Goal: Task Accomplishment & Management: Manage account settings

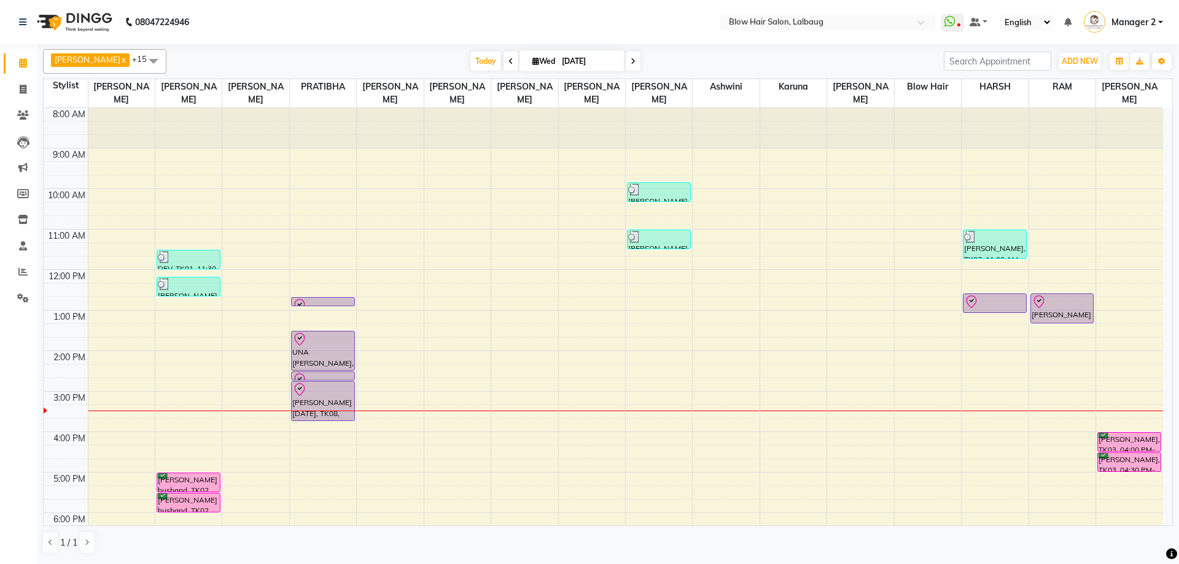
drag, startPoint x: 295, startPoint y: 42, endPoint x: 356, endPoint y: 39, distance: 60.8
click at [299, 42] on nav "08047224946 Select Location × Blow Hair Salon, Lalbaug WhatsApp Status ✕ Status…" at bounding box center [589, 22] width 1179 height 44
click at [597, 62] on input "[DATE]" at bounding box center [588, 61] width 61 height 18
select select "9"
select select "2025"
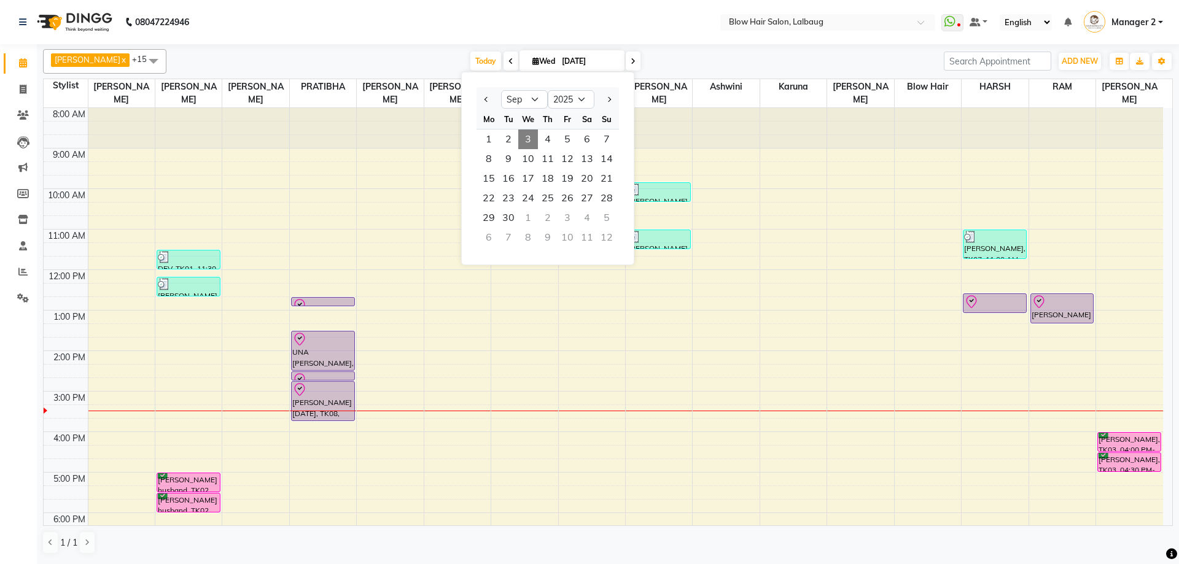
click at [598, 16] on nav "08047224946 Select Location × Blow Hair Salon, Lalbaug WhatsApp Status ✕ Status…" at bounding box center [589, 22] width 1179 height 44
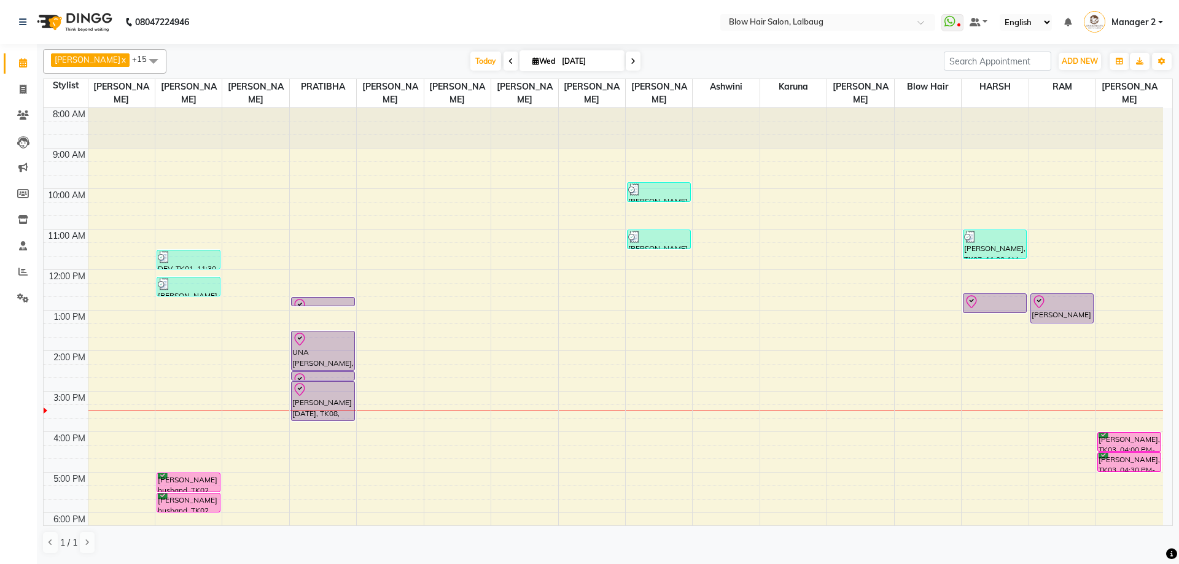
click at [529, 58] on span "Wed" at bounding box center [543, 60] width 29 height 9
select select "9"
select select "2025"
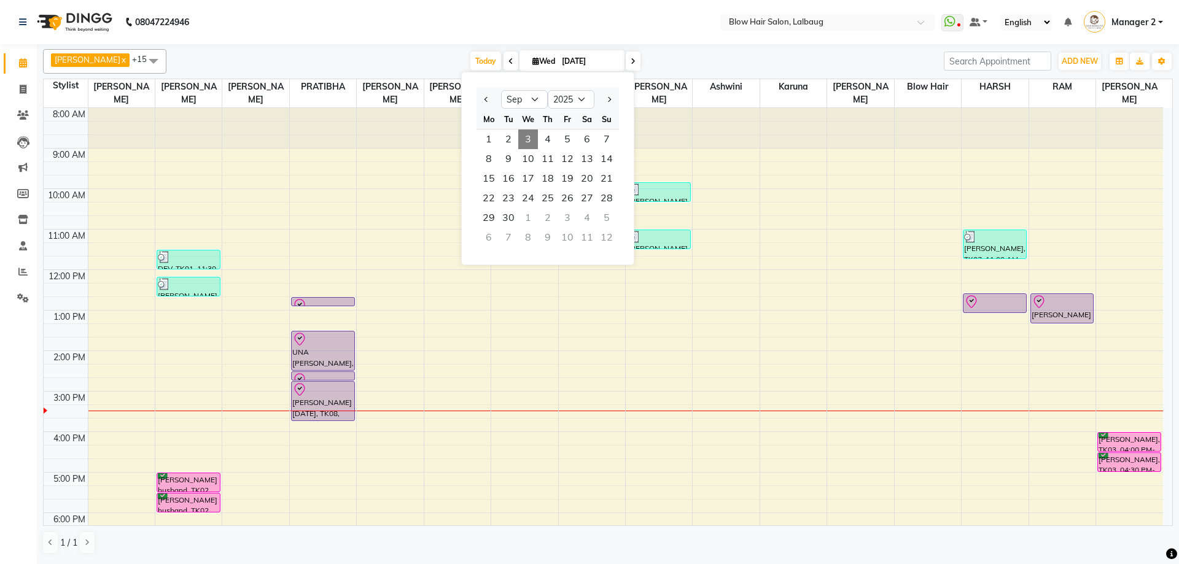
click at [501, 15] on nav "08047224946 Select Location × Blow Hair Salon, Lalbaug WhatsApp Status ✕ Status…" at bounding box center [589, 22] width 1179 height 44
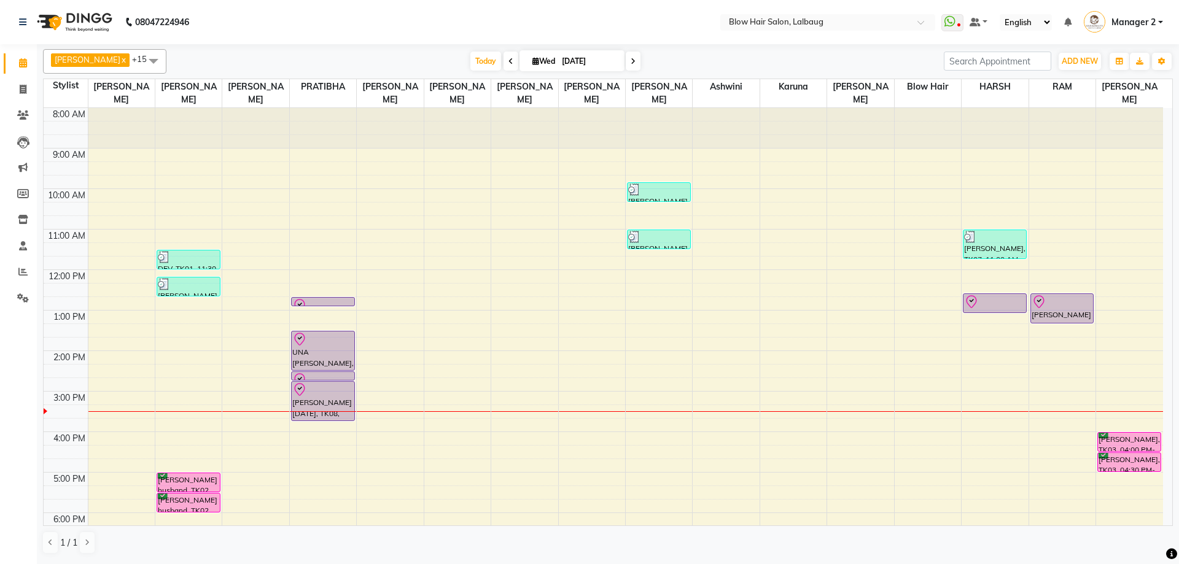
click at [342, 29] on nav "08047224946 Select Location × Blow Hair Salon, Lalbaug WhatsApp Status ✕ Status…" at bounding box center [589, 22] width 1179 height 44
click at [626, 59] on span at bounding box center [633, 61] width 15 height 19
type input "04-09-2025"
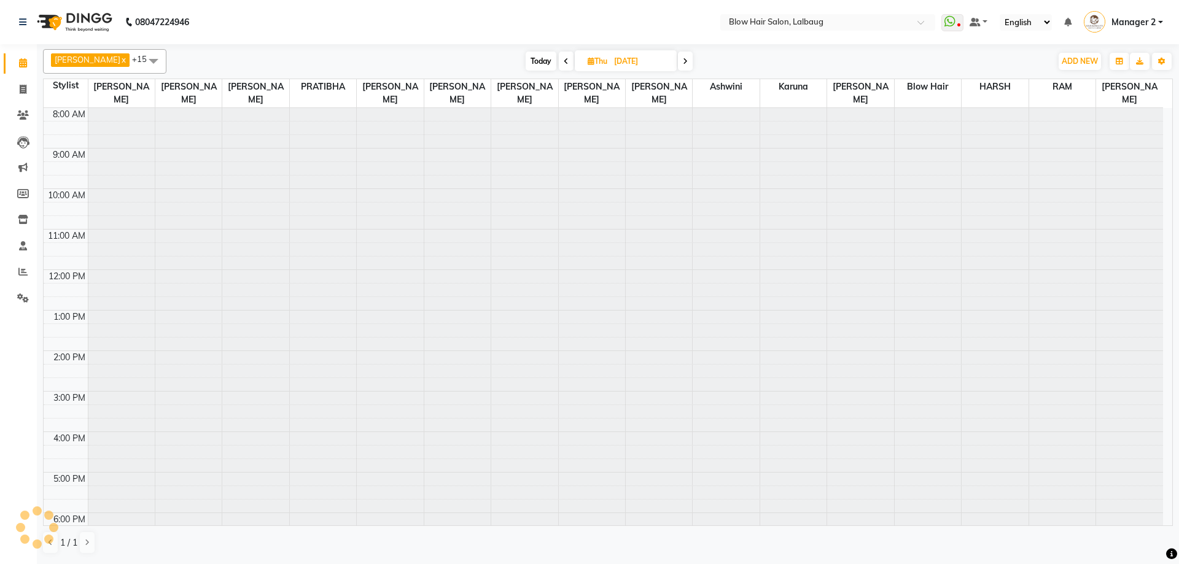
scroll to position [149, 0]
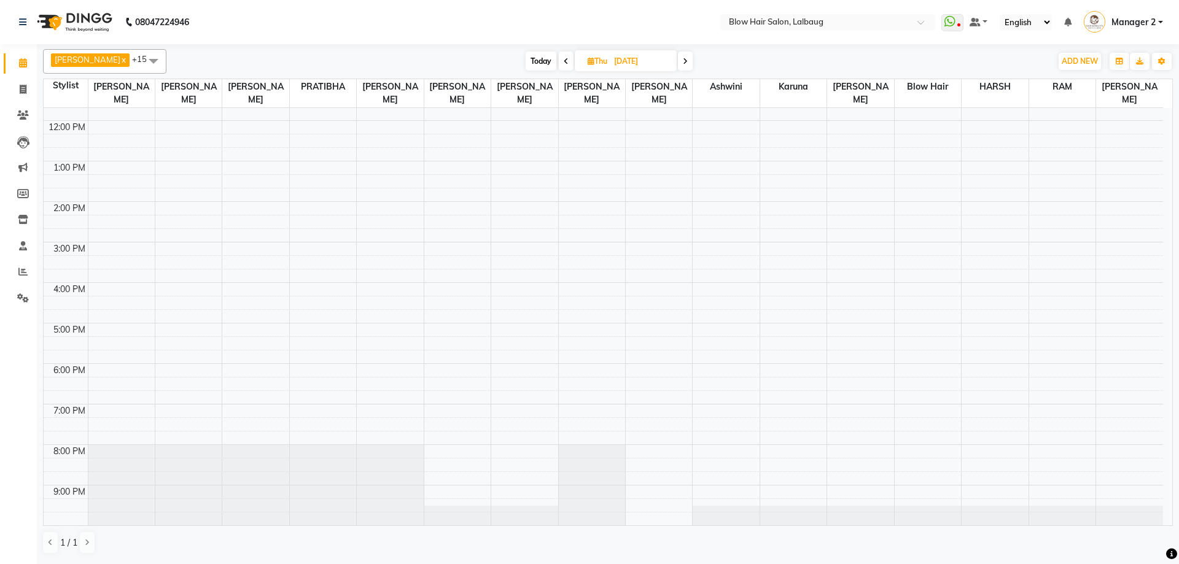
click at [639, 56] on input "04-09-2025" at bounding box center [640, 61] width 61 height 18
select select "9"
select select "2025"
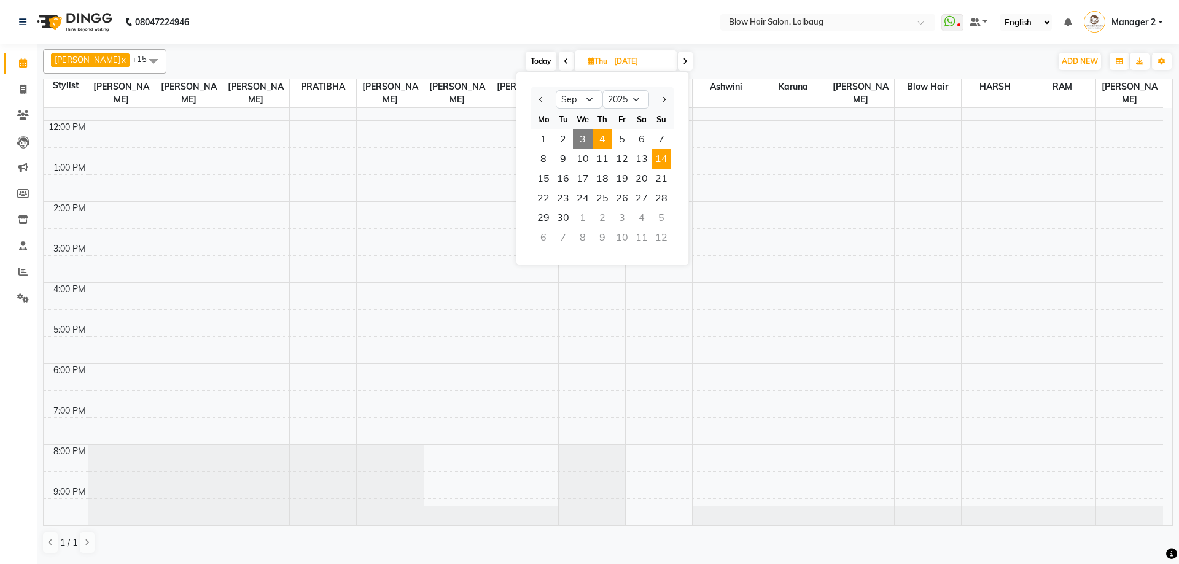
click at [663, 154] on span "14" at bounding box center [661, 159] width 20 height 20
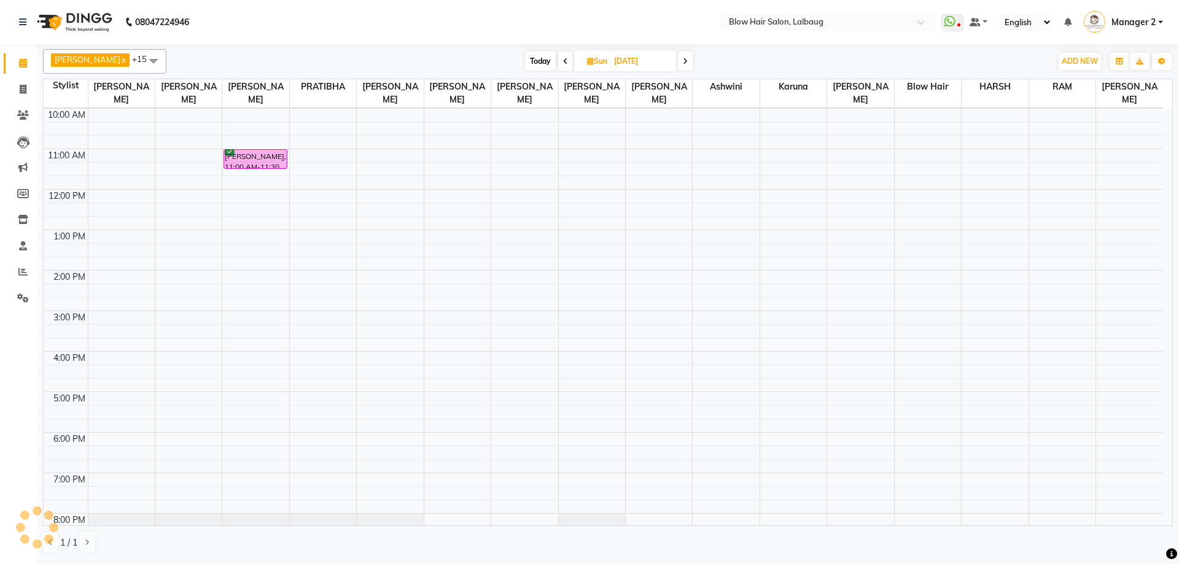
scroll to position [0, 0]
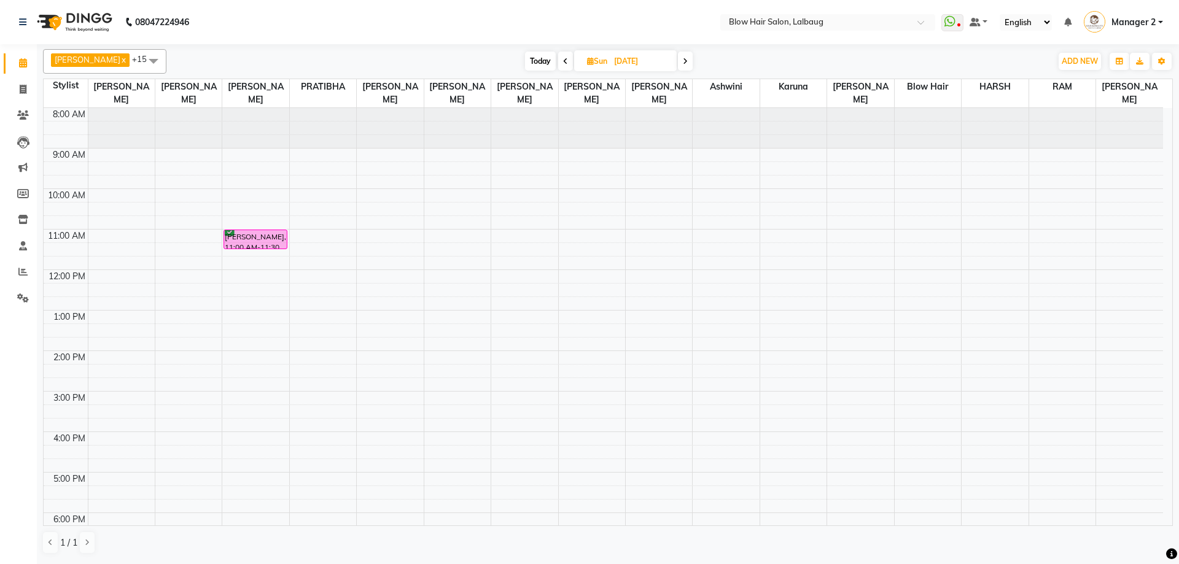
click at [525, 60] on span "Today" at bounding box center [540, 61] width 31 height 19
type input "[DATE]"
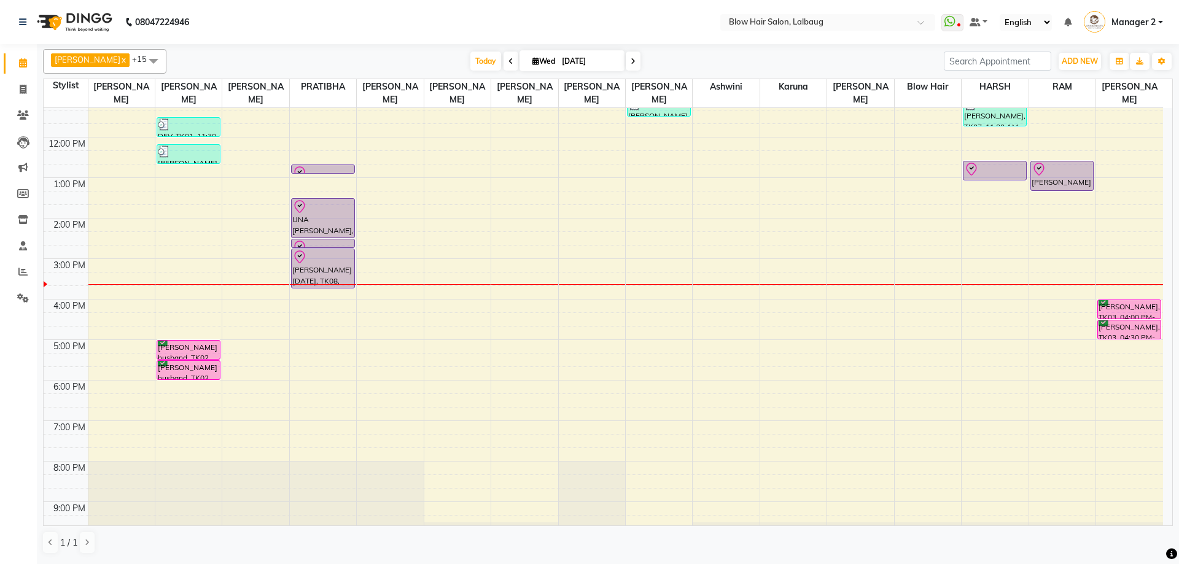
scroll to position [149, 0]
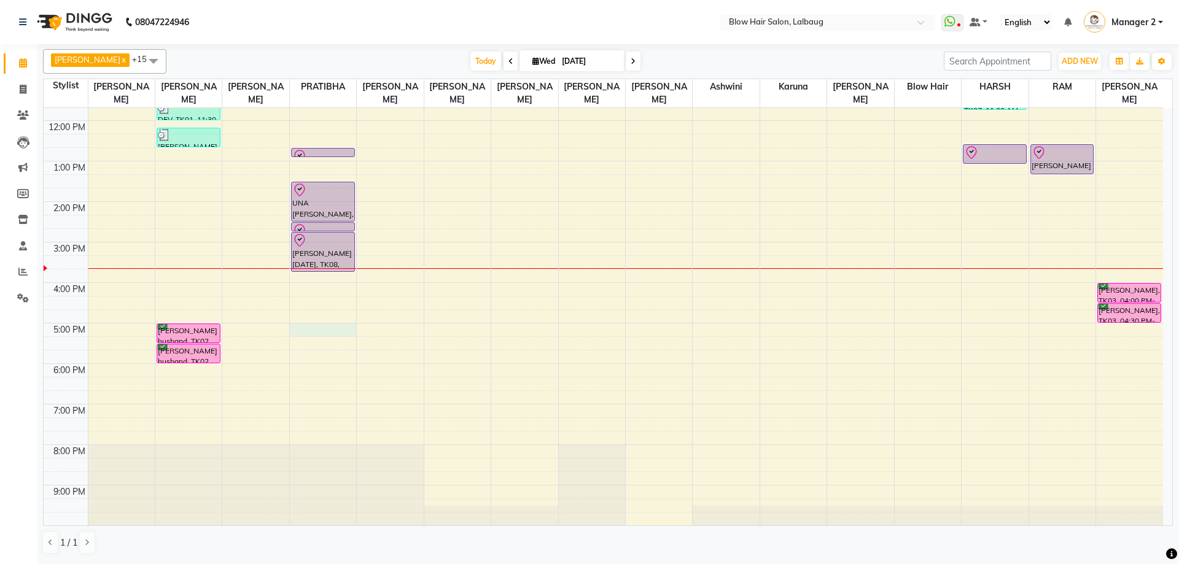
click at [326, 332] on div "8:00 AM 9:00 AM 10:00 AM 11:00 AM 12:00 PM 1:00 PM 2:00 PM 3:00 PM 4:00 PM 5:00…" at bounding box center [603, 242] width 1119 height 567
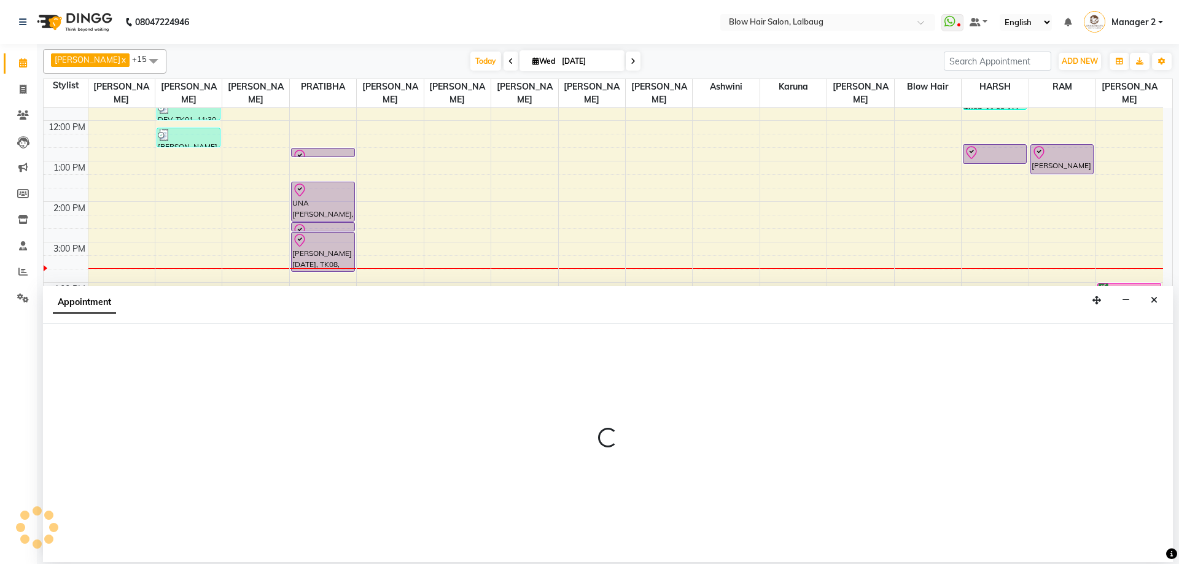
select select "33540"
select select "tentative"
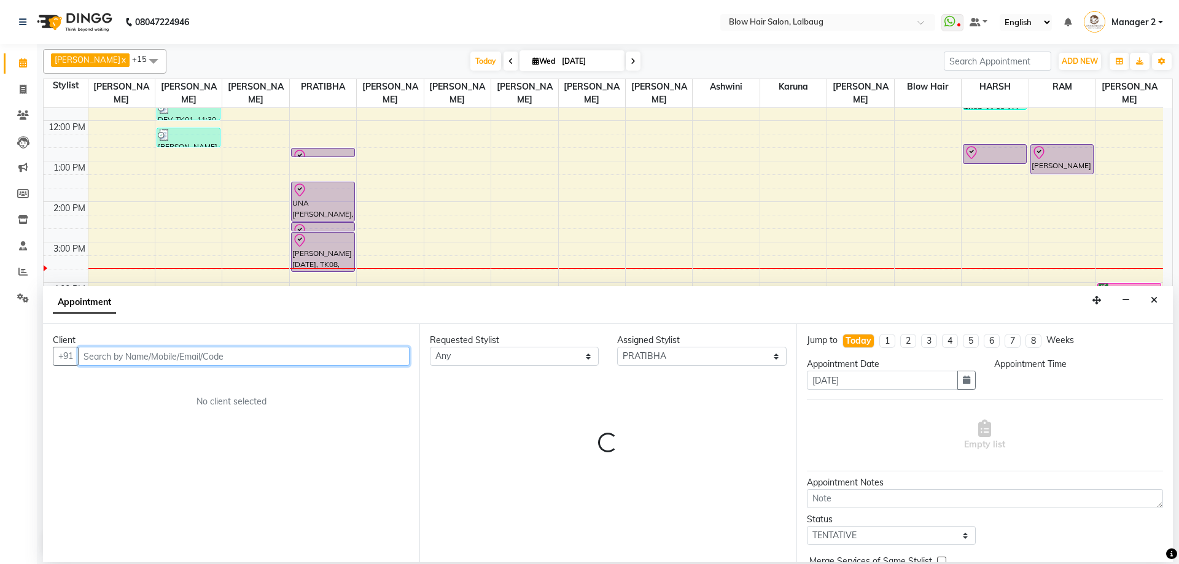
select select "1020"
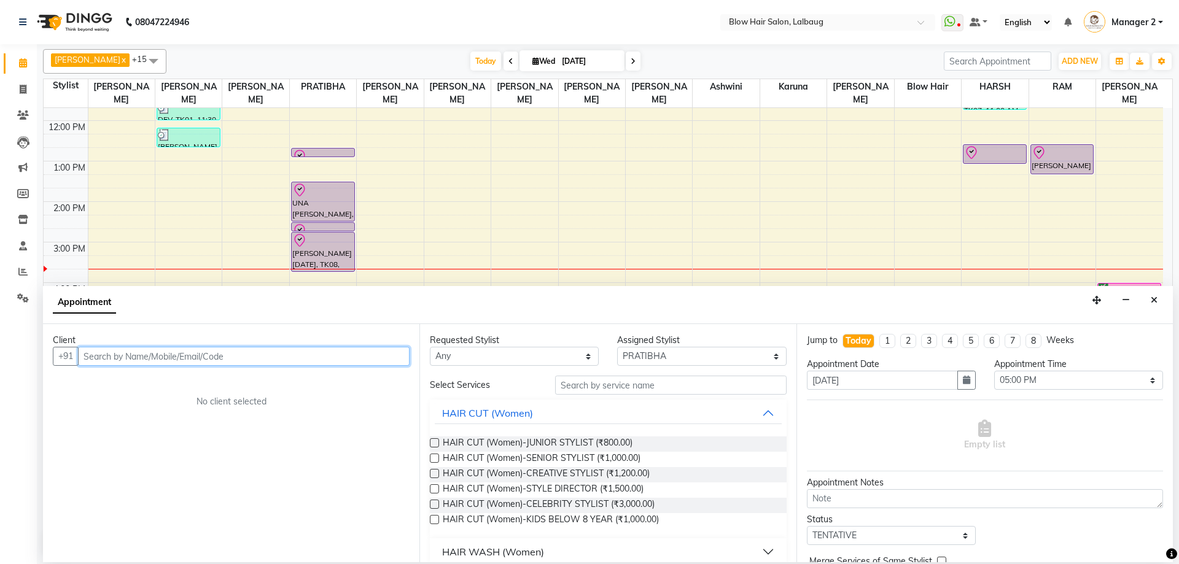
click at [387, 355] on input "text" at bounding box center [243, 356] width 331 height 19
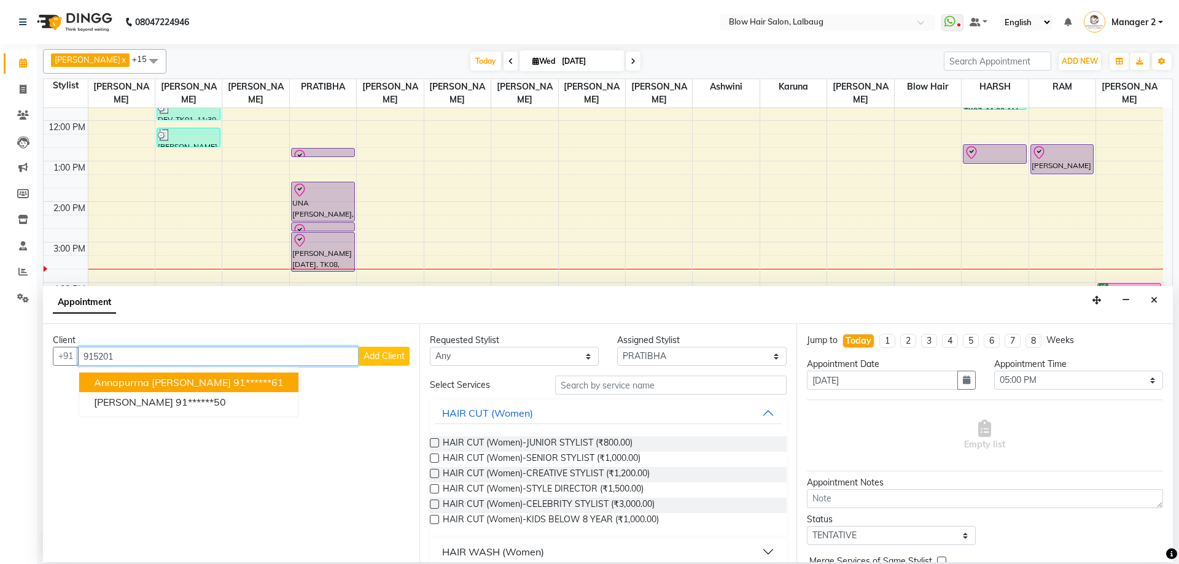
click at [233, 384] on ngb-highlight "91******61" at bounding box center [258, 382] width 50 height 12
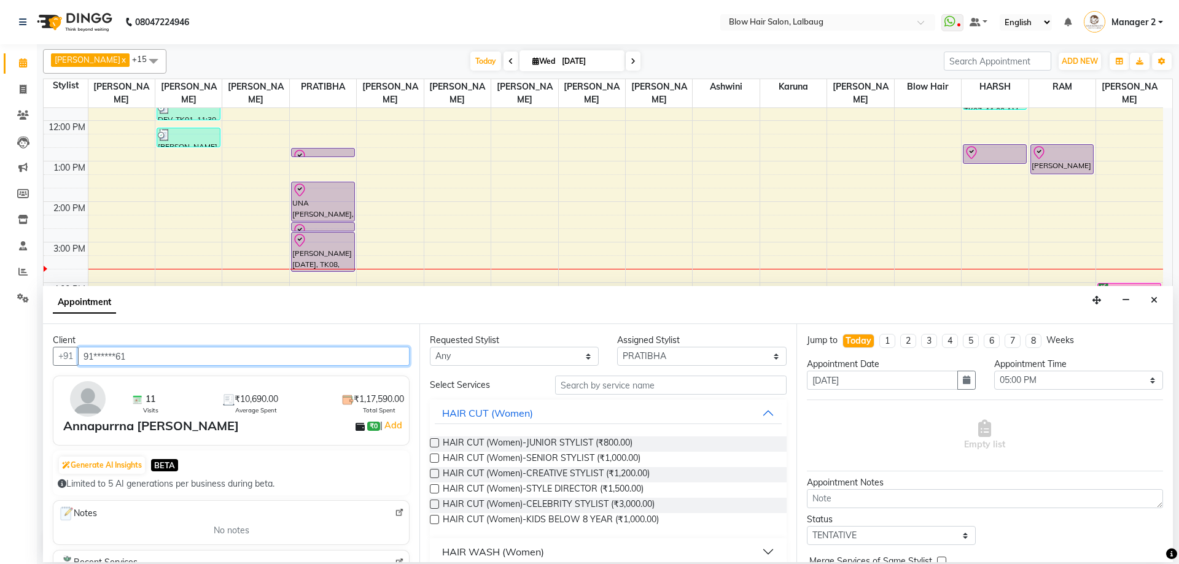
type input "91******61"
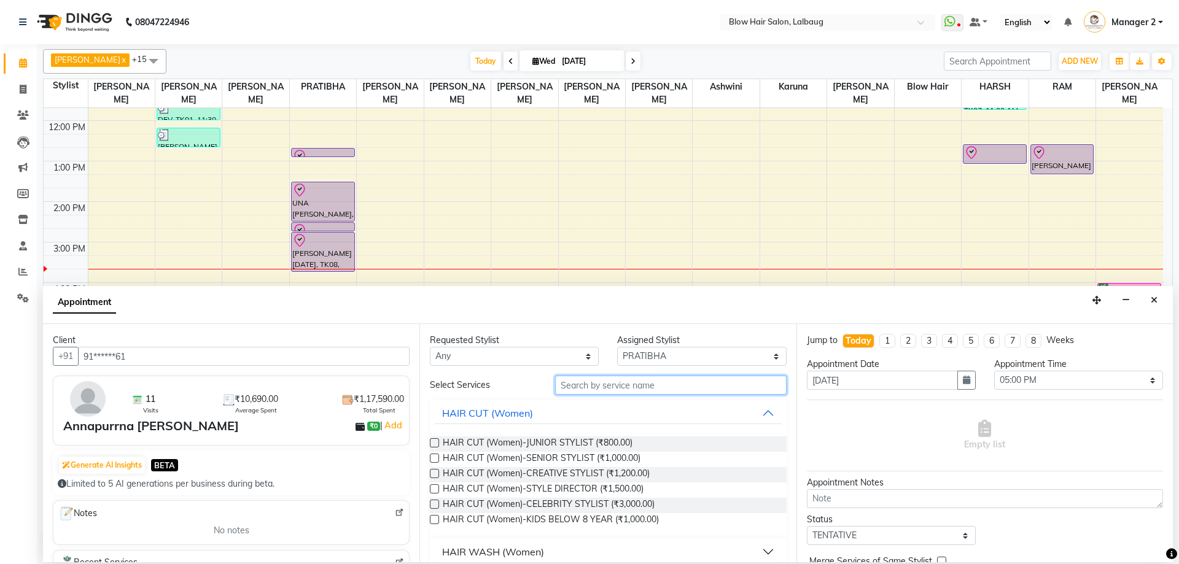
click at [586, 382] on input "text" at bounding box center [670, 385] width 231 height 19
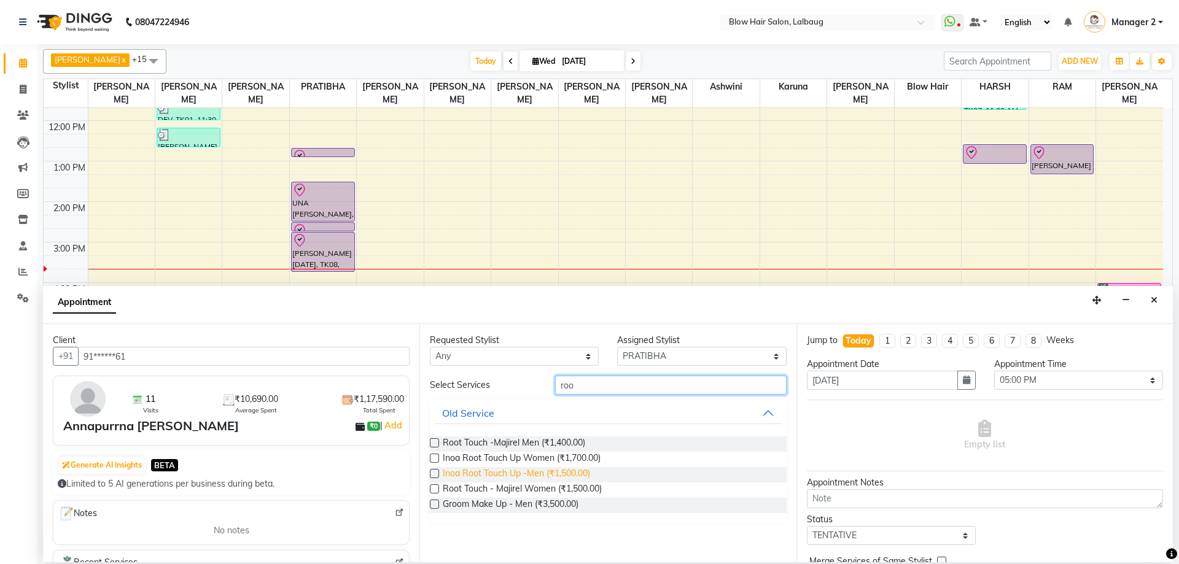
type input "roo"
click at [548, 470] on span "Inoa Root Touch Up -Men (₹1,500.00)" at bounding box center [516, 474] width 147 height 15
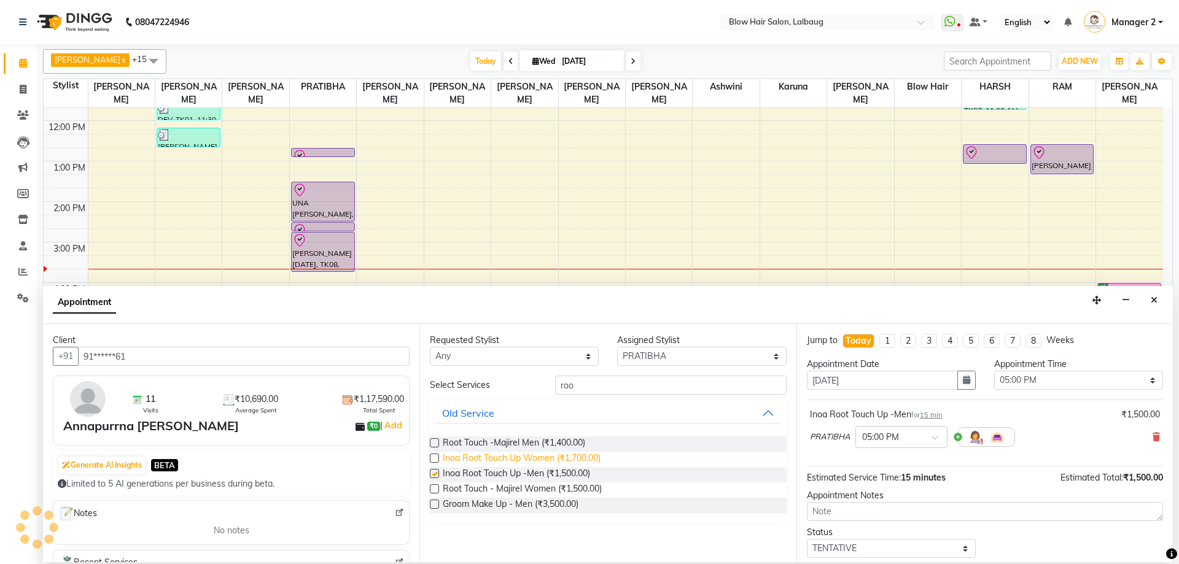
checkbox input "false"
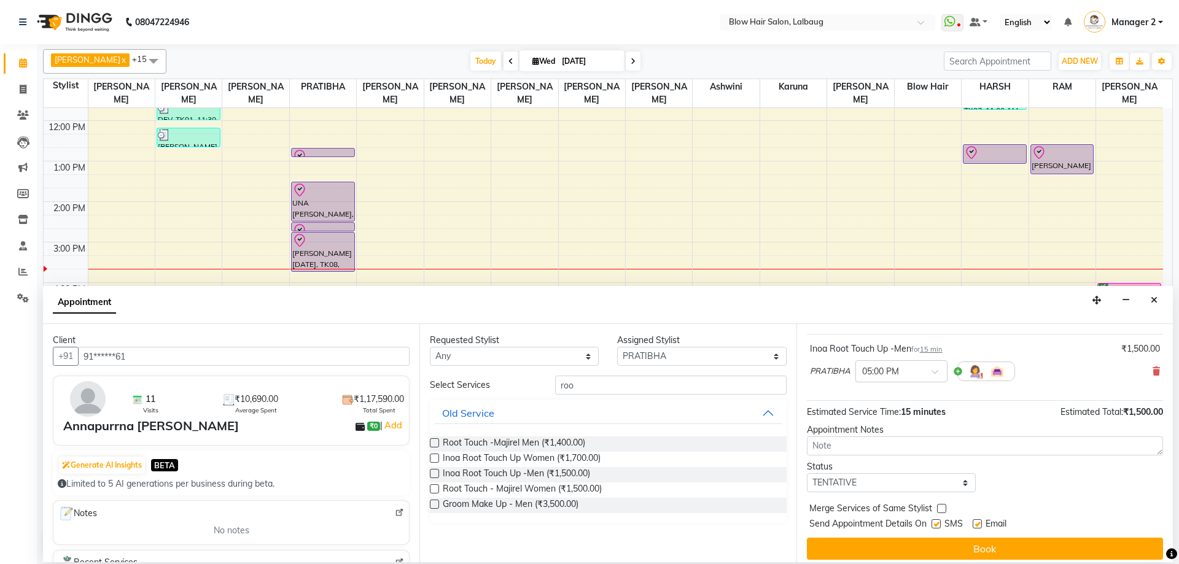
scroll to position [73, 0]
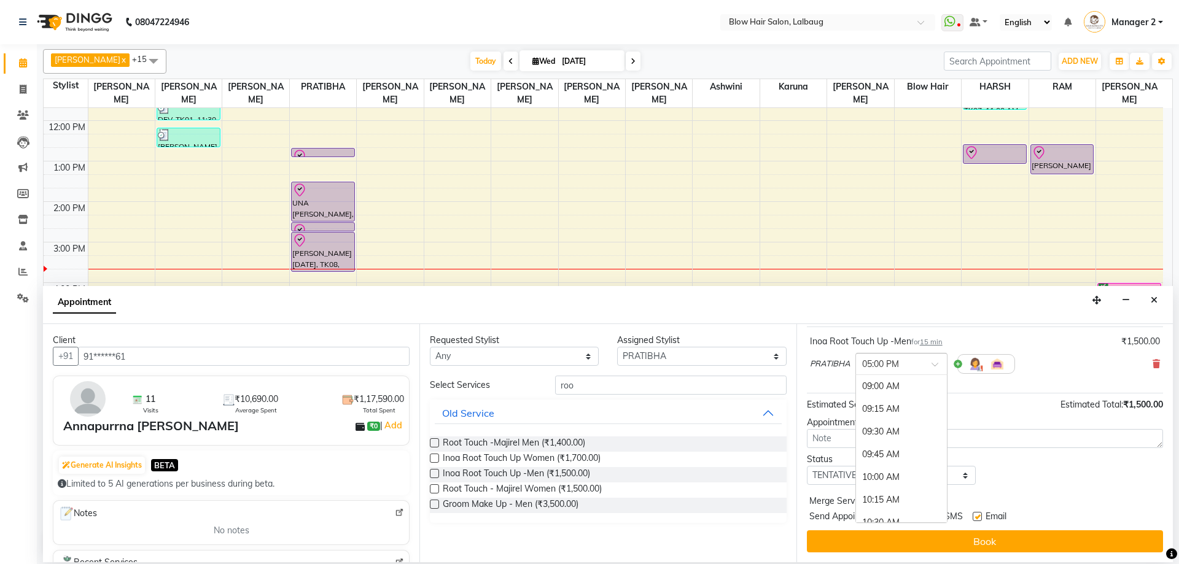
click at [886, 373] on div "× 05:00 PM" at bounding box center [901, 364] width 92 height 22
click at [881, 428] on div "05:30 PM" at bounding box center [901, 432] width 91 height 23
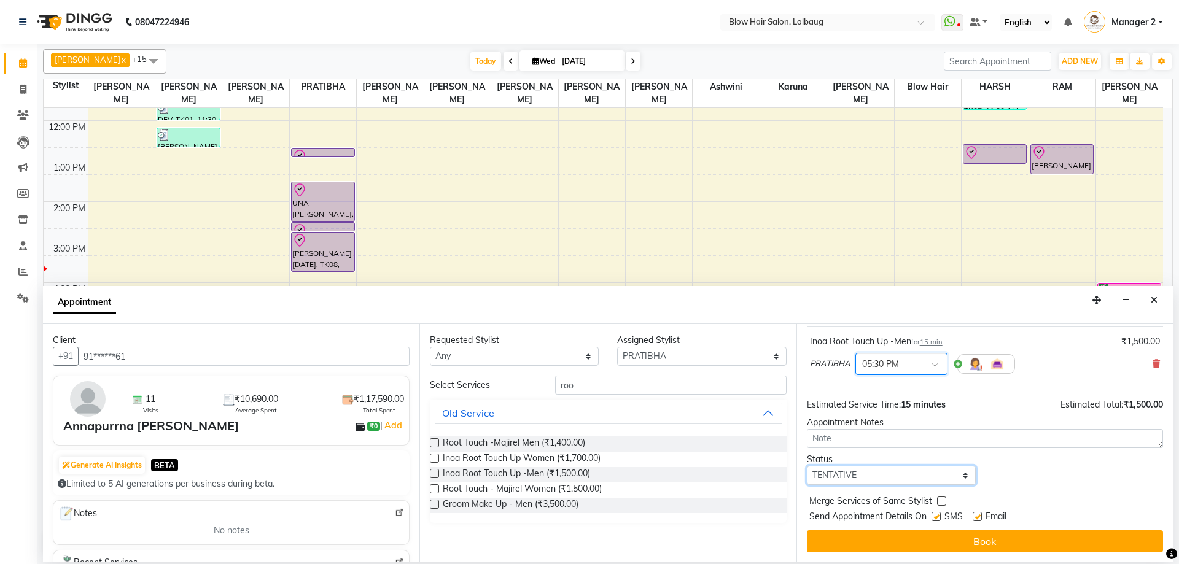
click at [877, 469] on select "Select TENTATIVE CONFIRM CHECK-IN UPCOMING" at bounding box center [891, 475] width 169 height 19
click at [807, 466] on select "Select TENTATIVE CONFIRM CHECK-IN UPCOMING" at bounding box center [891, 475] width 169 height 19
click at [874, 469] on select "Select TENTATIVE CONFIRM CHECK-IN UPCOMING" at bounding box center [891, 475] width 169 height 19
select select "confirm booking"
click at [807, 466] on select "Select TENTATIVE CONFIRM CHECK-IN UPCOMING" at bounding box center [891, 475] width 169 height 19
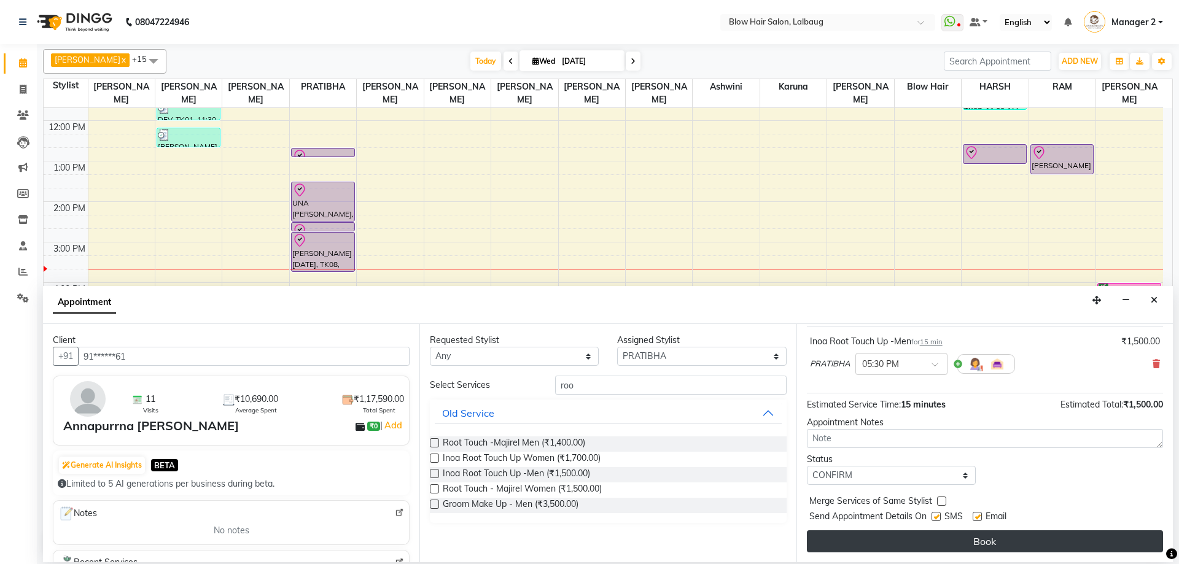
click at [922, 546] on button "Book" at bounding box center [985, 541] width 356 height 22
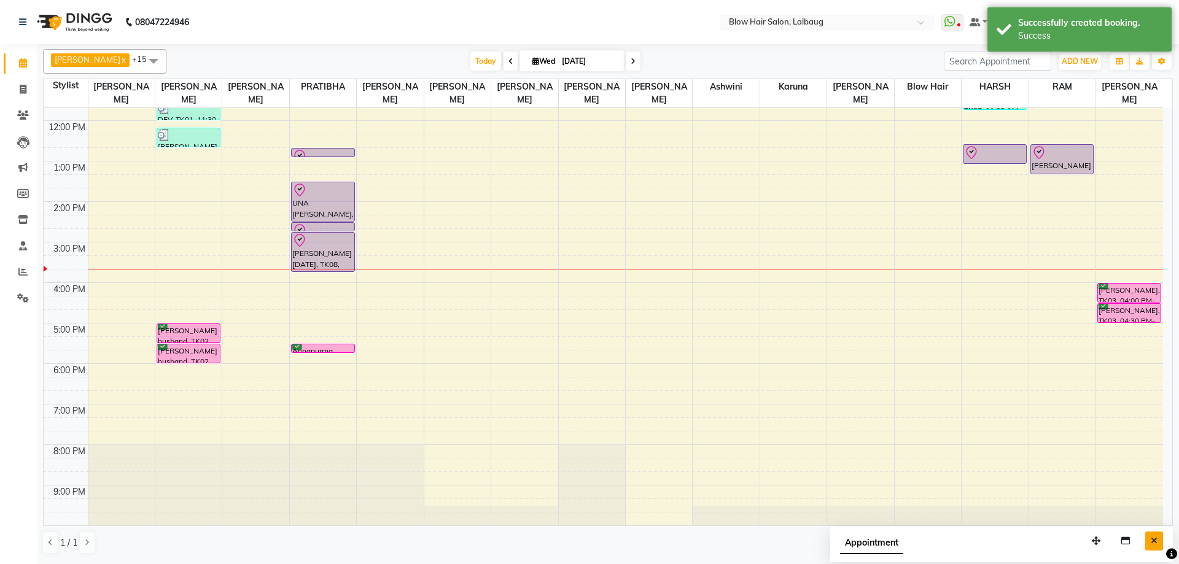
click at [1149, 538] on button "Close" at bounding box center [1154, 541] width 18 height 19
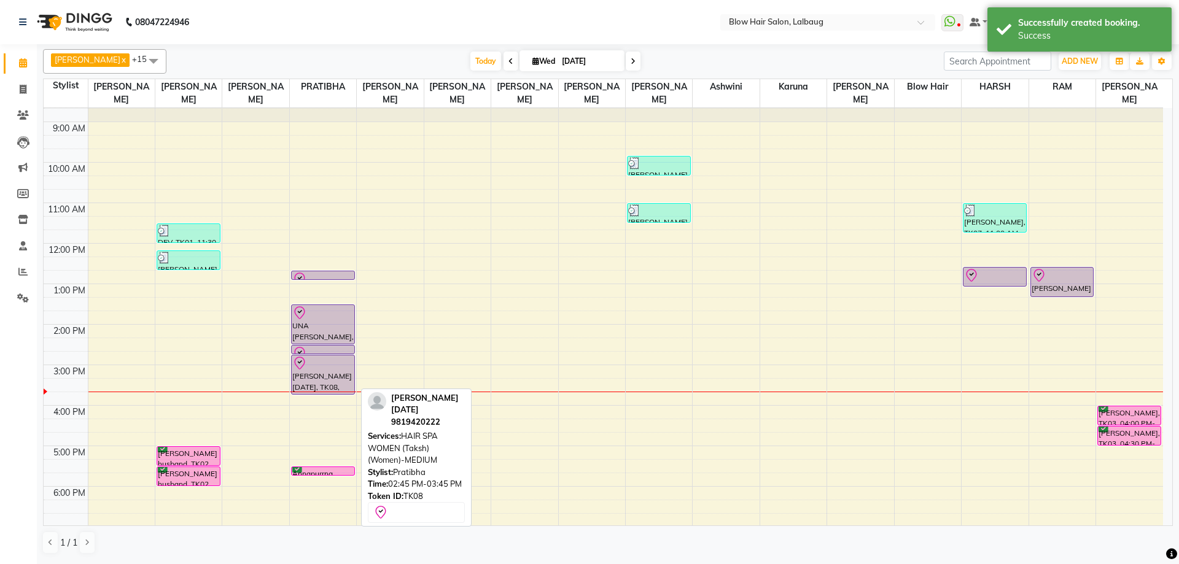
scroll to position [0, 0]
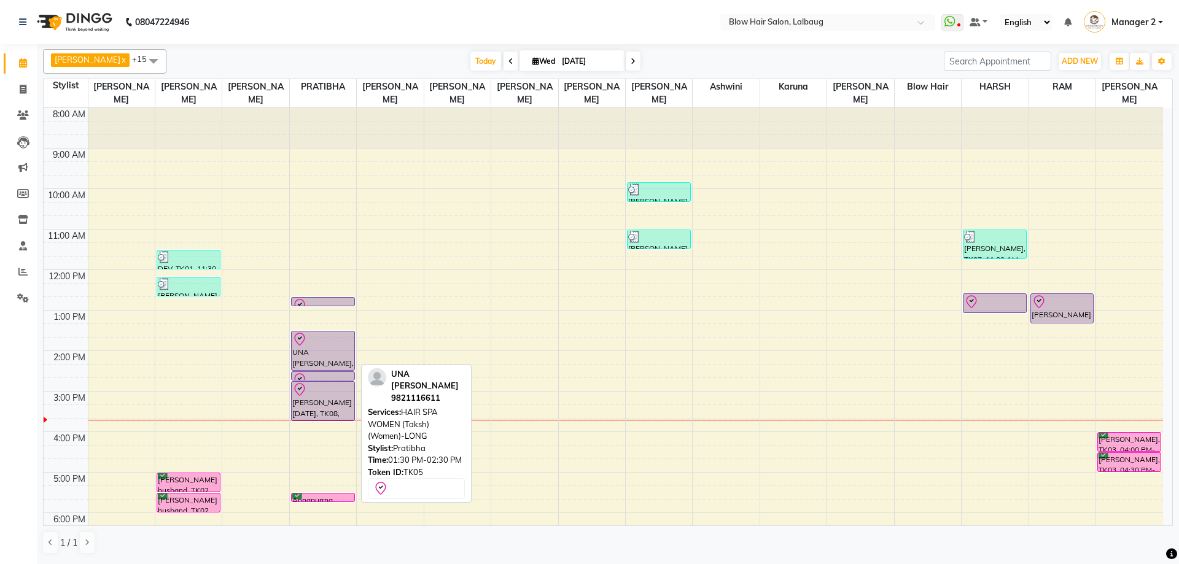
click at [335, 341] on div at bounding box center [322, 339] width 61 height 15
select select "8"
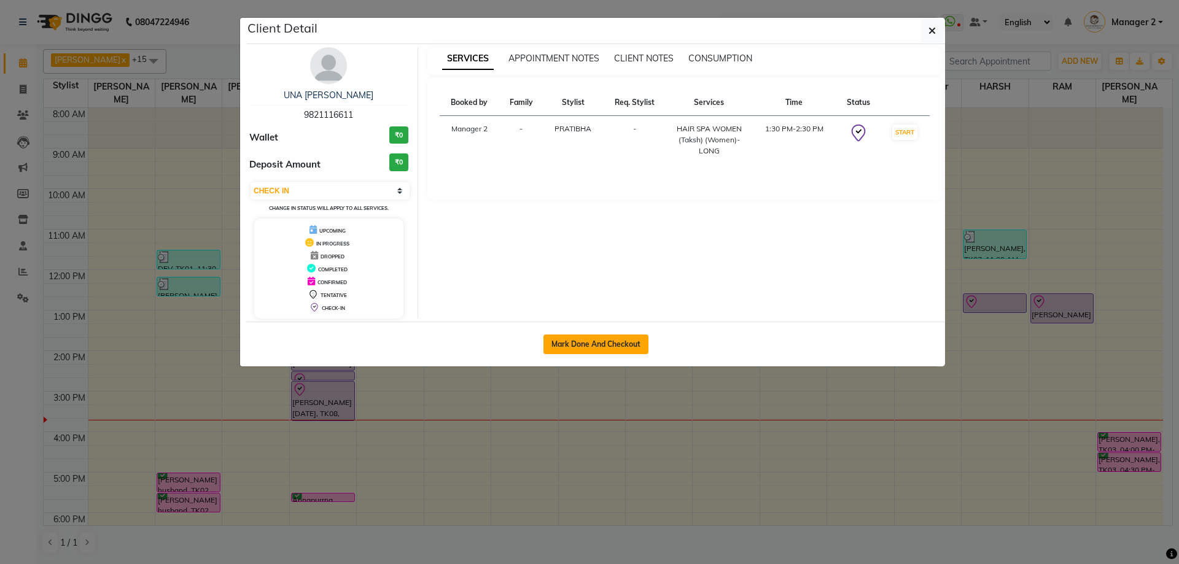
click at [578, 344] on button "Mark Done And Checkout" at bounding box center [595, 345] width 105 height 20
select select "service"
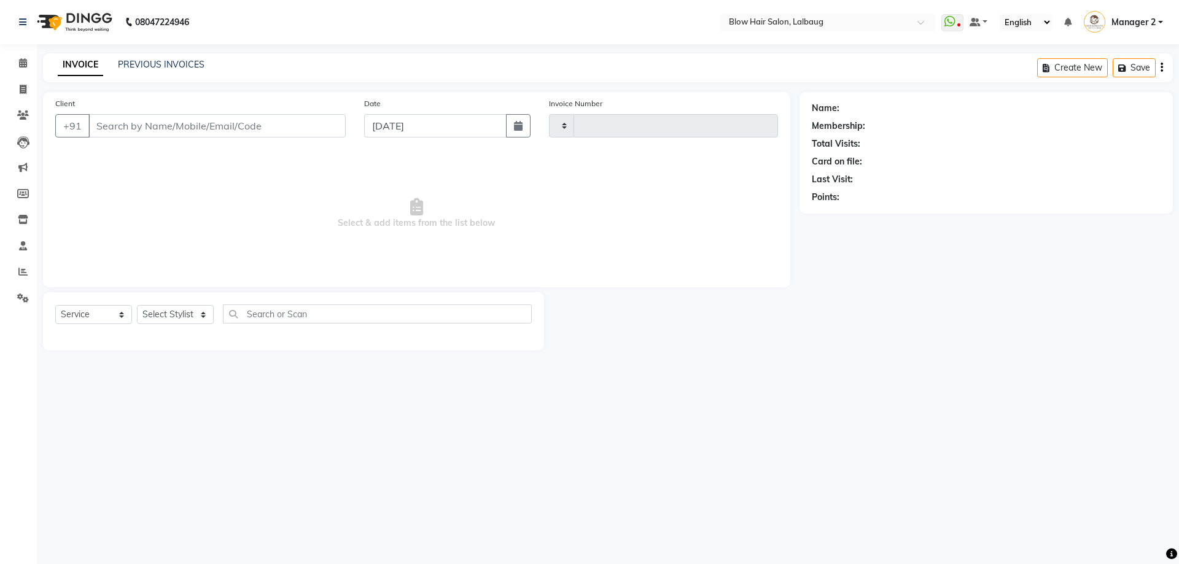
type input "2061"
select select "5162"
type input "98******11"
select select "33540"
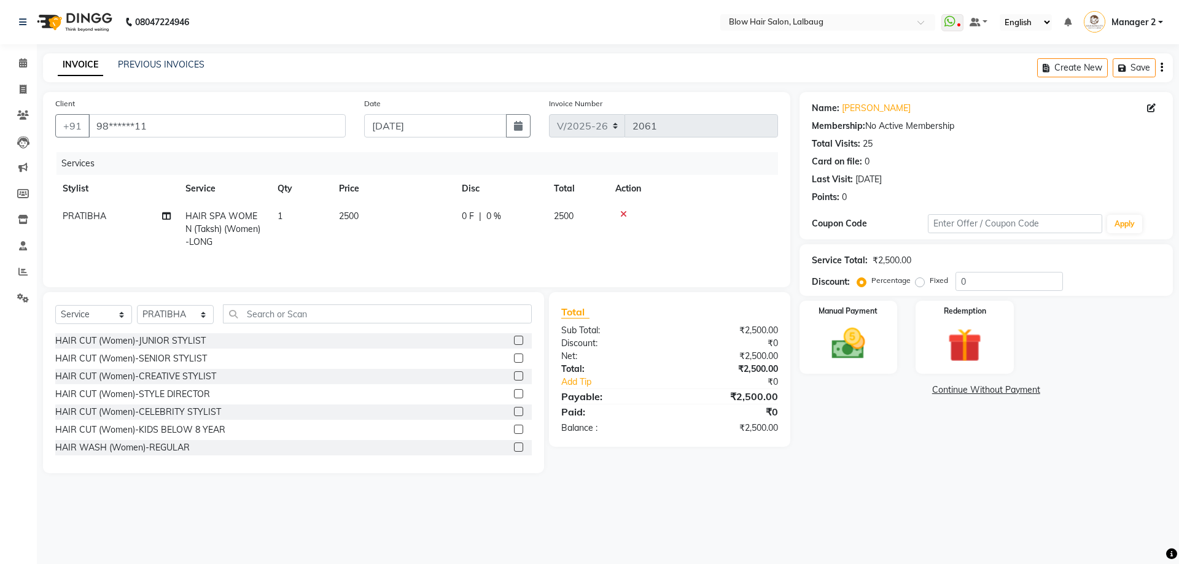
click at [365, 227] on td "2500" at bounding box center [392, 229] width 123 height 53
select select "33540"
drag, startPoint x: 438, startPoint y: 223, endPoint x: 348, endPoint y: 225, distance: 89.7
click at [348, 225] on tr "Ashwini ASHWINI AVINASH BEAU Blow Hair DARSHANA Dingg Support HARSH HARSHAVARDH…" at bounding box center [416, 229] width 723 height 52
type input "2400"
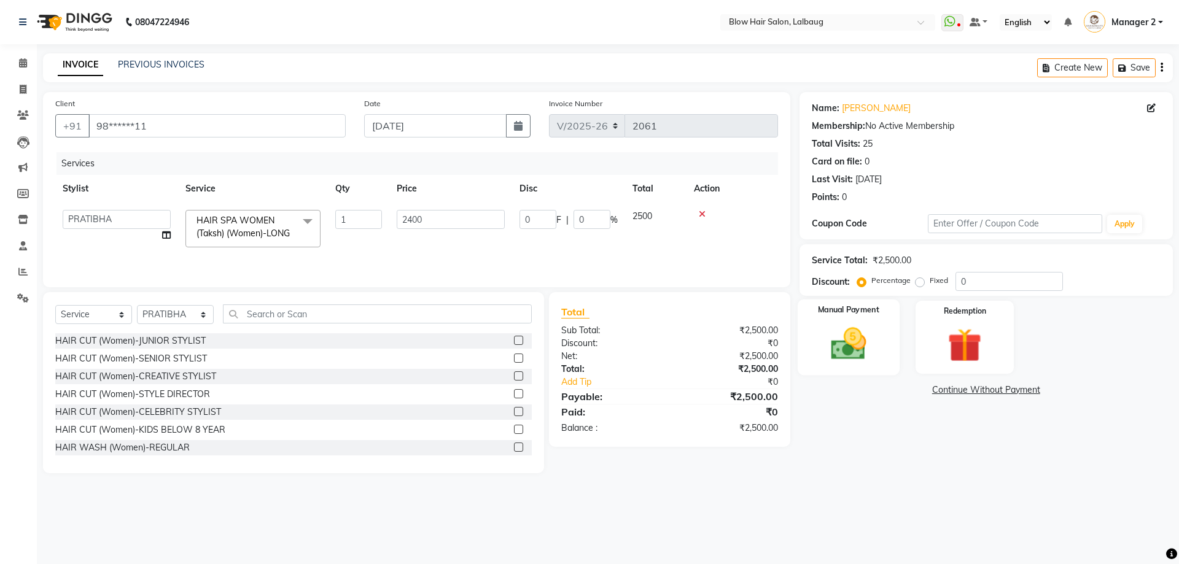
click at [855, 370] on div "Manual Payment" at bounding box center [848, 338] width 102 height 76
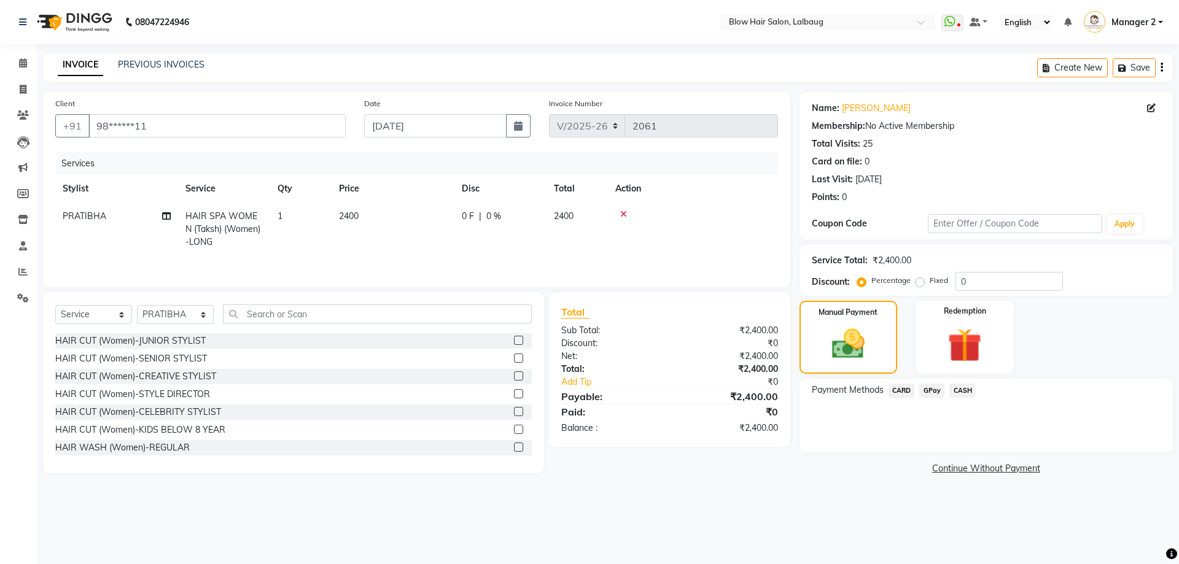
click at [956, 390] on span "CASH" at bounding box center [962, 391] width 26 height 14
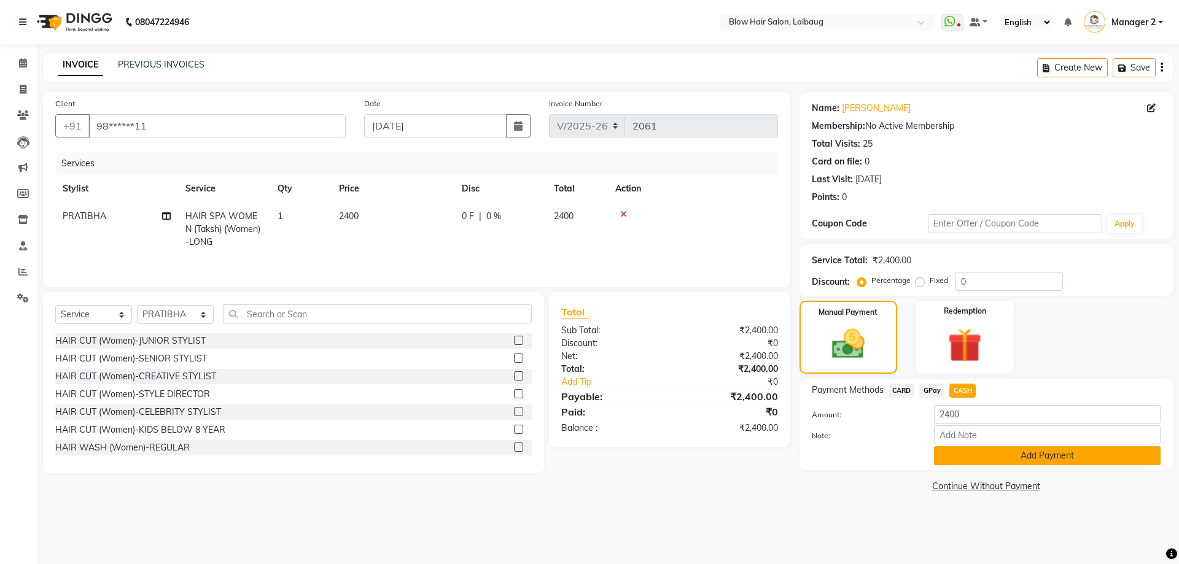
click at [971, 454] on button "Add Payment" at bounding box center [1047, 455] width 227 height 19
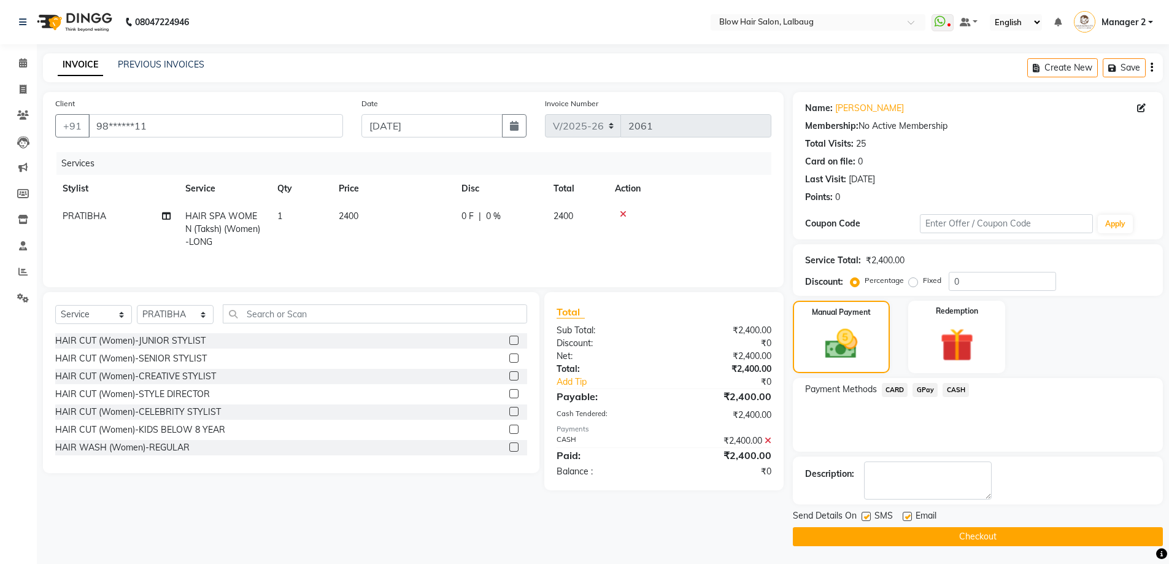
click at [907, 514] on label at bounding box center [907, 516] width 9 height 9
click at [907, 514] on input "checkbox" at bounding box center [907, 517] width 8 height 8
checkbox input "false"
click at [869, 517] on label at bounding box center [866, 516] width 9 height 9
click at [869, 517] on input "checkbox" at bounding box center [866, 517] width 8 height 8
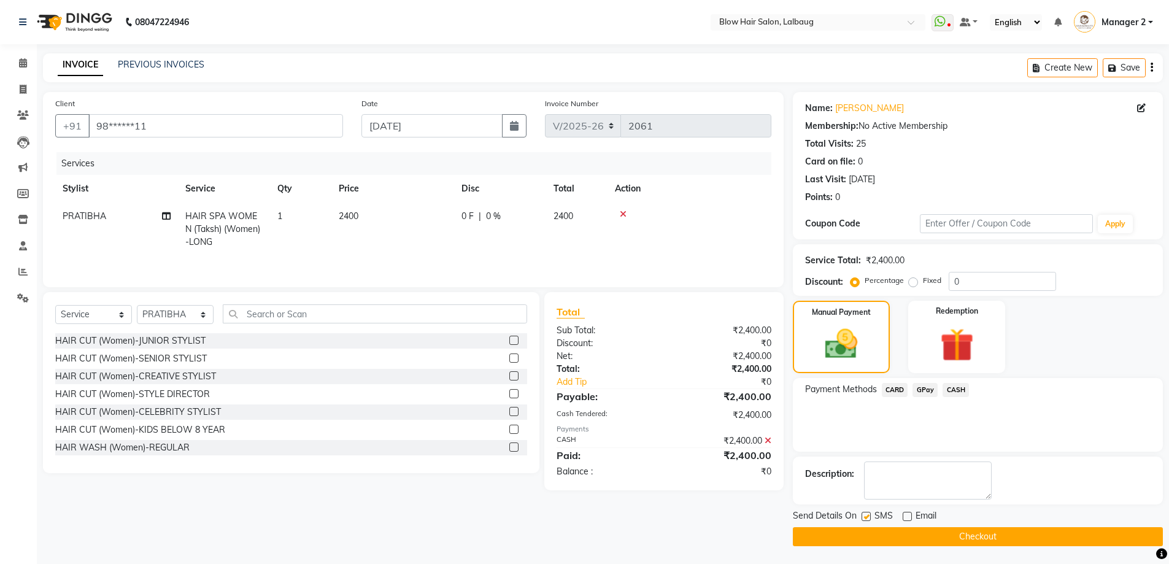
checkbox input "false"
click at [871, 528] on button "Checkout" at bounding box center [978, 536] width 370 height 19
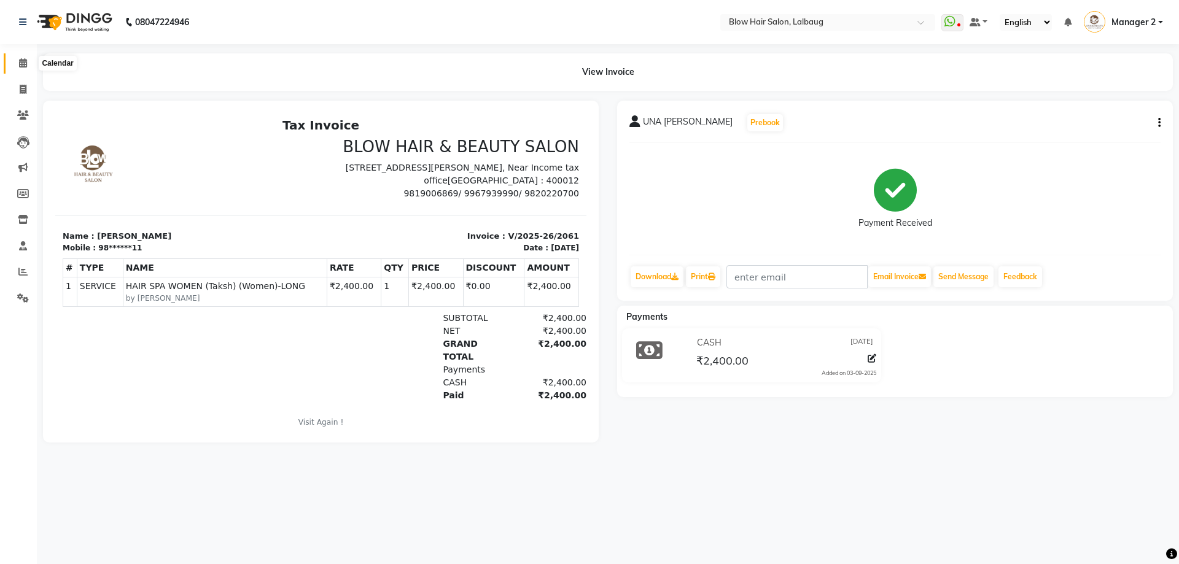
click at [21, 63] on icon at bounding box center [23, 62] width 8 height 9
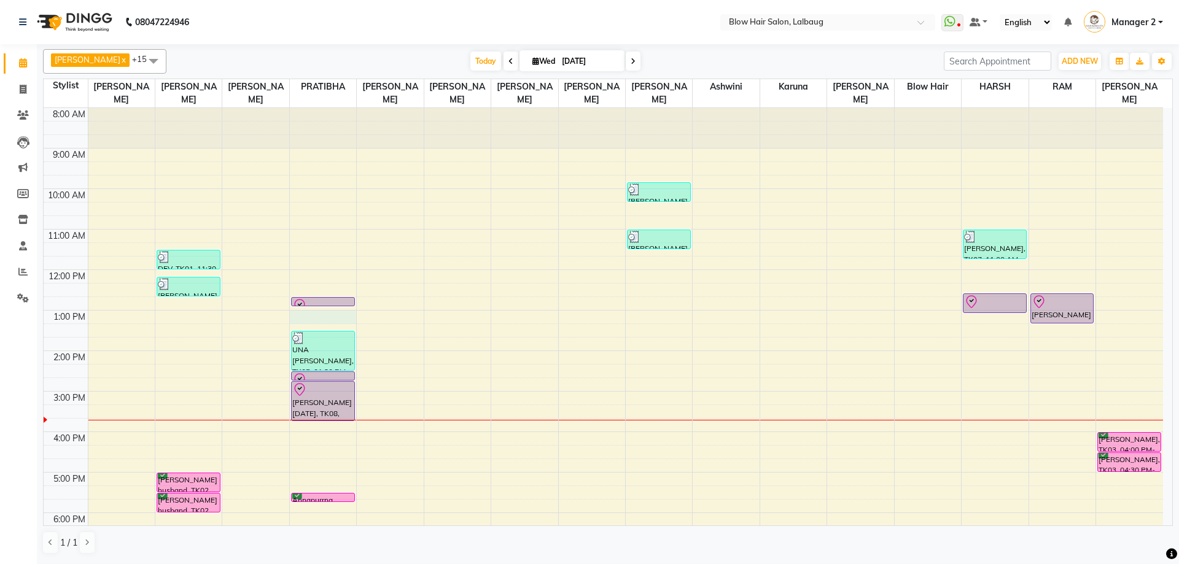
click at [322, 316] on div "8:00 AM 9:00 AM 10:00 AM 11:00 AM 12:00 PM 1:00 PM 2:00 PM 3:00 PM 4:00 PM 5:00…" at bounding box center [603, 391] width 1119 height 567
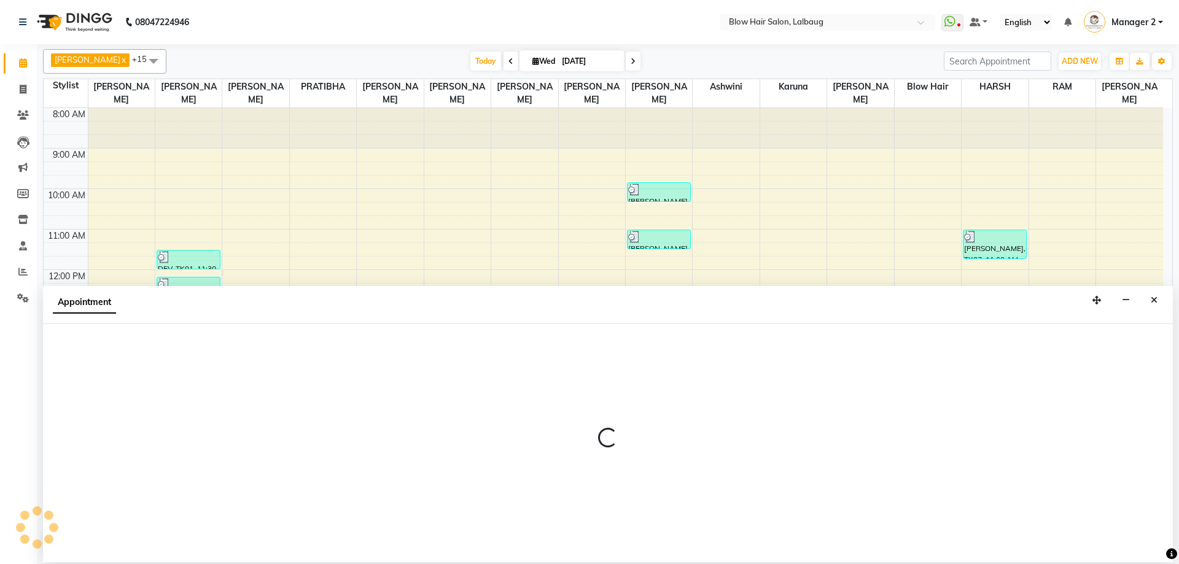
select select "33540"
select select "780"
select select "tentative"
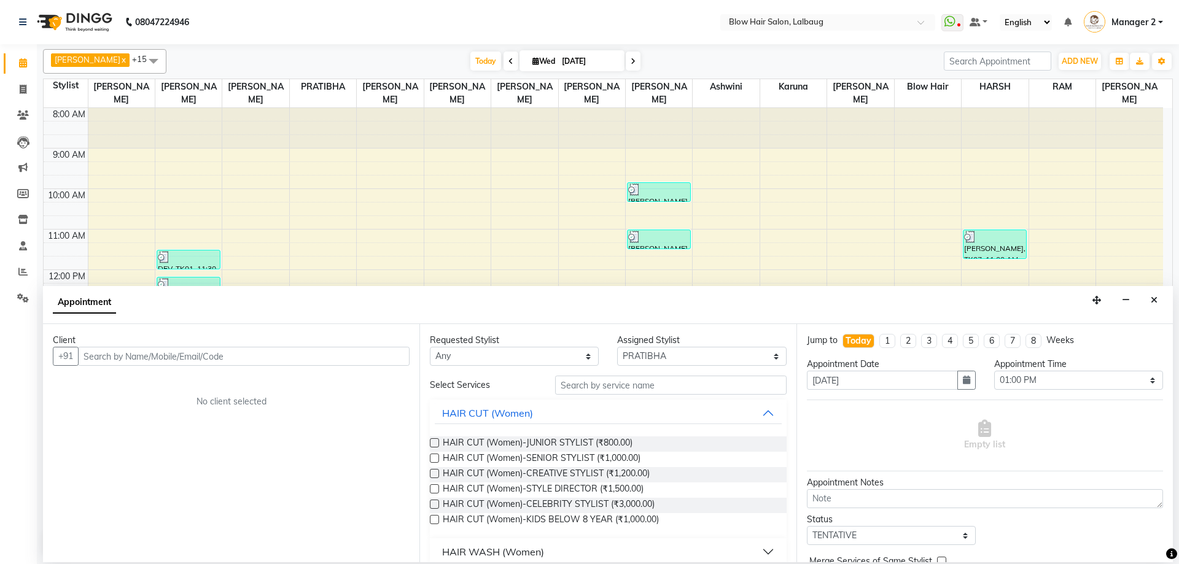
click at [165, 371] on div "Client +91 No client selected" at bounding box center [231, 443] width 376 height 238
click at [169, 355] on input "text" at bounding box center [243, 356] width 331 height 19
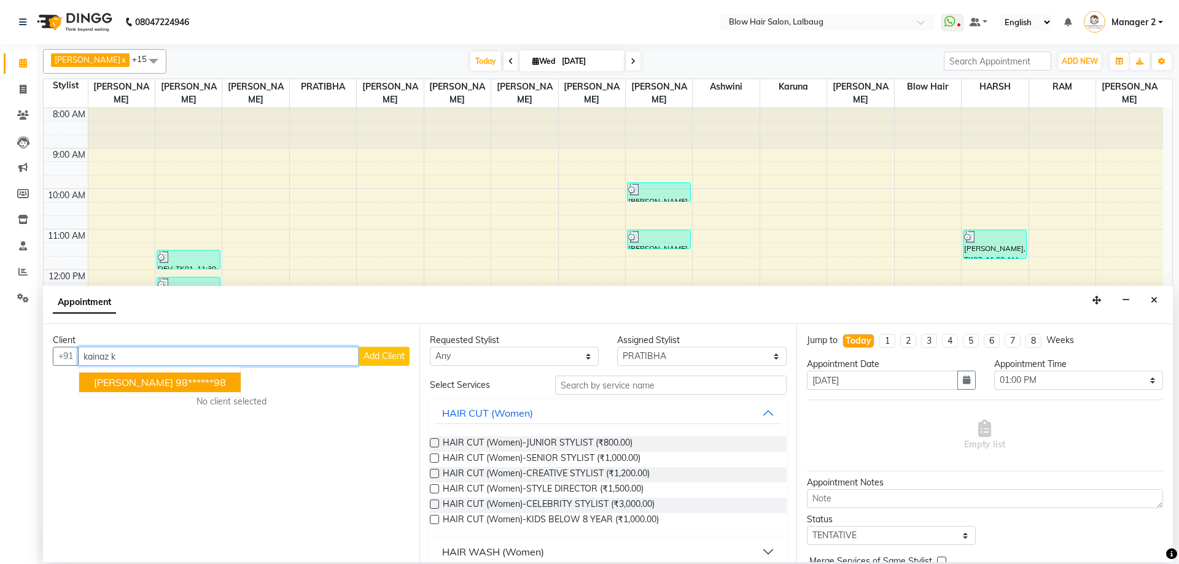
click at [209, 379] on ngb-highlight "98******98" at bounding box center [201, 382] width 50 height 12
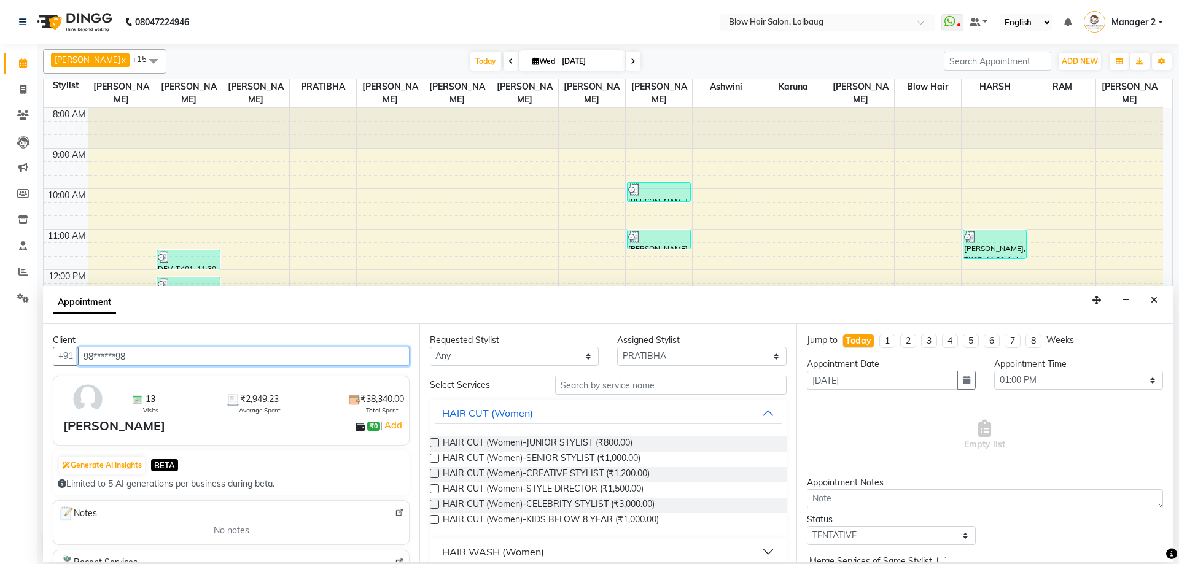
type input "98******98"
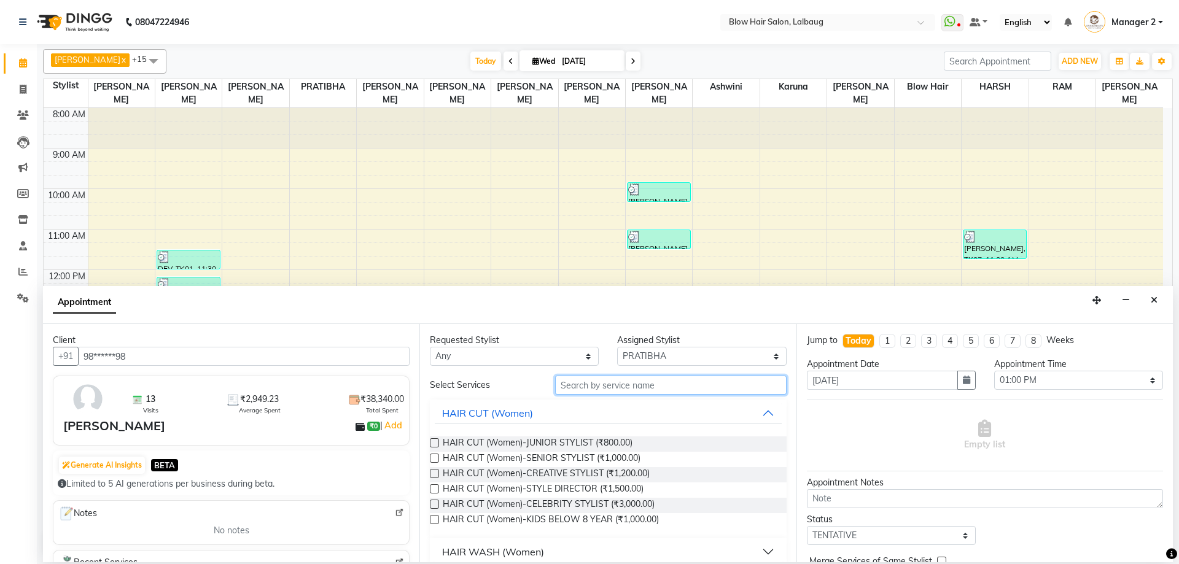
click at [572, 386] on input "text" at bounding box center [670, 385] width 231 height 19
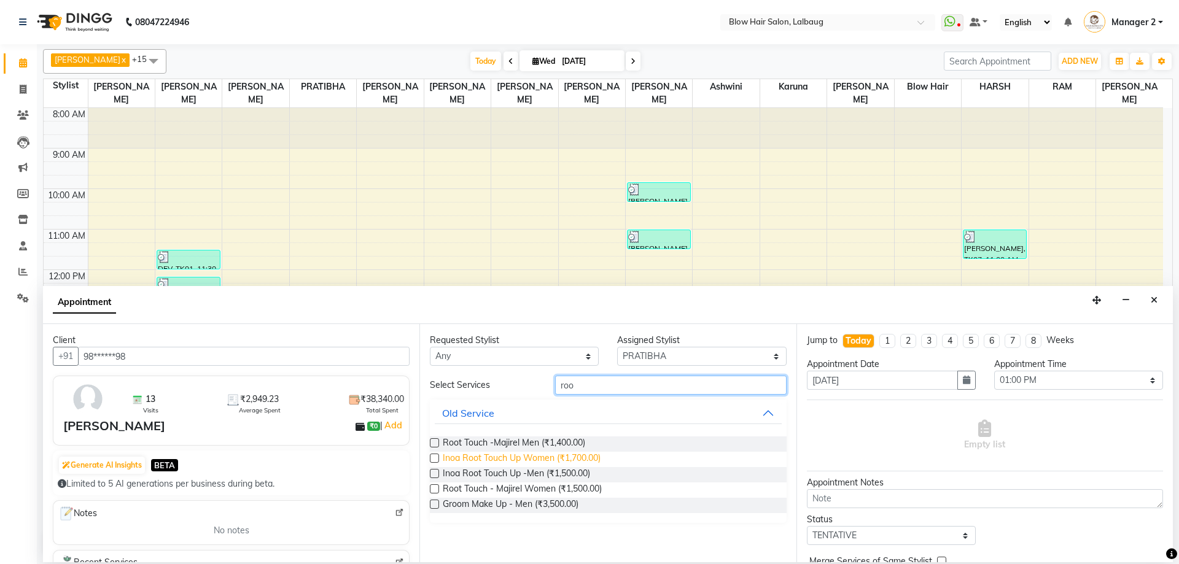
type input "roo"
click at [588, 455] on span "Inoa Root Touch Up Women (₹1,700.00)" at bounding box center [522, 459] width 158 height 15
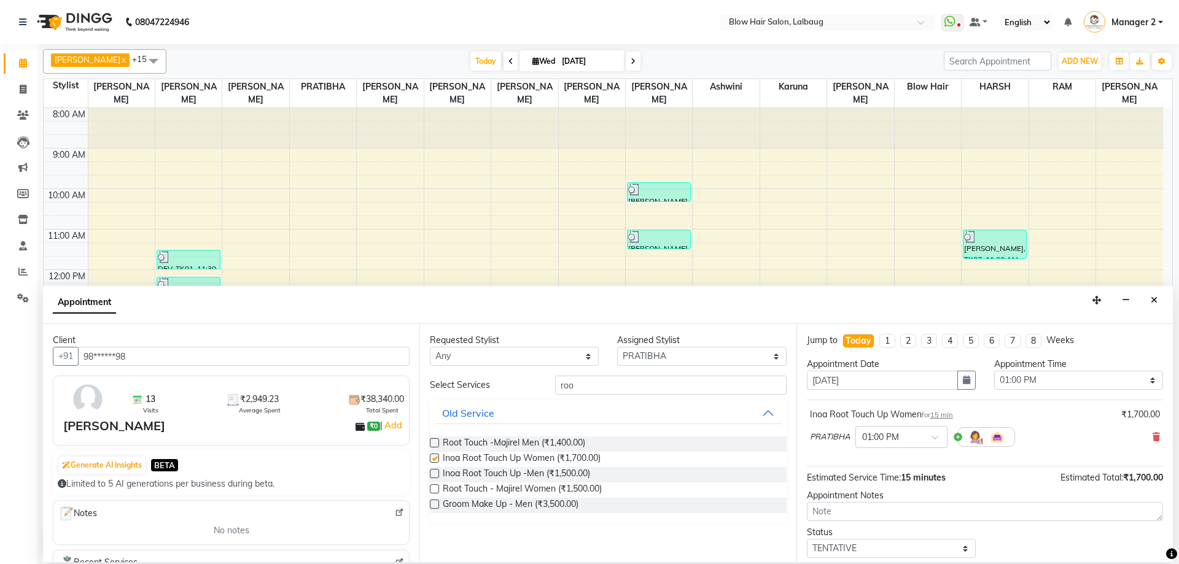
checkbox input "false"
click at [840, 555] on select "Select TENTATIVE CONFIRM CHECK-IN UPCOMING" at bounding box center [891, 548] width 169 height 19
select select "confirm booking"
click at [807, 539] on select "Select TENTATIVE CONFIRM CHECK-IN UPCOMING" at bounding box center [891, 548] width 169 height 19
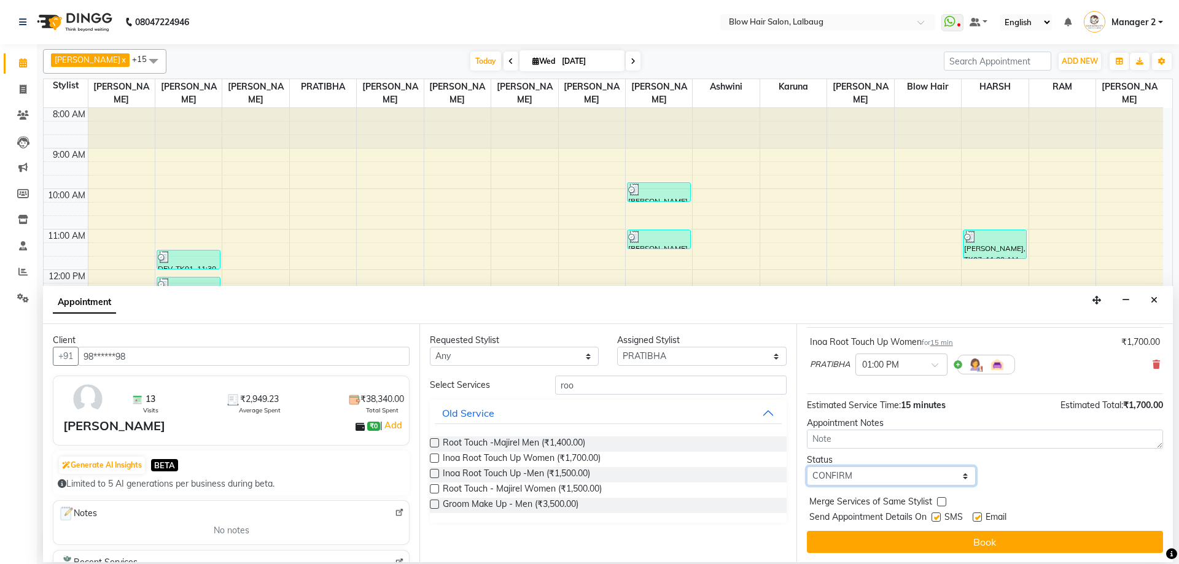
scroll to position [73, 0]
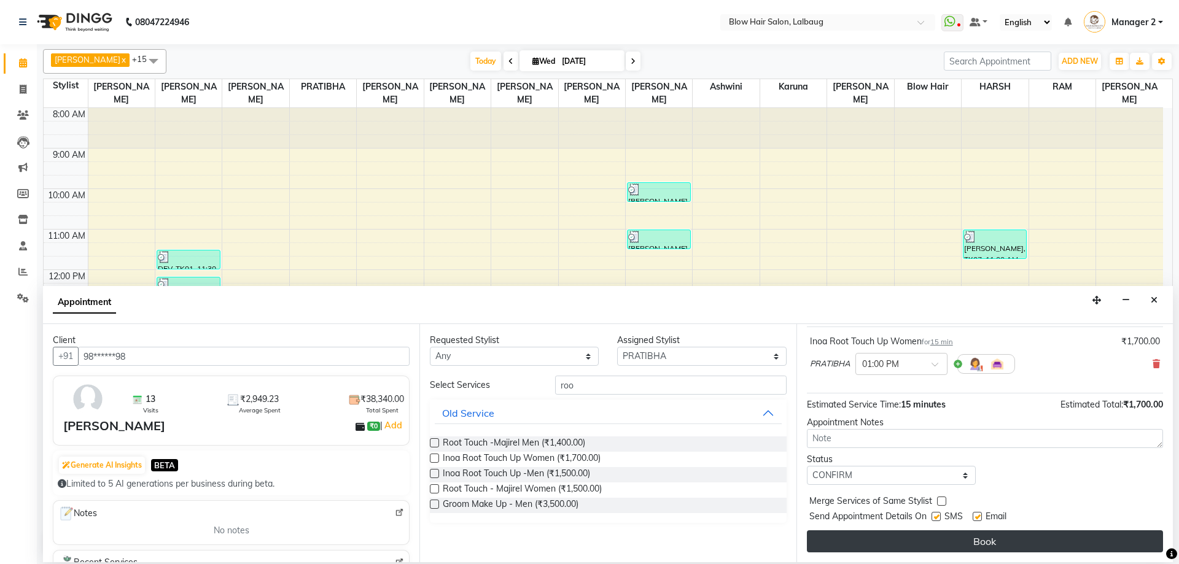
click at [985, 541] on button "Book" at bounding box center [985, 541] width 356 height 22
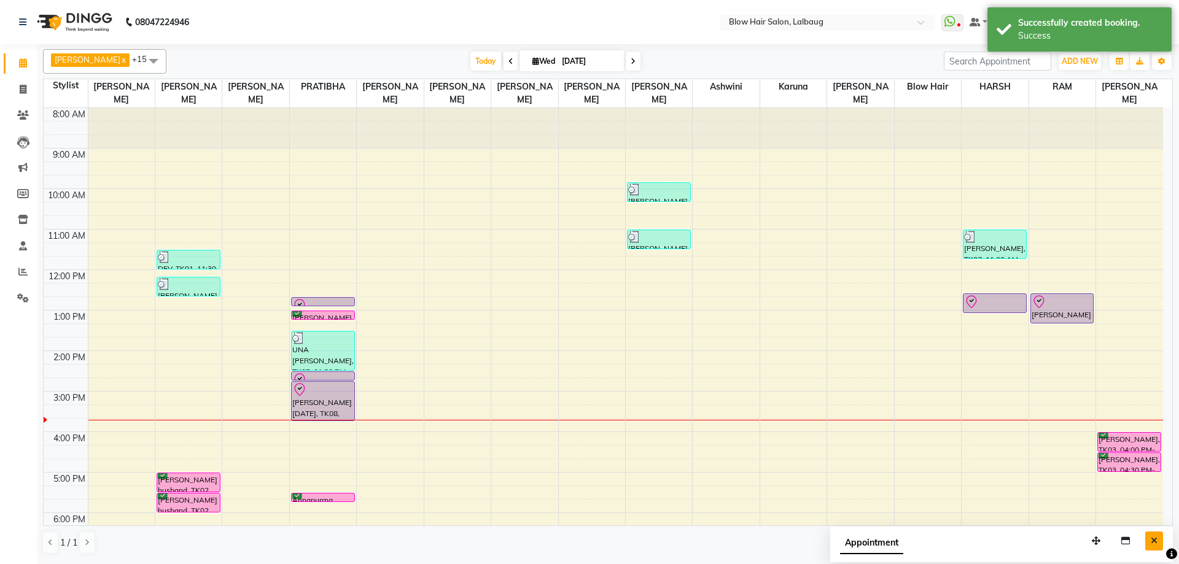
click at [1151, 534] on button "Close" at bounding box center [1154, 541] width 18 height 19
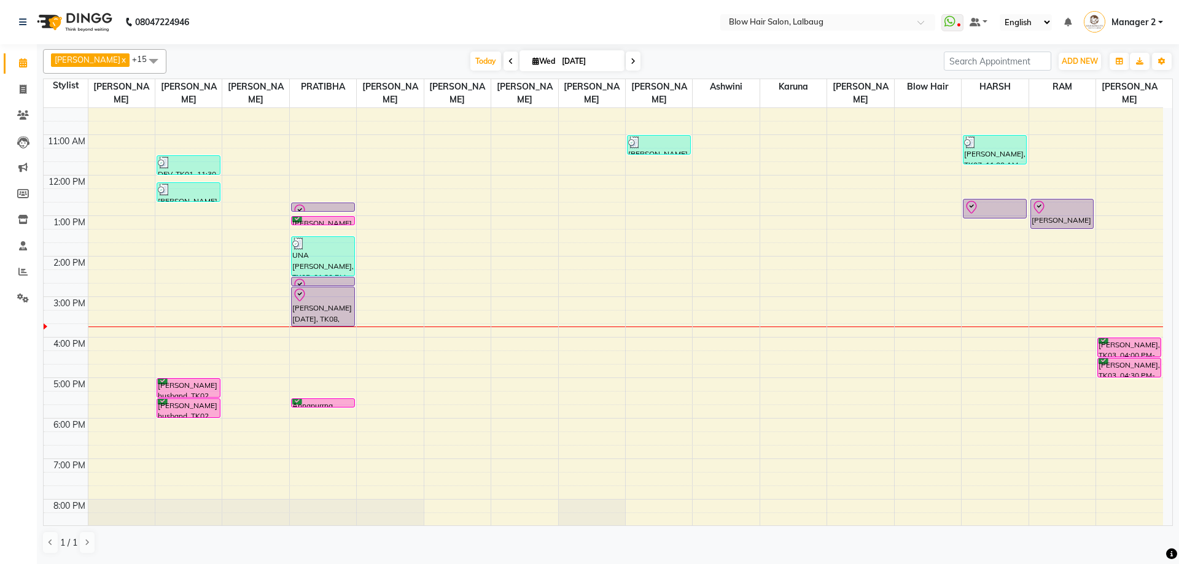
scroll to position [123, 0]
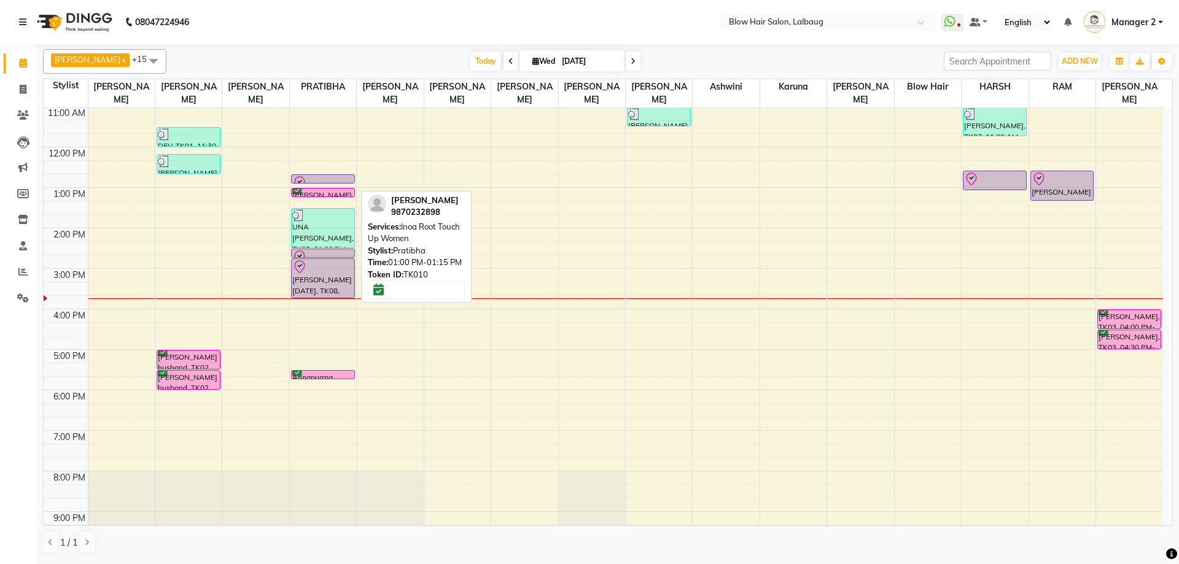
click at [349, 190] on div "[PERSON_NAME], TK10, 01:00 PM-01:15 PM, Inoa Root Touch Up Women" at bounding box center [323, 192] width 63 height 8
select select "6"
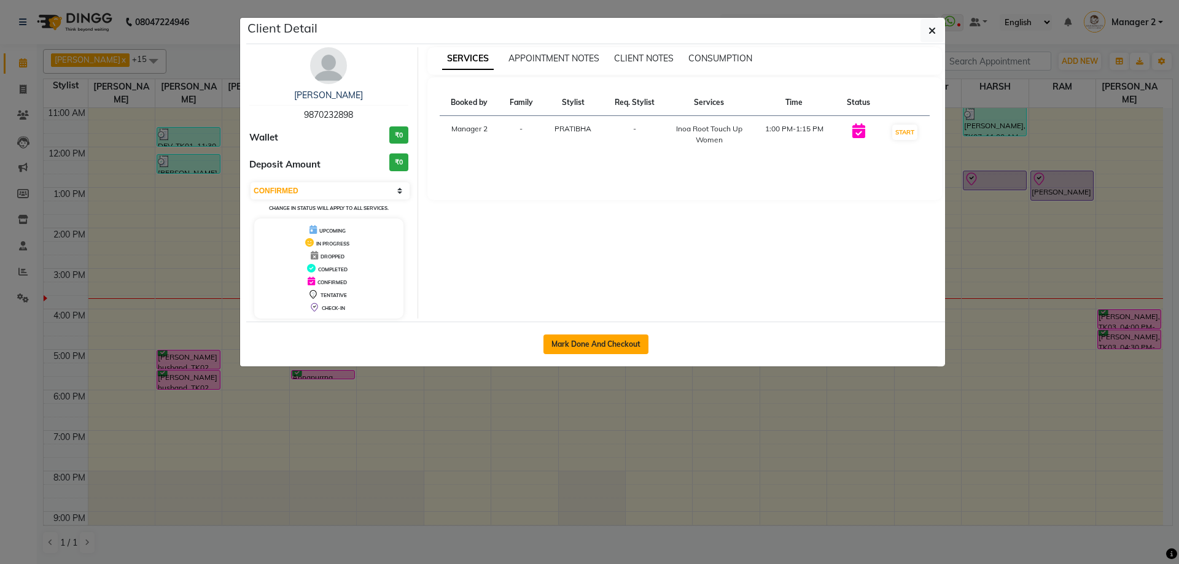
click at [600, 338] on button "Mark Done And Checkout" at bounding box center [595, 345] width 105 height 20
select select "service"
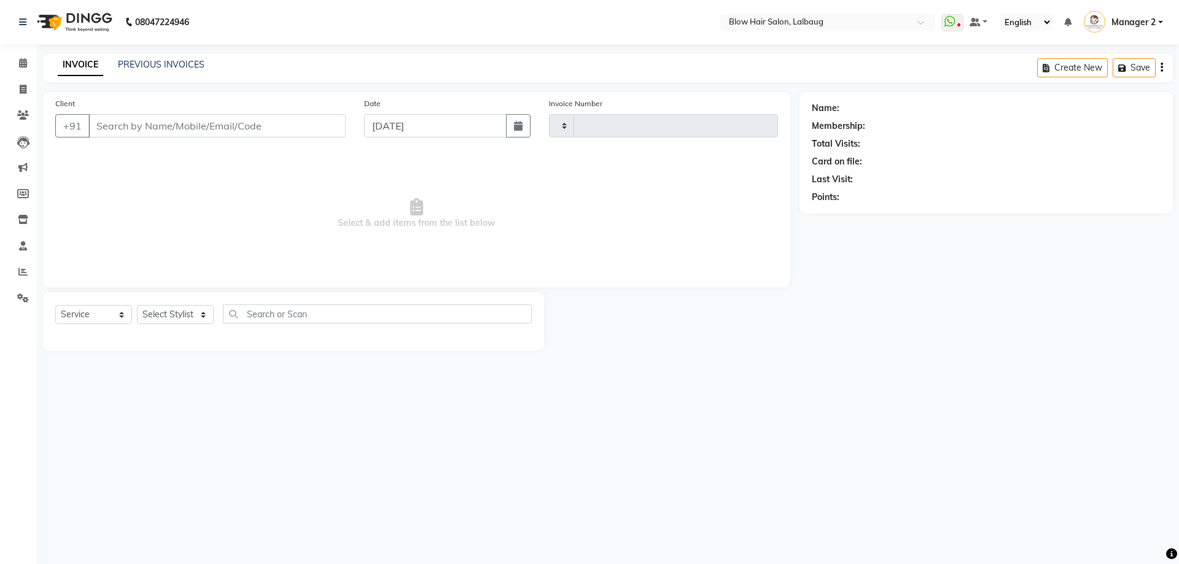
type input "2062"
select select "5162"
type input "98******98"
select select "33540"
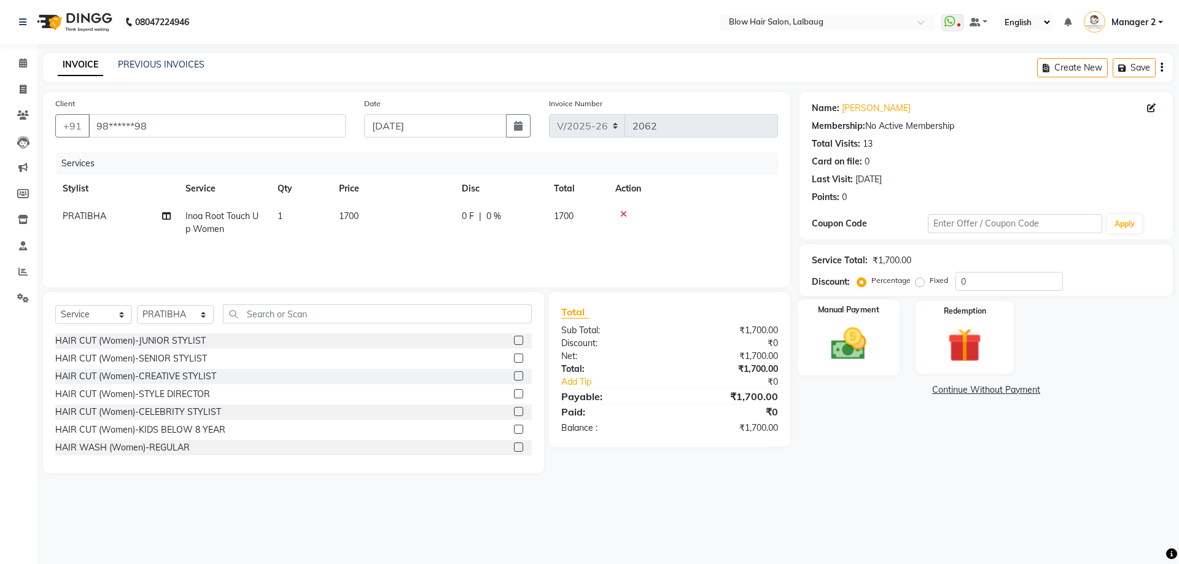
click at [843, 341] on img at bounding box center [848, 344] width 57 height 41
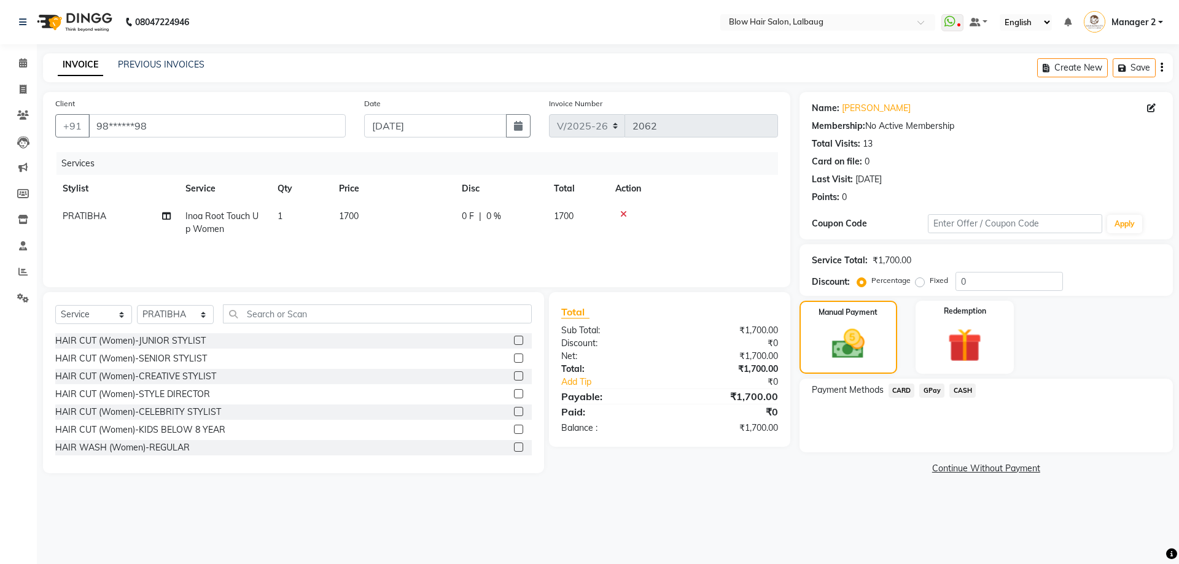
click at [963, 393] on span "CASH" at bounding box center [962, 391] width 26 height 14
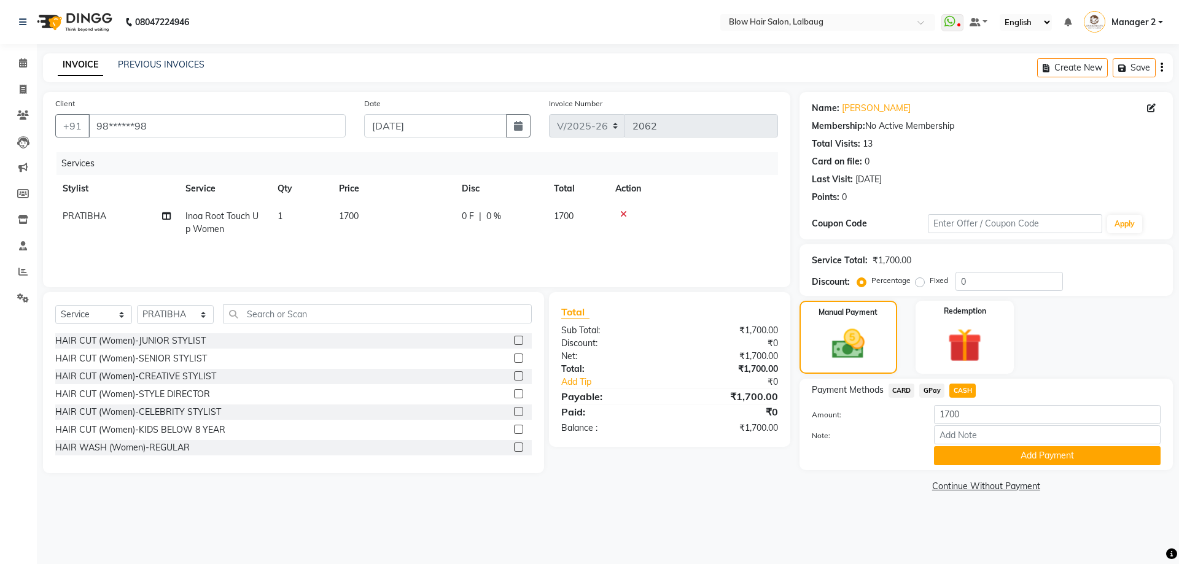
click at [356, 225] on td "1700" at bounding box center [392, 223] width 123 height 41
select select "33540"
drag, startPoint x: 463, startPoint y: 218, endPoint x: 304, endPoint y: 264, distance: 166.1
click at [320, 247] on tr "Ashwini ASHWINI AVINASH BEAU Blow Hair DARSHANA Dingg Support HARSH HARSHAVARDH…" at bounding box center [416, 229] width 723 height 52
type input "1500"
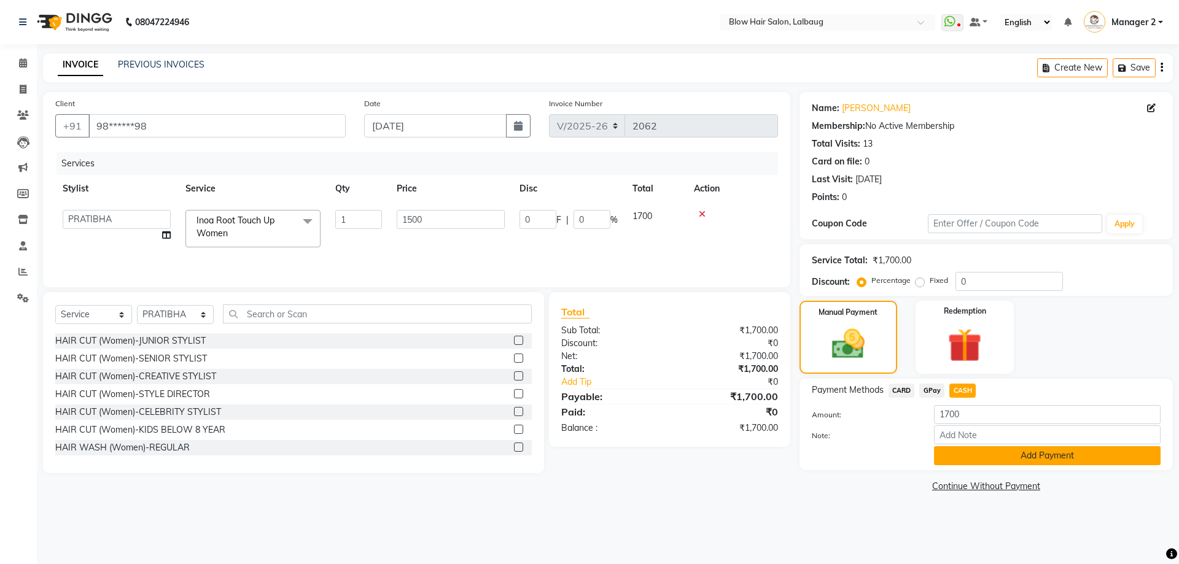
click at [1003, 449] on button "Add Payment" at bounding box center [1047, 455] width 227 height 19
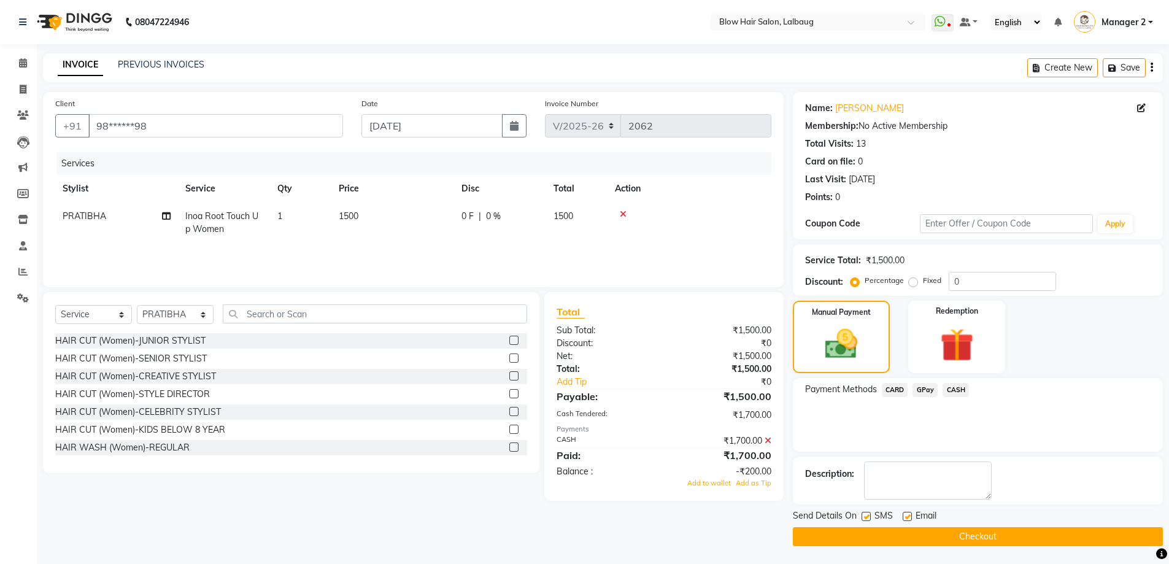
click at [768, 443] on icon at bounding box center [768, 440] width 7 height 9
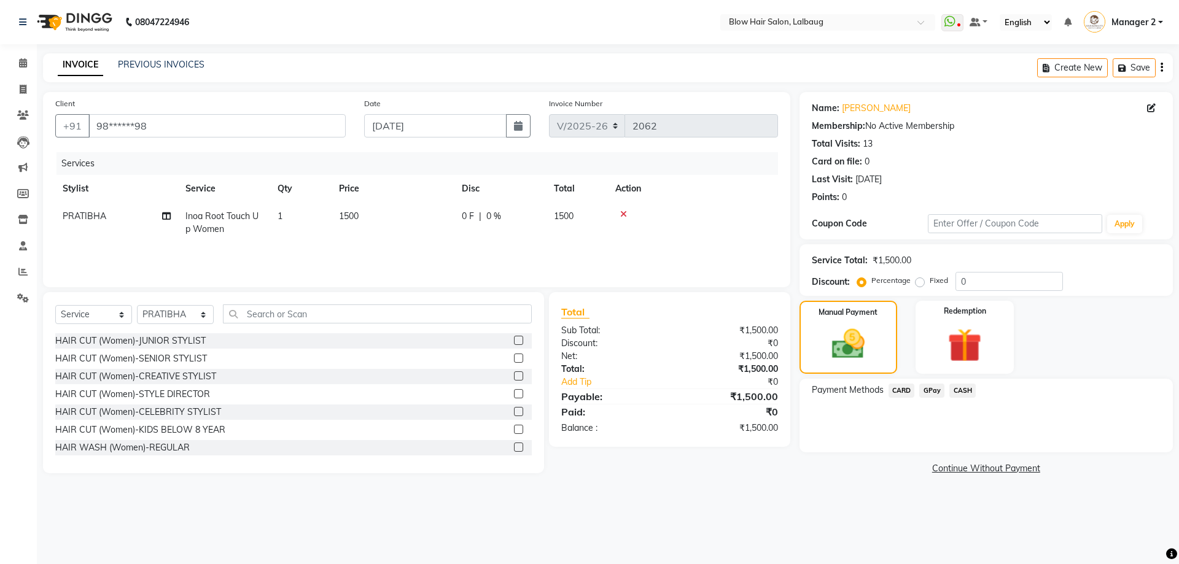
drag, startPoint x: 961, startPoint y: 388, endPoint x: 963, endPoint y: 398, distance: 10.7
click at [961, 389] on span "CASH" at bounding box center [962, 391] width 26 height 14
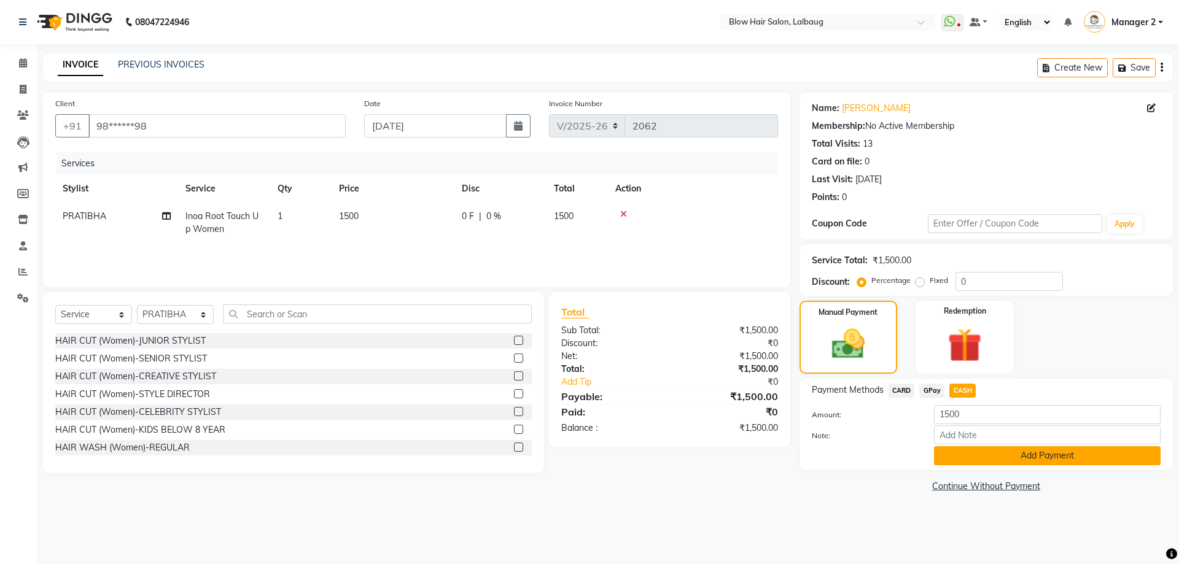
click at [974, 455] on button "Add Payment" at bounding box center [1047, 455] width 227 height 19
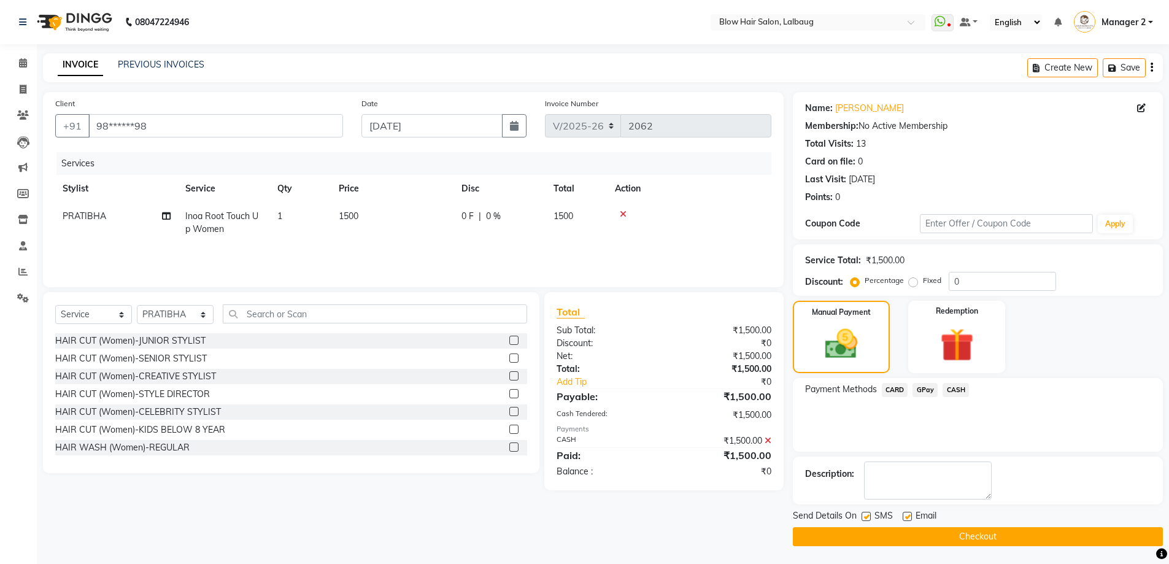
click at [901, 520] on div "SMS" at bounding box center [882, 517] width 41 height 15
drag, startPoint x: 907, startPoint y: 514, endPoint x: 880, endPoint y: 517, distance: 26.5
click at [906, 514] on label at bounding box center [907, 516] width 9 height 9
click at [906, 514] on input "checkbox" at bounding box center [907, 517] width 8 height 8
checkbox input "false"
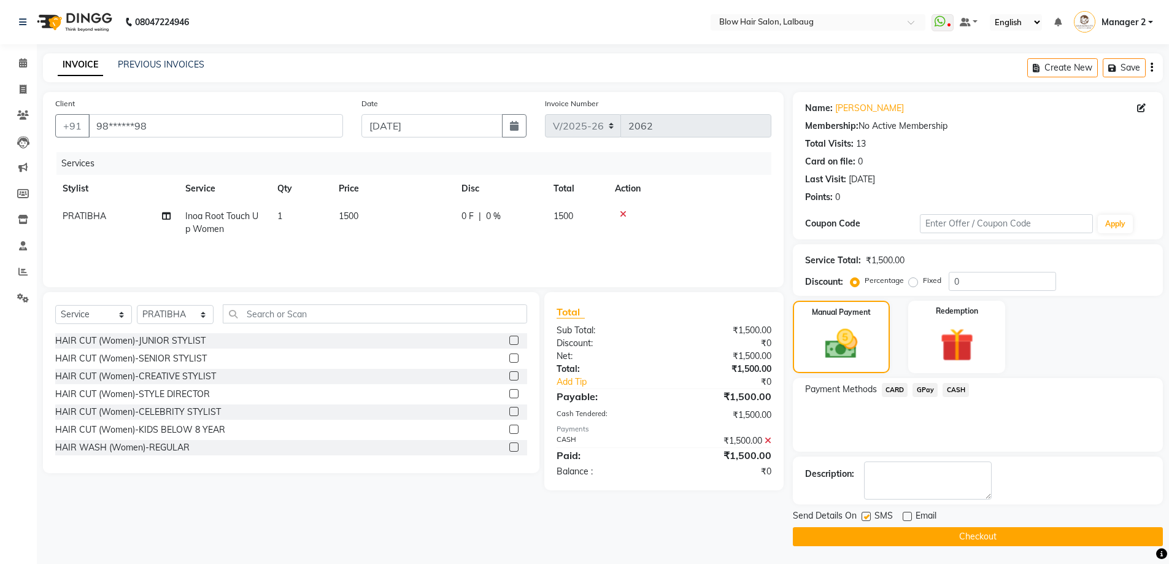
drag, startPoint x: 868, startPoint y: 514, endPoint x: 869, endPoint y: 522, distance: 8.0
click at [867, 514] on label at bounding box center [866, 516] width 9 height 9
click at [867, 514] on input "checkbox" at bounding box center [866, 517] width 8 height 8
checkbox input "false"
click at [876, 529] on button "Checkout" at bounding box center [978, 536] width 370 height 19
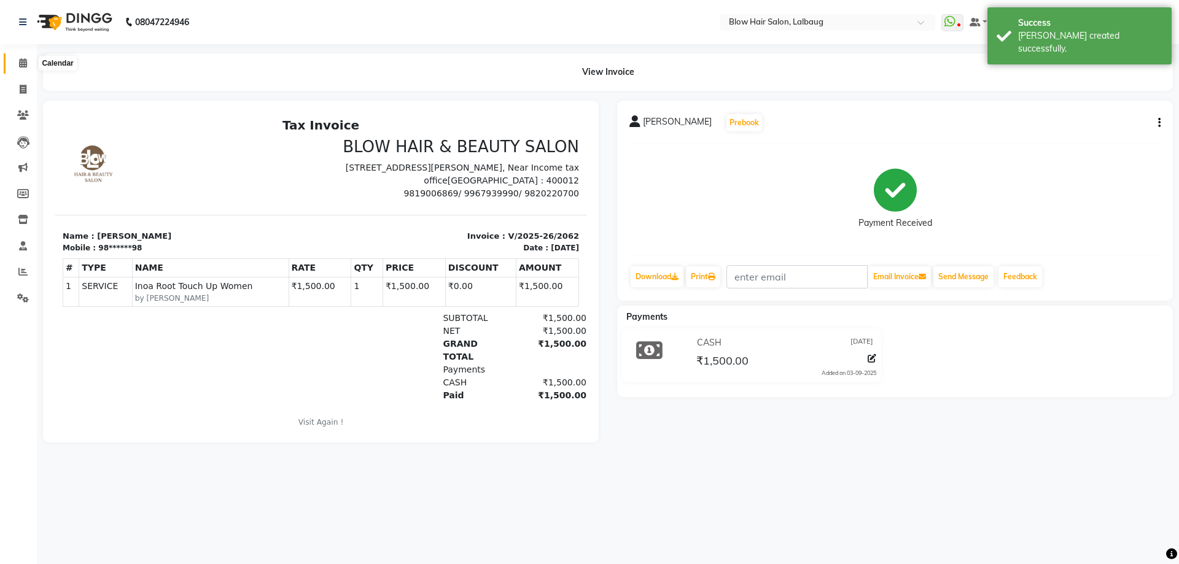
click at [28, 62] on span at bounding box center [22, 63] width 21 height 14
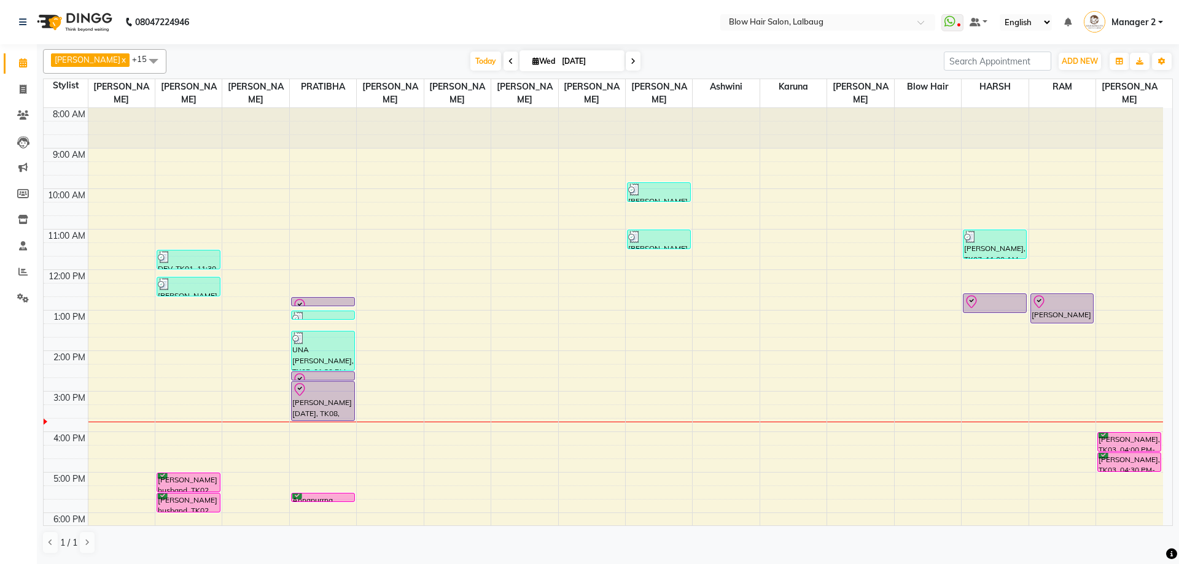
click at [518, 316] on div "8:00 AM 9:00 AM 10:00 AM 11:00 AM 12:00 PM 1:00 PM 2:00 PM 3:00 PM 4:00 PM 5:00…" at bounding box center [603, 391] width 1119 height 567
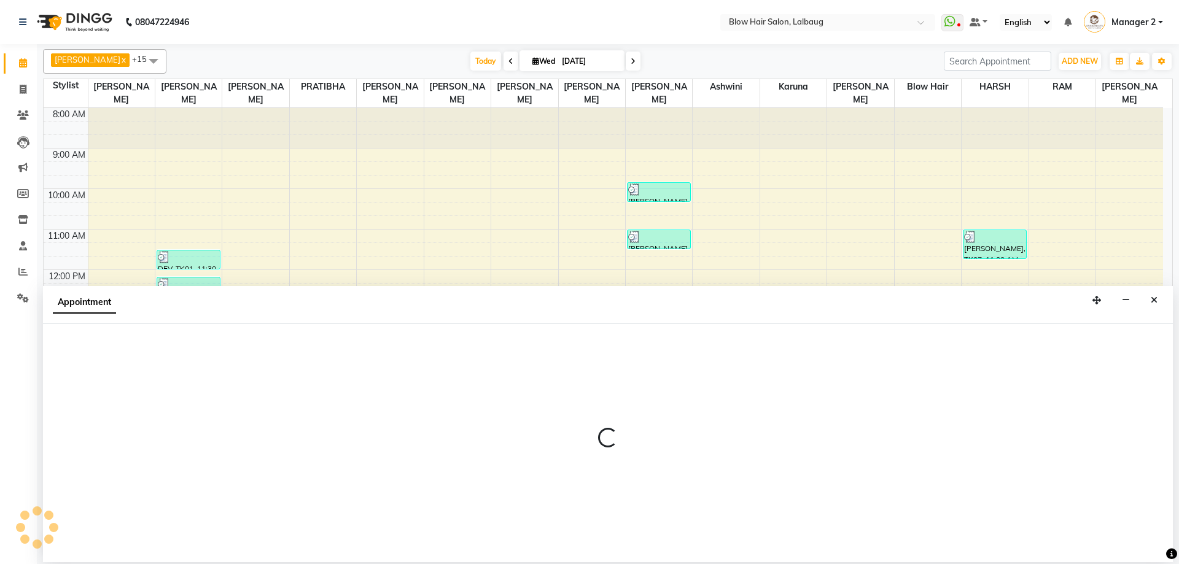
select select "76491"
select select "780"
select select "tentative"
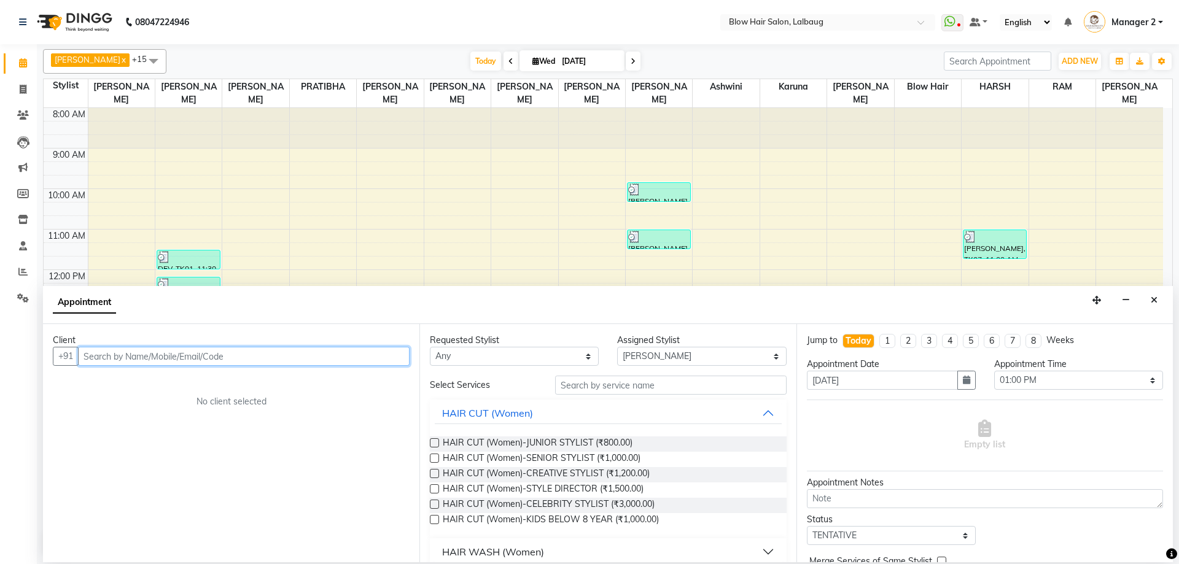
click at [248, 359] on input "text" at bounding box center [243, 356] width 331 height 19
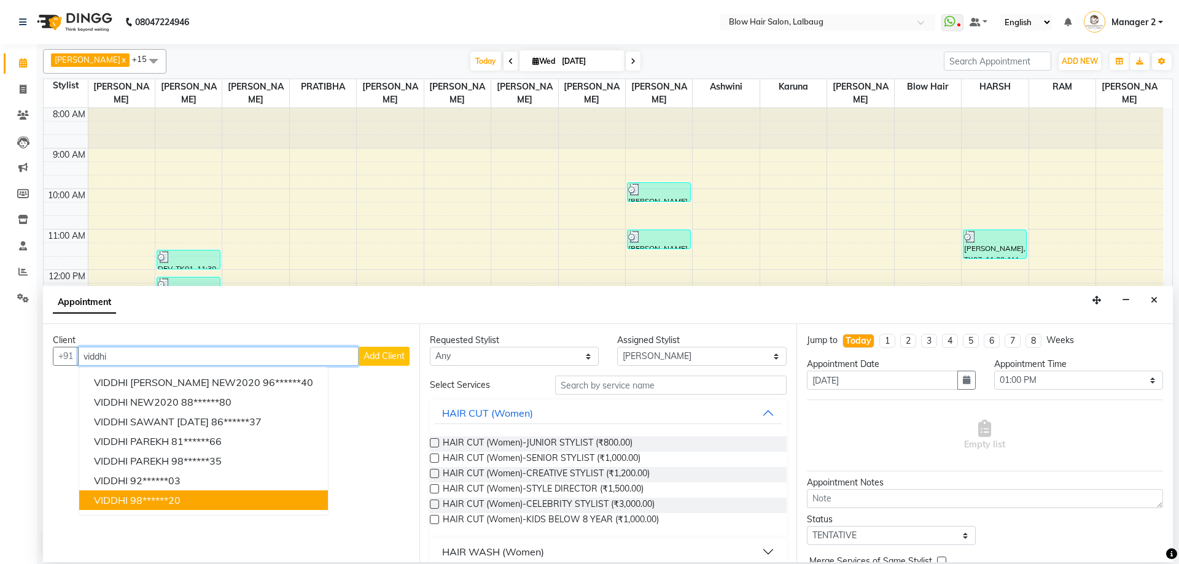
click at [169, 504] on ngb-highlight "98******20" at bounding box center [155, 500] width 50 height 12
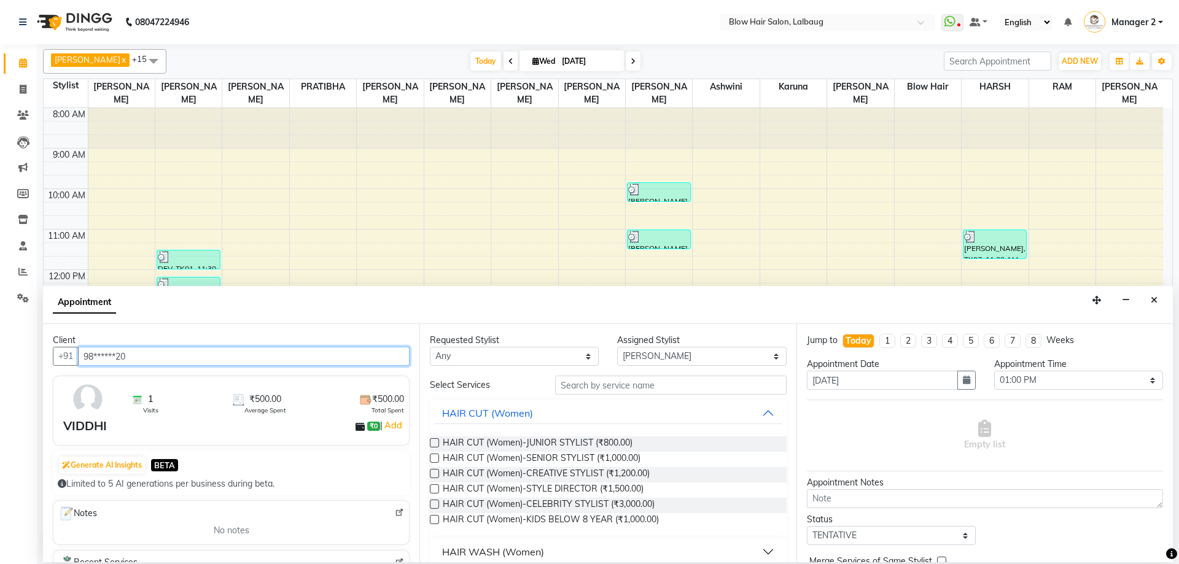
type input "98******20"
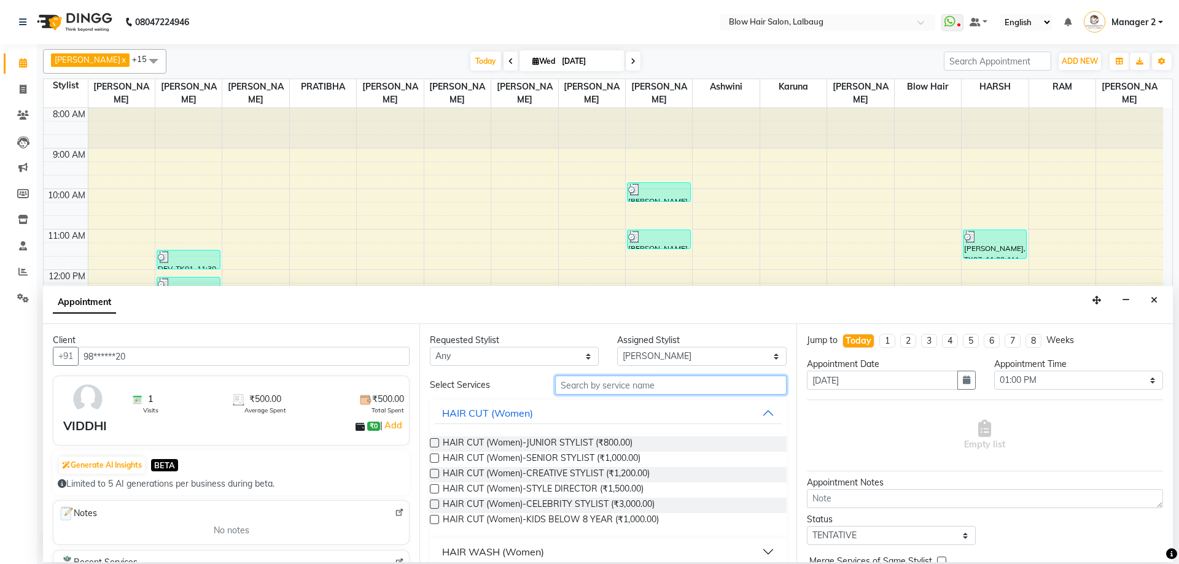
click at [624, 379] on input "text" at bounding box center [670, 385] width 231 height 19
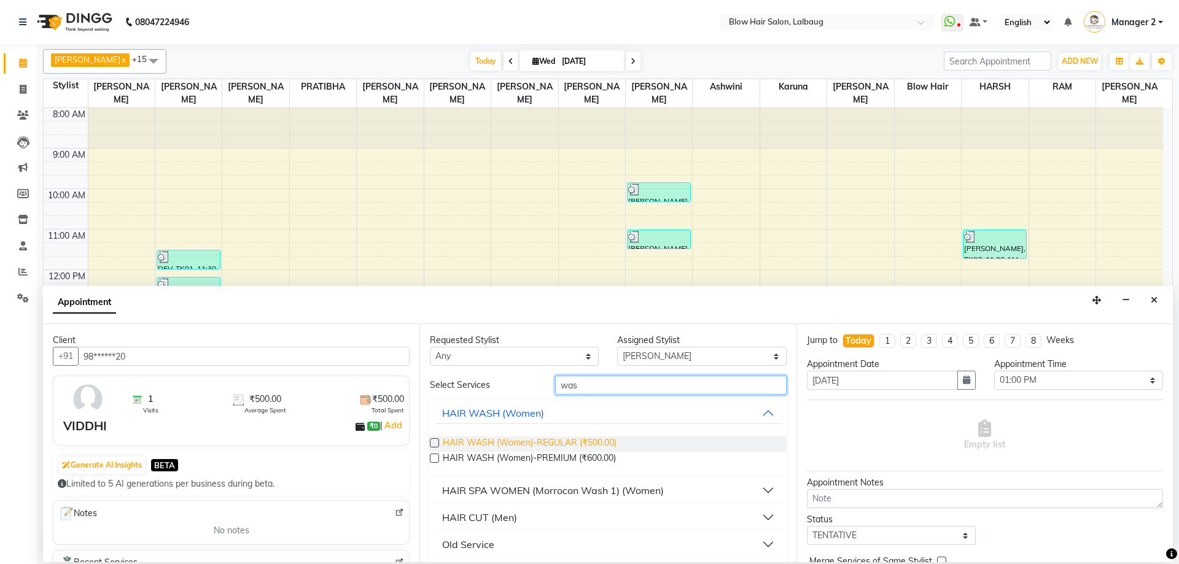
type input "was"
click at [610, 439] on span "HAIR WASH (Women)-REGULAR (₹500.00)" at bounding box center [530, 443] width 174 height 15
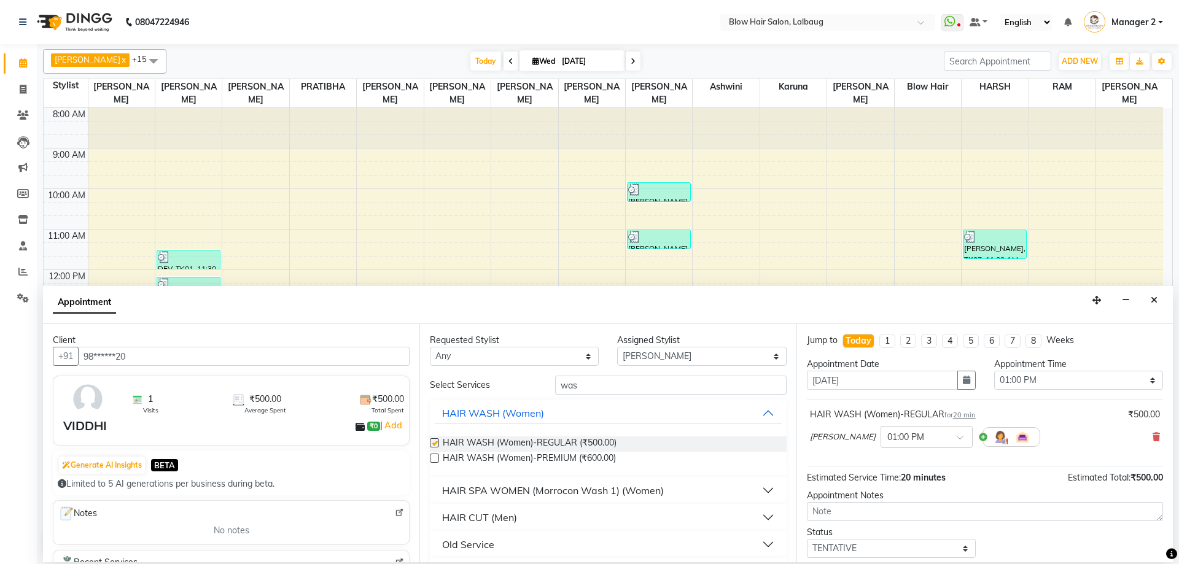
checkbox input "false"
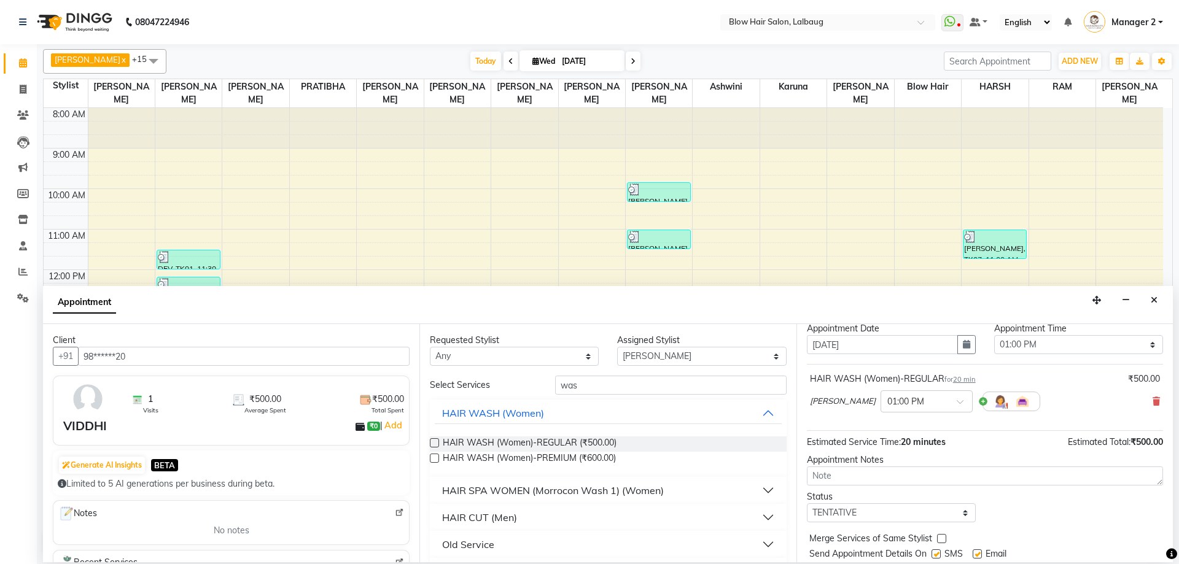
scroll to position [73, 0]
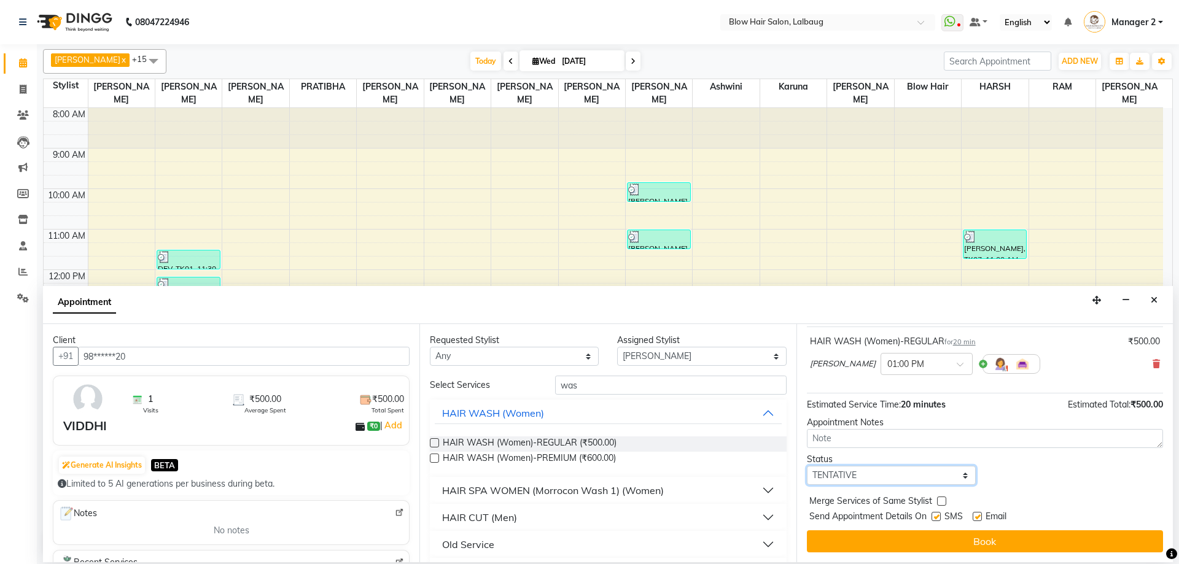
drag, startPoint x: 896, startPoint y: 477, endPoint x: 889, endPoint y: 468, distance: 10.6
click at [896, 477] on select "Select TENTATIVE CONFIRM CHECK-IN UPCOMING" at bounding box center [891, 475] width 169 height 19
select select "check-in"
click at [807, 466] on select "Select TENTATIVE CONFIRM CHECK-IN UPCOMING" at bounding box center [891, 475] width 169 height 19
click at [935, 514] on label at bounding box center [935, 516] width 9 height 9
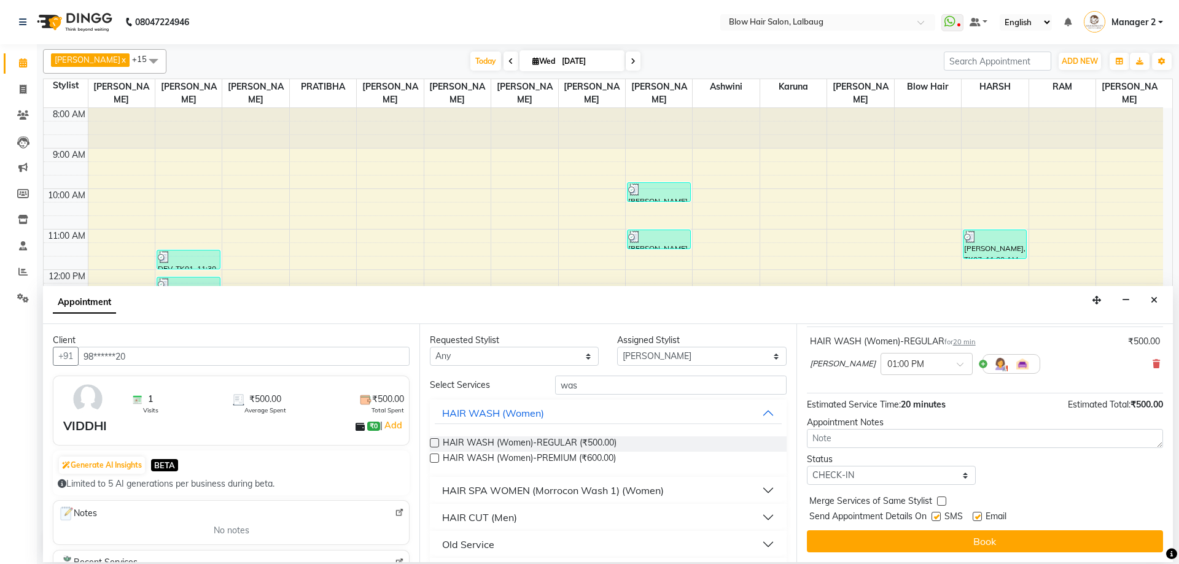
click at [935, 514] on input "checkbox" at bounding box center [935, 518] width 8 height 8
checkbox input "false"
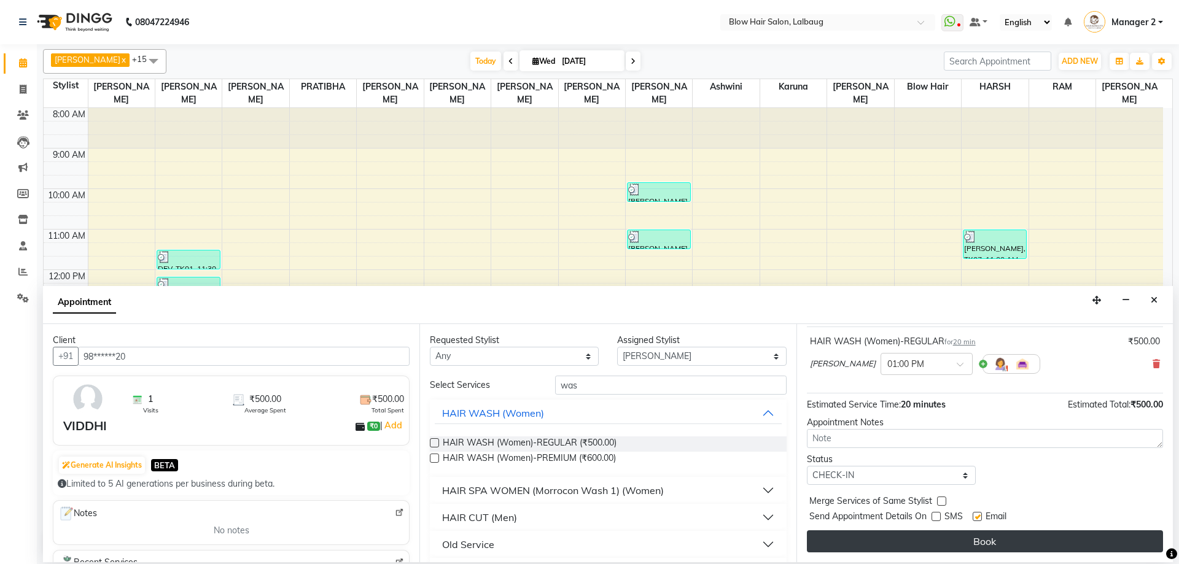
drag, startPoint x: 979, startPoint y: 517, endPoint x: 977, endPoint y: 533, distance: 16.6
click at [979, 517] on label at bounding box center [976, 516] width 9 height 9
click at [979, 517] on input "checkbox" at bounding box center [976, 518] width 8 height 8
checkbox input "false"
click at [976, 543] on button "Book" at bounding box center [985, 541] width 356 height 22
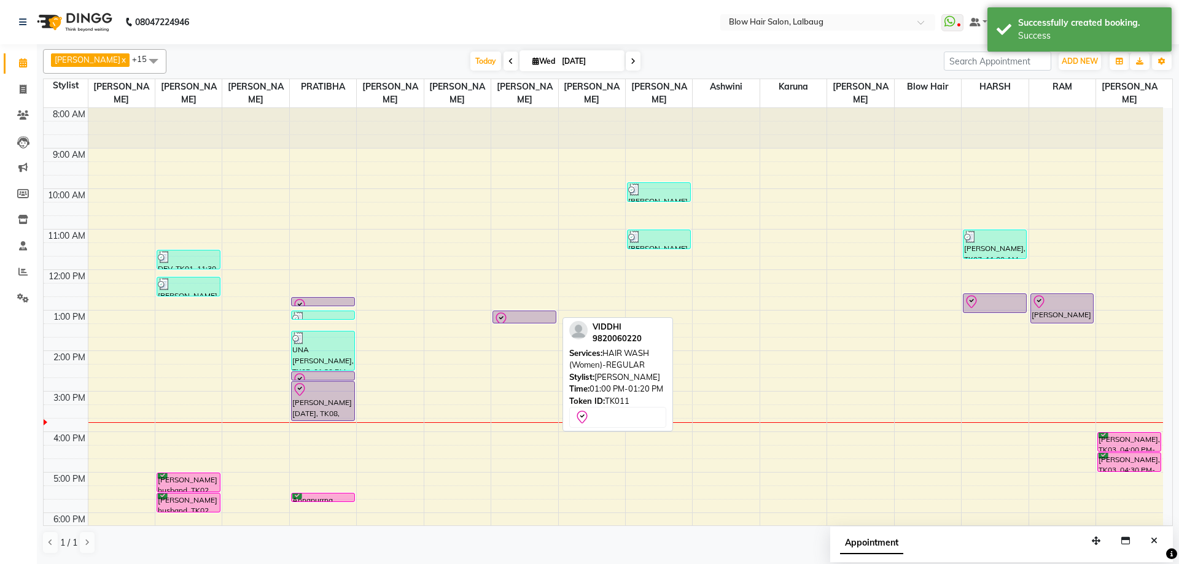
click at [537, 315] on div at bounding box center [524, 319] width 61 height 15
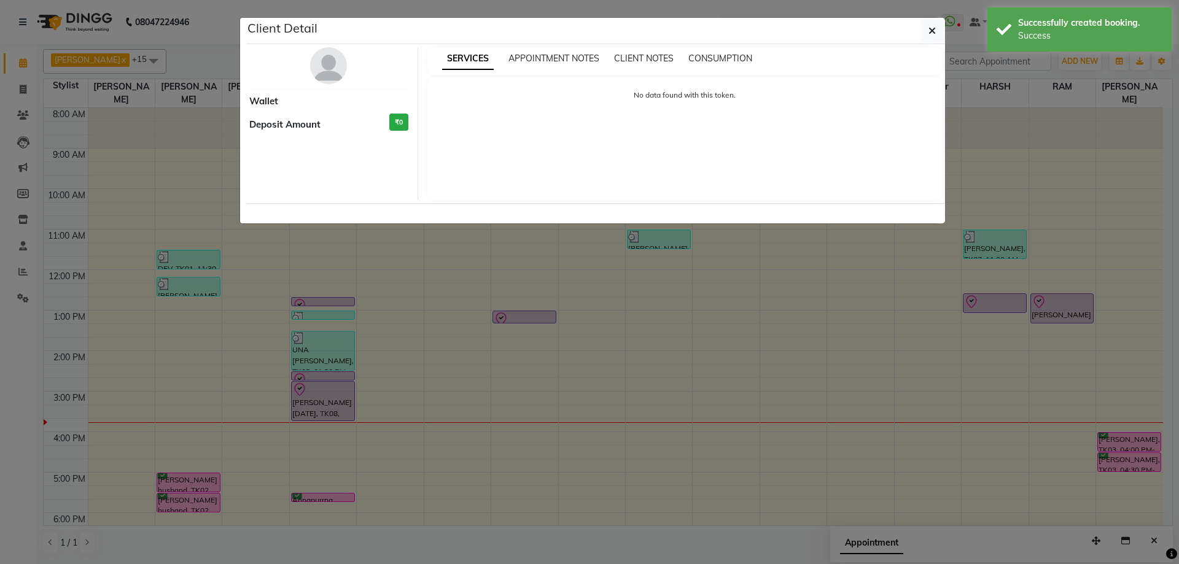
select select "8"
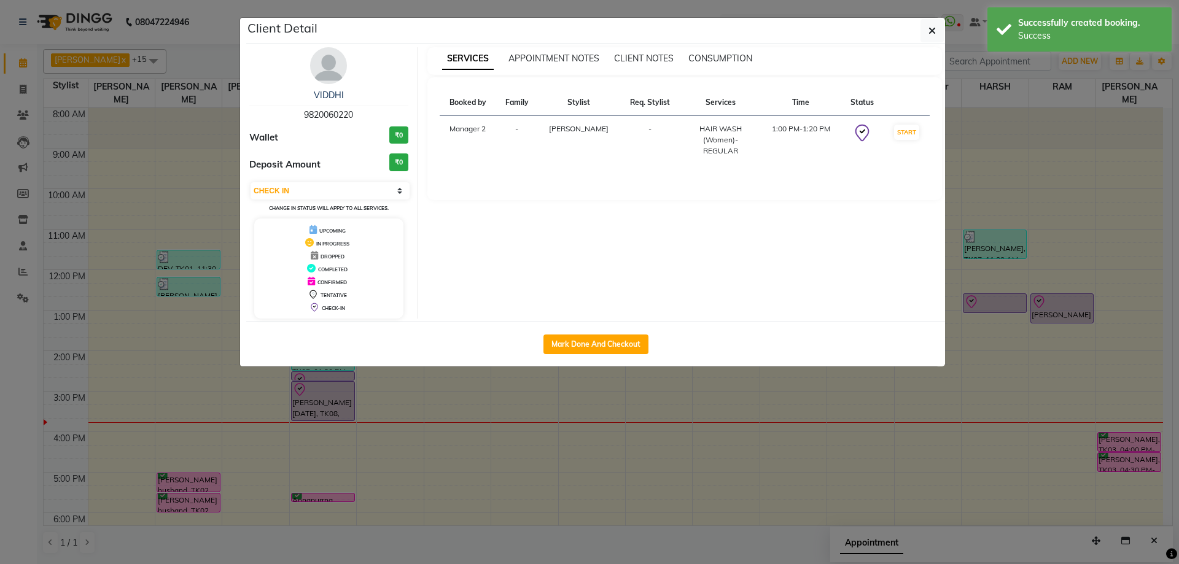
click at [564, 331] on div "Mark Done And Checkout" at bounding box center [595, 344] width 699 height 45
click at [575, 349] on button "Mark Done And Checkout" at bounding box center [595, 345] width 105 height 20
select select "service"
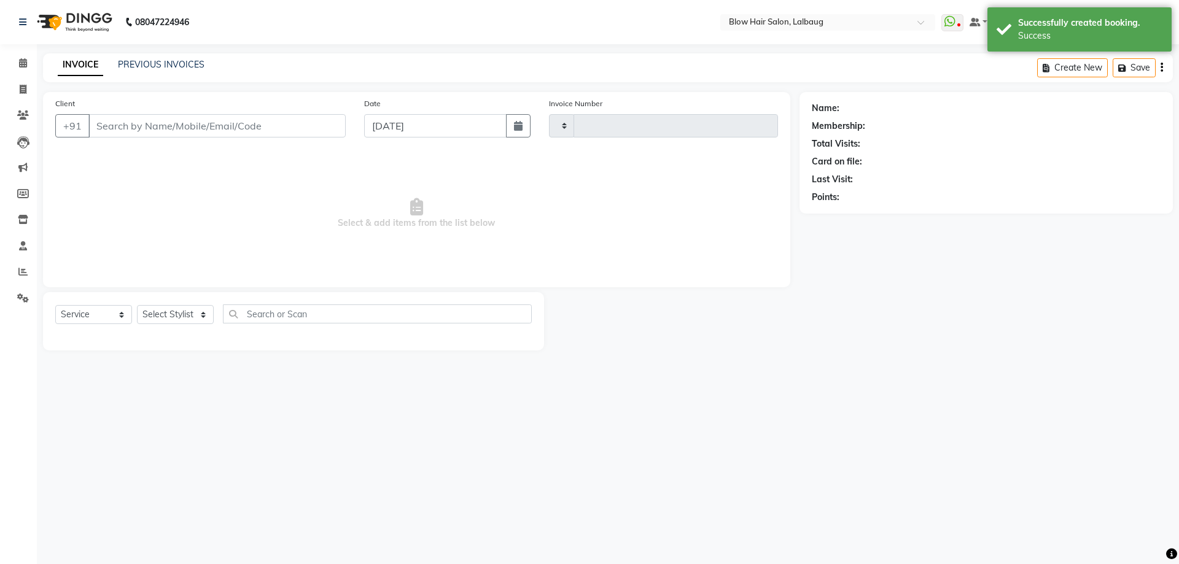
type input "2063"
select select "5162"
type input "98******20"
select select "76491"
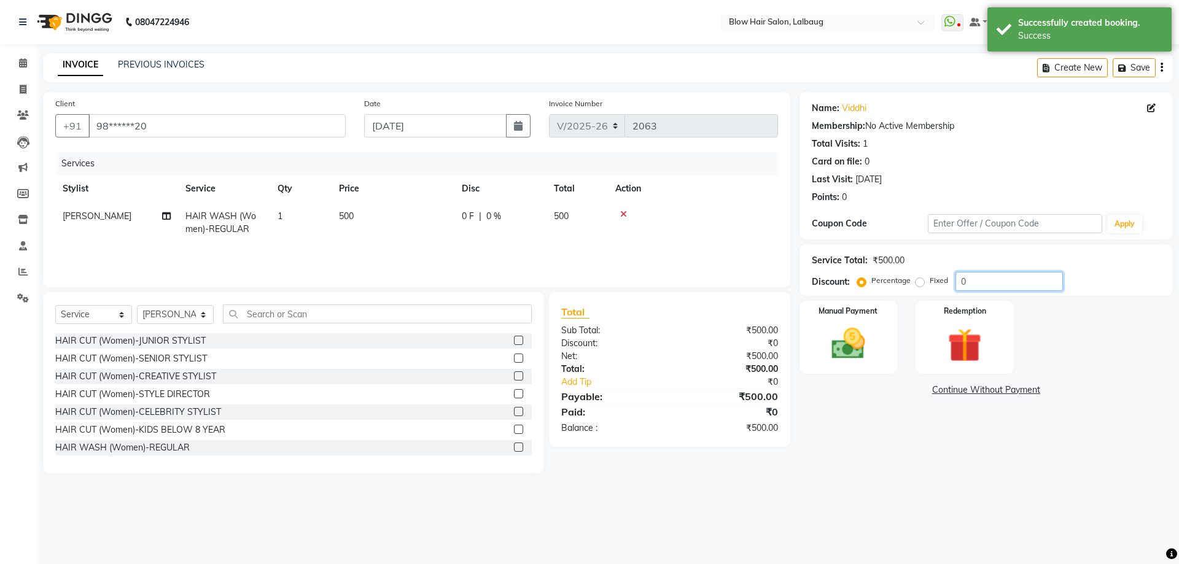
click at [958, 284] on input "0" at bounding box center [1008, 281] width 107 height 19
type input "20"
click at [856, 340] on img at bounding box center [848, 344] width 57 height 41
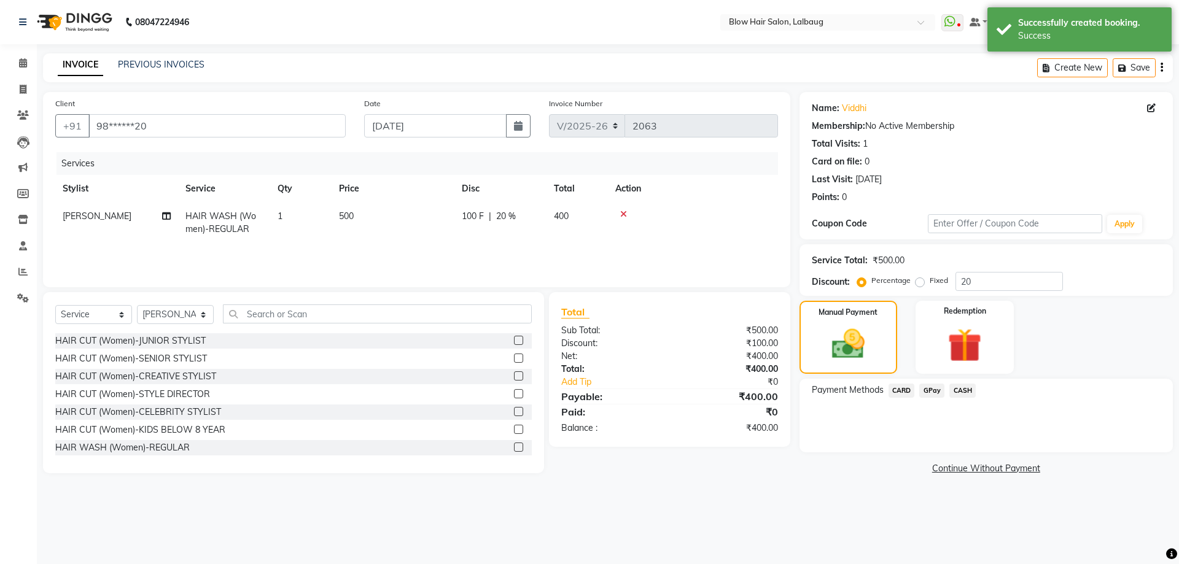
click at [934, 390] on span "GPay" at bounding box center [931, 391] width 25 height 14
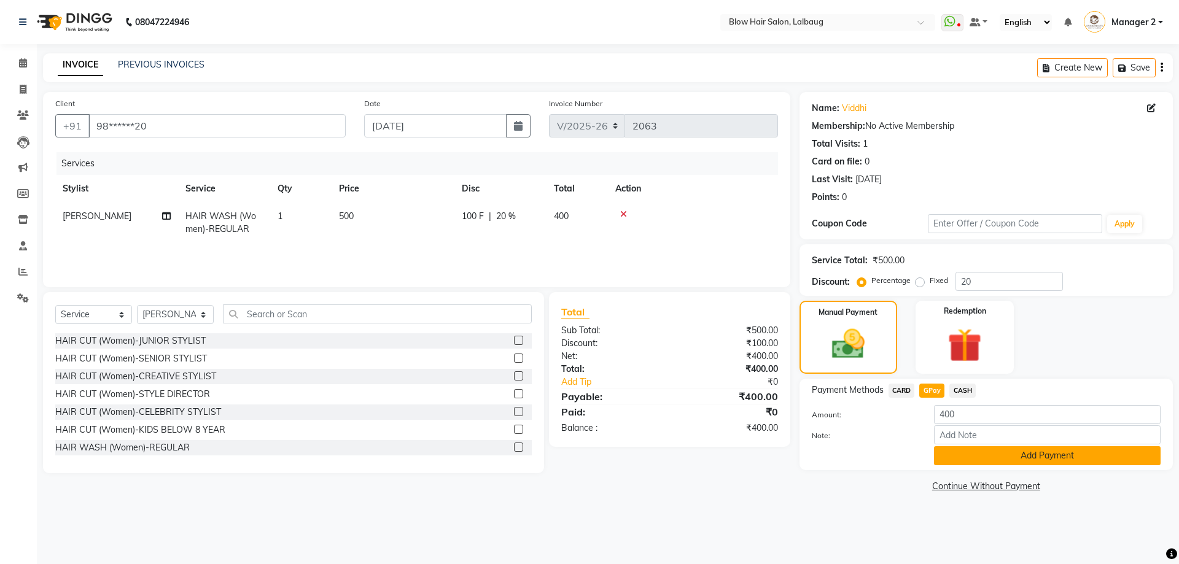
click at [959, 461] on button "Add Payment" at bounding box center [1047, 455] width 227 height 19
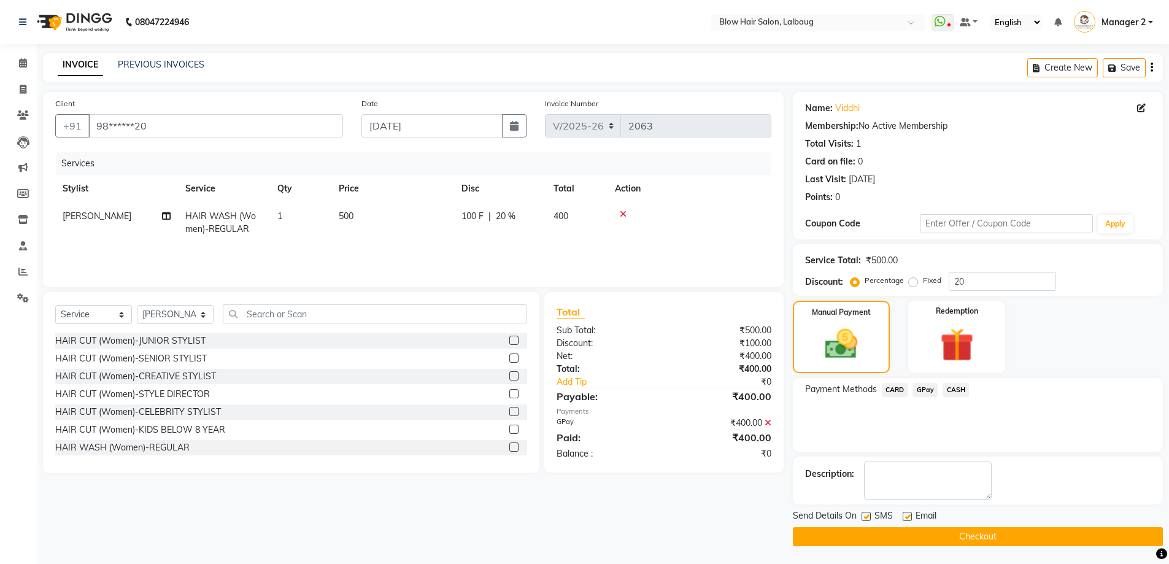
click at [907, 516] on label at bounding box center [907, 516] width 9 height 9
click at [907, 516] on input "checkbox" at bounding box center [907, 517] width 8 height 8
checkbox input "false"
click at [871, 515] on div "SMS" at bounding box center [882, 517] width 41 height 15
drag, startPoint x: 875, startPoint y: 533, endPoint x: 871, endPoint y: 521, distance: 13.0
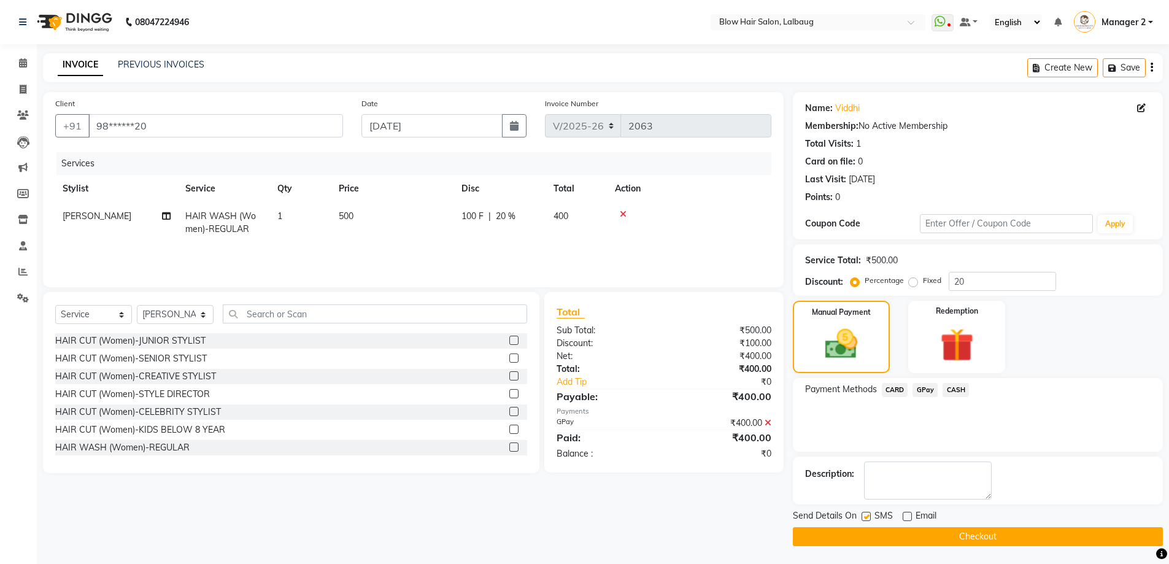
click at [875, 533] on button "Checkout" at bounding box center [978, 536] width 370 height 19
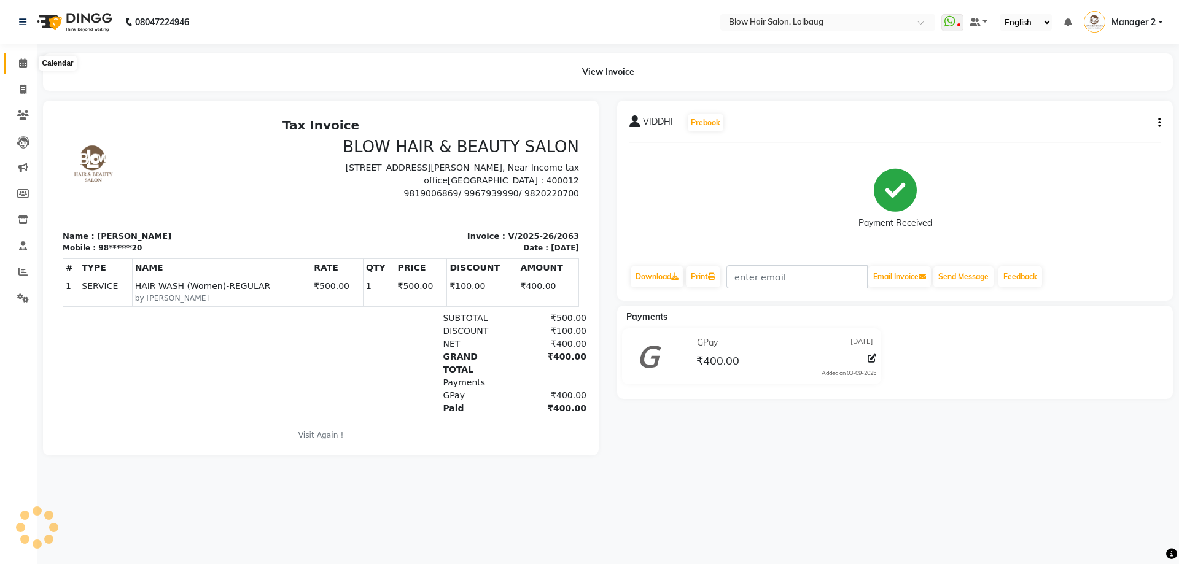
click at [24, 64] on icon at bounding box center [23, 62] width 8 height 9
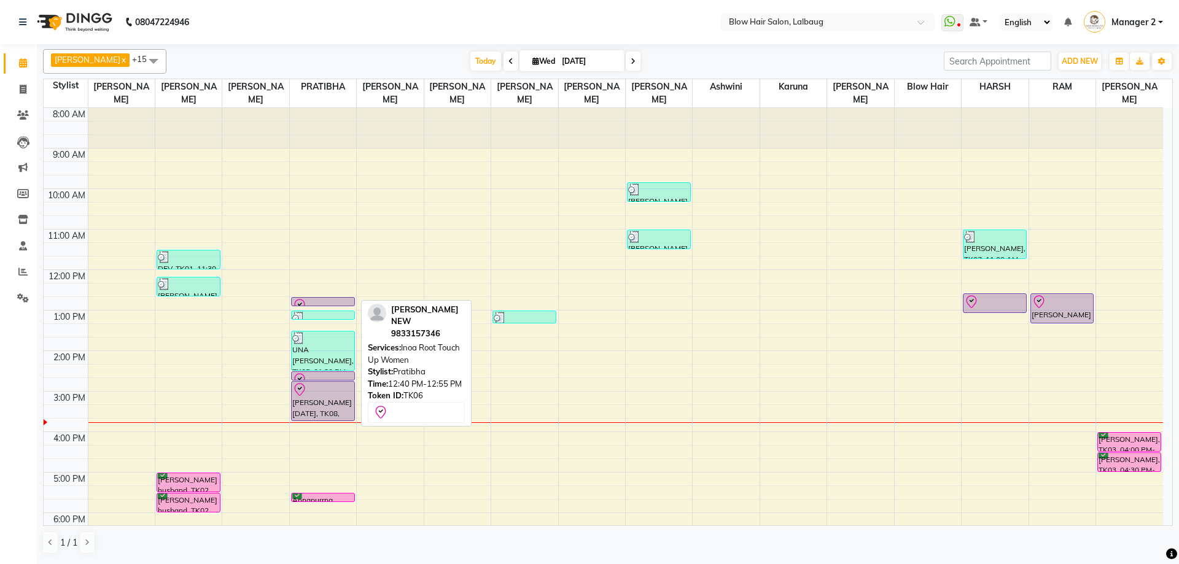
click at [320, 299] on div at bounding box center [322, 305] width 61 height 15
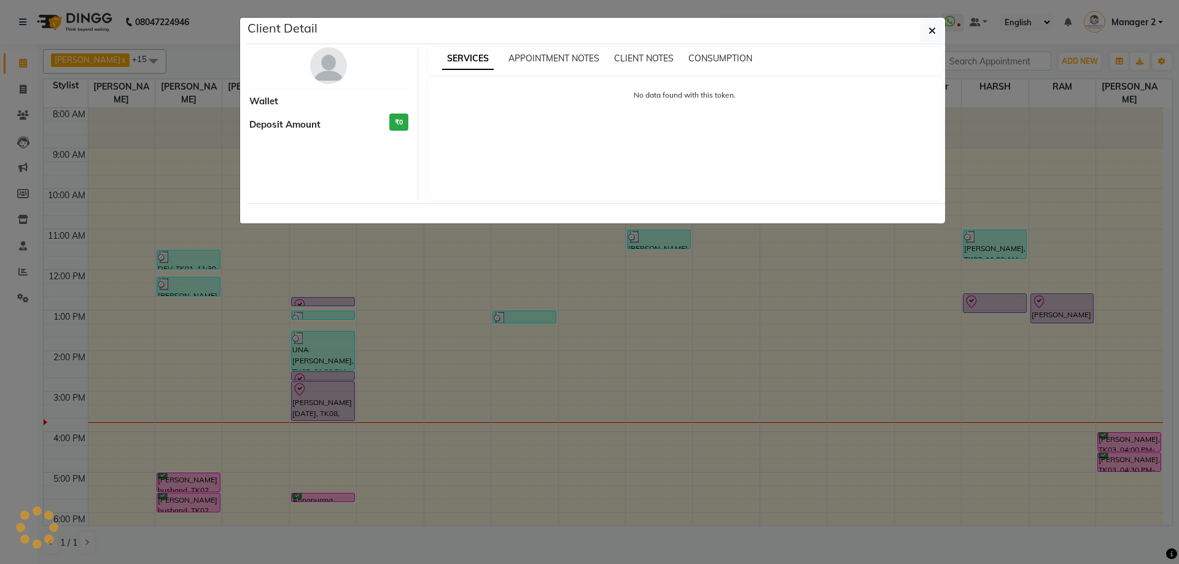
select select "8"
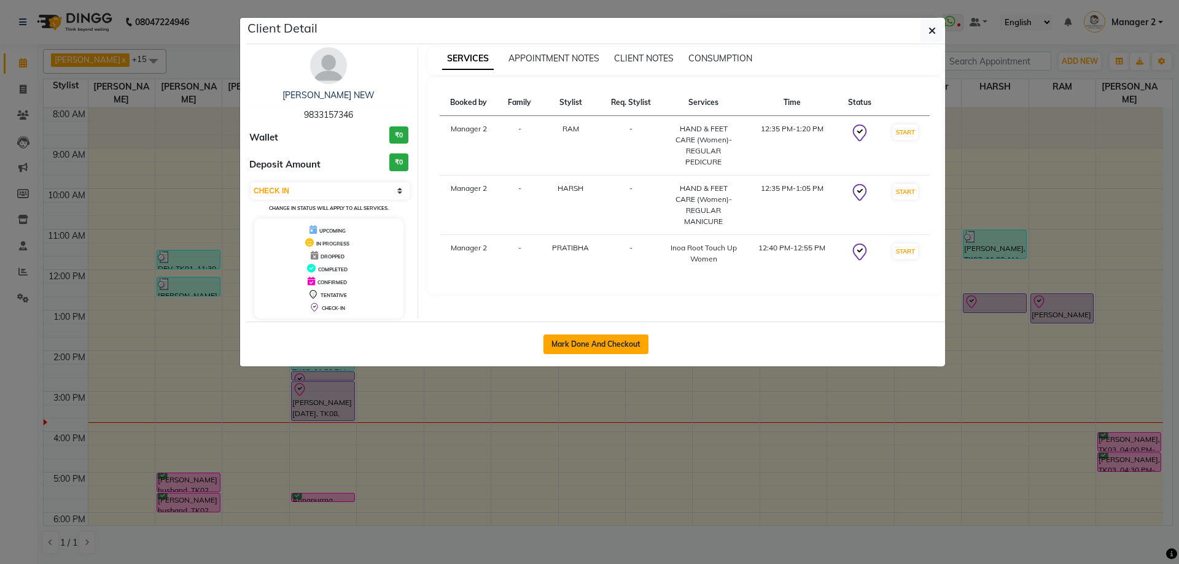
click at [567, 339] on button "Mark Done And Checkout" at bounding box center [595, 345] width 105 height 20
select select "5162"
select select "service"
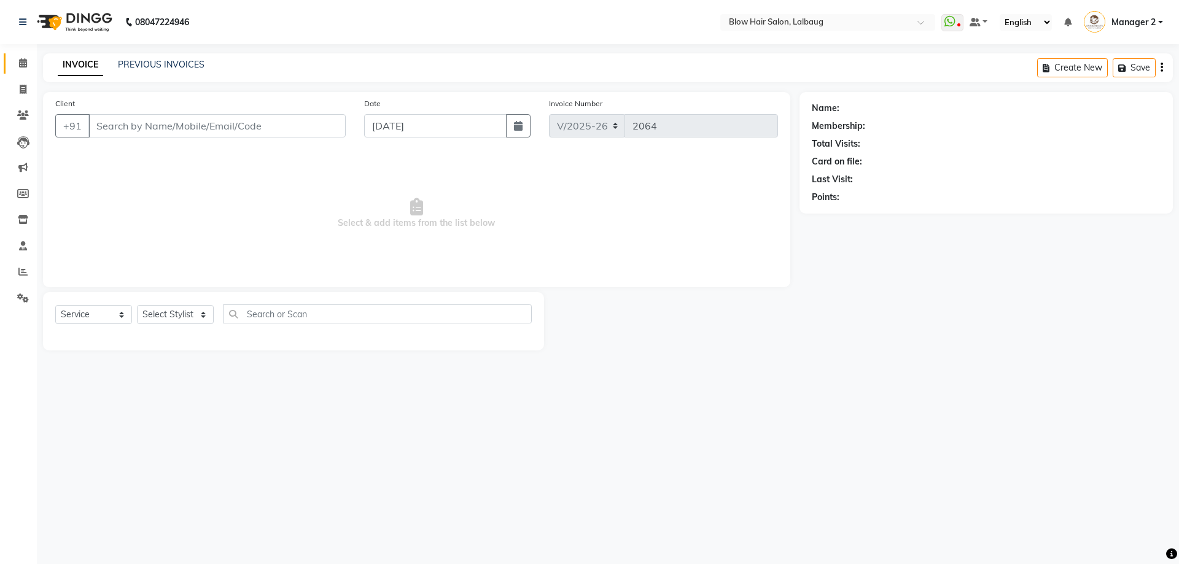
type input "98******46"
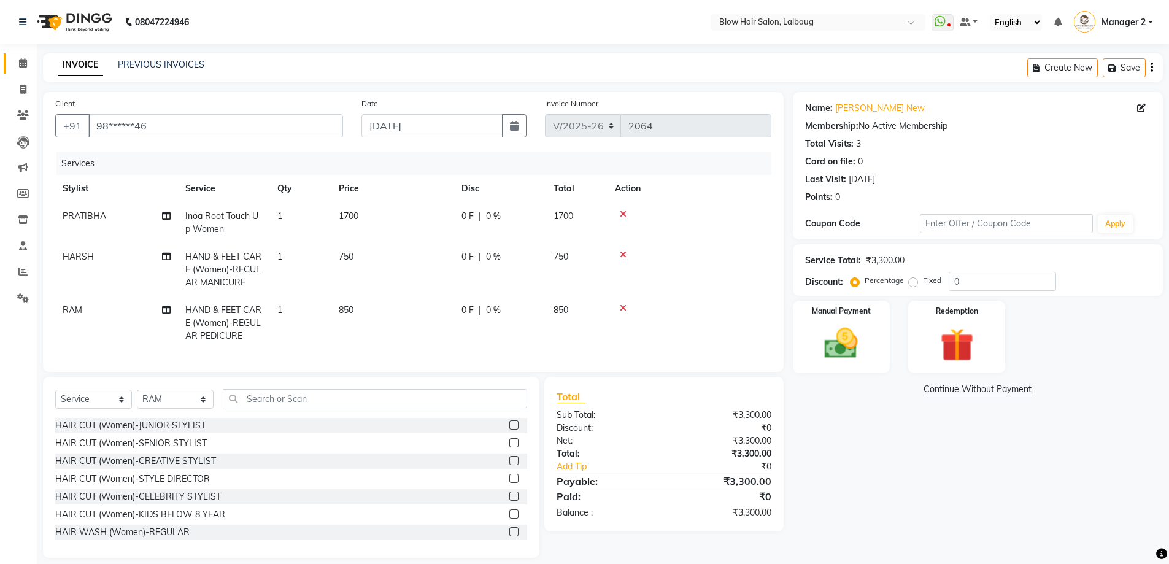
scroll to position [21, 0]
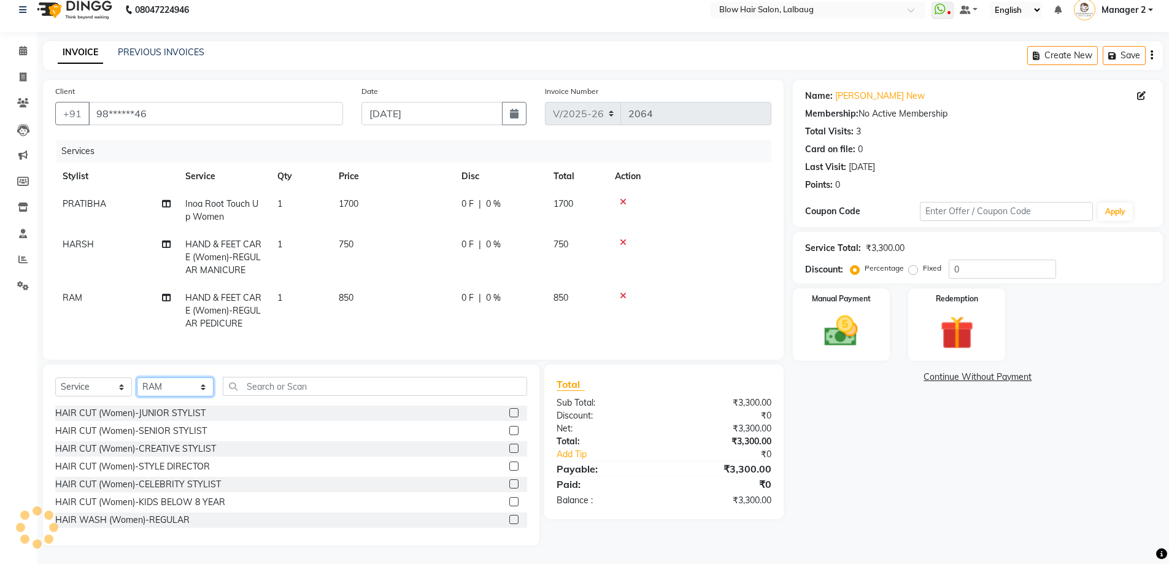
click at [173, 384] on select "Select Stylist Ashwini ASHWINI AVINASH BEAU Blow Hair DARSHANA Dingg Support HA…" at bounding box center [175, 387] width 77 height 19
select select "37224"
click at [137, 378] on select "Select Stylist Ashwini ASHWINI AVINASH BEAU Blow Hair DARSHANA Dingg Support HA…" at bounding box center [175, 387] width 77 height 19
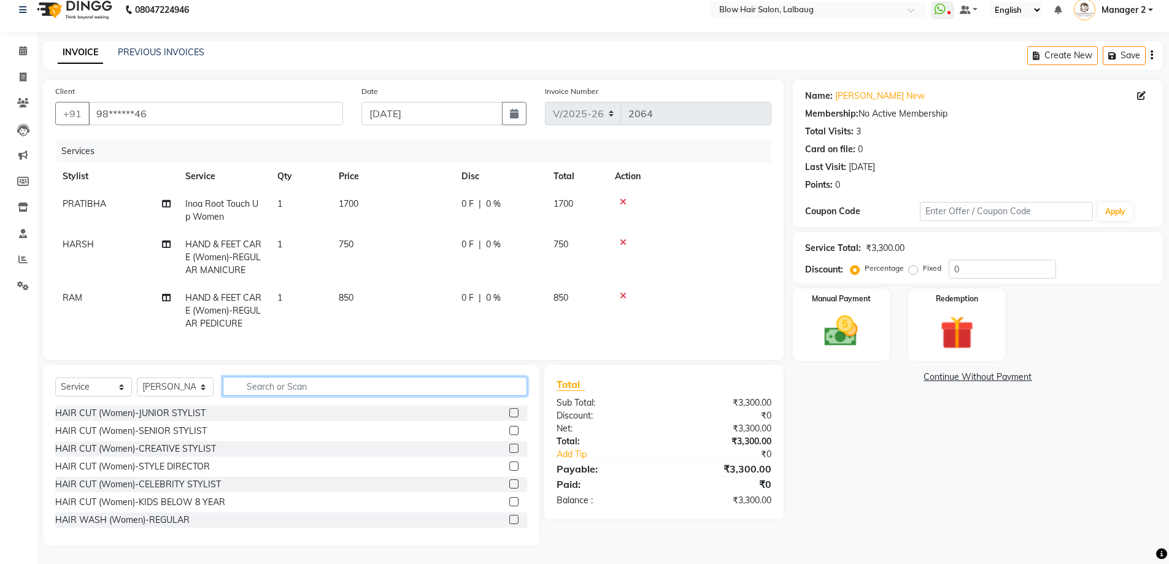
click at [263, 386] on input "text" at bounding box center [375, 386] width 304 height 19
type input "thr"
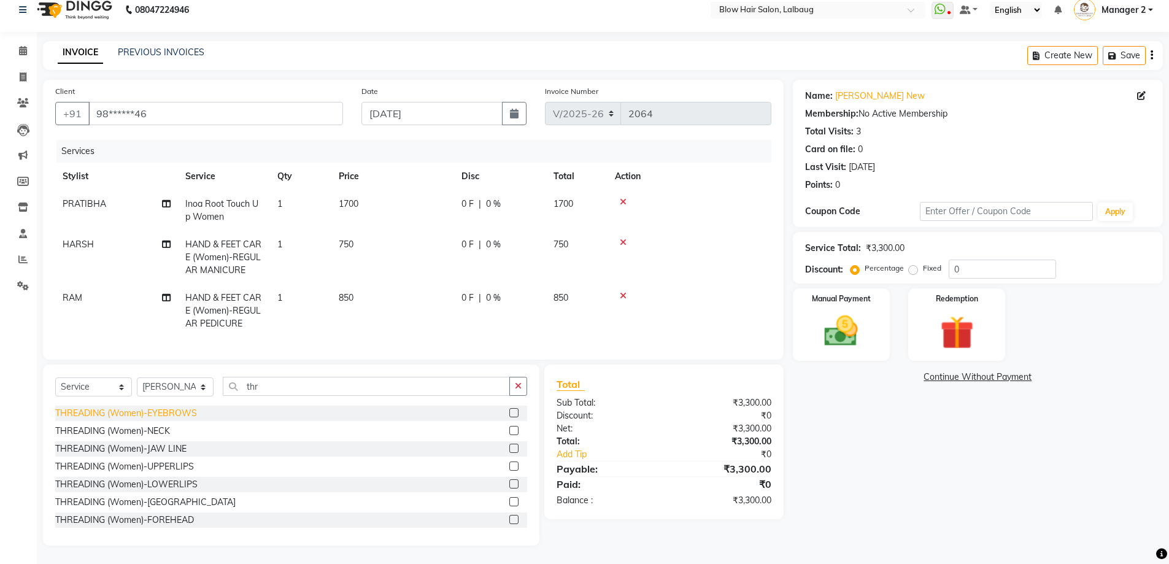
click at [183, 413] on div "THREADING (Women)-EYEBROWS" at bounding box center [126, 413] width 142 height 13
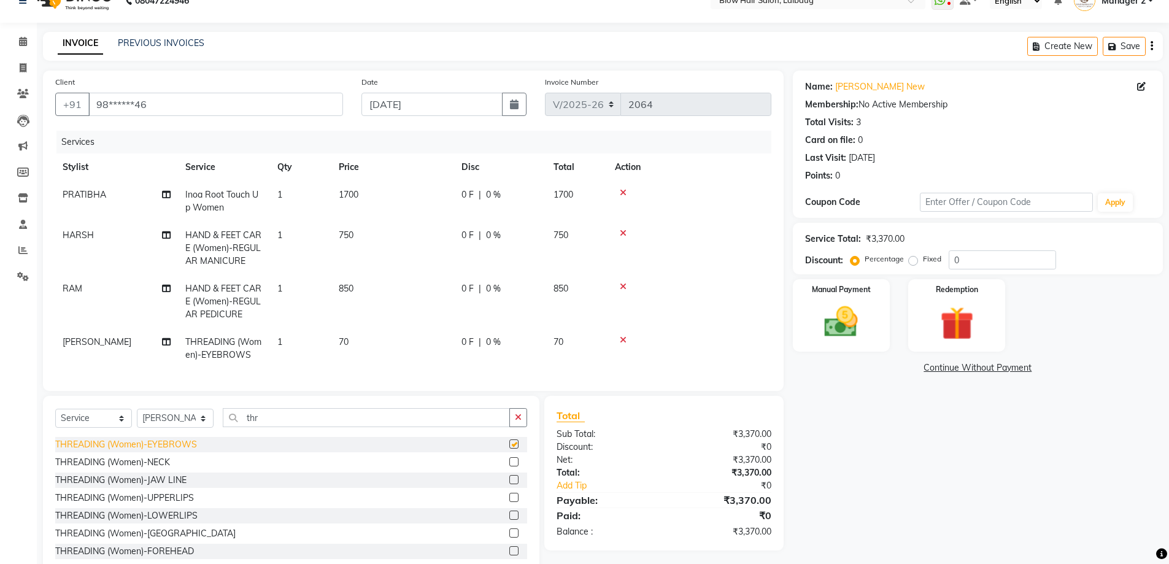
checkbox input "false"
click at [177, 505] on div "THREADING (Women)-UPPERLIPS" at bounding box center [124, 498] width 139 height 13
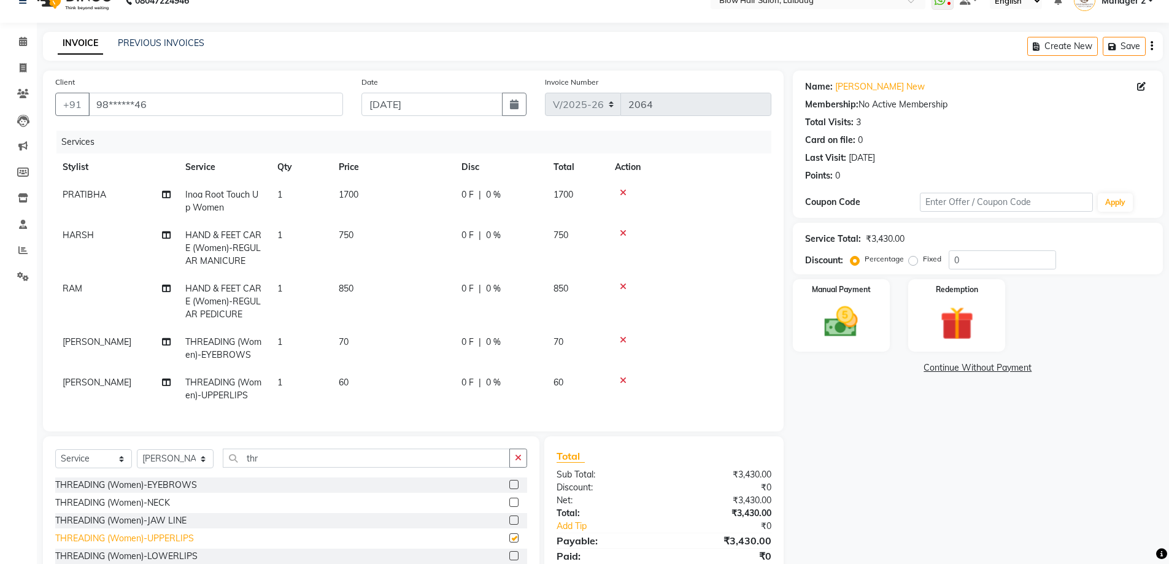
checkbox input "false"
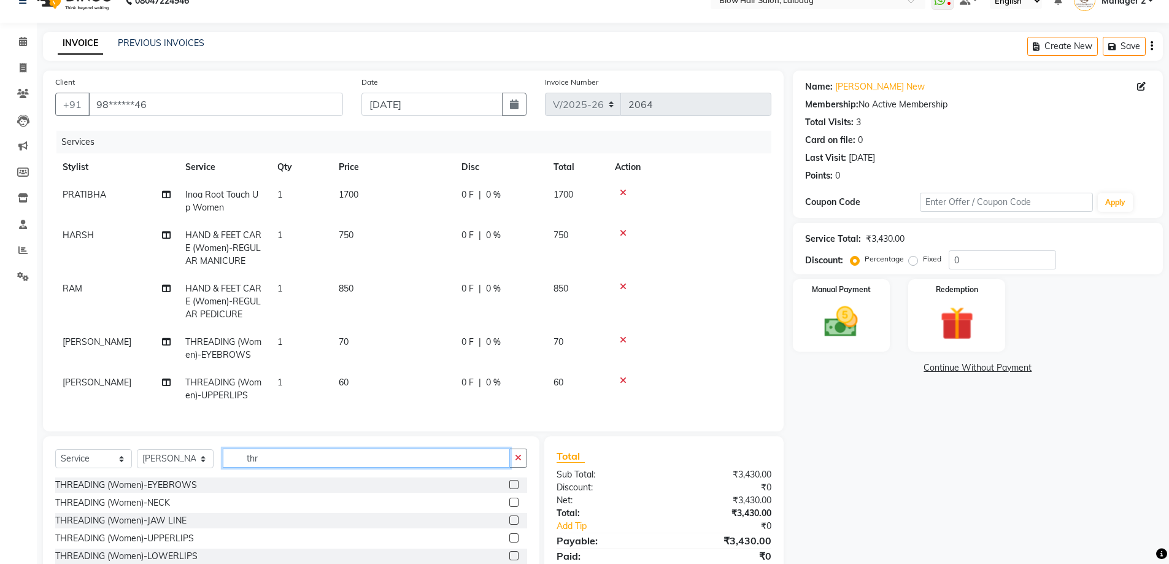
click at [268, 466] on input "thr" at bounding box center [366, 458] width 287 height 19
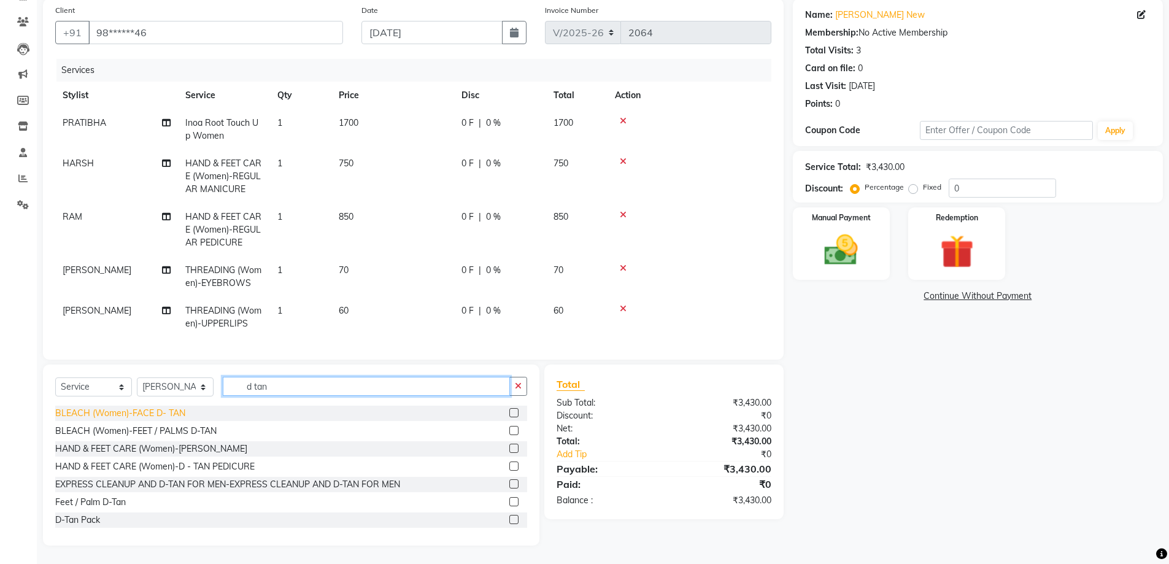
type input "d tan"
click at [157, 411] on div "BLEACH (Women)-FACE D- TAN" at bounding box center [120, 413] width 130 height 13
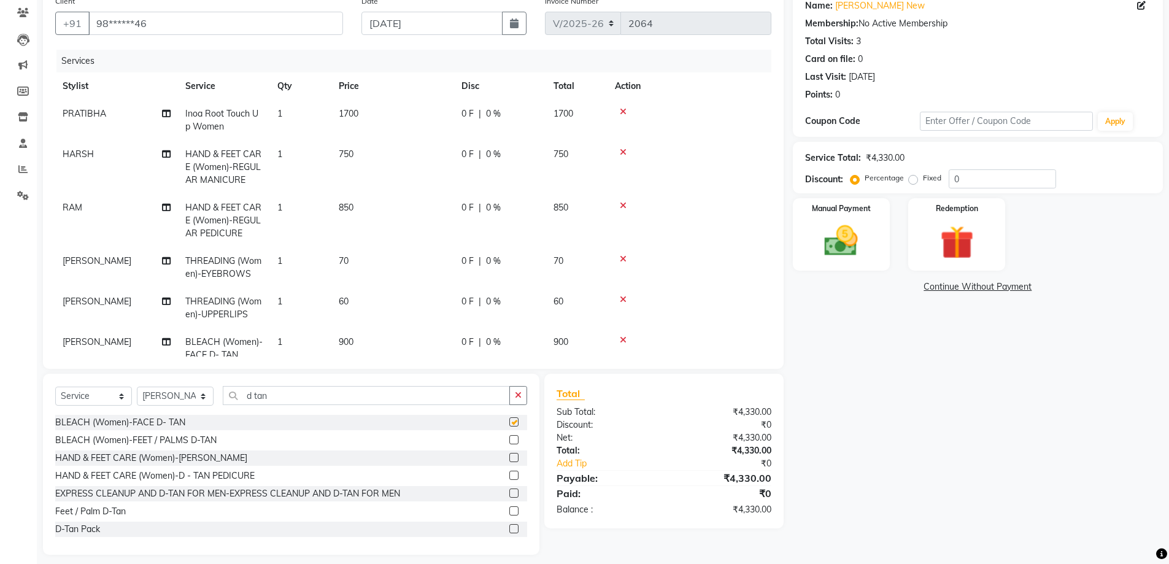
checkbox input "false"
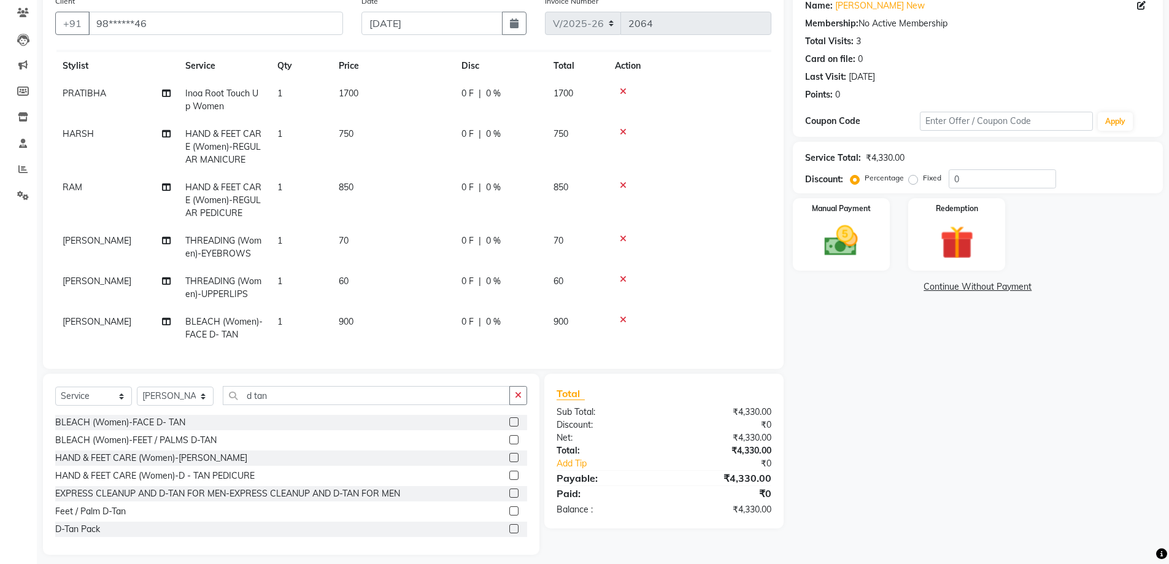
scroll to position [31, 0]
click at [354, 234] on td "70" at bounding box center [392, 245] width 123 height 41
select select "37224"
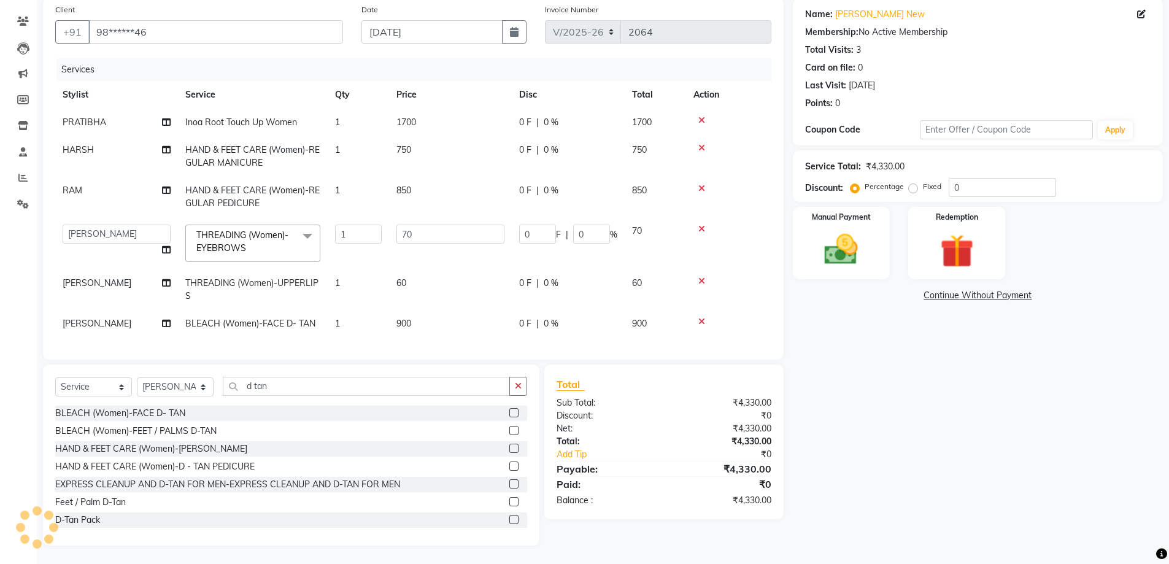
scroll to position [0, 0]
drag, startPoint x: 354, startPoint y: 234, endPoint x: 347, endPoint y: 234, distance: 6.2
click at [349, 234] on tr "Ashwini ASHWINI AVINASH BEAU Blow Hair DARSHANA Dingg Support HARSH HARSHAVARDH…" at bounding box center [413, 243] width 716 height 52
type input "125"
click at [408, 276] on tbody "PRATIBHA Inoa Root Touch Up Women 1 1700 0 F | 0 % 1700 HARSH HAND & FEET CARE …" at bounding box center [413, 223] width 716 height 229
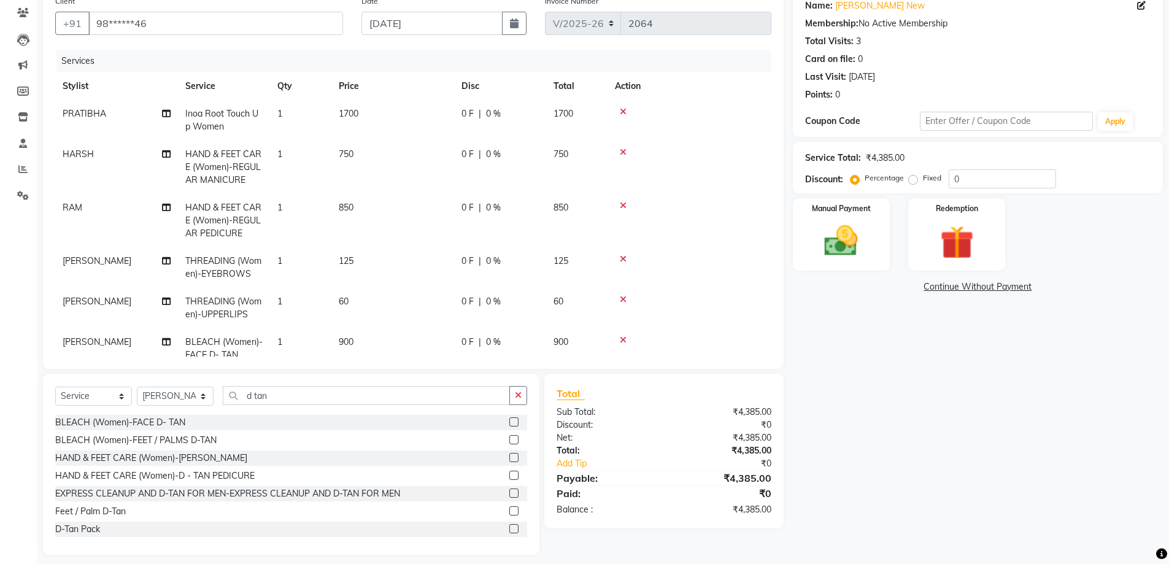
click at [390, 303] on td "60" at bounding box center [392, 308] width 123 height 41
select select "37224"
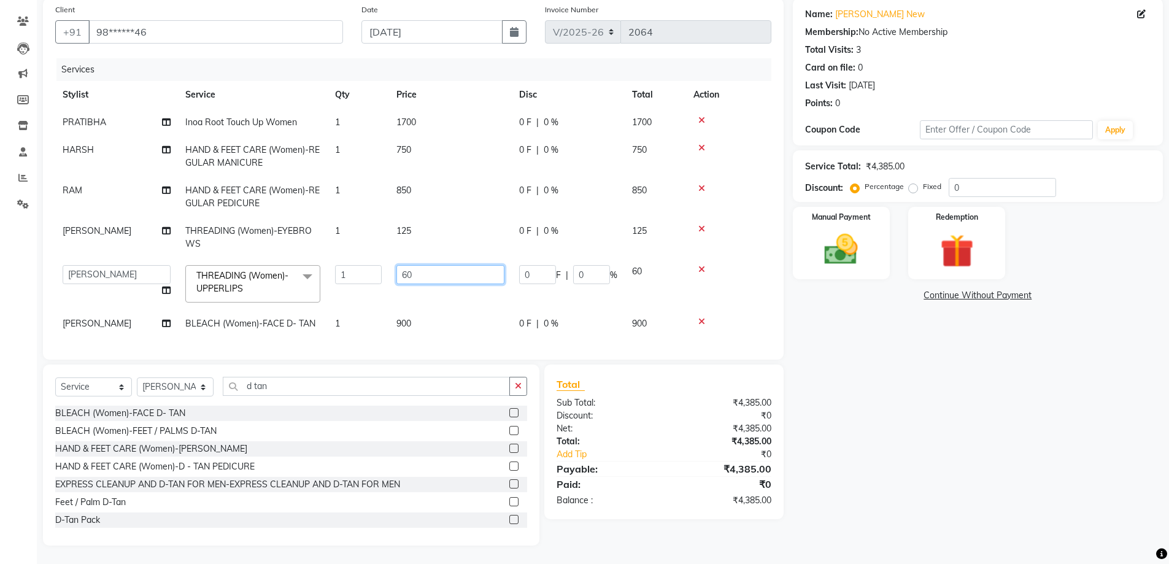
scroll to position [103, 0]
drag, startPoint x: 410, startPoint y: 266, endPoint x: 372, endPoint y: 263, distance: 38.2
click at [372, 263] on tr "Ashwini ASHWINI AVINASH BEAU Blow Hair DARSHANA Dingg Support HARSH HARSHAVARDH…" at bounding box center [413, 284] width 716 height 52
type input "200"
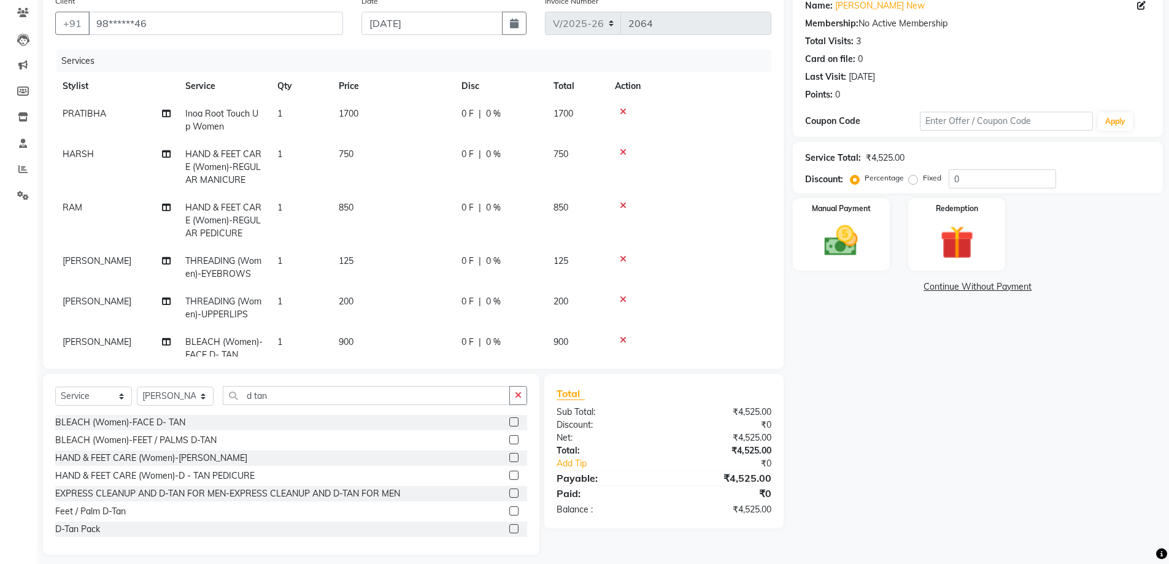
click at [423, 184] on tbody "PRATIBHA Inoa Root Touch Up Women 1 1700 0 F | 0 % 1700 HARSH HAND & FEET CARE …" at bounding box center [413, 234] width 716 height 269
click at [419, 207] on td "850" at bounding box center [392, 220] width 123 height 53
select select "84997"
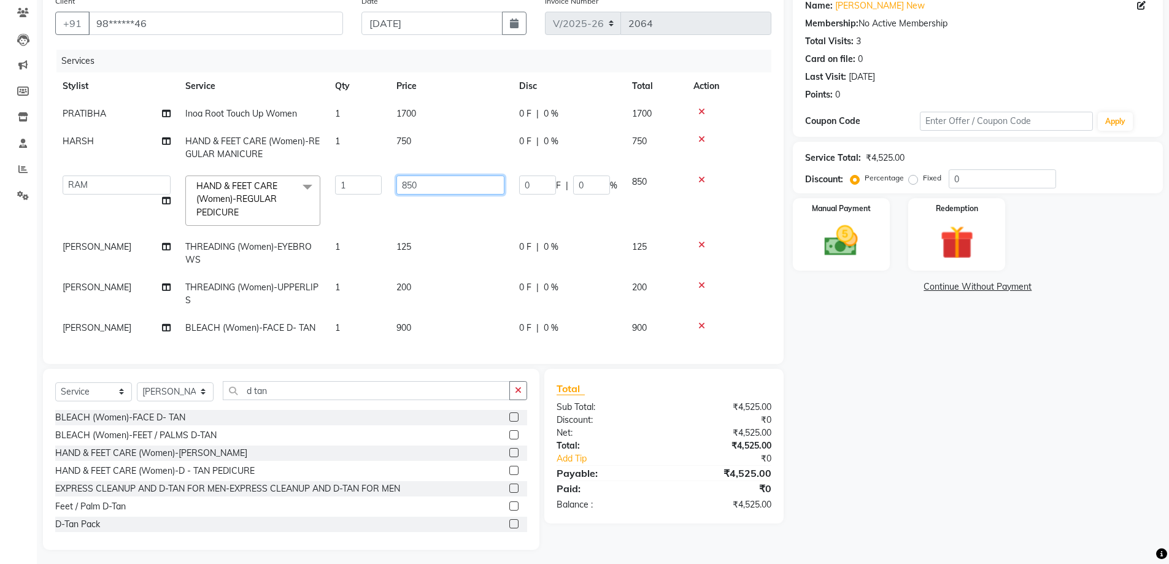
drag, startPoint x: 465, startPoint y: 185, endPoint x: 321, endPoint y: 173, distance: 144.8
click at [321, 173] on tr "Ashwini ASHWINI AVINASH BEAU Blow Hair DARSHANA Dingg Support HARSH HARSHAVARDH…" at bounding box center [413, 200] width 716 height 65
type input "2000"
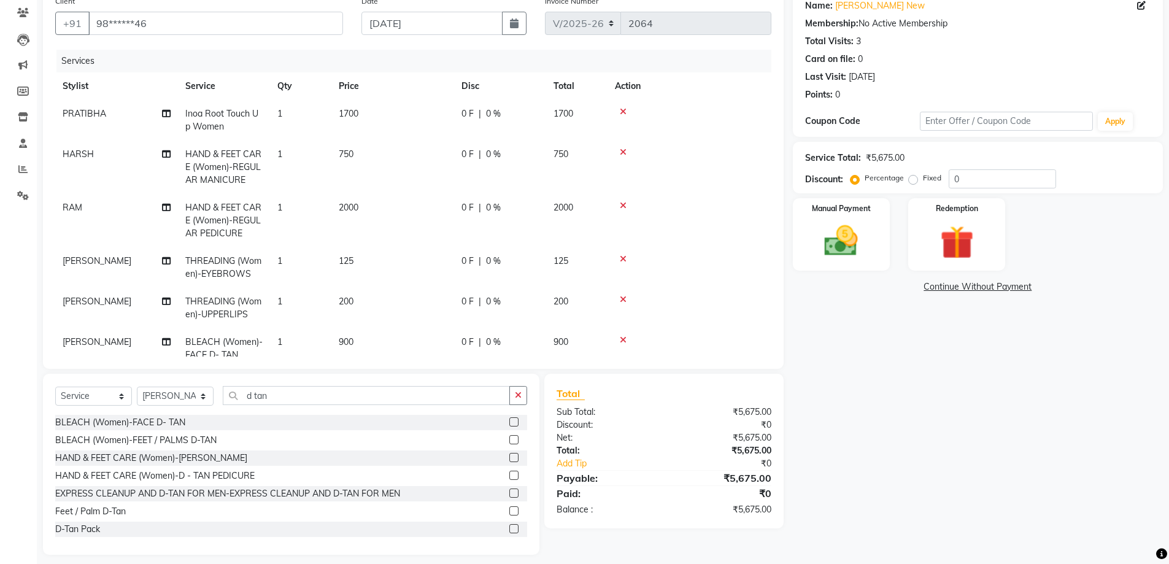
click at [401, 115] on td "1700" at bounding box center [392, 120] width 123 height 41
select select "33540"
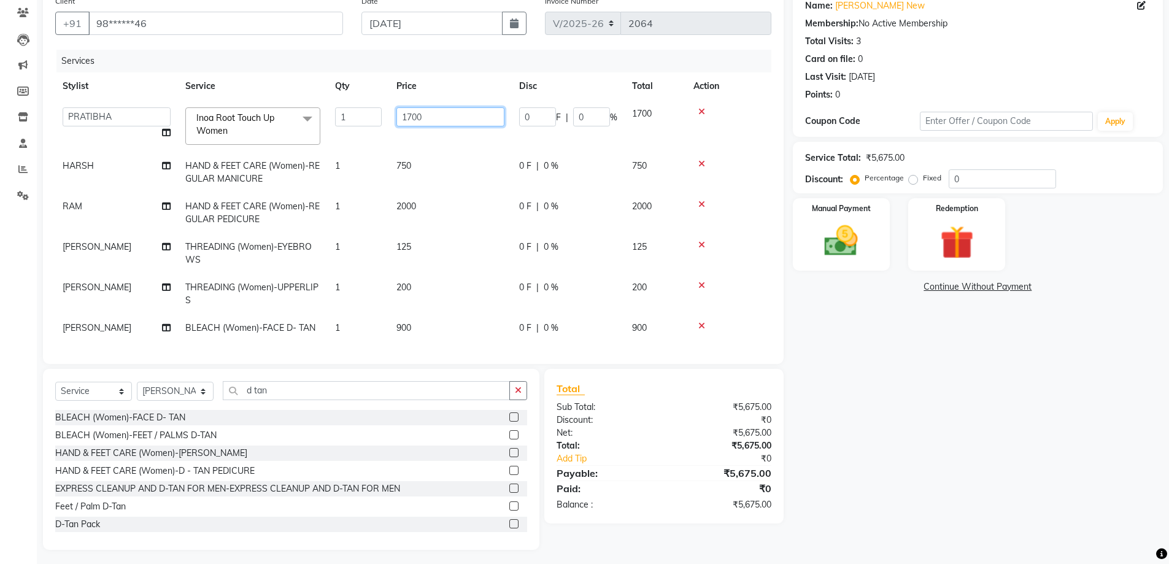
drag, startPoint x: 455, startPoint y: 118, endPoint x: 316, endPoint y: 131, distance: 139.3
click at [316, 131] on tr "Ashwini ASHWINI AVINASH BEAU Blow Hair DARSHANA Dingg Support HARSH HARSHAVARDH…" at bounding box center [413, 126] width 716 height 52
type input "1900"
click at [409, 171] on td "750" at bounding box center [450, 172] width 123 height 41
select select "75955"
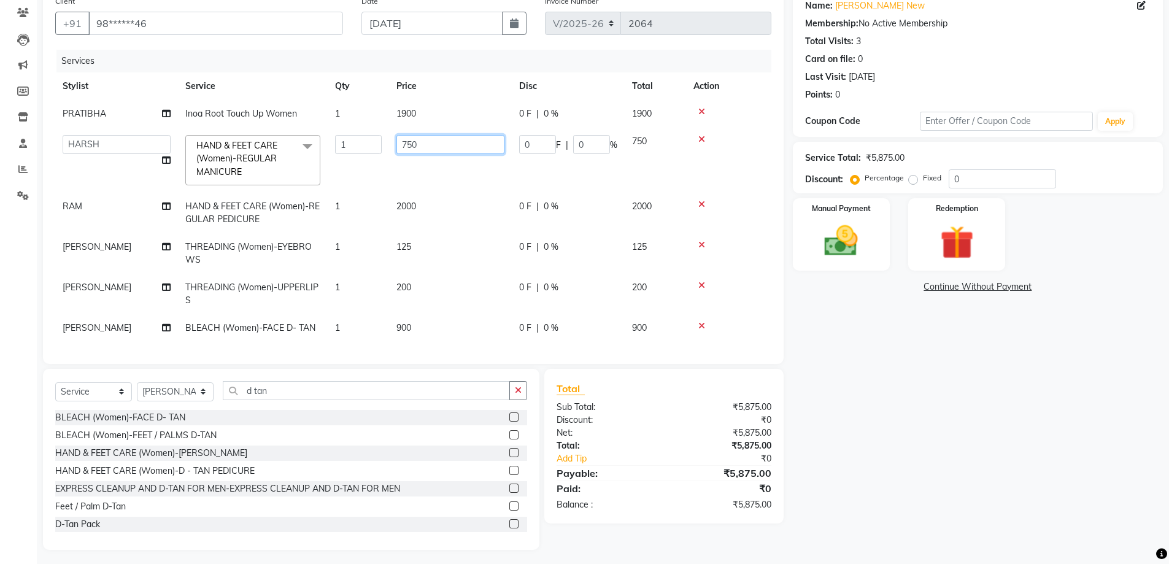
drag, startPoint x: 436, startPoint y: 149, endPoint x: 355, endPoint y: 155, distance: 80.7
click at [355, 159] on tr "Ashwini ASHWINI AVINASH BEAU Blow Hair DARSHANA Dingg Support HARSH HARSHAVARDH…" at bounding box center [413, 160] width 716 height 65
type input "1500"
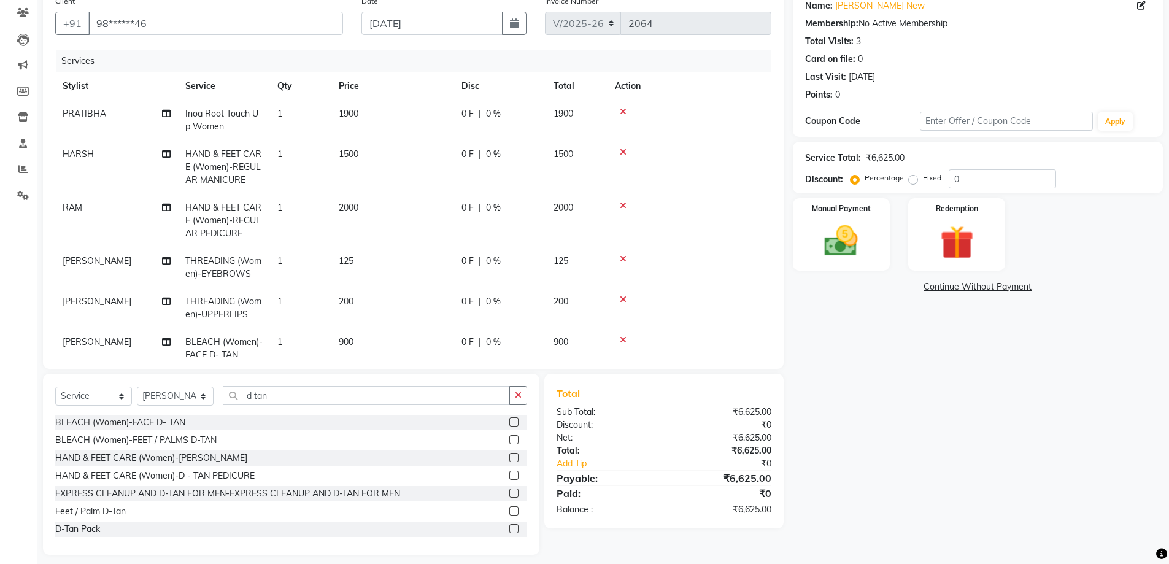
click at [947, 180] on div "Percentage Fixed" at bounding box center [901, 179] width 96 height 16
click at [950, 180] on input "0" at bounding box center [1002, 178] width 107 height 19
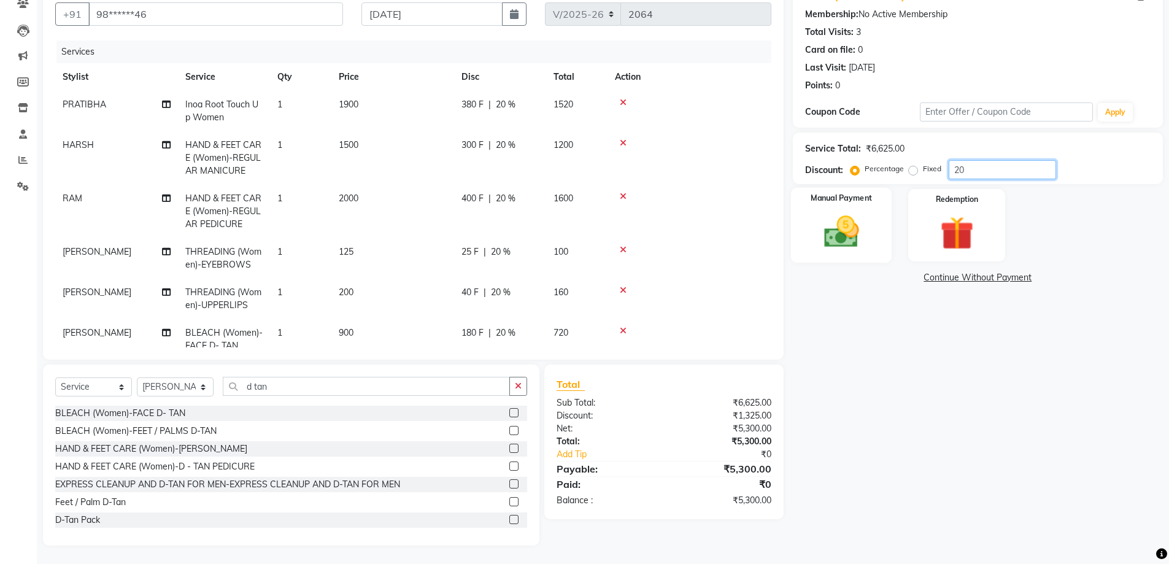
type input "20"
click at [831, 203] on label "Manual Payment" at bounding box center [841, 199] width 61 height 12
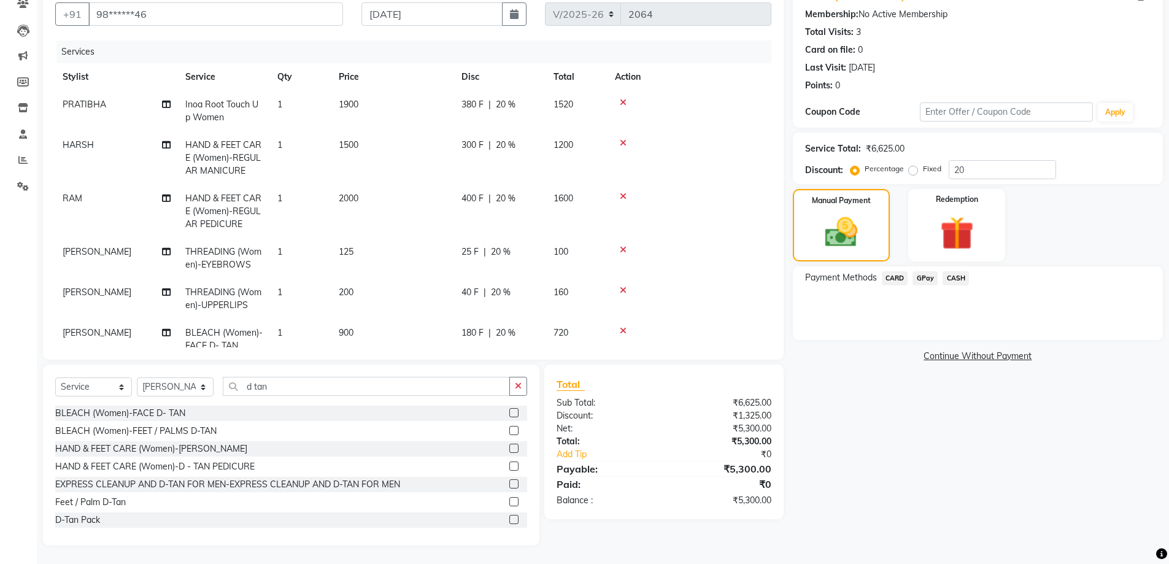
click at [958, 276] on span "CASH" at bounding box center [956, 278] width 26 height 14
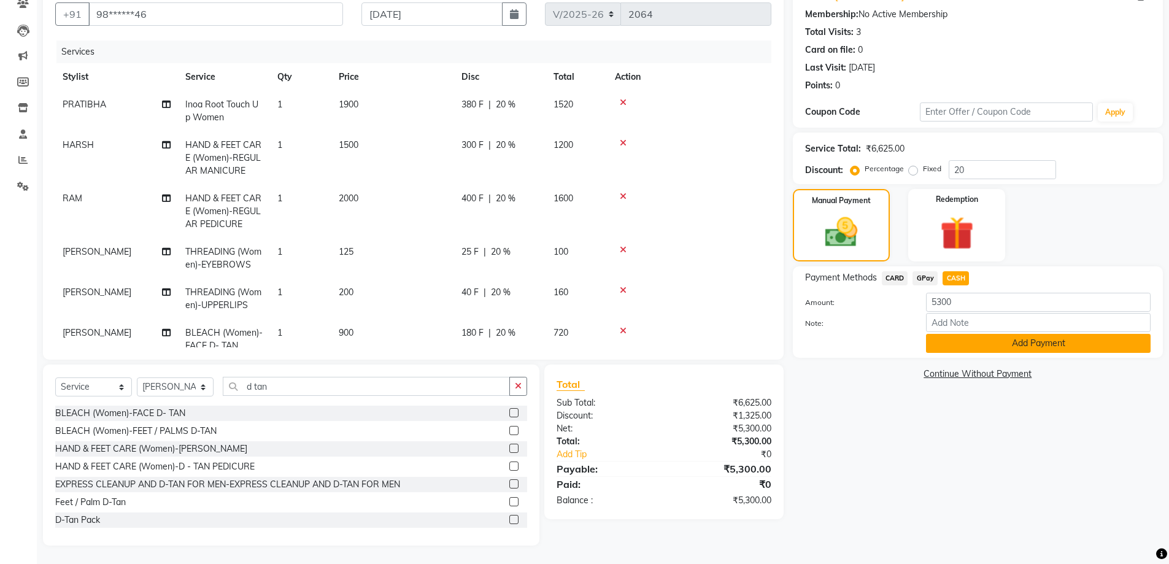
click at [980, 336] on button "Add Payment" at bounding box center [1038, 343] width 225 height 19
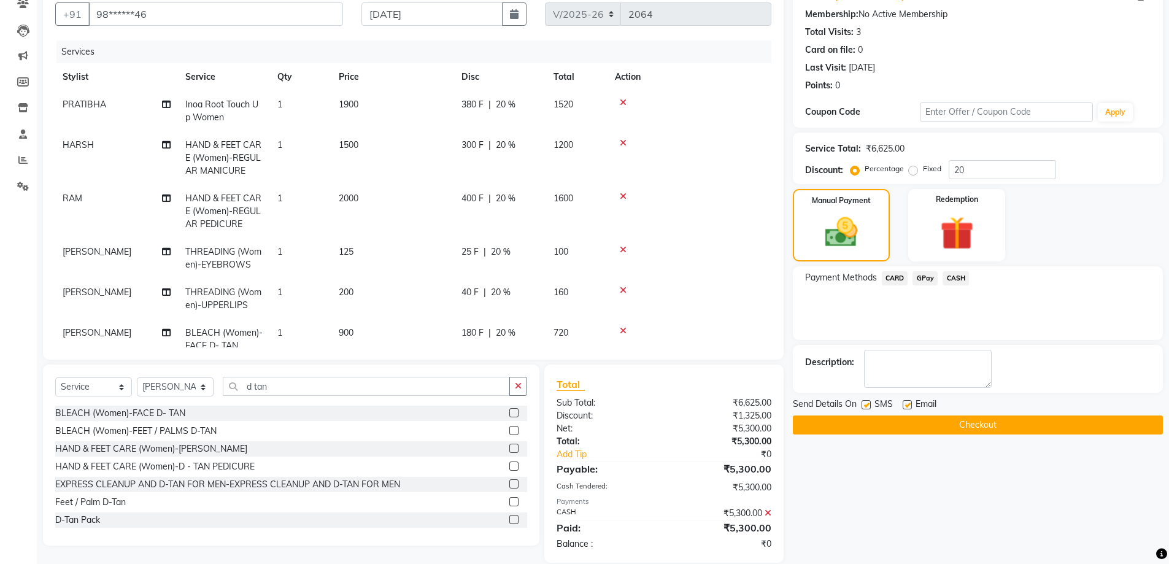
drag, startPoint x: 913, startPoint y: 405, endPoint x: 902, endPoint y: 406, distance: 11.1
click at [913, 405] on div "Email" at bounding box center [925, 405] width 44 height 15
click at [903, 406] on label at bounding box center [907, 404] width 9 height 9
click at [903, 406] on input "checkbox" at bounding box center [907, 405] width 8 height 8
checkbox input "false"
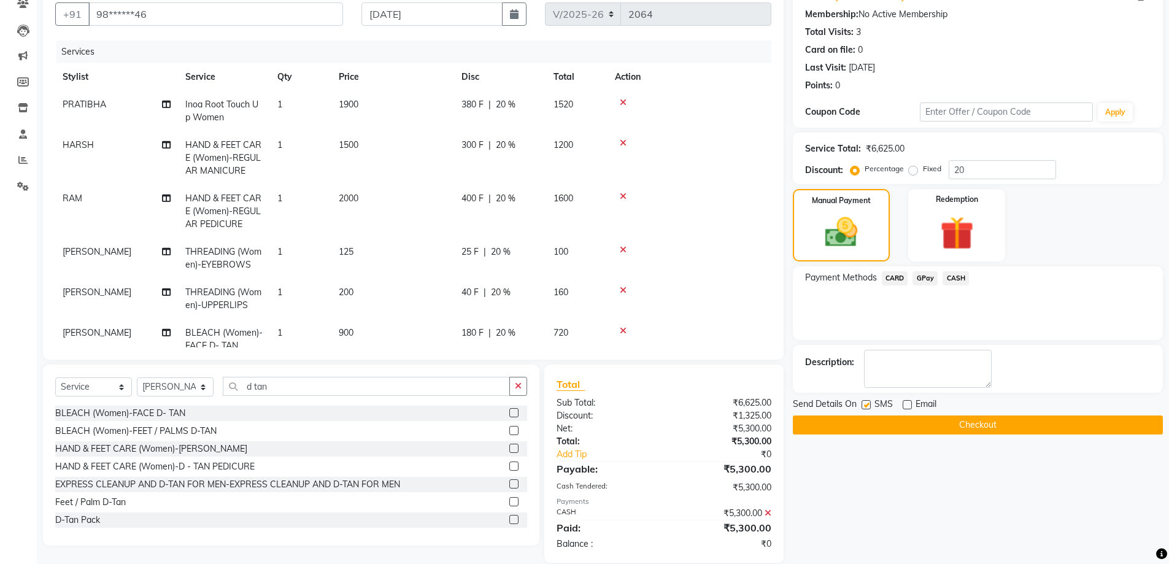
click at [869, 405] on label at bounding box center [866, 404] width 9 height 9
click at [869, 405] on input "checkbox" at bounding box center [866, 405] width 8 height 8
checkbox input "false"
click at [874, 419] on button "Checkout" at bounding box center [978, 425] width 370 height 19
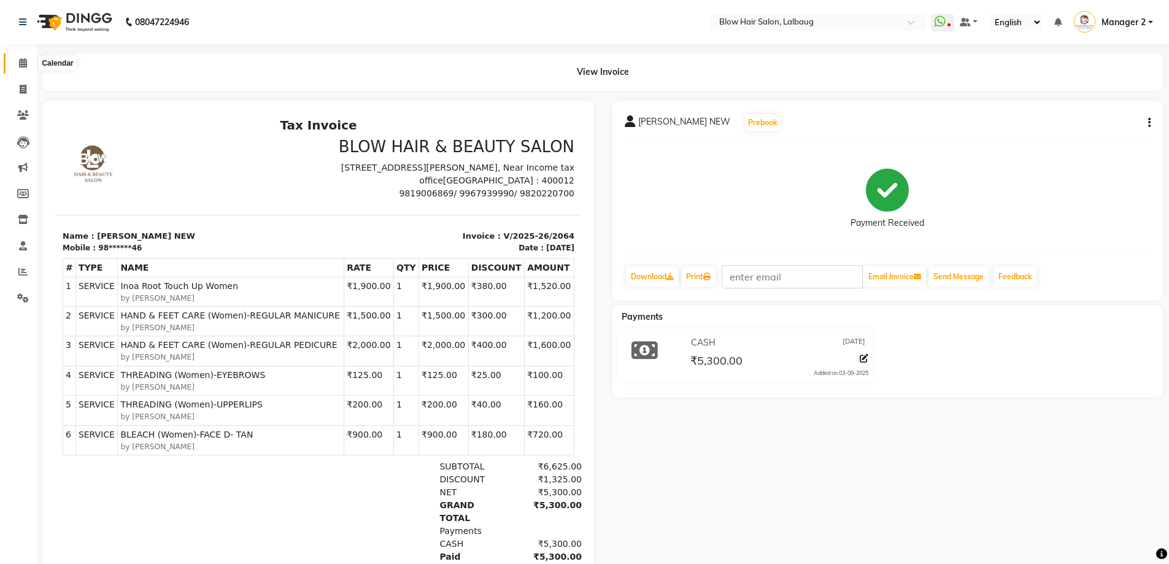
click at [20, 63] on icon at bounding box center [23, 62] width 8 height 9
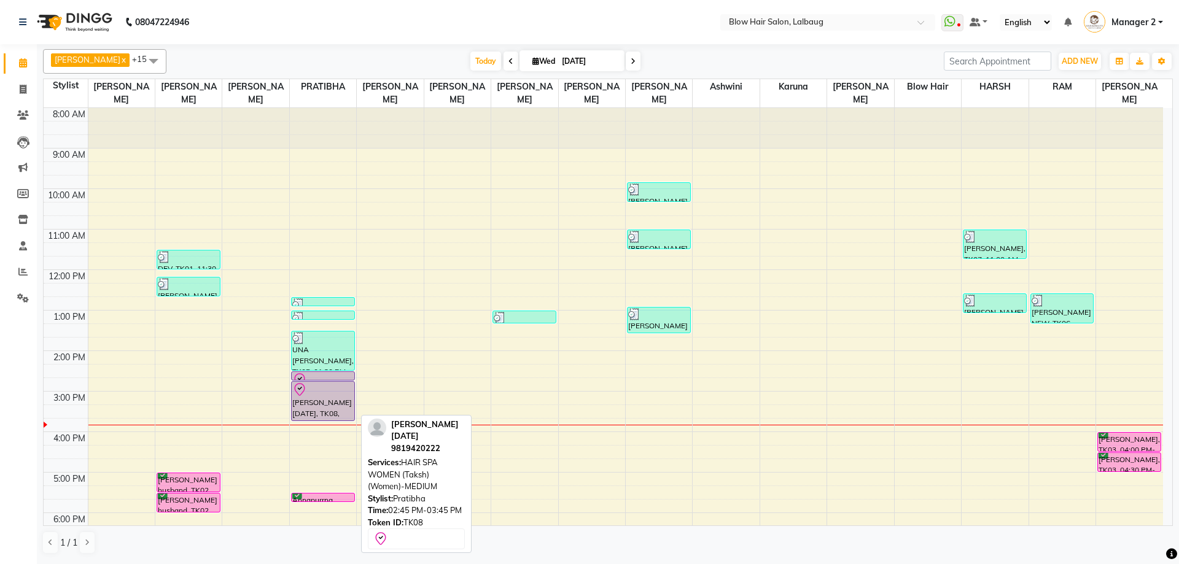
click at [324, 397] on div "[PERSON_NAME] [DATE], TK08, 02:45 PM-03:45 PM, HAIR SPA WOMEN (Taksh) (Women)-M…" at bounding box center [323, 401] width 63 height 39
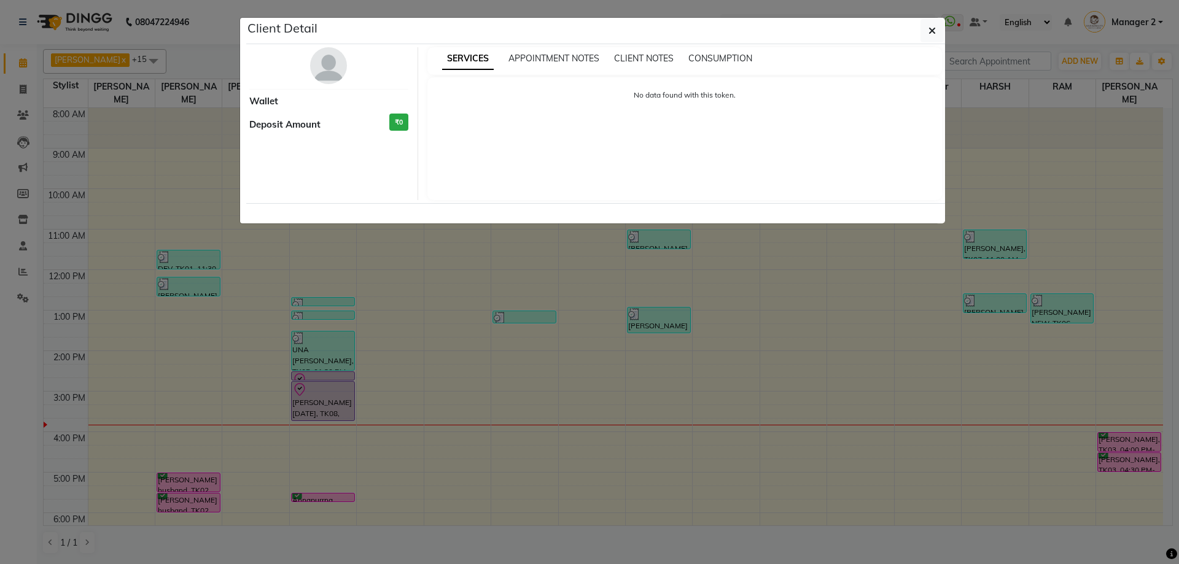
select select "8"
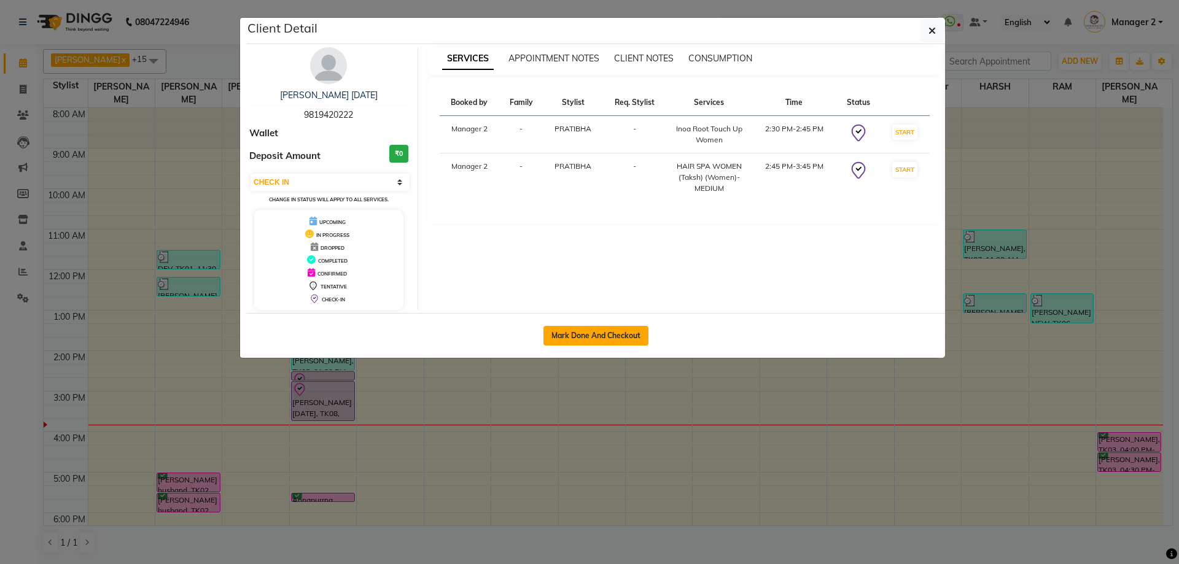
click at [575, 333] on button "Mark Done And Checkout" at bounding box center [595, 336] width 105 height 20
select select "service"
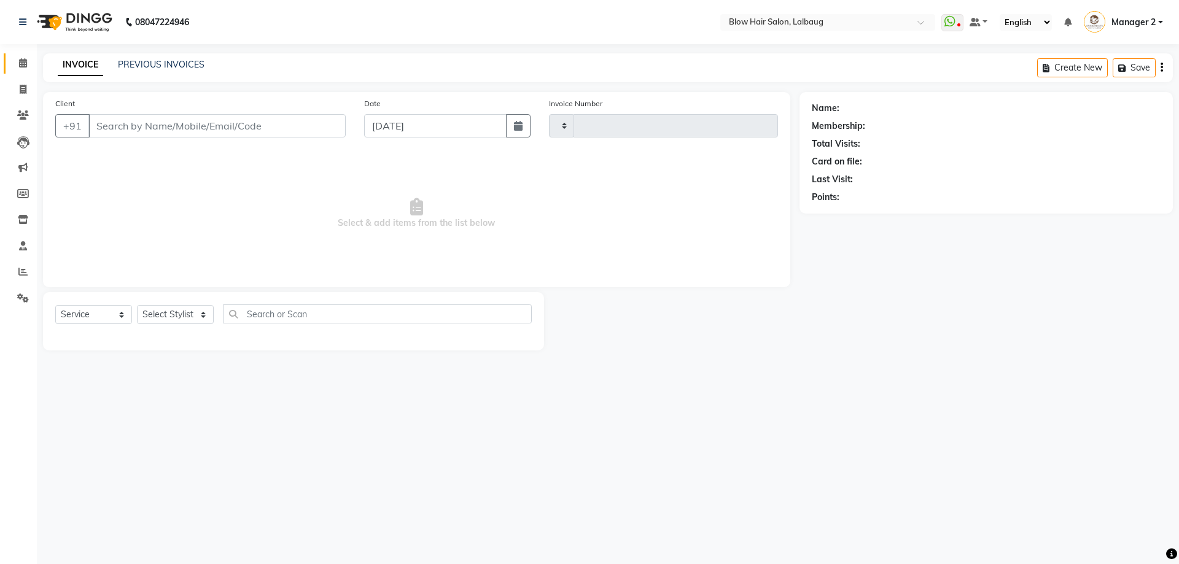
type input "2065"
select select "5162"
type input "98******22"
select select "33540"
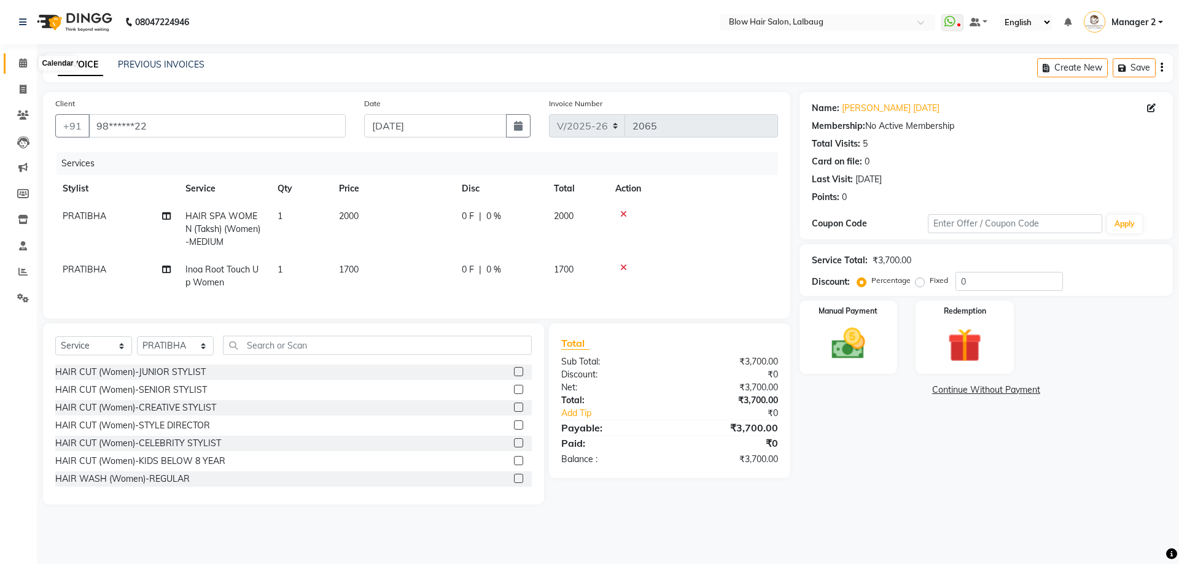
click at [19, 63] on icon at bounding box center [23, 62] width 8 height 9
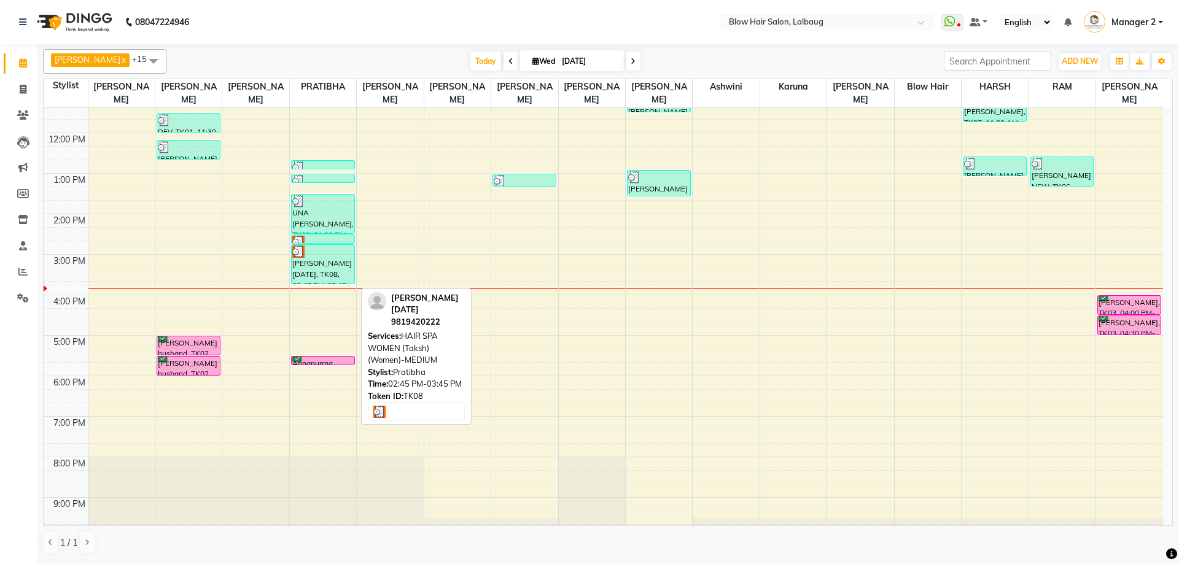
scroll to position [149, 0]
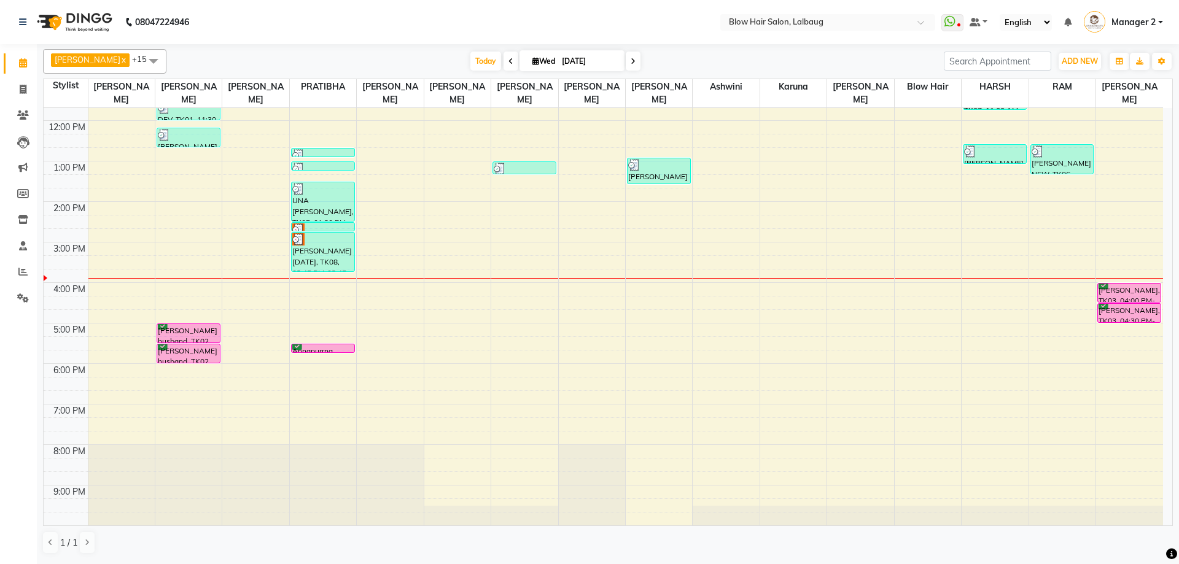
click at [180, 301] on div "8:00 AM 9:00 AM 10:00 AM 11:00 AM 12:00 PM 1:00 PM 2:00 PM 3:00 PM 4:00 PM 5:00…" at bounding box center [603, 242] width 1119 height 567
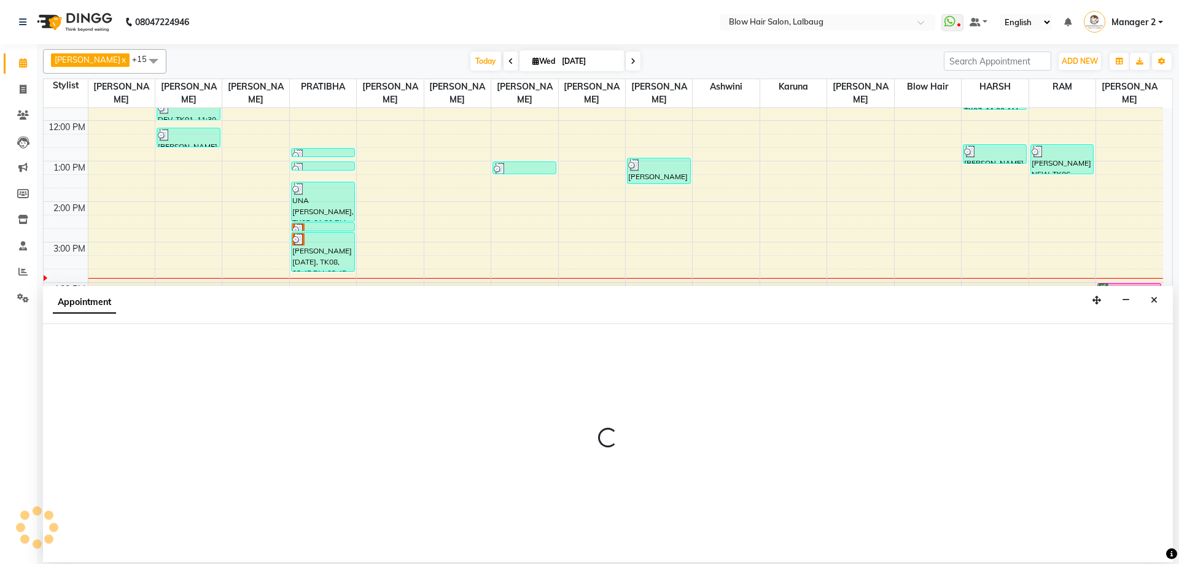
select select "33342"
select select "975"
select select "tentative"
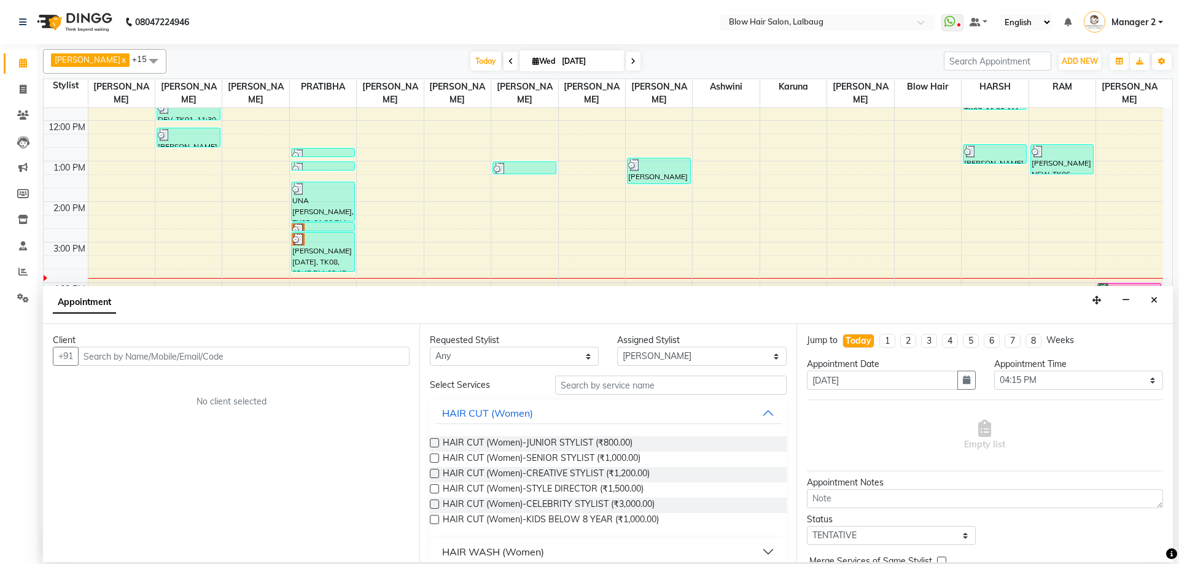
click at [178, 358] on input "text" at bounding box center [243, 356] width 331 height 19
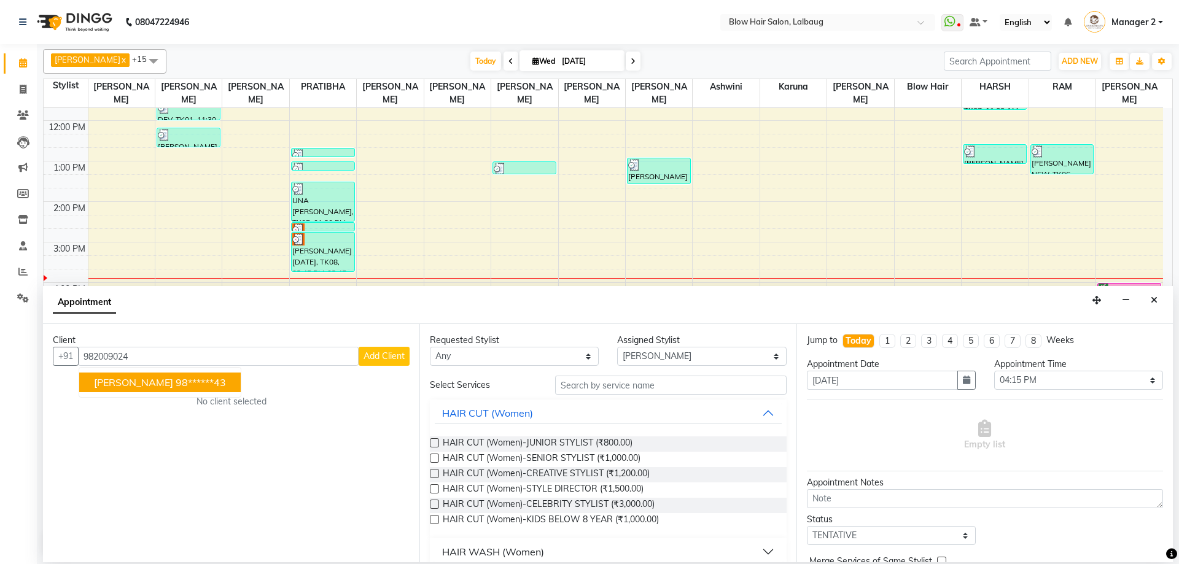
click at [221, 387] on ngb-highlight "98******43" at bounding box center [201, 382] width 50 height 12
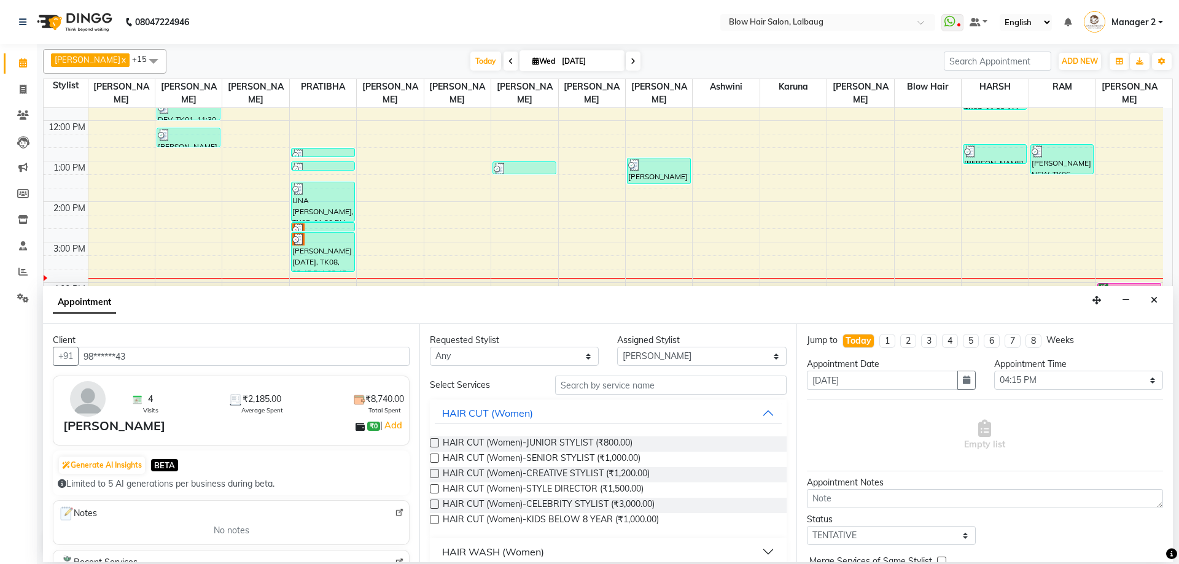
type input "98******43"
click at [592, 373] on div "Requested Stylist Any Ashwini ASHWINI AVINASH BEAU Blow Hair DARSHANA HARSH HAR…" at bounding box center [607, 443] width 376 height 238
drag, startPoint x: 591, startPoint y: 388, endPoint x: 576, endPoint y: 397, distance: 16.5
click at [590, 389] on input "text" at bounding box center [670, 385] width 231 height 19
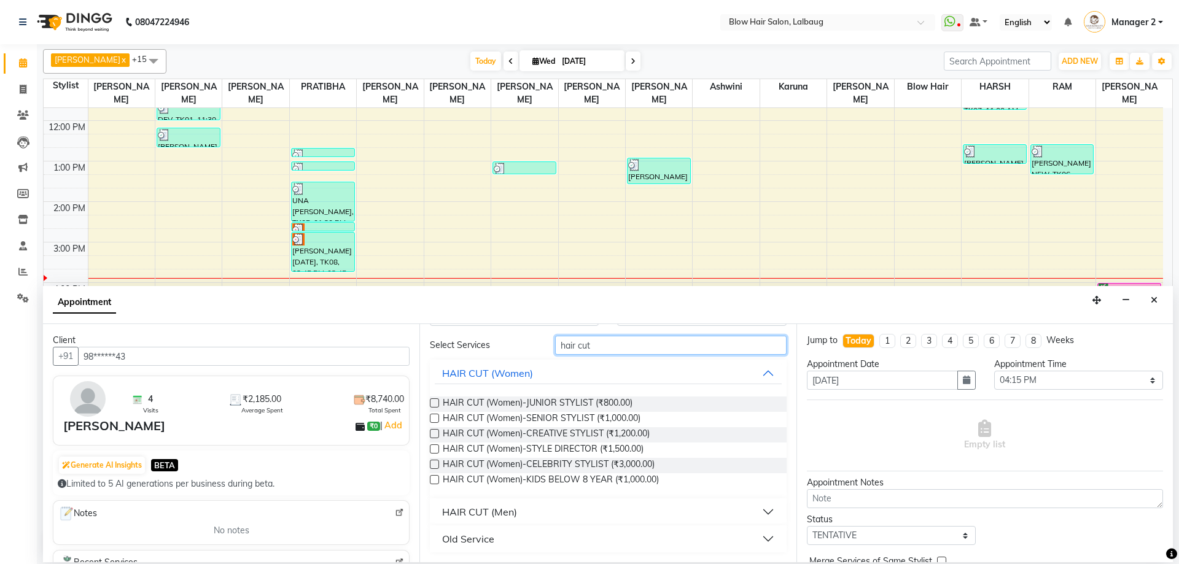
type input "hair cut"
click at [498, 508] on div "HAIR CUT (Men)" at bounding box center [479, 512] width 75 height 15
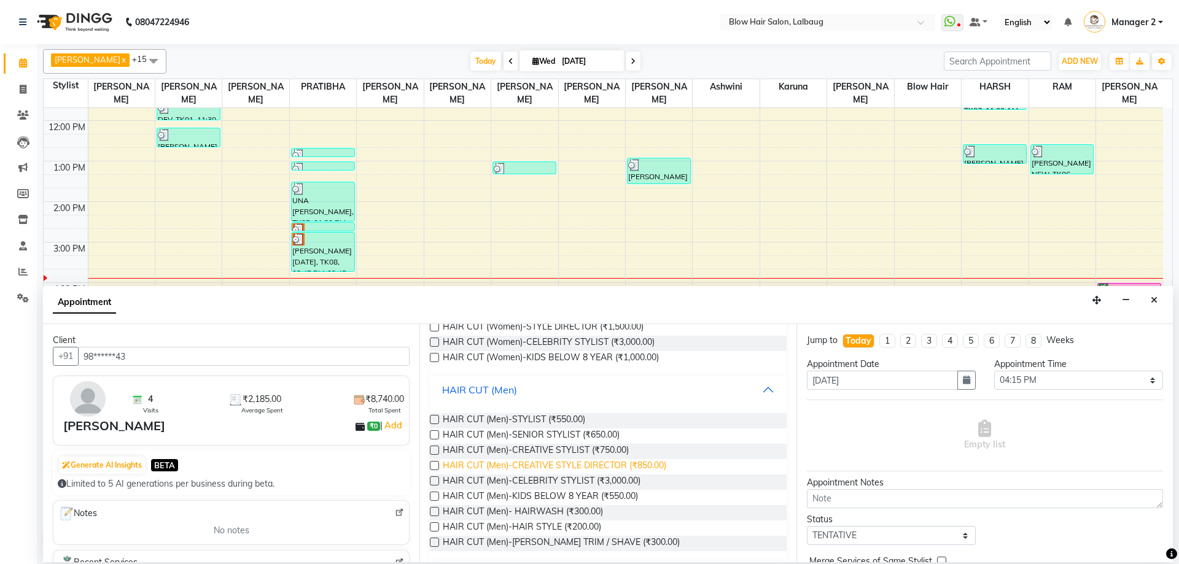
scroll to position [163, 0]
click at [618, 466] on span "HAIR CUT (Men)-CREATIVE STYLE DIRECTOR (₹850.00)" at bounding box center [554, 466] width 223 height 15
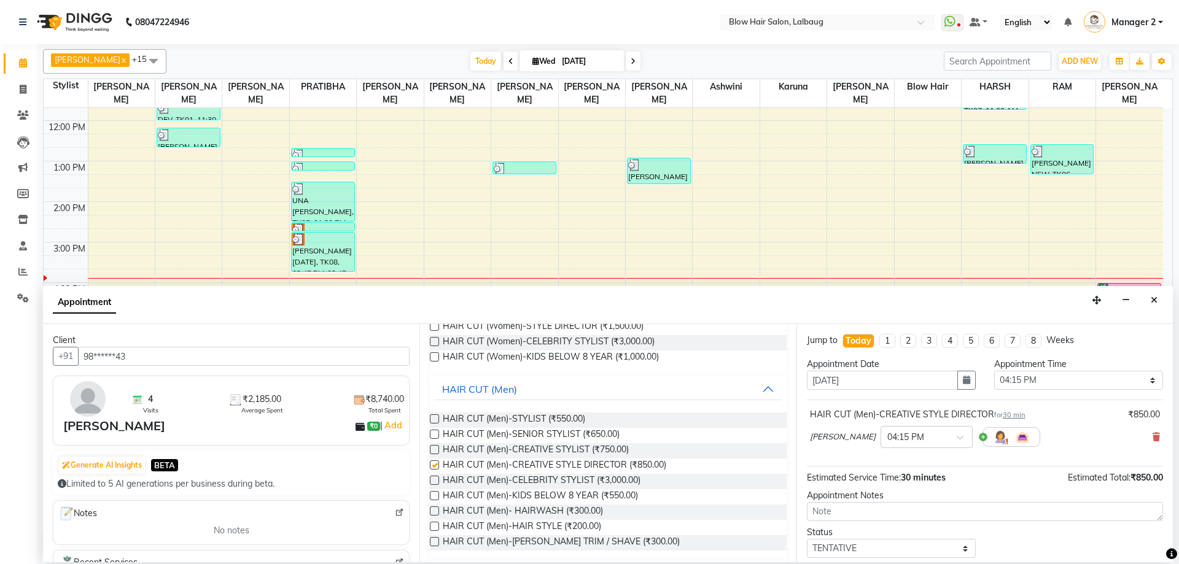
checkbox input "false"
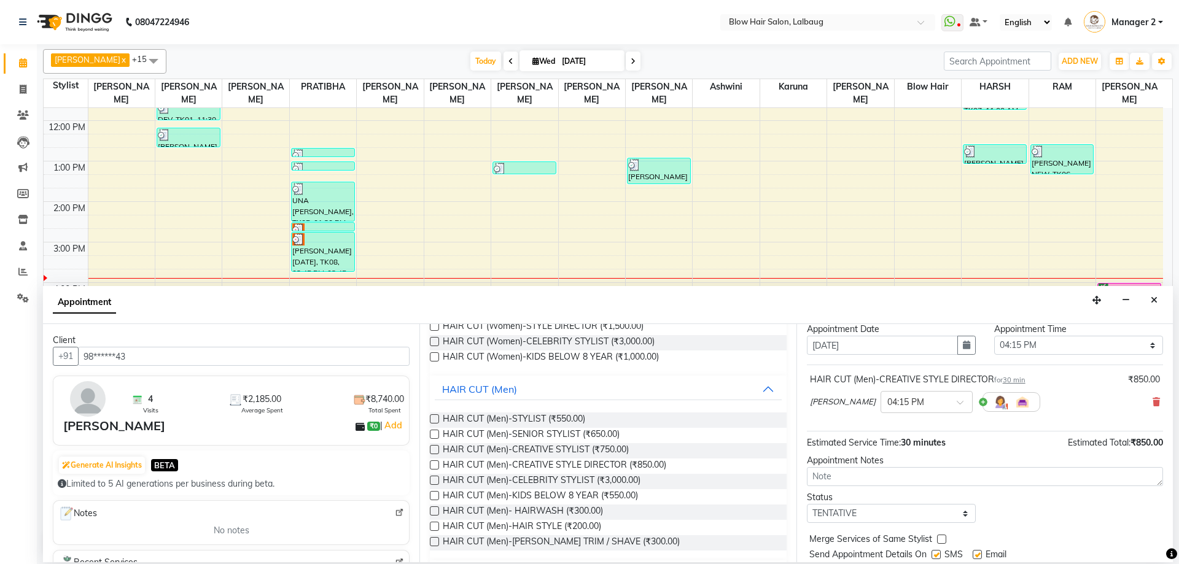
scroll to position [73, 0]
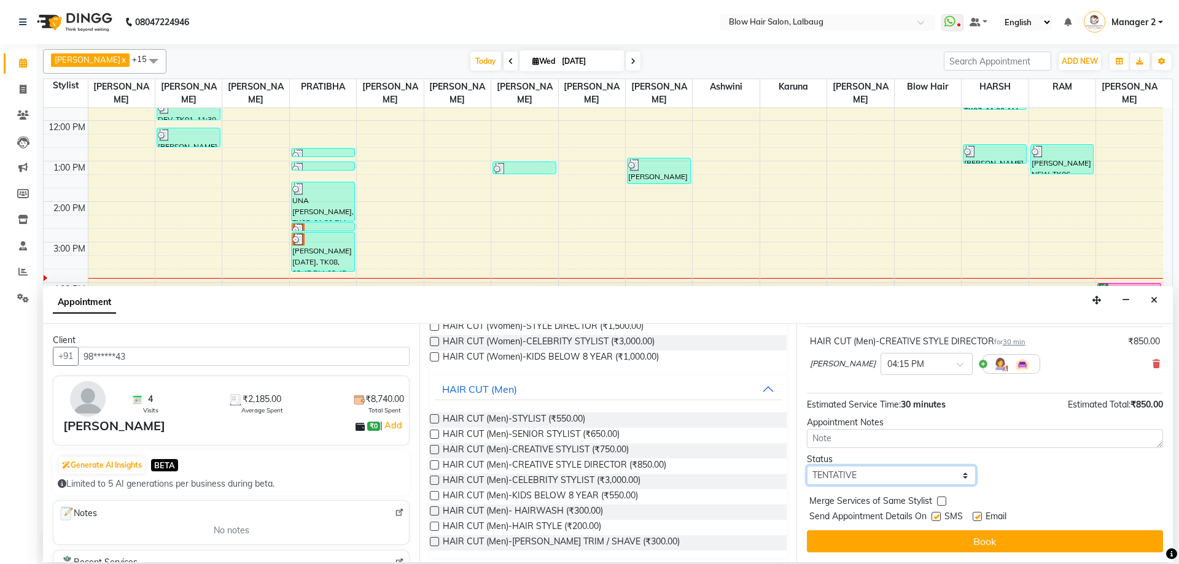
drag, startPoint x: 904, startPoint y: 478, endPoint x: 902, endPoint y: 470, distance: 8.2
click at [904, 478] on select "Select TENTATIVE CONFIRM CHECK-IN UPCOMING" at bounding box center [891, 475] width 169 height 19
drag, startPoint x: 886, startPoint y: 481, endPoint x: 886, endPoint y: 471, distance: 9.2
click at [886, 481] on select "Select TENTATIVE CONFIRM CHECK-IN UPCOMING" at bounding box center [891, 475] width 169 height 19
select select "confirm booking"
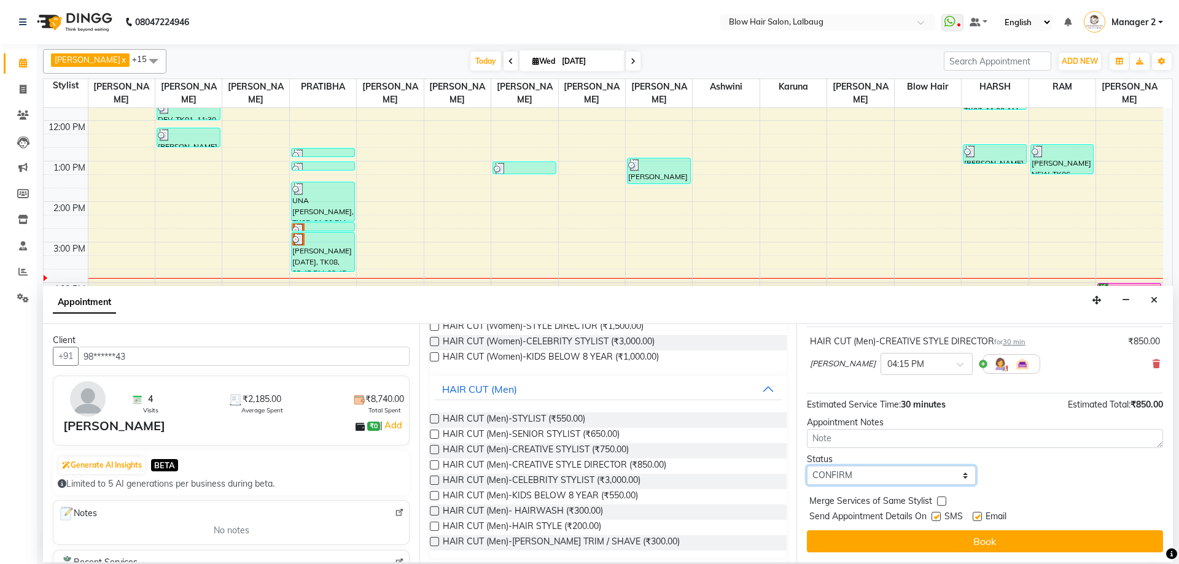
click at [807, 466] on select "Select TENTATIVE CONFIRM CHECK-IN UPCOMING" at bounding box center [891, 475] width 169 height 19
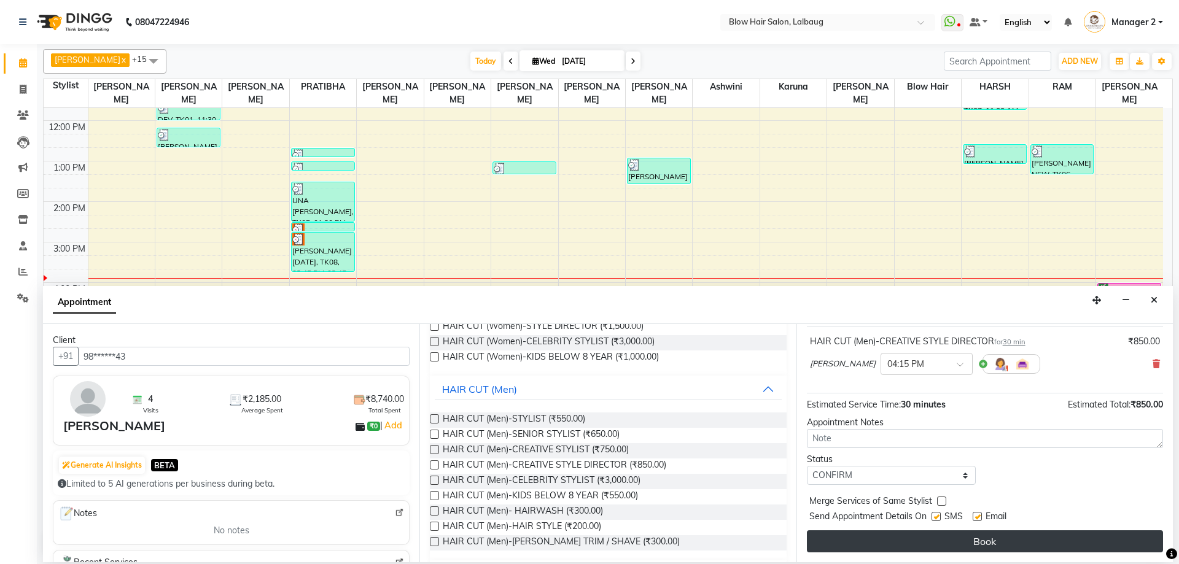
click at [940, 546] on button "Book" at bounding box center [985, 541] width 356 height 22
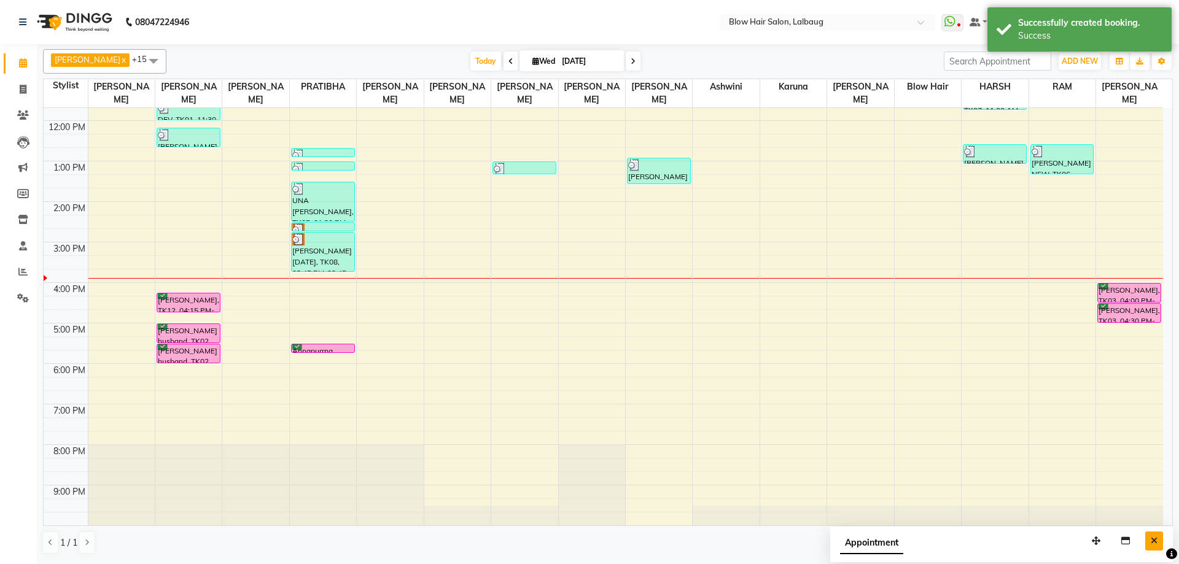
click at [1157, 535] on button "Close" at bounding box center [1154, 541] width 18 height 19
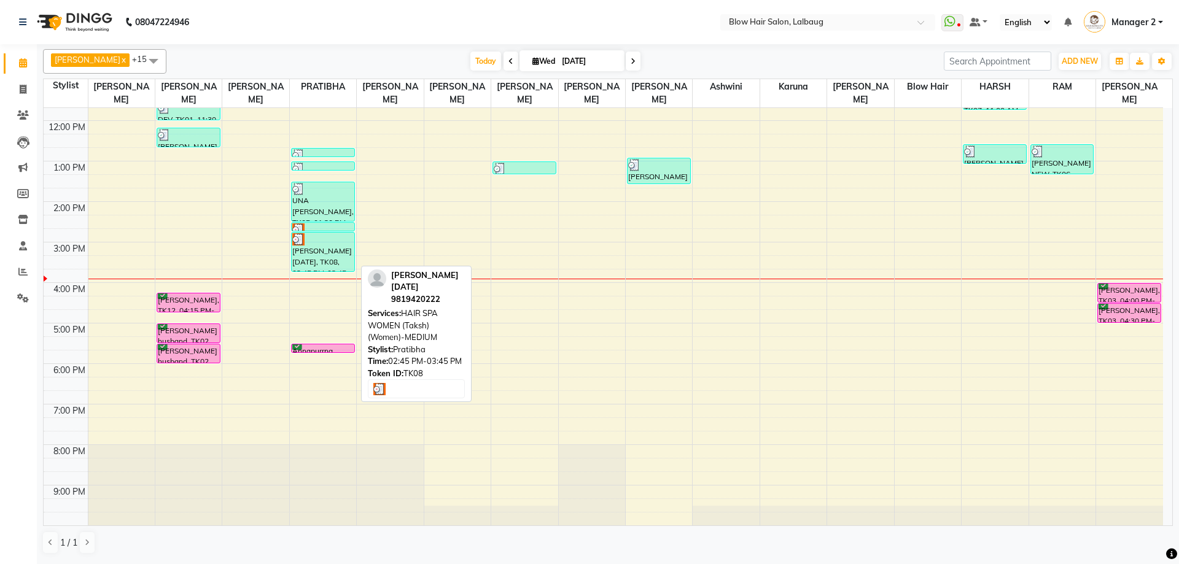
click at [341, 238] on div at bounding box center [322, 239] width 61 height 12
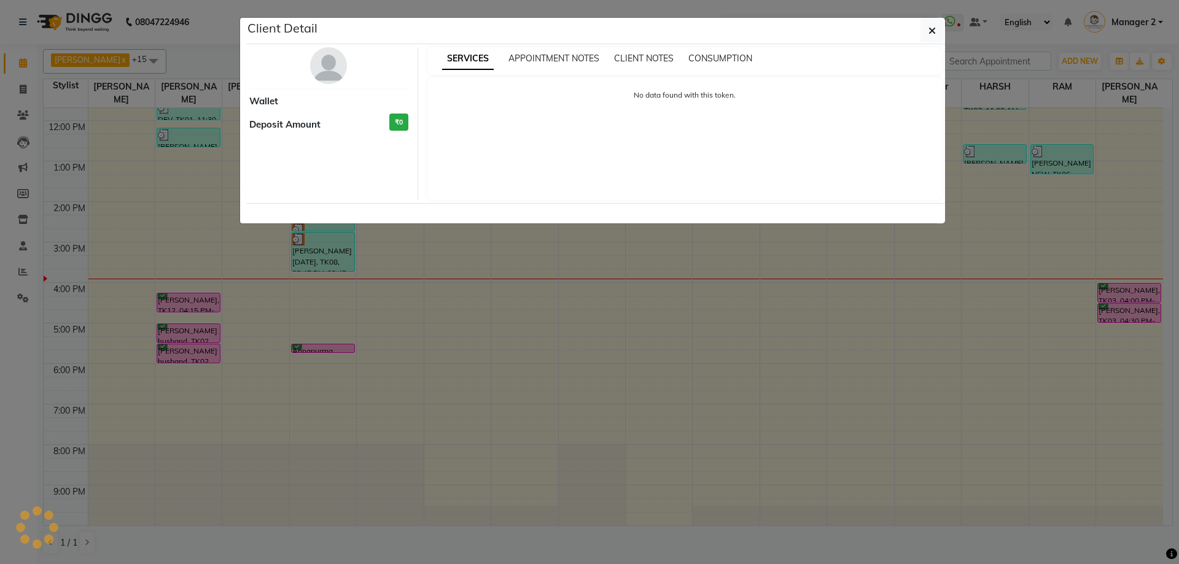
select select "3"
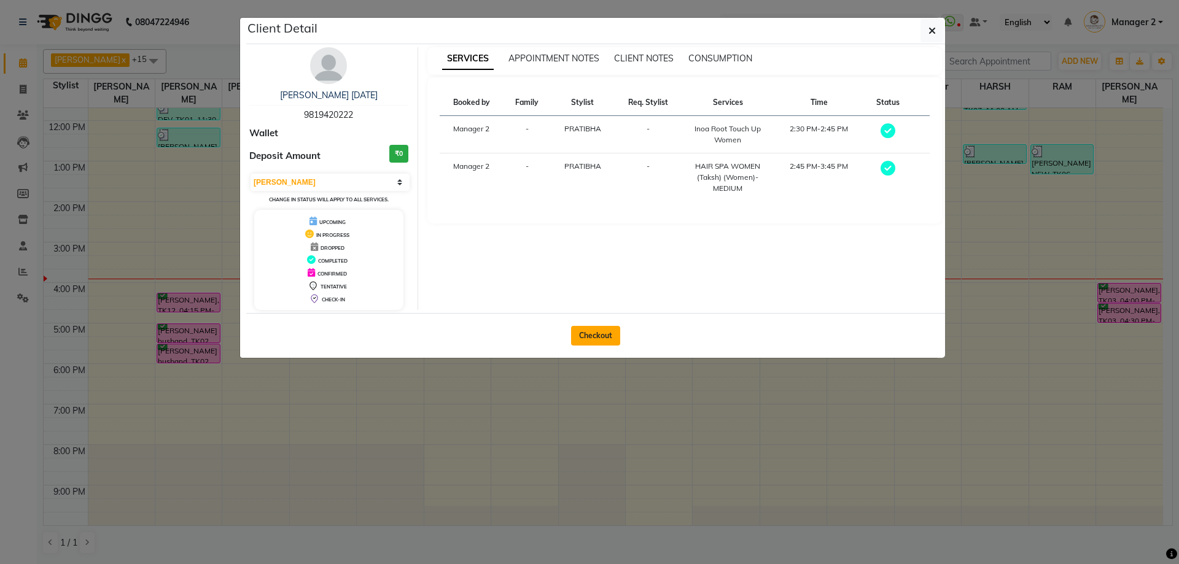
click at [594, 336] on button "Checkout" at bounding box center [595, 336] width 49 height 20
select select "5162"
select select "service"
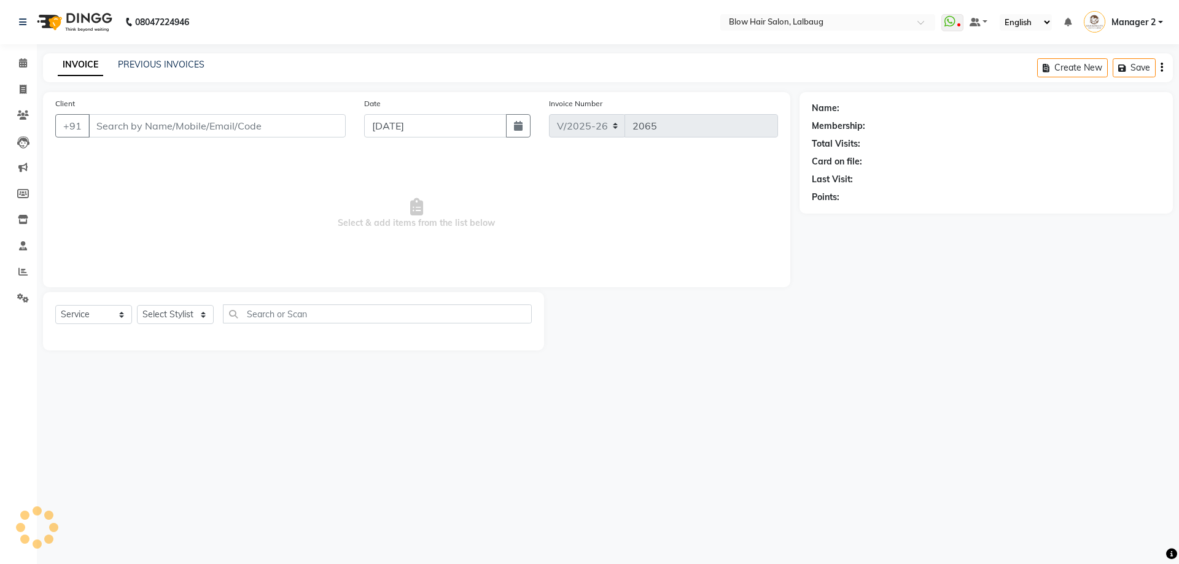
type input "98******22"
select select "33540"
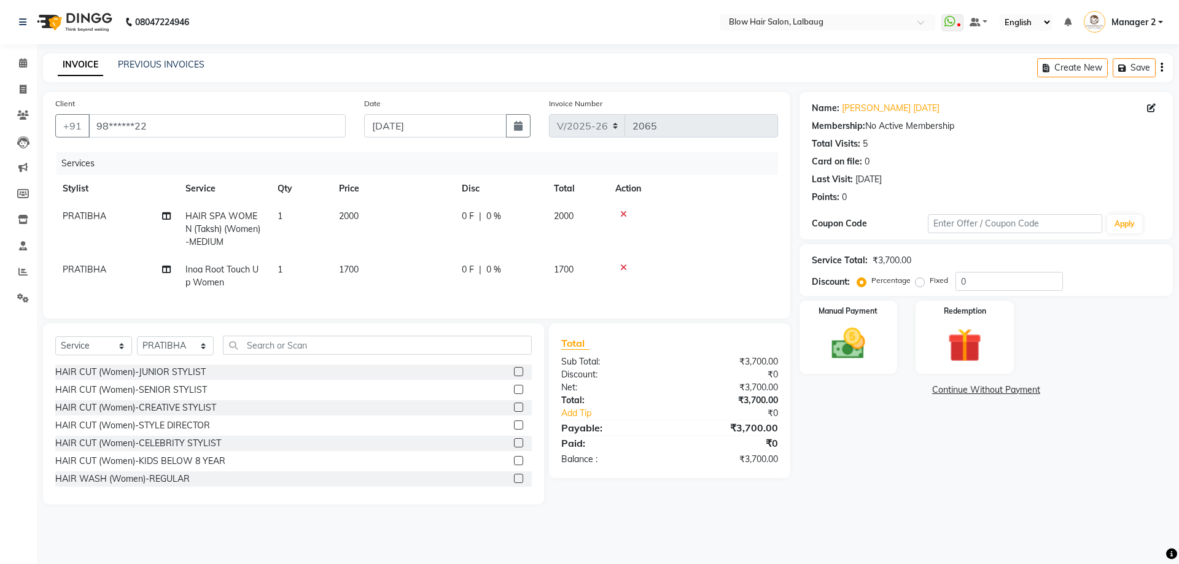
click at [382, 268] on td "1700" at bounding box center [392, 276] width 123 height 41
select select "33540"
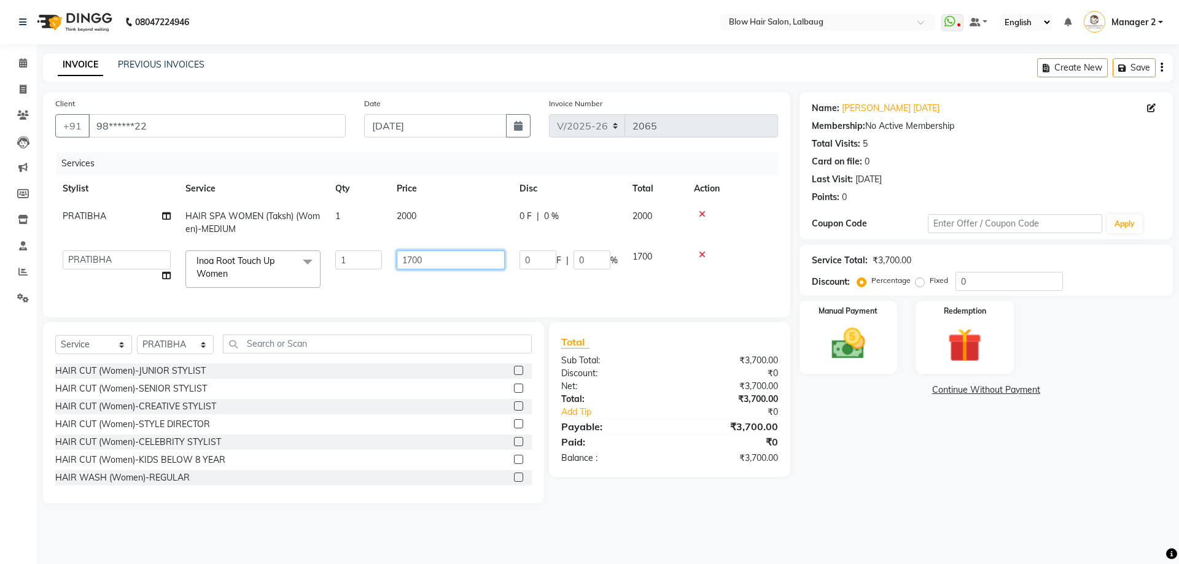
drag, startPoint x: 448, startPoint y: 266, endPoint x: 360, endPoint y: 251, distance: 89.7
click at [368, 257] on tr "Ashwini ASHWINI AVINASH BEAU Blow Hair DARSHANA Dingg Support HARSH HARSHAVARDH…" at bounding box center [416, 269] width 723 height 52
type input "1520"
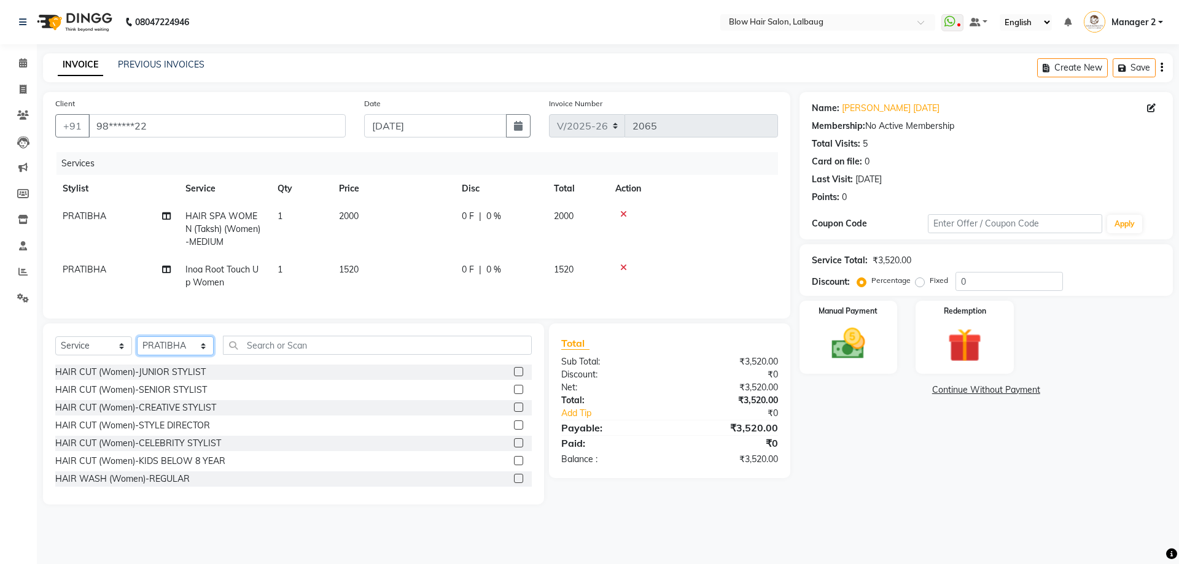
click at [165, 355] on select "Select Stylist Ashwini ASHWINI AVINASH BEAU Blow Hair DARSHANA Dingg Support HA…" at bounding box center [175, 345] width 77 height 19
select select "75955"
click at [137, 346] on select "Select Stylist Ashwini ASHWINI AVINASH BEAU Blow Hair DARSHANA Dingg Support HA…" at bounding box center [175, 345] width 77 height 19
click at [268, 355] on input "text" at bounding box center [377, 345] width 309 height 19
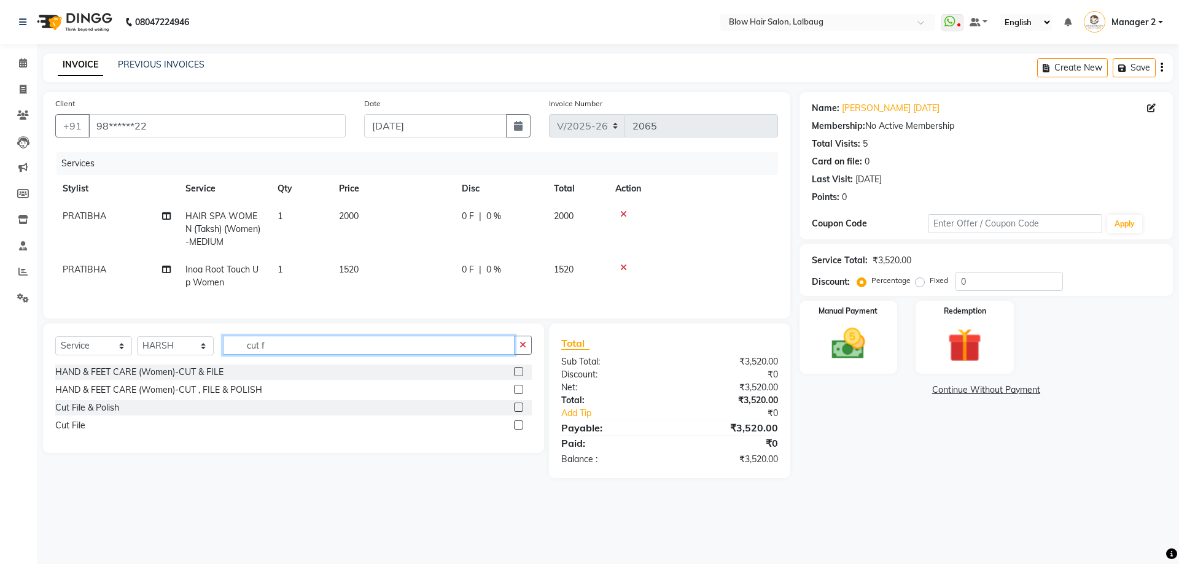
type input "cut f"
click at [204, 379] on div "HAND & FEET CARE (Women)-CUT & FILE" at bounding box center [139, 372] width 168 height 13
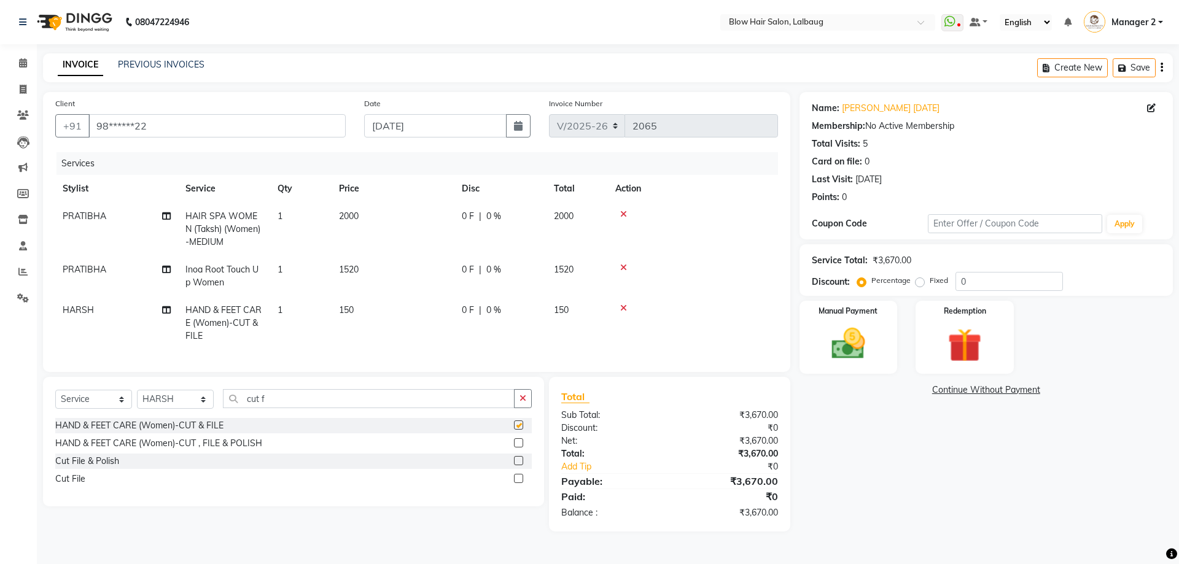
checkbox input "false"
click at [355, 317] on td "150" at bounding box center [392, 322] width 123 height 53
select select "75955"
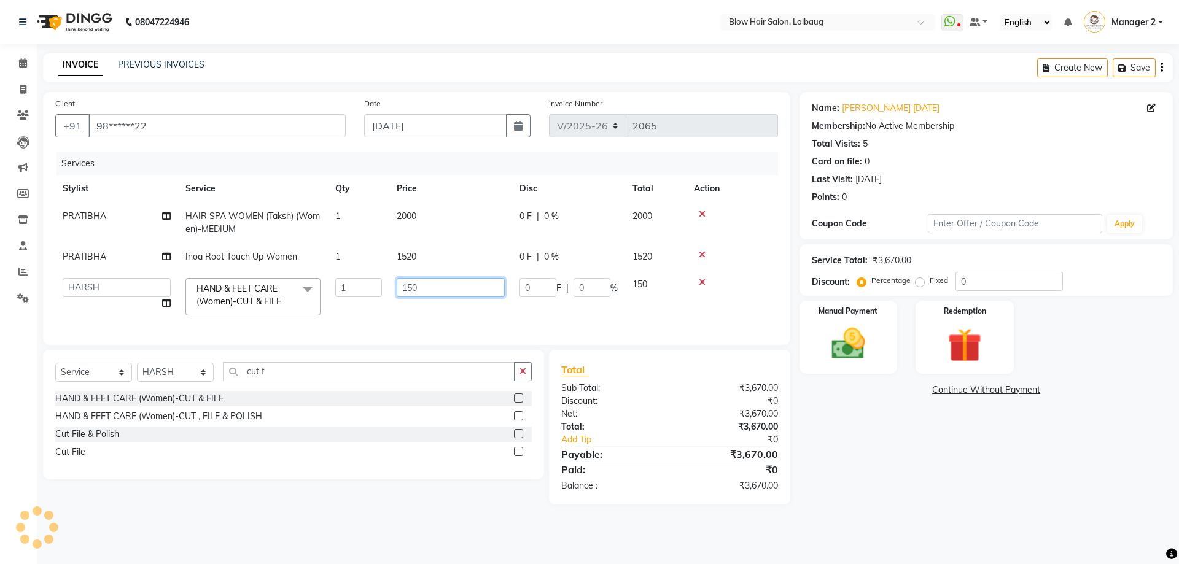
drag, startPoint x: 488, startPoint y: 285, endPoint x: 385, endPoint y: 289, distance: 103.2
click at [385, 289] on tr "Ashwini ASHWINI AVINASH BEAU Blow Hair DARSHANA Dingg Support HARSH HARSHAVARDH…" at bounding box center [416, 297] width 723 height 52
type input "200"
click at [839, 347] on img at bounding box center [848, 344] width 57 height 41
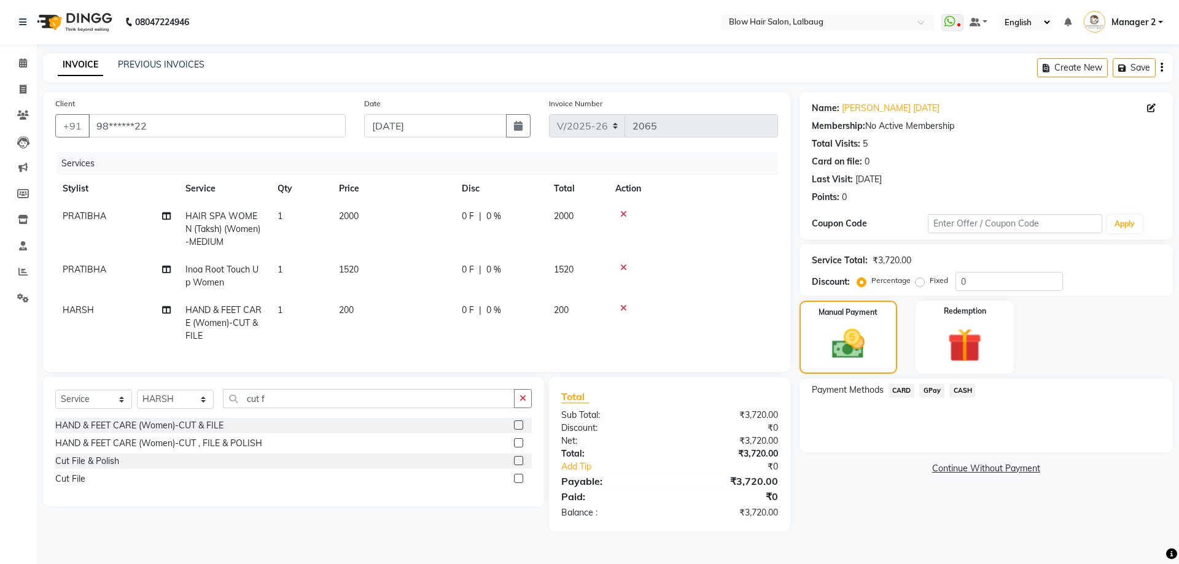
click at [970, 392] on span "CASH" at bounding box center [962, 391] width 26 height 14
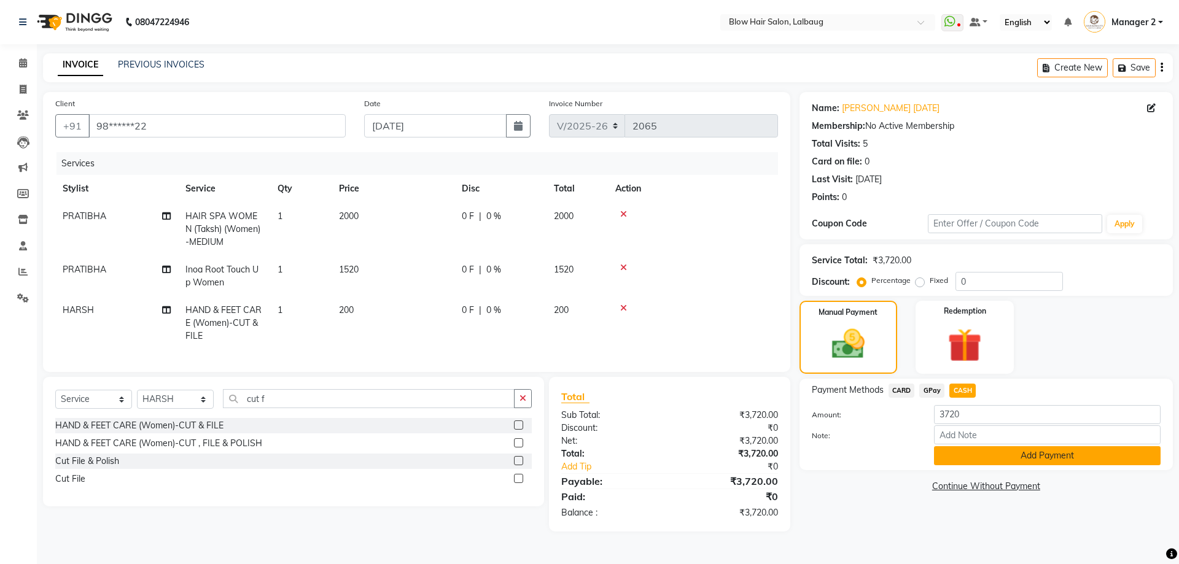
click at [964, 464] on button "Add Payment" at bounding box center [1047, 455] width 227 height 19
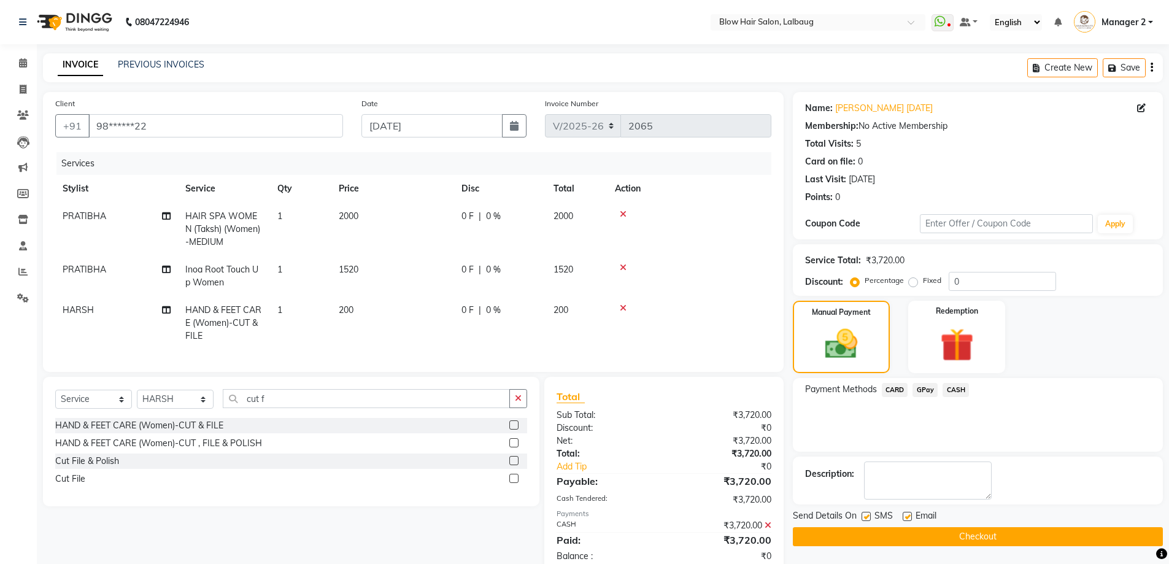
click at [912, 516] on div "Email" at bounding box center [925, 517] width 44 height 15
drag, startPoint x: 866, startPoint y: 516, endPoint x: 912, endPoint y: 516, distance: 46.0
click at [869, 516] on label at bounding box center [866, 516] width 9 height 9
click at [869, 516] on input "checkbox" at bounding box center [866, 517] width 8 height 8
checkbox input "false"
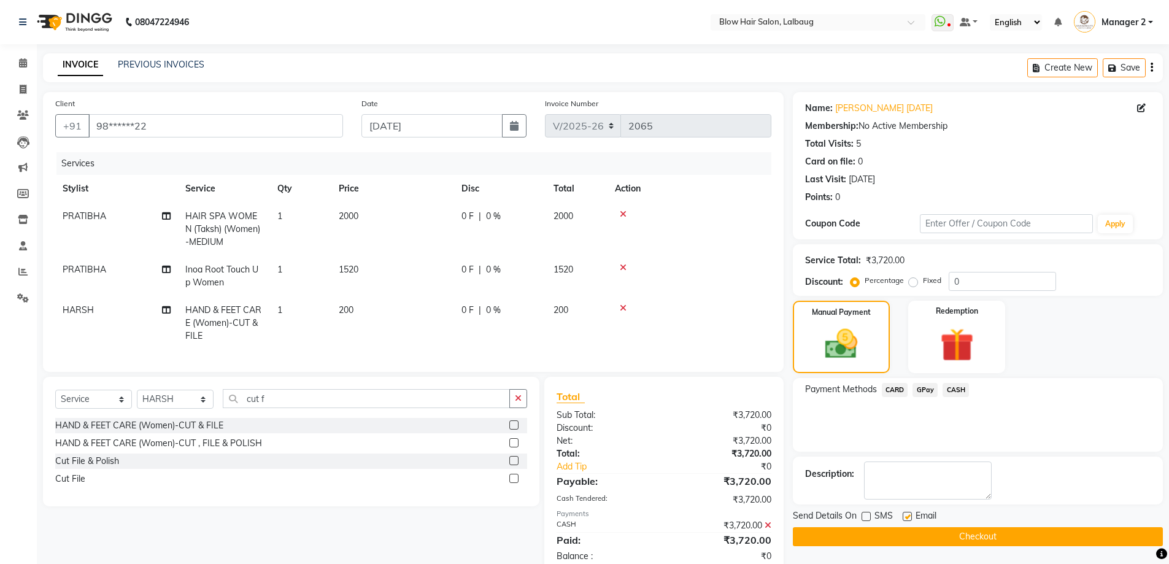
click at [912, 516] on label at bounding box center [907, 516] width 9 height 9
click at [911, 516] on input "checkbox" at bounding box center [907, 517] width 8 height 8
checkbox input "false"
click at [904, 535] on button "Checkout" at bounding box center [978, 536] width 370 height 19
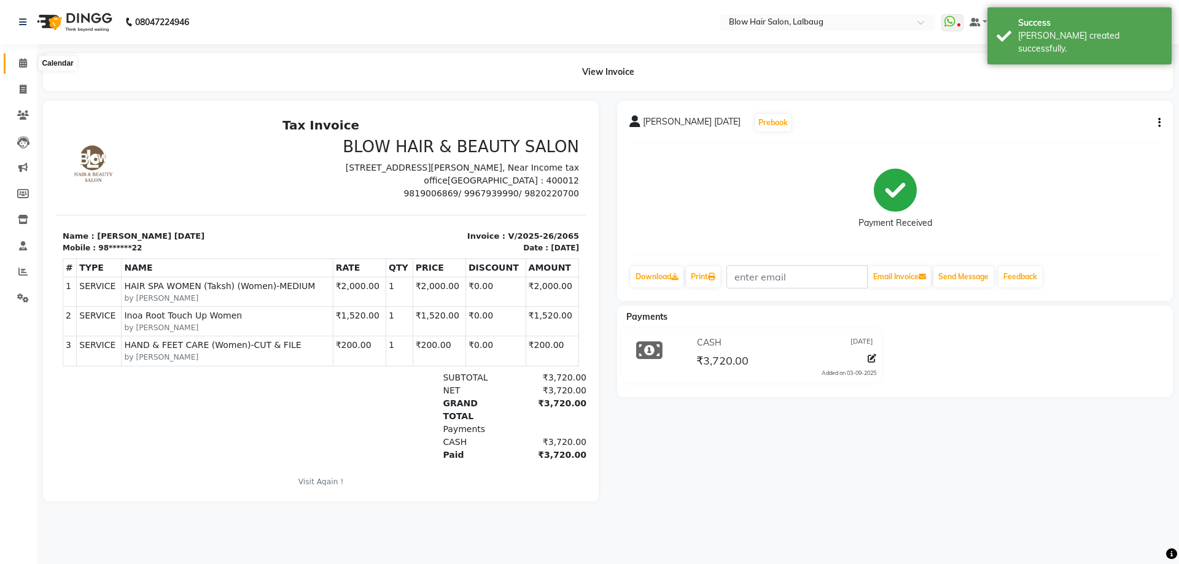
click at [21, 66] on icon at bounding box center [23, 62] width 8 height 9
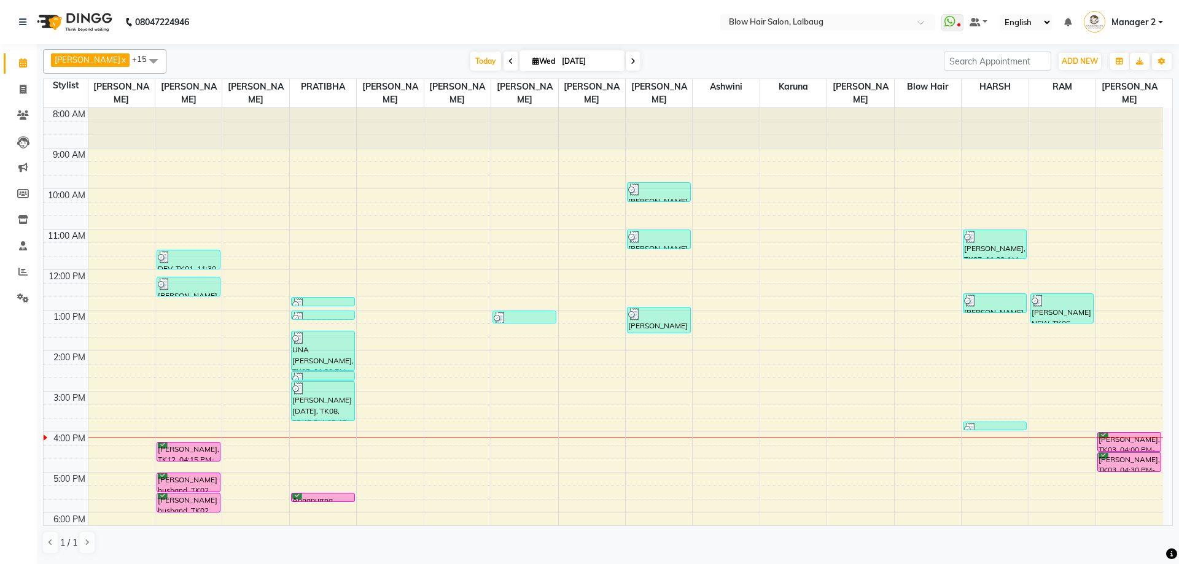
click at [339, 443] on div "8:00 AM 9:00 AM 10:00 AM 11:00 AM 12:00 PM 1:00 PM 2:00 PM 3:00 PM 4:00 PM 5:00…" at bounding box center [603, 391] width 1119 height 567
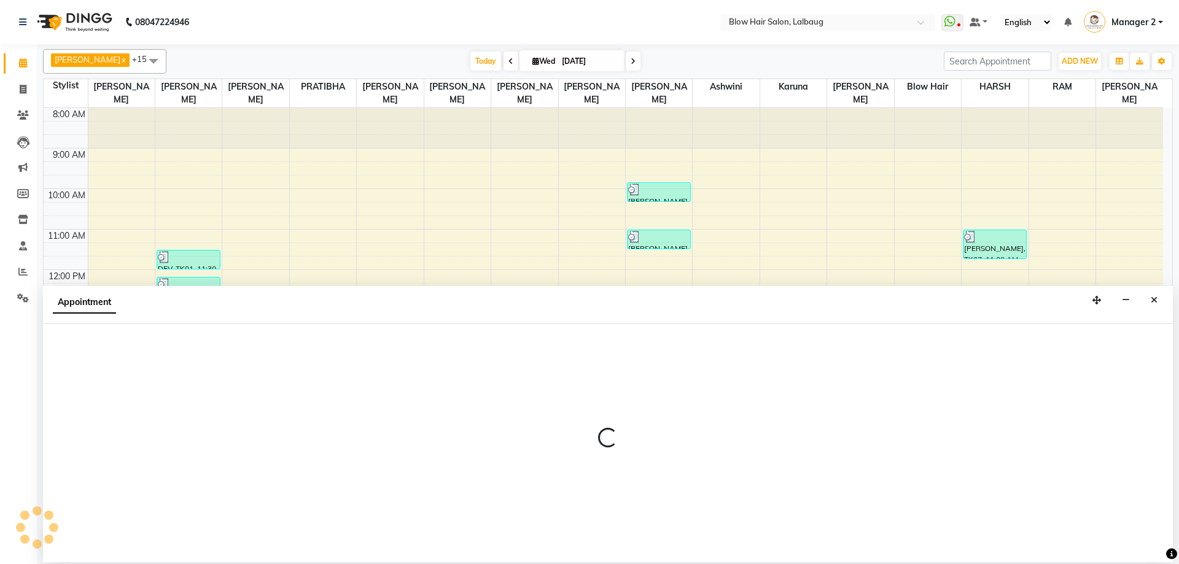
select select "33540"
select select "960"
select select "tentative"
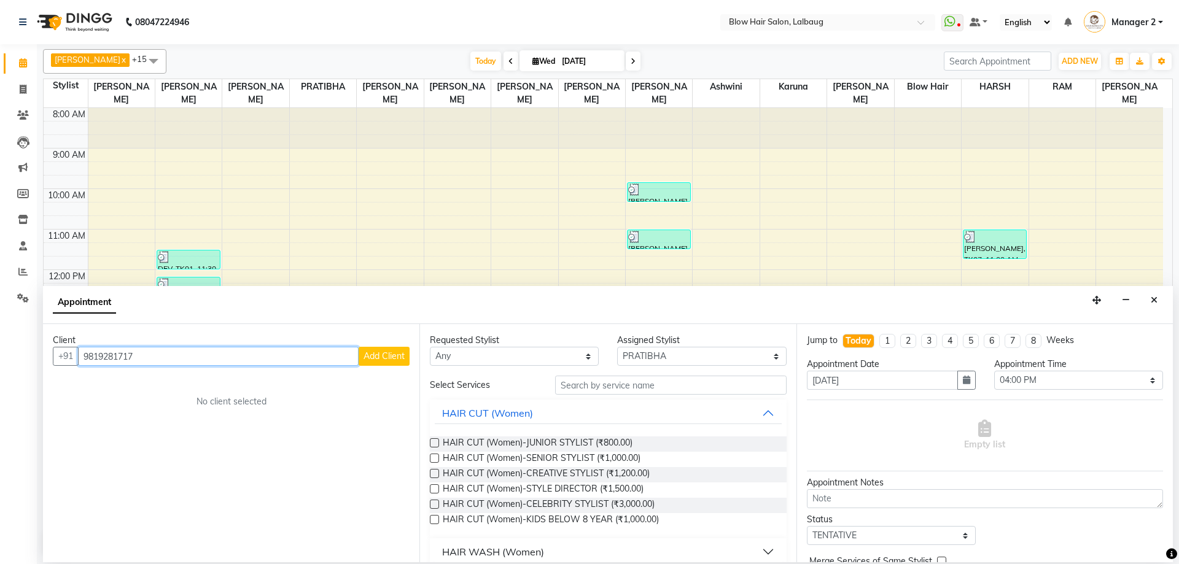
type input "9819281717"
click at [389, 363] on button "Add Client" at bounding box center [383, 356] width 51 height 19
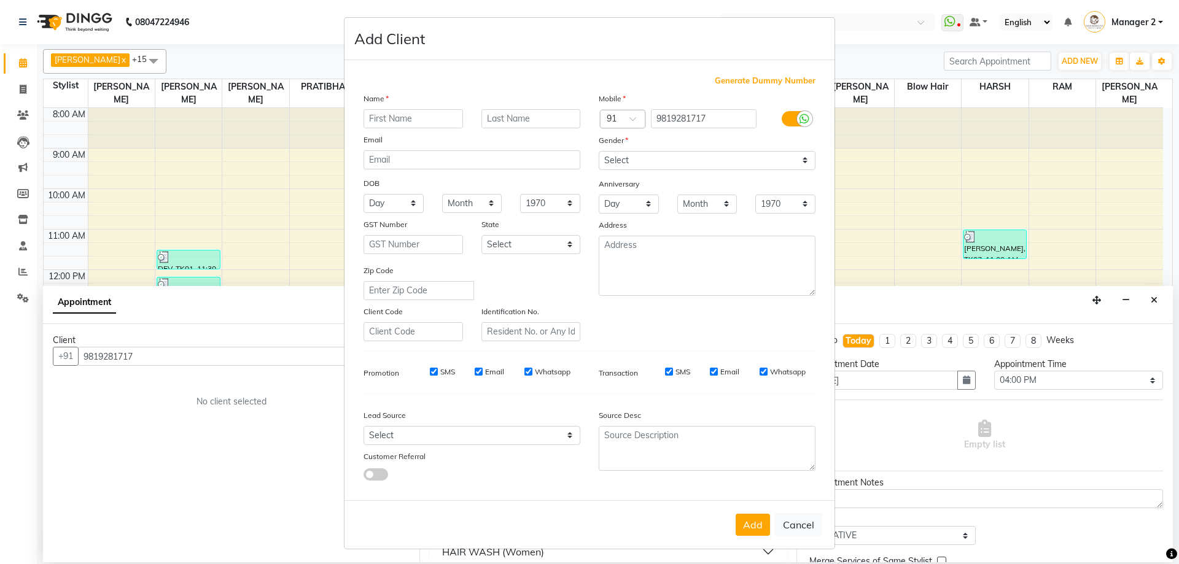
click at [409, 115] on input "text" at bounding box center [412, 118] width 99 height 19
type input "a"
type input "[PERSON_NAME]"
click at [727, 168] on select "Select Male Female Other Prefer Not To Say" at bounding box center [707, 160] width 217 height 19
select select "female"
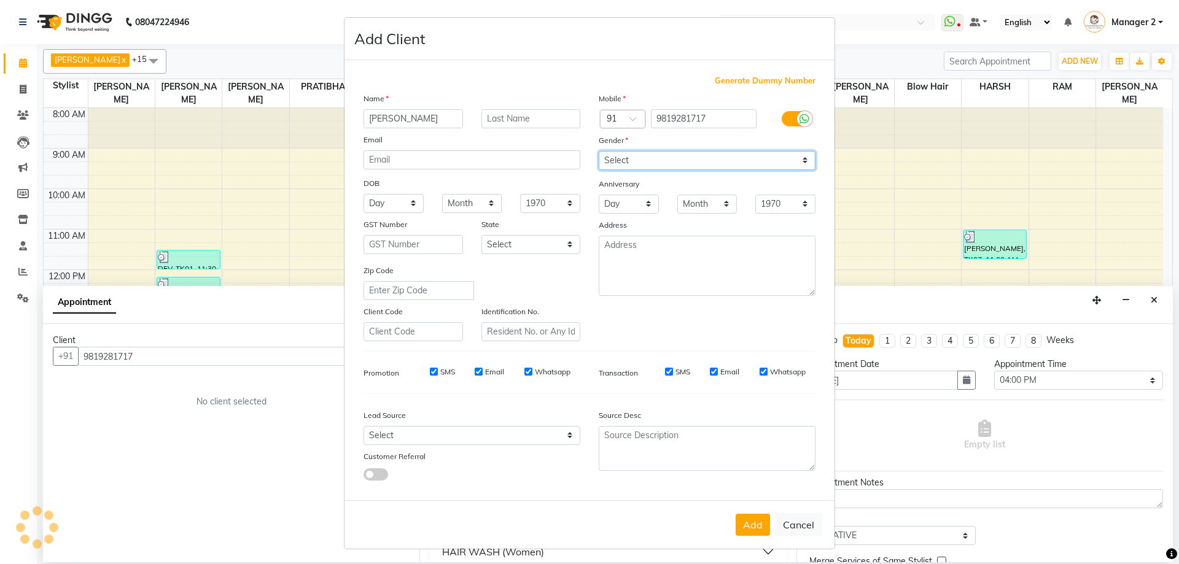
click at [599, 151] on select "Select Male Female Other Prefer Not To Say" at bounding box center [707, 160] width 217 height 19
click at [761, 515] on button "Add" at bounding box center [752, 525] width 34 height 22
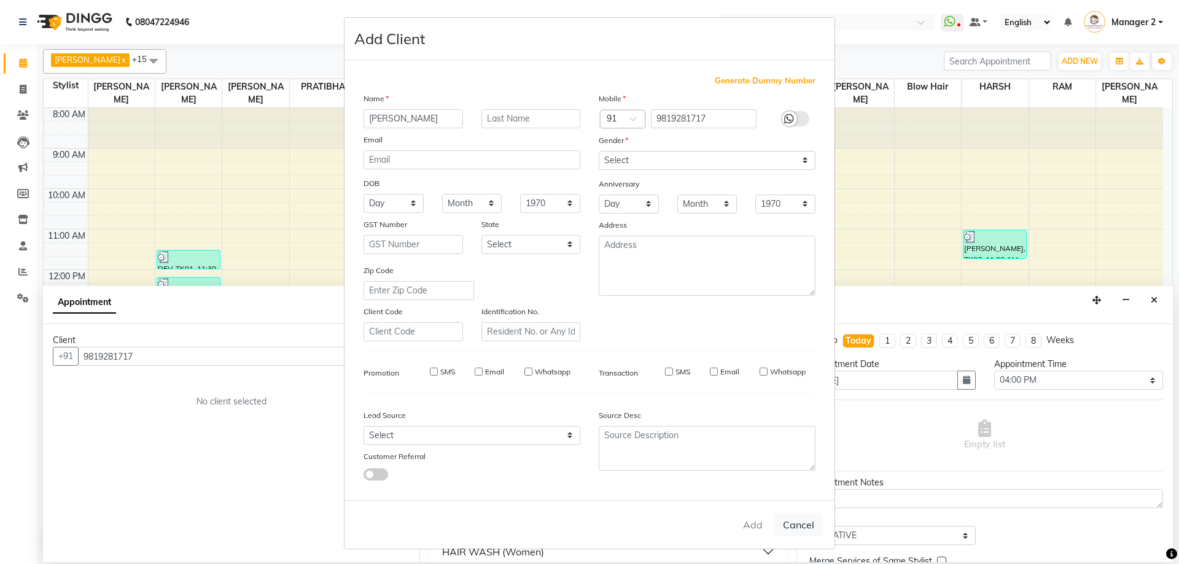
type input "98******17"
select select
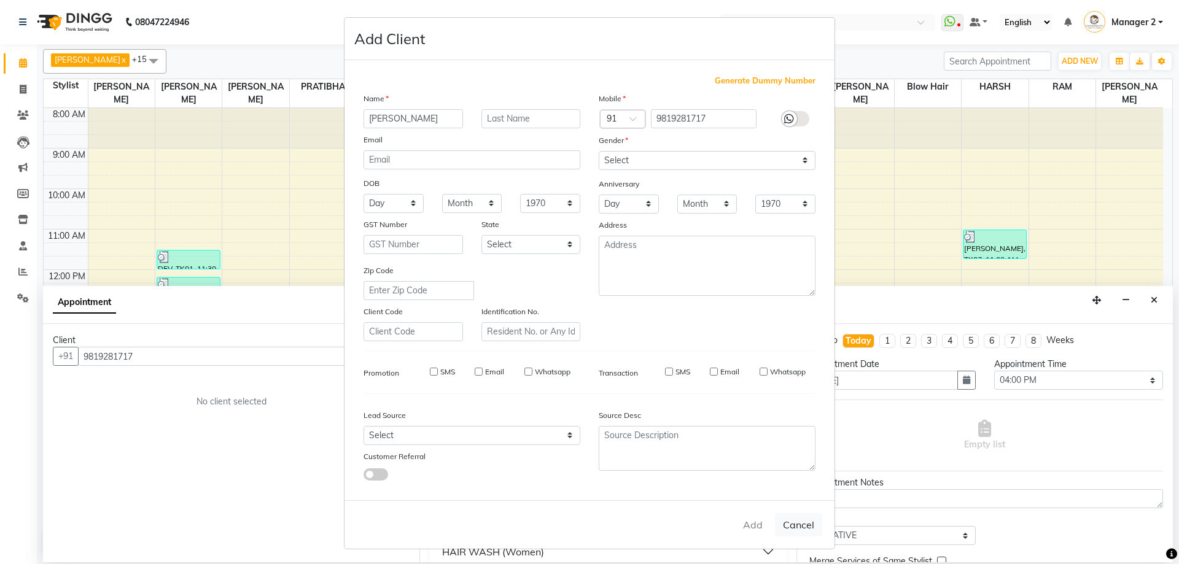
select select
checkbox input "false"
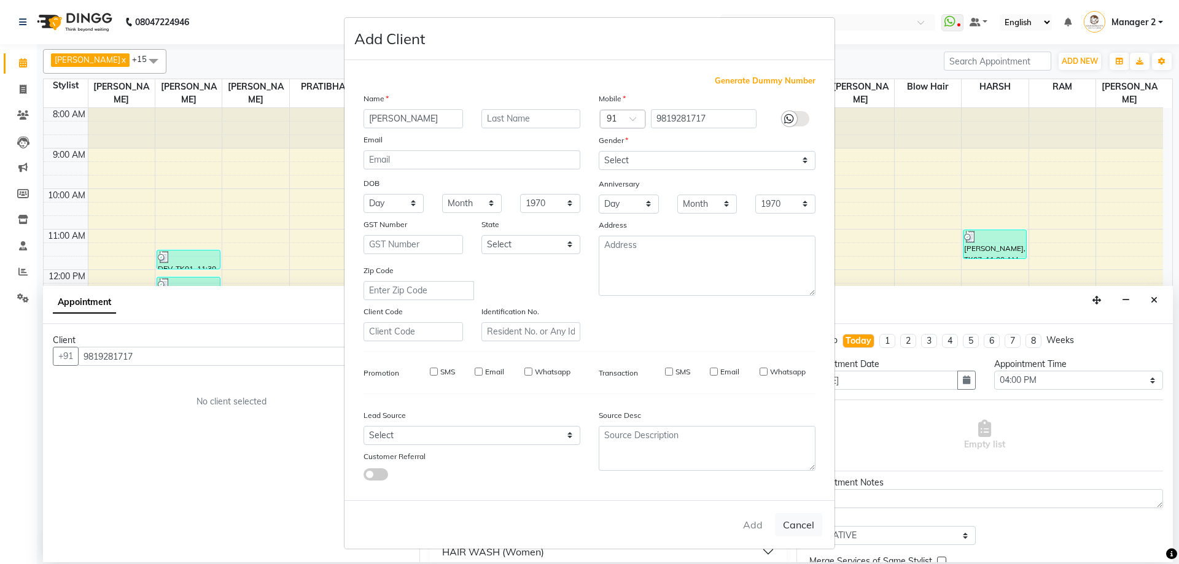
checkbox input "false"
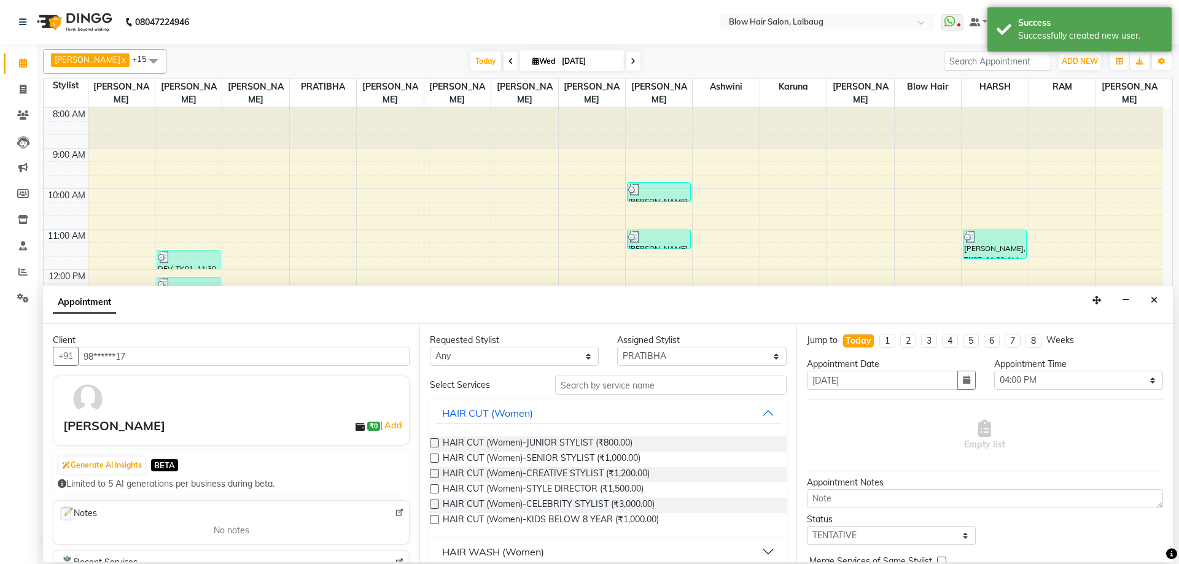
click at [657, 374] on div "Requested Stylist Any Ashwini ASHWINI AVINASH BEAU Blow Hair DARSHANA HARSH HAR…" at bounding box center [607, 443] width 376 height 238
click at [656, 384] on input "text" at bounding box center [670, 385] width 231 height 19
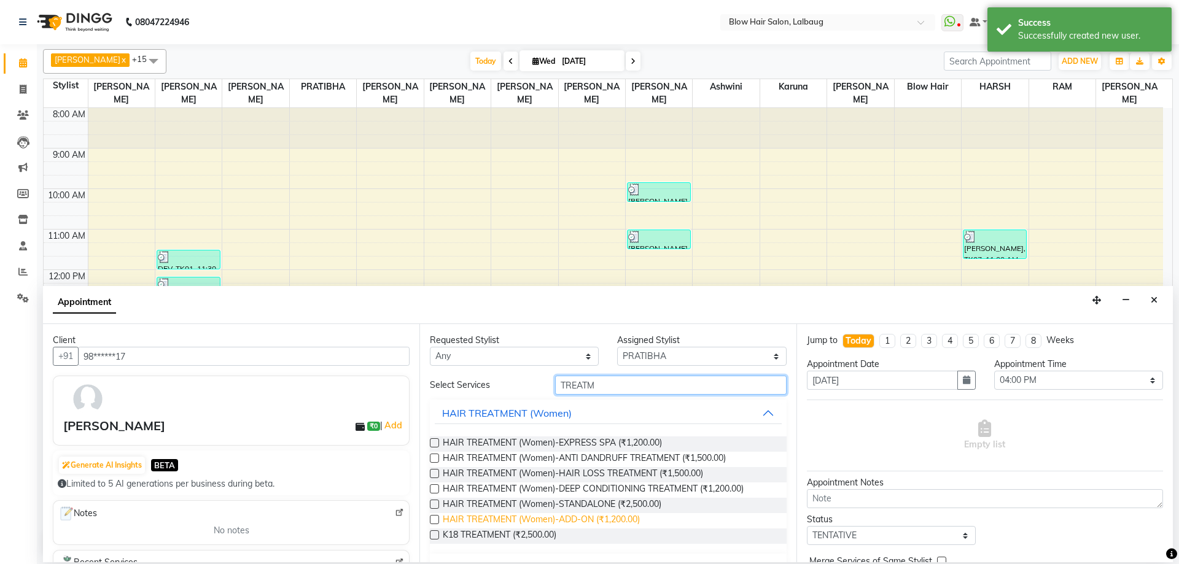
scroll to position [123, 0]
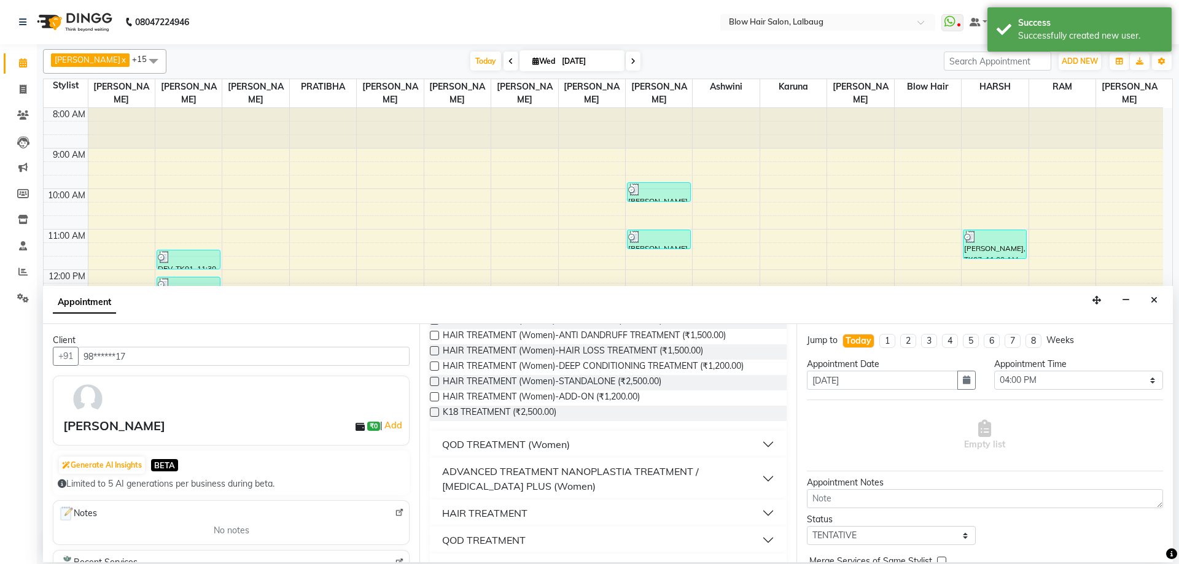
type input "TREATM"
click at [565, 470] on div "ADVANCED TREATMENT NANOPLASTIA TREATMENT / BOTOX PLUS (Women)" at bounding box center [601, 478] width 319 height 29
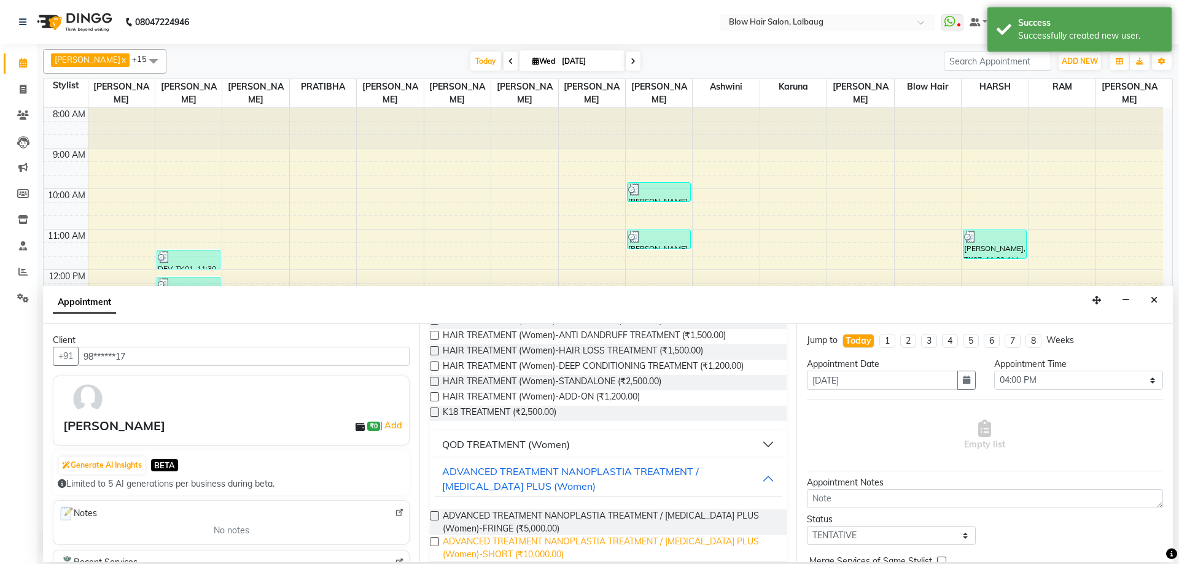
click at [494, 549] on span "ADVANCED TREATMENT NANOPLASTIA TREATMENT / BOTOX PLUS (Women)-SHORT (₹10,000.00)" at bounding box center [609, 548] width 333 height 26
checkbox input "false"
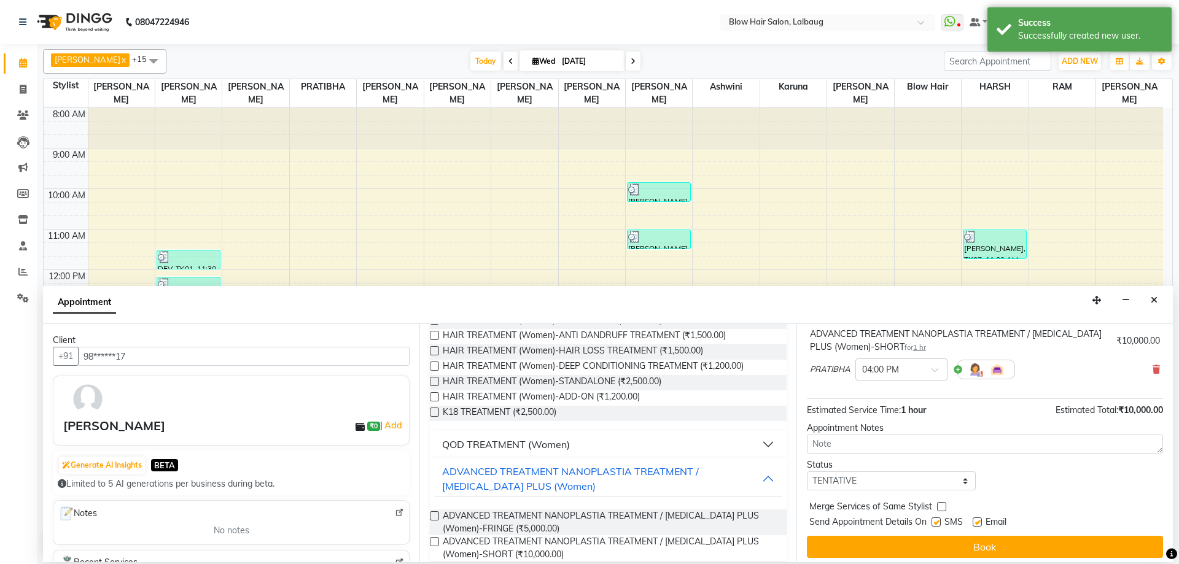
scroll to position [86, 0]
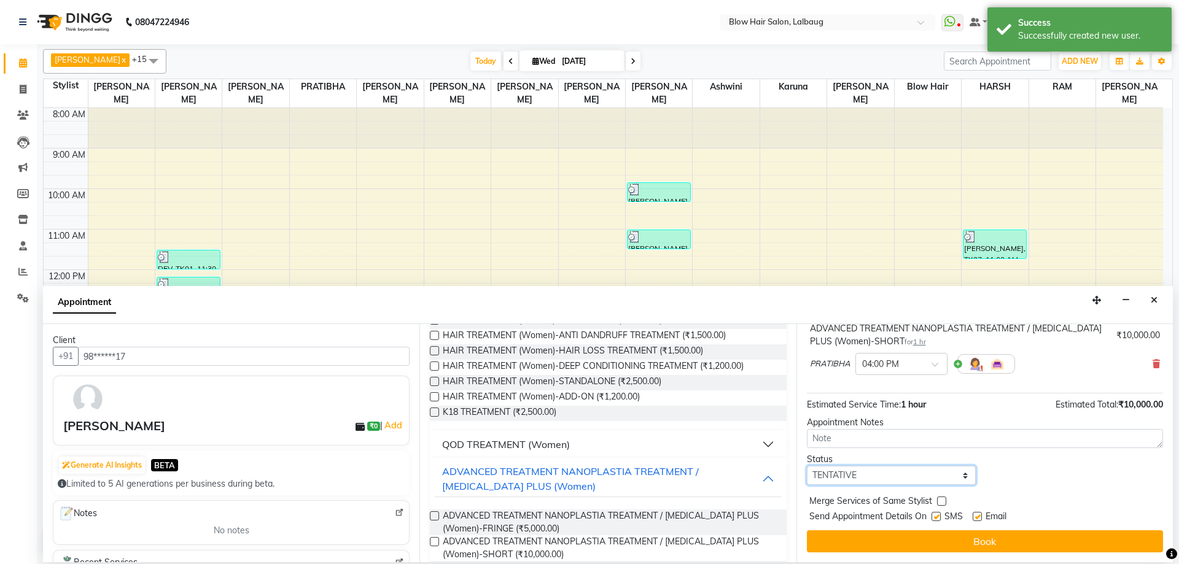
click at [839, 476] on select "Select TENTATIVE CONFIRM CHECK-IN UPCOMING" at bounding box center [891, 475] width 169 height 19
select select "check-in"
click at [807, 466] on select "Select TENTATIVE CONFIRM CHECK-IN UPCOMING" at bounding box center [891, 475] width 169 height 19
click at [932, 519] on label at bounding box center [935, 516] width 9 height 9
click at [932, 519] on input "checkbox" at bounding box center [935, 518] width 8 height 8
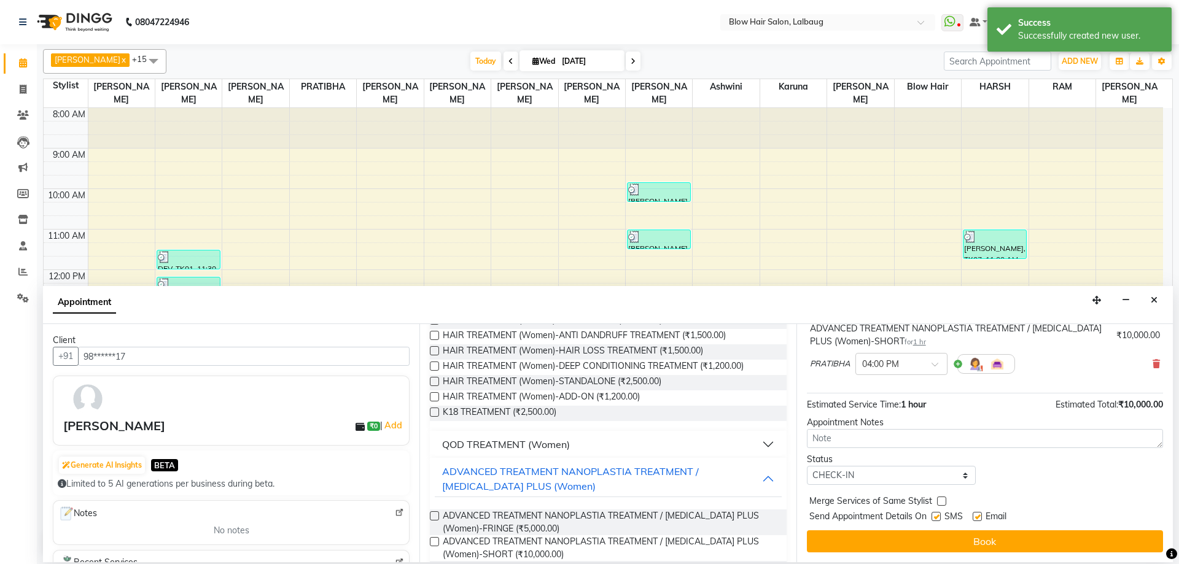
checkbox input "false"
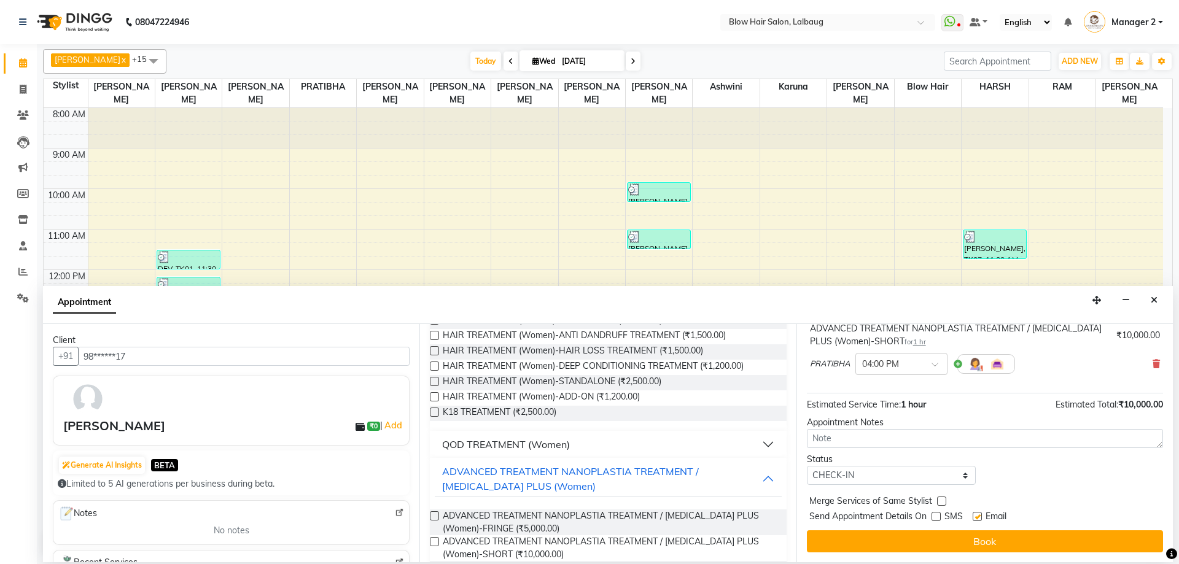
click at [982, 516] on label at bounding box center [976, 516] width 9 height 9
click at [980, 516] on input "checkbox" at bounding box center [976, 518] width 8 height 8
checkbox input "false"
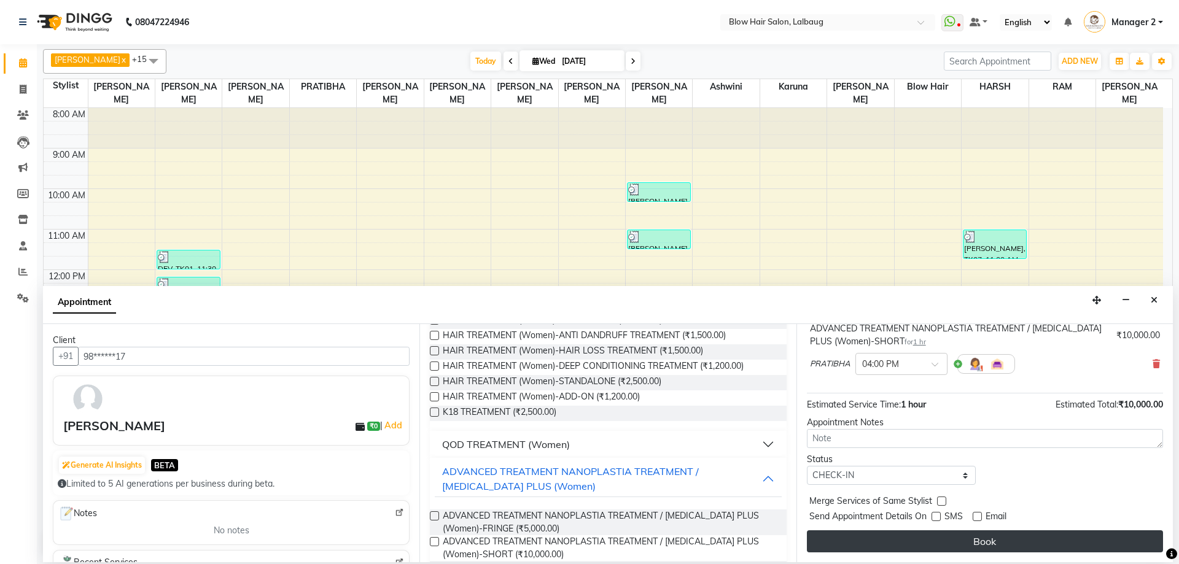
click at [971, 541] on button "Book" at bounding box center [985, 541] width 356 height 22
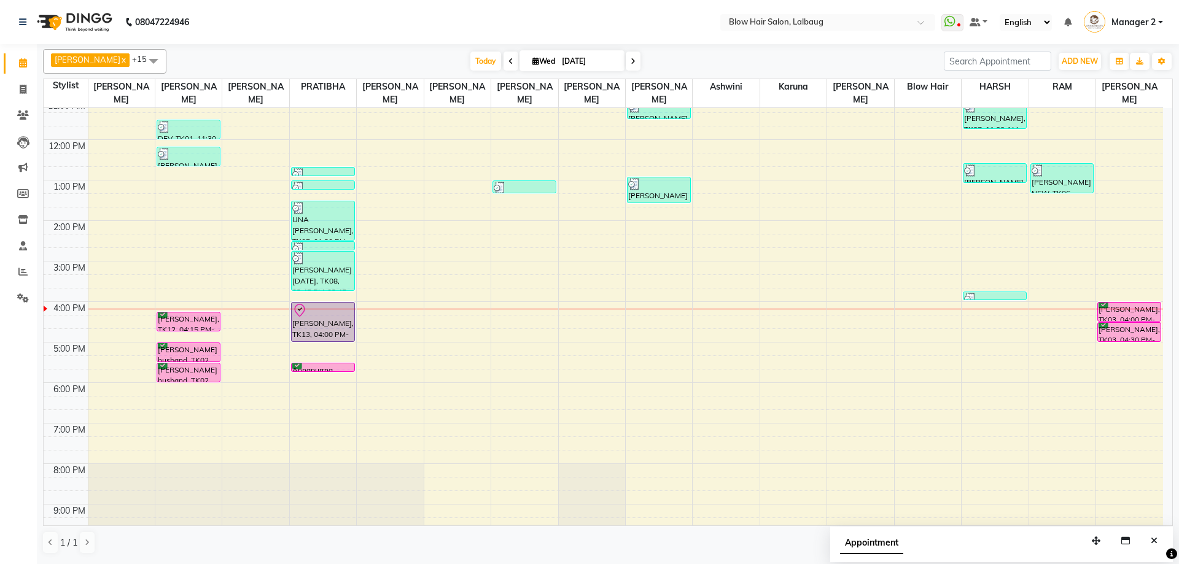
scroll to position [149, 0]
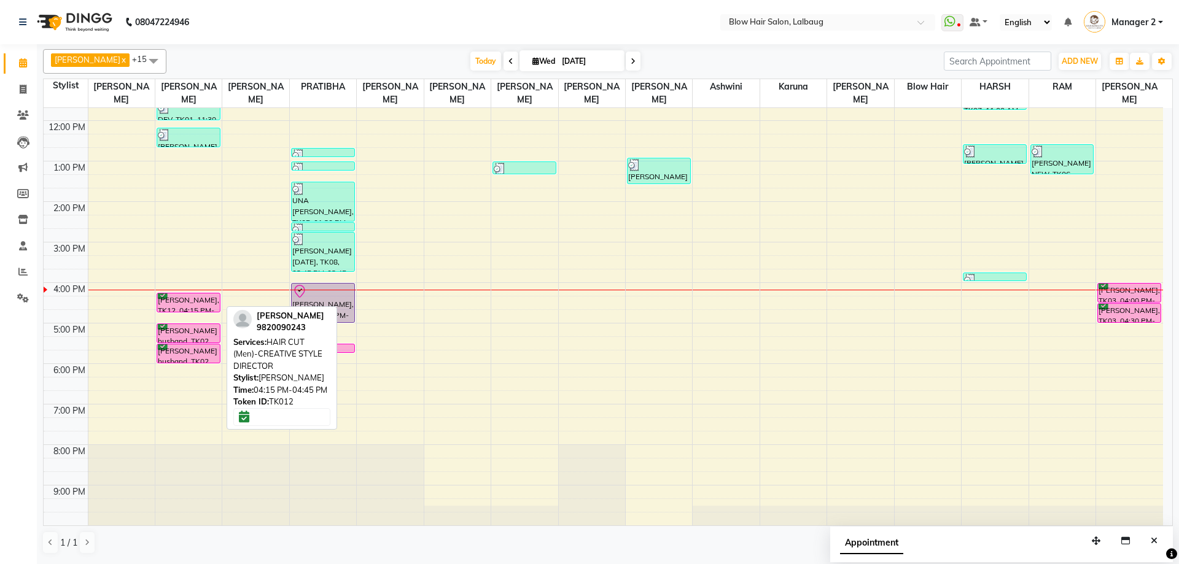
click at [193, 303] on div "ARTI MAHAJAN, TK12, 04:15 PM-04:45 PM, HAIR CUT (Men)-CREATIVE STYLE DIRECTOR" at bounding box center [188, 302] width 63 height 18
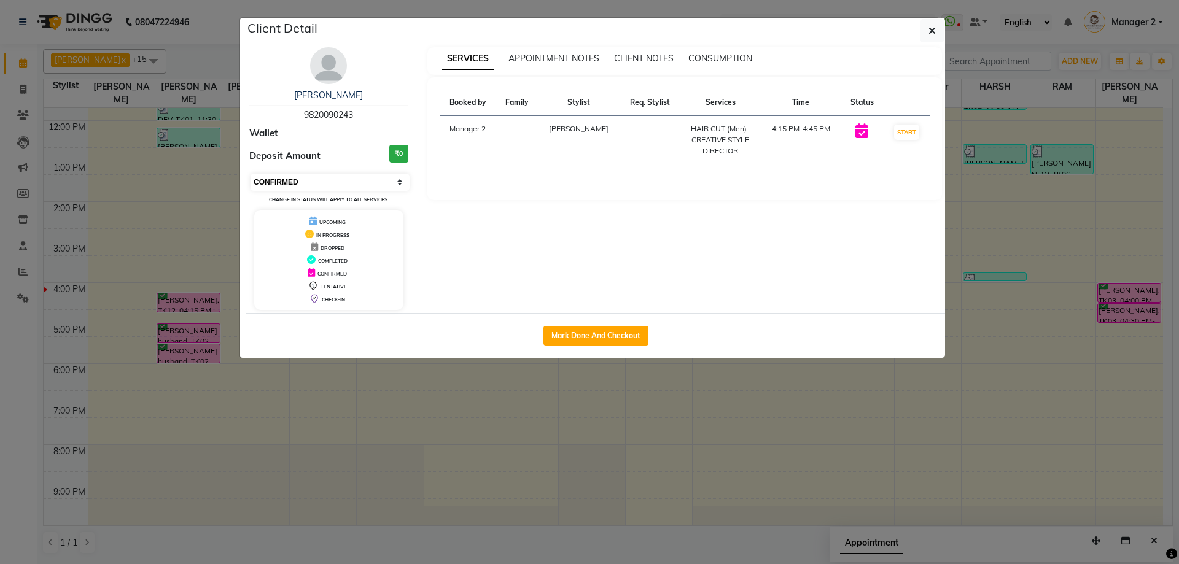
click at [308, 182] on select "Select IN SERVICE CONFIRMED TENTATIVE CHECK IN MARK DONE DROPPED UPCOMING" at bounding box center [329, 182] width 159 height 17
select select "8"
click at [250, 174] on select "Select IN SERVICE CONFIRMED TENTATIVE CHECK IN MARK DONE DROPPED UPCOMING" at bounding box center [329, 182] width 159 height 17
click at [939, 34] on button "button" at bounding box center [931, 30] width 23 height 23
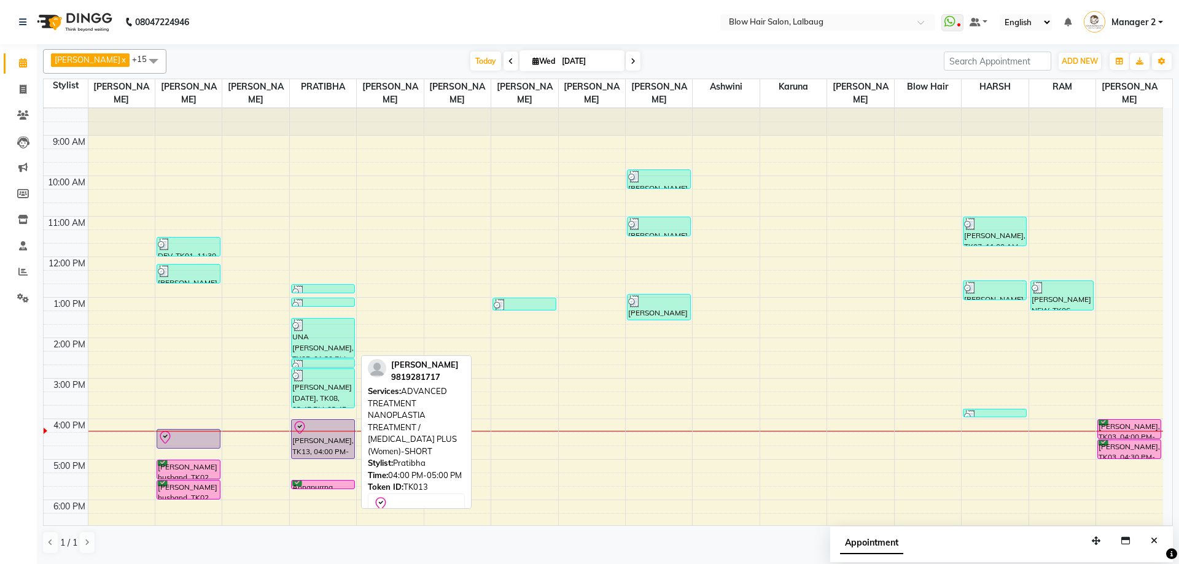
scroll to position [0, 0]
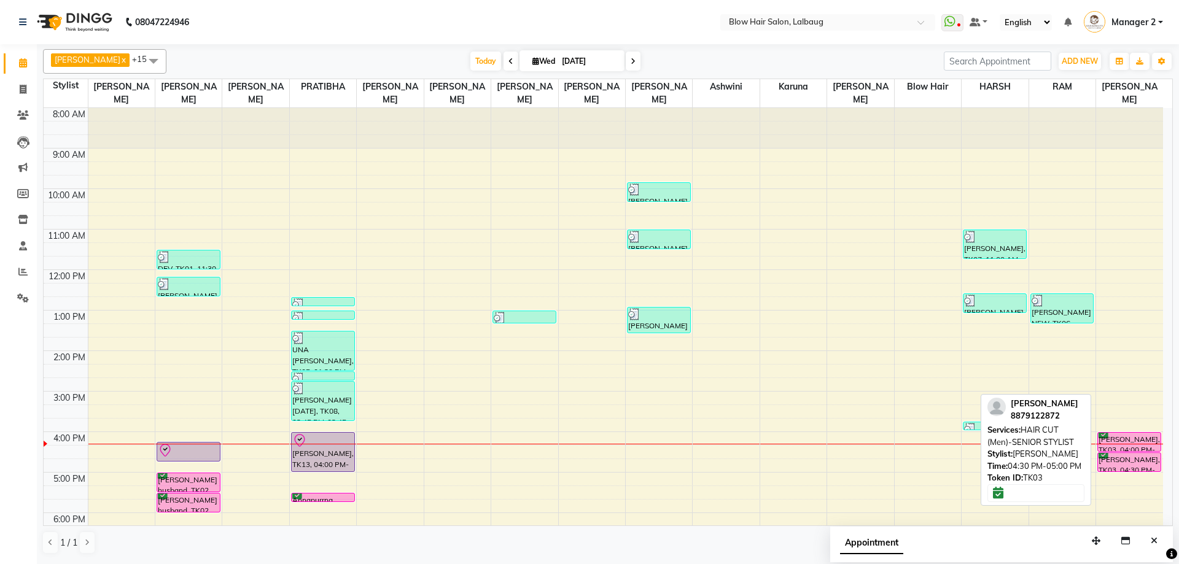
click at [1143, 458] on div "[PERSON_NAME], TK03, 04:30 PM-05:00 PM, HAIR CUT (Men)-SENIOR STYLIST" at bounding box center [1129, 462] width 63 height 18
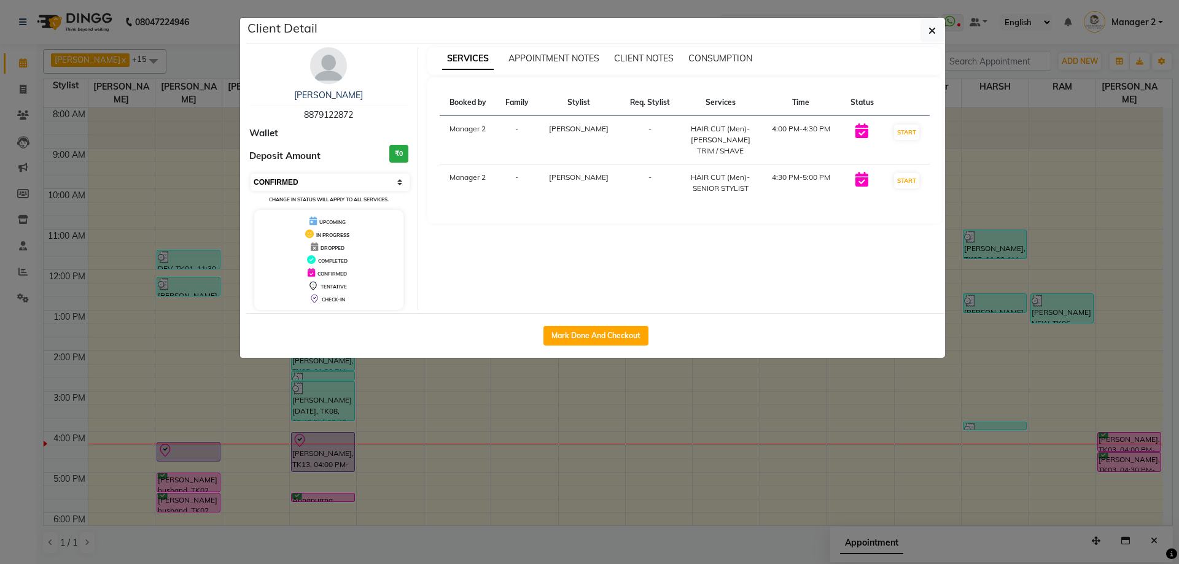
click at [382, 179] on select "Select IN SERVICE CONFIRMED TENTATIVE CHECK IN MARK DONE DROPPED UPCOMING" at bounding box center [329, 182] width 159 height 17
select select "8"
click at [250, 174] on select "Select IN SERVICE CONFIRMED TENTATIVE CHECK IN MARK DONE DROPPED UPCOMING" at bounding box center [329, 182] width 159 height 17
click at [932, 31] on icon "button" at bounding box center [931, 31] width 7 height 10
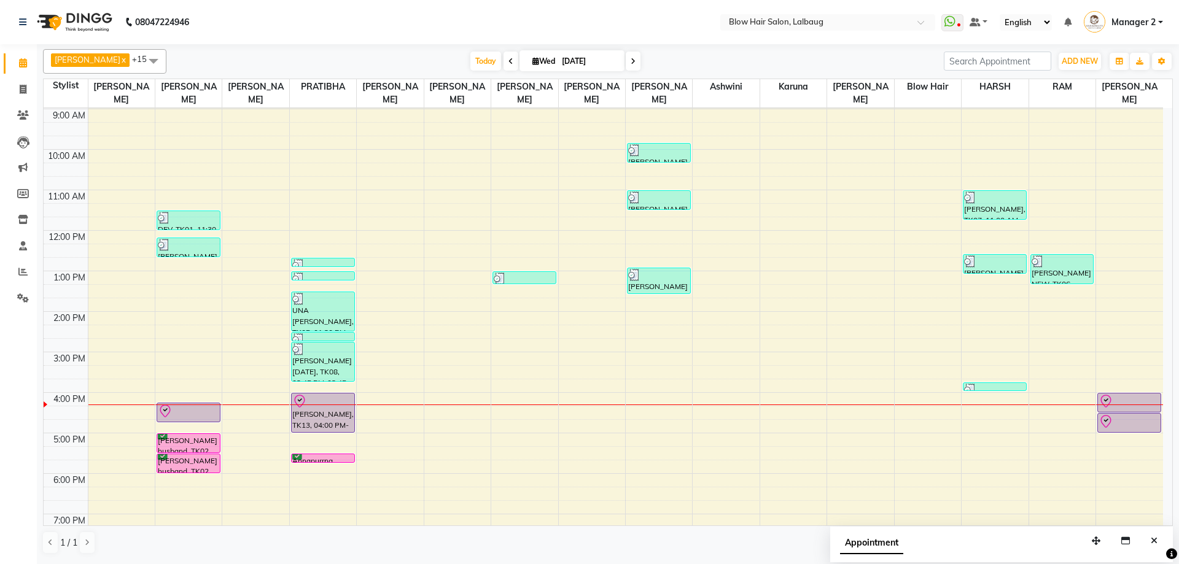
scroll to position [61, 0]
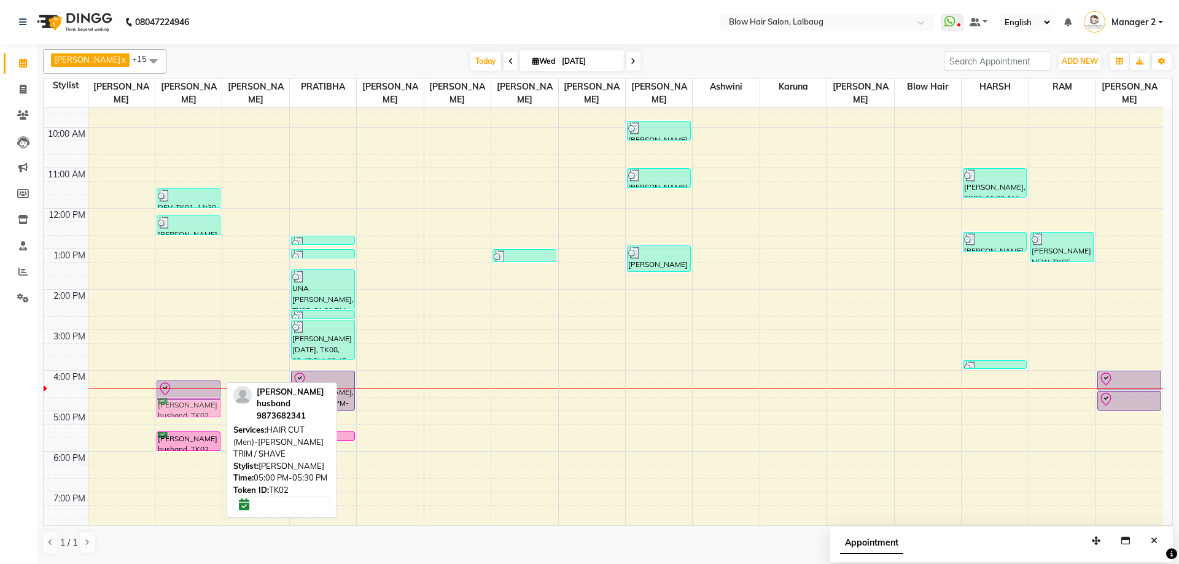
drag, startPoint x: 200, startPoint y: 420, endPoint x: 198, endPoint y: 412, distance: 8.1
click at [198, 412] on div "DEV, TK01, 11:30 AM-12:00 PM, HAIR CUT (Men)-CREATIVE STYLE DIRECTOR HARDI SHAH…" at bounding box center [188, 330] width 66 height 567
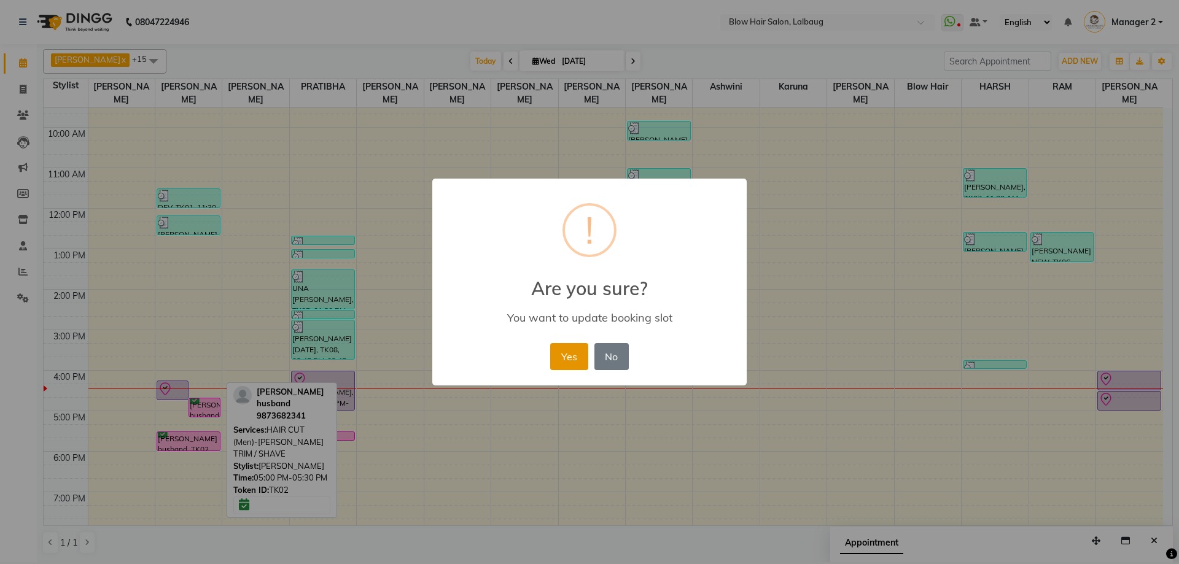
click at [579, 357] on button "Yes" at bounding box center [568, 356] width 37 height 27
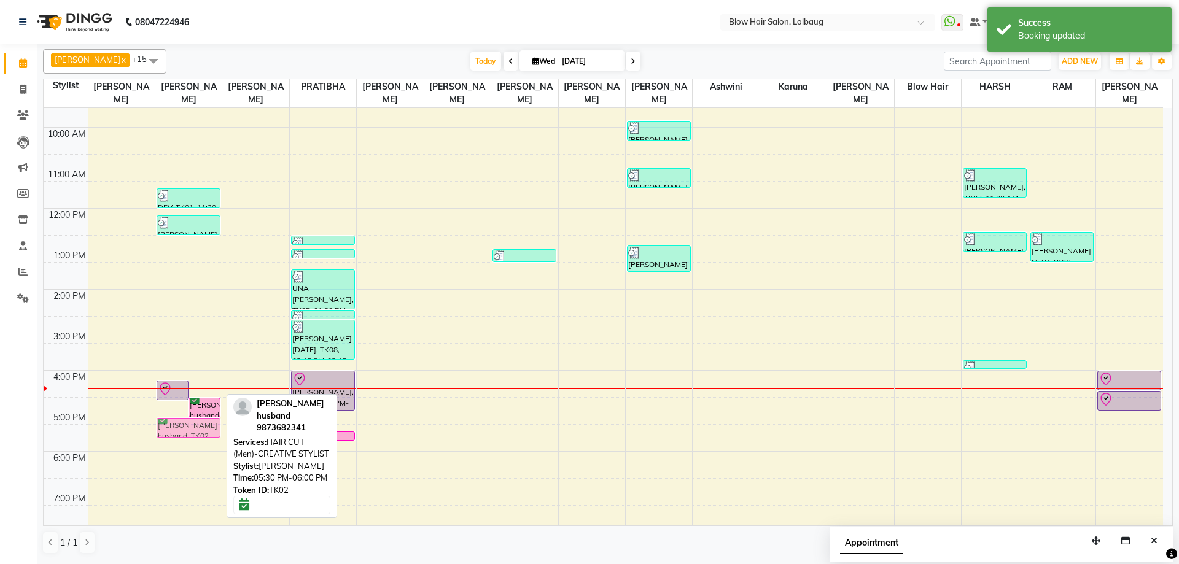
drag, startPoint x: 187, startPoint y: 438, endPoint x: 187, endPoint y: 428, distance: 10.4
click at [187, 428] on div "ARTI MAHAJAN, TK12, 04:15 PM-04:45 PM, HAIR CUT (Men)-CREATIVE STYLE DIRECTOR m…" at bounding box center [188, 330] width 66 height 567
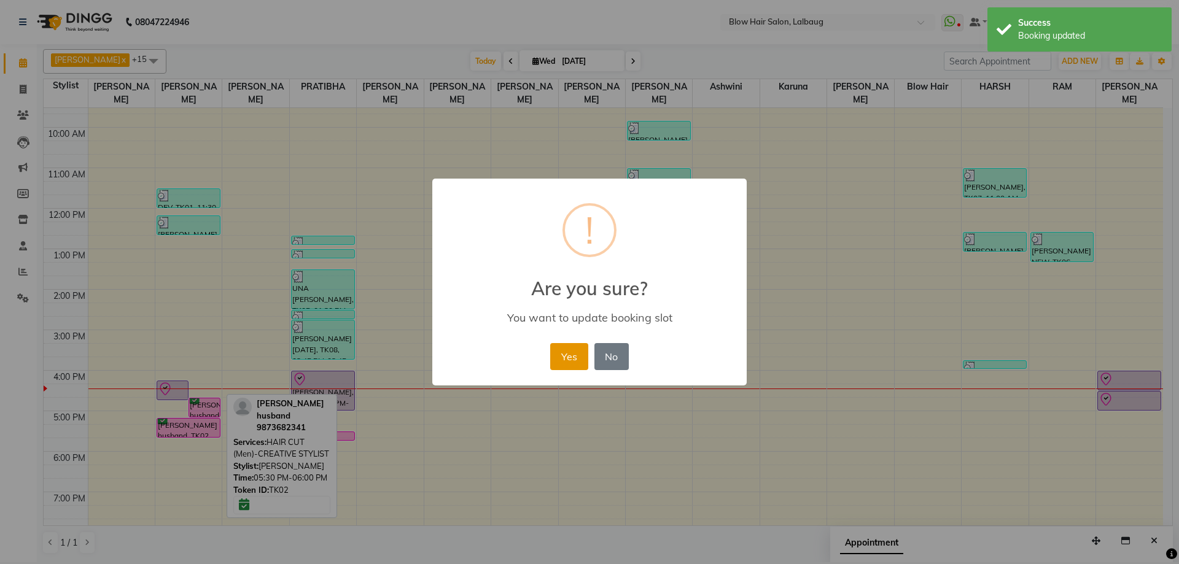
click at [557, 355] on button "Yes" at bounding box center [568, 356] width 37 height 27
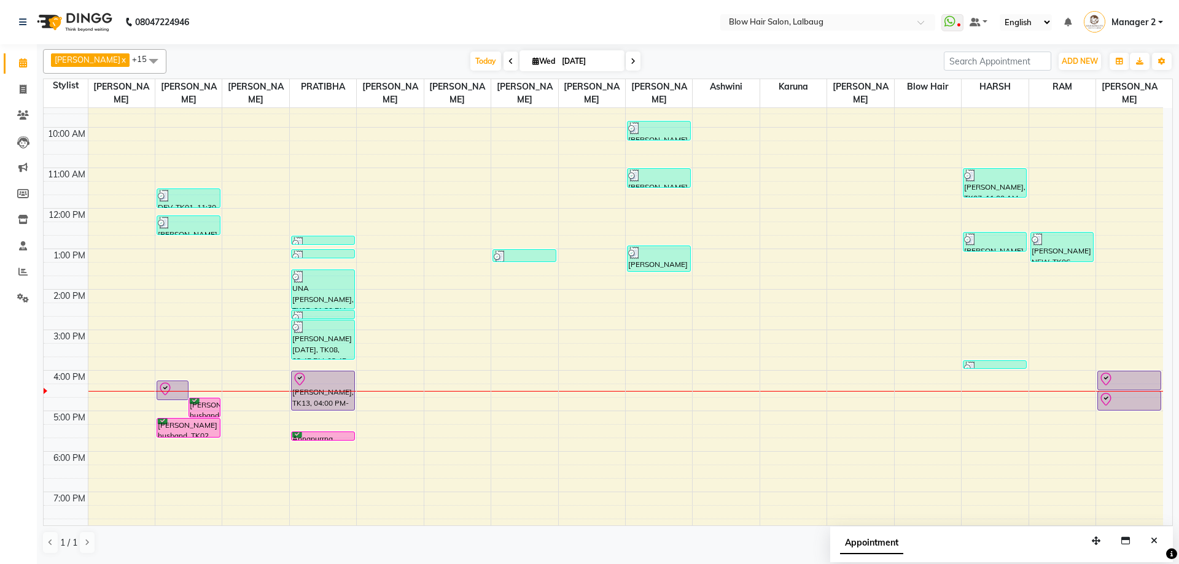
click at [626, 63] on span at bounding box center [633, 61] width 15 height 19
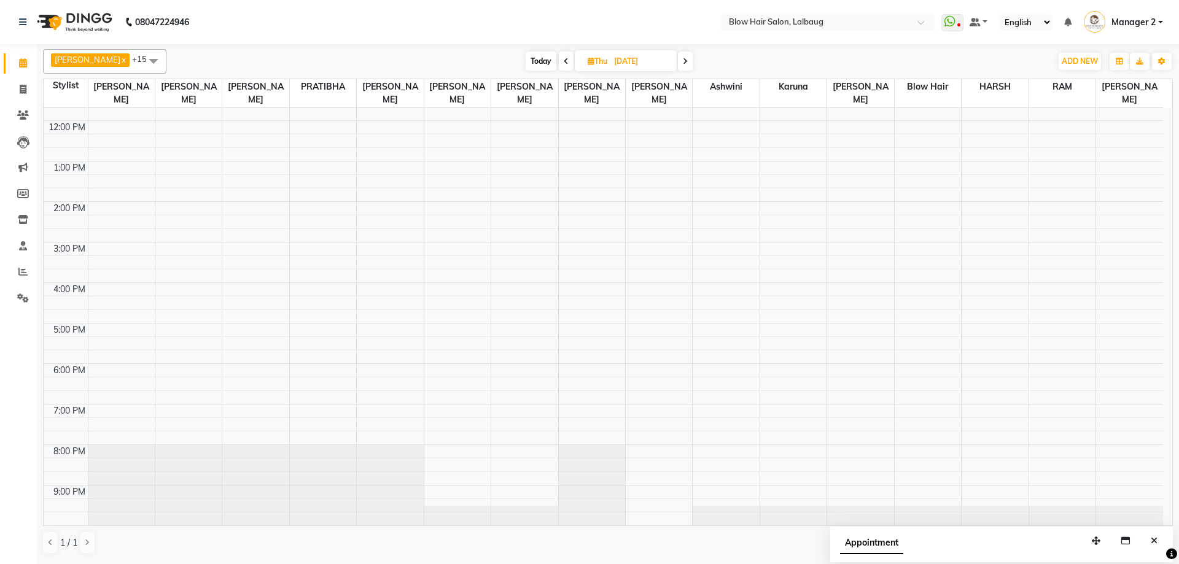
click at [683, 63] on icon at bounding box center [685, 61] width 5 height 7
click at [681, 61] on icon at bounding box center [683, 61] width 5 height 7
type input "06-09-2025"
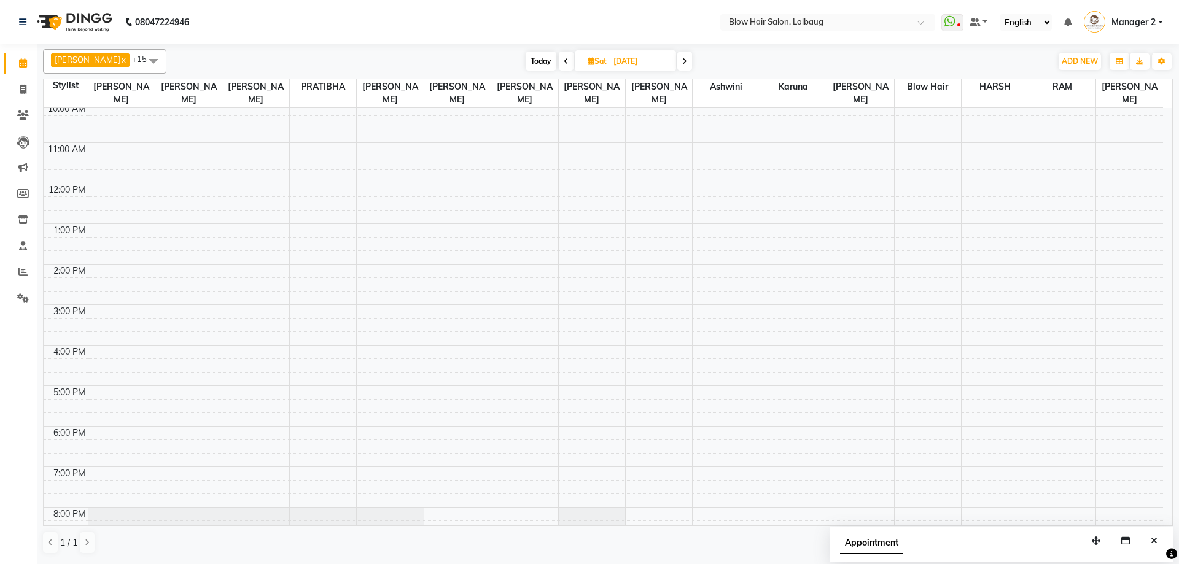
scroll to position [0, 0]
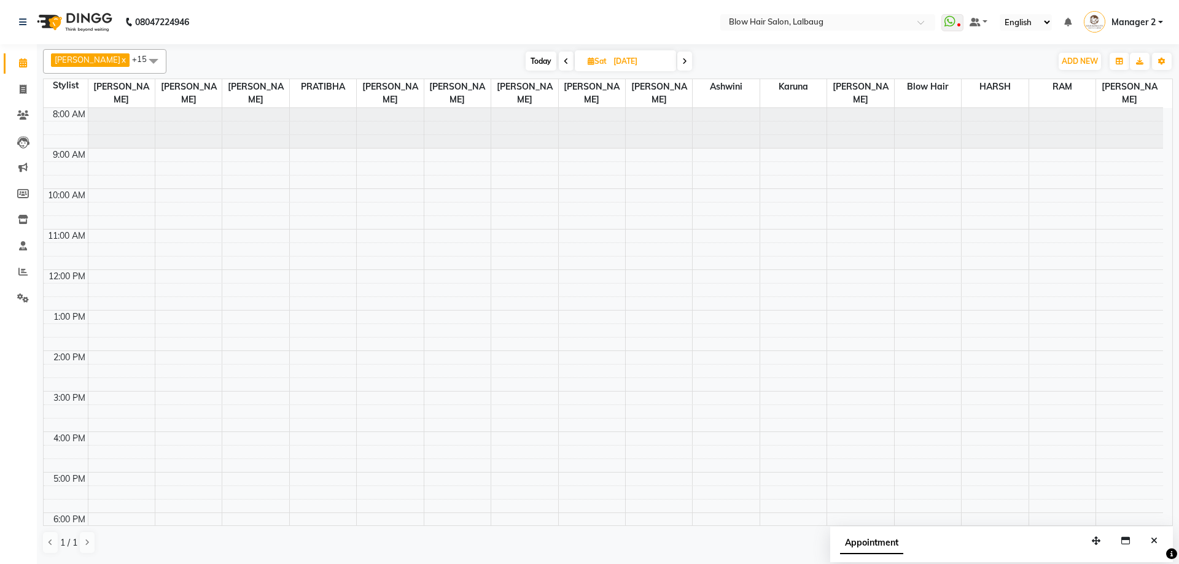
click at [190, 440] on div "8:00 AM 9:00 AM 10:00 AM 11:00 AM 12:00 PM 1:00 PM 2:00 PM 3:00 PM 4:00 PM 5:00…" at bounding box center [603, 391] width 1119 height 567
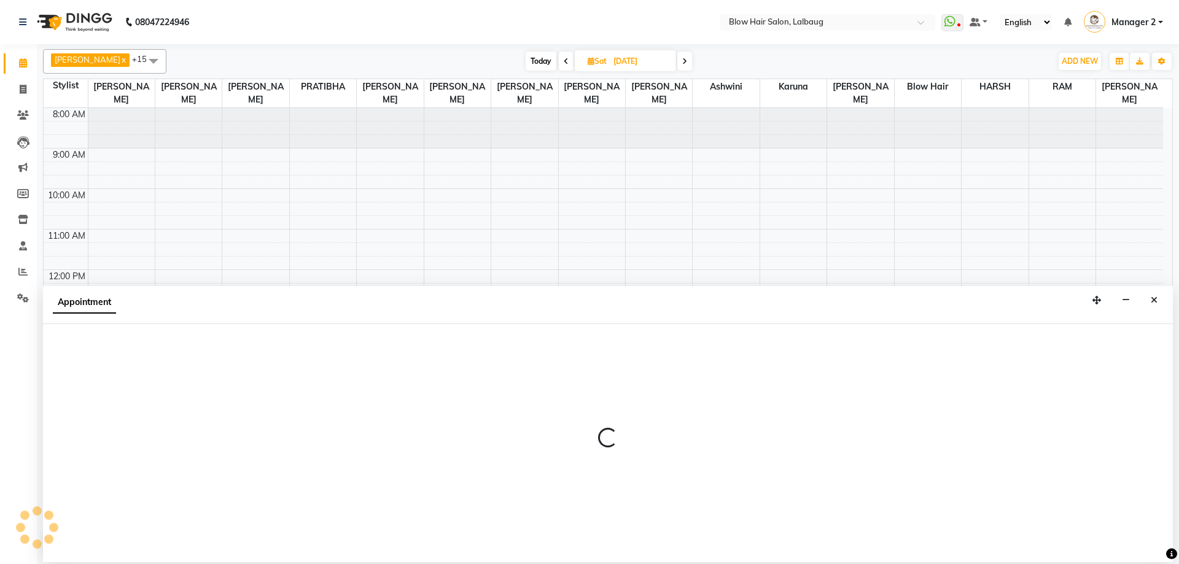
select select "33342"
select select "tentative"
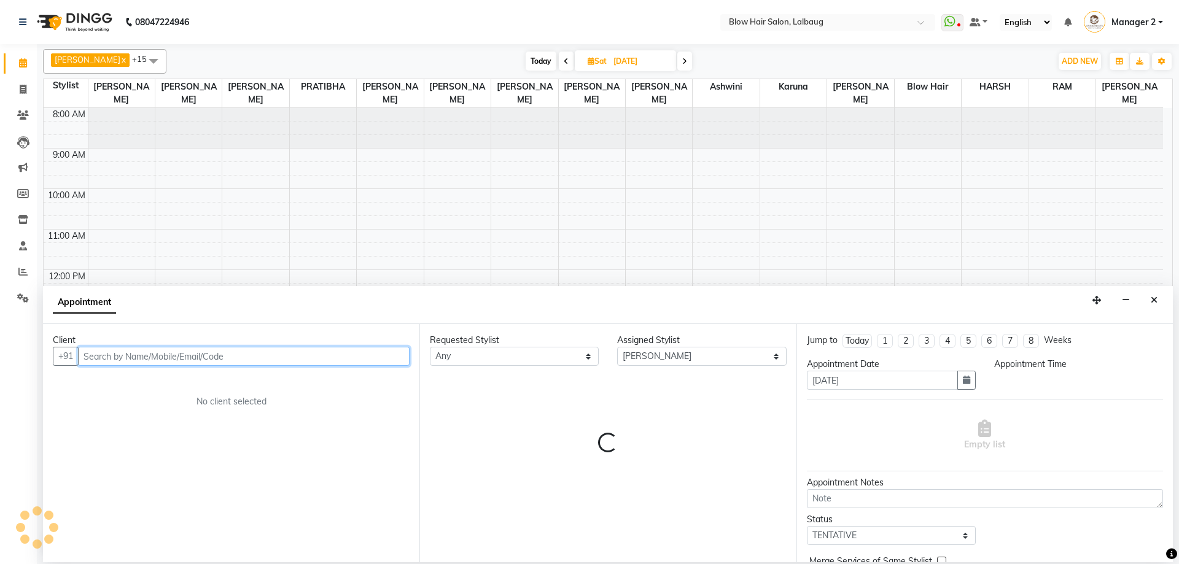
select select "960"
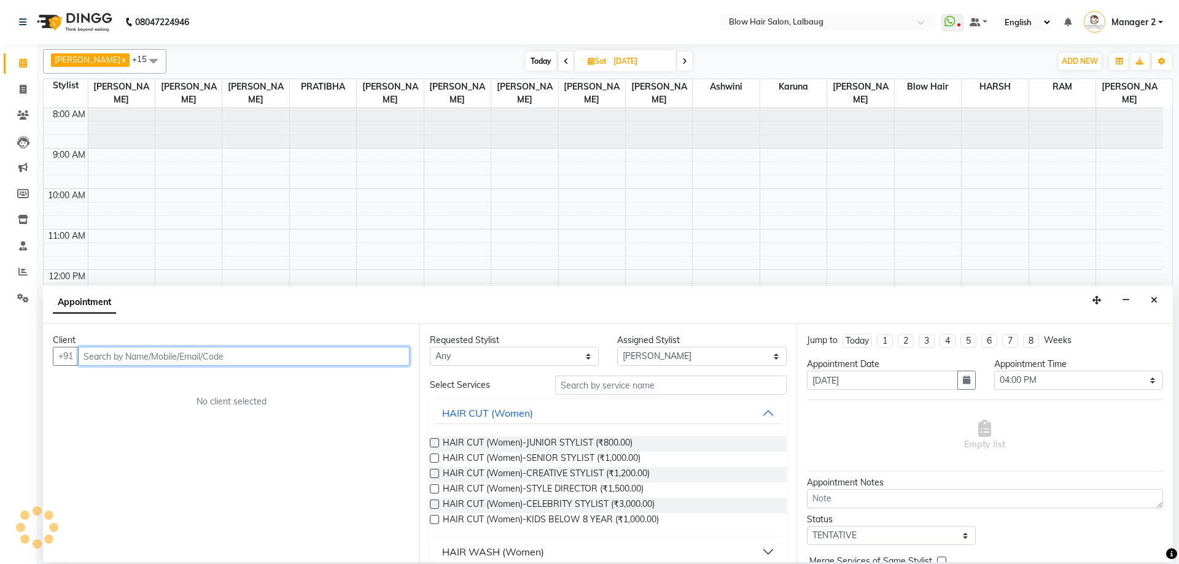
click at [198, 351] on input "text" at bounding box center [243, 356] width 331 height 19
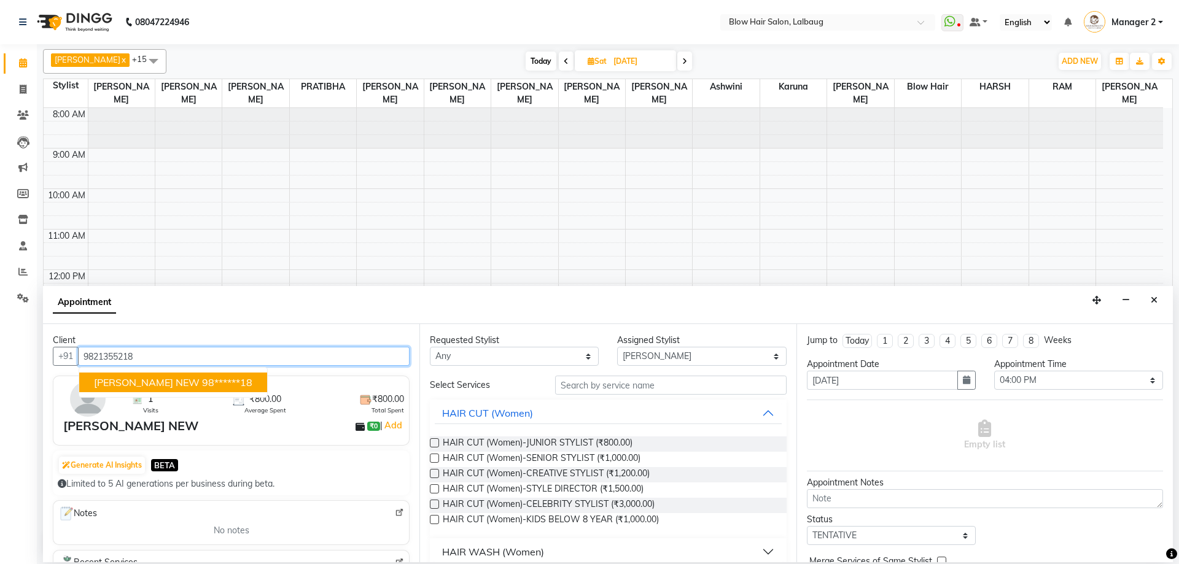
click at [185, 389] on button "TRUPTI NEW 98******18" at bounding box center [173, 383] width 188 height 20
type input "98******18"
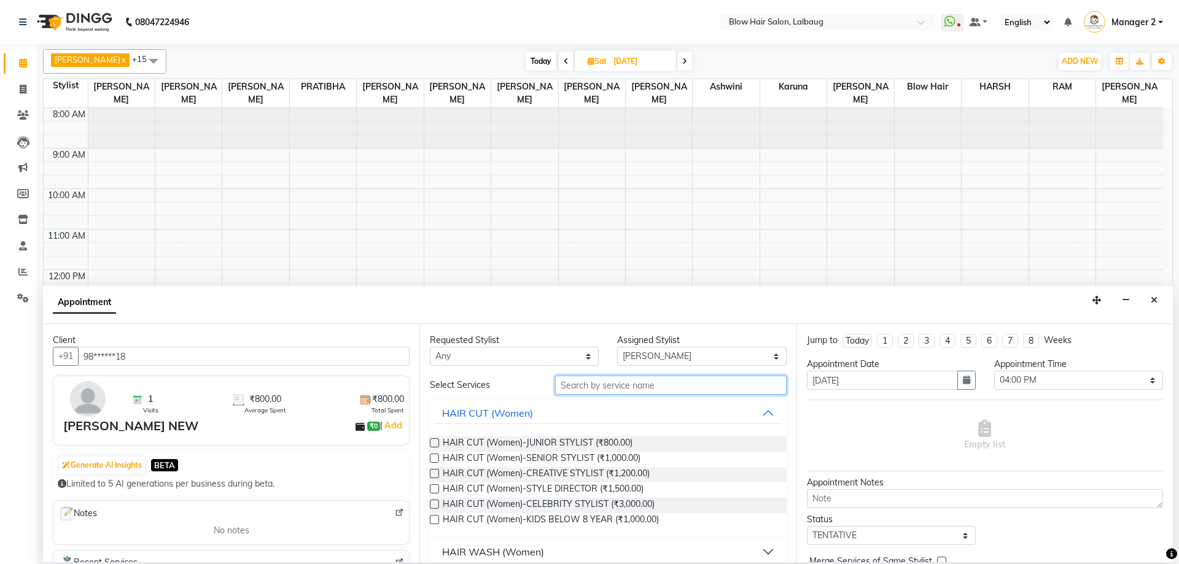
click at [595, 384] on input "text" at bounding box center [670, 385] width 231 height 19
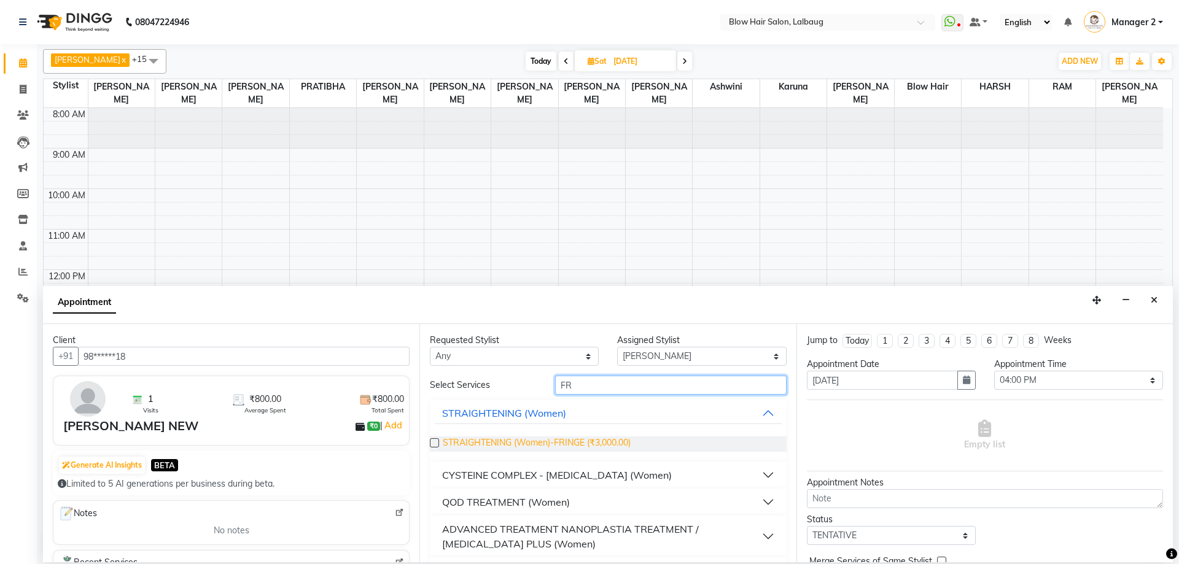
type input "FR"
click at [621, 440] on span "STRAIGHTENING (Women)-FRINGE (₹3,000.00)" at bounding box center [537, 443] width 188 height 15
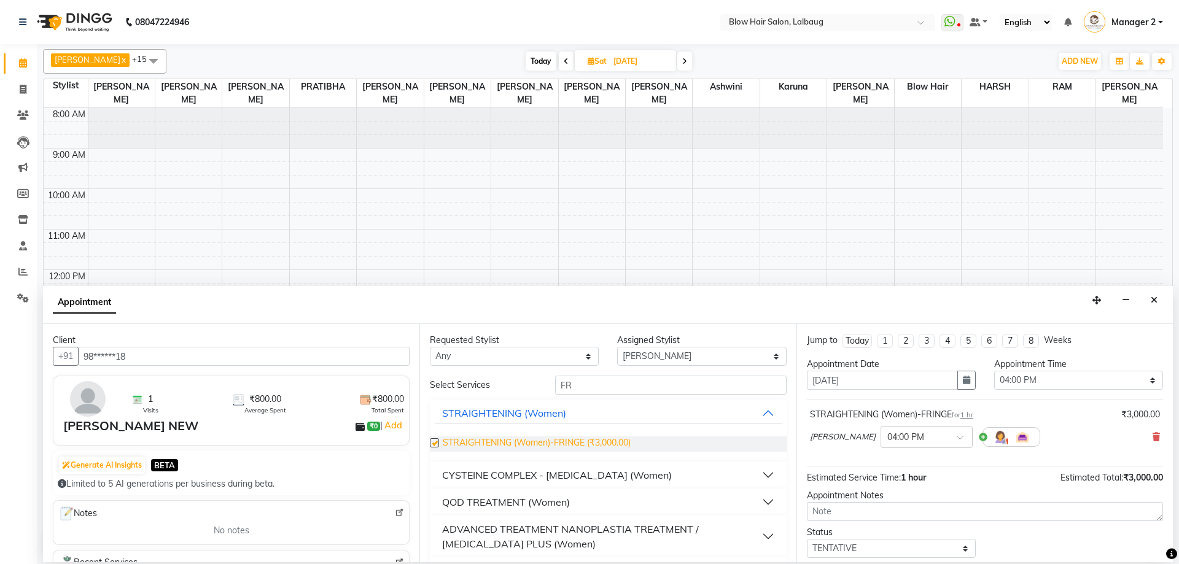
checkbox input "false"
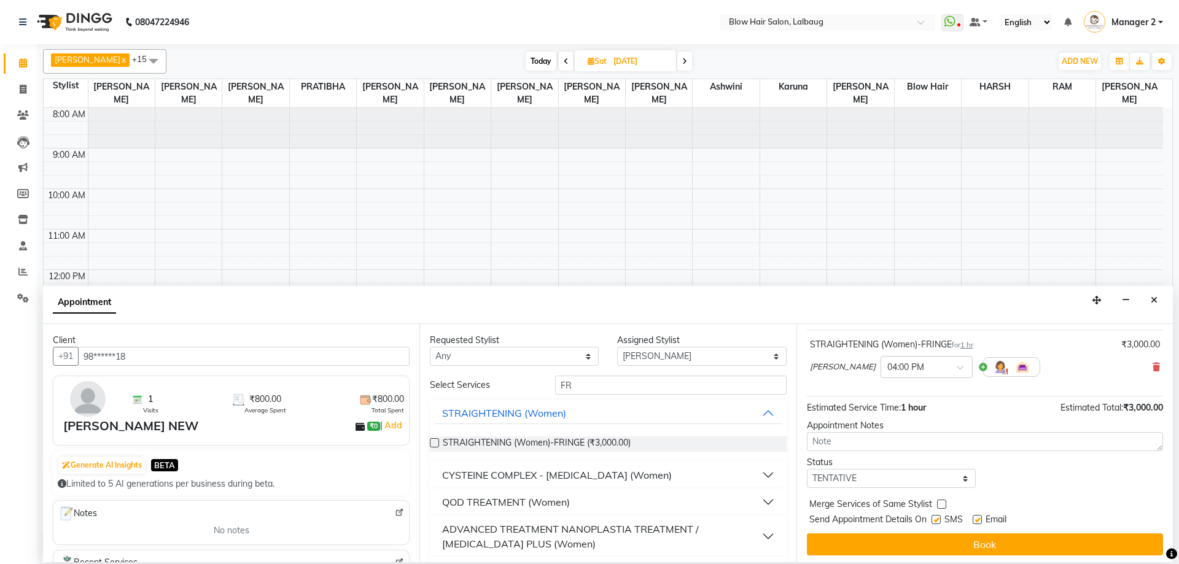
scroll to position [73, 0]
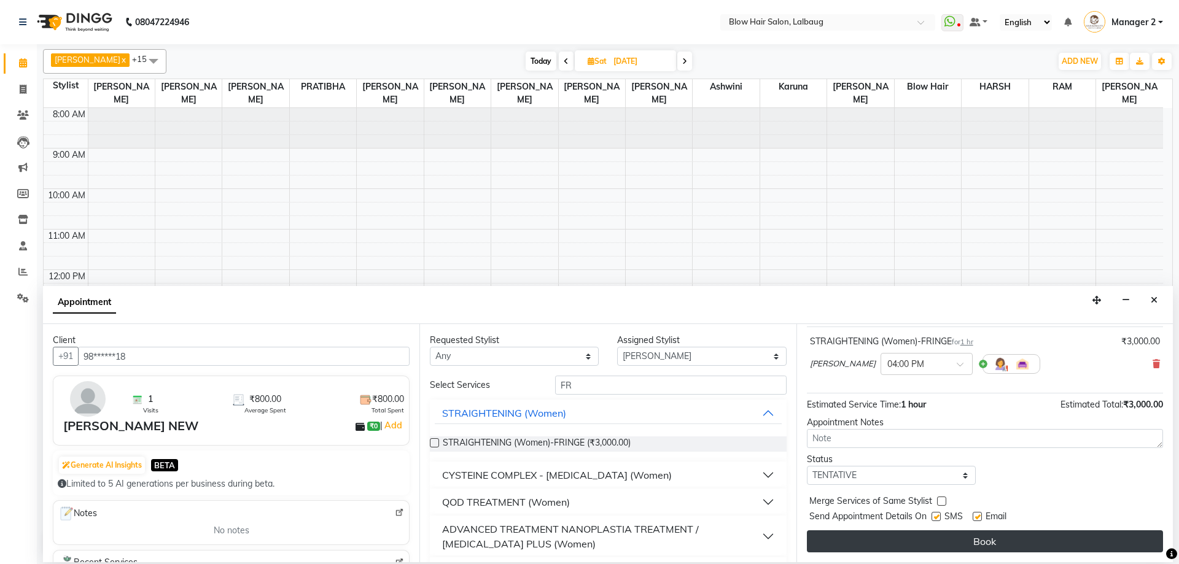
drag, startPoint x: 909, startPoint y: 515, endPoint x: 915, endPoint y: 536, distance: 21.8
click at [909, 524] on span "Send Appointment Details On" at bounding box center [867, 517] width 117 height 15
click at [915, 536] on button "Book" at bounding box center [985, 541] width 356 height 22
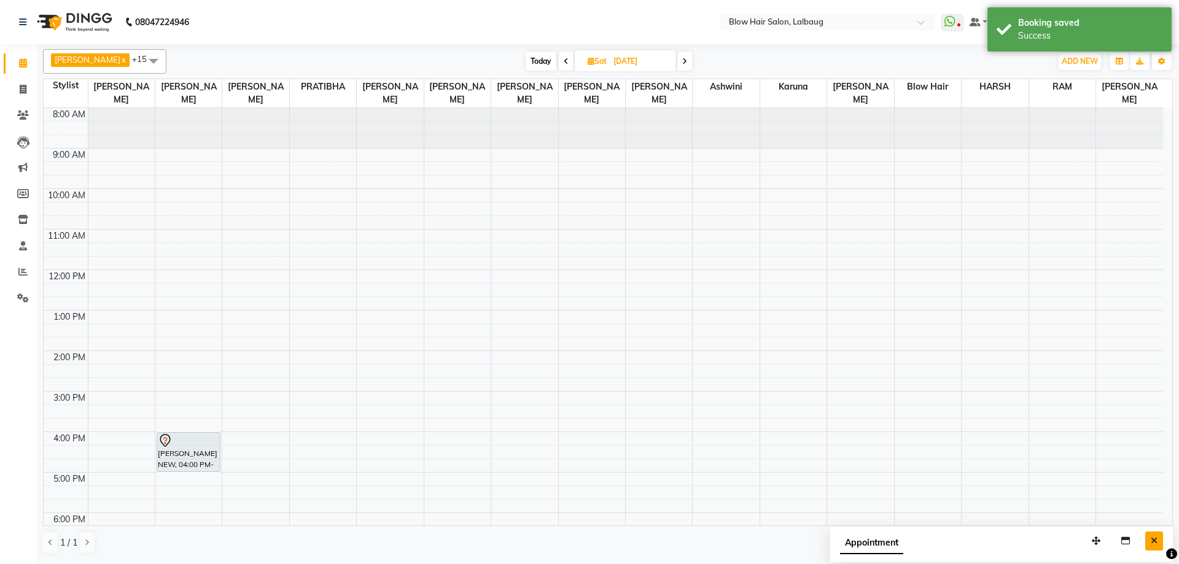
click at [1148, 535] on button "Close" at bounding box center [1154, 541] width 18 height 19
click at [525, 57] on span "Today" at bounding box center [540, 61] width 31 height 19
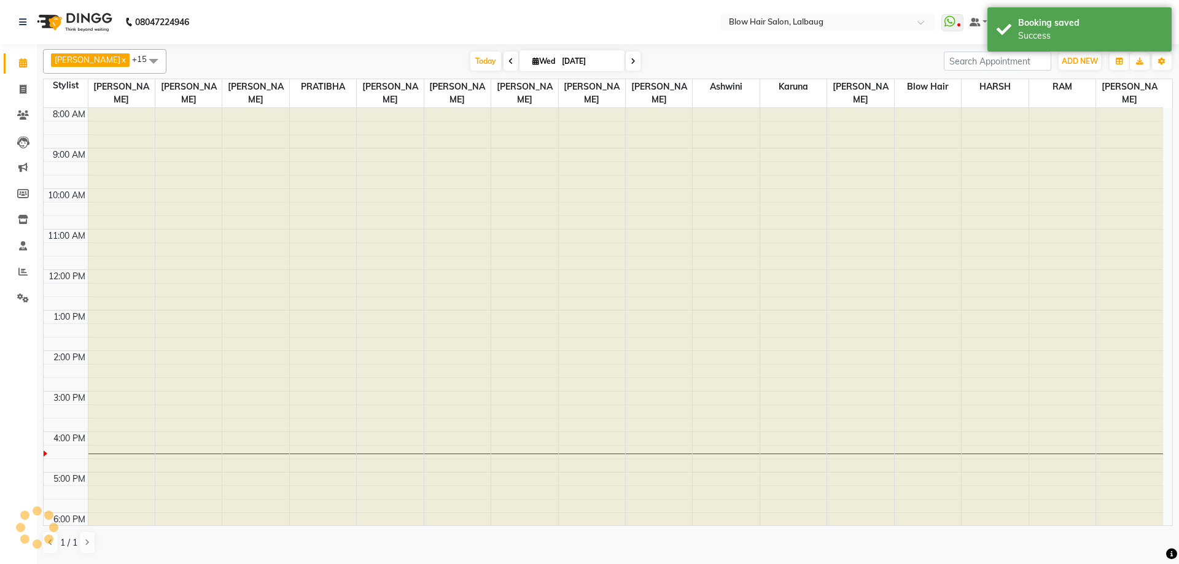
scroll to position [149, 0]
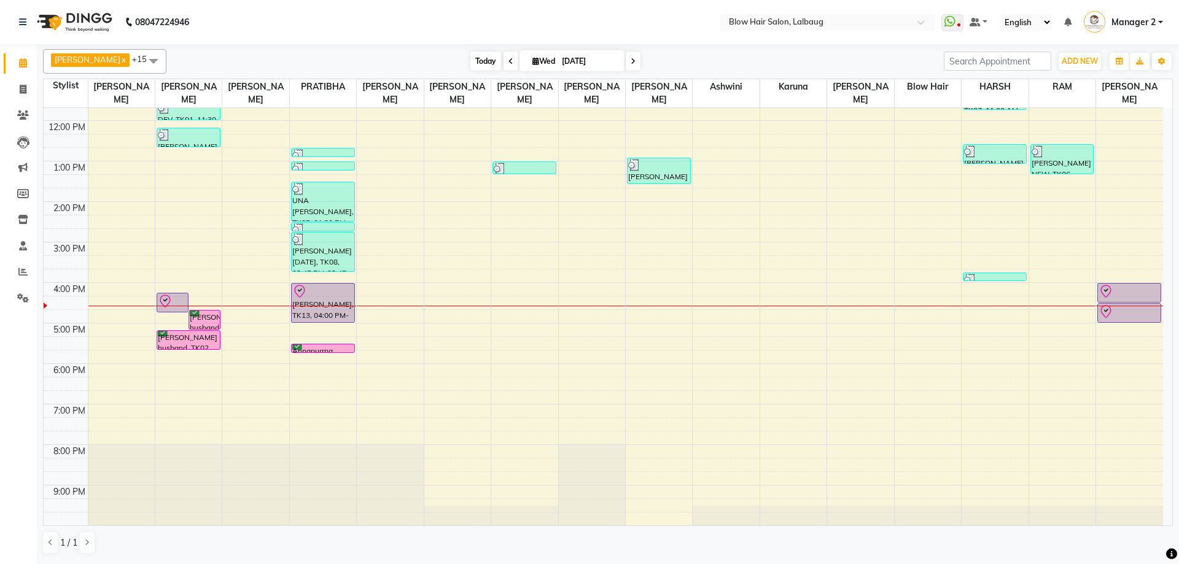
click at [470, 63] on span "Today" at bounding box center [485, 61] width 31 height 19
click at [487, 12] on nav "08047224946 Select Location × Blow Hair Salon, Lalbaug WhatsApp Status ✕ Status…" at bounding box center [589, 22] width 1179 height 44
click at [630, 60] on icon at bounding box center [632, 61] width 5 height 7
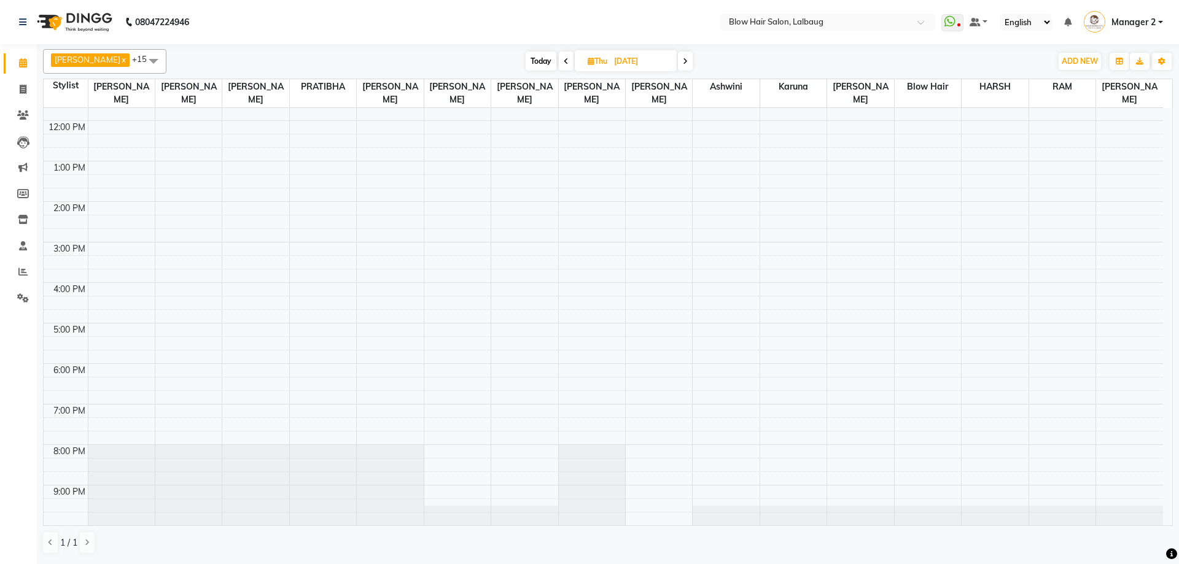
click at [683, 61] on icon at bounding box center [685, 61] width 5 height 7
click at [681, 61] on icon at bounding box center [683, 61] width 5 height 7
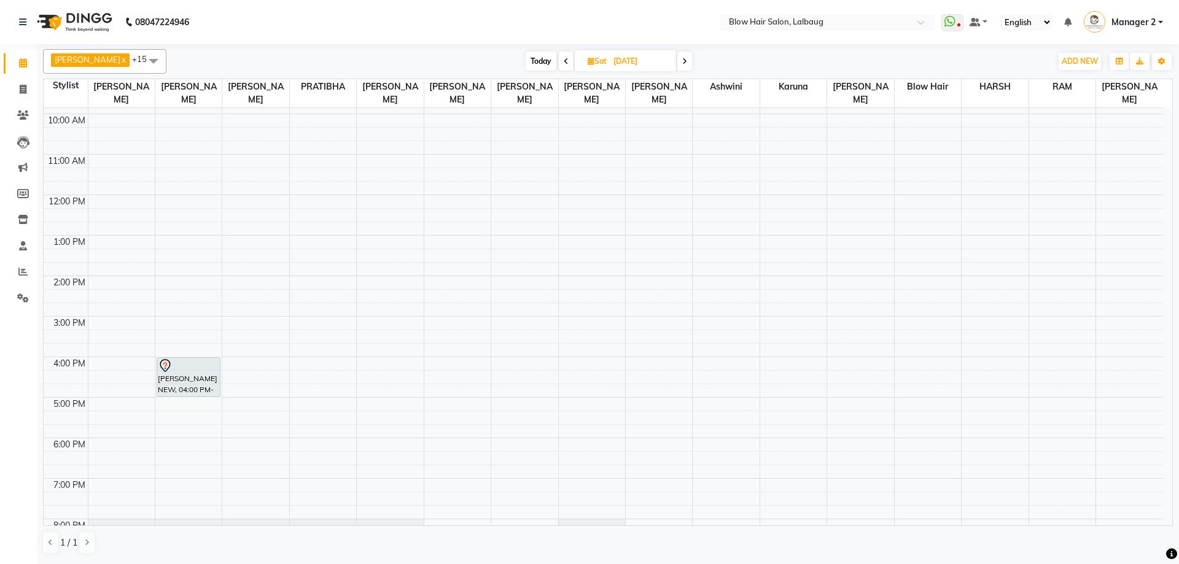
scroll to position [0, 0]
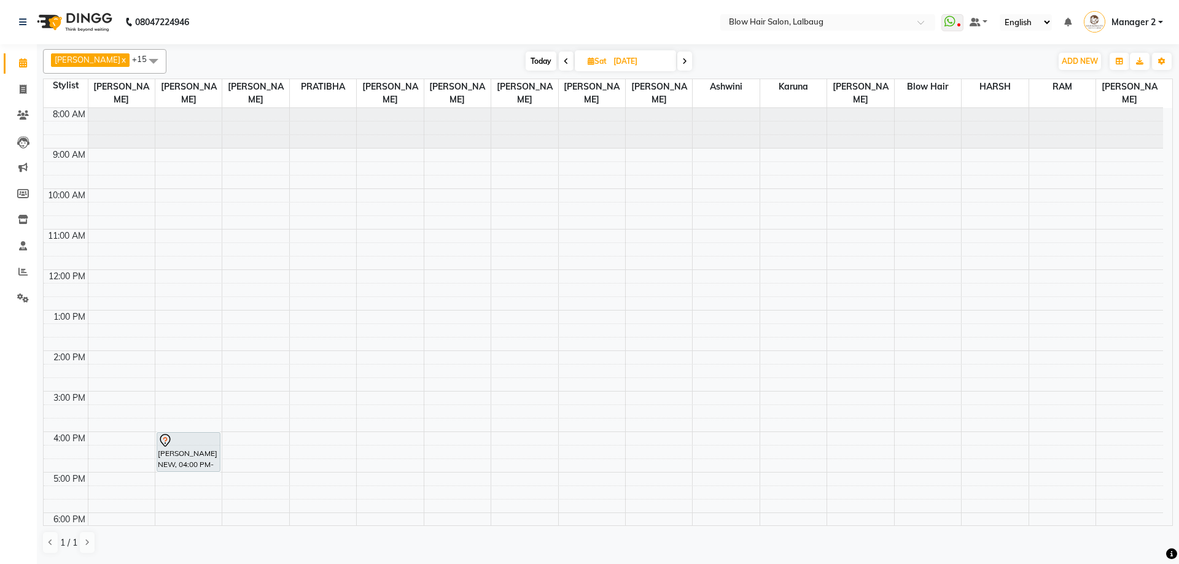
click at [529, 50] on div "Pravin x Vijay Jadhav x Raj Chavan x PRATIBHA x SHRADDHA x RUSHIKESH CHAVAN x R…" at bounding box center [608, 61] width 1130 height 25
click at [525, 60] on span "Today" at bounding box center [540, 61] width 31 height 19
type input "[DATE]"
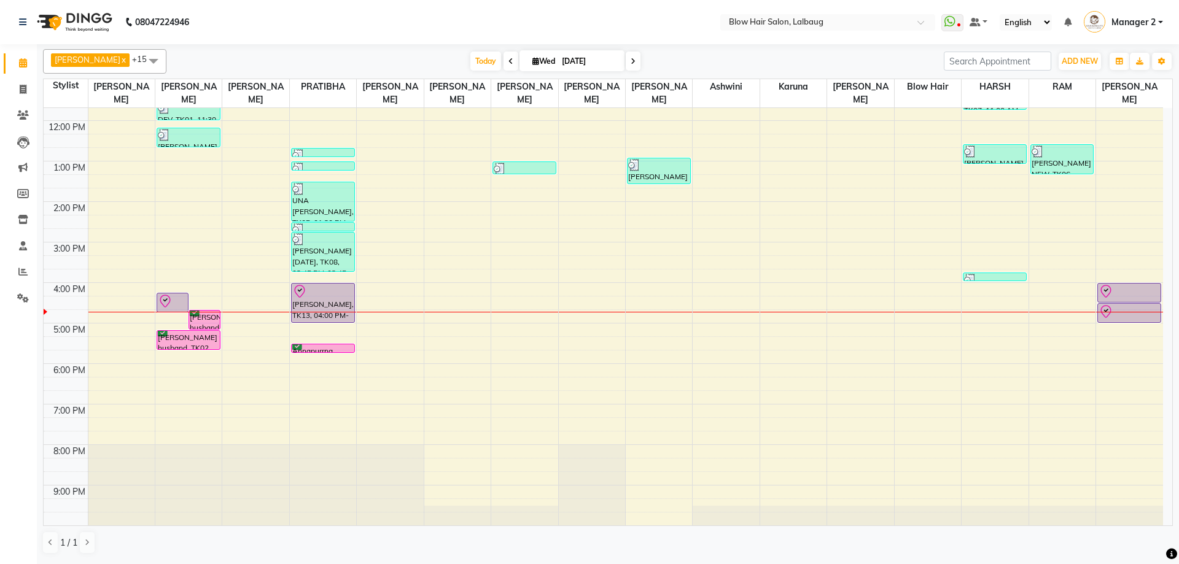
click at [656, 339] on div "8:00 AM 9:00 AM 10:00 AM 11:00 AM 12:00 PM 1:00 PM 2:00 PM 3:00 PM 4:00 PM 5:00…" at bounding box center [603, 242] width 1119 height 567
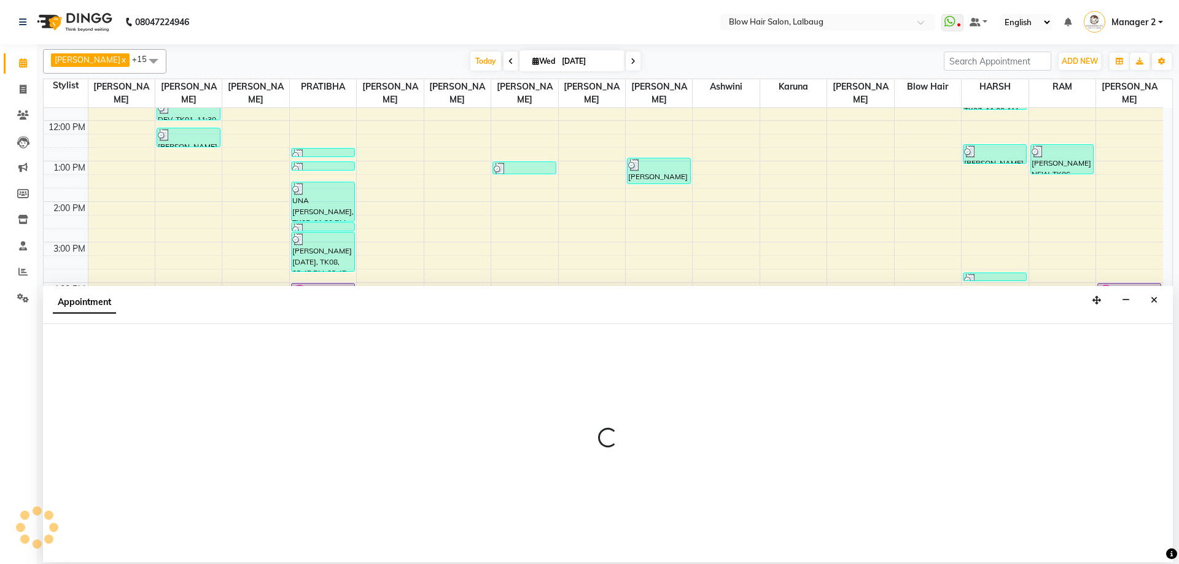
select select "37224"
select select "1035"
select select "tentative"
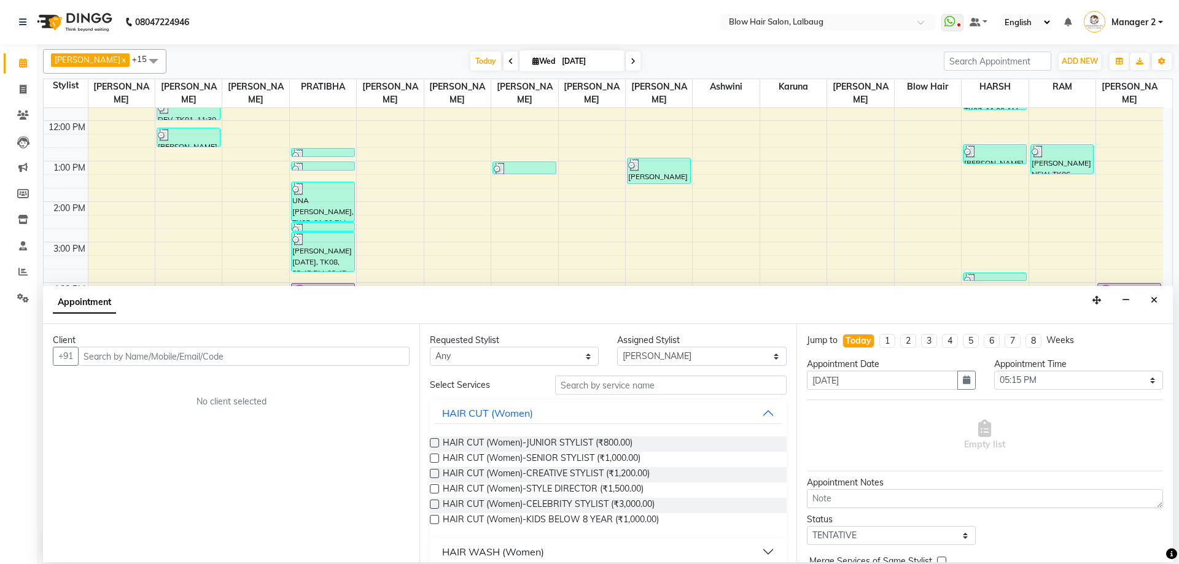
drag, startPoint x: 210, startPoint y: 359, endPoint x: 208, endPoint y: 368, distance: 8.8
click at [211, 359] on input "text" at bounding box center [243, 356] width 331 height 19
click at [271, 354] on input "text" at bounding box center [243, 356] width 331 height 19
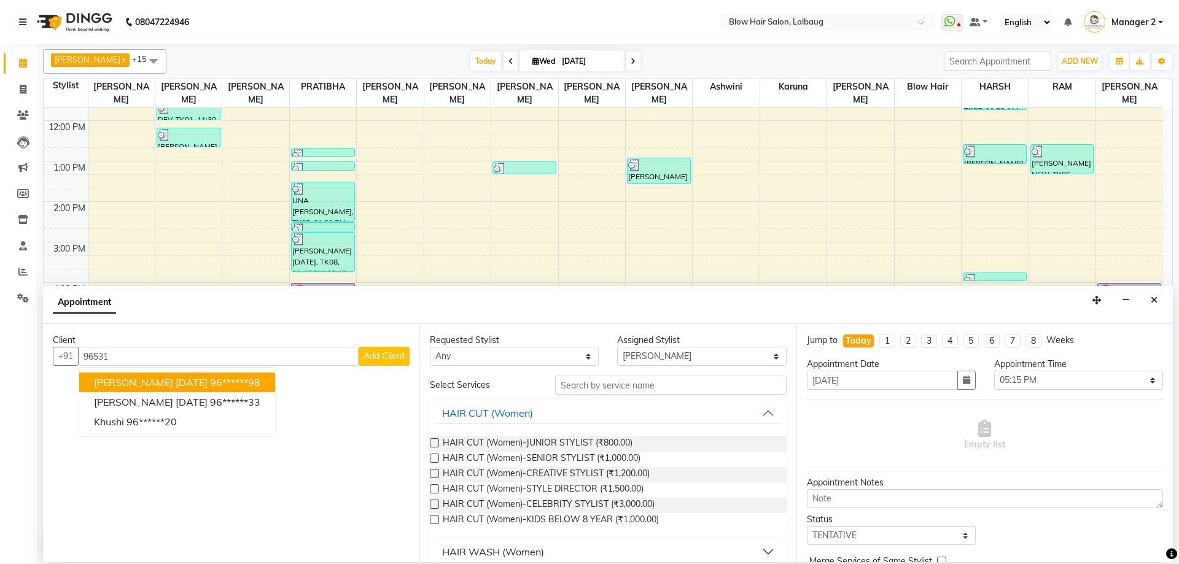
click at [260, 383] on ngb-highlight "96******98" at bounding box center [235, 382] width 50 height 12
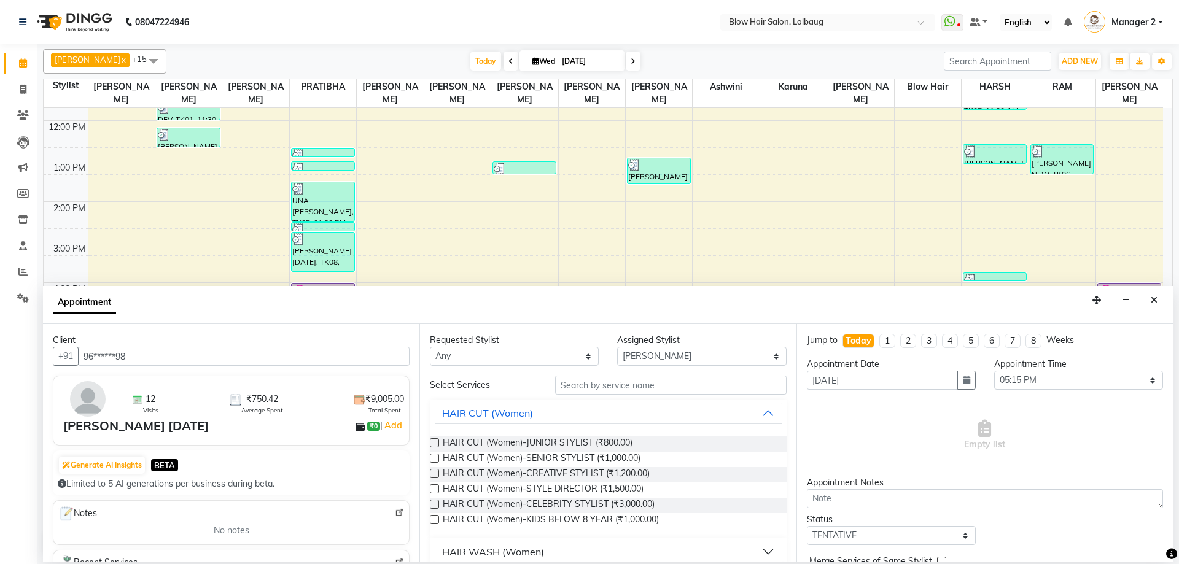
type input "96******98"
click at [614, 386] on input "text" at bounding box center [670, 385] width 231 height 19
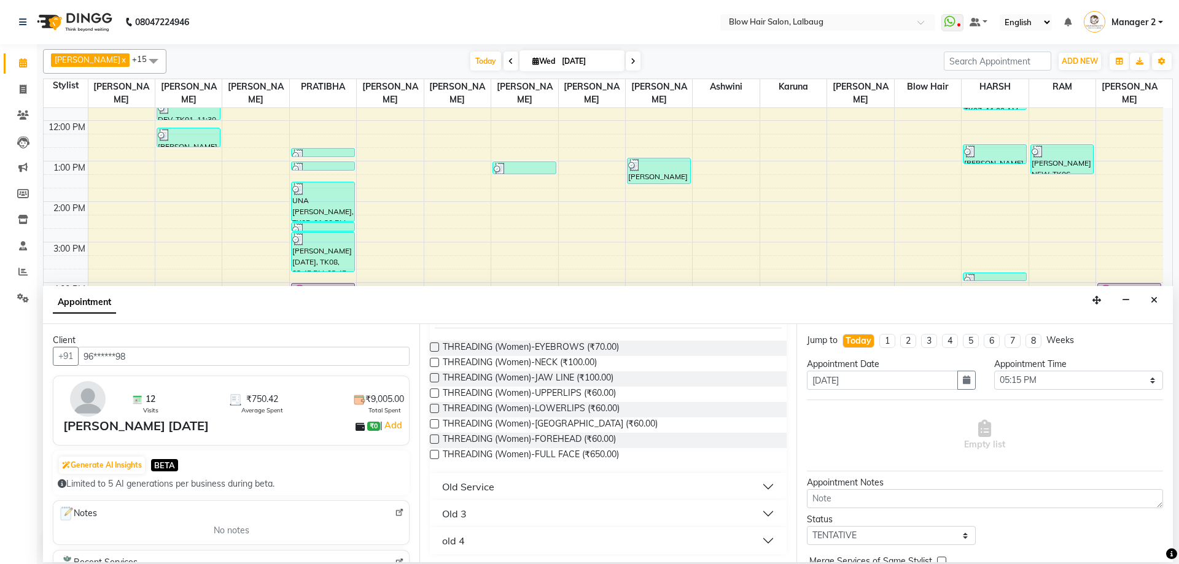
scroll to position [98, 0]
type input "THR"
click at [610, 352] on span "THREADING (Women)-EYEBROWS (₹70.00)" at bounding box center [531, 346] width 176 height 15
checkbox input "false"
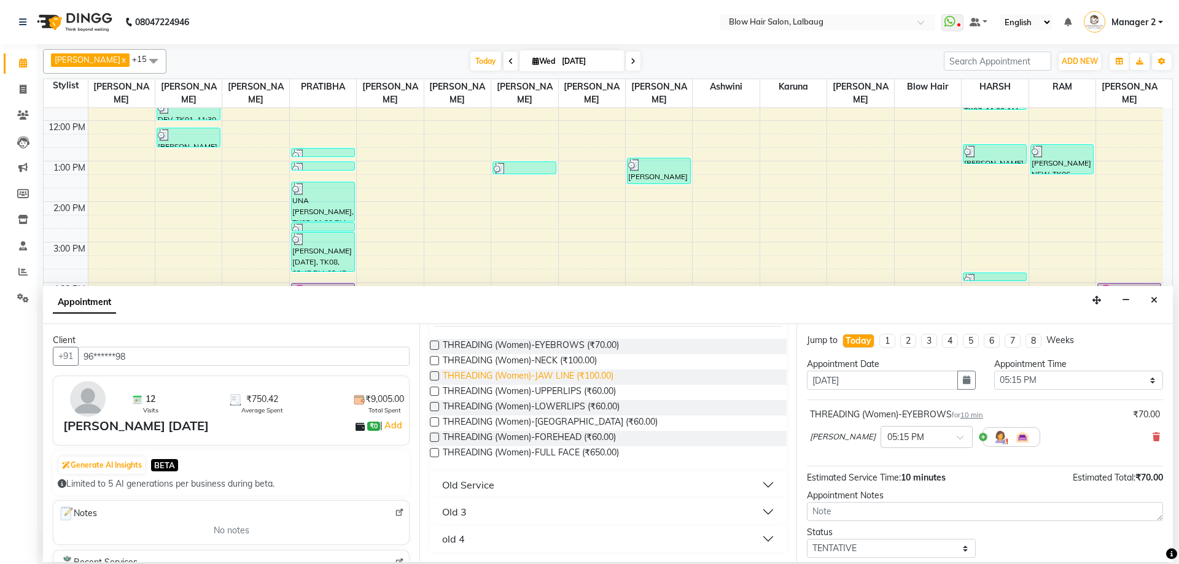
click at [594, 379] on span "THREADING (Women)-JAW LINE (₹100.00)" at bounding box center [528, 377] width 171 height 15
checkbox input "false"
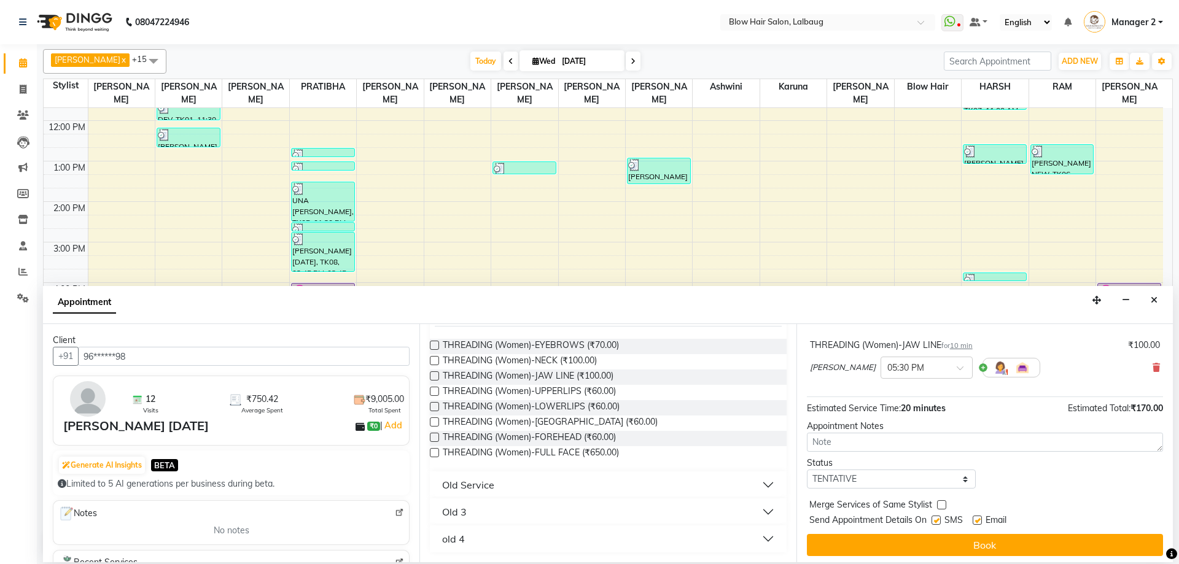
scroll to position [129, 0]
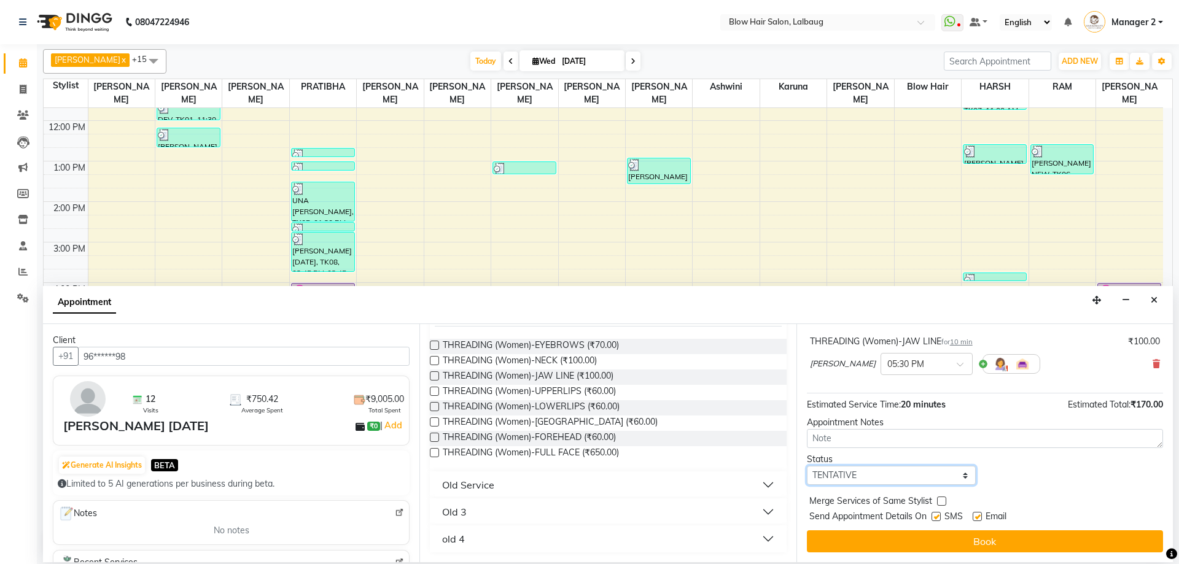
click at [895, 479] on select "Select TENTATIVE CONFIRM CHECK-IN UPCOMING" at bounding box center [891, 475] width 169 height 19
click at [807, 466] on select "Select TENTATIVE CONFIRM CHECK-IN UPCOMING" at bounding box center [891, 475] width 169 height 19
click at [894, 482] on select "Select TENTATIVE CONFIRM CHECK-IN UPCOMING" at bounding box center [891, 475] width 169 height 19
select select "confirm booking"
click at [807, 466] on select "Select TENTATIVE CONFIRM CHECK-IN UPCOMING" at bounding box center [891, 475] width 169 height 19
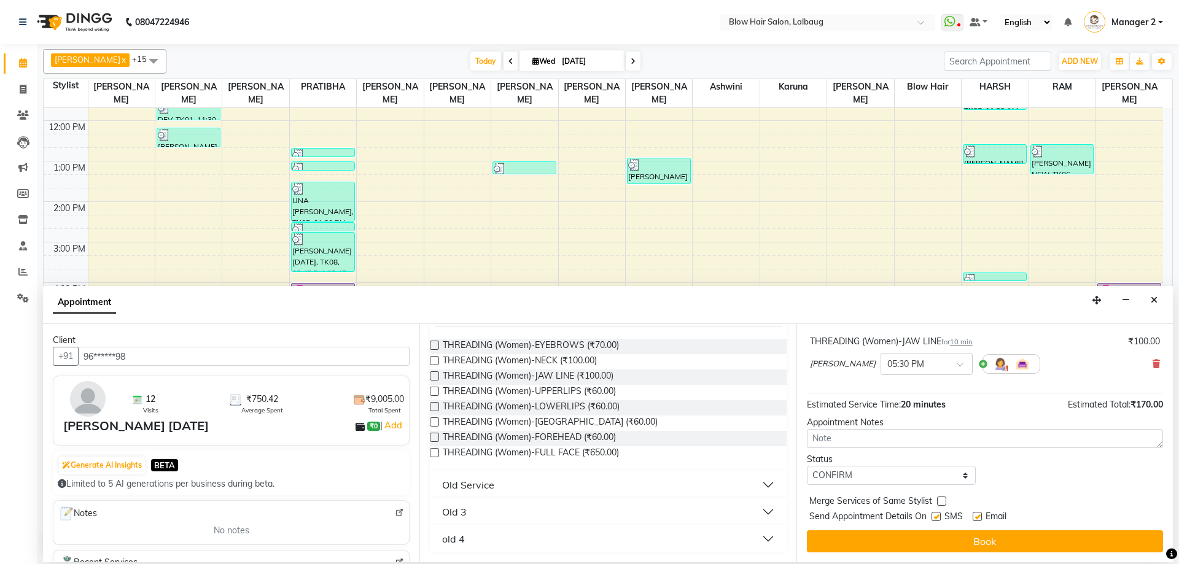
click at [940, 516] on label at bounding box center [935, 516] width 9 height 9
click at [939, 516] on input "checkbox" at bounding box center [935, 518] width 8 height 8
checkbox input "false"
click at [979, 517] on label at bounding box center [976, 516] width 9 height 9
click at [979, 517] on input "checkbox" at bounding box center [976, 518] width 8 height 8
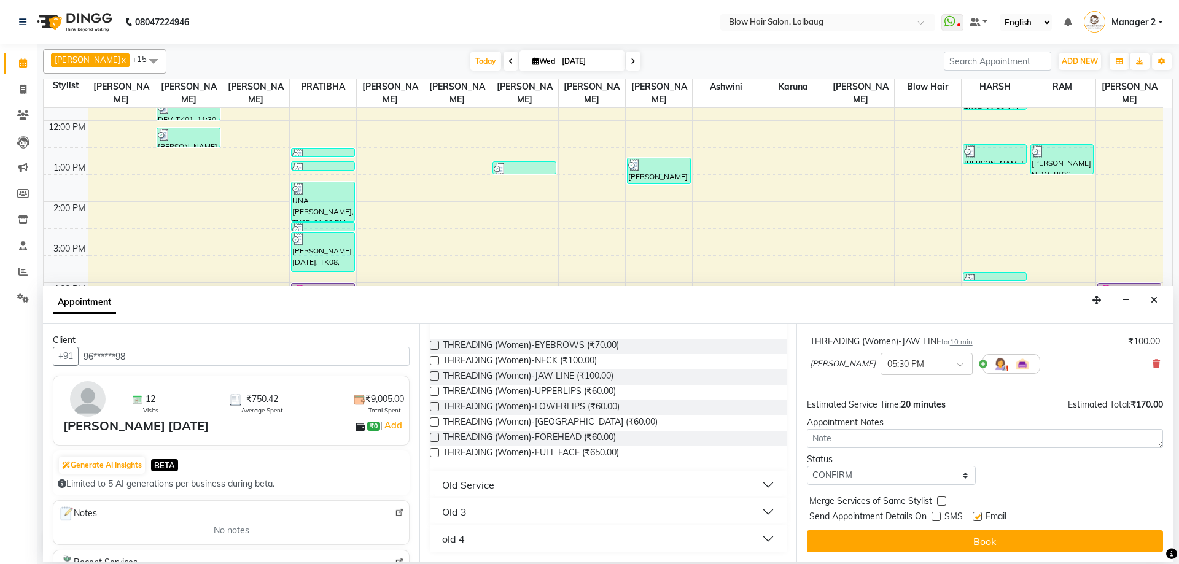
checkbox input "false"
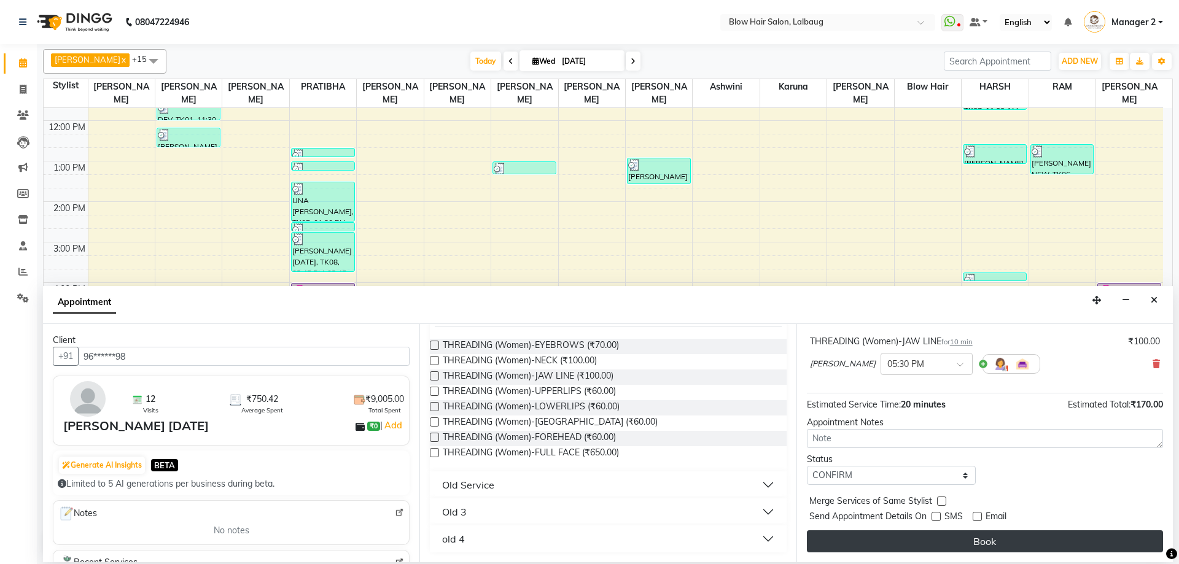
click at [968, 542] on button "Book" at bounding box center [985, 541] width 356 height 22
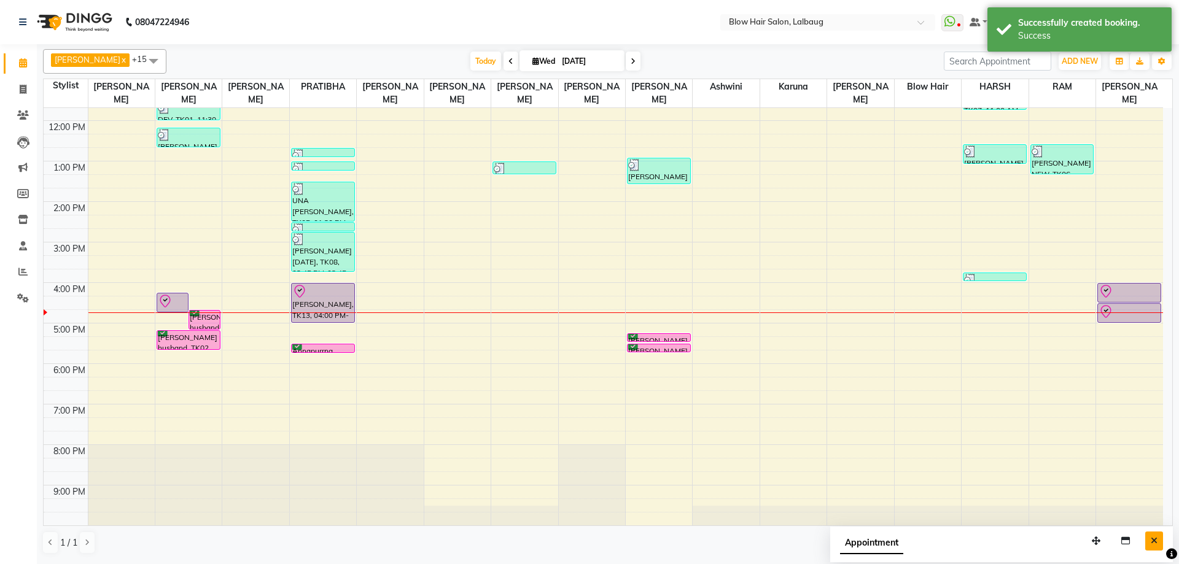
drag, startPoint x: 1154, startPoint y: 533, endPoint x: 972, endPoint y: 485, distance: 188.7
click at [1155, 534] on button "Close" at bounding box center [1154, 541] width 18 height 19
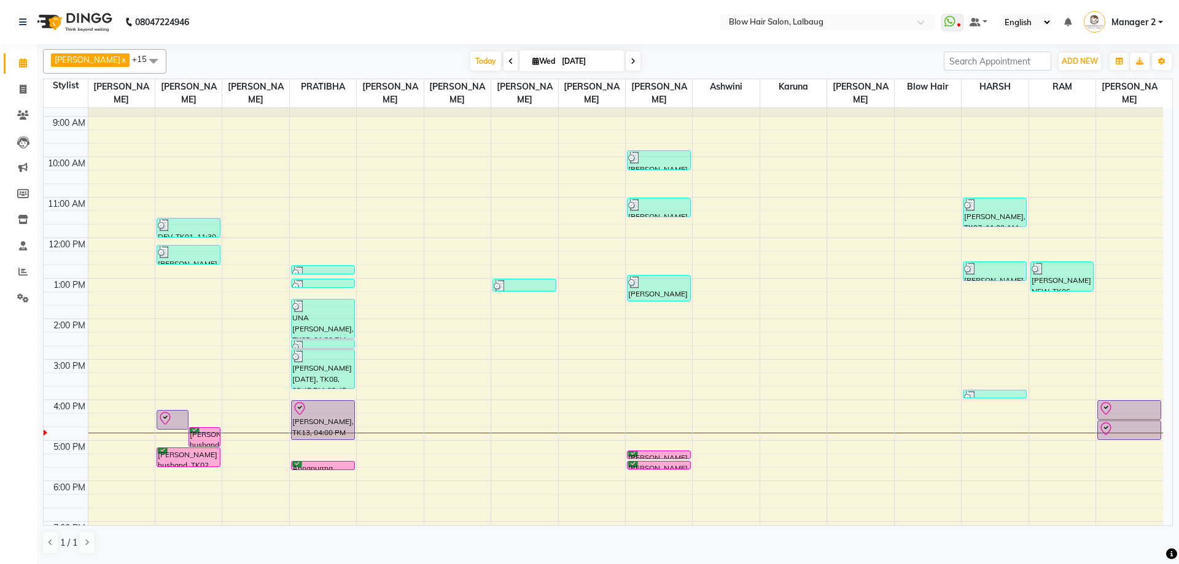
scroll to position [61, 0]
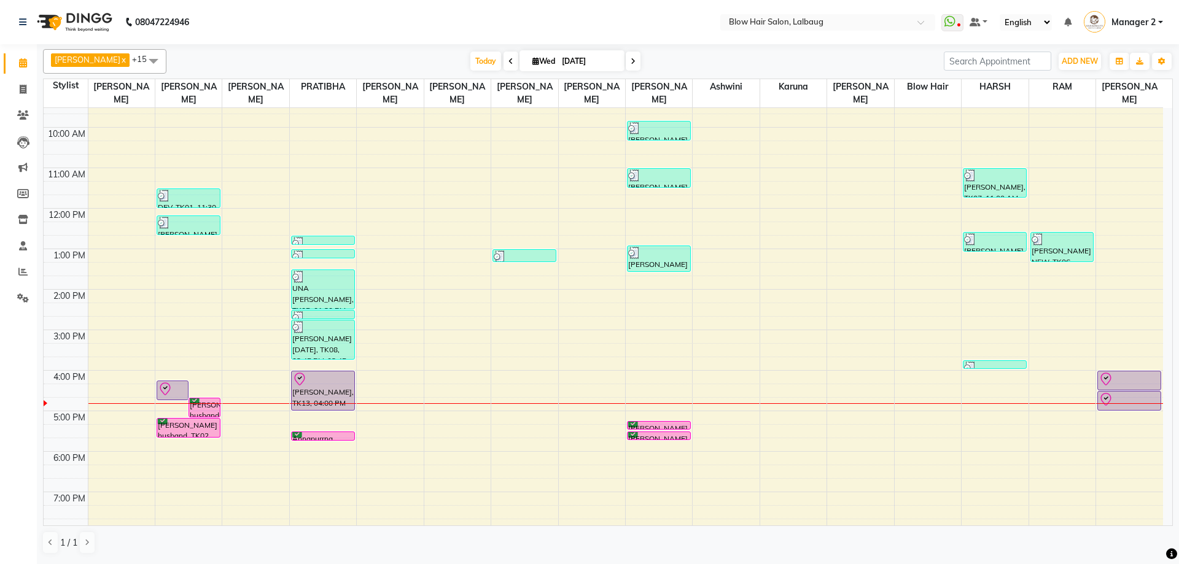
click at [982, 378] on div "8:00 AM 9:00 AM 10:00 AM 11:00 AM 12:00 PM 1:00 PM 2:00 PM 3:00 PM 4:00 PM 5:00…" at bounding box center [603, 330] width 1119 height 567
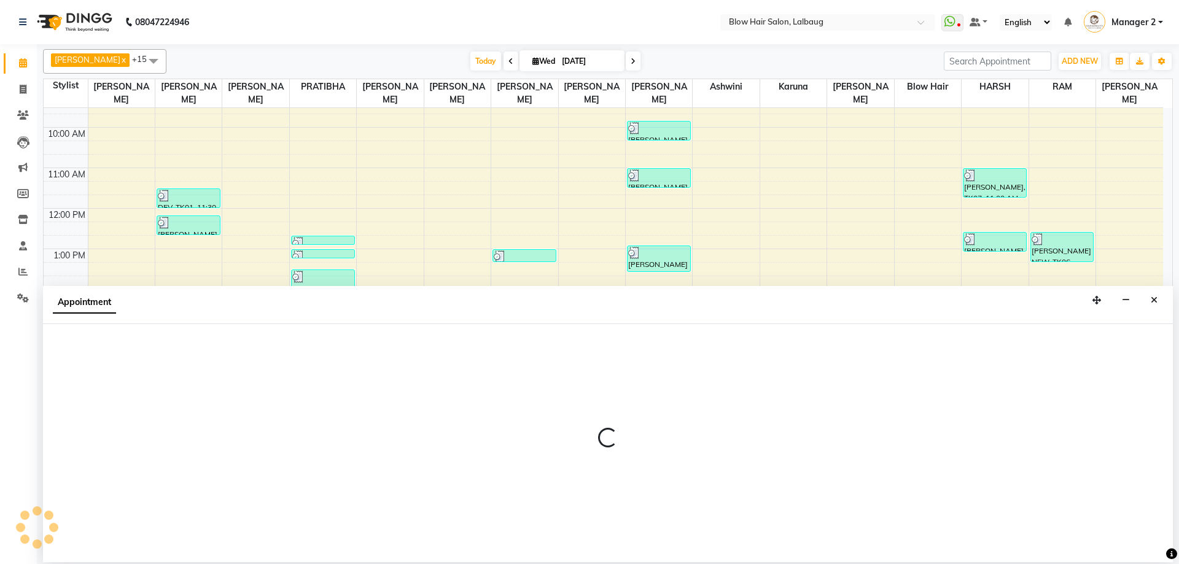
select select "75955"
select select "960"
select select "tentative"
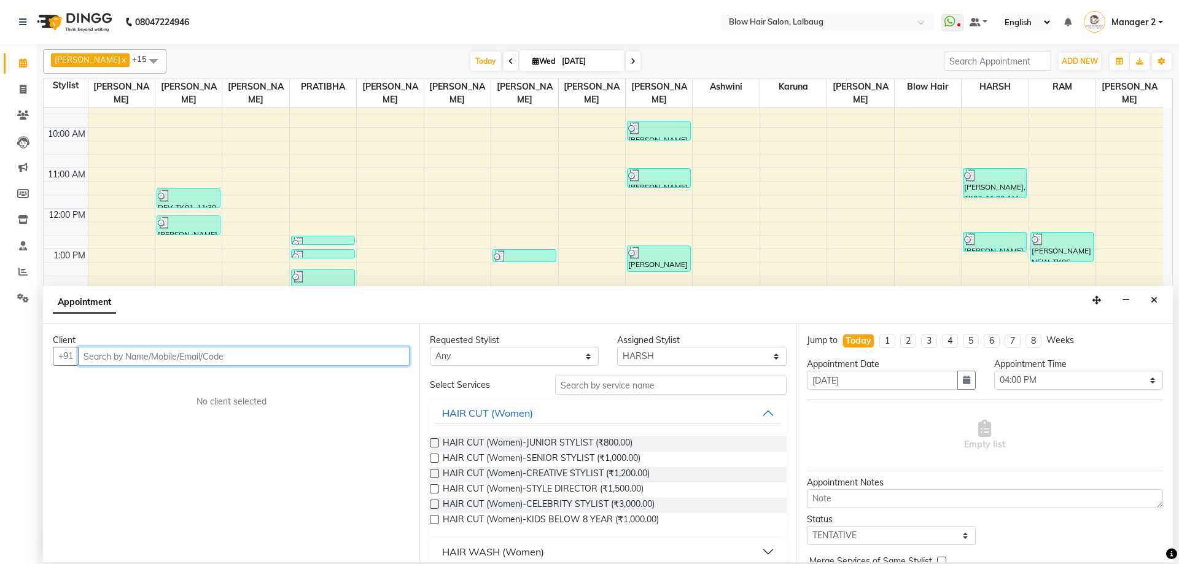
click at [272, 352] on input "text" at bounding box center [243, 356] width 331 height 19
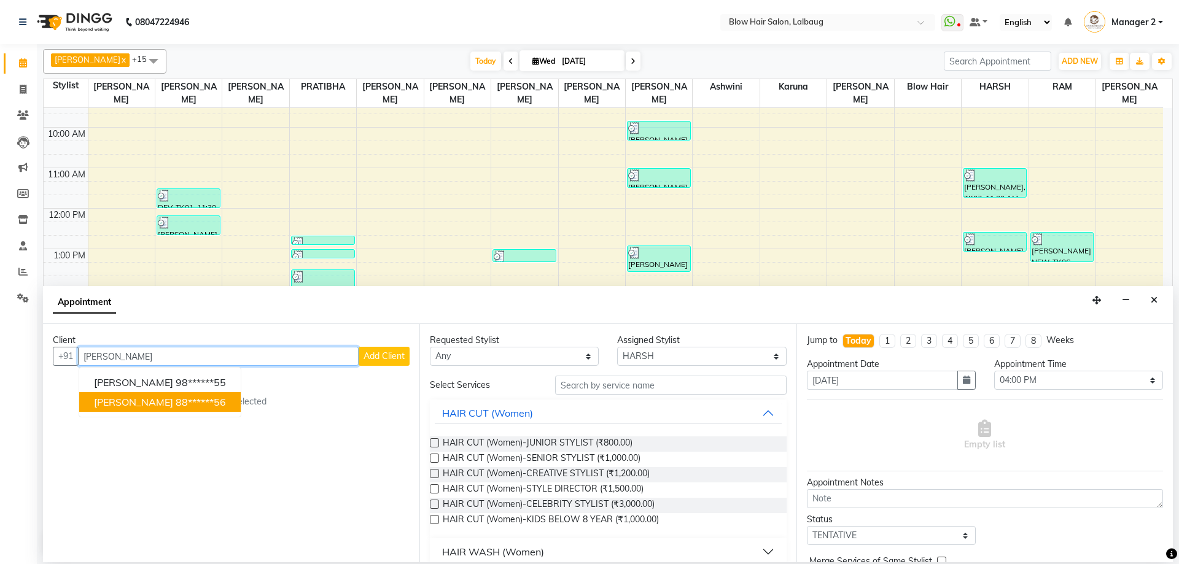
click at [138, 400] on span "[PERSON_NAME]" at bounding box center [133, 402] width 79 height 12
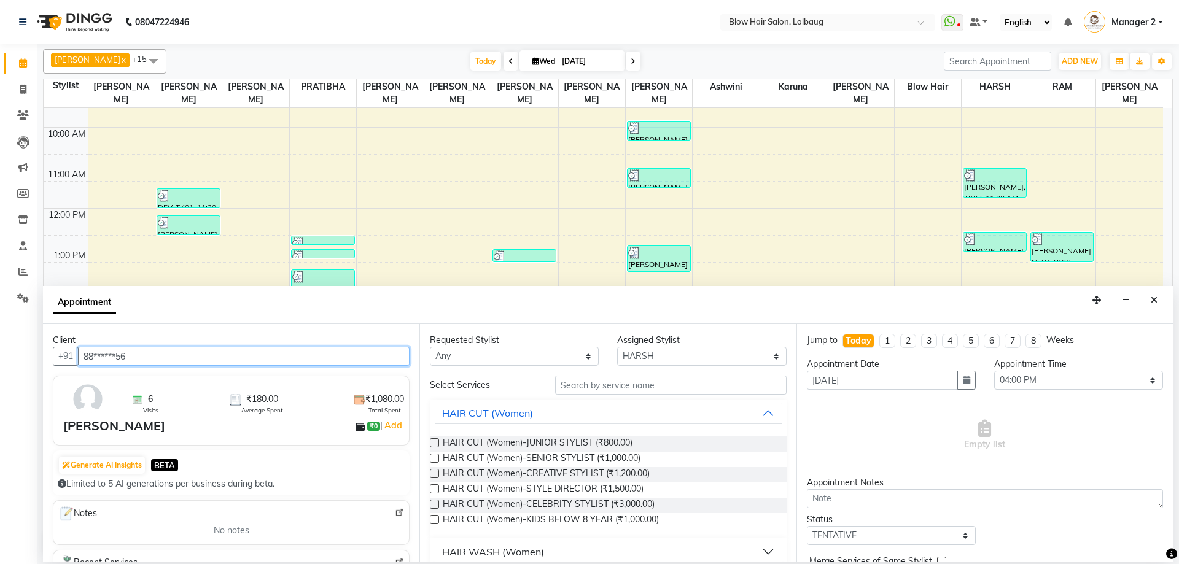
type input "88******56"
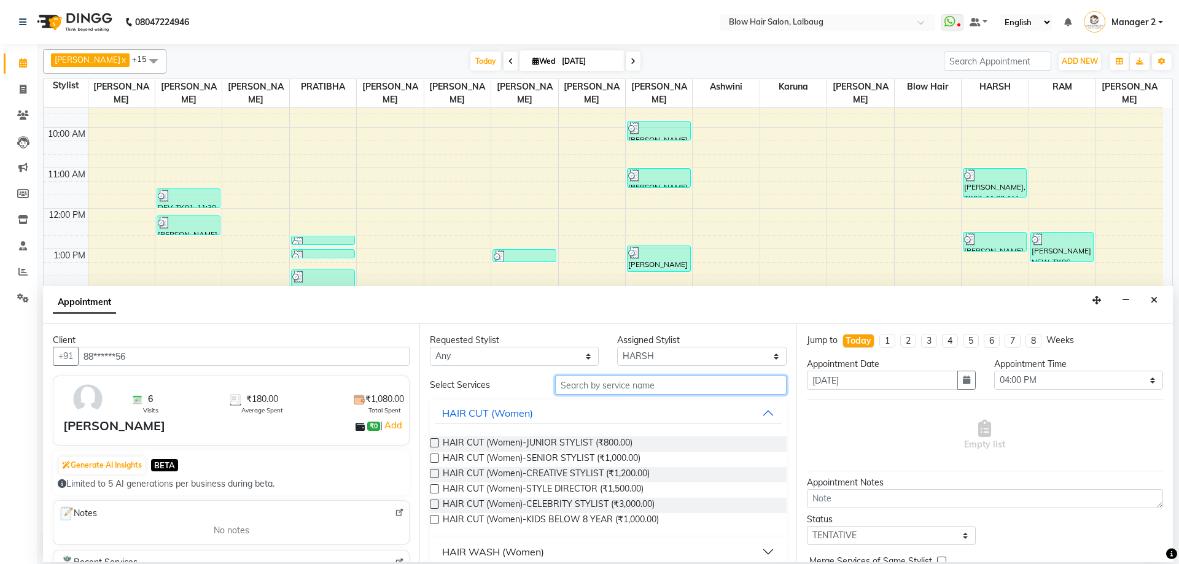
click at [597, 388] on input "text" at bounding box center [670, 385] width 231 height 19
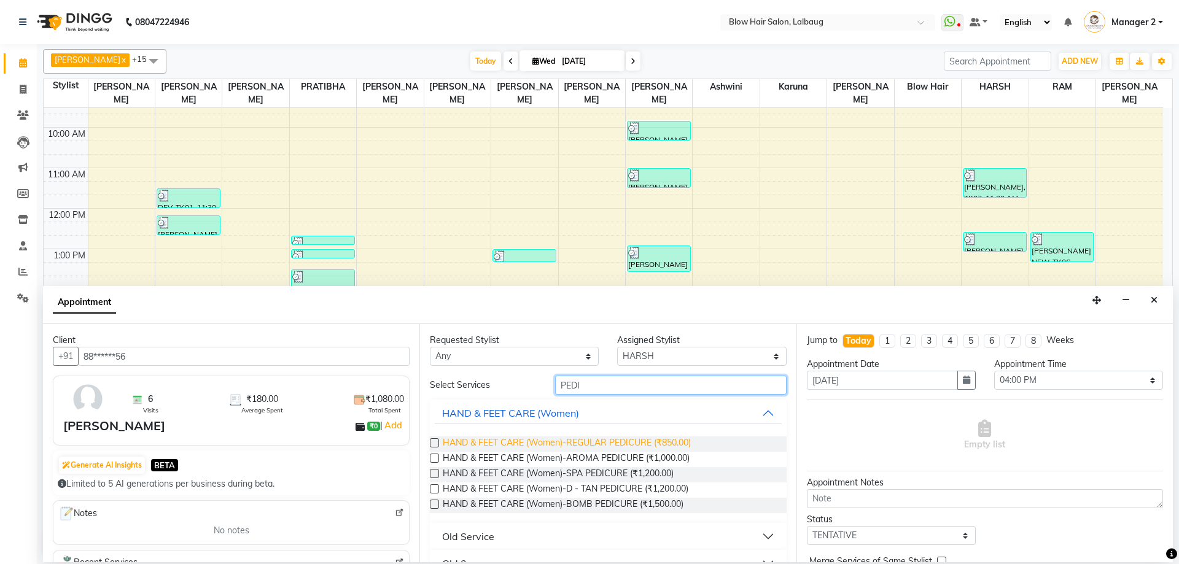
type input "PEDI"
click at [624, 441] on span "HAND & FEET CARE (Women)-REGULAR PEDICURE (₹850.00)" at bounding box center [567, 443] width 248 height 15
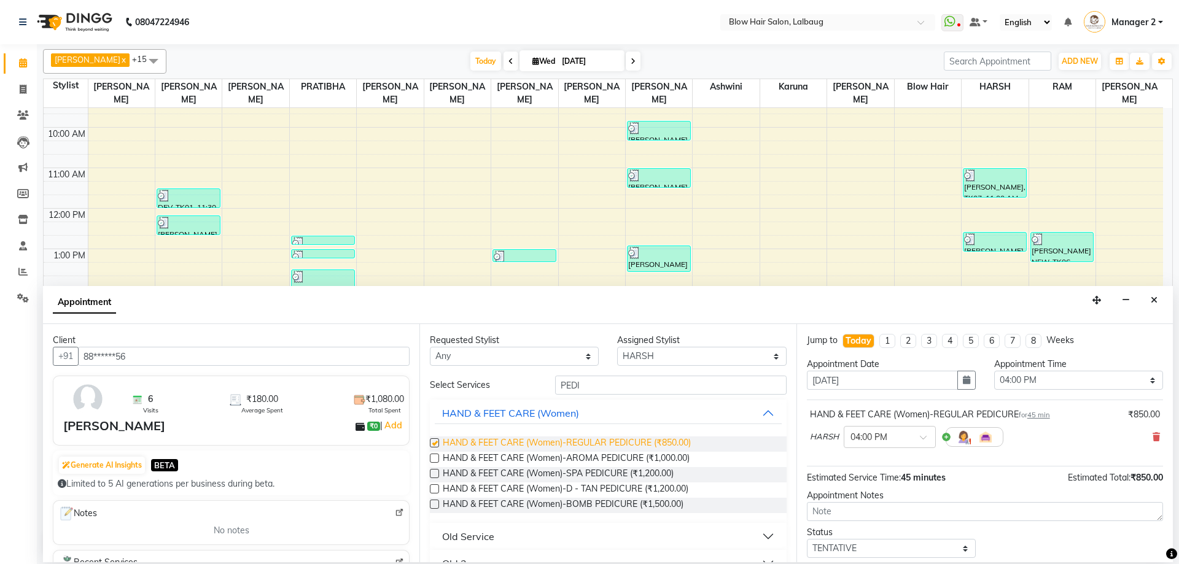
checkbox input "false"
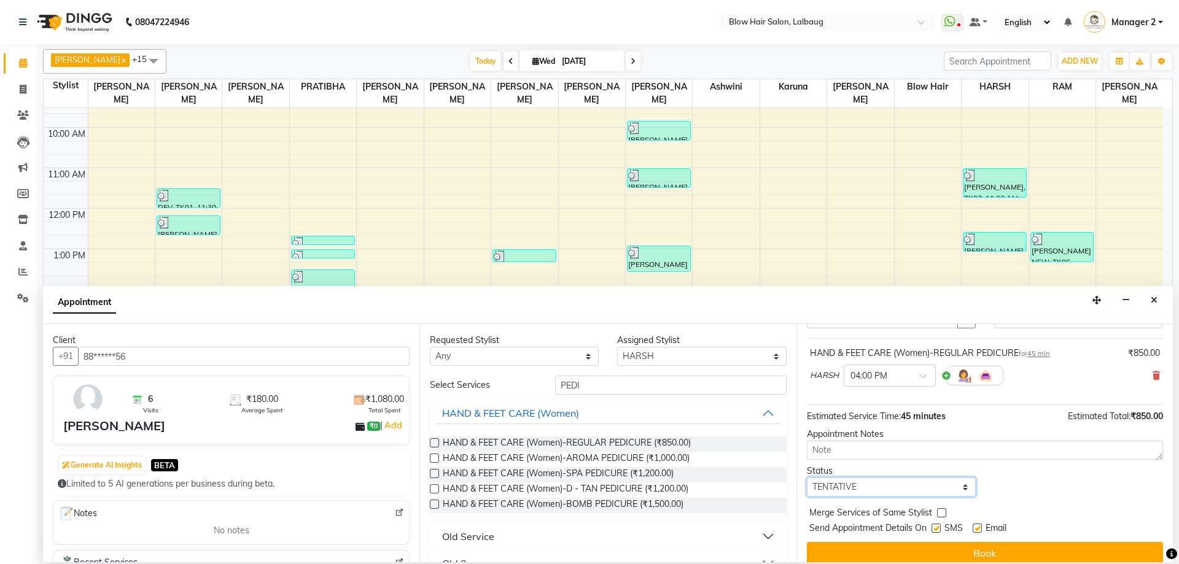
click at [902, 483] on select "Select TENTATIVE CONFIRM CHECK-IN UPCOMING" at bounding box center [891, 487] width 169 height 19
select select "confirm booking"
click at [807, 478] on select "Select TENTATIVE CONFIRM CHECK-IN UPCOMING" at bounding box center [891, 487] width 169 height 19
click at [939, 530] on label at bounding box center [935, 528] width 9 height 9
click at [939, 530] on input "checkbox" at bounding box center [935, 529] width 8 height 8
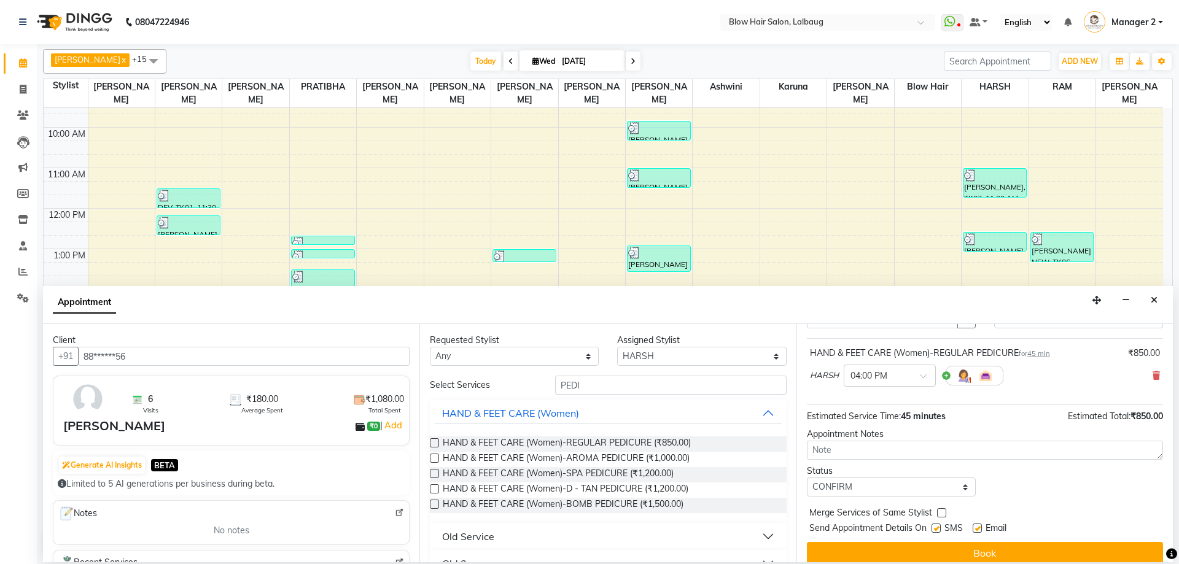
checkbox input "false"
click at [976, 527] on label at bounding box center [976, 528] width 9 height 9
click at [976, 527] on input "checkbox" at bounding box center [976, 529] width 8 height 8
checkbox input "false"
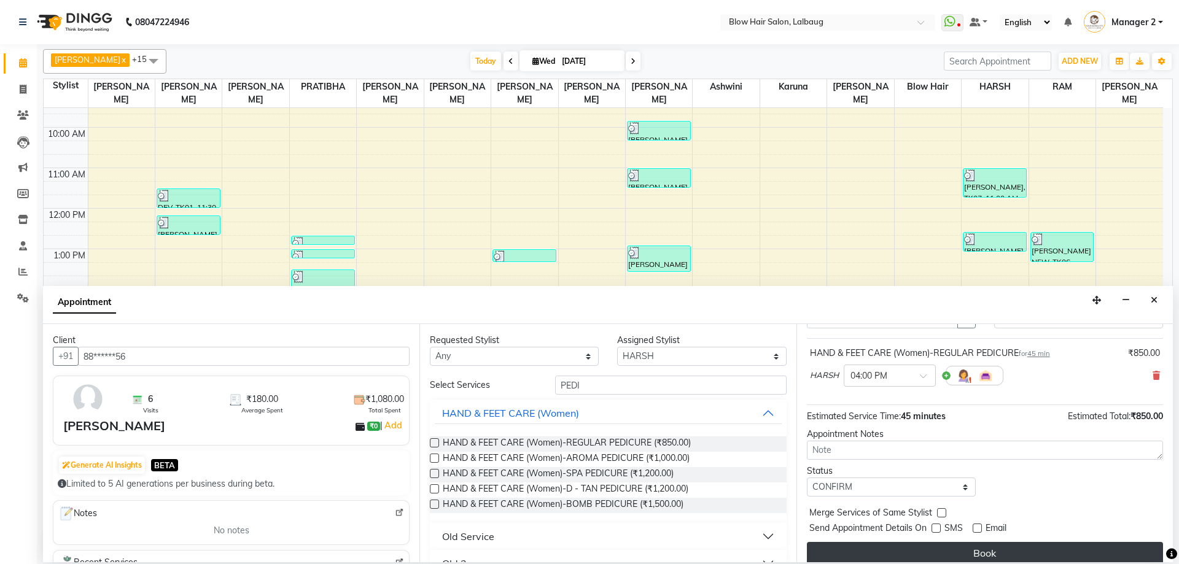
click at [966, 549] on button "Book" at bounding box center [985, 553] width 356 height 22
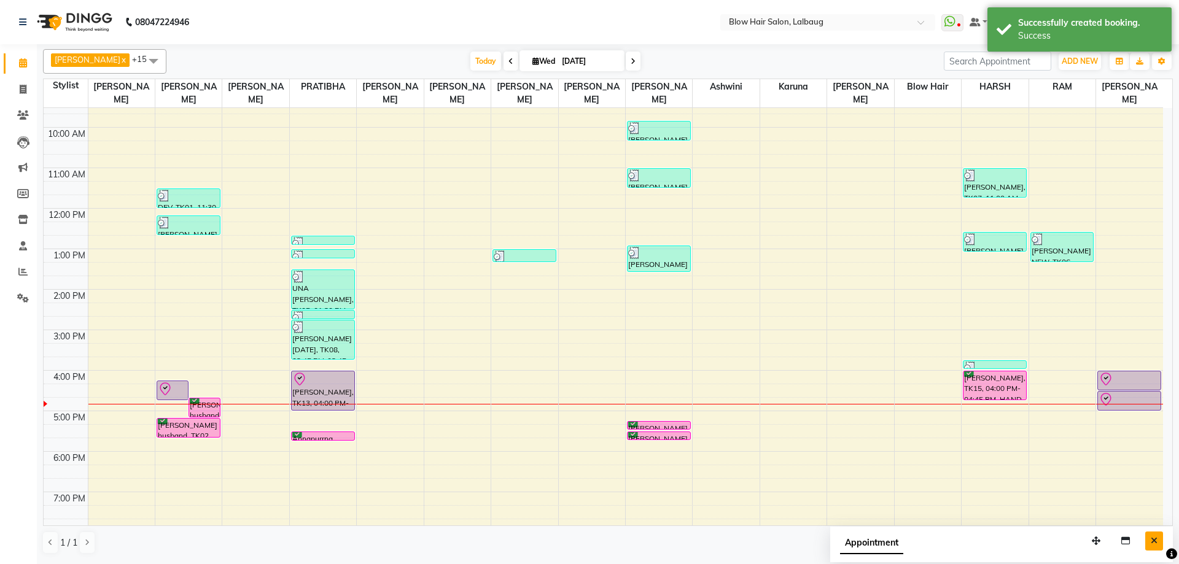
click at [1150, 541] on button "Close" at bounding box center [1154, 541] width 18 height 19
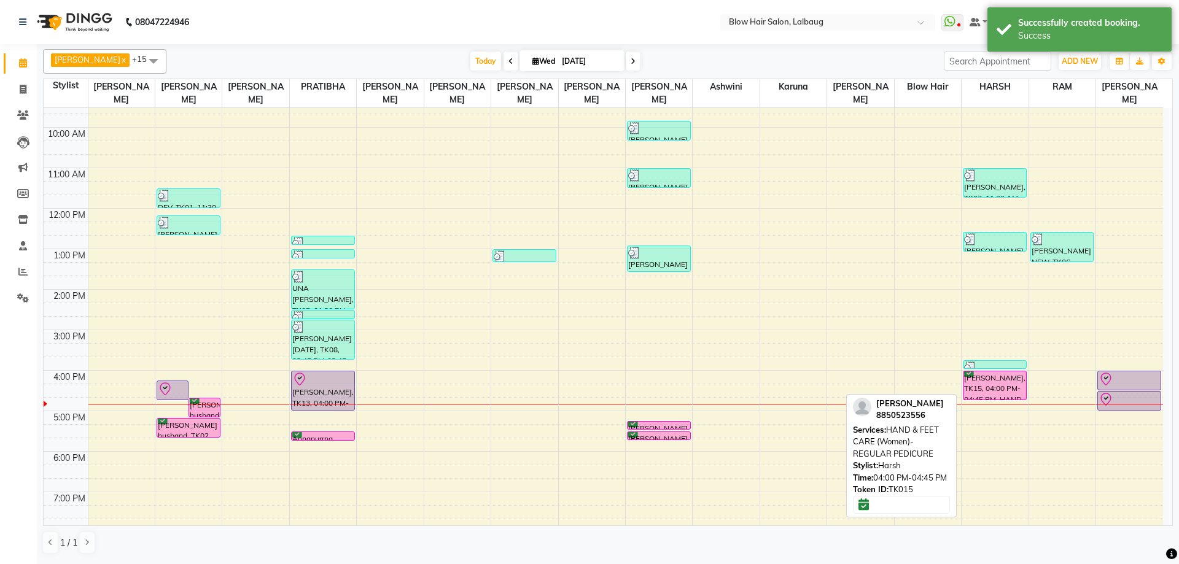
click at [985, 386] on div "[PERSON_NAME], TK15, 04:00 PM-04:45 PM, HAND & FEET CARE (Women)-REGULAR PEDICU…" at bounding box center [994, 385] width 63 height 28
click at [982, 389] on div "[PERSON_NAME], TK15, 04:00 PM-04:45 PM, HAND & FEET CARE (Women)-REGULAR PEDICU…" at bounding box center [994, 385] width 63 height 28
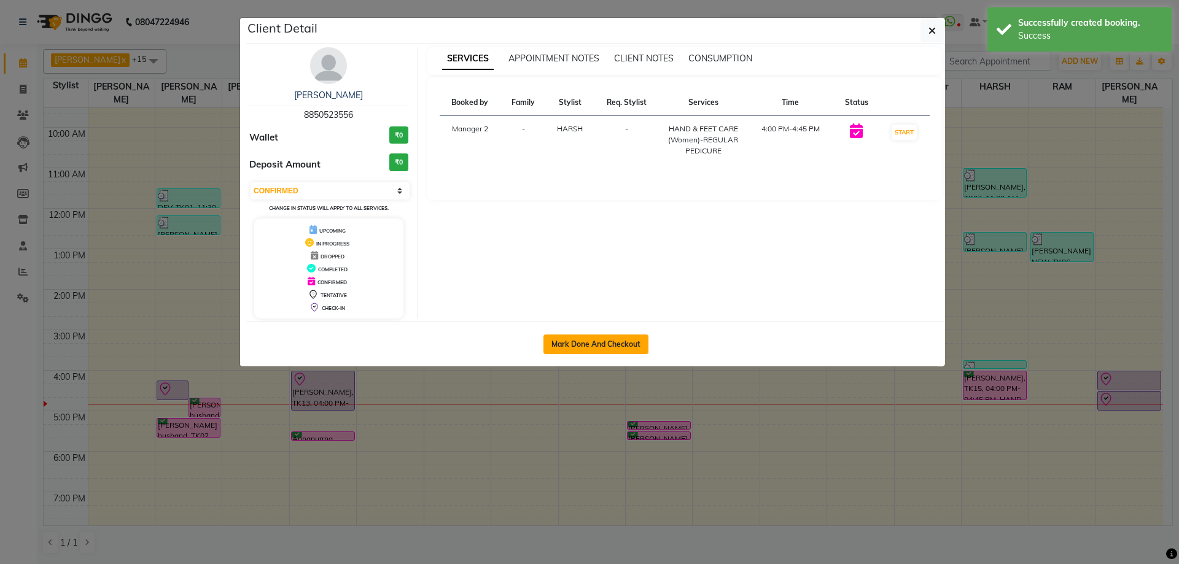
click at [624, 352] on button "Mark Done And Checkout" at bounding box center [595, 345] width 105 height 20
select select "3"
select select "5162"
select select "service"
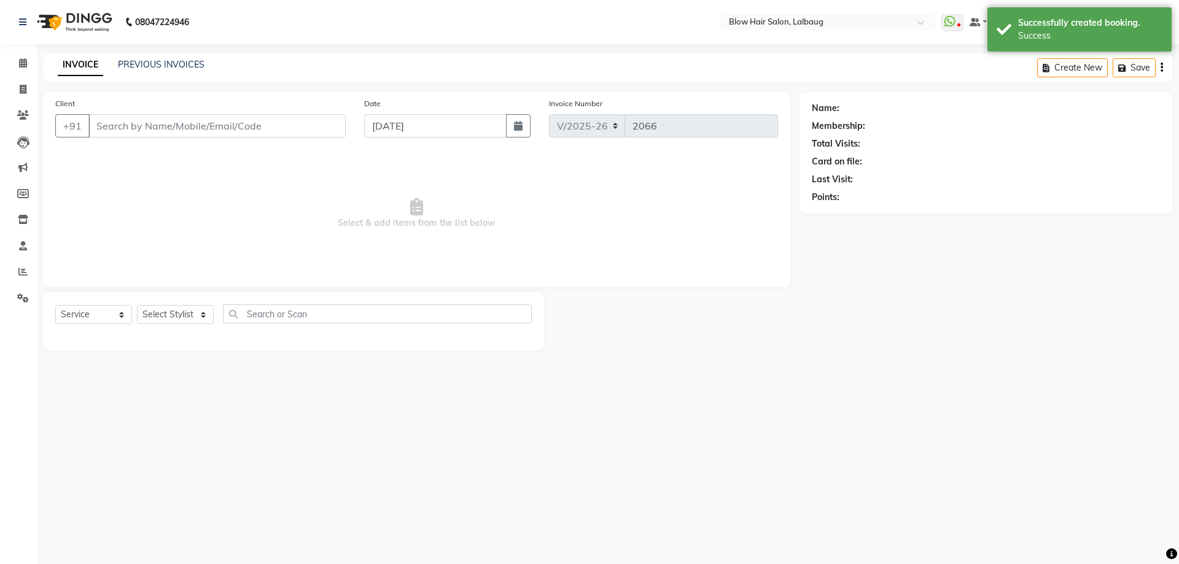
type input "88******56"
select select "75955"
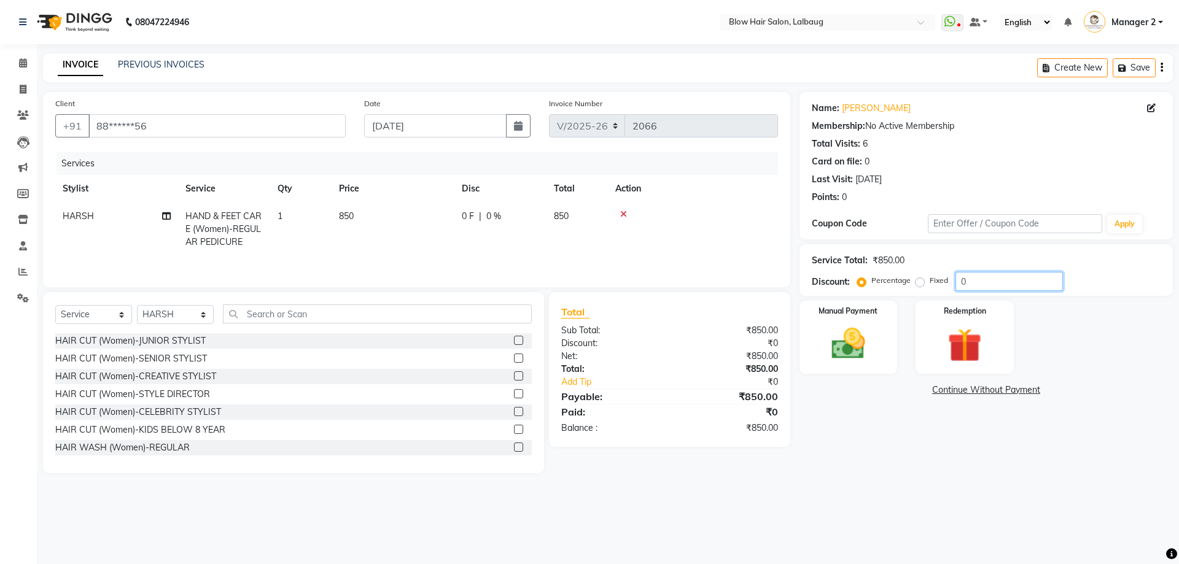
drag, startPoint x: 958, startPoint y: 280, endPoint x: 928, endPoint y: 347, distance: 73.9
click at [958, 281] on input "0" at bounding box center [1008, 281] width 107 height 19
type input "20"
click at [883, 336] on div "Manual Payment" at bounding box center [848, 338] width 102 height 76
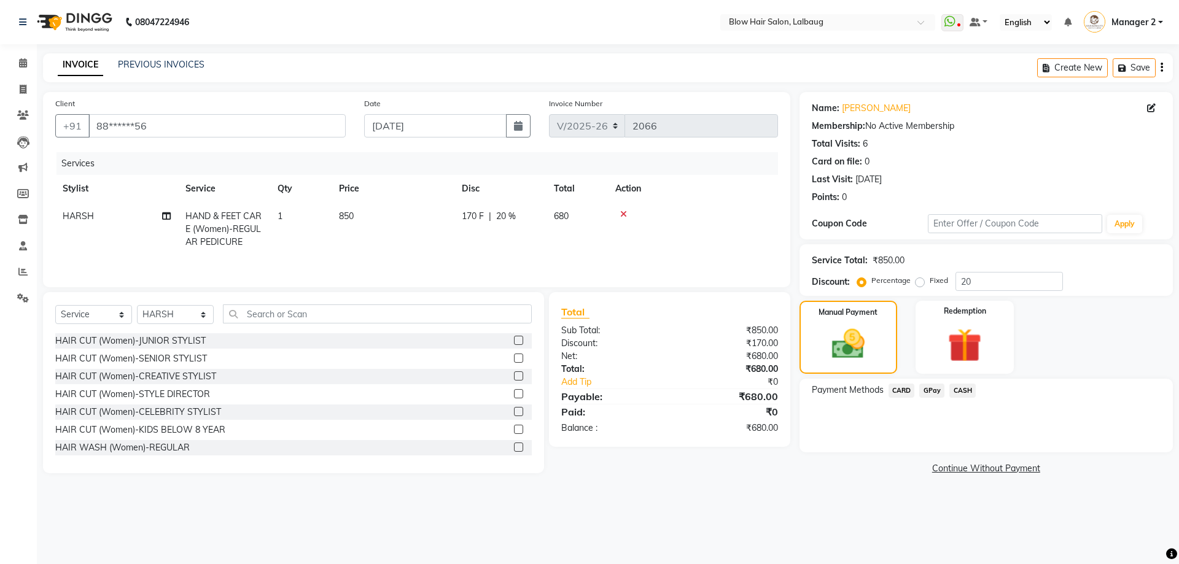
click at [958, 393] on span "CASH" at bounding box center [962, 391] width 26 height 14
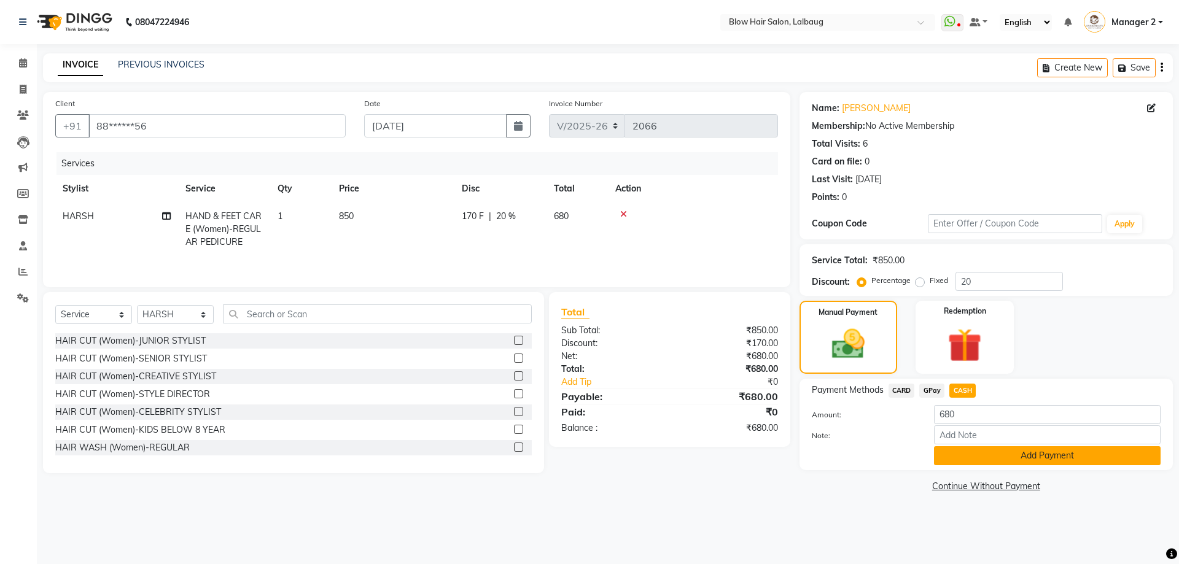
click at [966, 452] on button "Add Payment" at bounding box center [1047, 455] width 227 height 19
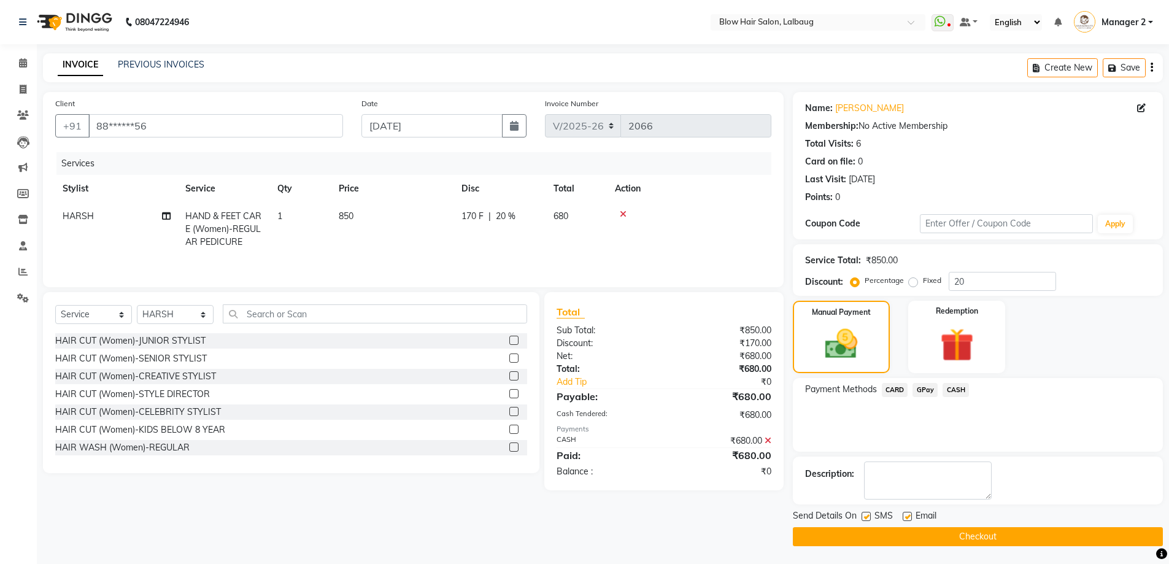
click at [907, 516] on label at bounding box center [907, 516] width 9 height 9
click at [907, 516] on input "checkbox" at bounding box center [907, 517] width 8 height 8
checkbox input "false"
click at [857, 517] on div "Send Details On SMS Email" at bounding box center [978, 517] width 370 height 15
click at [868, 516] on label at bounding box center [866, 516] width 9 height 9
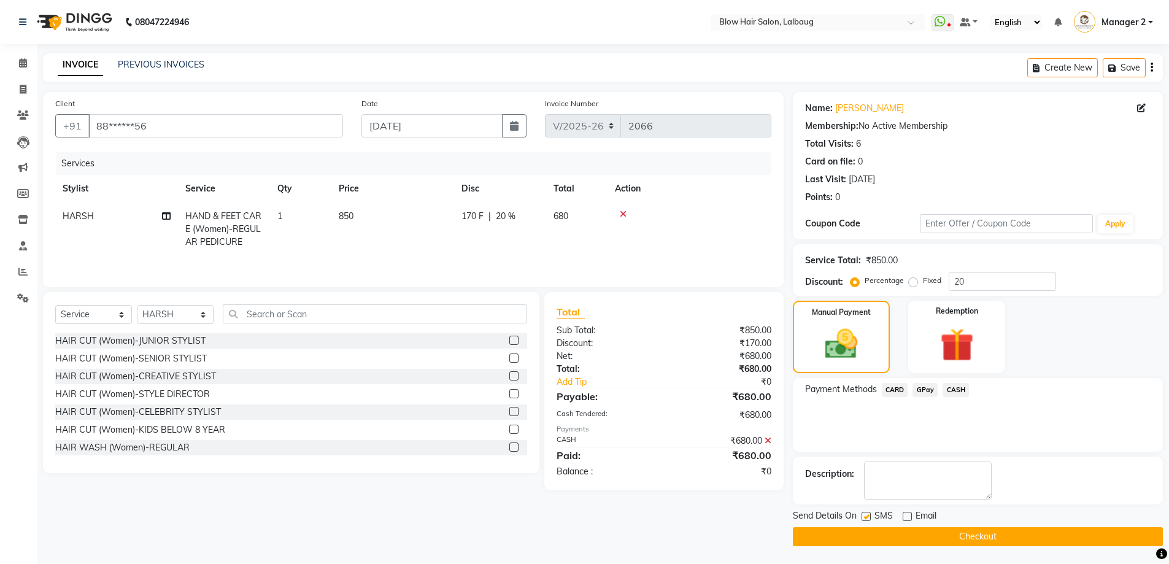
click at [868, 516] on input "checkbox" at bounding box center [866, 517] width 8 height 8
checkbox input "false"
click at [877, 529] on button "Checkout" at bounding box center [978, 536] width 370 height 19
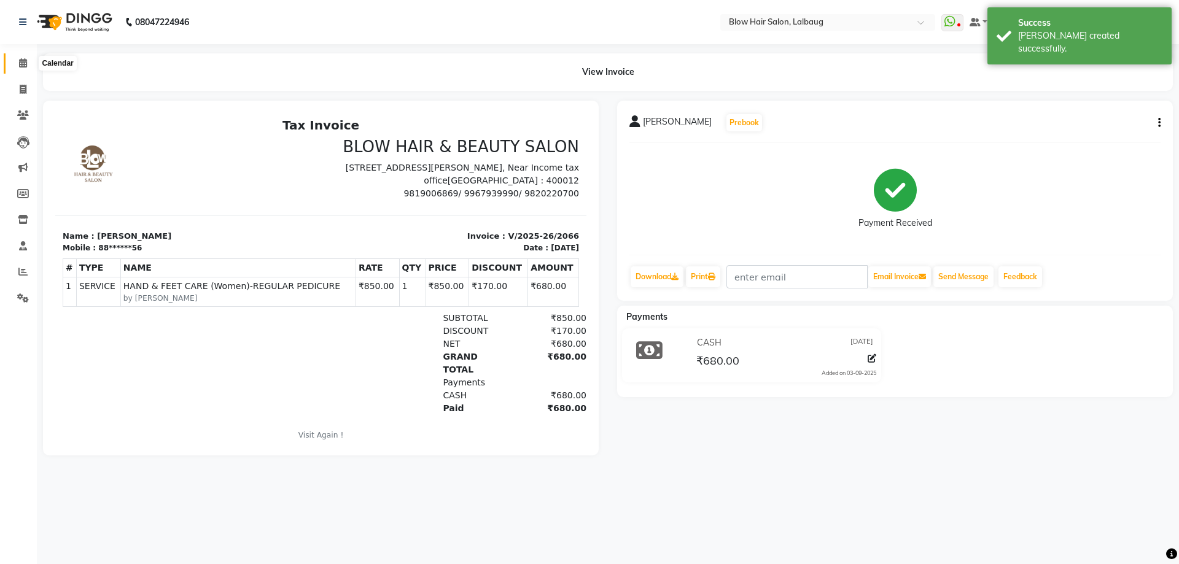
click at [23, 69] on span at bounding box center [22, 63] width 21 height 14
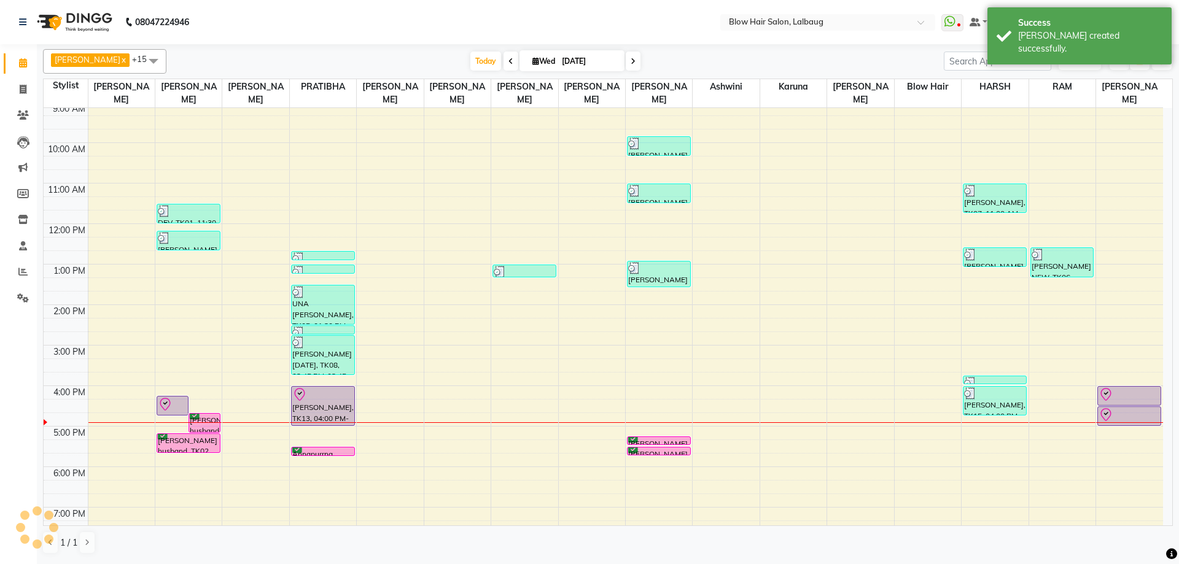
scroll to position [123, 0]
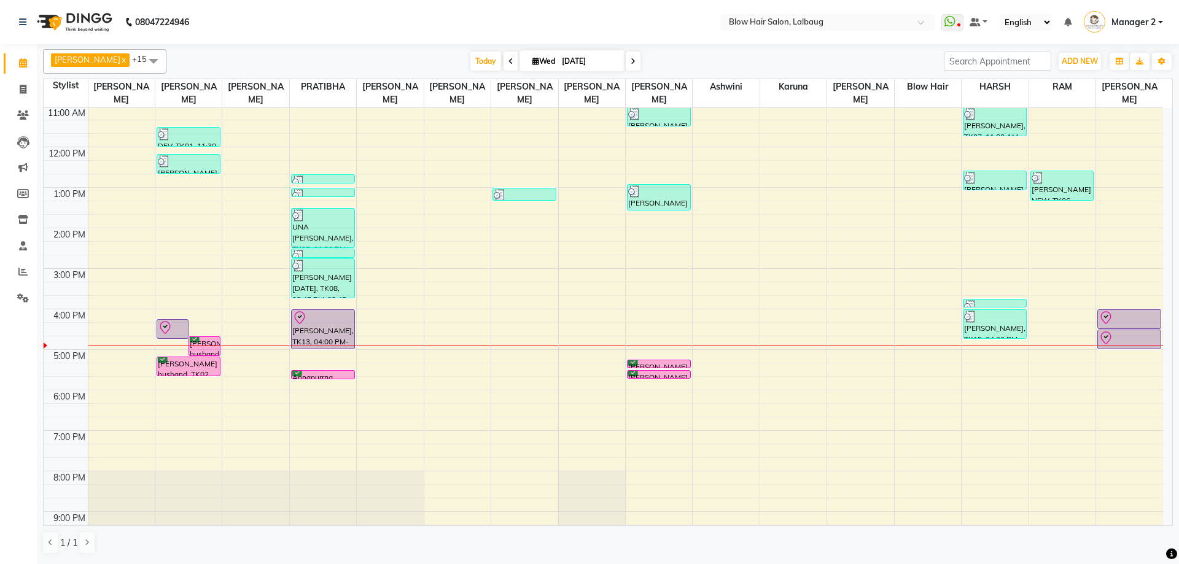
click at [451, 312] on div "8:00 AM 9:00 AM 10:00 AM 11:00 AM 12:00 PM 1:00 PM 2:00 PM 3:00 PM 4:00 PM 5:00…" at bounding box center [603, 268] width 1119 height 567
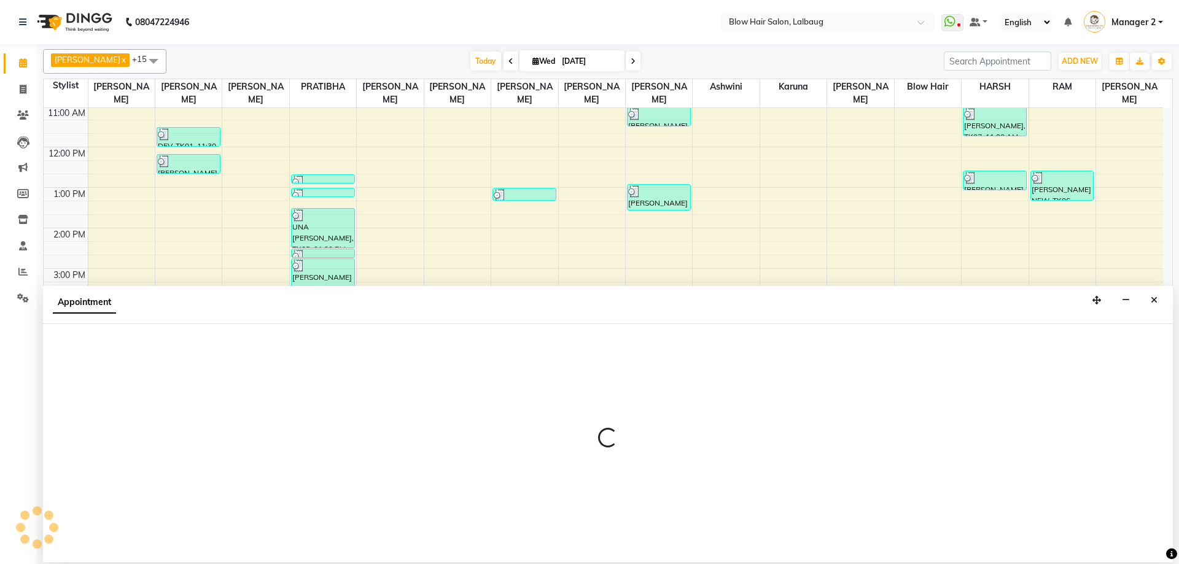
select select "65899"
select select "tentative"
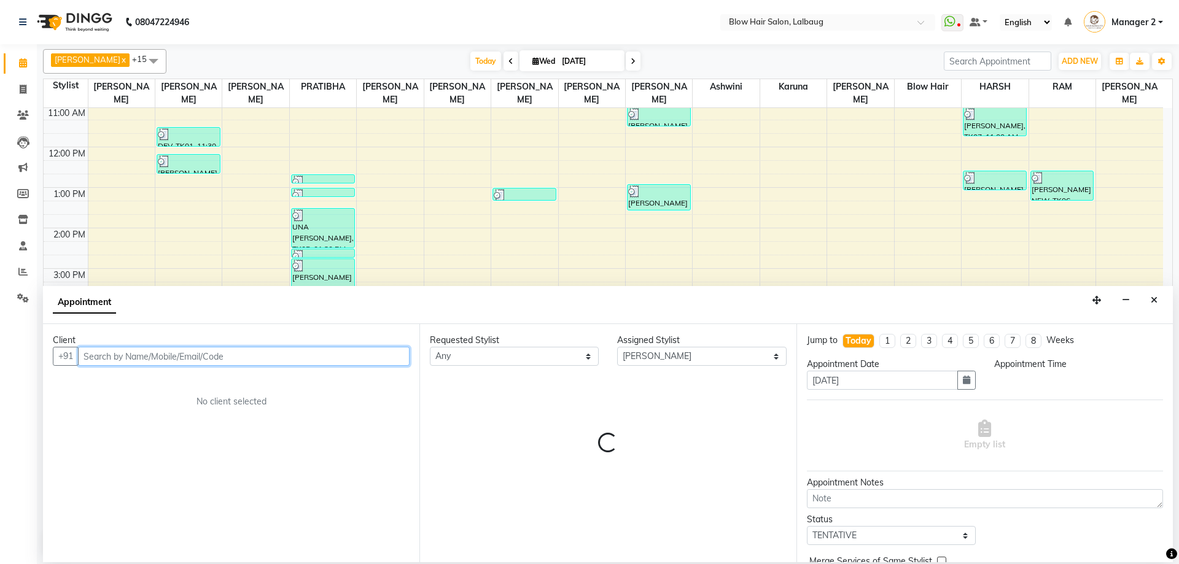
select select "960"
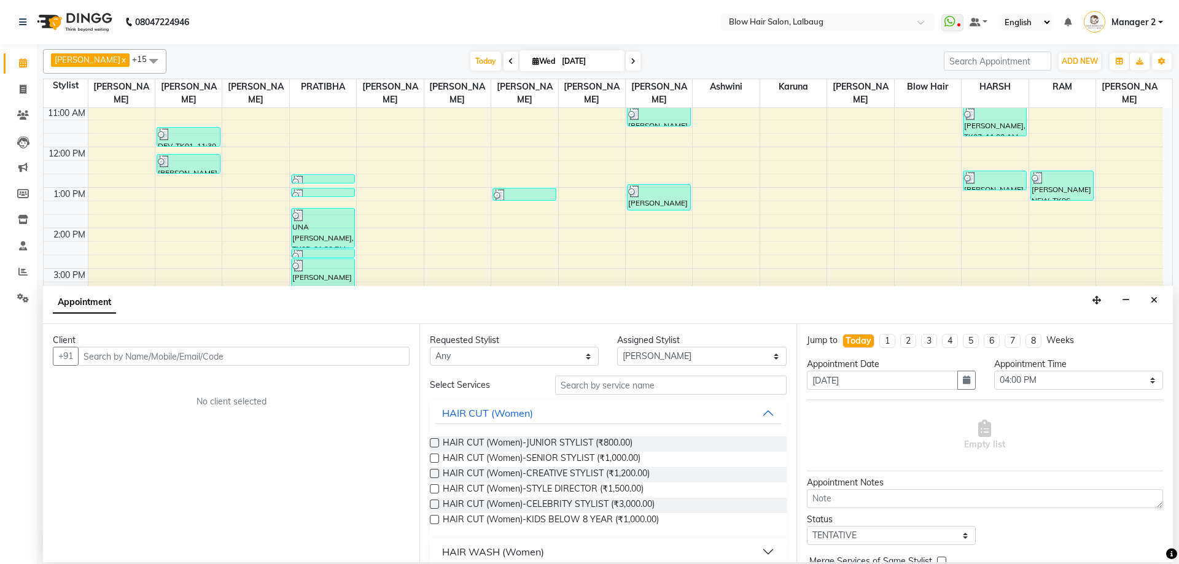
click at [222, 366] on div "Client +91 No client selected" at bounding box center [231, 443] width 376 height 238
click at [235, 350] on input "text" at bounding box center [243, 356] width 331 height 19
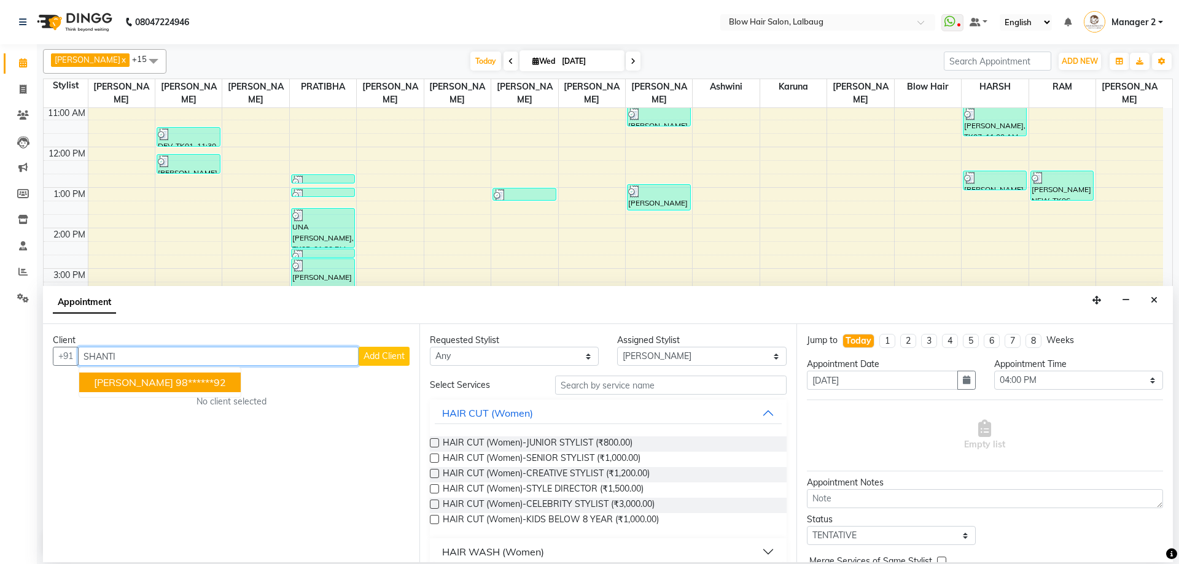
click at [166, 386] on span "SHANTI EKAMBARAM" at bounding box center [133, 382] width 79 height 12
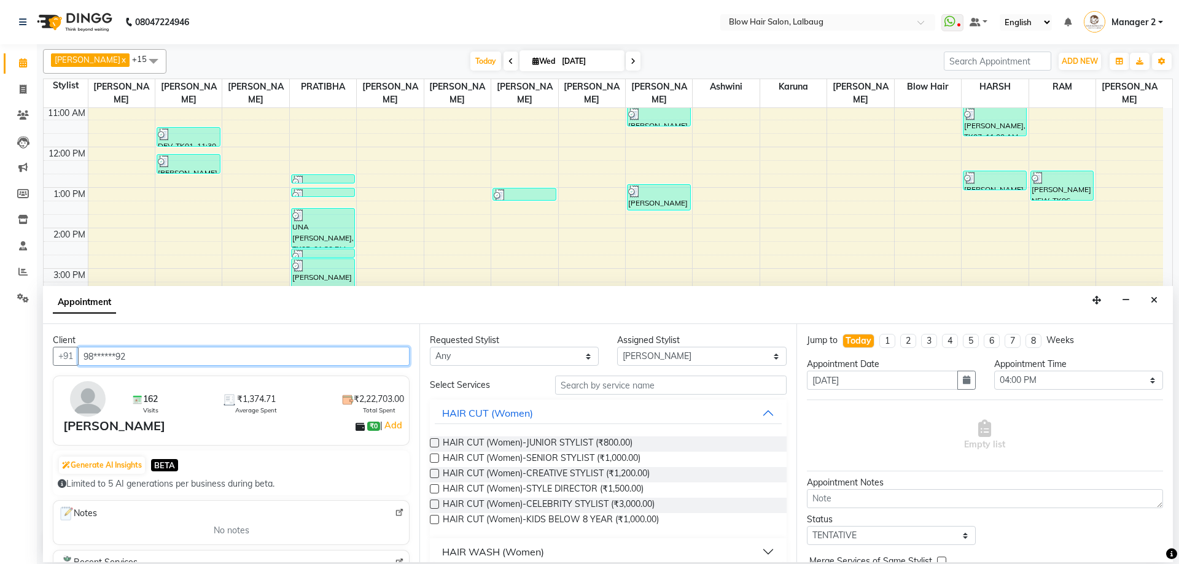
type input "98******92"
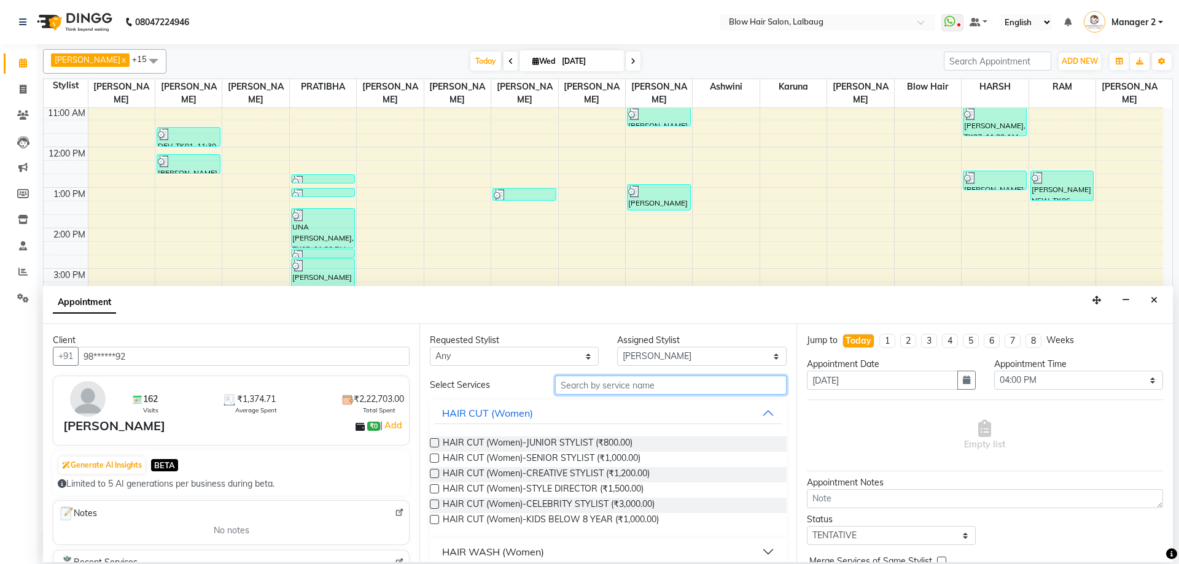
click at [605, 387] on input "text" at bounding box center [670, 385] width 231 height 19
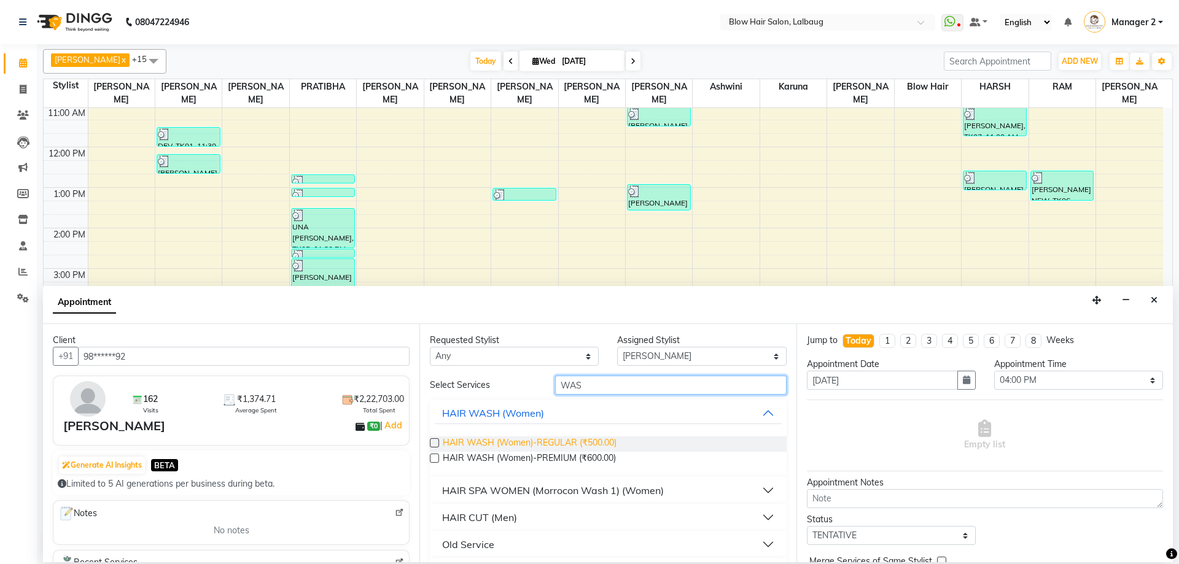
type input "WAS"
click at [594, 443] on span "HAIR WASH (Women)-REGULAR (₹500.00)" at bounding box center [530, 443] width 174 height 15
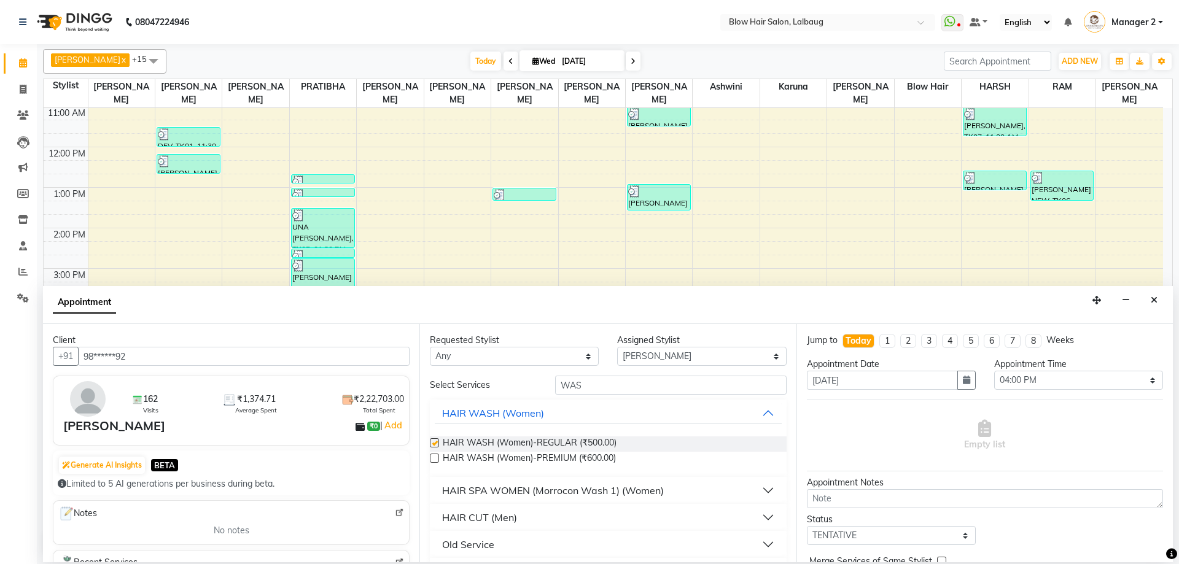
checkbox input "false"
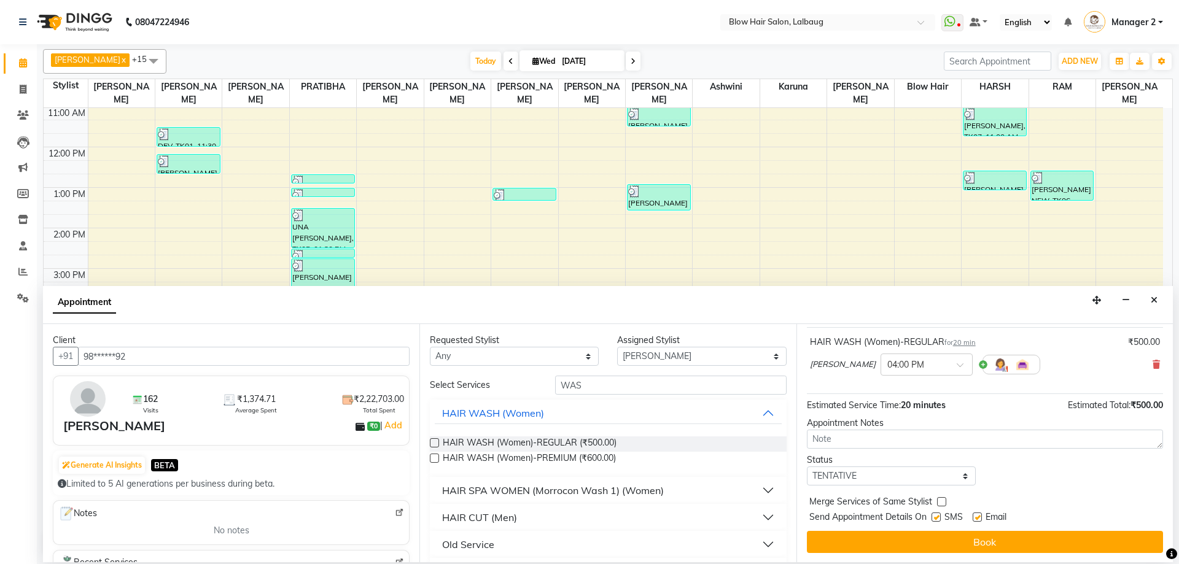
scroll to position [73, 0]
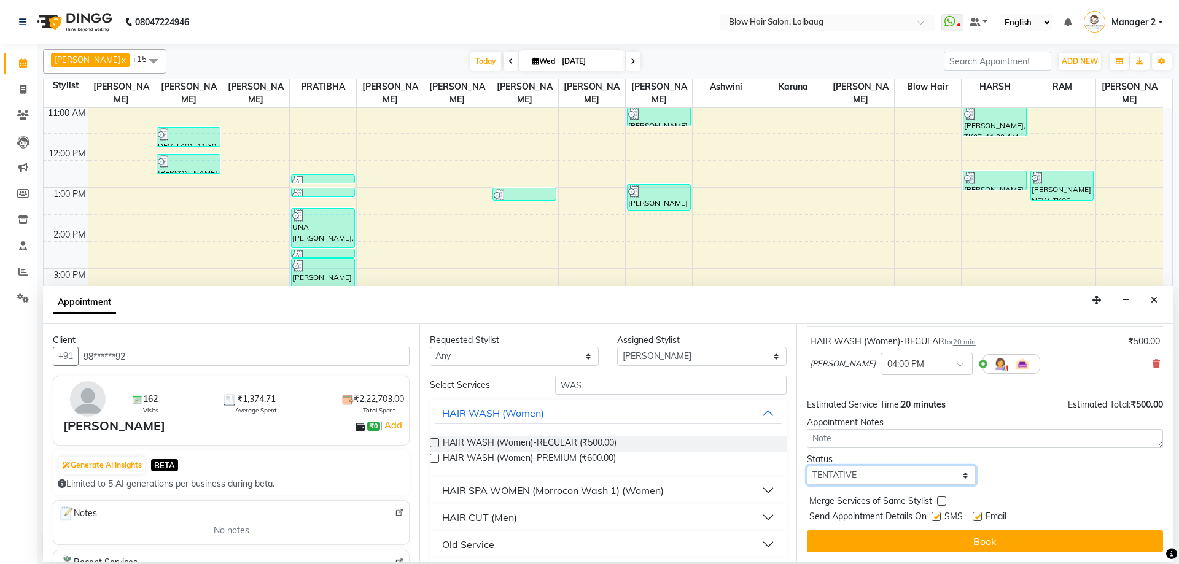
click at [910, 473] on select "Select TENTATIVE CONFIRM CHECK-IN UPCOMING" at bounding box center [891, 475] width 169 height 19
select select "check-in"
click at [807, 466] on select "Select TENTATIVE CONFIRM CHECK-IN UPCOMING" at bounding box center [891, 475] width 169 height 19
click at [937, 516] on label at bounding box center [935, 516] width 9 height 9
click at [937, 516] on input "checkbox" at bounding box center [935, 518] width 8 height 8
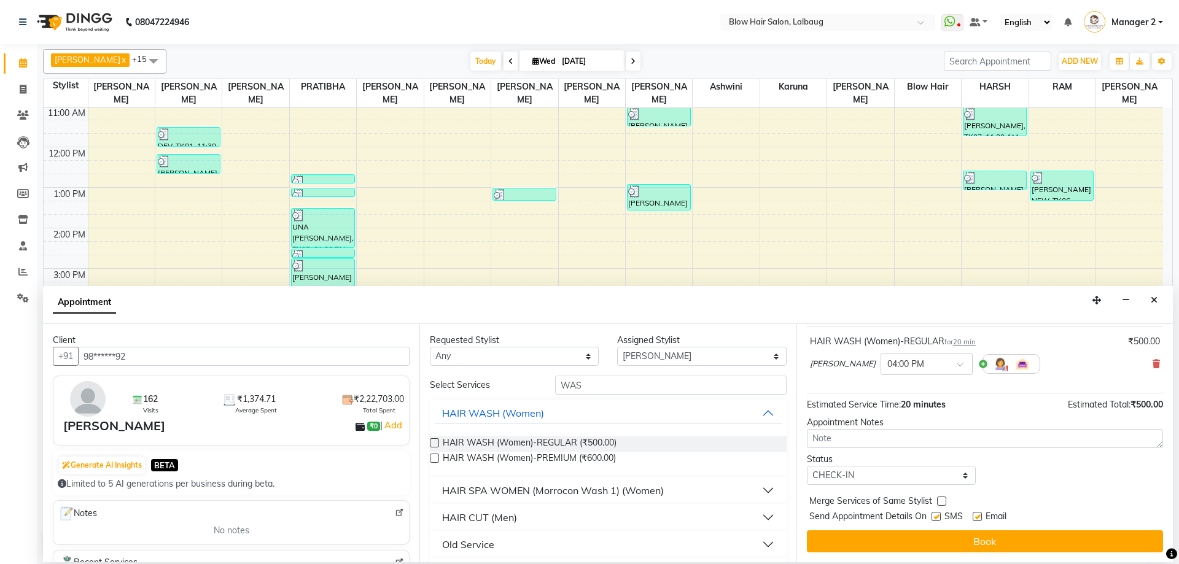
checkbox input "false"
drag, startPoint x: 975, startPoint y: 516, endPoint x: 972, endPoint y: 526, distance: 10.7
click at [975, 516] on label at bounding box center [976, 516] width 9 height 9
click at [975, 516] on input "checkbox" at bounding box center [976, 518] width 8 height 8
checkbox input "false"
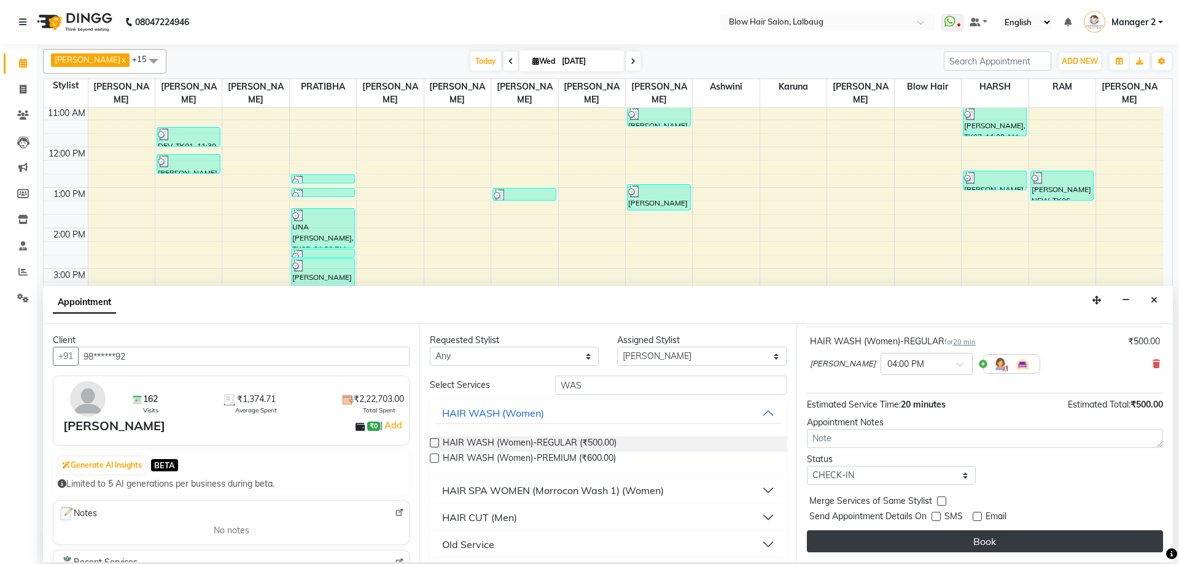
click at [968, 534] on button "Book" at bounding box center [985, 541] width 356 height 22
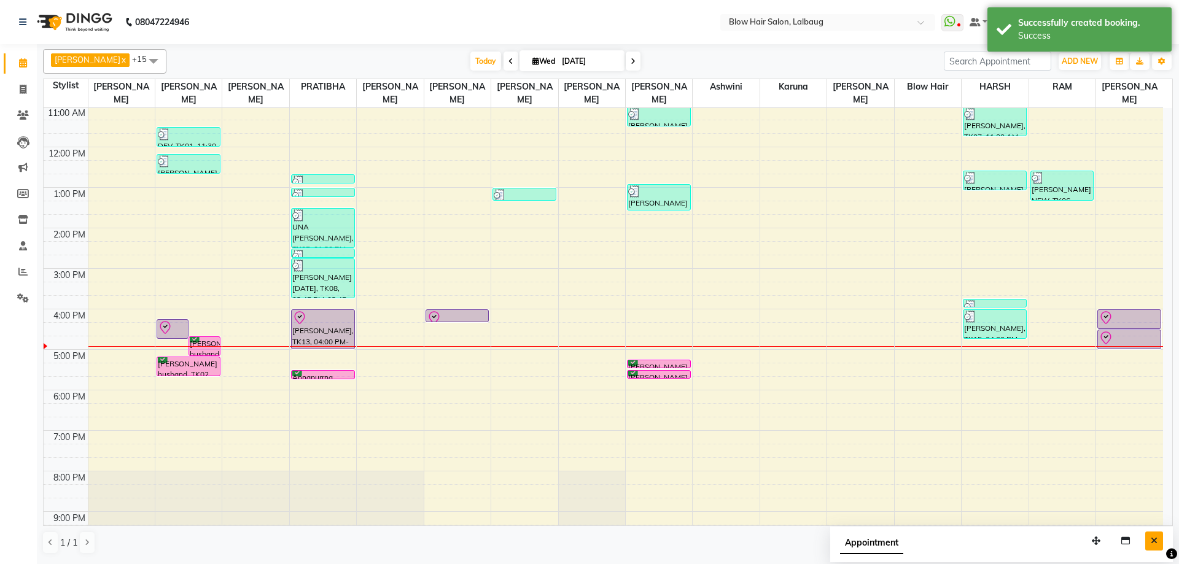
click at [1149, 540] on button "Close" at bounding box center [1154, 541] width 18 height 19
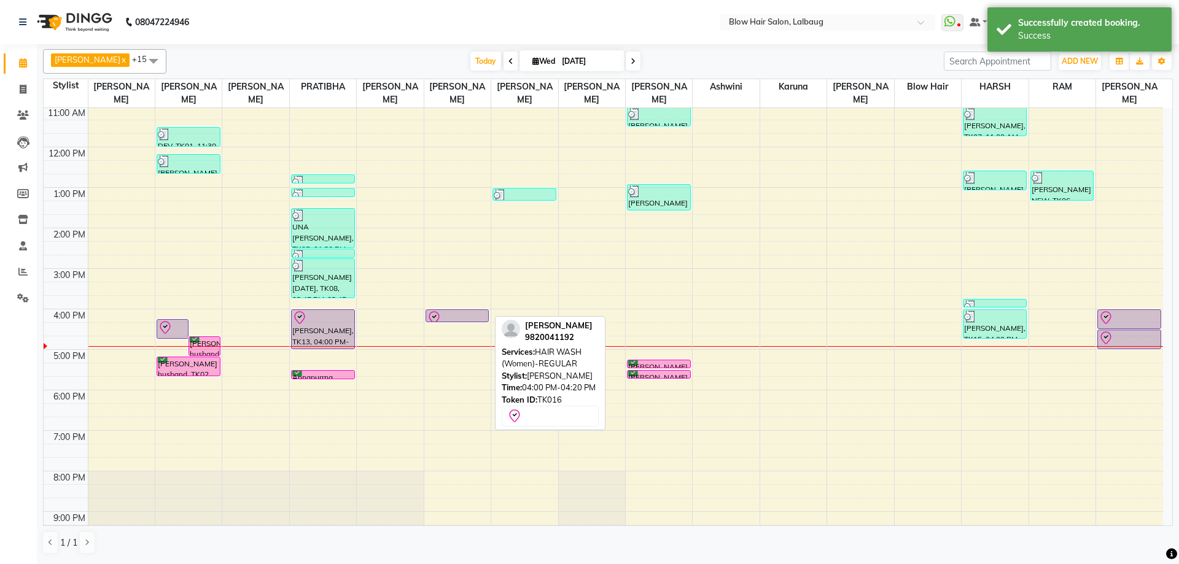
click at [478, 316] on div at bounding box center [457, 318] width 61 height 15
select select "8"
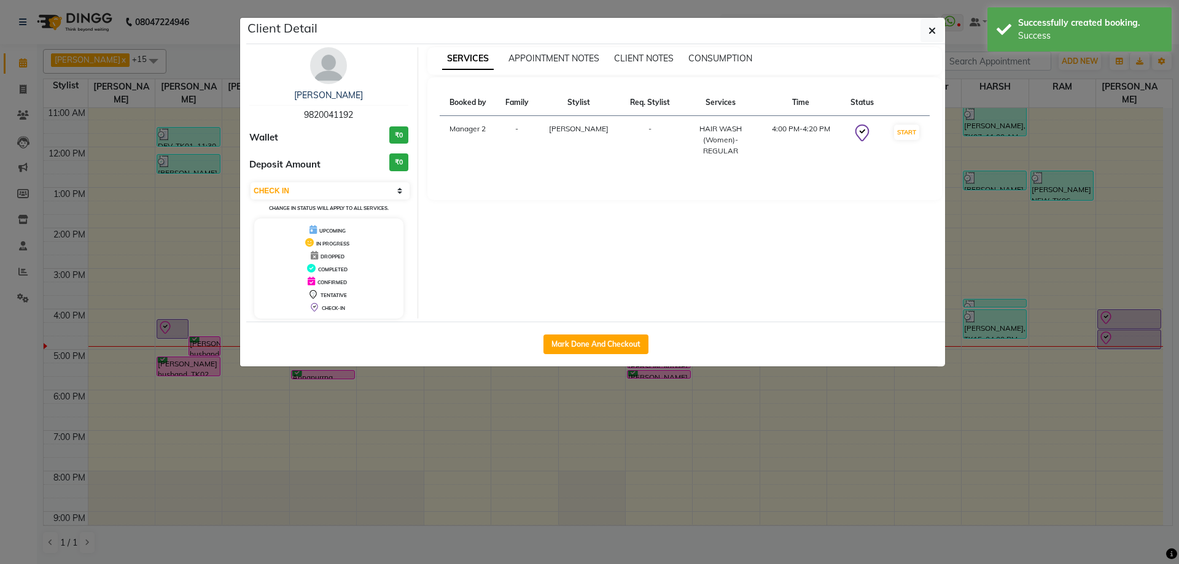
click at [621, 330] on div "Mark Done And Checkout" at bounding box center [595, 344] width 699 height 45
click at [621, 335] on div "Mark Done And Checkout" at bounding box center [595, 344] width 699 height 45
click at [621, 340] on button "Mark Done And Checkout" at bounding box center [595, 345] width 105 height 20
select select "5162"
select select "service"
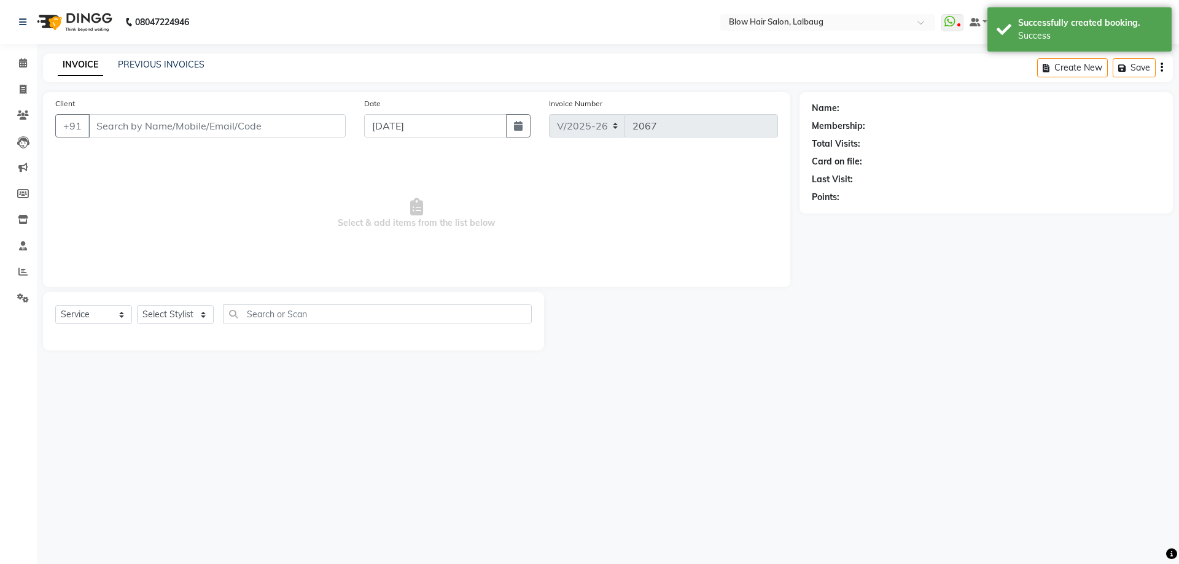
type input "98******92"
select select "65899"
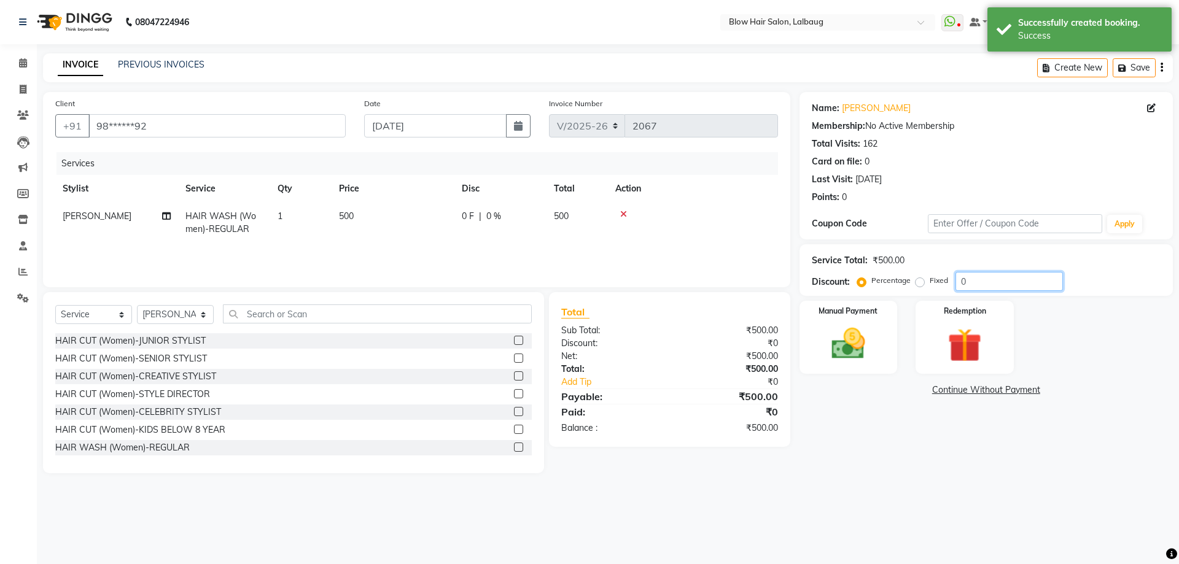
click at [955, 281] on input "0" at bounding box center [1008, 281] width 107 height 19
type input "20"
click at [878, 347] on div "Manual Payment" at bounding box center [848, 338] width 102 height 76
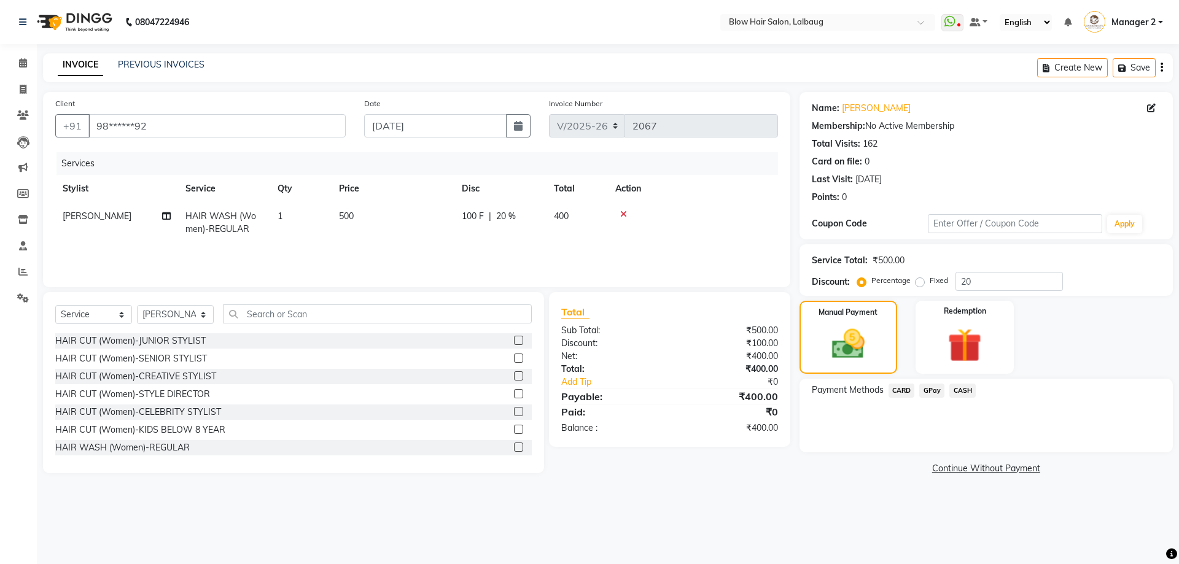
drag, startPoint x: 898, startPoint y: 385, endPoint x: 923, endPoint y: 403, distance: 31.2
click at [899, 386] on span "CARD" at bounding box center [901, 391] width 26 height 14
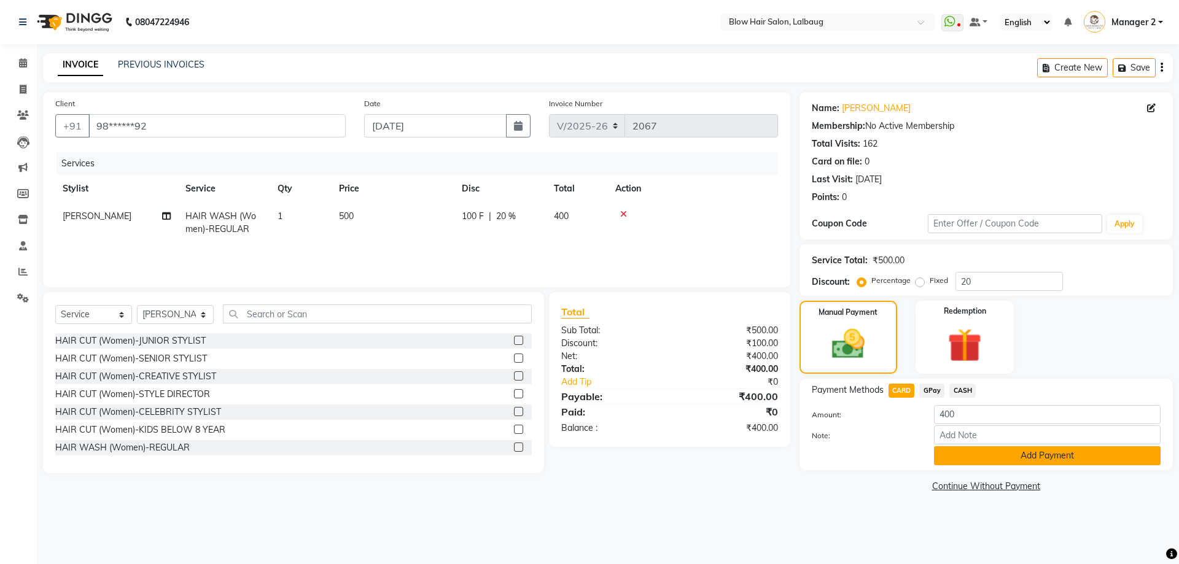
click at [975, 451] on button "Add Payment" at bounding box center [1047, 455] width 227 height 19
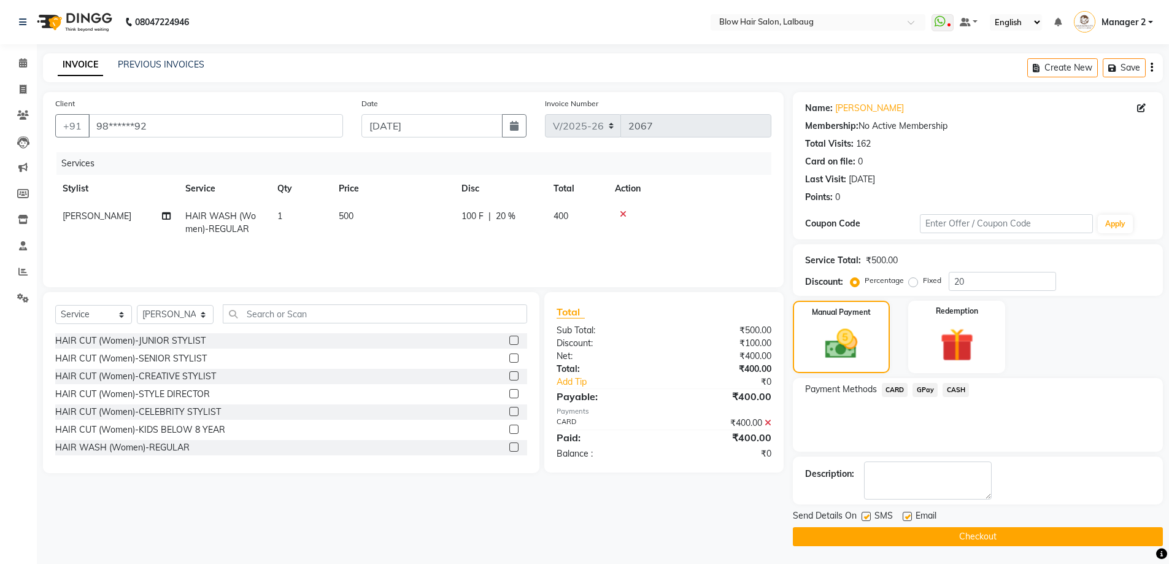
click at [905, 514] on label at bounding box center [907, 516] width 9 height 9
click at [905, 514] on input "checkbox" at bounding box center [907, 517] width 8 height 8
checkbox input "false"
click at [869, 512] on label at bounding box center [866, 516] width 9 height 9
click at [869, 513] on input "checkbox" at bounding box center [866, 517] width 8 height 8
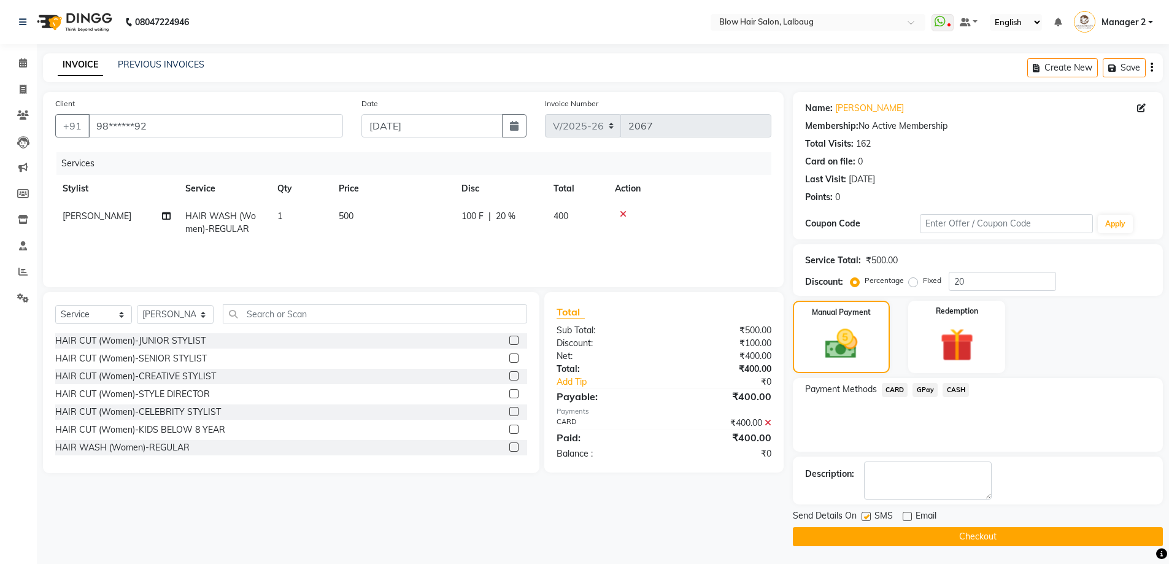
checkbox input "false"
click at [872, 522] on div "SMS" at bounding box center [882, 517] width 41 height 15
click at [880, 529] on button "Checkout" at bounding box center [978, 536] width 370 height 19
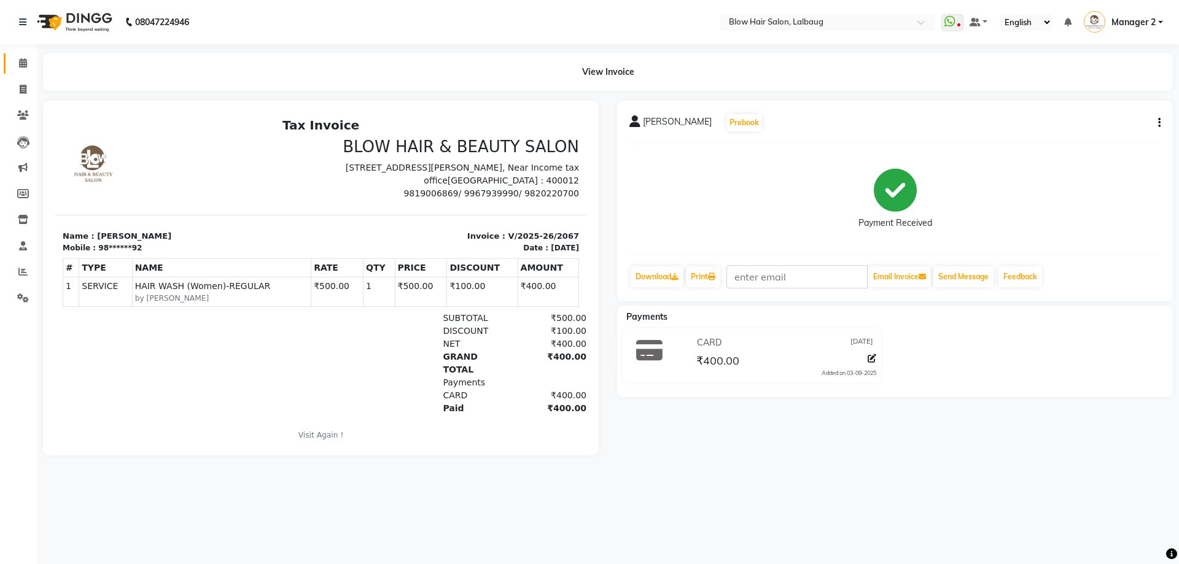
click at [34, 58] on div "View Invoice" at bounding box center [608, 71] width 1148 height 37
click at [21, 59] on icon at bounding box center [23, 62] width 8 height 9
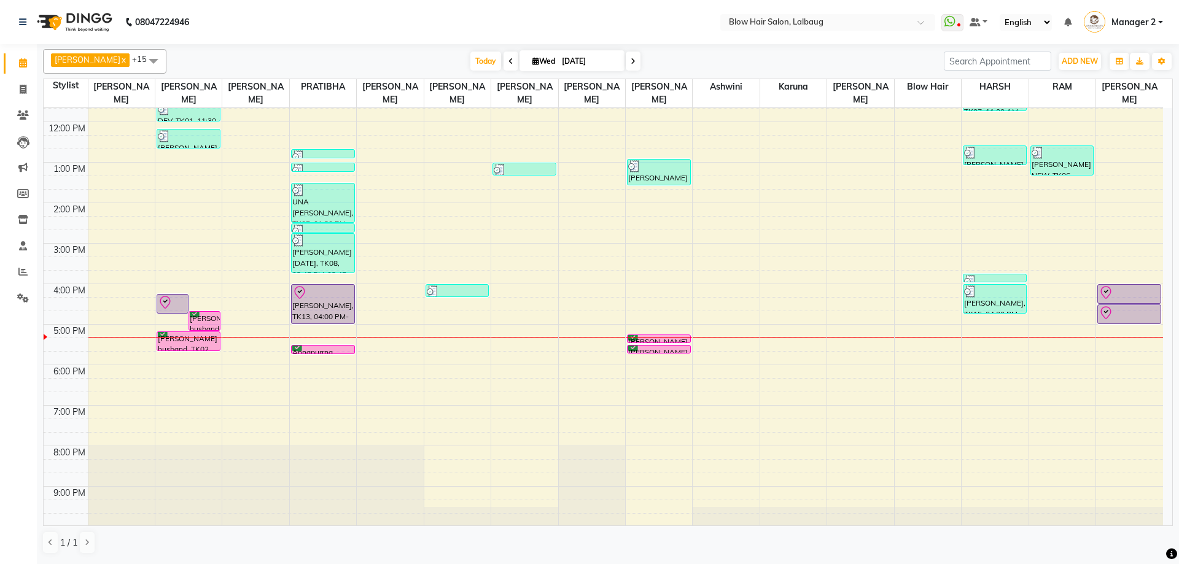
scroll to position [149, 0]
click at [427, 449] on div "8:00 AM 9:00 AM 10:00 AM 11:00 AM 12:00 PM 1:00 PM 2:00 PM 3:00 PM 4:00 PM 5:00…" at bounding box center [603, 242] width 1119 height 567
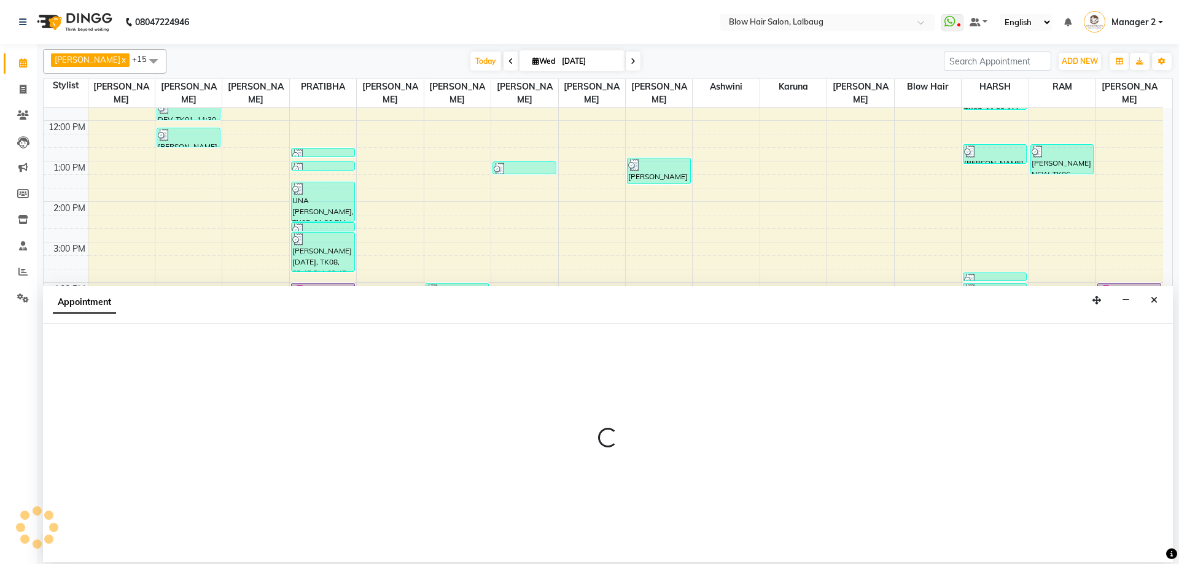
select select "65899"
select select "tentative"
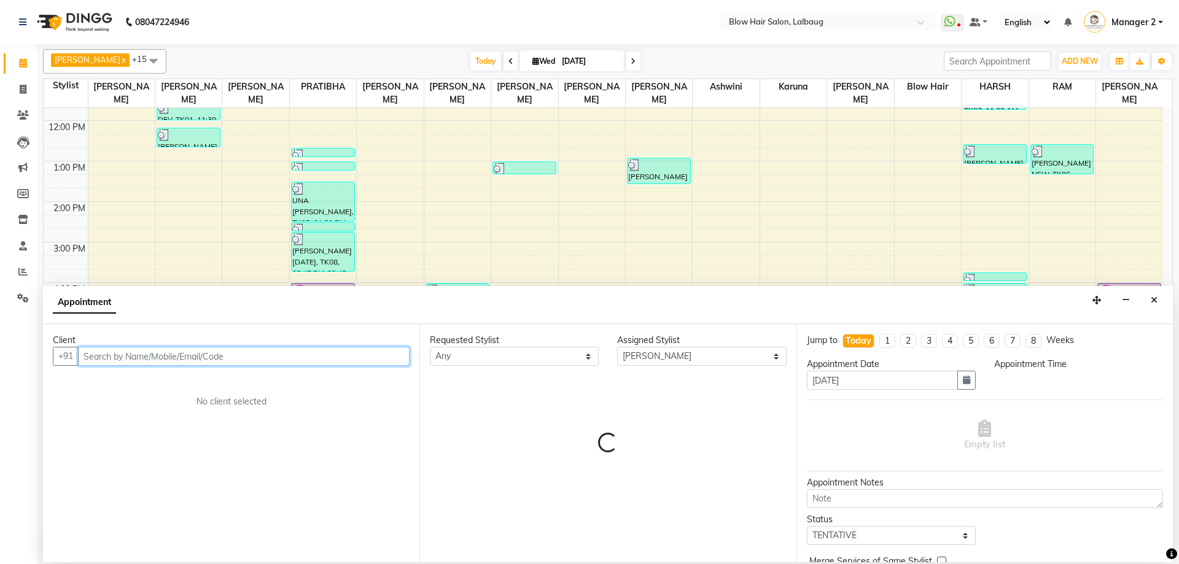
select select "1200"
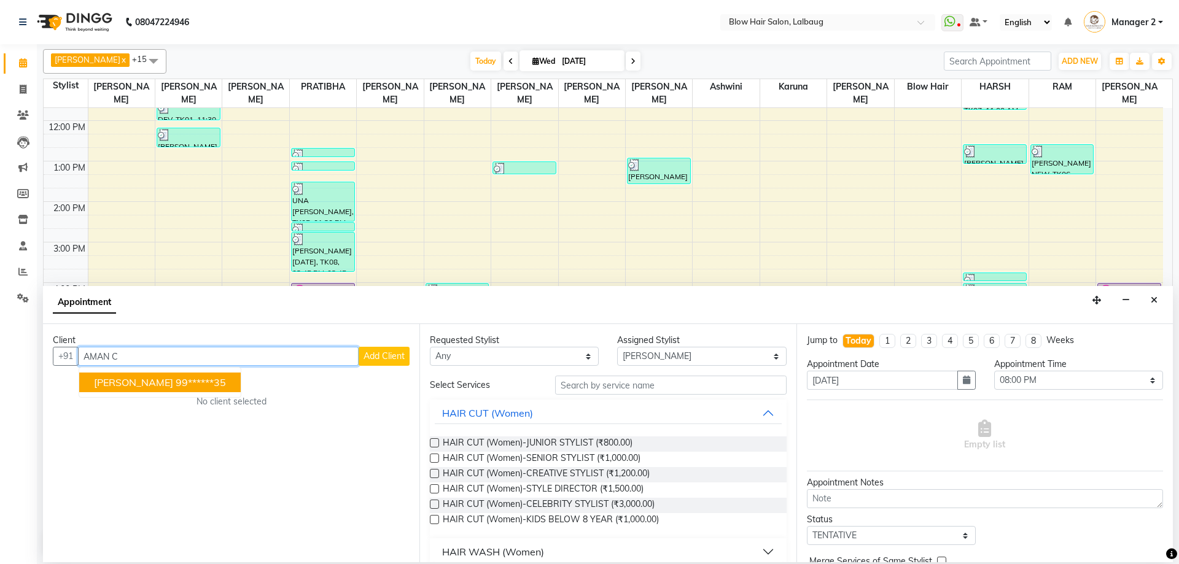
click at [118, 382] on span "AMAN CHAUHAN" at bounding box center [133, 382] width 79 height 12
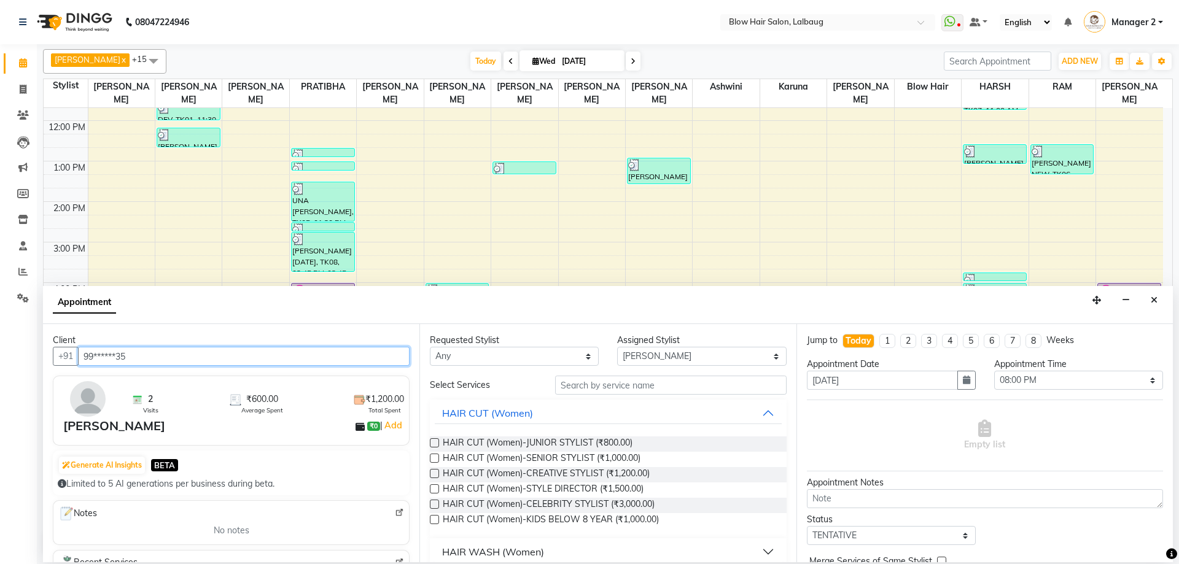
type input "99******35"
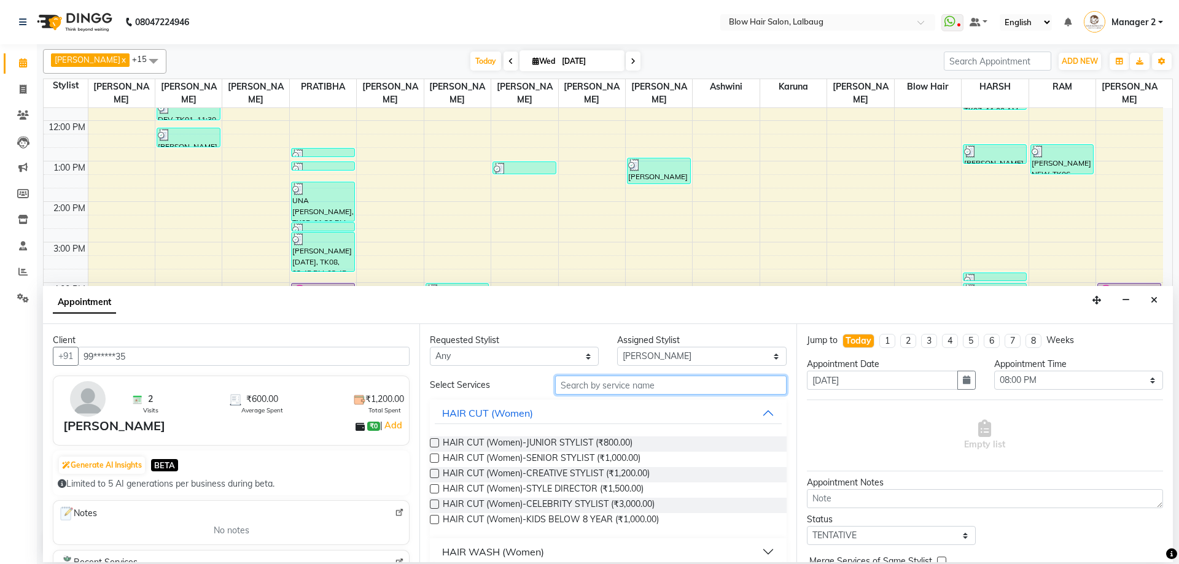
click at [609, 392] on input "text" at bounding box center [670, 385] width 231 height 19
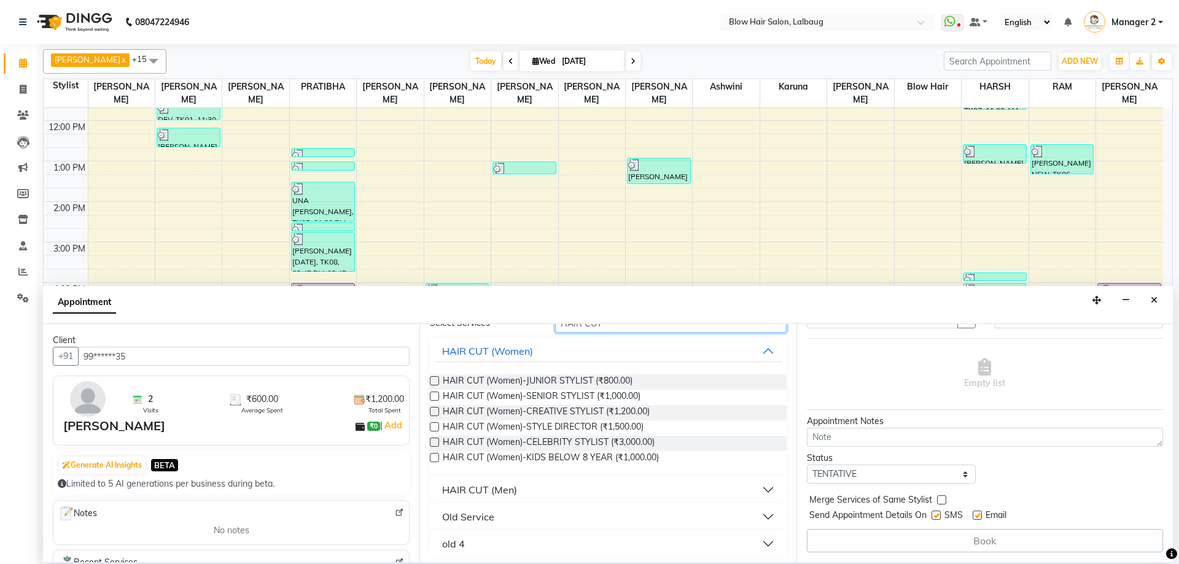
scroll to position [67, 0]
type input "HAIR CUT"
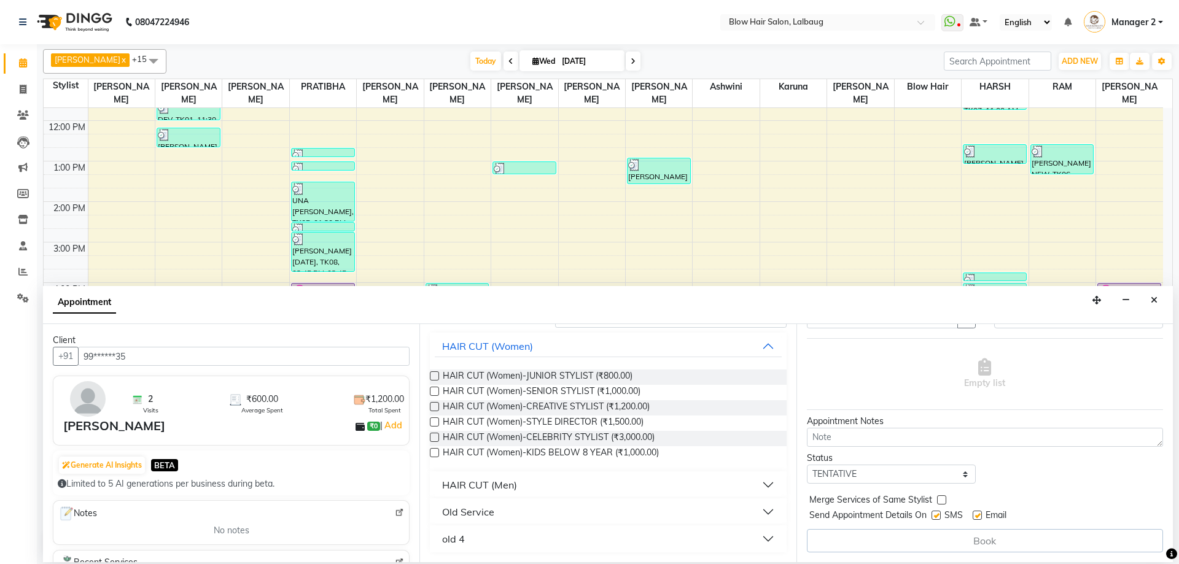
click at [451, 486] on div "HAIR CUT (Men)" at bounding box center [479, 485] width 75 height 15
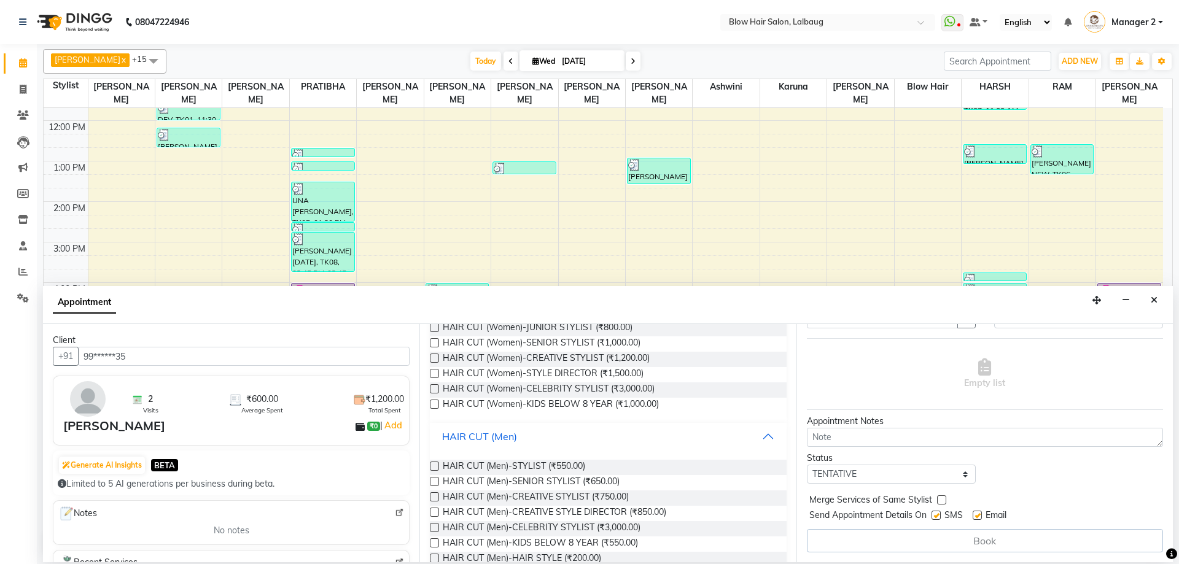
scroll to position [219, 0]
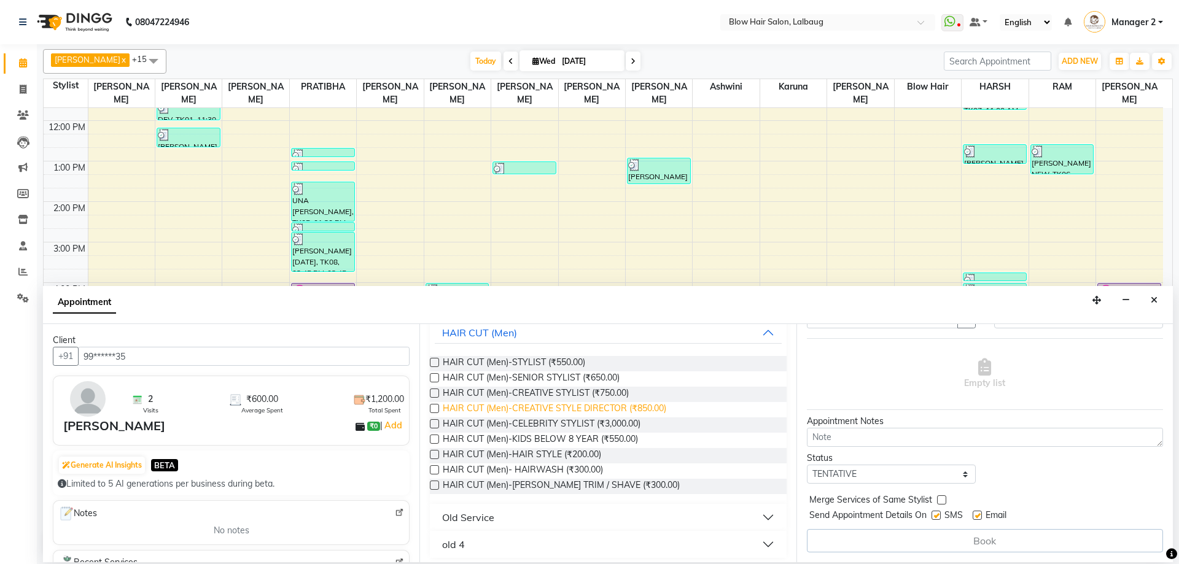
click at [555, 406] on span "HAIR CUT (Men)-CREATIVE STYLE DIRECTOR (₹850.00)" at bounding box center [554, 409] width 223 height 15
checkbox input "false"
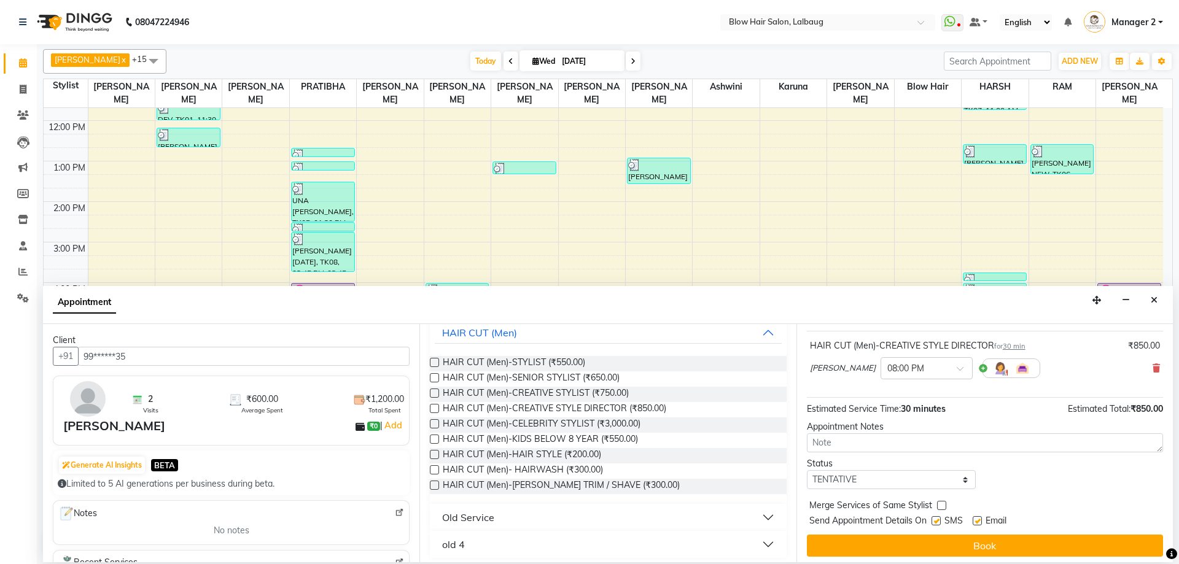
scroll to position [73, 0]
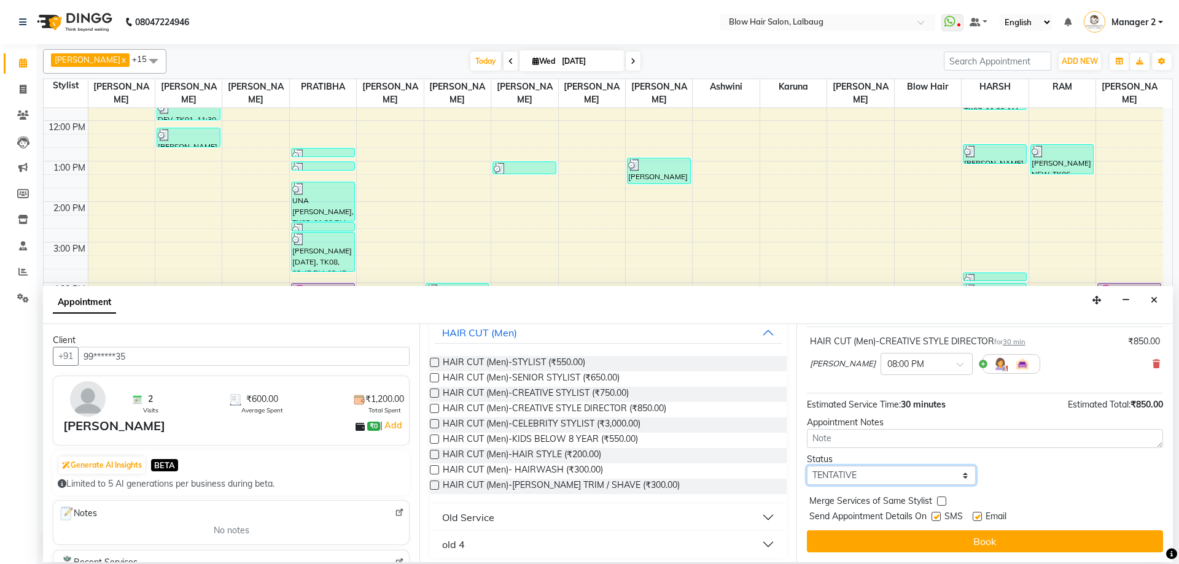
drag, startPoint x: 870, startPoint y: 481, endPoint x: 853, endPoint y: 494, distance: 21.5
click at [869, 481] on select "Select TENTATIVE CONFIRM CHECK-IN UPCOMING" at bounding box center [891, 475] width 169 height 19
select select "confirm booking"
click at [807, 466] on select "Select TENTATIVE CONFIRM CHECK-IN UPCOMING" at bounding box center [891, 475] width 169 height 19
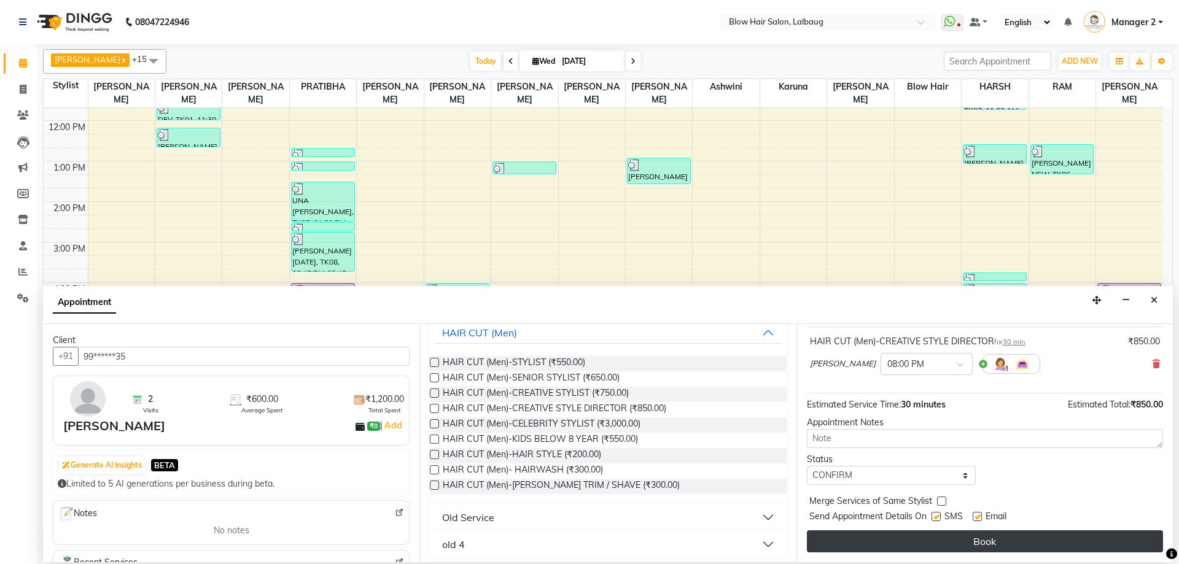
click at [876, 542] on button "Book" at bounding box center [985, 541] width 356 height 22
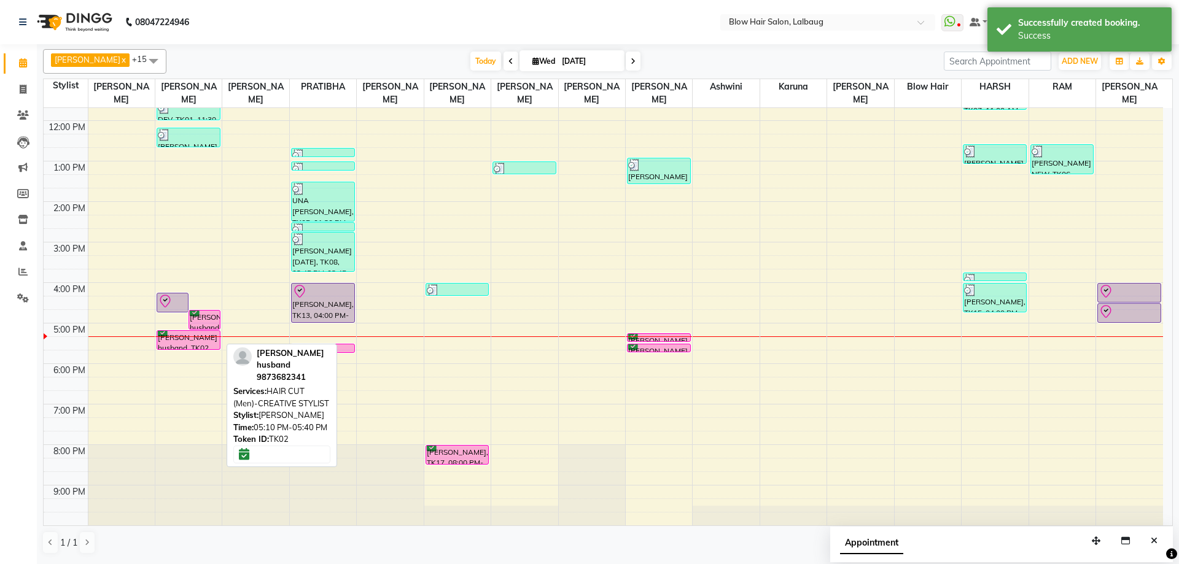
click at [203, 343] on div "[PERSON_NAME] husband, TK02, 05:10 PM-05:40 PM, HAIR CUT (Men)-CREATIVE STYLIST" at bounding box center [188, 340] width 63 height 18
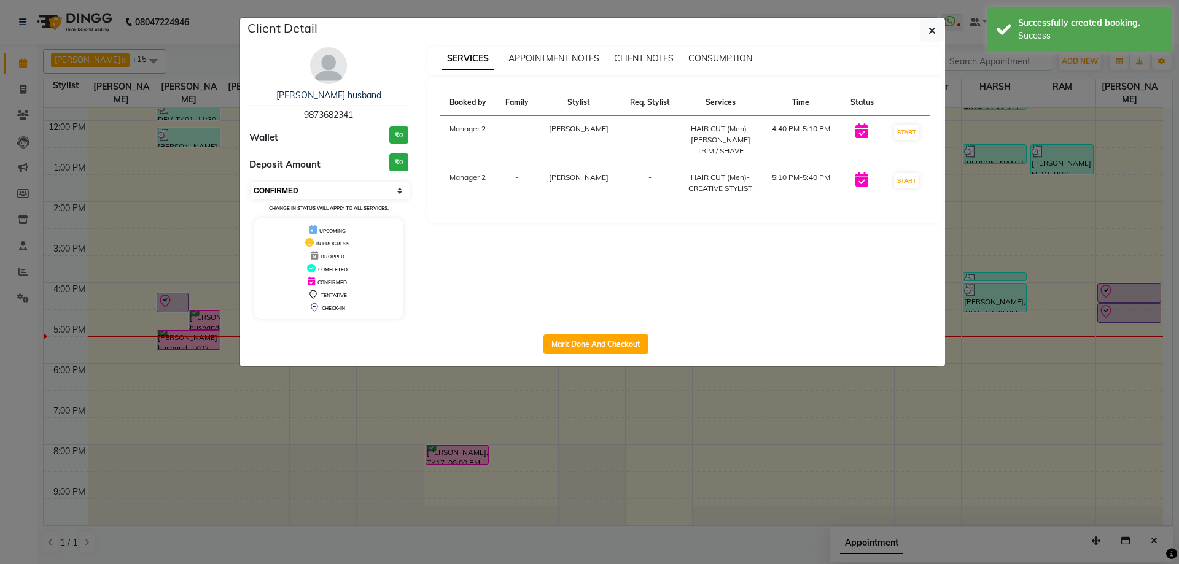
click at [280, 196] on select "Select IN SERVICE CONFIRMED TENTATIVE CHECK IN MARK DONE DROPPED UPCOMING" at bounding box center [329, 190] width 159 height 17
select select "8"
click at [250, 182] on select "Select IN SERVICE CONFIRMED TENTATIVE CHECK IN MARK DONE DROPPED UPCOMING" at bounding box center [329, 190] width 159 height 17
click at [934, 27] on icon "button" at bounding box center [931, 31] width 7 height 10
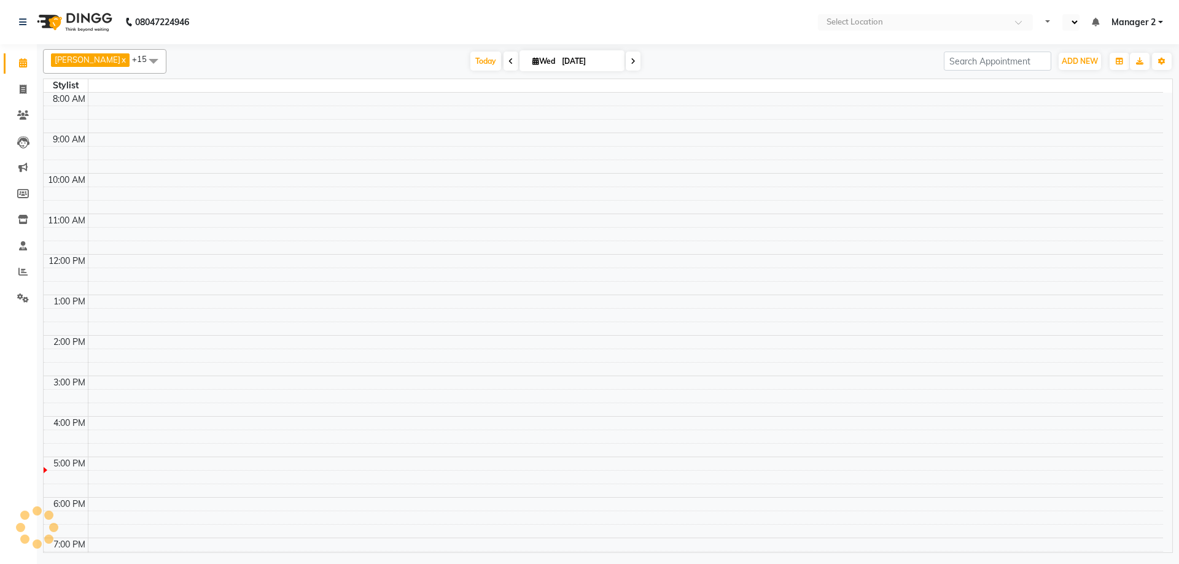
select select "en"
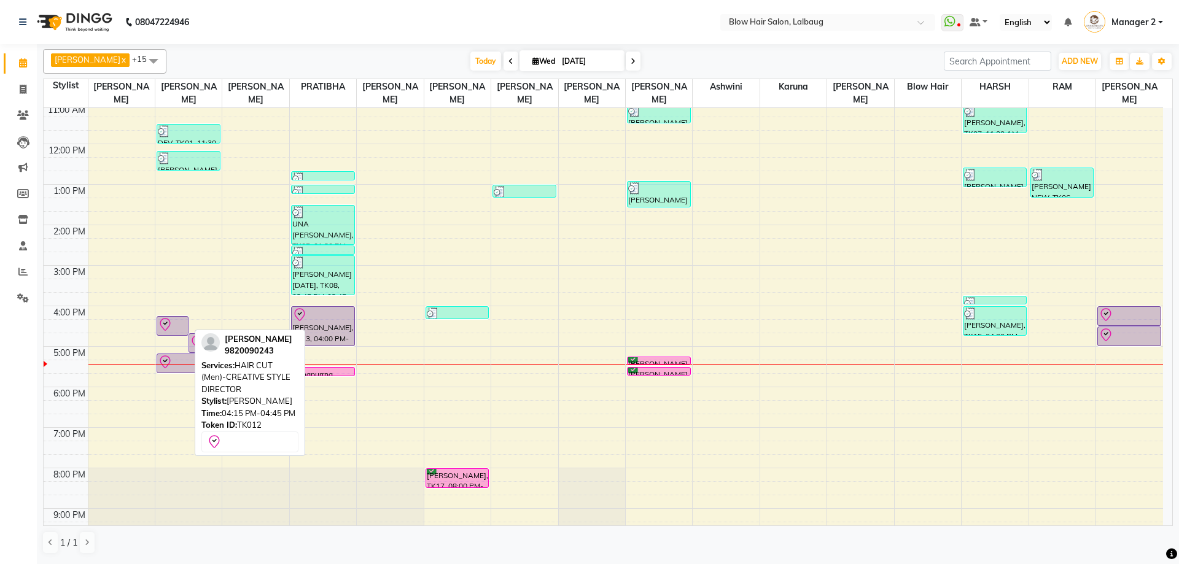
click at [180, 320] on div at bounding box center [172, 324] width 29 height 15
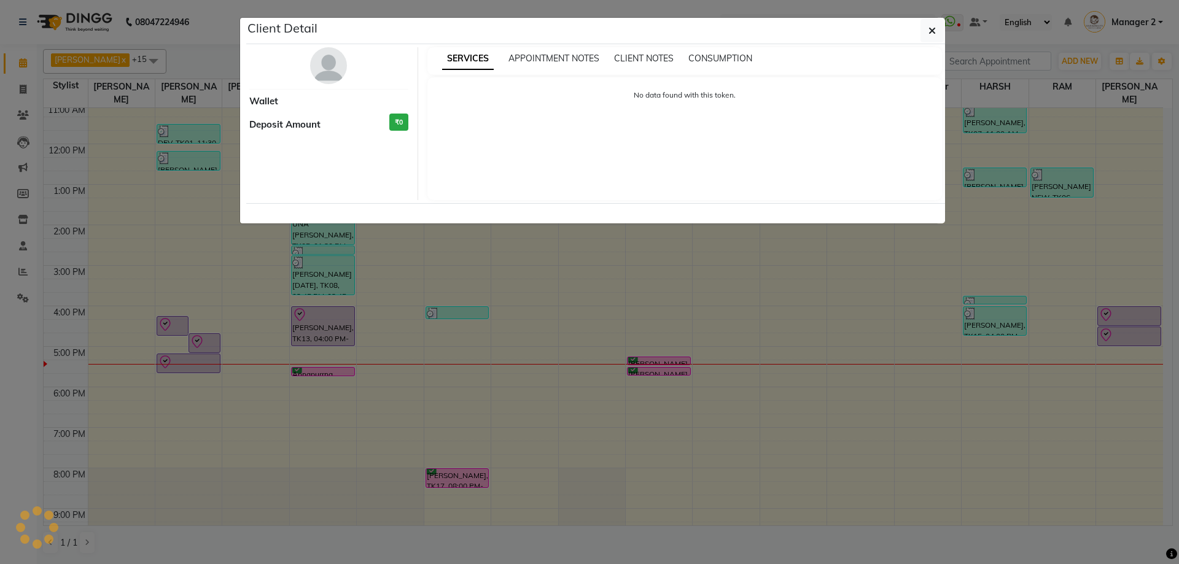
select select "8"
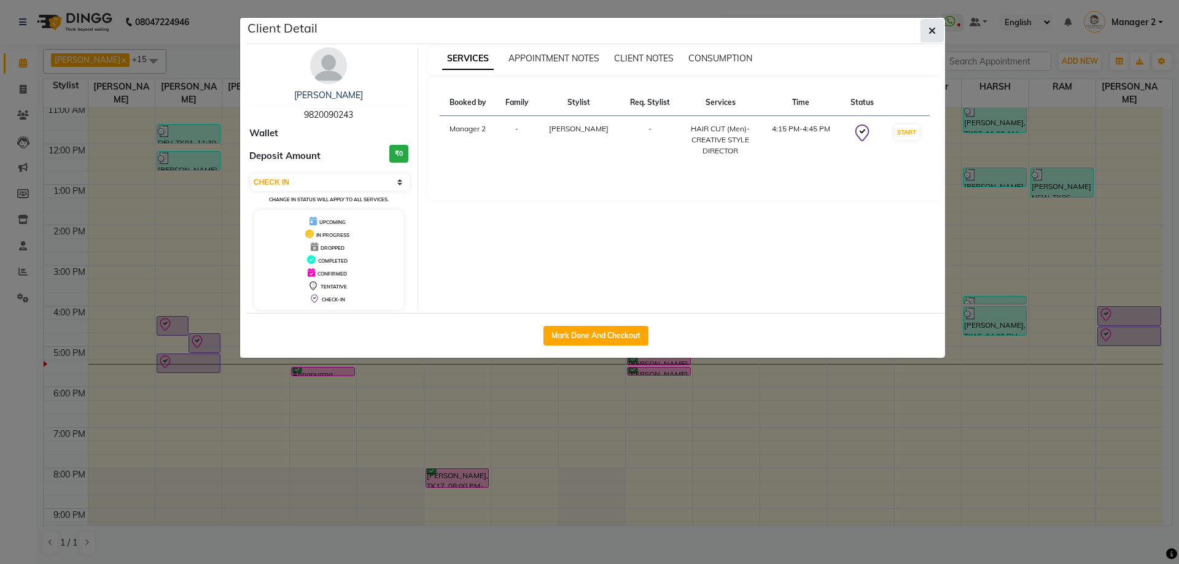
click at [926, 32] on button "button" at bounding box center [931, 30] width 23 height 23
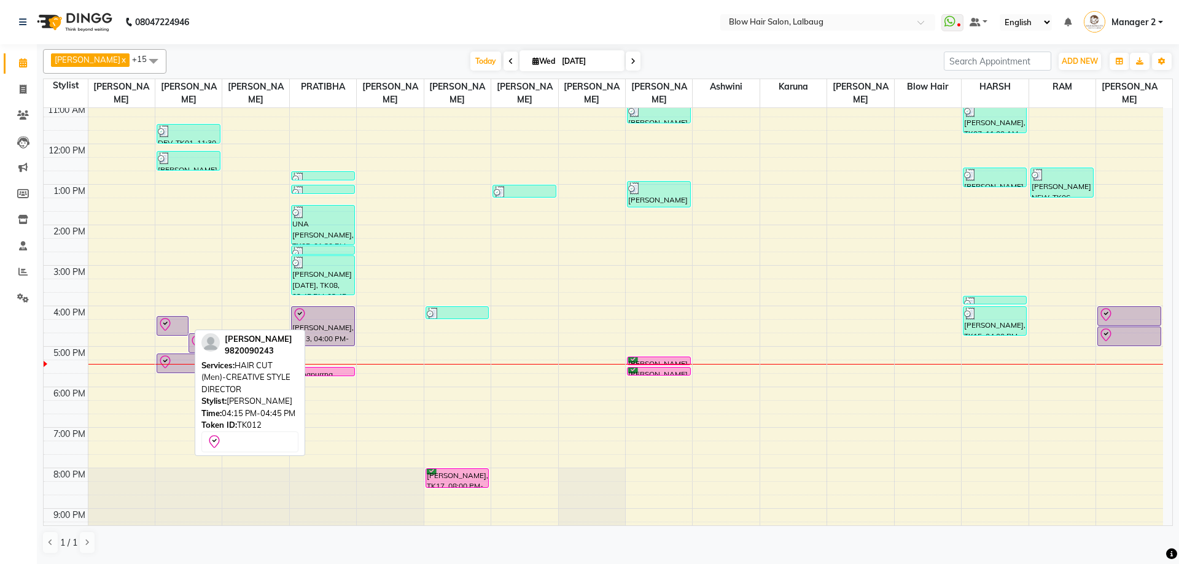
click at [182, 326] on div at bounding box center [172, 324] width 29 height 15
select select "8"
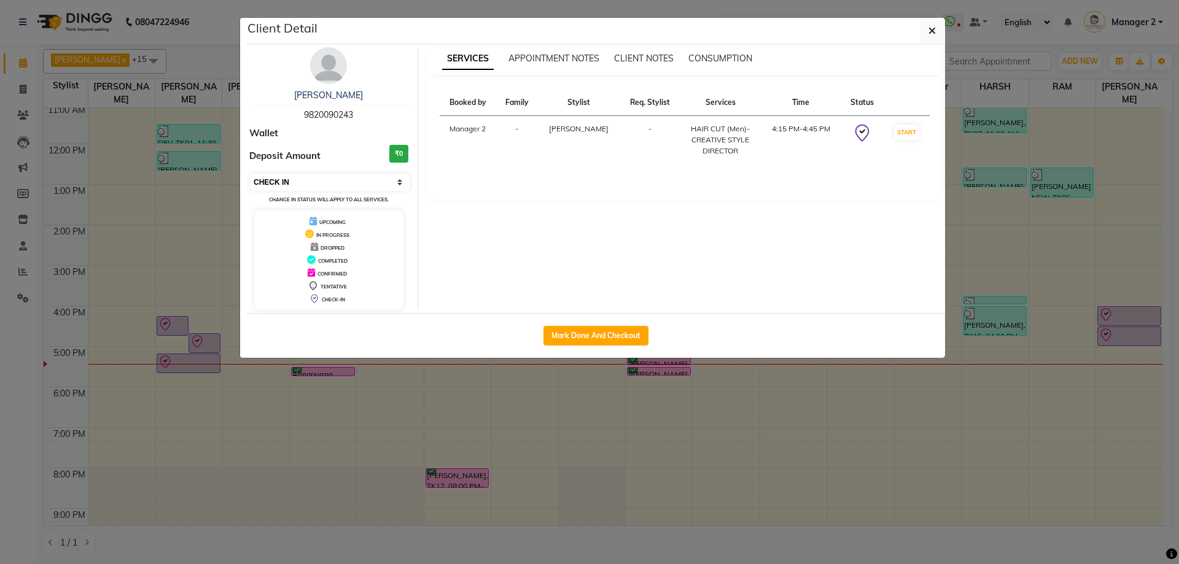
click at [331, 180] on select "Select IN SERVICE CONFIRMED TENTATIVE CHECK IN MARK DONE DROPPED UPCOMING" at bounding box center [329, 182] width 159 height 17
click at [930, 36] on span "button" at bounding box center [931, 31] width 7 height 12
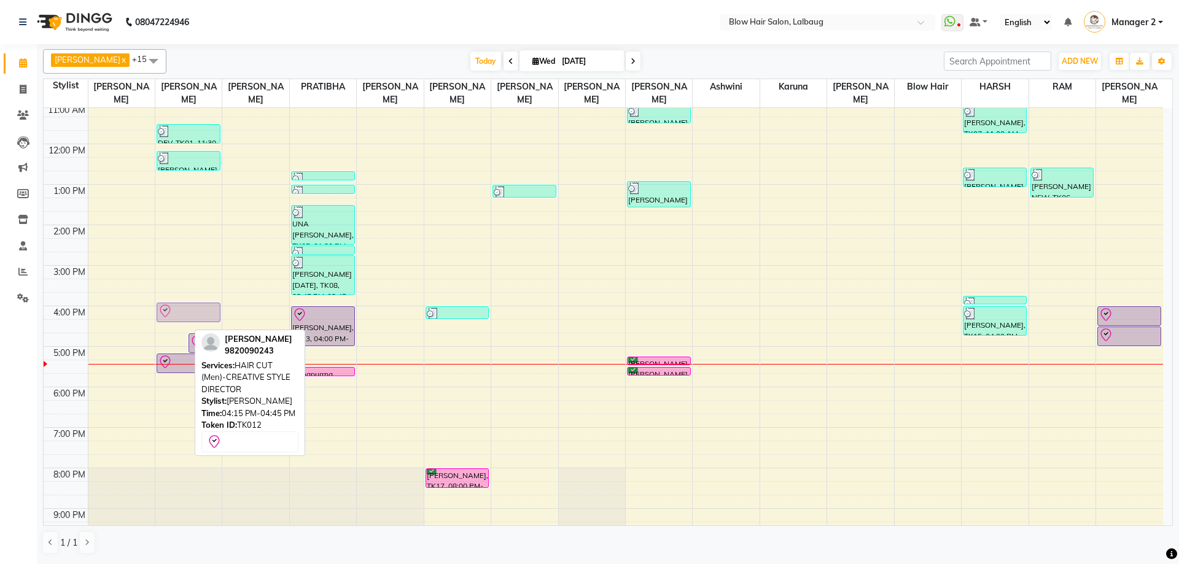
drag, startPoint x: 177, startPoint y: 324, endPoint x: 187, endPoint y: 308, distance: 18.7
click at [187, 308] on div "ARTI MAHAJAN, TK12, 04:15 PM-04:45 PM, HAIR CUT (Men)-CREATIVE STYLE DIRECTOR m…" at bounding box center [188, 265] width 66 height 567
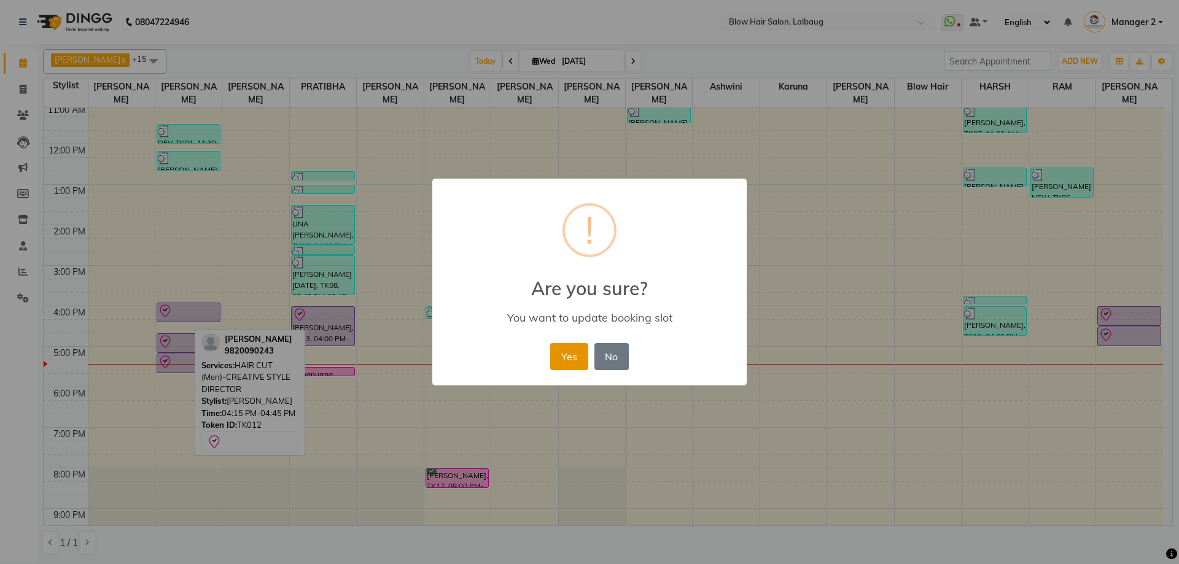
click at [563, 356] on button "Yes" at bounding box center [568, 356] width 37 height 27
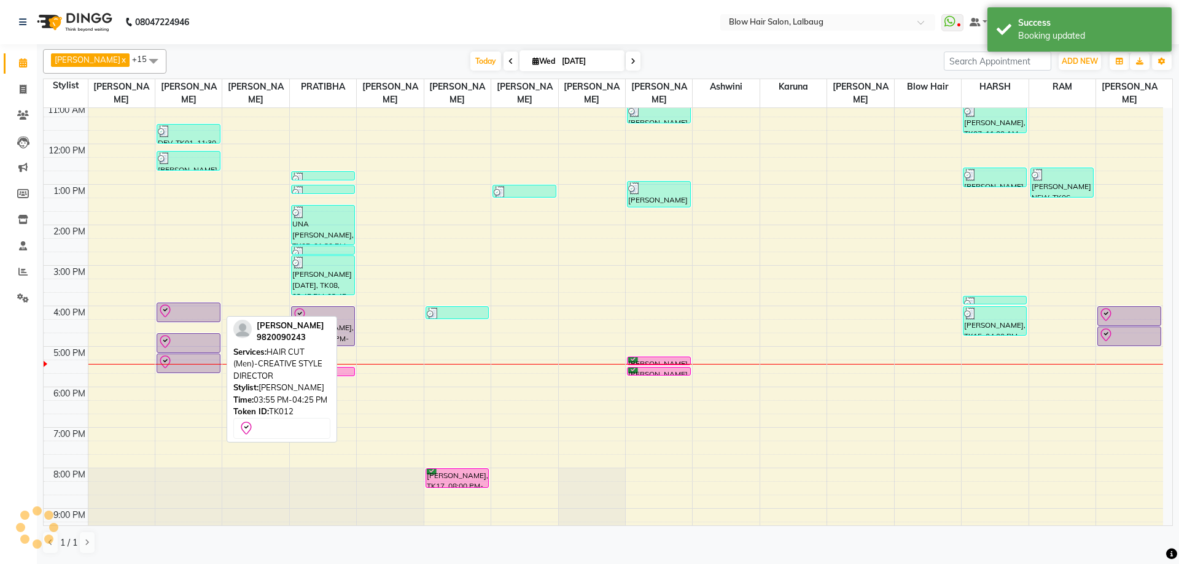
click at [195, 317] on div at bounding box center [188, 311] width 61 height 15
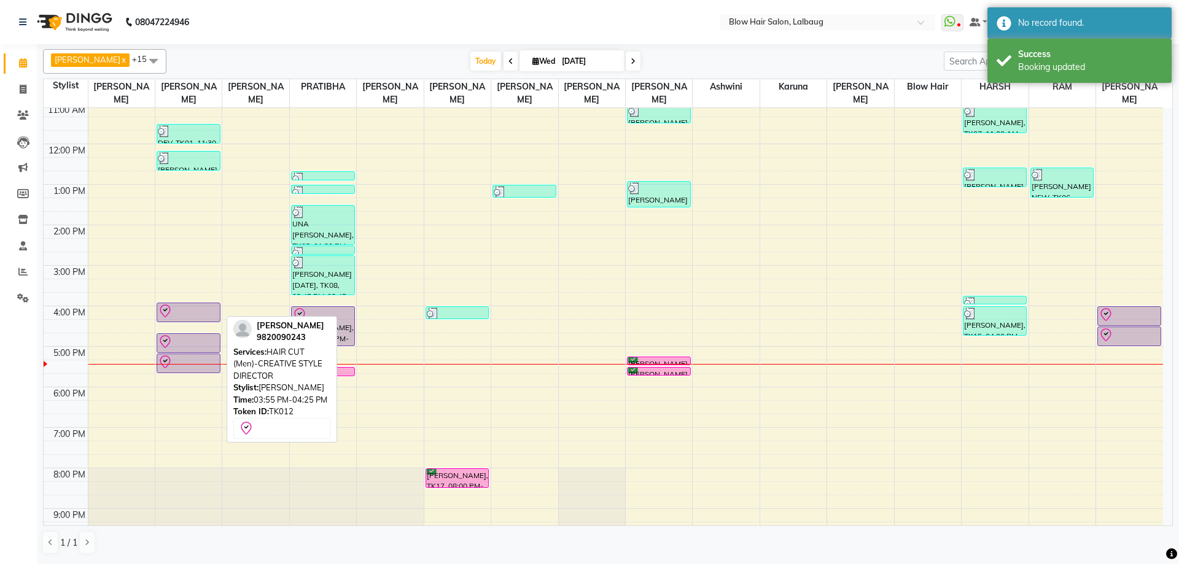
click at [198, 316] on div at bounding box center [188, 311] width 61 height 15
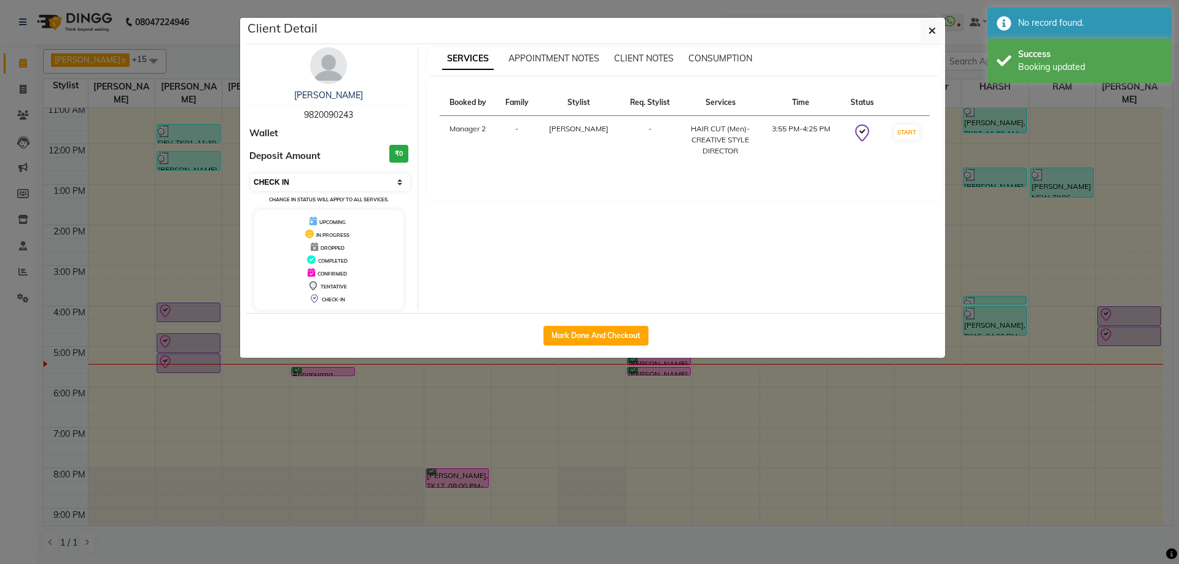
drag, startPoint x: 335, startPoint y: 179, endPoint x: 335, endPoint y: 190, distance: 10.4
click at [335, 179] on select "Select IN SERVICE CONFIRMED TENTATIVE CHECK IN MARK DONE DROPPED UPCOMING" at bounding box center [329, 182] width 159 height 17
select select "3"
click at [250, 174] on select "Select IN SERVICE CONFIRMED TENTATIVE CHECK IN MARK DONE DROPPED UPCOMING" at bounding box center [329, 182] width 159 height 17
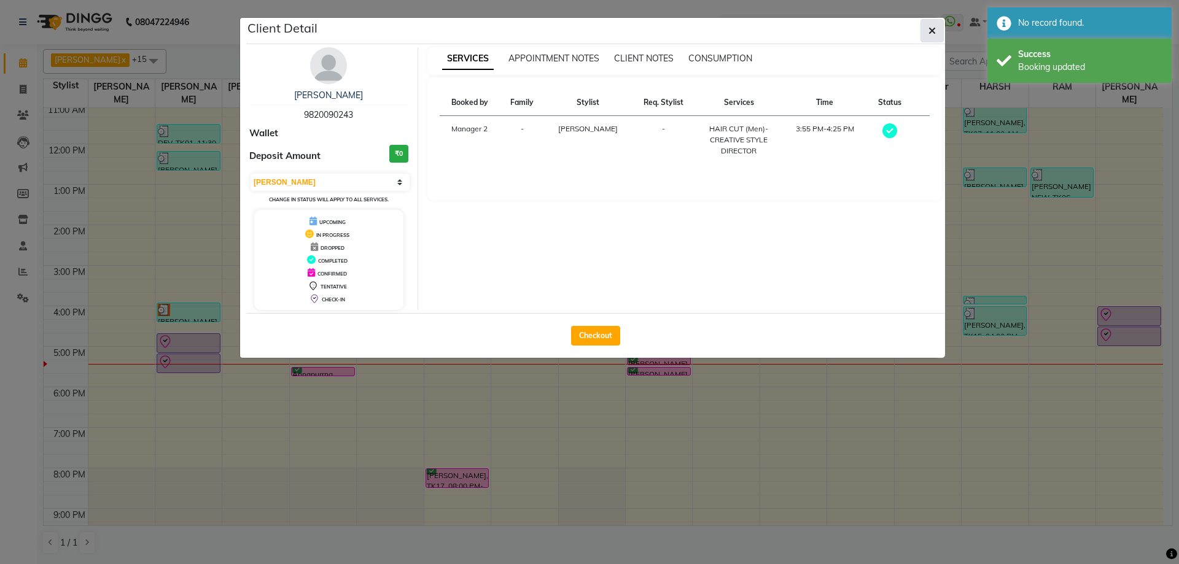
click at [928, 38] on button "button" at bounding box center [931, 30] width 23 height 23
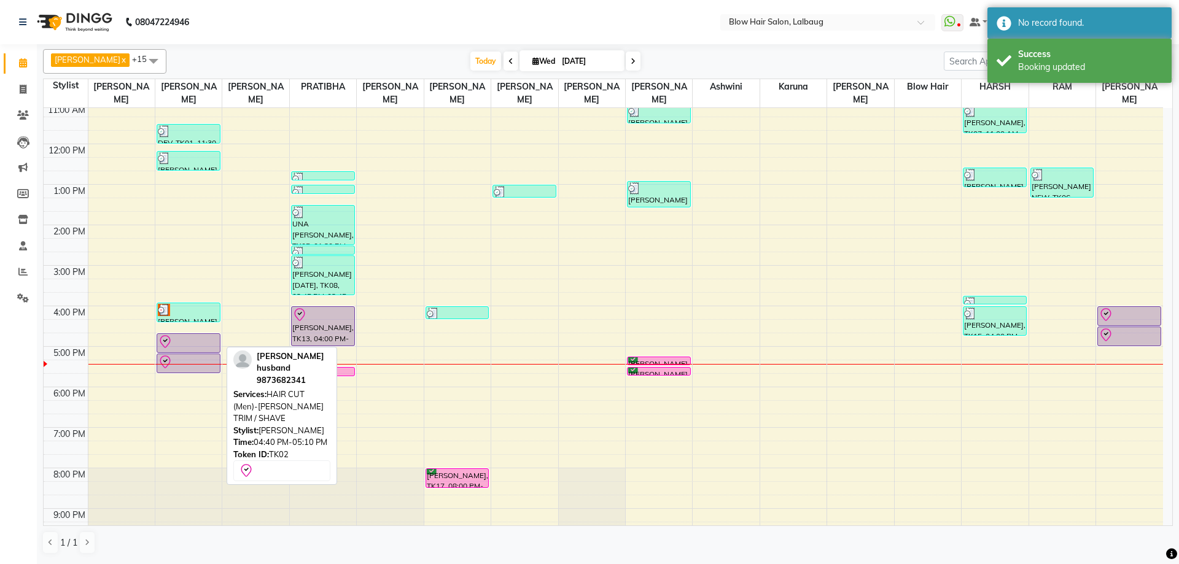
click at [168, 347] on icon at bounding box center [165, 342] width 15 height 15
select select "8"
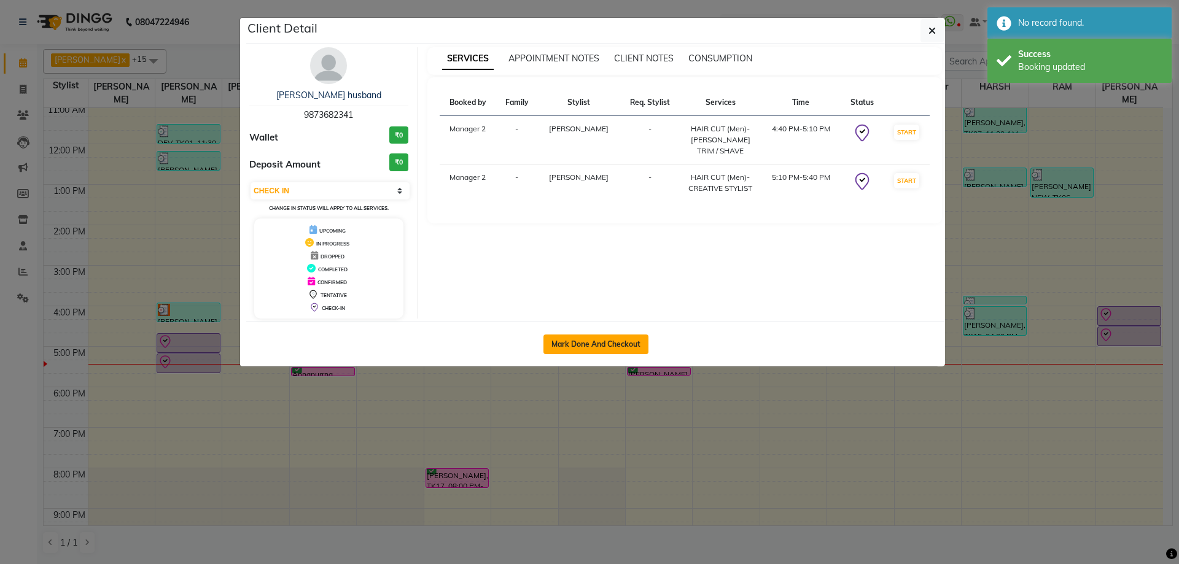
click at [578, 337] on button "Mark Done And Checkout" at bounding box center [595, 345] width 105 height 20
select select "5162"
select select "service"
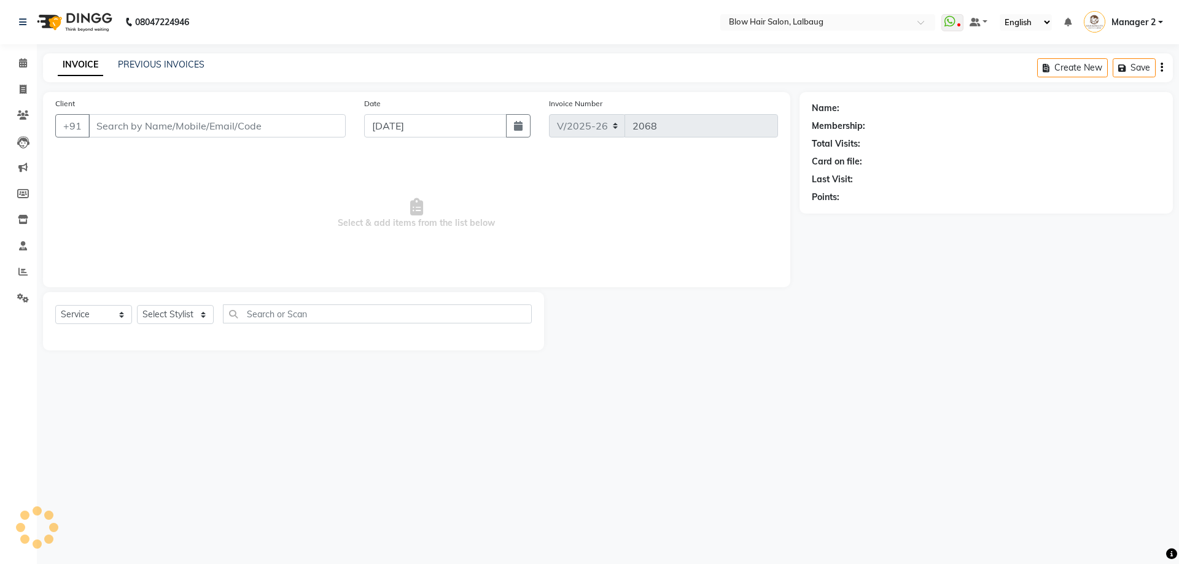
type input "98******41"
select select "33342"
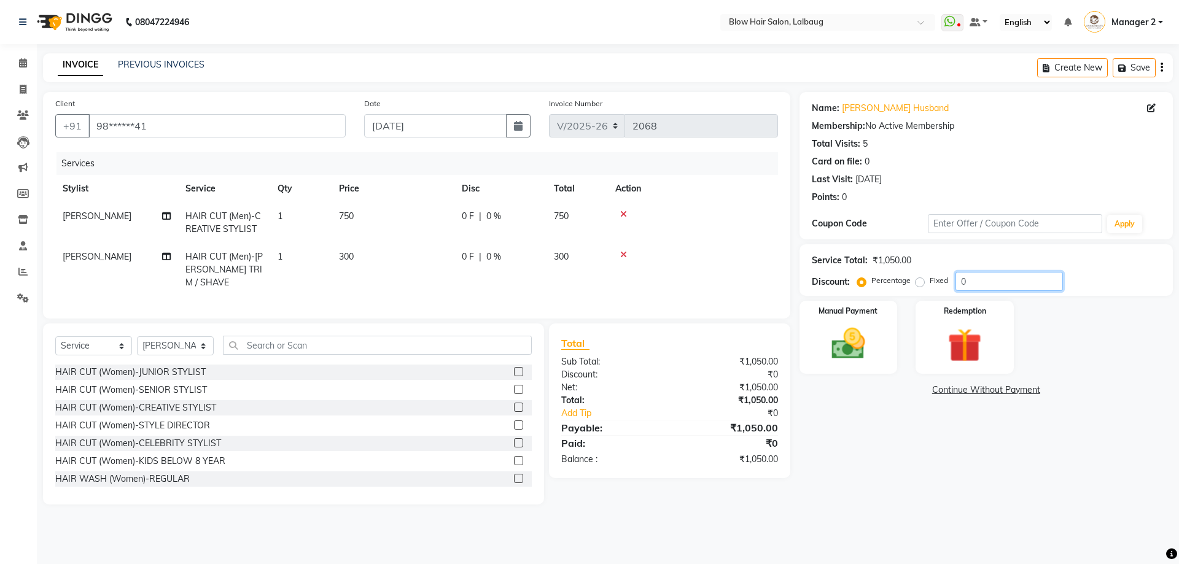
drag, startPoint x: 961, startPoint y: 281, endPoint x: 946, endPoint y: 298, distance: 22.2
click at [946, 298] on div "Name: Megha Husband Membership: No Active Membership Total Visits: 5 Card on fi…" at bounding box center [990, 298] width 382 height 413
type input "20"
click at [845, 334] on img at bounding box center [848, 344] width 57 height 41
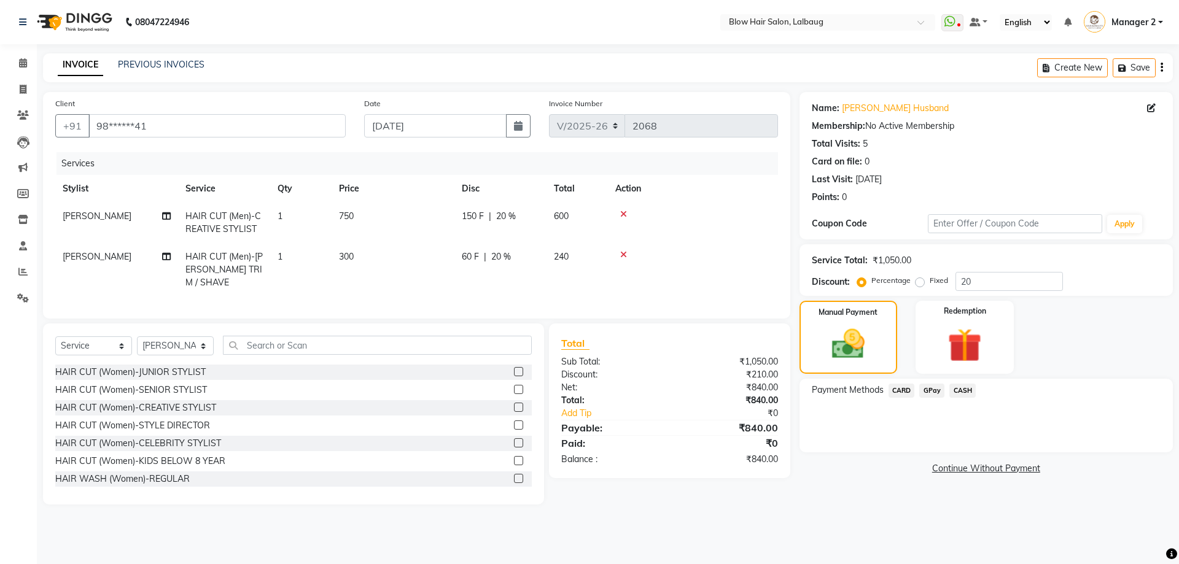
click at [906, 392] on span "CARD" at bounding box center [901, 391] width 26 height 14
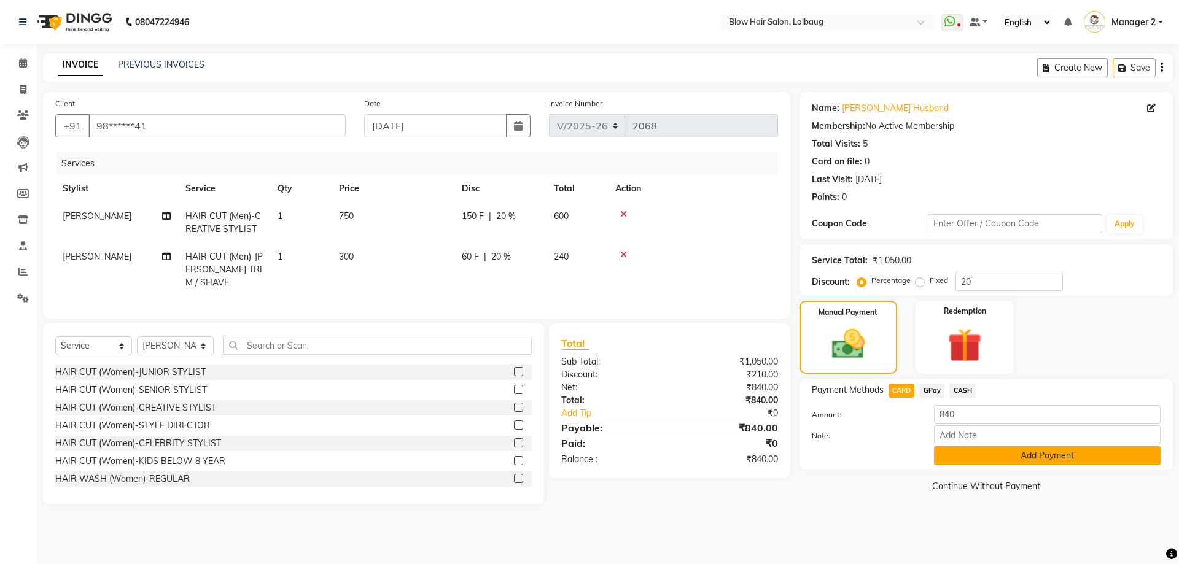
click at [993, 459] on button "Add Payment" at bounding box center [1047, 455] width 227 height 19
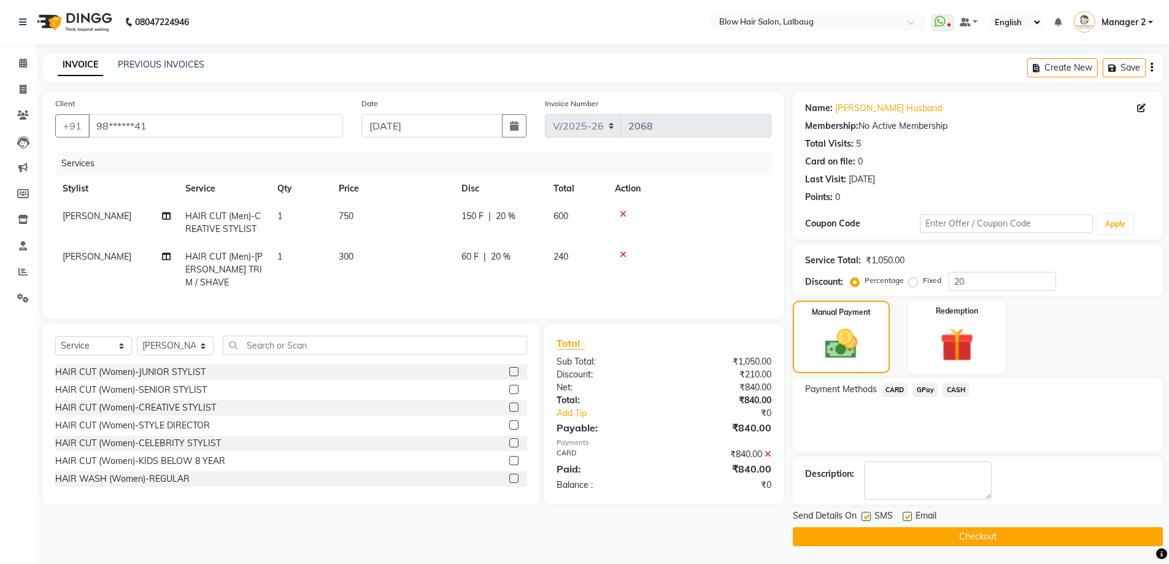
drag, startPoint x: 909, startPoint y: 518, endPoint x: 880, endPoint y: 523, distance: 29.9
click at [909, 518] on label at bounding box center [907, 516] width 9 height 9
click at [909, 518] on input "checkbox" at bounding box center [907, 517] width 8 height 8
checkbox input "false"
click at [872, 517] on div "SMS" at bounding box center [882, 517] width 41 height 15
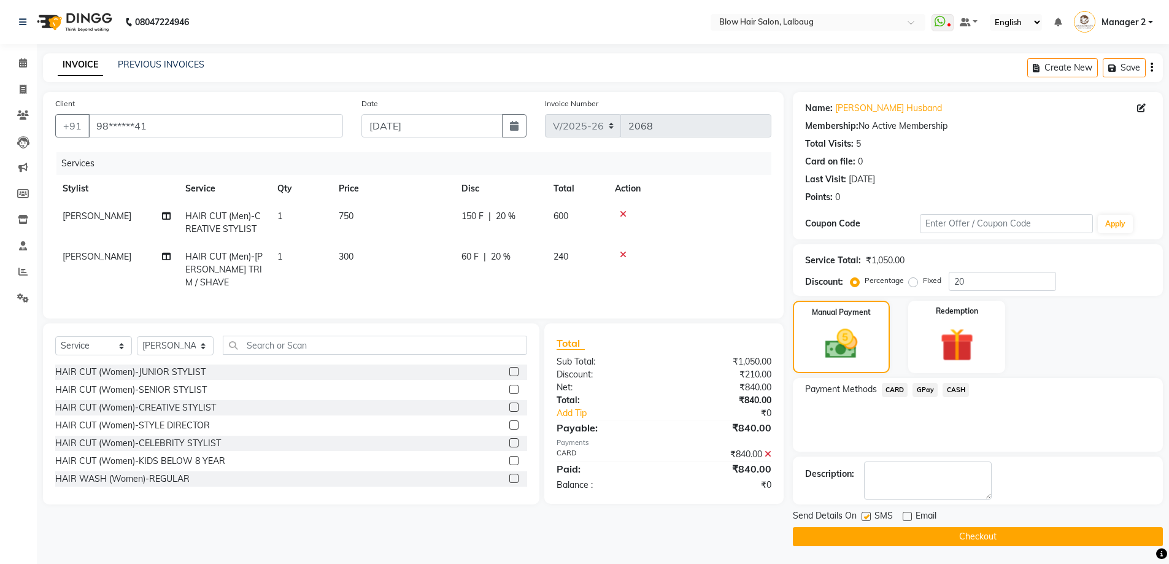
click at [877, 539] on button "Checkout" at bounding box center [978, 536] width 370 height 19
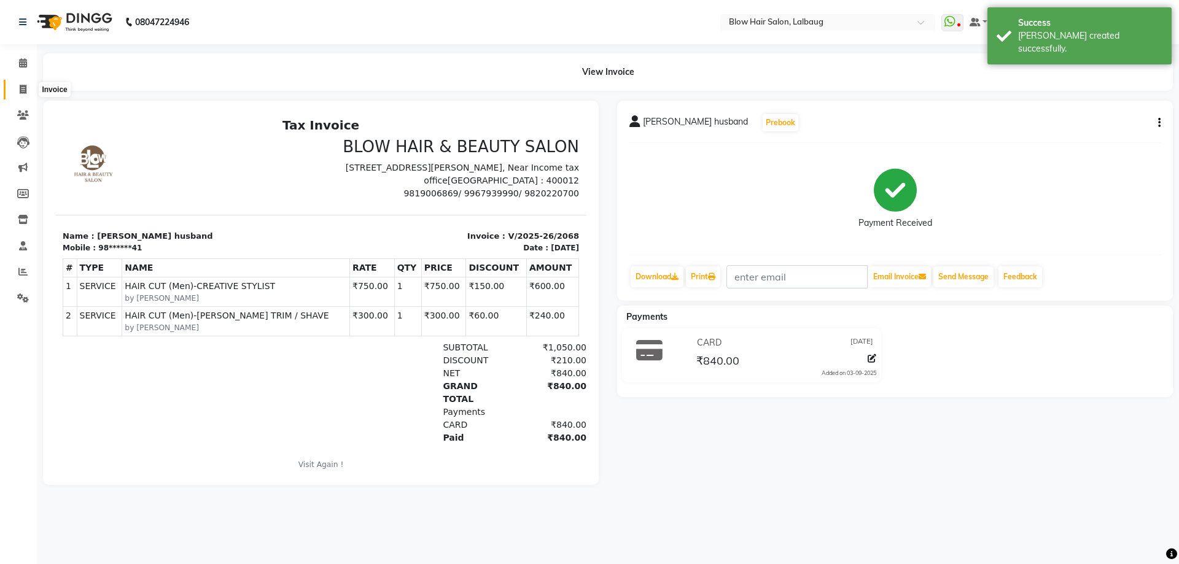
click at [21, 88] on icon at bounding box center [23, 89] width 7 height 9
select select "5162"
select select "service"
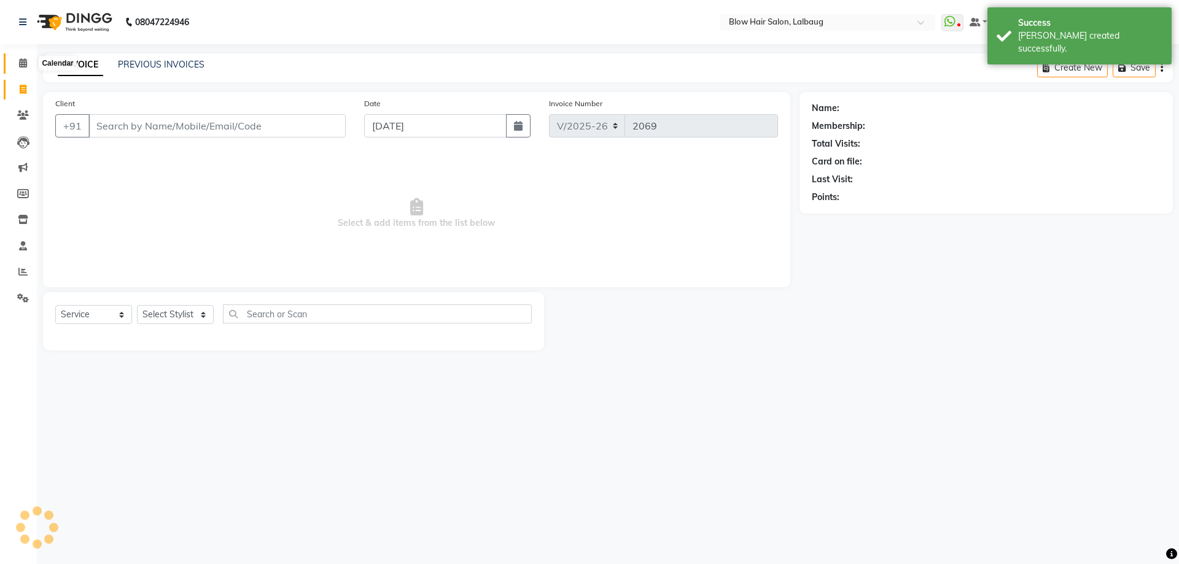
click at [25, 60] on icon at bounding box center [23, 62] width 8 height 9
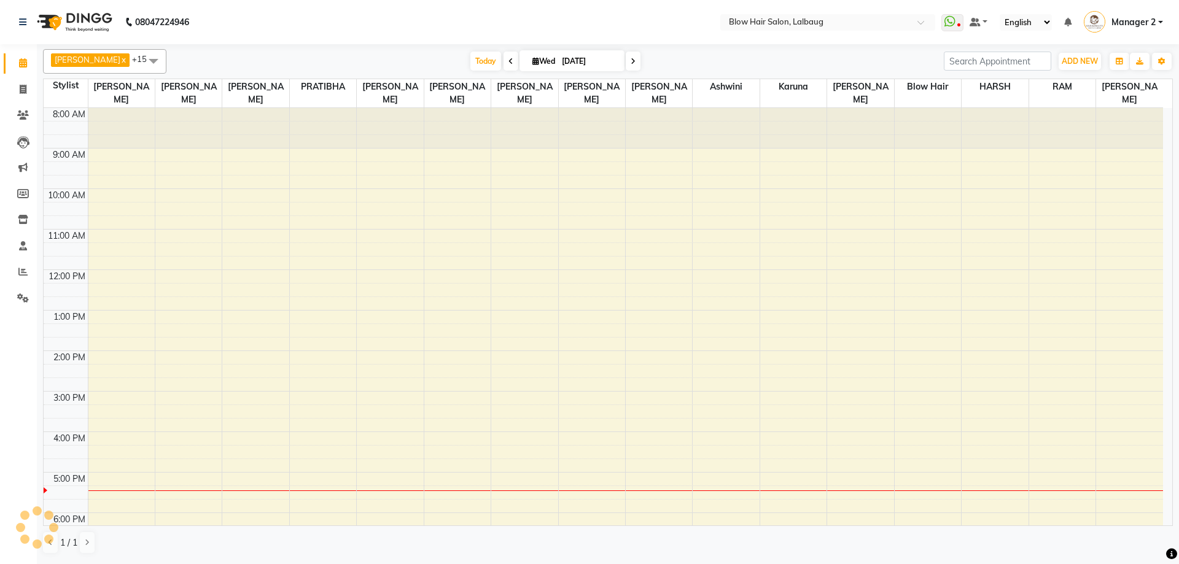
scroll to position [126, 0]
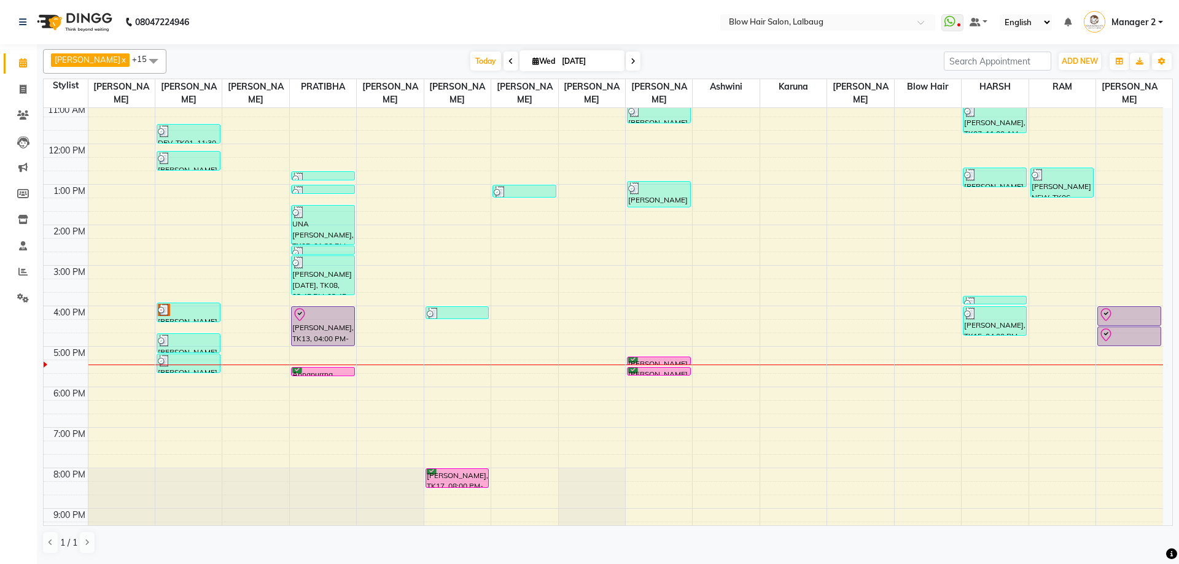
click at [724, 338] on div "8:00 AM 9:00 AM 10:00 AM 11:00 AM 12:00 PM 1:00 PM 2:00 PM 3:00 PM 4:00 PM 5:00…" at bounding box center [603, 265] width 1119 height 567
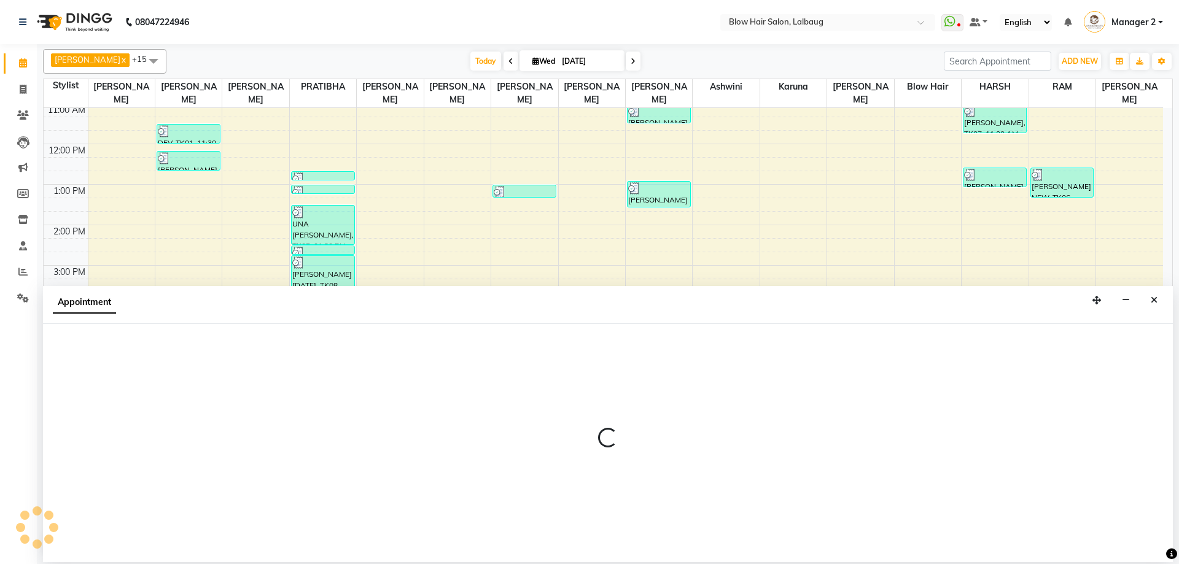
select select "60246"
select select "tentative"
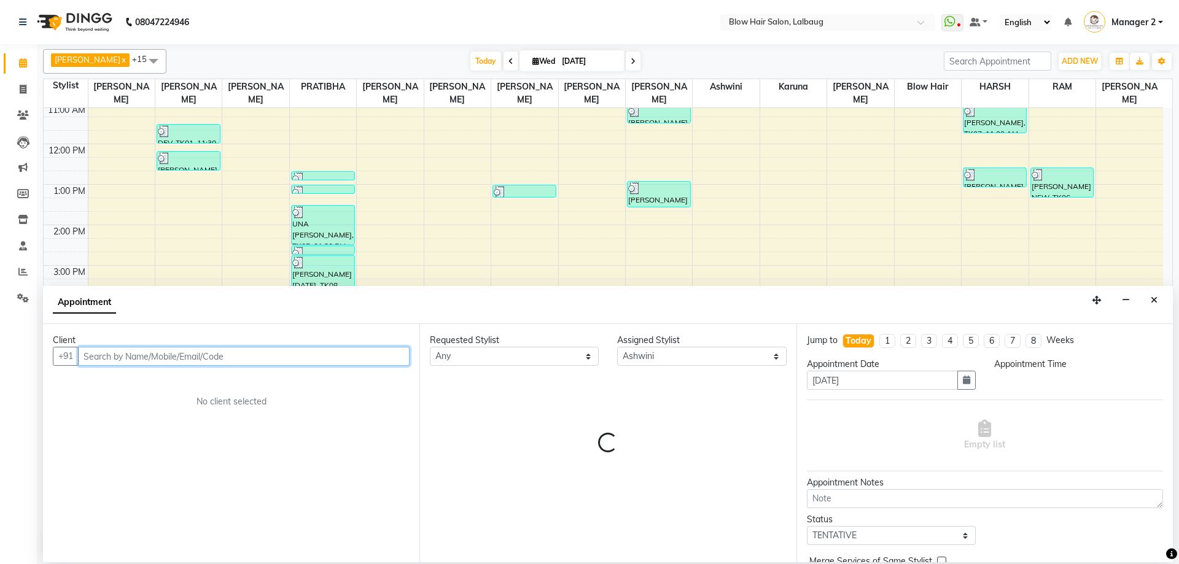
select select "1005"
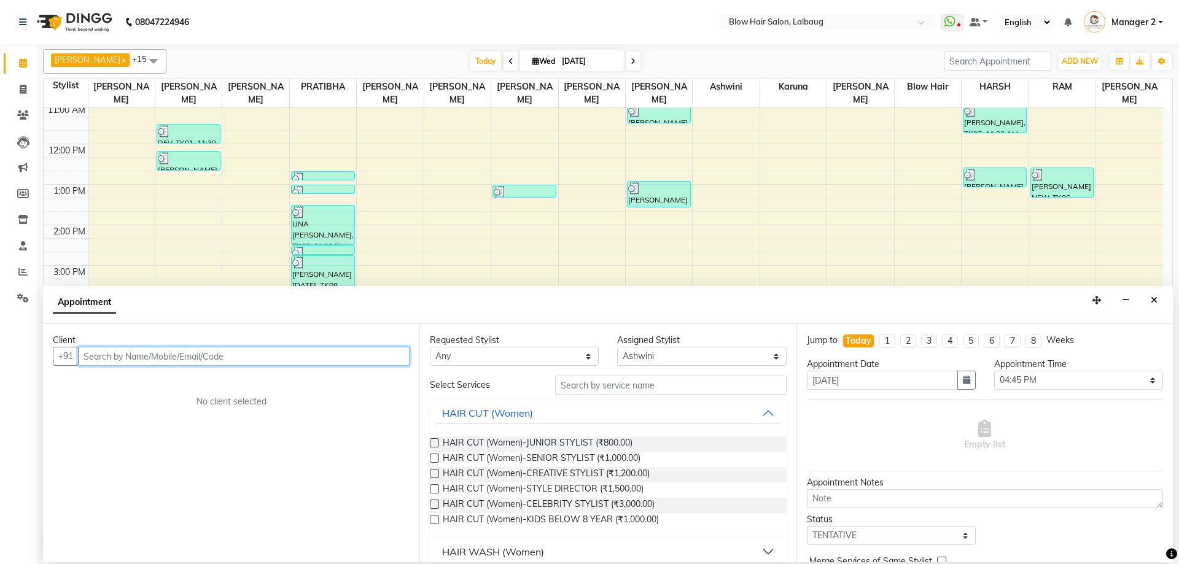
click at [135, 354] on input "text" at bounding box center [243, 356] width 331 height 19
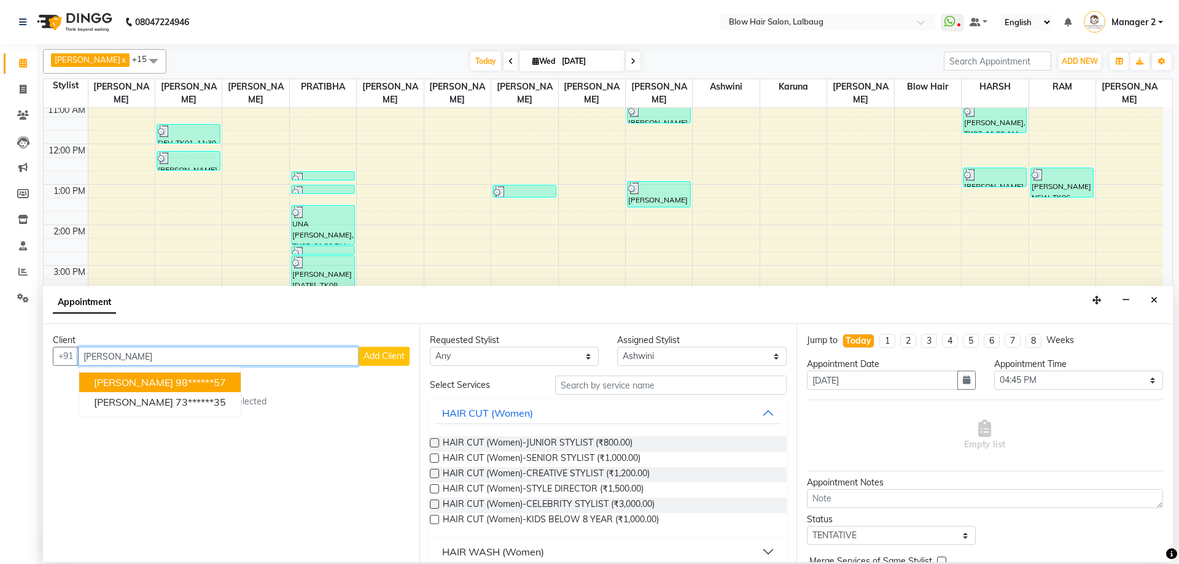
click at [187, 386] on ngb-highlight "98******57" at bounding box center [201, 382] width 50 height 12
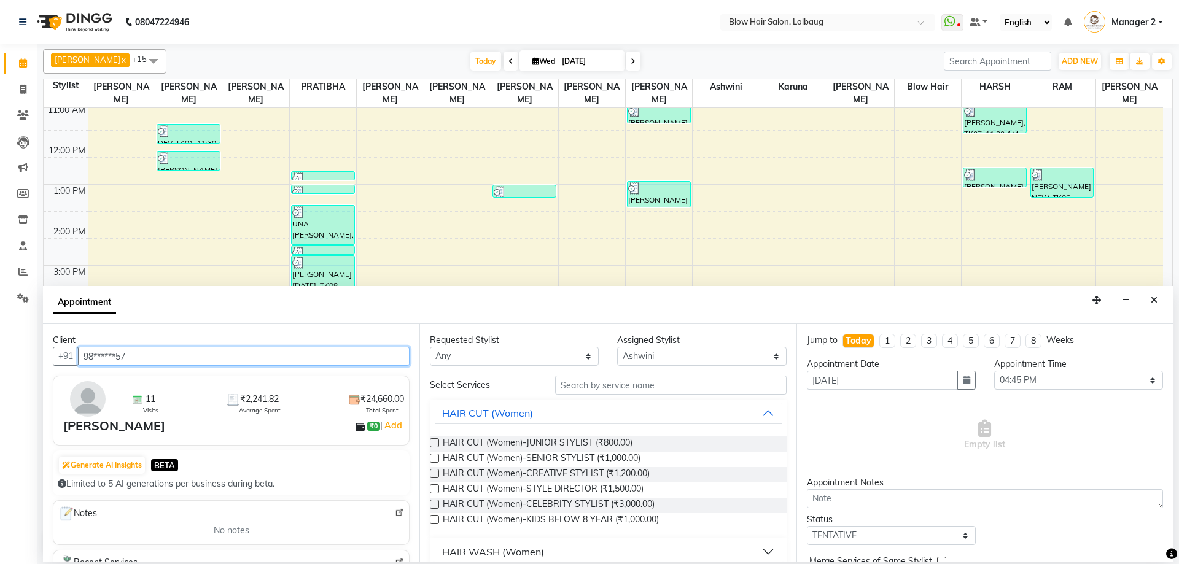
type input "98******57"
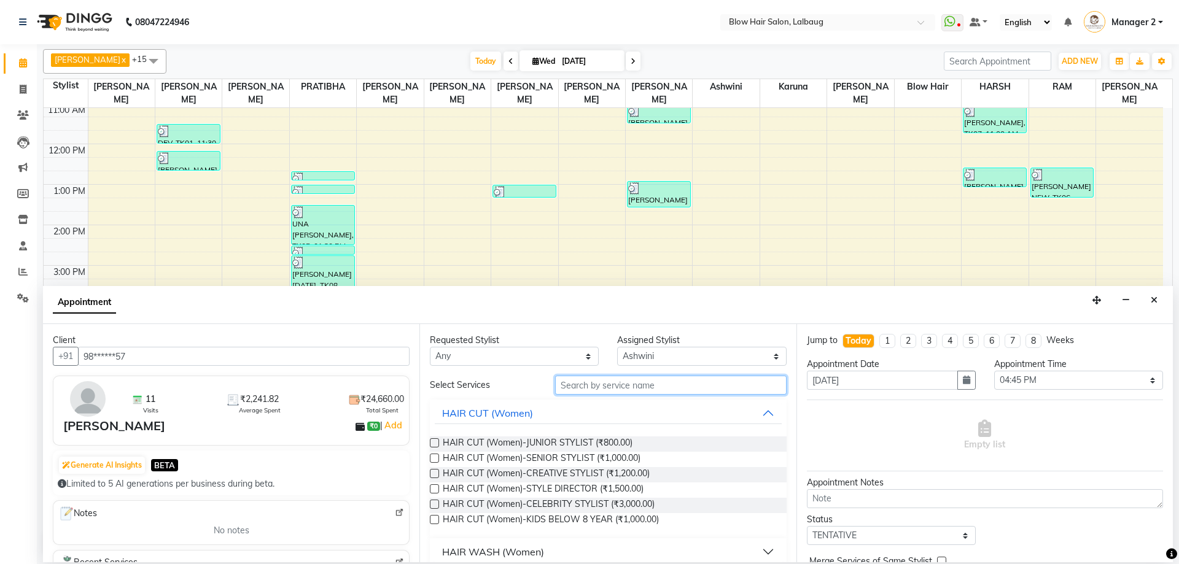
click at [607, 383] on input "text" at bounding box center [670, 385] width 231 height 19
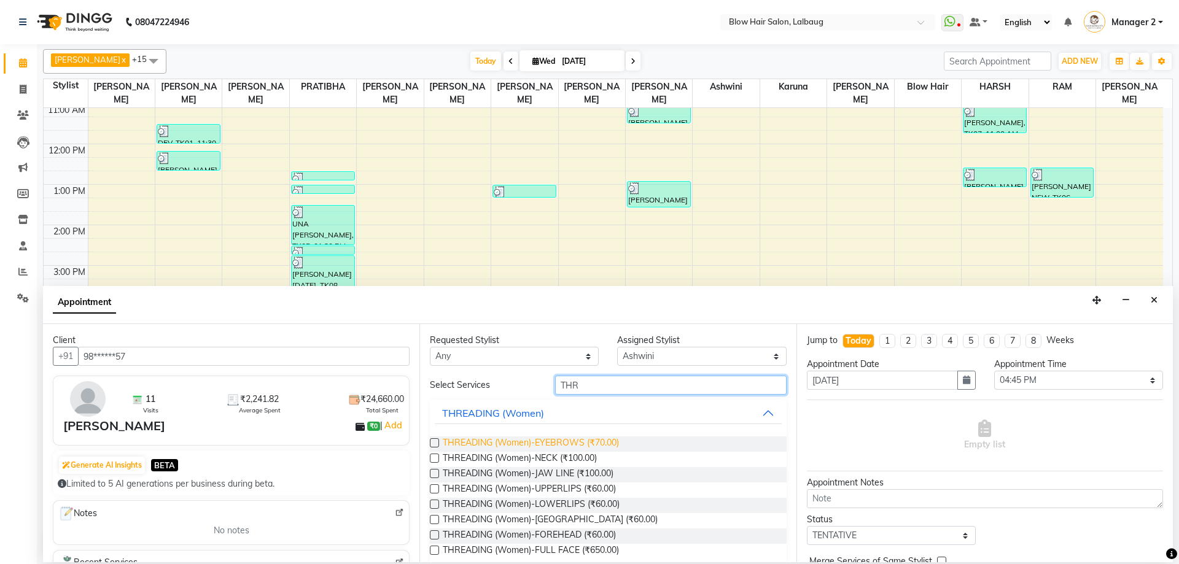
type input "THR"
click at [582, 439] on span "THREADING (Women)-EYEBROWS (₹70.00)" at bounding box center [531, 443] width 176 height 15
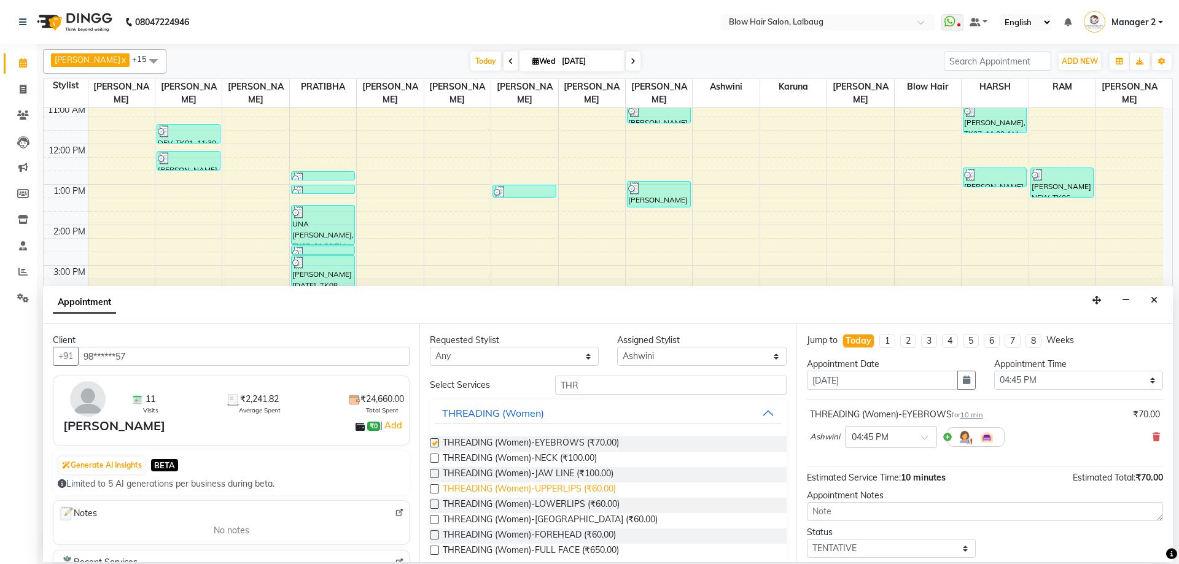
checkbox input "false"
click at [594, 487] on span "THREADING (Women)-UPPERLIPS (₹60.00)" at bounding box center [529, 490] width 173 height 15
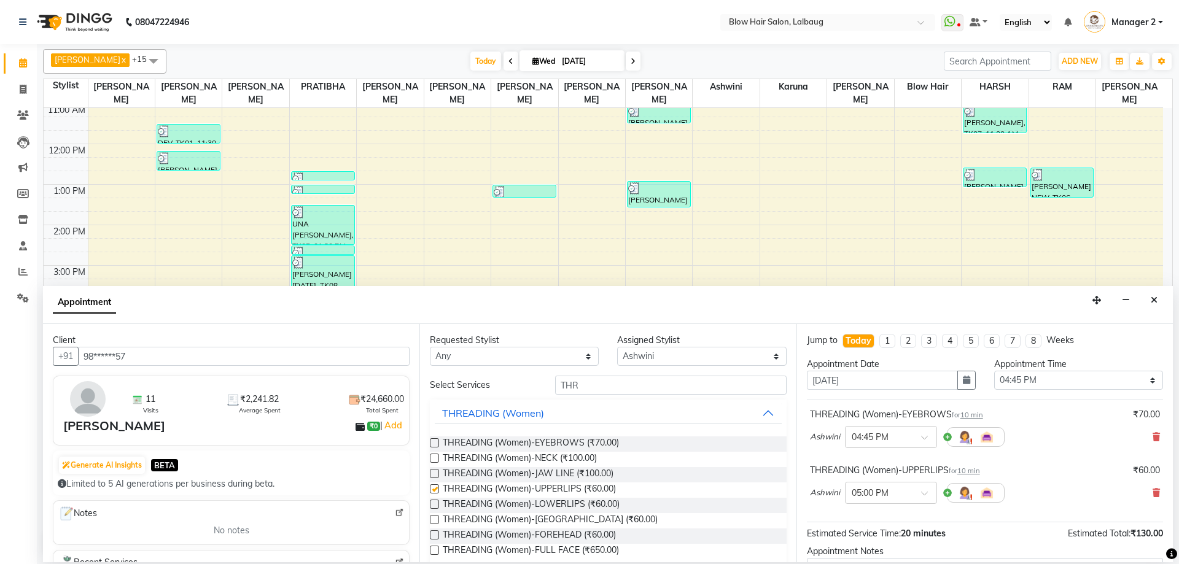
checkbox input "false"
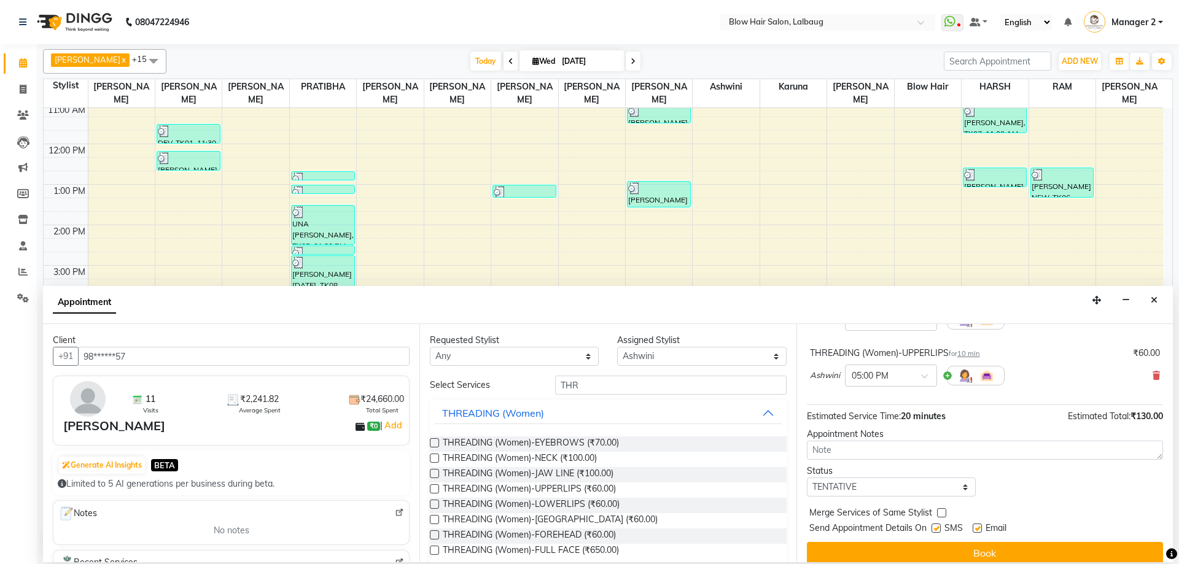
scroll to position [129, 0]
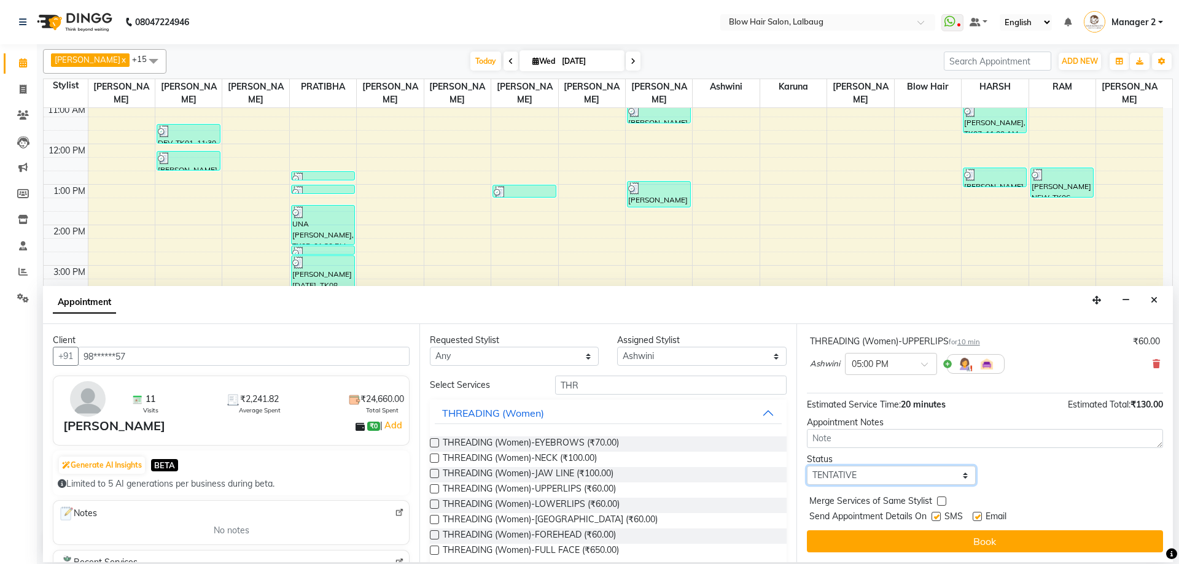
click at [904, 476] on select "Select TENTATIVE CONFIRM CHECK-IN UPCOMING" at bounding box center [891, 475] width 169 height 19
select select "check-in"
click at [807, 466] on select "Select TENTATIVE CONFIRM CHECK-IN UPCOMING" at bounding box center [891, 475] width 169 height 19
click at [936, 511] on div "SMS" at bounding box center [951, 517] width 41 height 15
drag, startPoint x: 982, startPoint y: 519, endPoint x: 964, endPoint y: 520, distance: 17.8
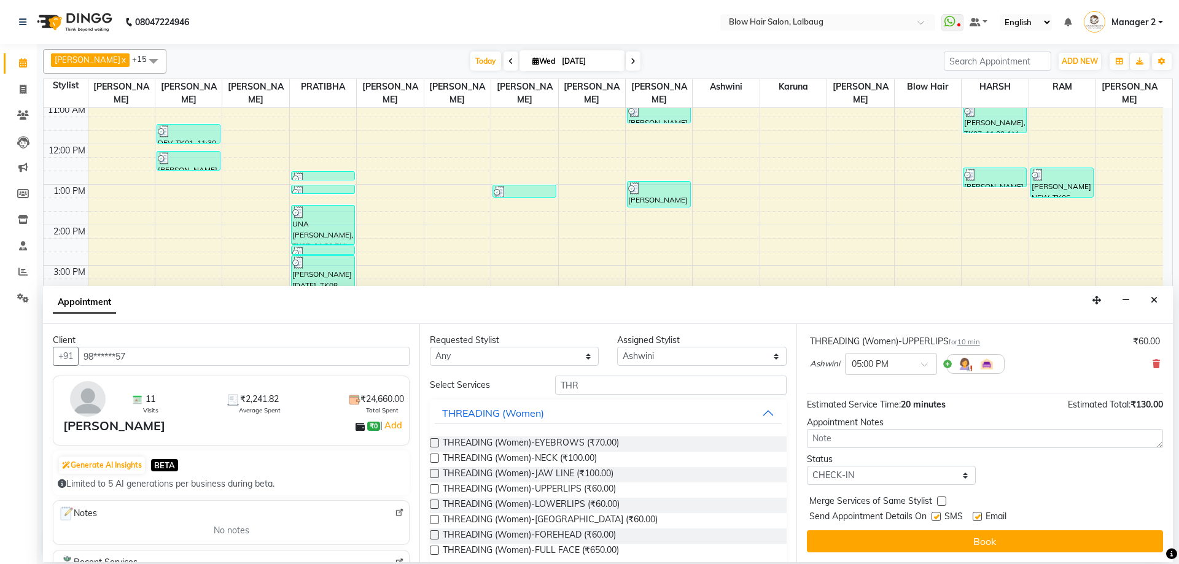
click at [982, 520] on div "Email" at bounding box center [994, 517] width 44 height 15
click at [935, 516] on label at bounding box center [935, 516] width 9 height 9
click at [935, 516] on input "checkbox" at bounding box center [935, 518] width 8 height 8
checkbox input "false"
click at [979, 512] on label at bounding box center [976, 516] width 9 height 9
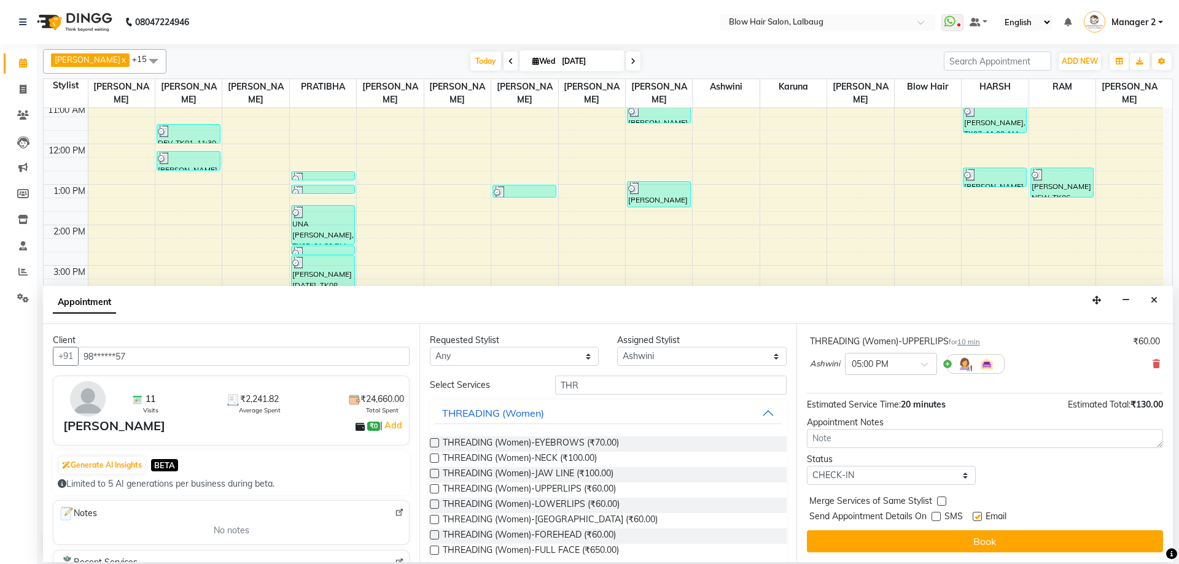
click at [979, 514] on input "checkbox" at bounding box center [976, 518] width 8 height 8
checkbox input "false"
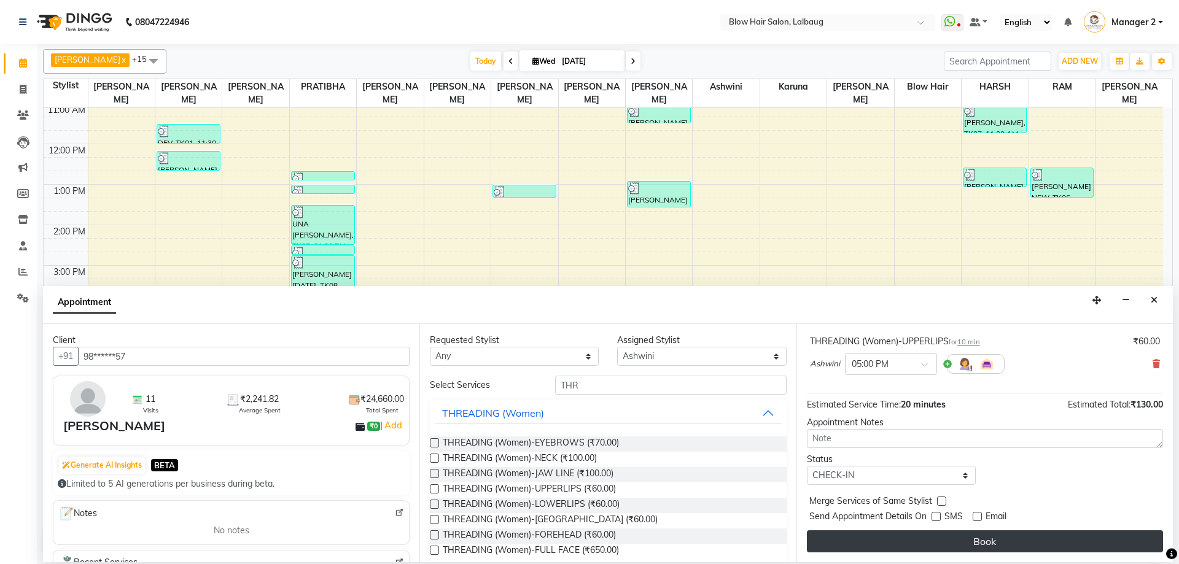
click at [974, 541] on button "Book" at bounding box center [985, 541] width 356 height 22
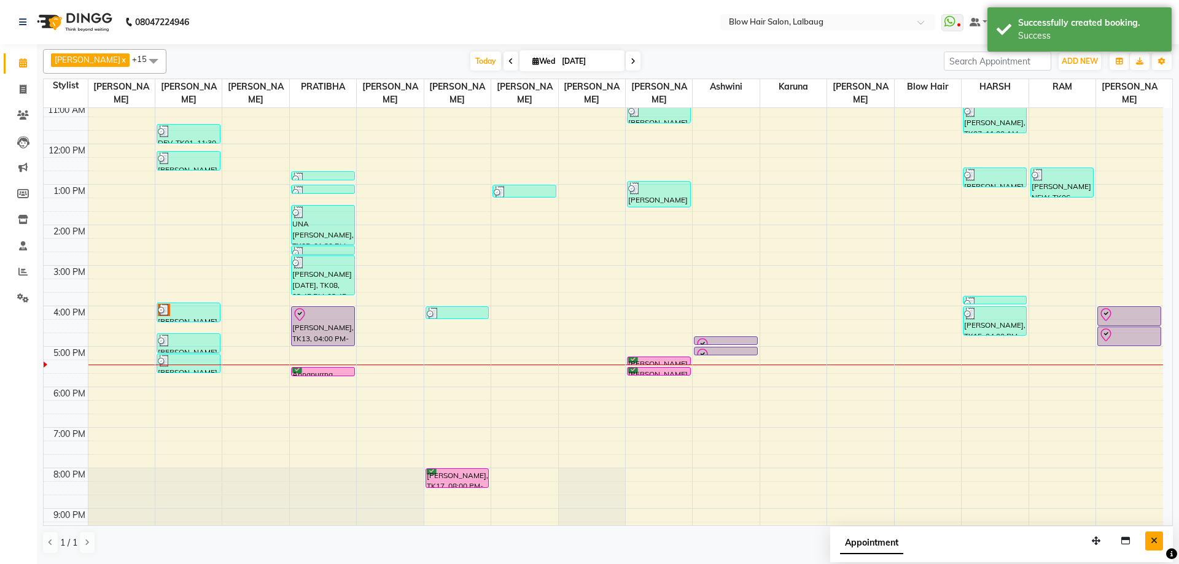
click at [1148, 546] on button "Close" at bounding box center [1154, 541] width 18 height 19
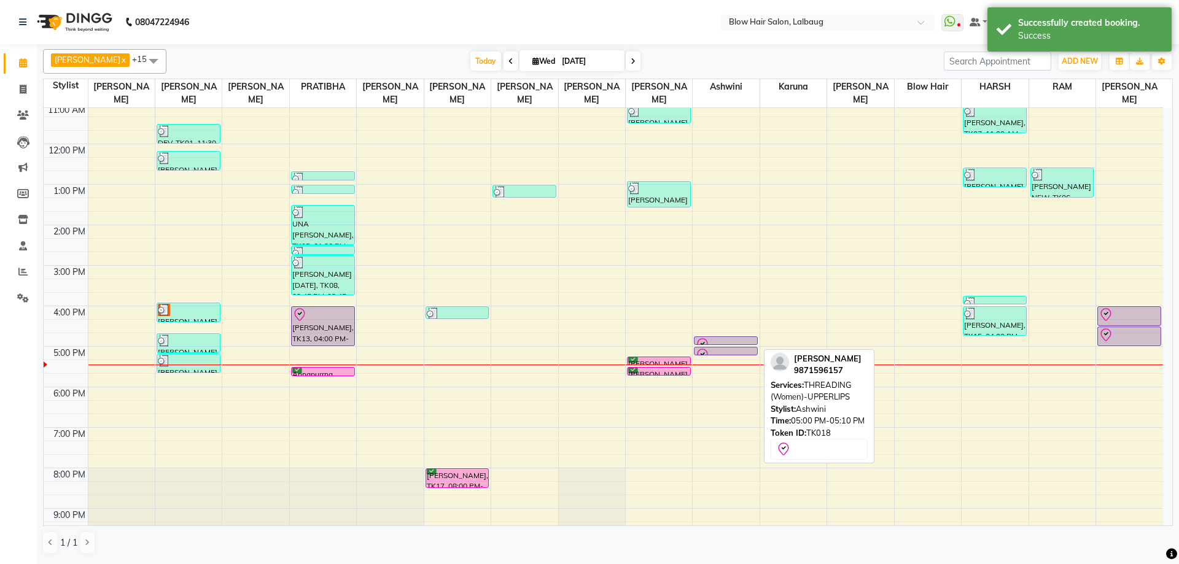
click at [719, 351] on div at bounding box center [725, 355] width 61 height 15
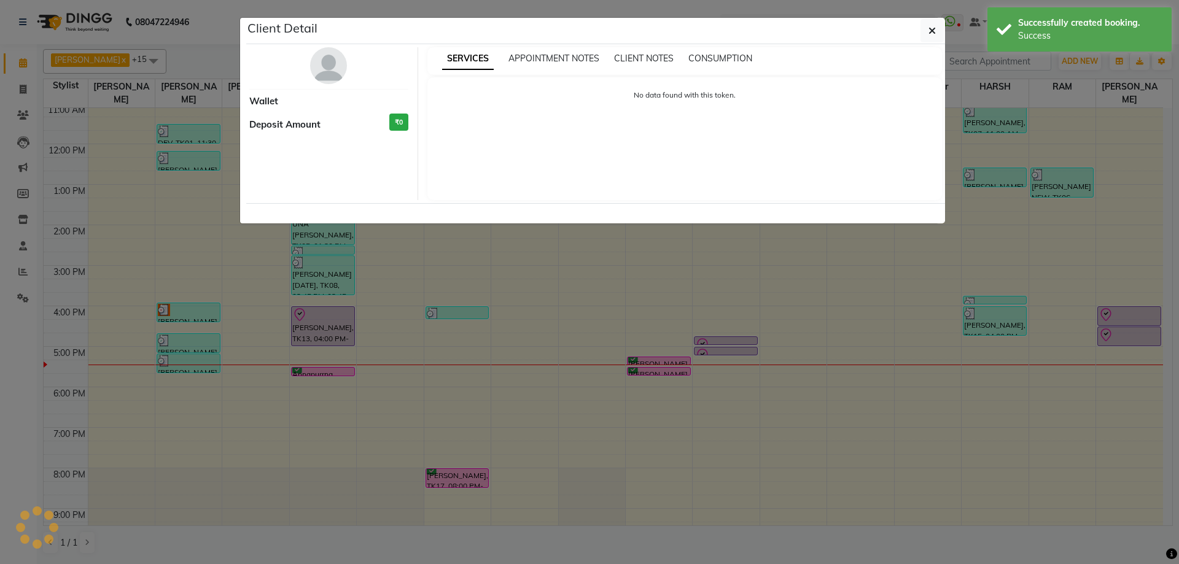
select select "8"
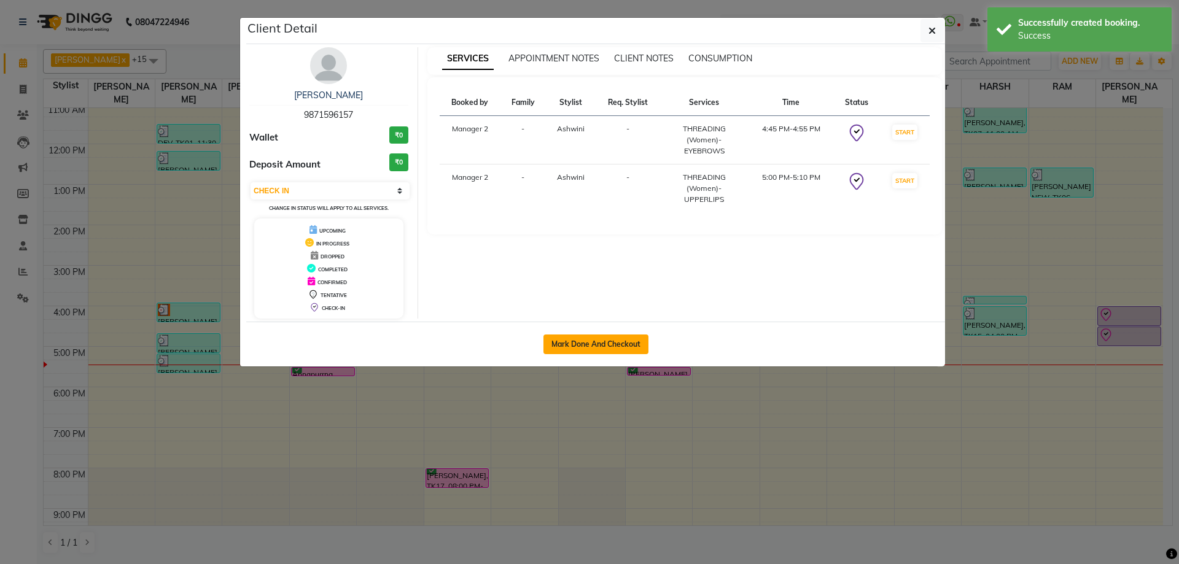
click at [605, 341] on button "Mark Done And Checkout" at bounding box center [595, 345] width 105 height 20
select select "5162"
select select "service"
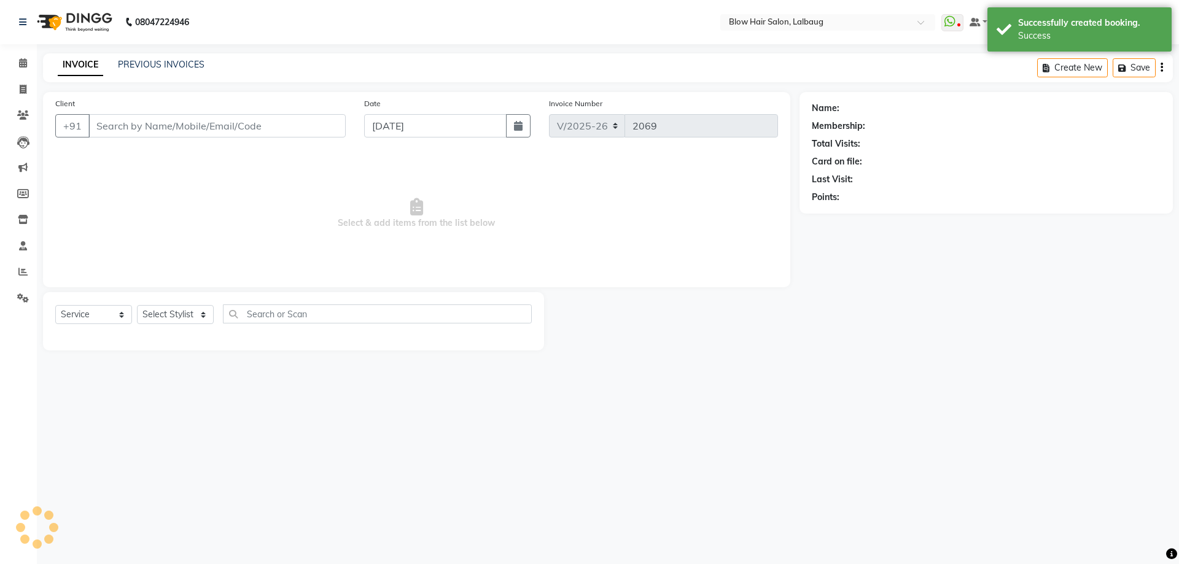
select select "3"
type input "98******57"
select select "60246"
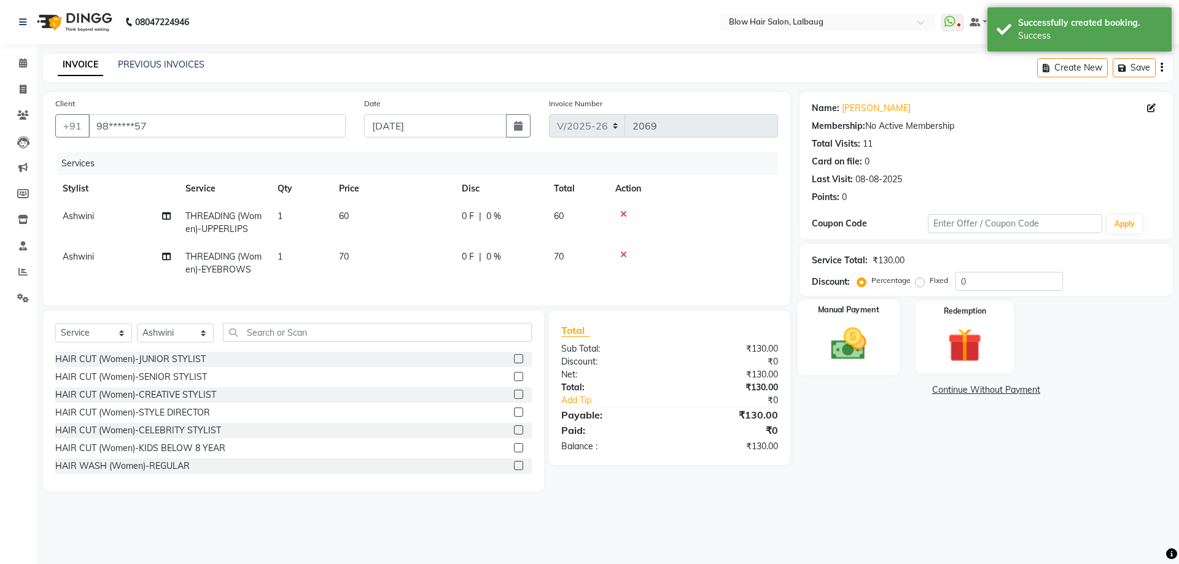
click at [841, 351] on img at bounding box center [848, 344] width 57 height 41
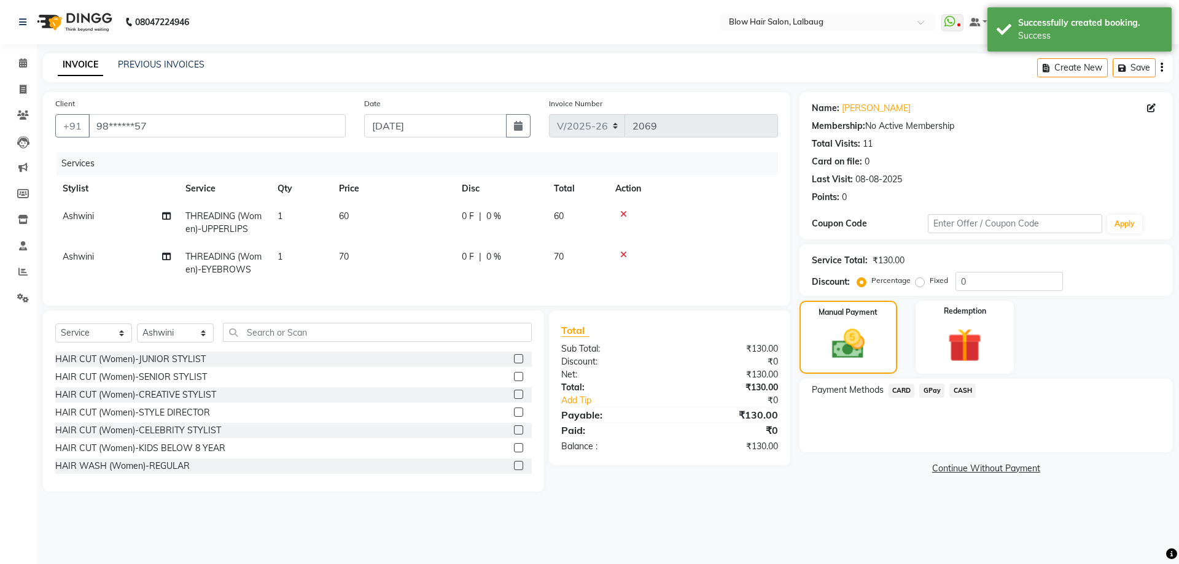
click at [935, 385] on span "GPay" at bounding box center [931, 391] width 25 height 14
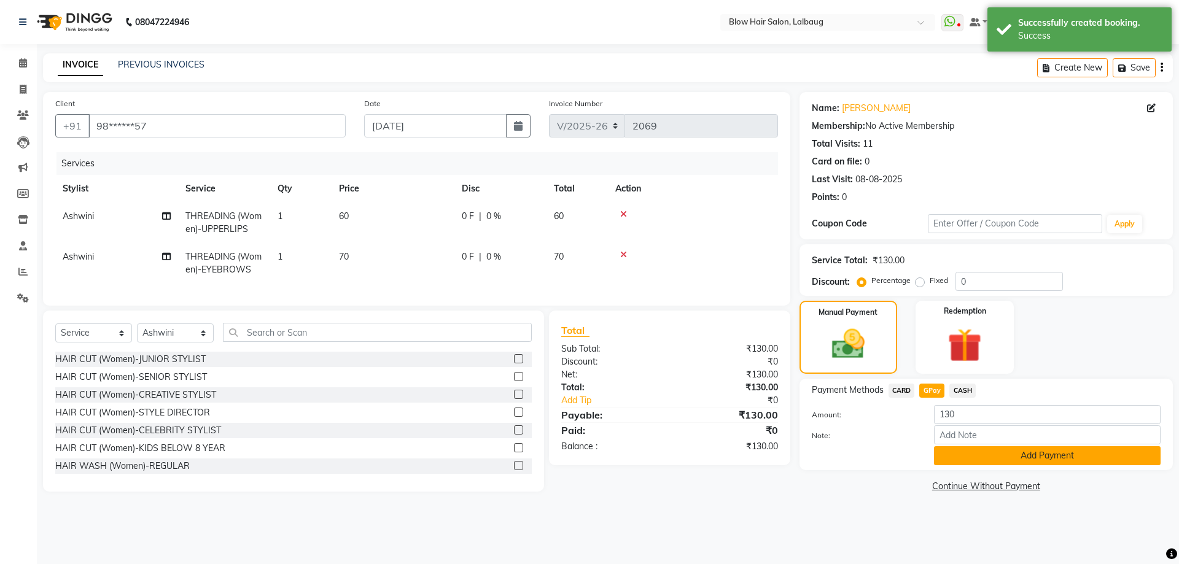
click at [990, 451] on button "Add Payment" at bounding box center [1047, 455] width 227 height 19
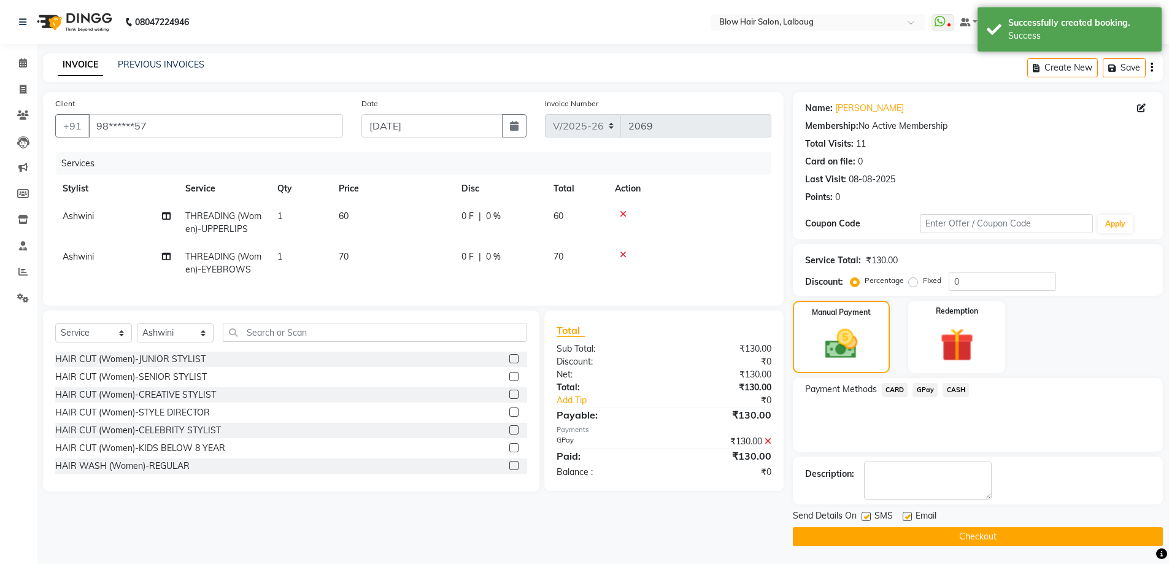
drag, startPoint x: 907, startPoint y: 515, endPoint x: 898, endPoint y: 516, distance: 9.3
click at [907, 515] on label at bounding box center [907, 516] width 9 height 9
click at [907, 515] on input "checkbox" at bounding box center [907, 517] width 8 height 8
checkbox input "false"
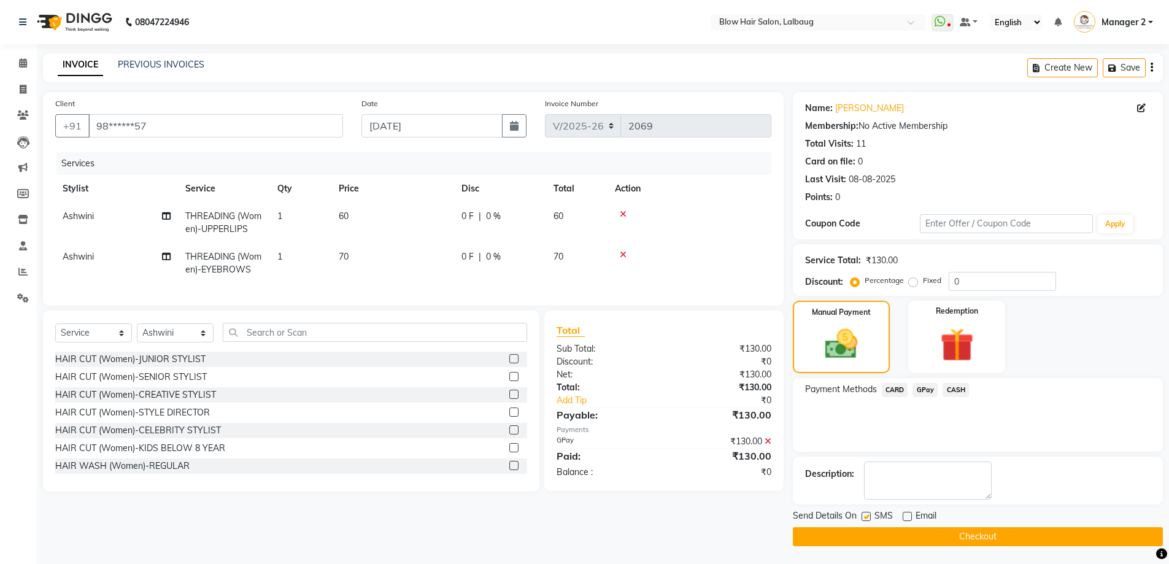
click at [864, 517] on label at bounding box center [866, 516] width 9 height 9
click at [864, 517] on input "checkbox" at bounding box center [866, 517] width 8 height 8
checkbox input "false"
click at [882, 530] on button "Checkout" at bounding box center [978, 536] width 370 height 19
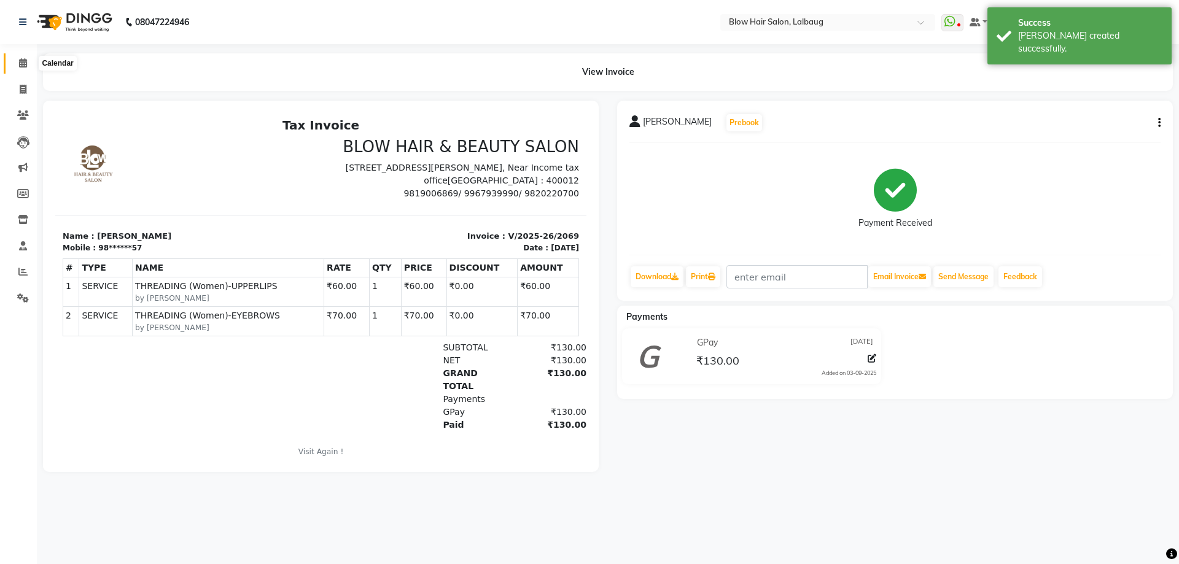
click at [21, 57] on span at bounding box center [22, 63] width 21 height 14
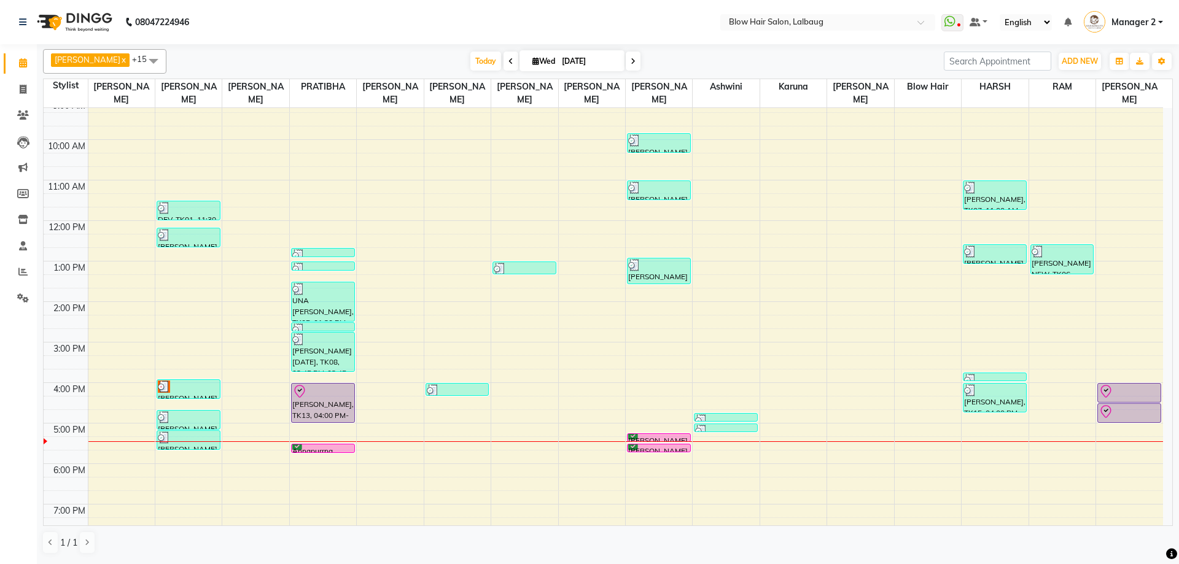
scroll to position [123, 0]
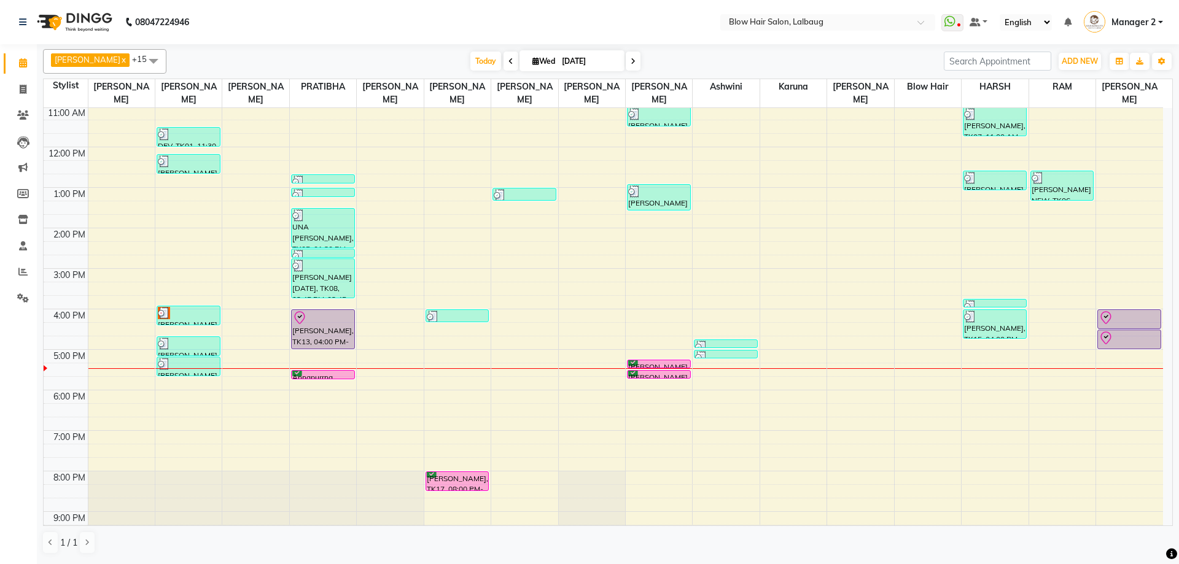
click at [724, 278] on div "8:00 AM 9:00 AM 10:00 AM 11:00 AM 12:00 PM 1:00 PM 2:00 PM 3:00 PM 4:00 PM 5:00…" at bounding box center [603, 268] width 1119 height 567
select select "60246"
select select "900"
select select "tentative"
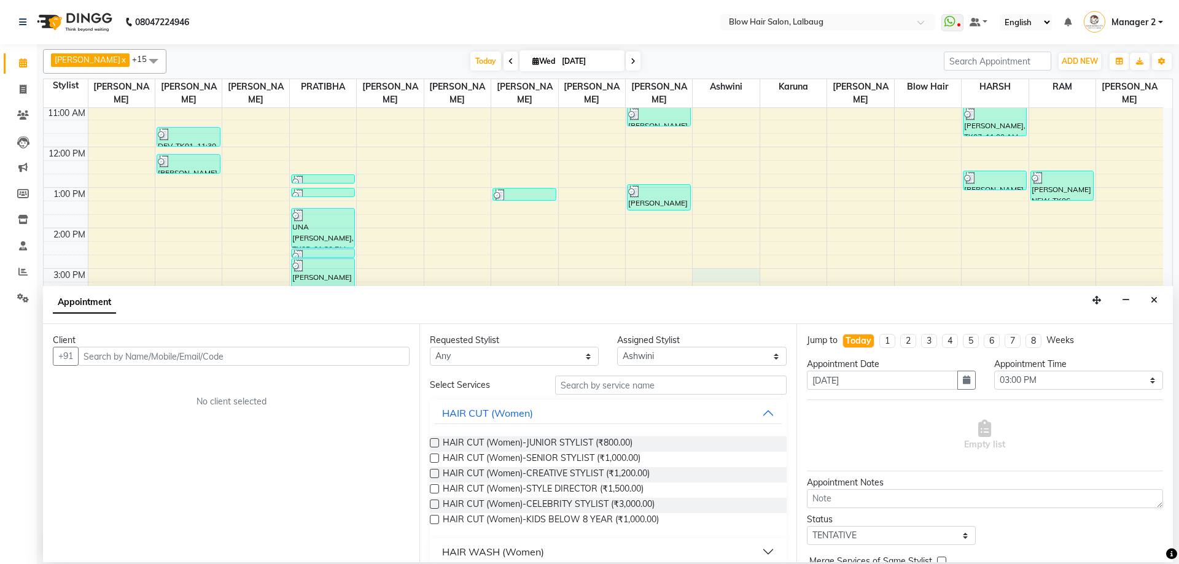
click at [249, 347] on input "text" at bounding box center [243, 356] width 331 height 19
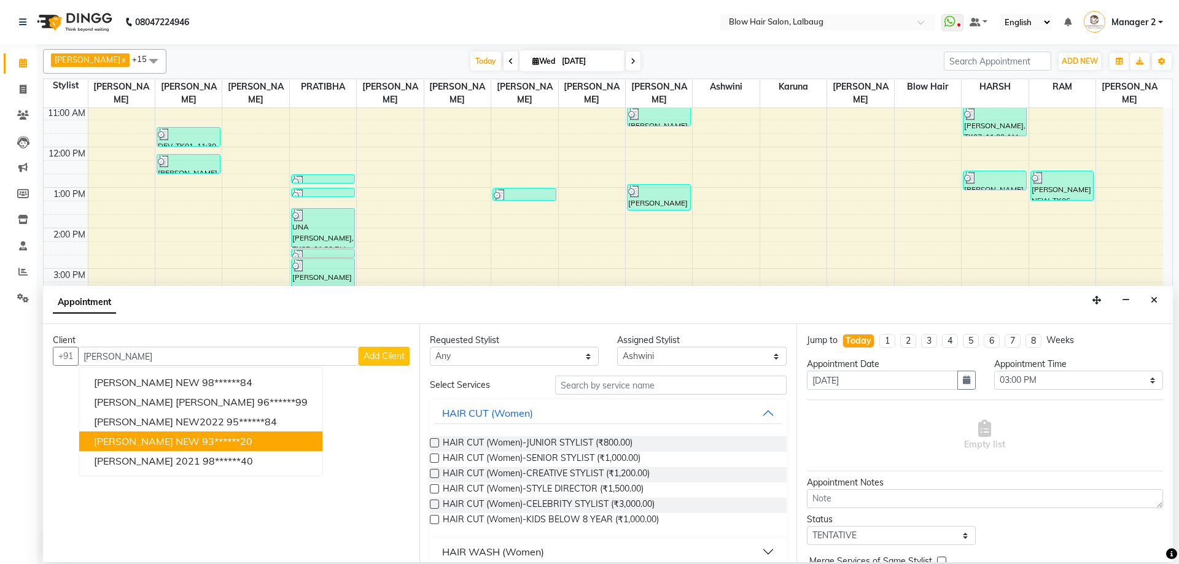
click at [204, 440] on ngb-highlight "93******20" at bounding box center [227, 441] width 50 height 12
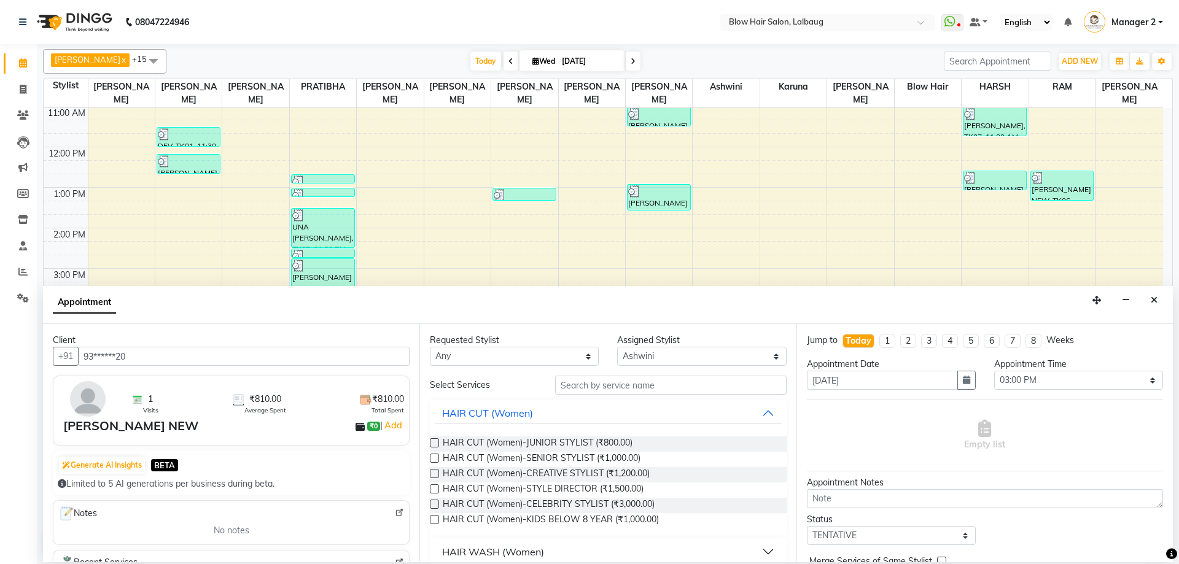
type input "93******20"
click at [600, 393] on input "text" at bounding box center [670, 385] width 231 height 19
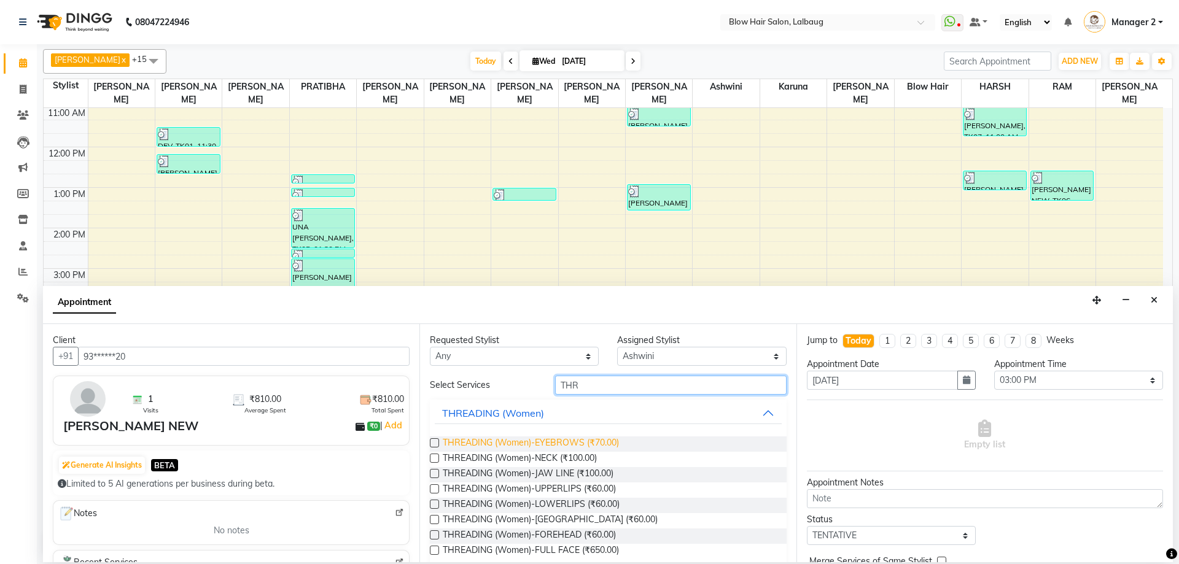
type input "THR"
click at [598, 440] on span "THREADING (Women)-EYEBROWS (₹70.00)" at bounding box center [531, 443] width 176 height 15
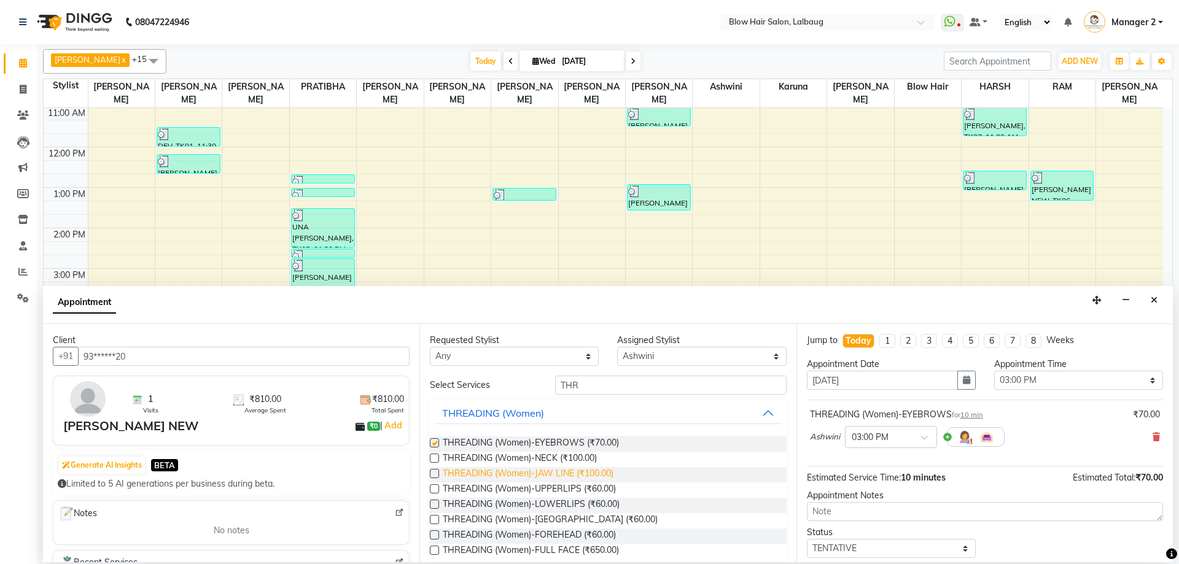
checkbox input "false"
click at [600, 487] on span "THREADING (Women)-UPPERLIPS (₹60.00)" at bounding box center [529, 490] width 173 height 15
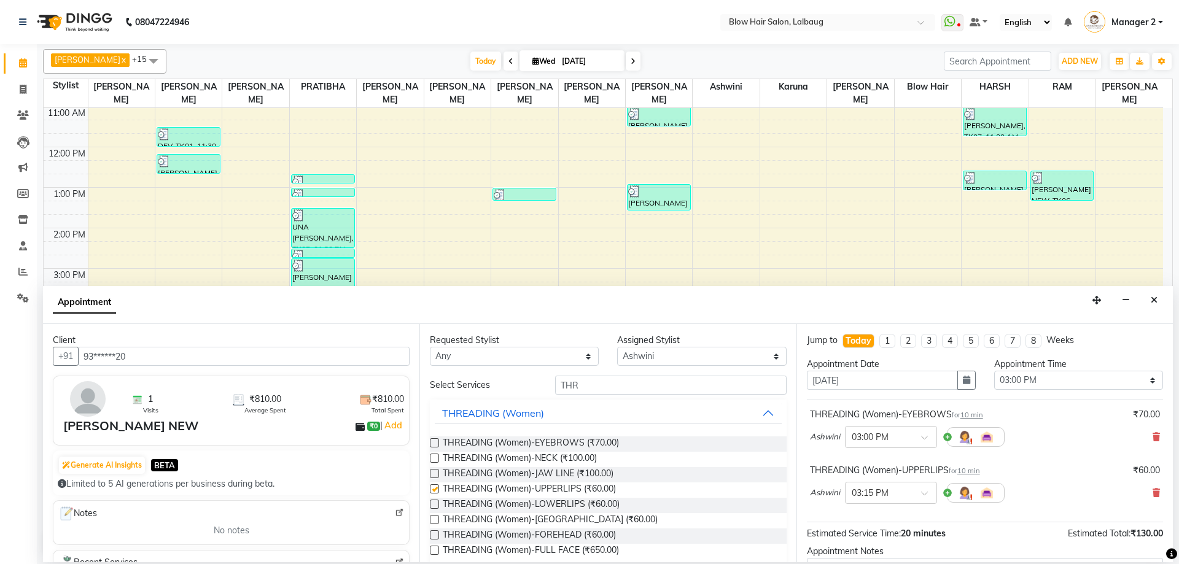
checkbox input "false"
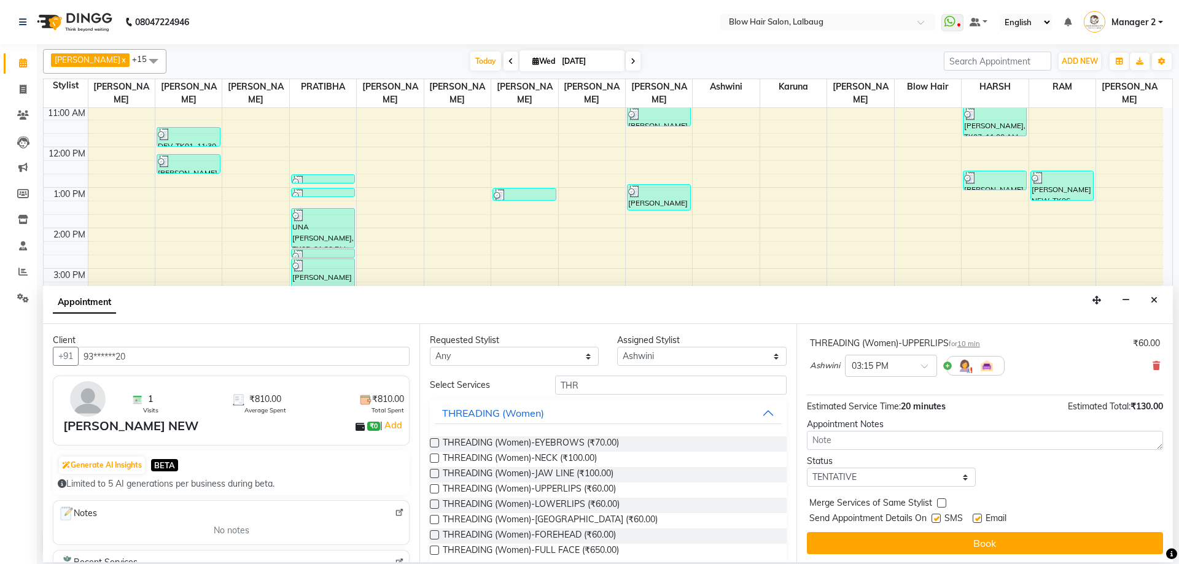
scroll to position [129, 0]
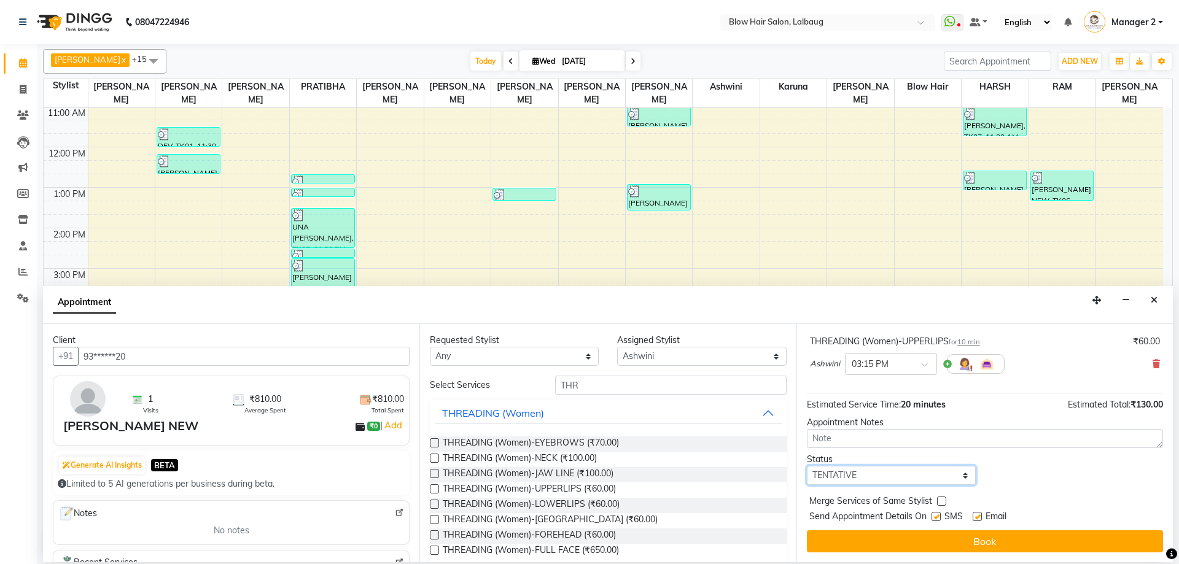
click at [912, 478] on select "Select TENTATIVE CONFIRM CHECK-IN UPCOMING" at bounding box center [891, 475] width 169 height 19
select select "check-in"
click at [807, 466] on select "Select TENTATIVE CONFIRM CHECK-IN UPCOMING" at bounding box center [891, 475] width 169 height 19
drag, startPoint x: 936, startPoint y: 515, endPoint x: 982, endPoint y: 515, distance: 46.7
click at [939, 515] on label at bounding box center [935, 516] width 9 height 9
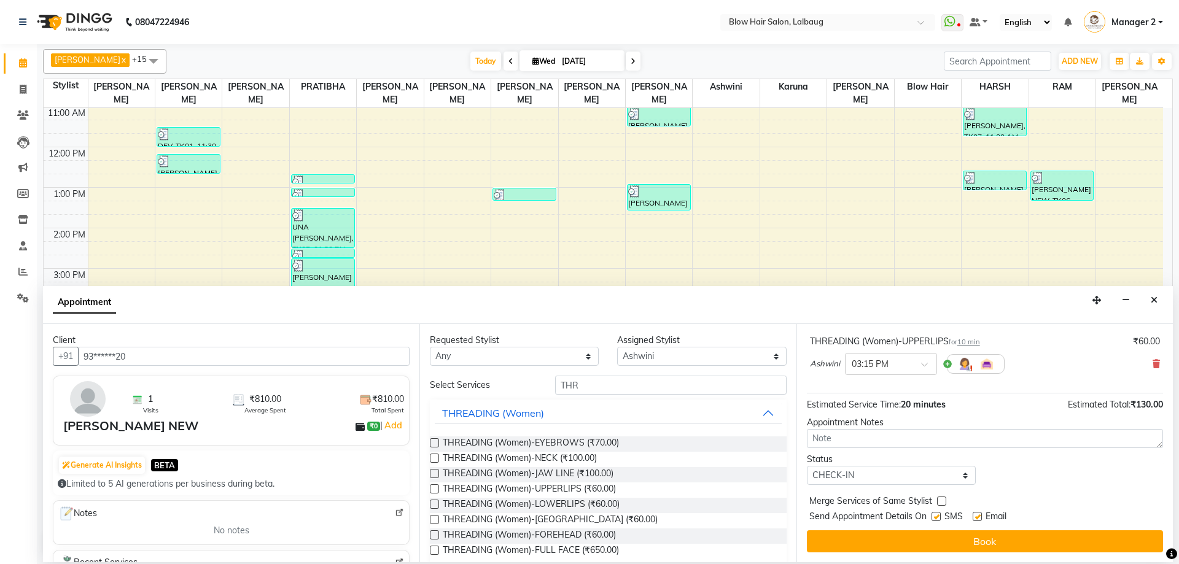
click at [939, 515] on input "checkbox" at bounding box center [935, 518] width 8 height 8
checkbox input "false"
click at [983, 517] on div "Email" at bounding box center [994, 517] width 44 height 15
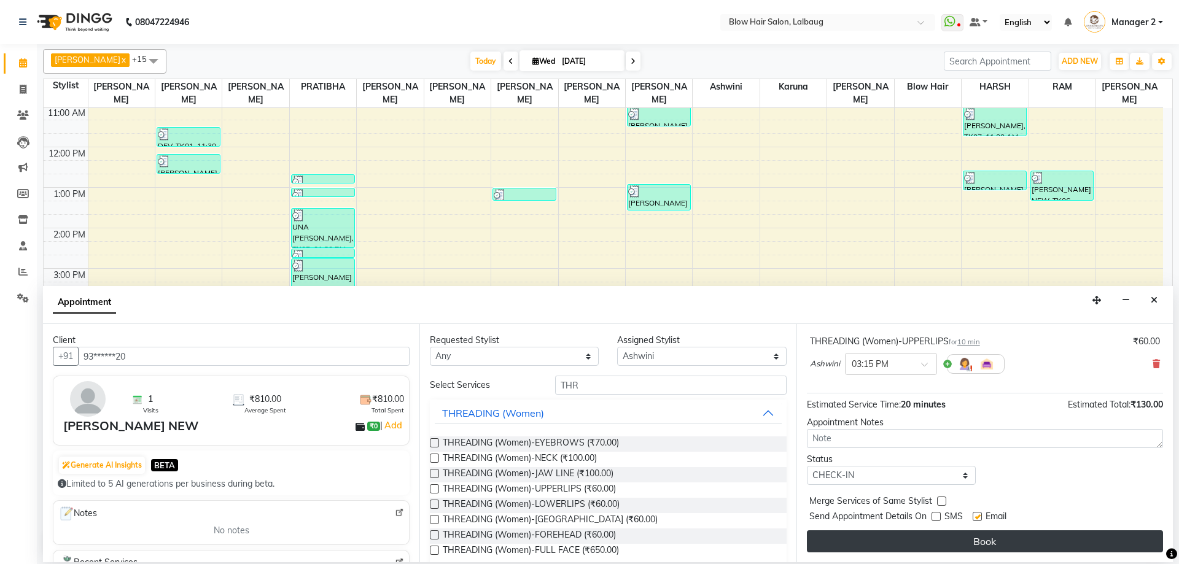
drag, startPoint x: 977, startPoint y: 515, endPoint x: 975, endPoint y: 538, distance: 22.8
click at [977, 516] on label at bounding box center [976, 516] width 9 height 9
click at [977, 516] on input "checkbox" at bounding box center [976, 518] width 8 height 8
checkbox input "false"
click at [975, 538] on button "Book" at bounding box center [985, 541] width 356 height 22
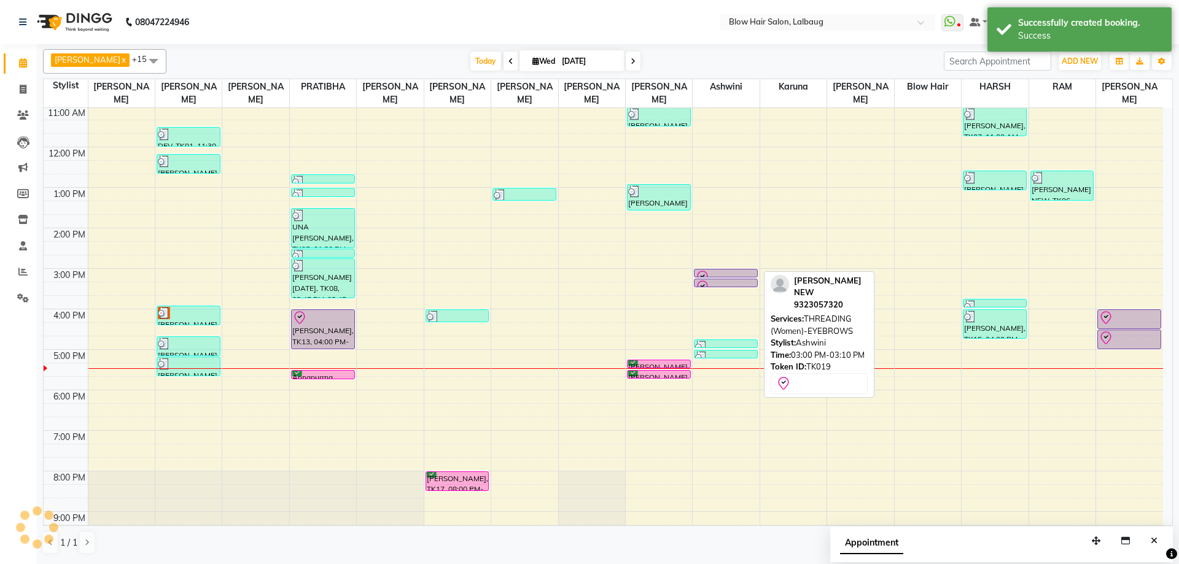
click at [725, 273] on div at bounding box center [725, 277] width 61 height 15
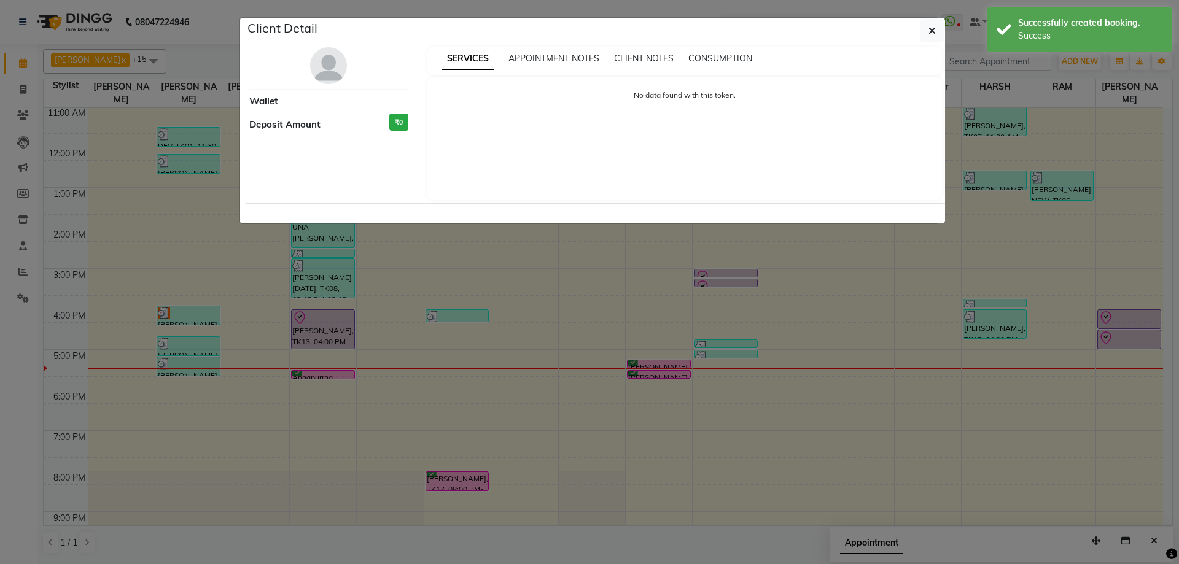
select select "8"
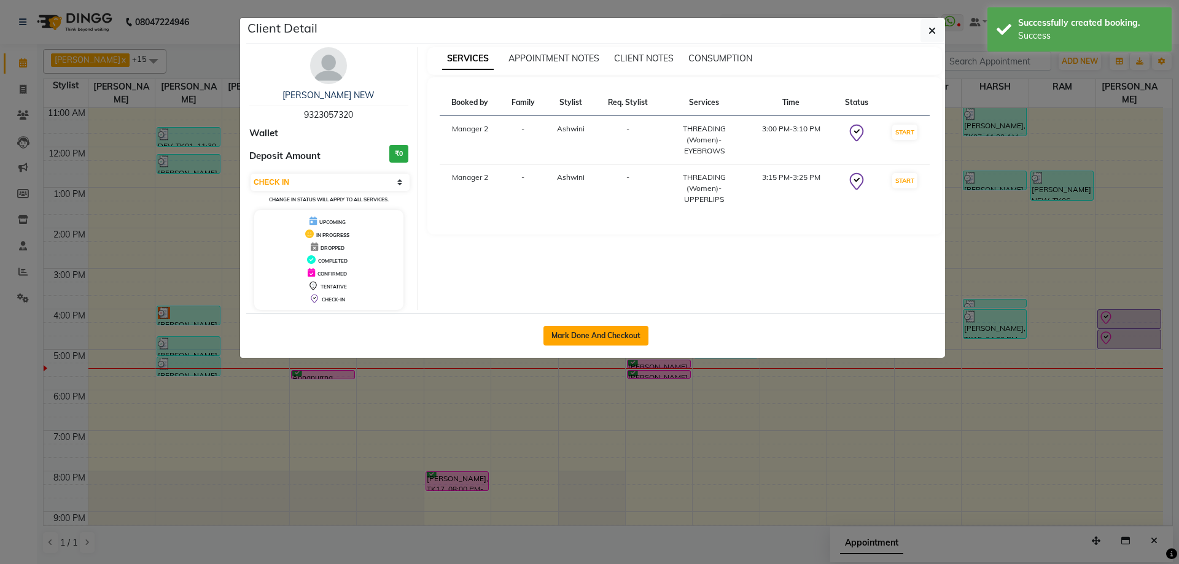
click at [641, 334] on button "Mark Done And Checkout" at bounding box center [595, 336] width 105 height 20
select select "service"
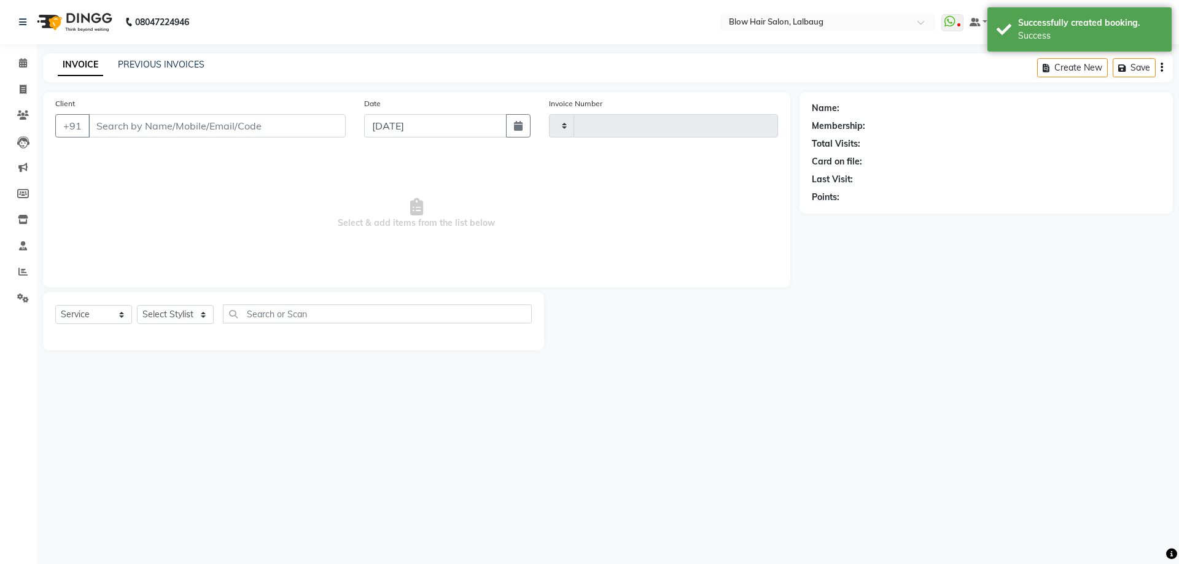
type input "2070"
select select "5162"
type input "93******20"
select select "60246"
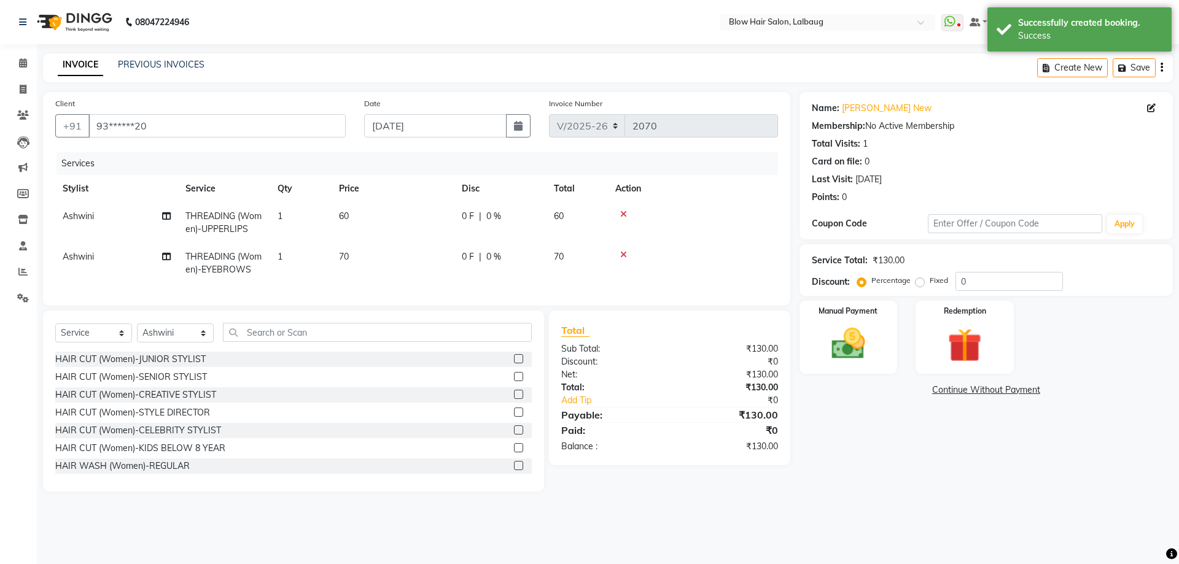
click at [400, 220] on td "60" at bounding box center [392, 223] width 123 height 41
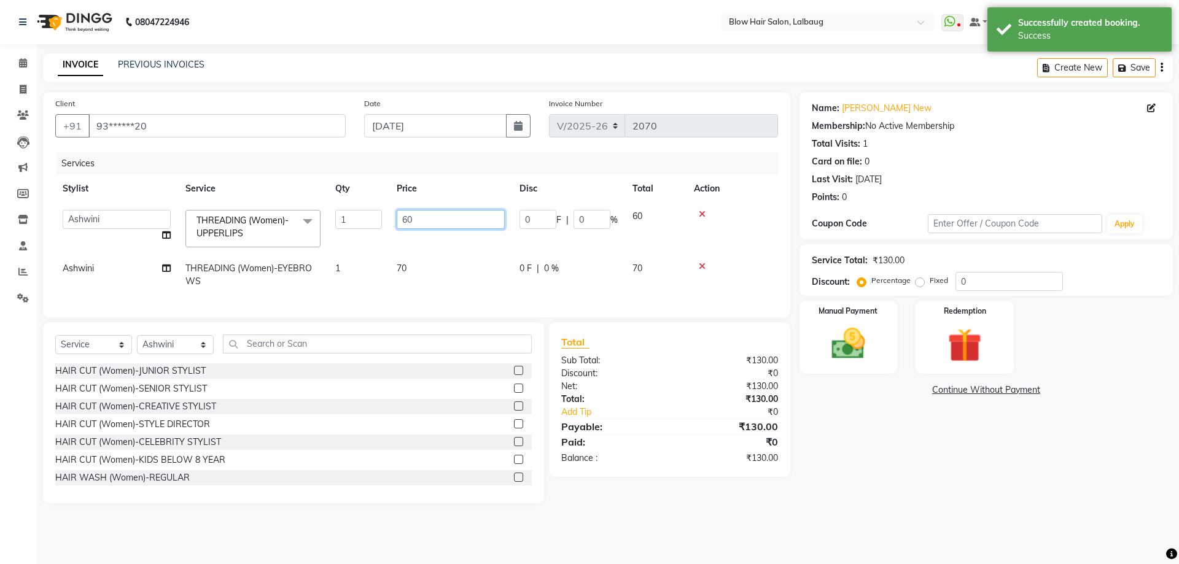
click at [403, 220] on input "60" at bounding box center [451, 219] width 108 height 19
type input "160"
click at [406, 262] on td "70" at bounding box center [450, 275] width 123 height 41
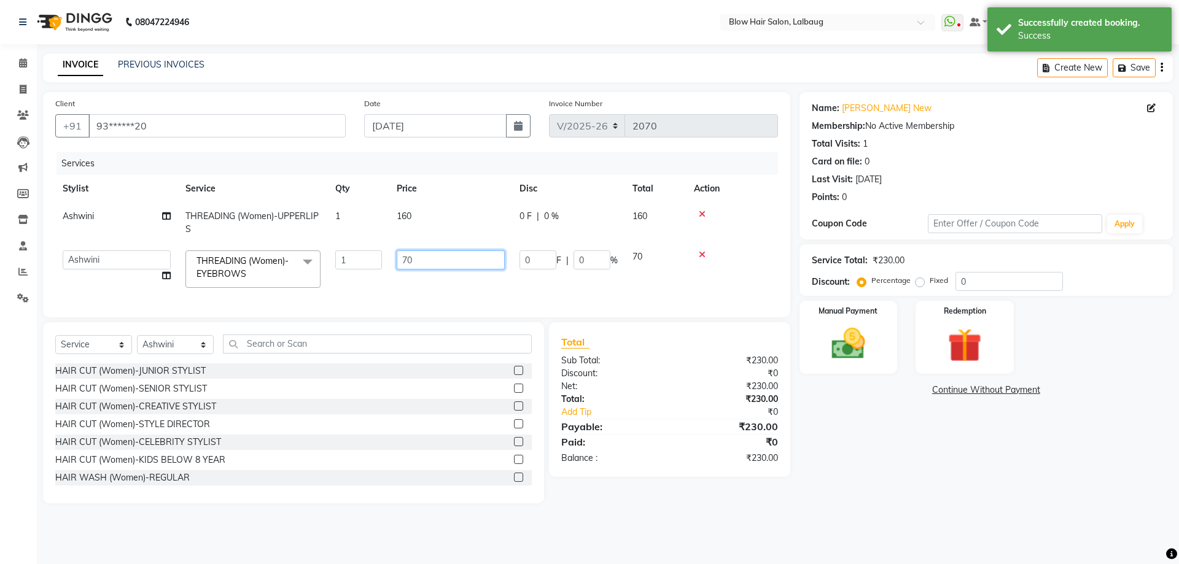
drag, startPoint x: 414, startPoint y: 261, endPoint x: 377, endPoint y: 261, distance: 37.4
click at [377, 261] on tr "Ashwini ASHWINI AVINASH BEAU Blow Hair DARSHANA Dingg Support HARSH HARSHAVARDH…" at bounding box center [416, 269] width 723 height 52
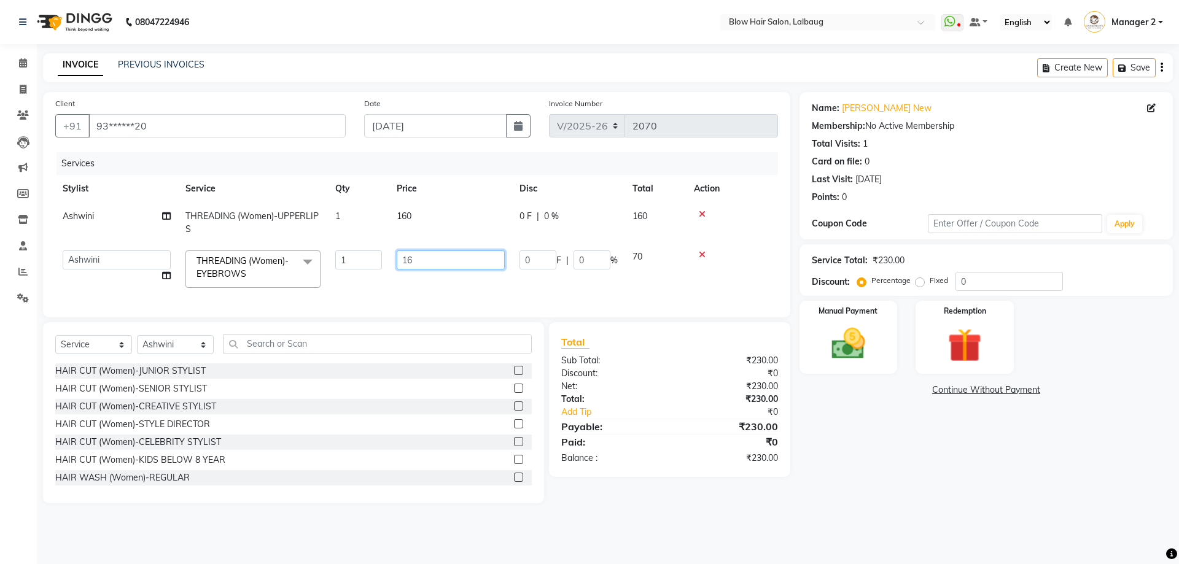
type input "160"
click at [873, 360] on img at bounding box center [848, 344] width 57 height 41
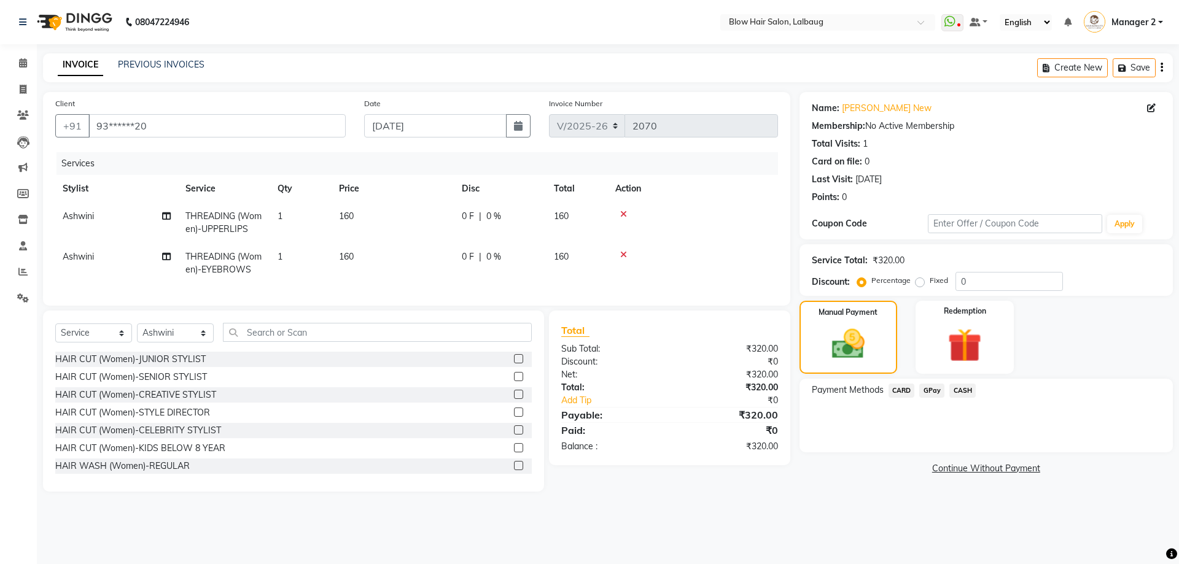
drag, startPoint x: 932, startPoint y: 393, endPoint x: 936, endPoint y: 400, distance: 8.0
click at [932, 393] on span "GPay" at bounding box center [931, 391] width 25 height 14
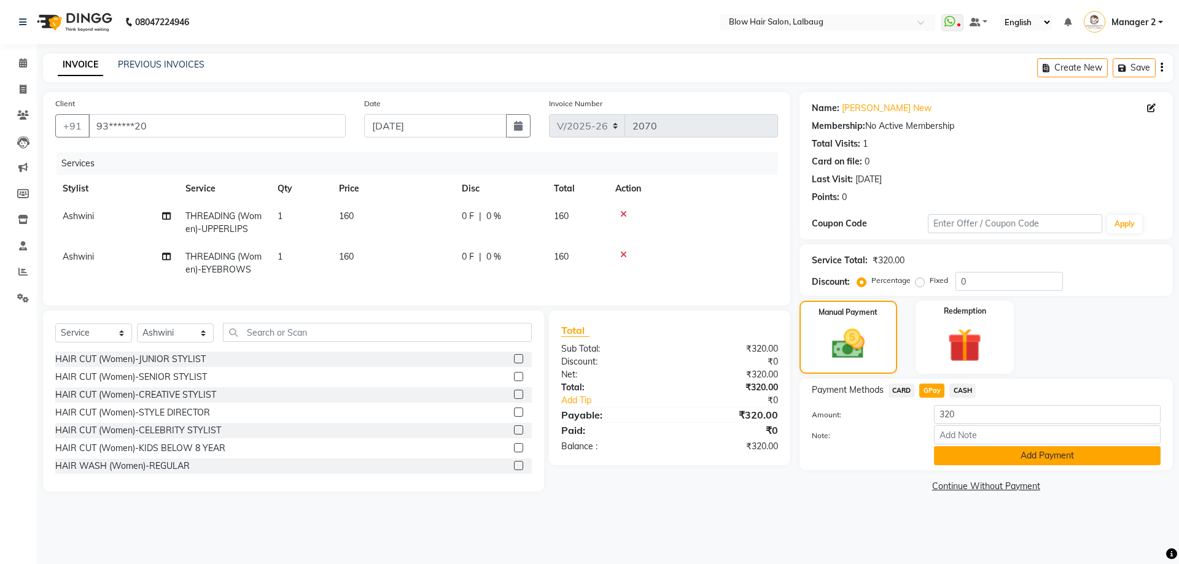
click at [967, 457] on button "Add Payment" at bounding box center [1047, 455] width 227 height 19
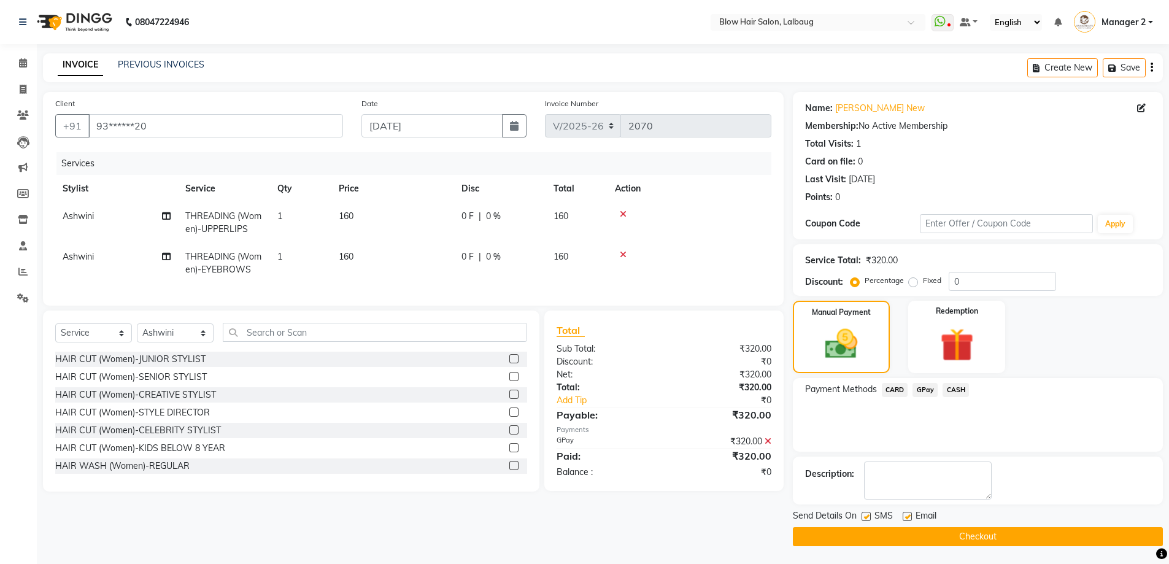
click at [910, 518] on label at bounding box center [907, 516] width 9 height 9
click at [910, 518] on input "checkbox" at bounding box center [907, 517] width 8 height 8
checkbox input "false"
click at [868, 519] on label at bounding box center [866, 516] width 9 height 9
click at [868, 519] on input "checkbox" at bounding box center [866, 517] width 8 height 8
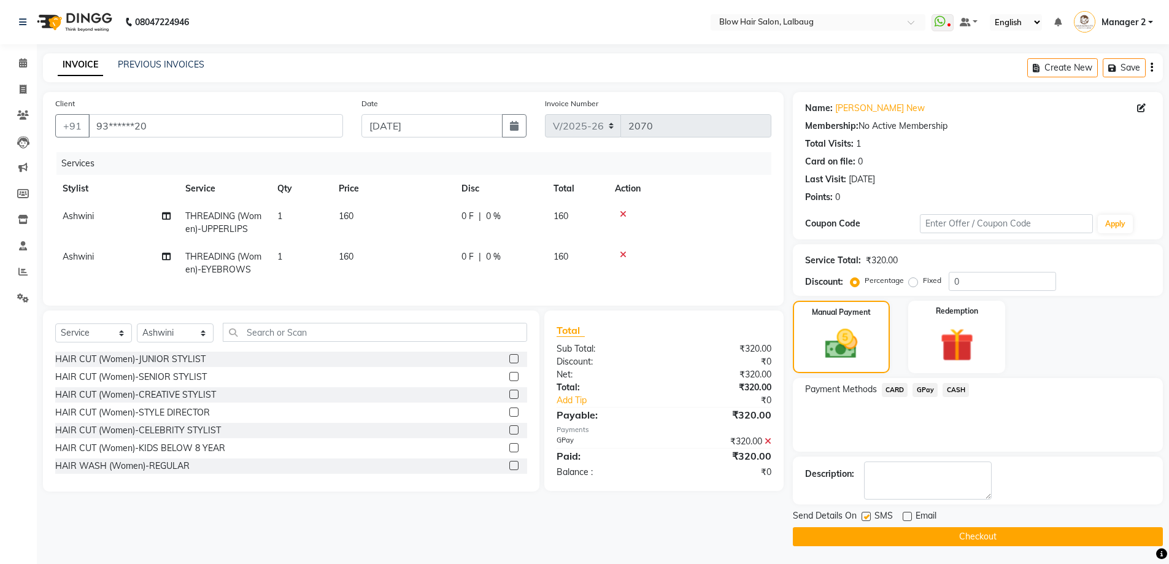
checkbox input "false"
click at [880, 539] on button "Checkout" at bounding box center [978, 536] width 370 height 19
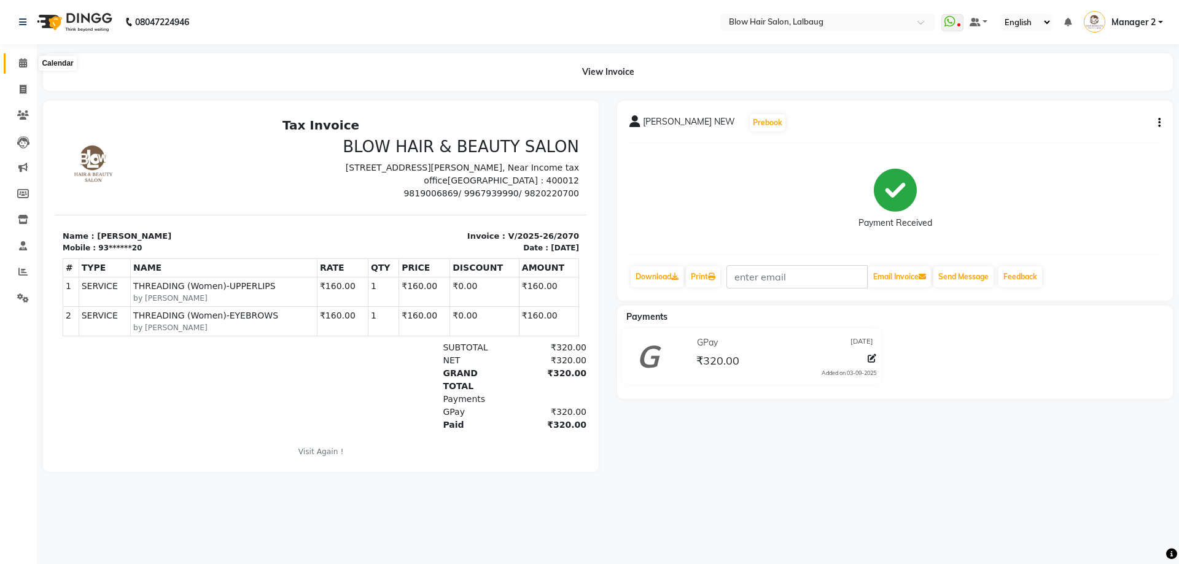
click at [25, 58] on icon at bounding box center [23, 62] width 8 height 9
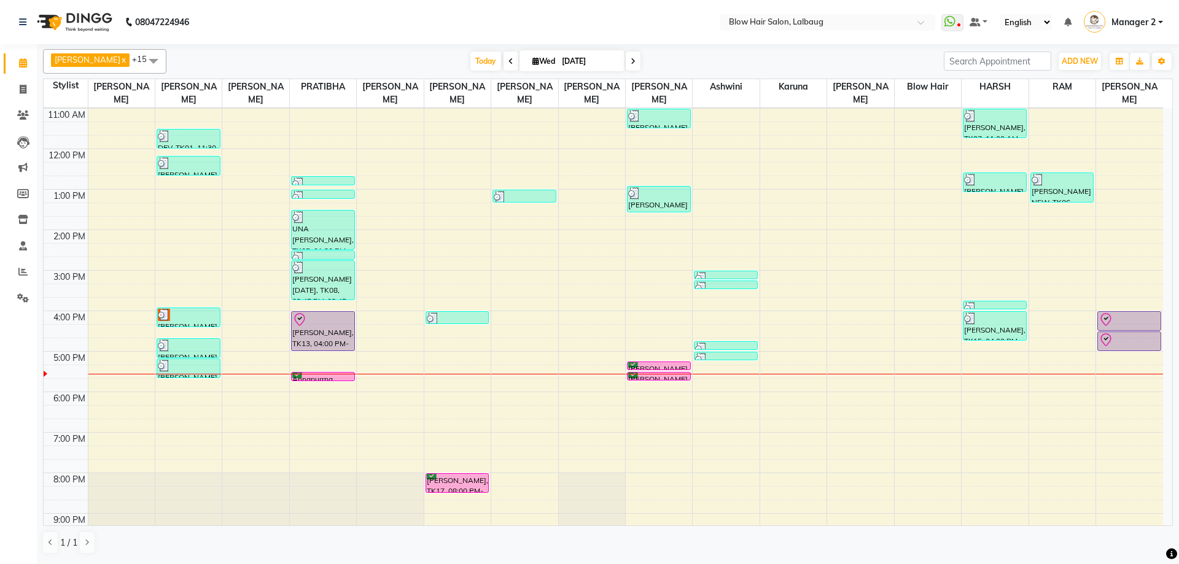
scroll to position [149, 0]
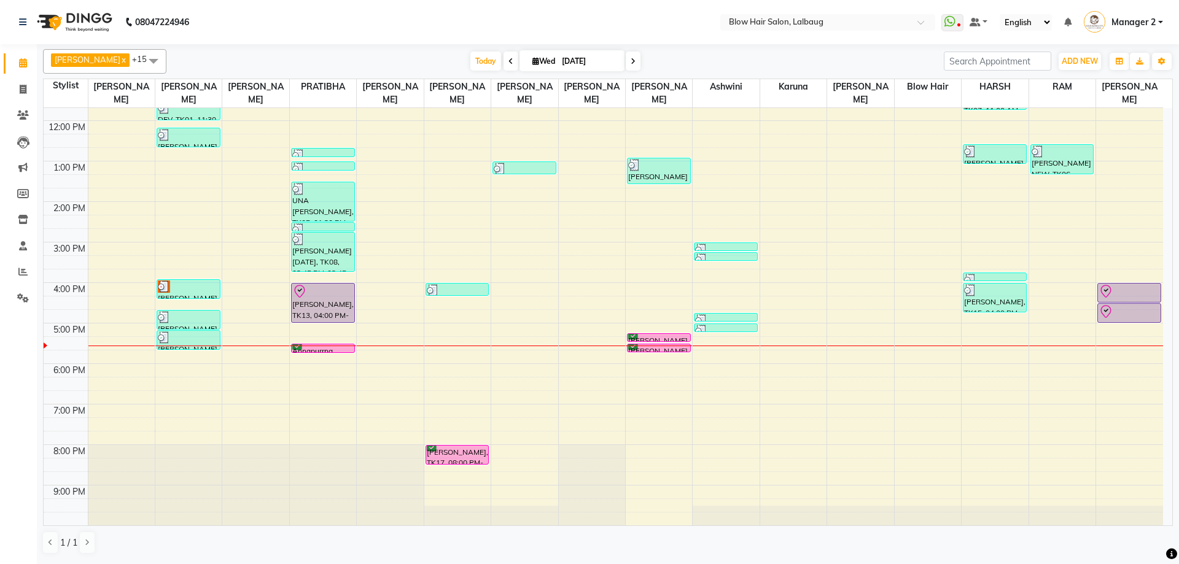
click at [653, 394] on div "8:00 AM 9:00 AM 10:00 AM 11:00 AM 12:00 PM 1:00 PM 2:00 PM 3:00 PM 4:00 PM 5:00…" at bounding box center [603, 242] width 1119 height 567
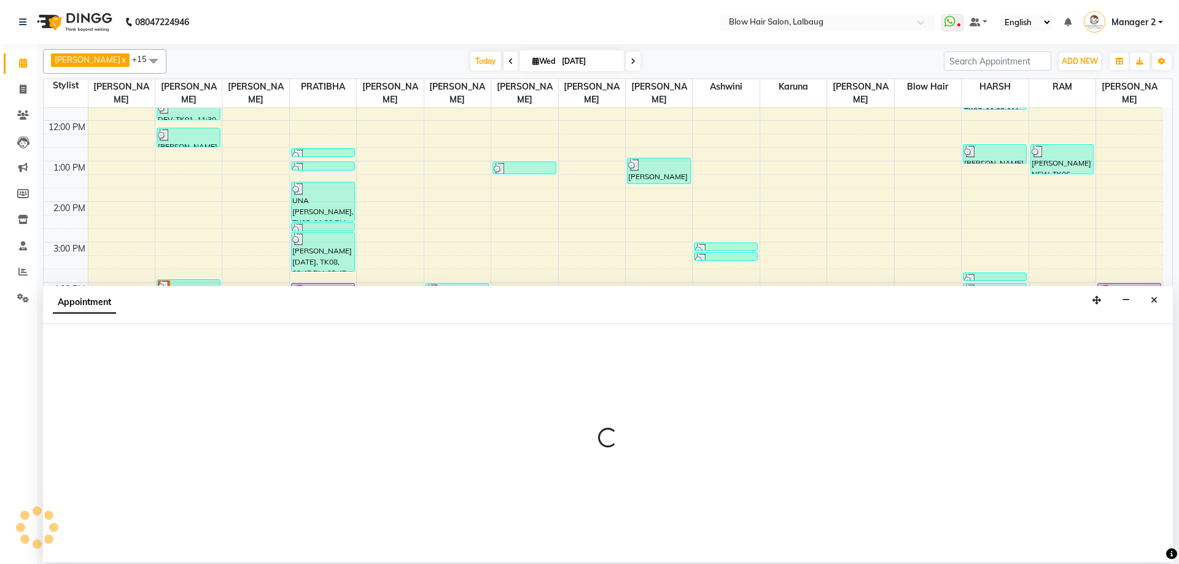
select select "37224"
select select "tentative"
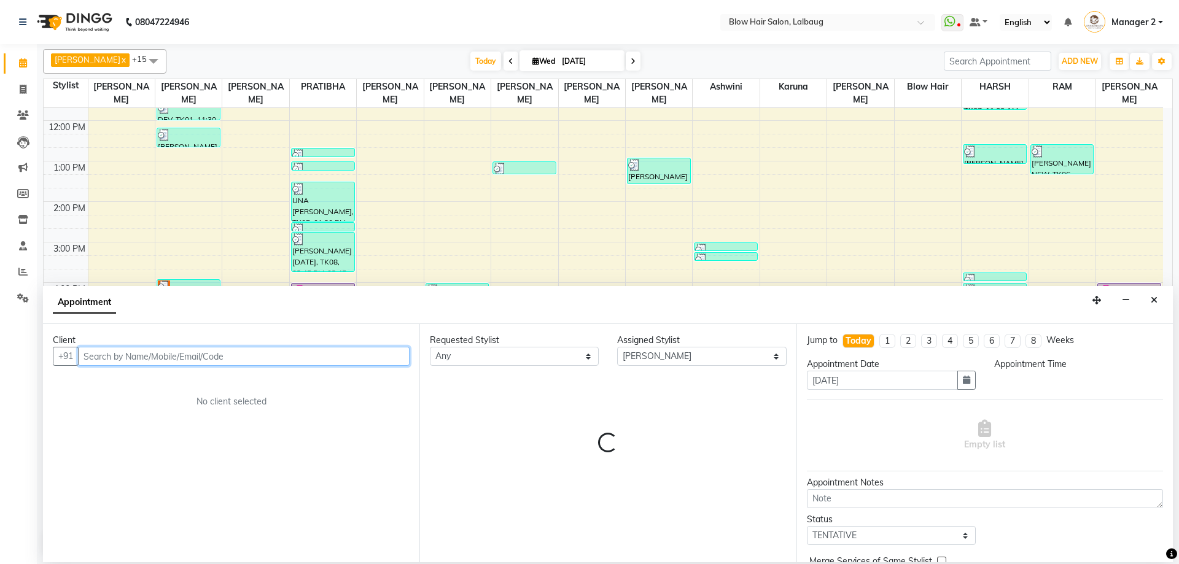
select select "1125"
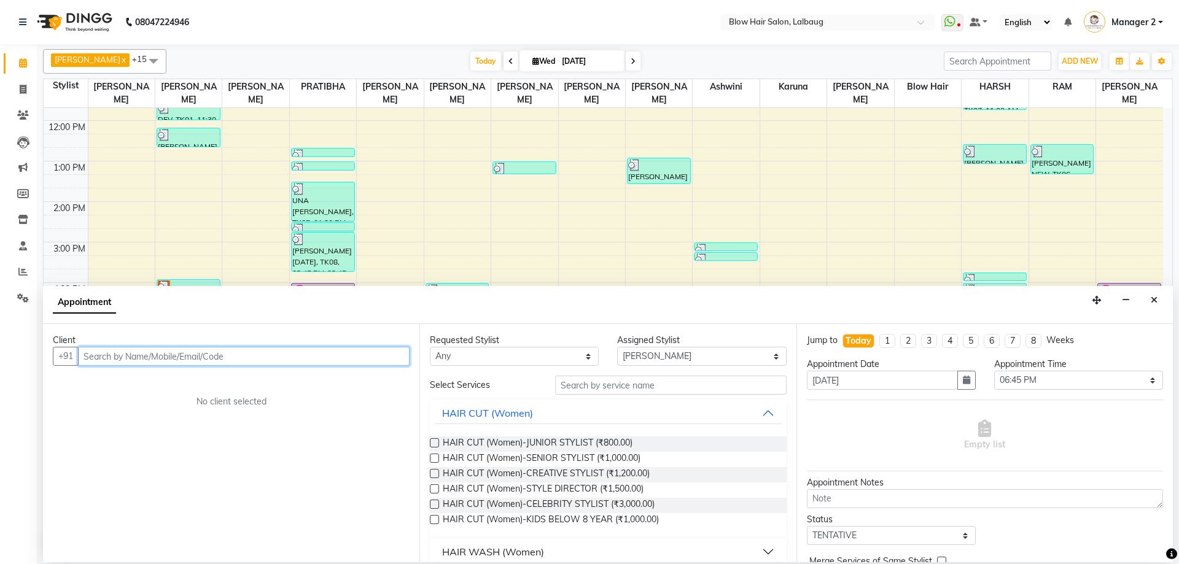
click at [315, 360] on input "text" at bounding box center [243, 356] width 331 height 19
type input "8356007978"
click at [366, 358] on span "Add Client" at bounding box center [383, 356] width 41 height 11
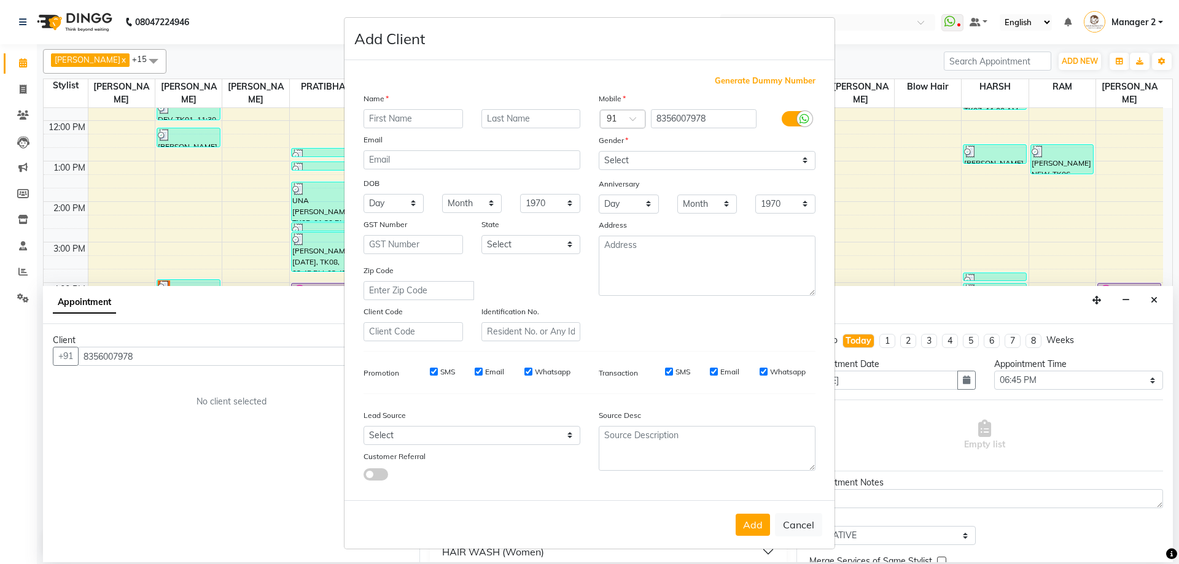
click at [426, 118] on input "text" at bounding box center [412, 118] width 99 height 19
type input "ANYA"
click at [613, 174] on div "Mobile Country Code × 91 8356007978 Gender Select Male Female Other Prefer Not …" at bounding box center [706, 216] width 235 height 249
click at [622, 164] on select "Select Male Female Other Prefer Not To Say" at bounding box center [707, 160] width 217 height 19
select select "female"
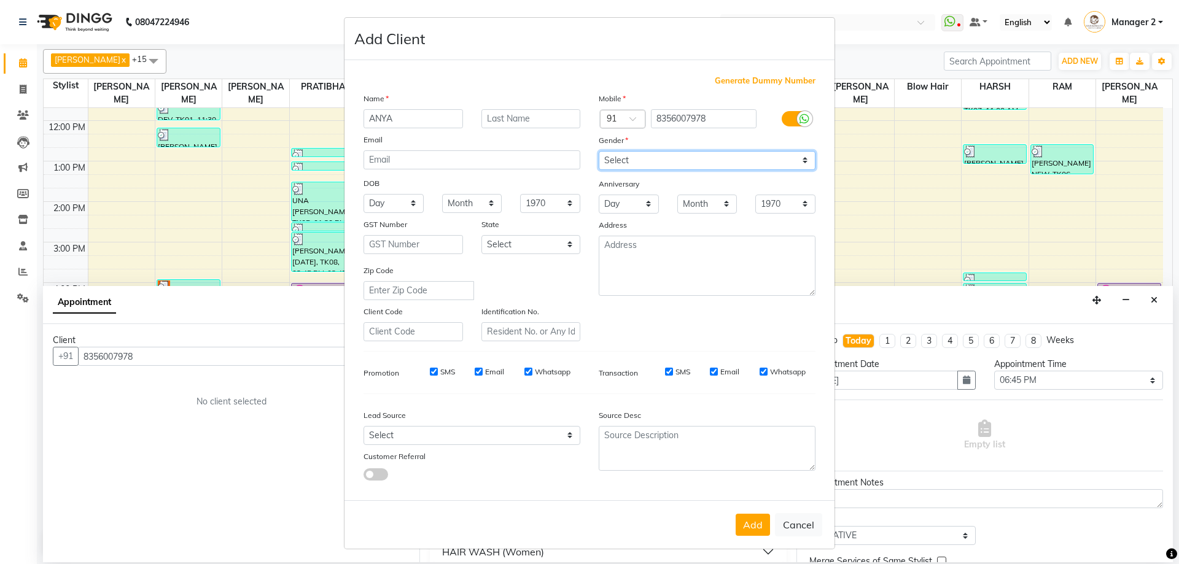
click at [599, 151] on select "Select Male Female Other Prefer Not To Say" at bounding box center [707, 160] width 217 height 19
click at [754, 525] on button "Add" at bounding box center [752, 525] width 34 height 22
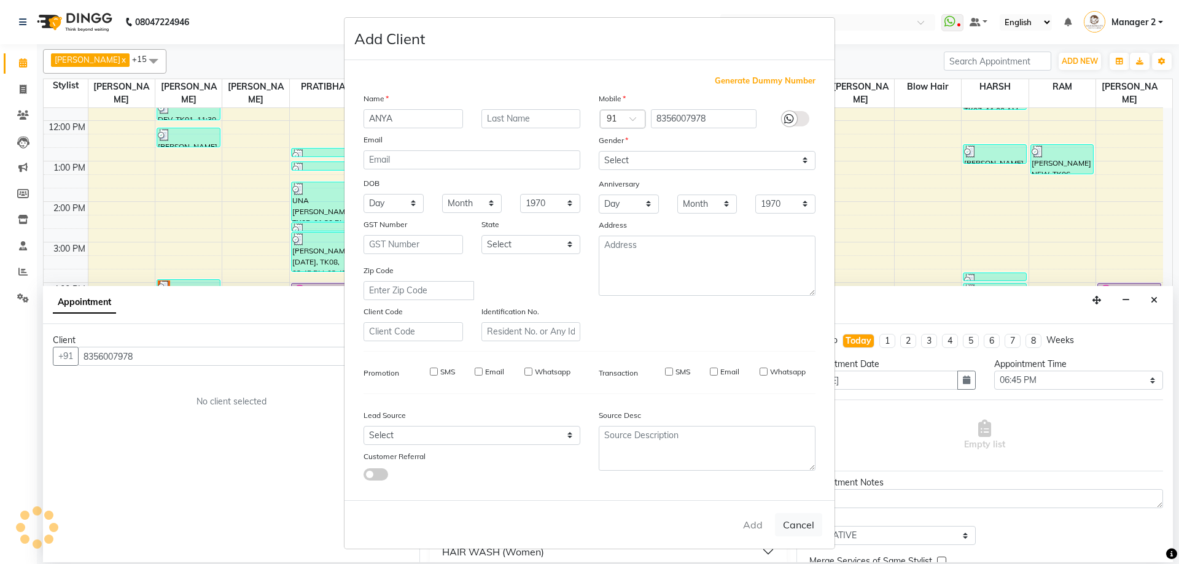
type input "83******78"
select select
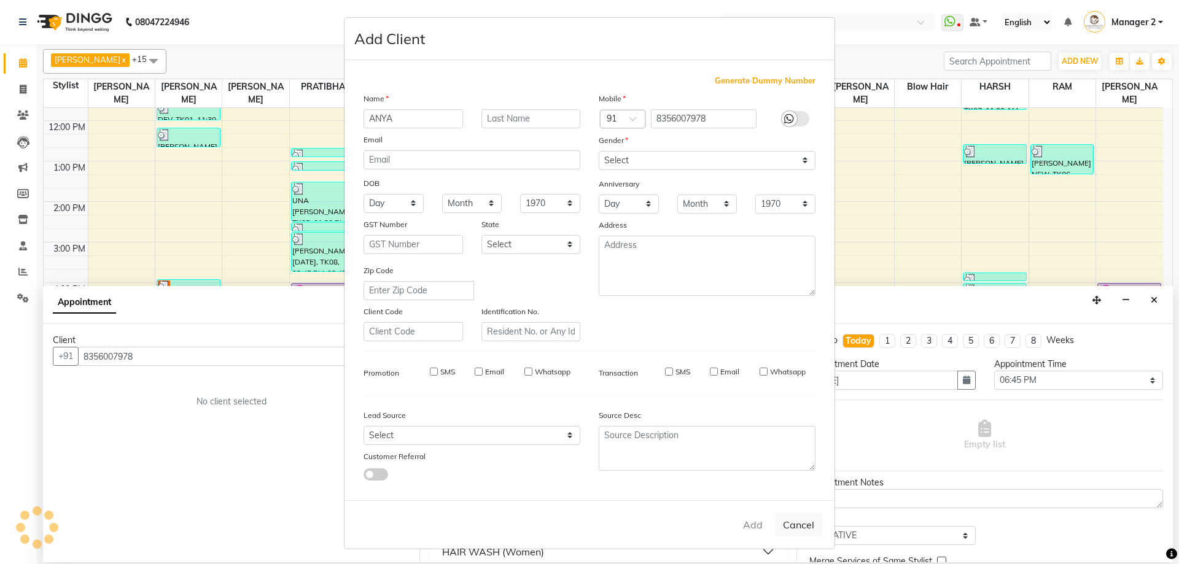
select select
checkbox input "false"
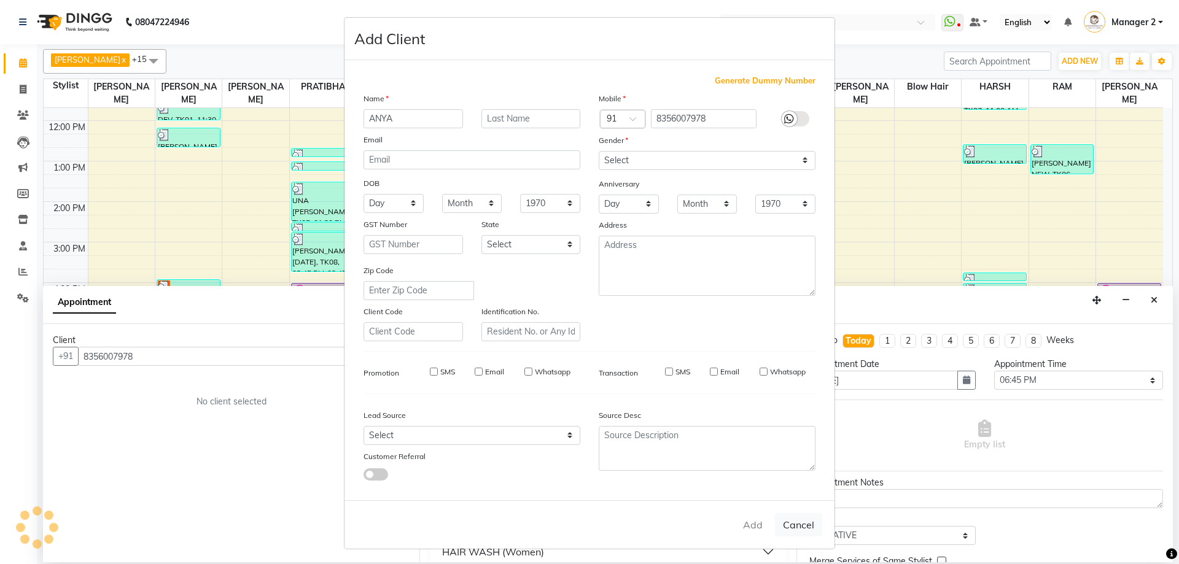
checkbox input "false"
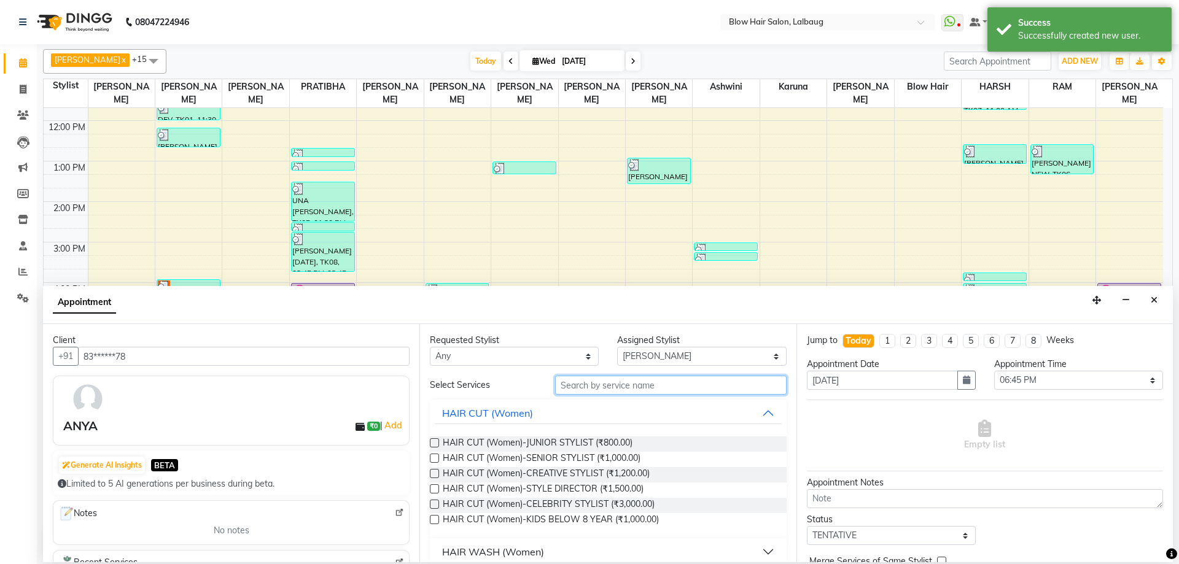
click at [635, 381] on input "text" at bounding box center [670, 385] width 231 height 19
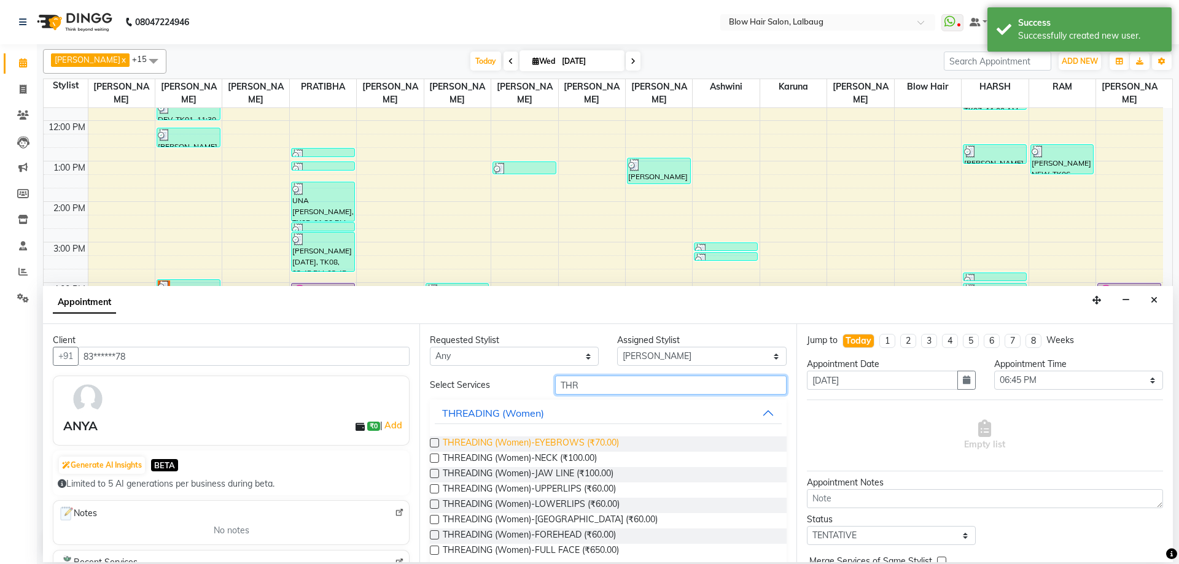
type input "THR"
click at [592, 451] on span "THREADING (Women)-EYEBROWS (₹70.00)" at bounding box center [531, 443] width 176 height 15
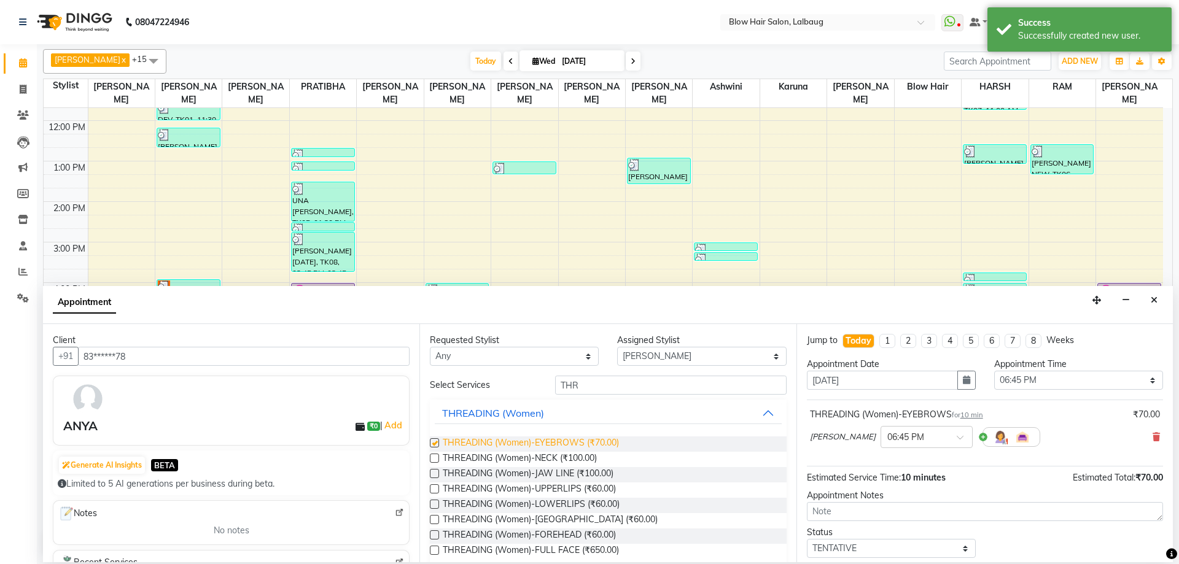
checkbox input "false"
click at [606, 489] on span "THREADING (Women)-UPPERLIPS (₹60.00)" at bounding box center [529, 490] width 173 height 15
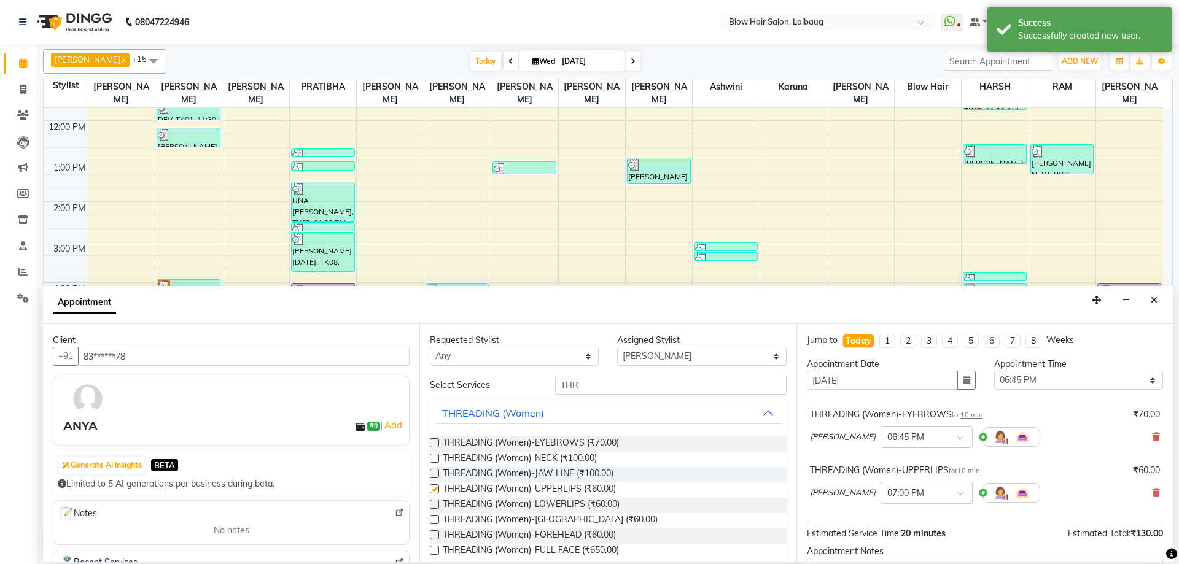
checkbox input "false"
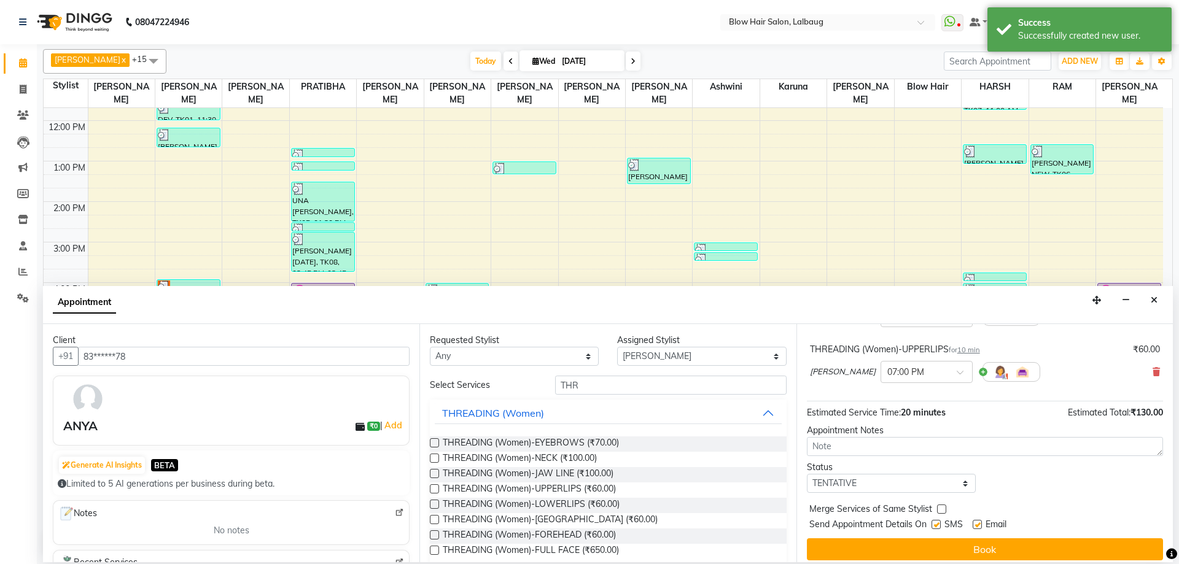
scroll to position [129, 0]
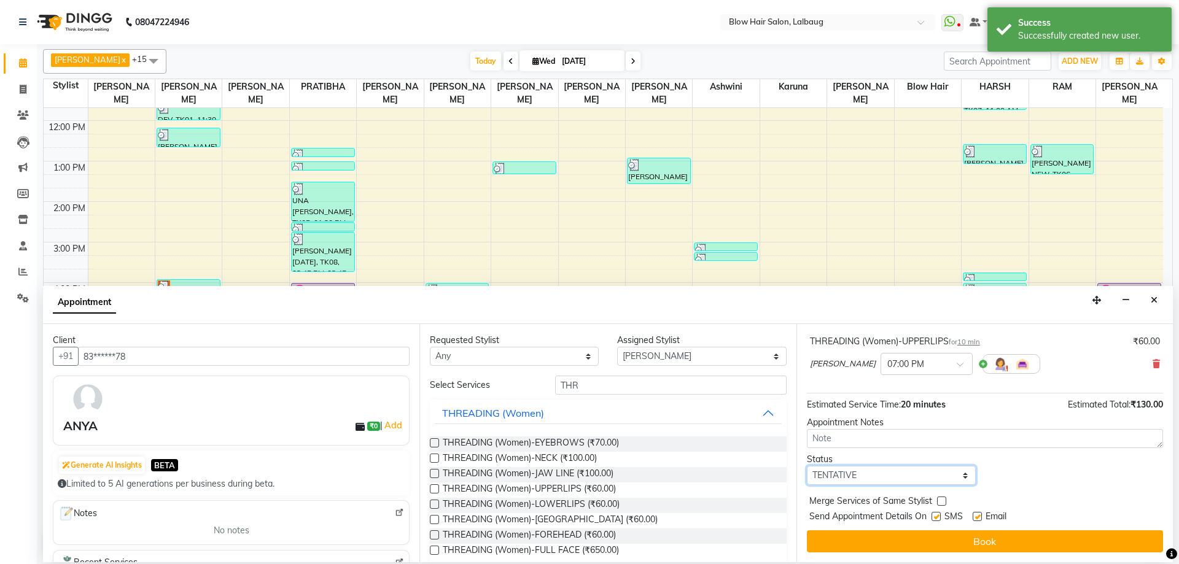
click at [908, 475] on select "Select TENTATIVE CONFIRM CHECK-IN UPCOMING" at bounding box center [891, 475] width 169 height 19
click at [1152, 364] on icon at bounding box center [1155, 364] width 7 height 9
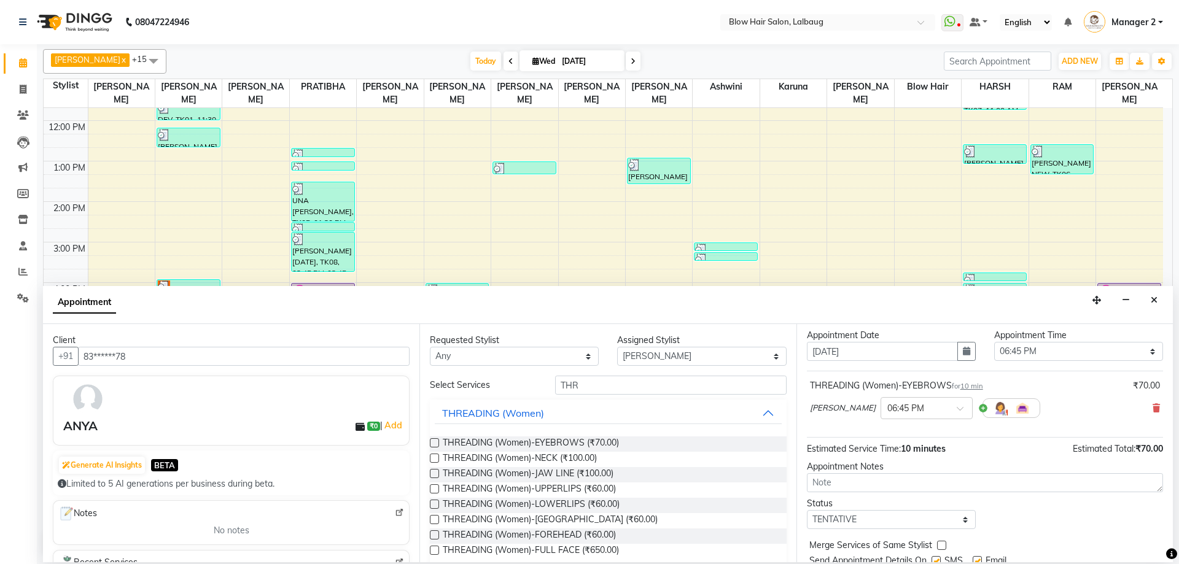
scroll to position [73, 0]
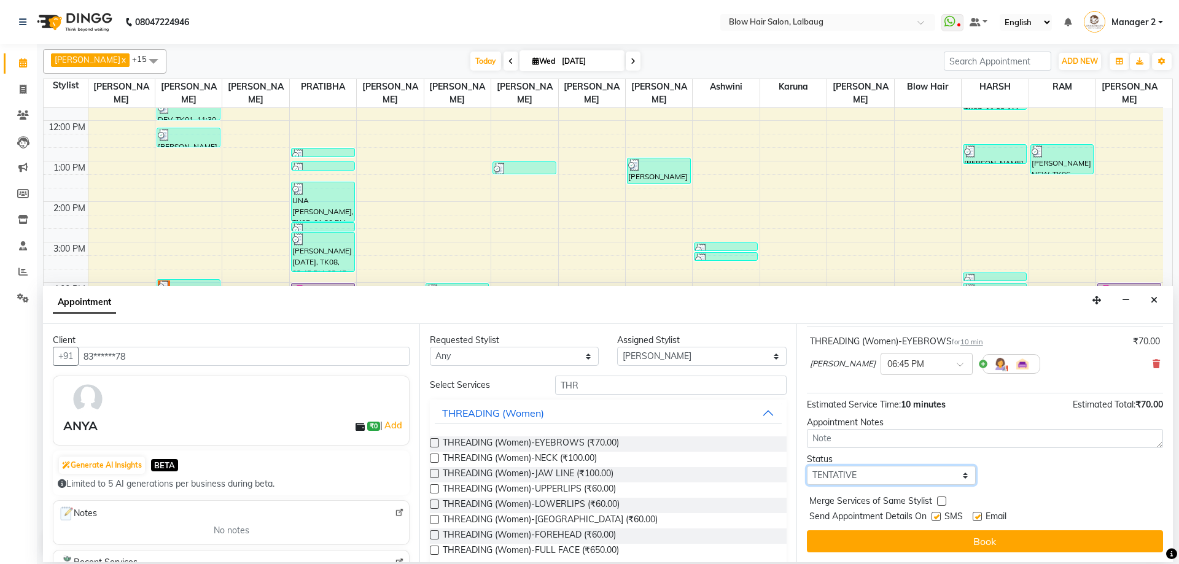
click at [875, 483] on select "Select TENTATIVE CONFIRM CHECK-IN UPCOMING" at bounding box center [891, 475] width 169 height 19
select select "confirm booking"
click at [807, 466] on select "Select TENTATIVE CONFIRM CHECK-IN UPCOMING" at bounding box center [891, 475] width 169 height 19
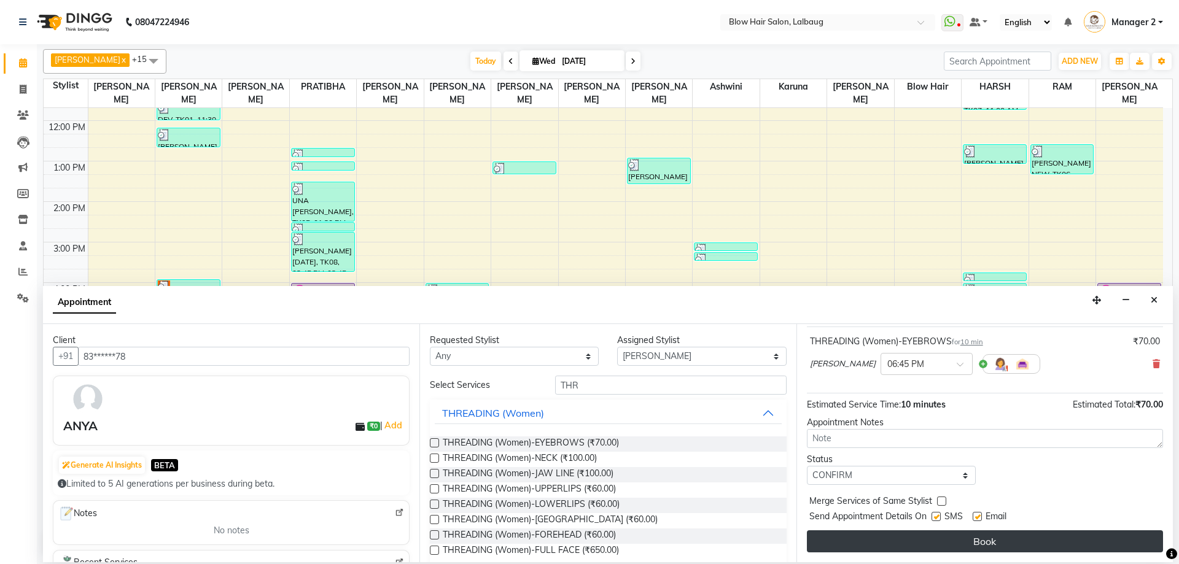
click at [952, 534] on button "Book" at bounding box center [985, 541] width 356 height 22
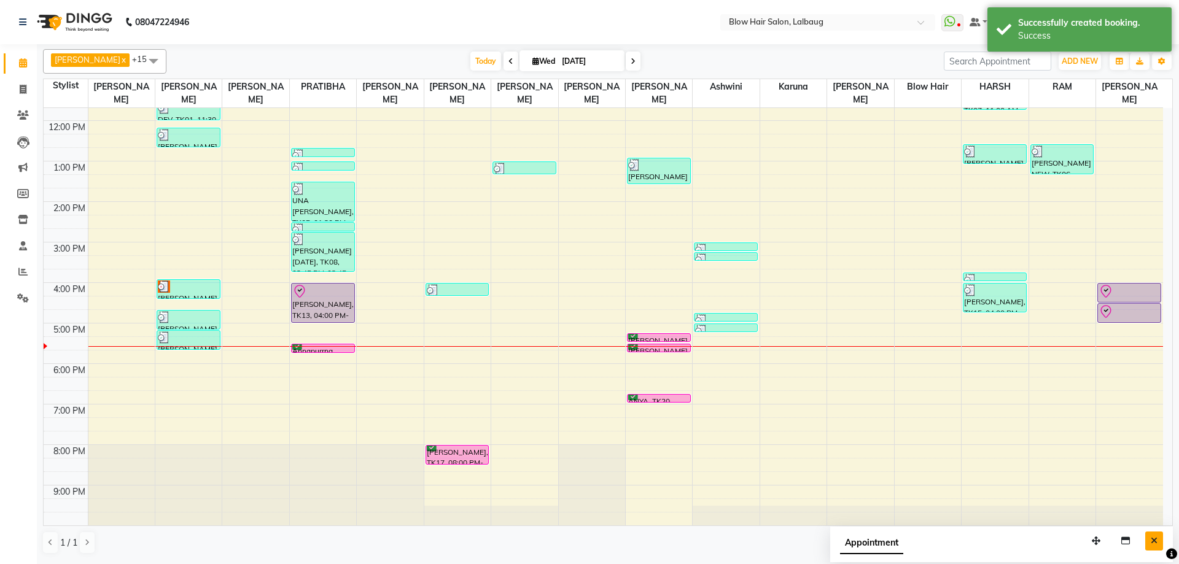
click at [1145, 537] on button "Close" at bounding box center [1154, 541] width 18 height 19
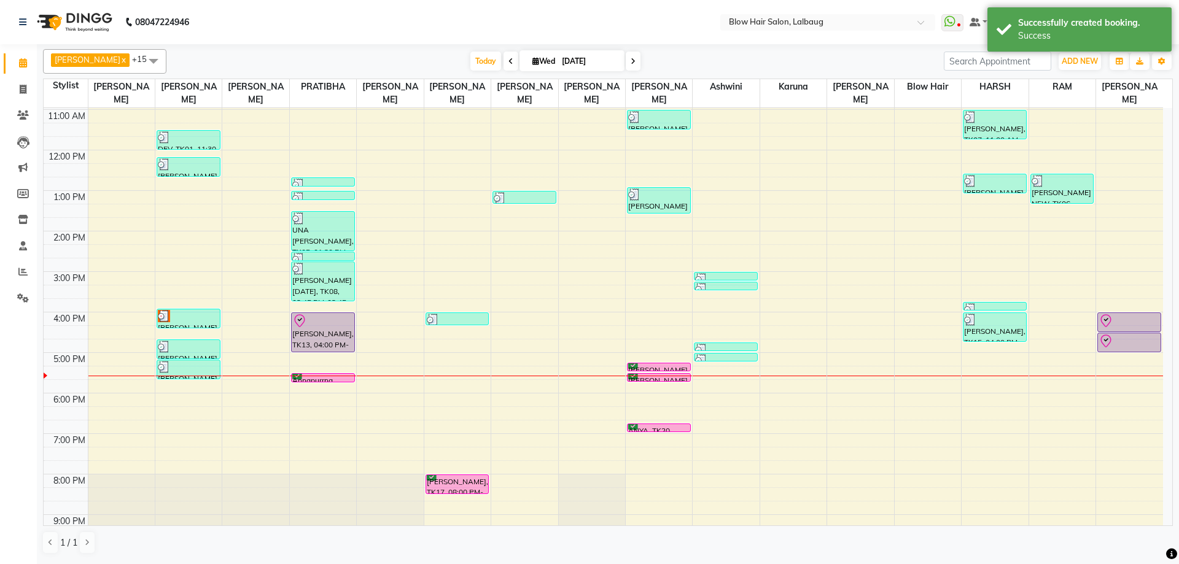
scroll to position [149, 0]
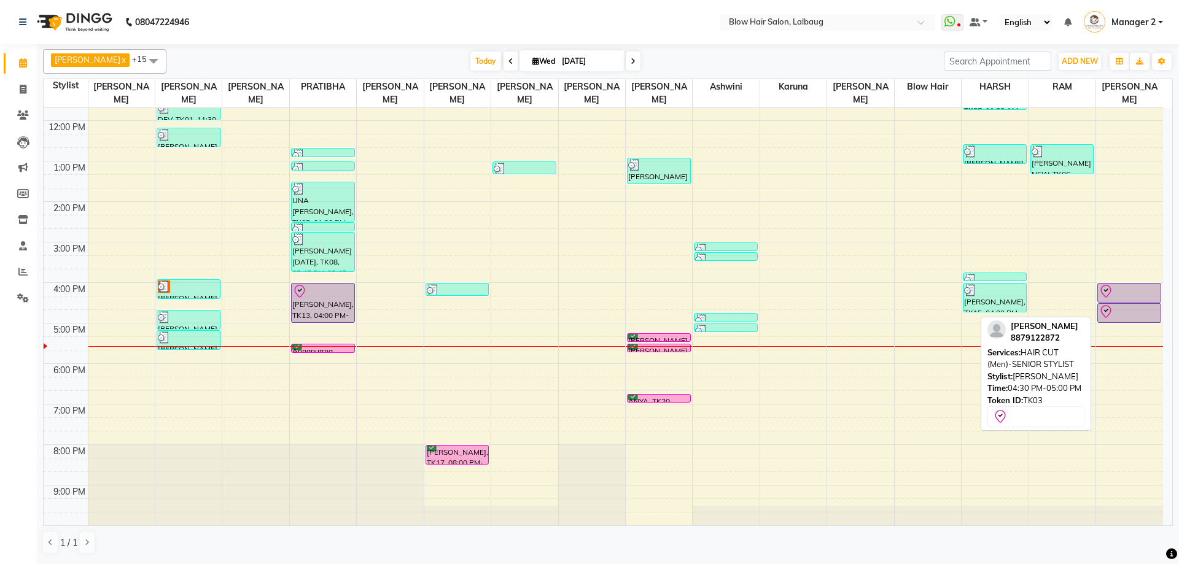
click at [1140, 315] on div at bounding box center [1128, 311] width 61 height 15
select select "8"
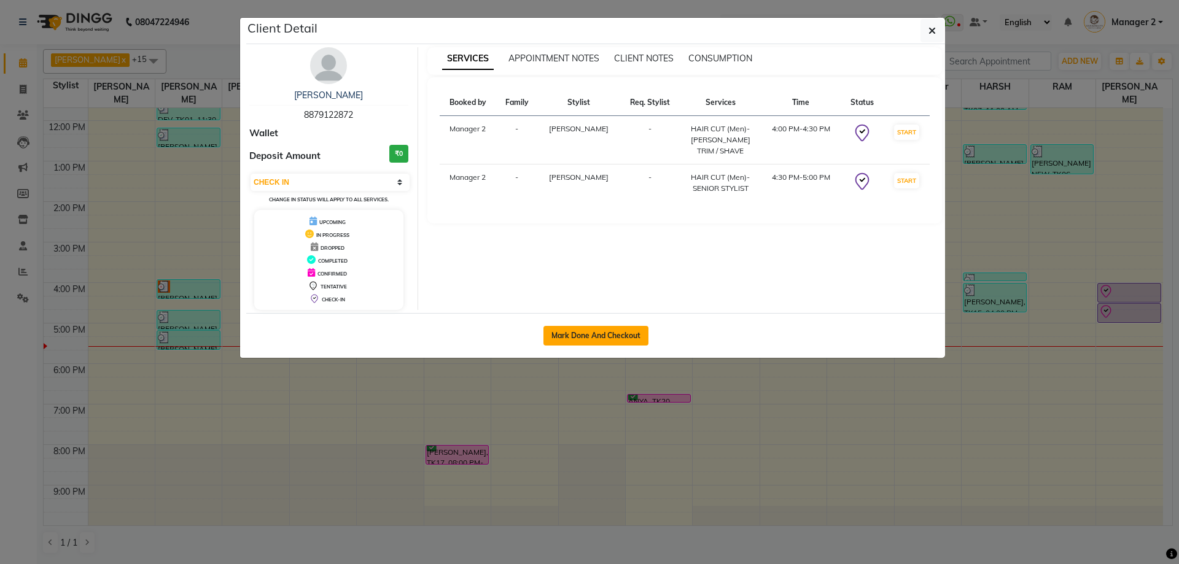
click at [629, 337] on button "Mark Done And Checkout" at bounding box center [595, 336] width 105 height 20
select select "service"
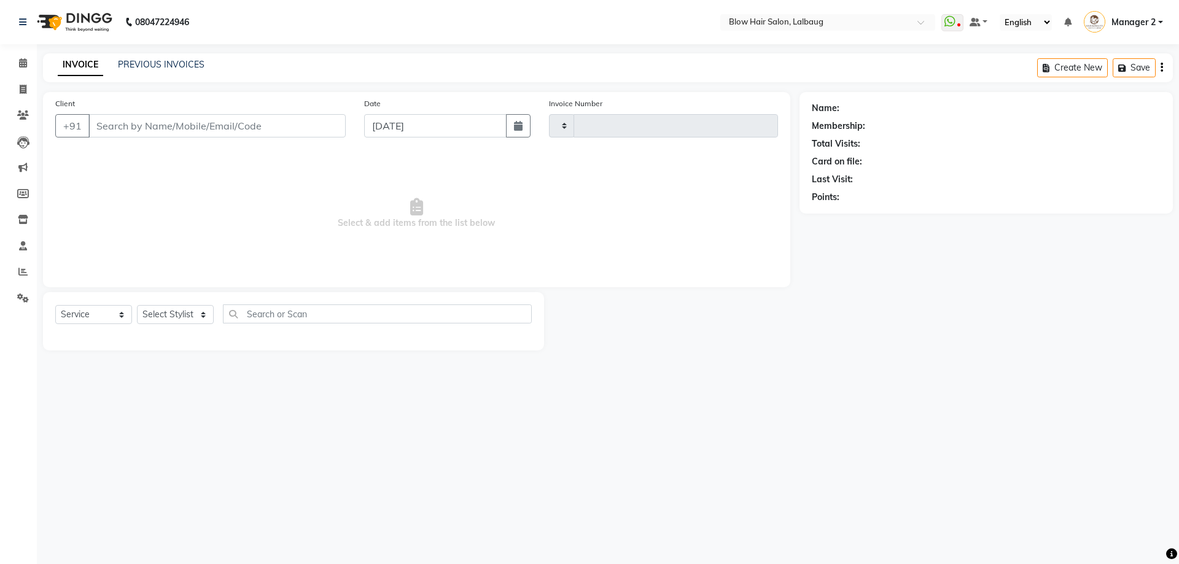
type input "2071"
select select "5162"
type input "88******72"
select select "90560"
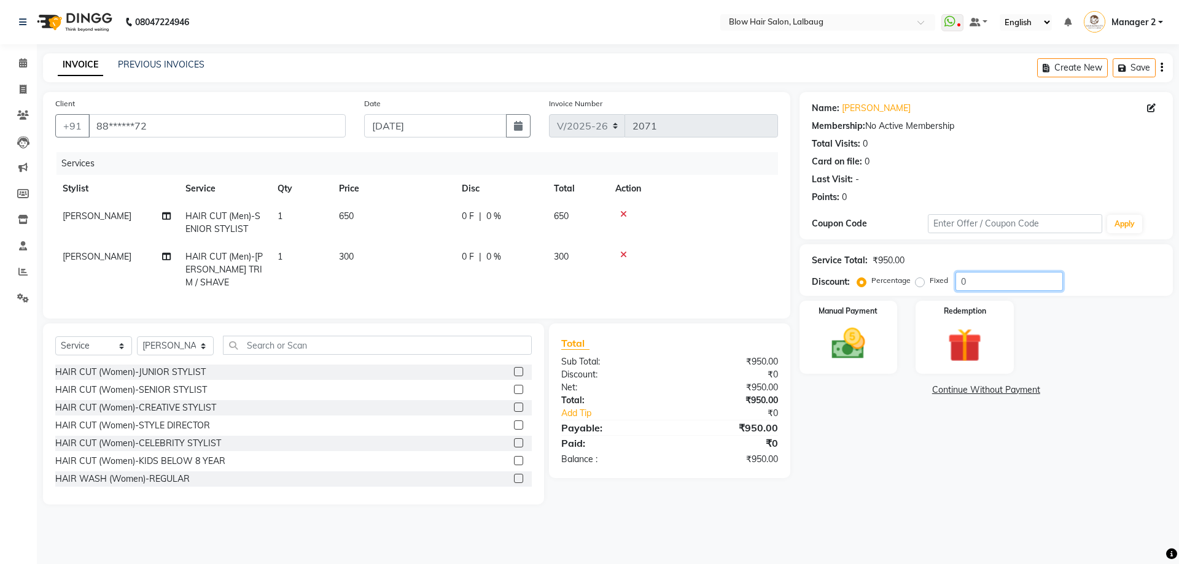
click at [958, 285] on input "0" at bounding box center [1008, 281] width 107 height 19
type input "20"
click at [864, 351] on img at bounding box center [848, 344] width 57 height 41
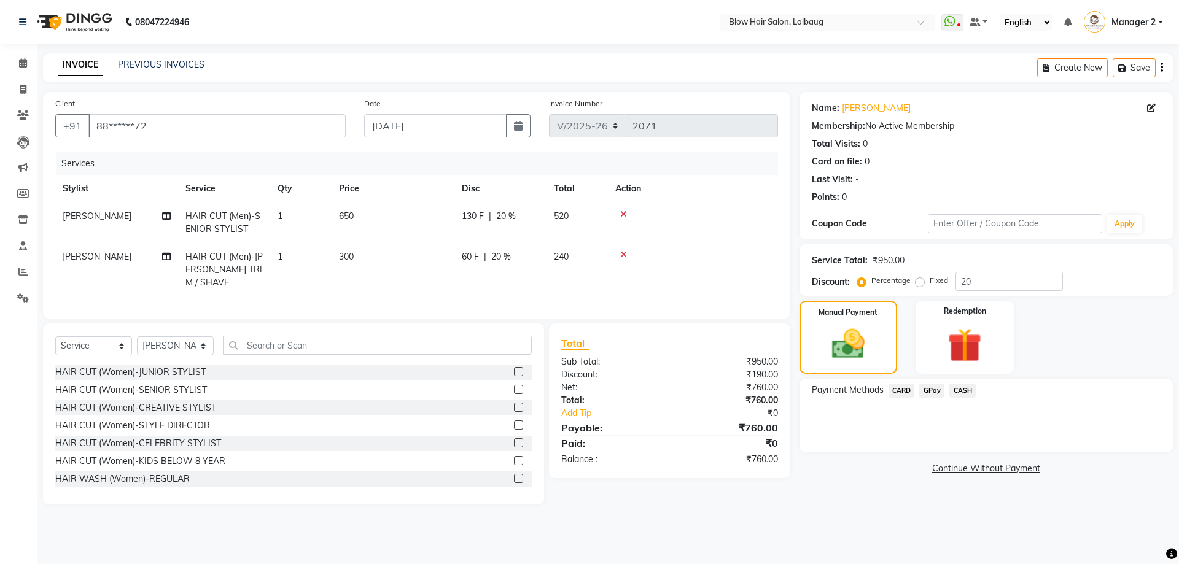
click at [898, 392] on span "CARD" at bounding box center [901, 391] width 26 height 14
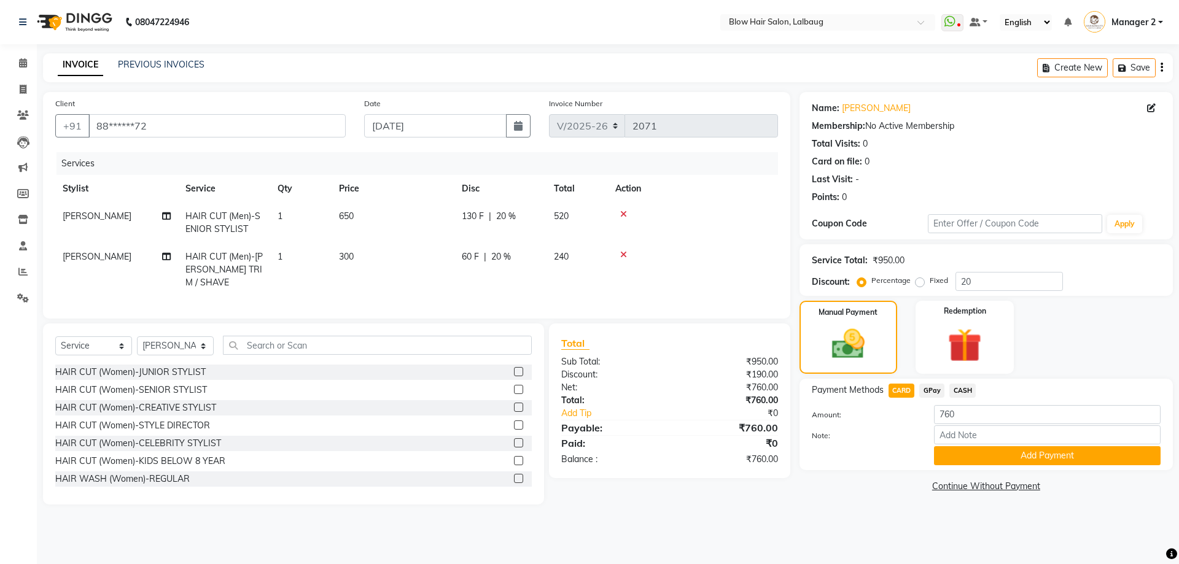
click at [954, 454] on button "Add Payment" at bounding box center [1047, 455] width 227 height 19
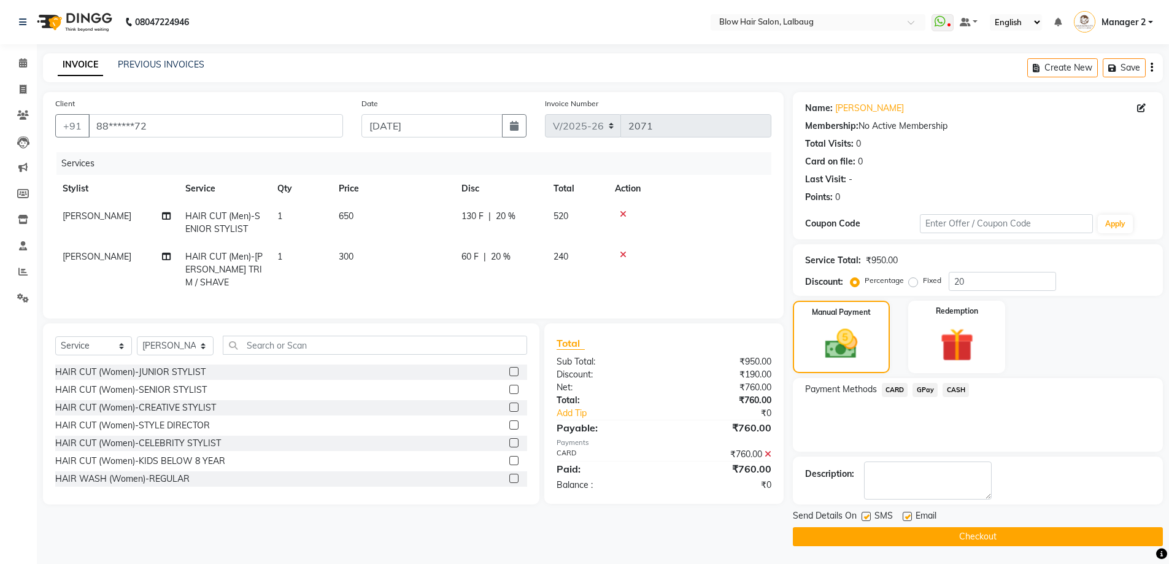
click at [904, 516] on label at bounding box center [907, 516] width 9 height 9
click at [904, 516] on input "checkbox" at bounding box center [907, 517] width 8 height 8
checkbox input "false"
click at [872, 521] on div "SMS" at bounding box center [882, 517] width 41 height 15
click at [864, 518] on label at bounding box center [866, 516] width 9 height 9
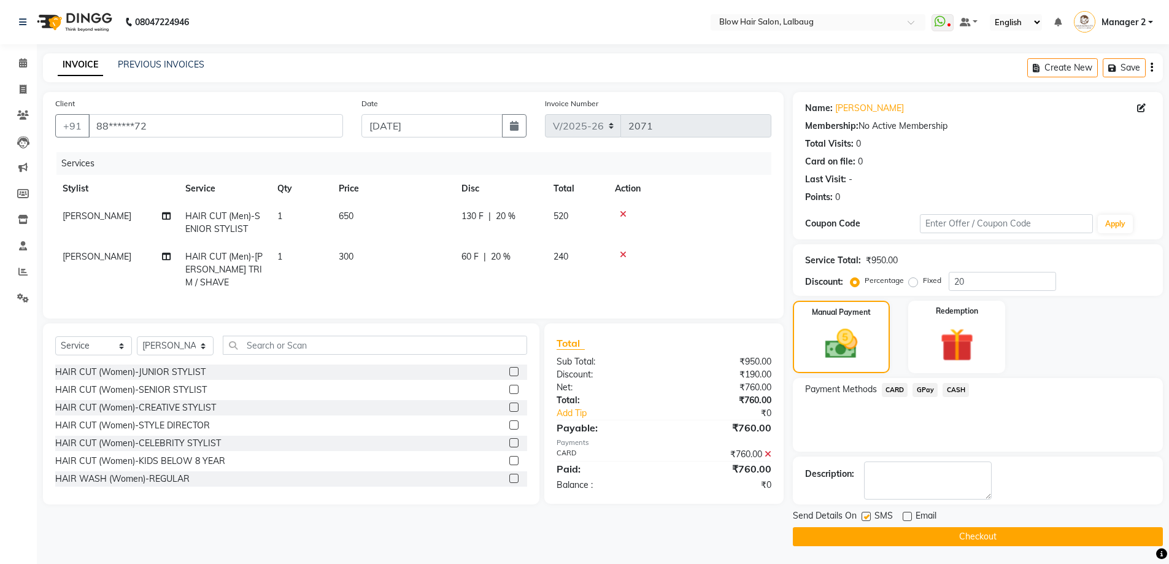
click at [864, 518] on input "checkbox" at bounding box center [866, 517] width 8 height 8
checkbox input "false"
drag, startPoint x: 869, startPoint y: 542, endPoint x: 868, endPoint y: 529, distance: 13.5
click at [869, 541] on button "Checkout" at bounding box center [978, 536] width 370 height 19
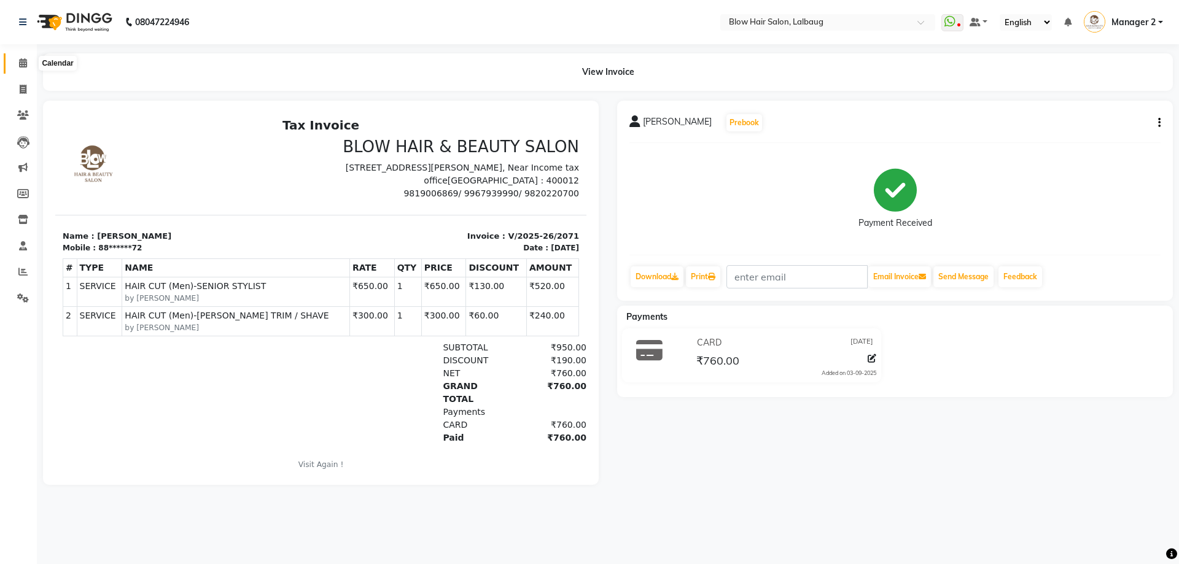
click at [17, 61] on span at bounding box center [22, 63] width 21 height 14
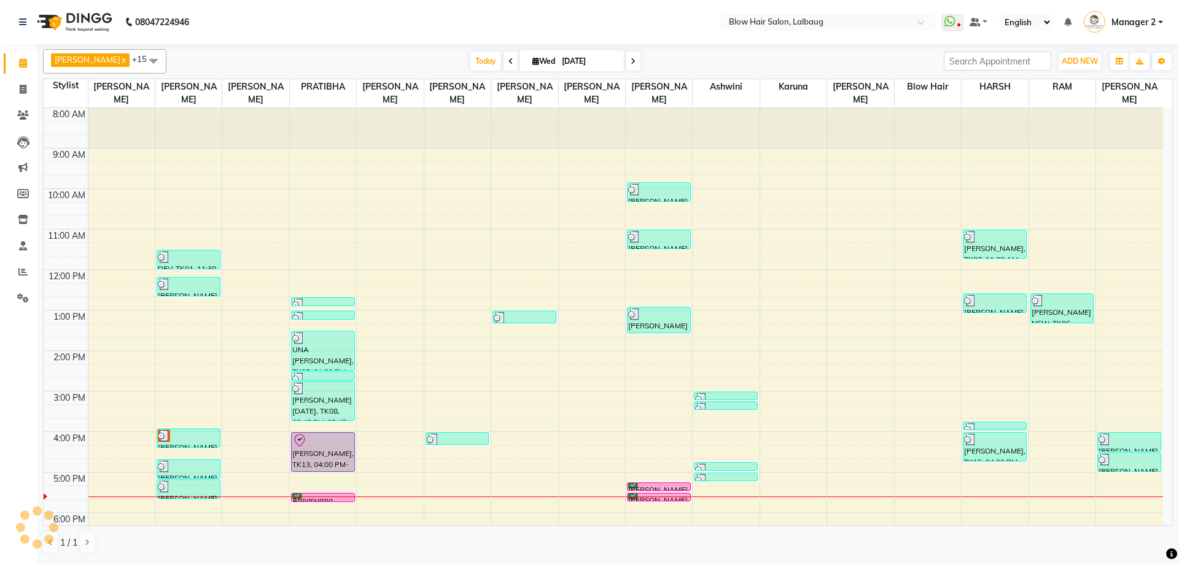
scroll to position [149, 0]
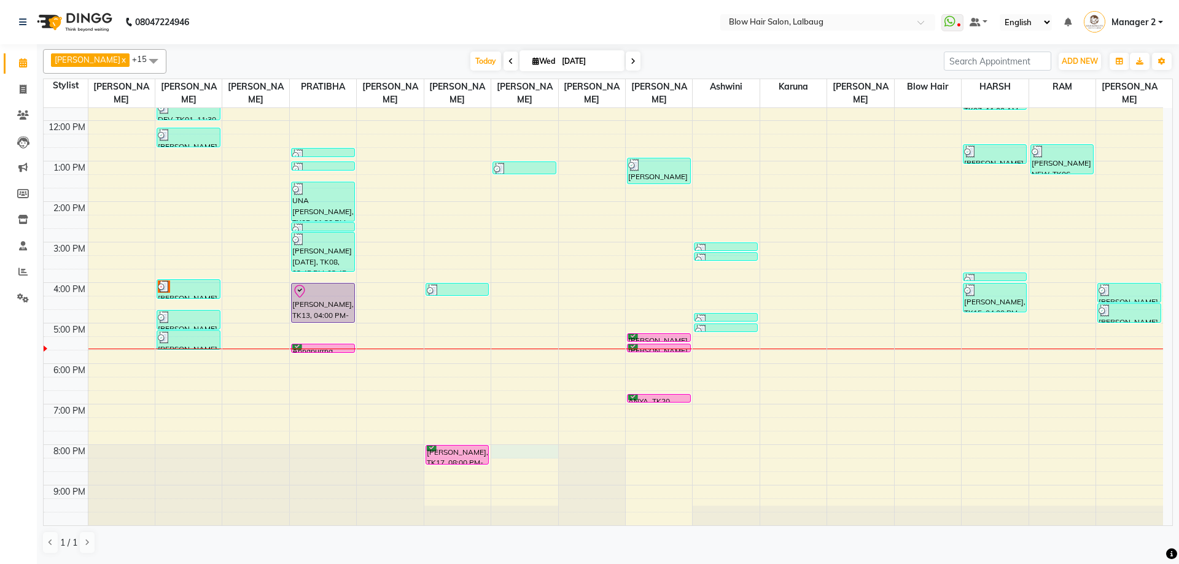
click at [530, 456] on div "8:00 AM 9:00 AM 10:00 AM 11:00 AM 12:00 PM 1:00 PM 2:00 PM 3:00 PM 4:00 PM 5:00…" at bounding box center [603, 242] width 1119 height 567
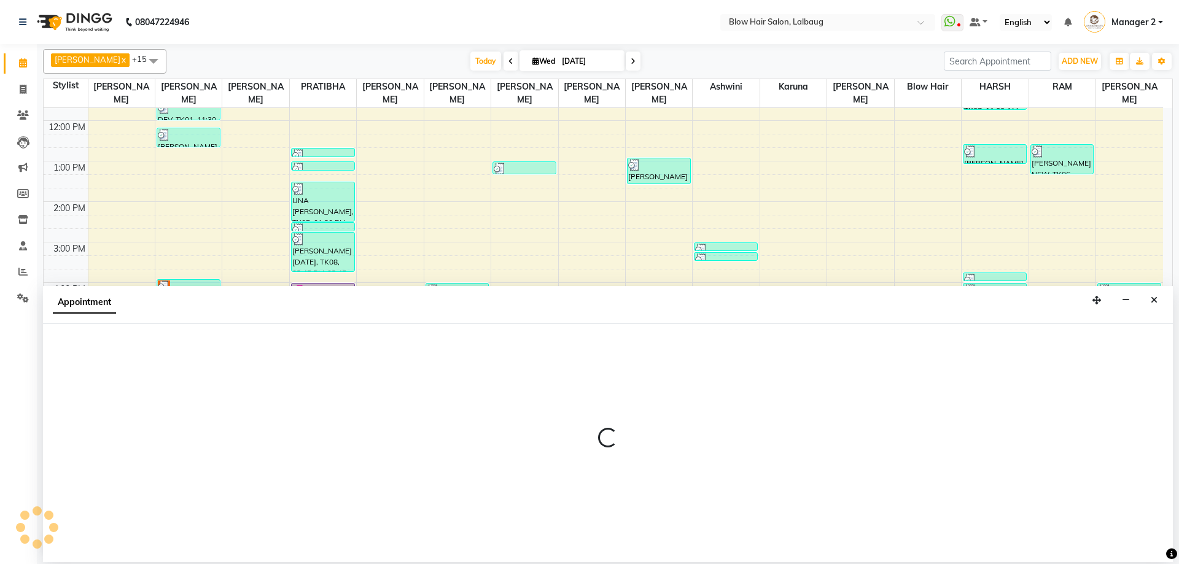
select select "76491"
select select "tentative"
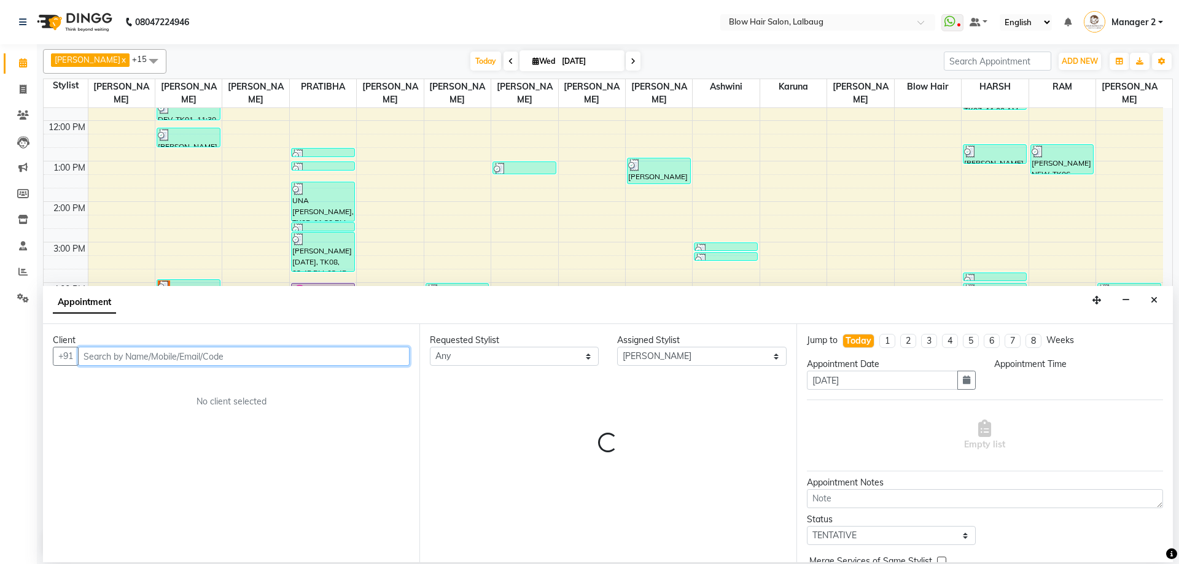
select select "1200"
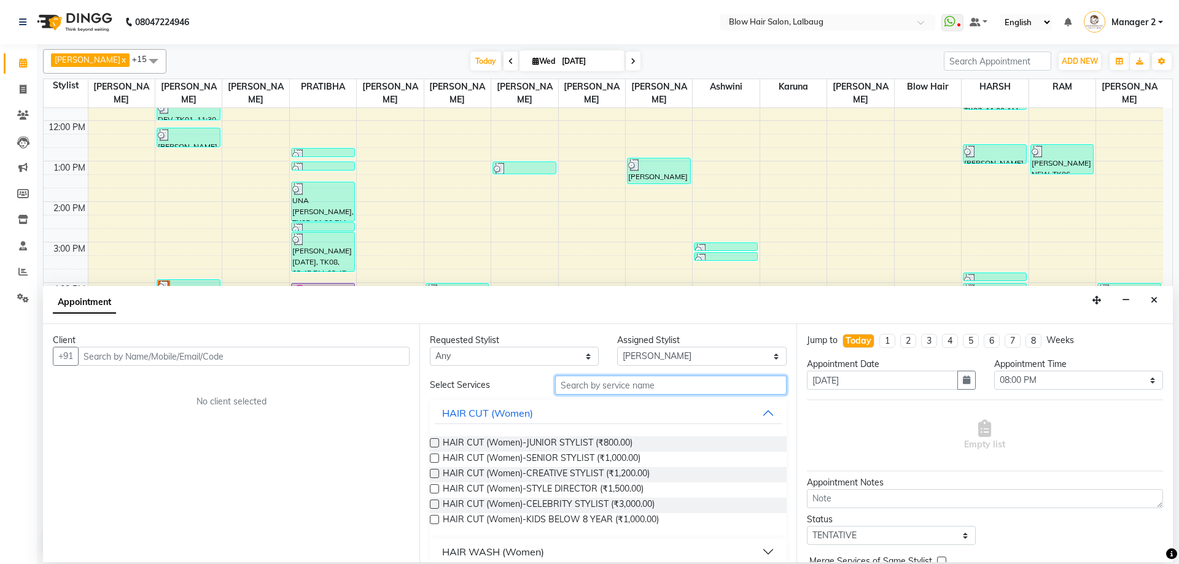
click at [616, 387] on input "text" at bounding box center [670, 385] width 231 height 19
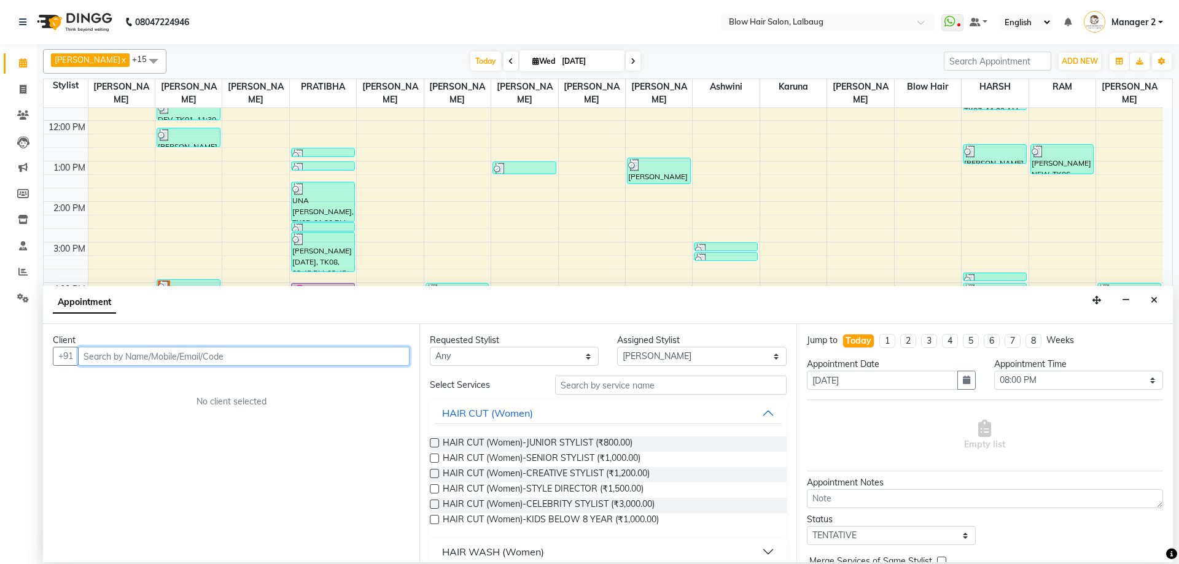
click at [292, 360] on input "text" at bounding box center [243, 356] width 331 height 19
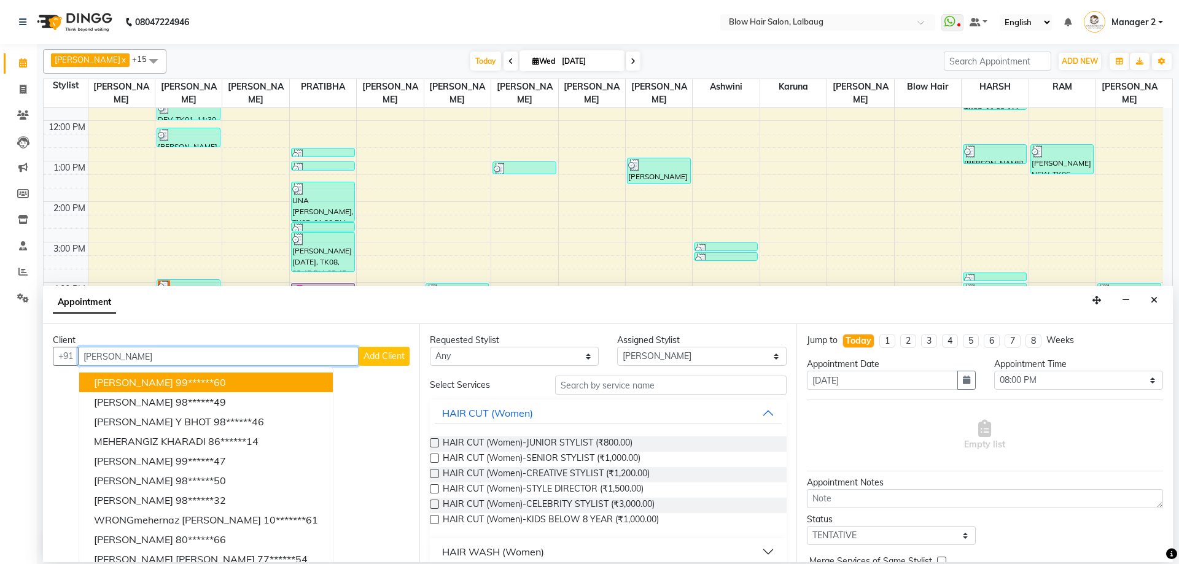
click at [266, 385] on button "Meher Porbunderwala 99******60" at bounding box center [206, 383] width 254 height 20
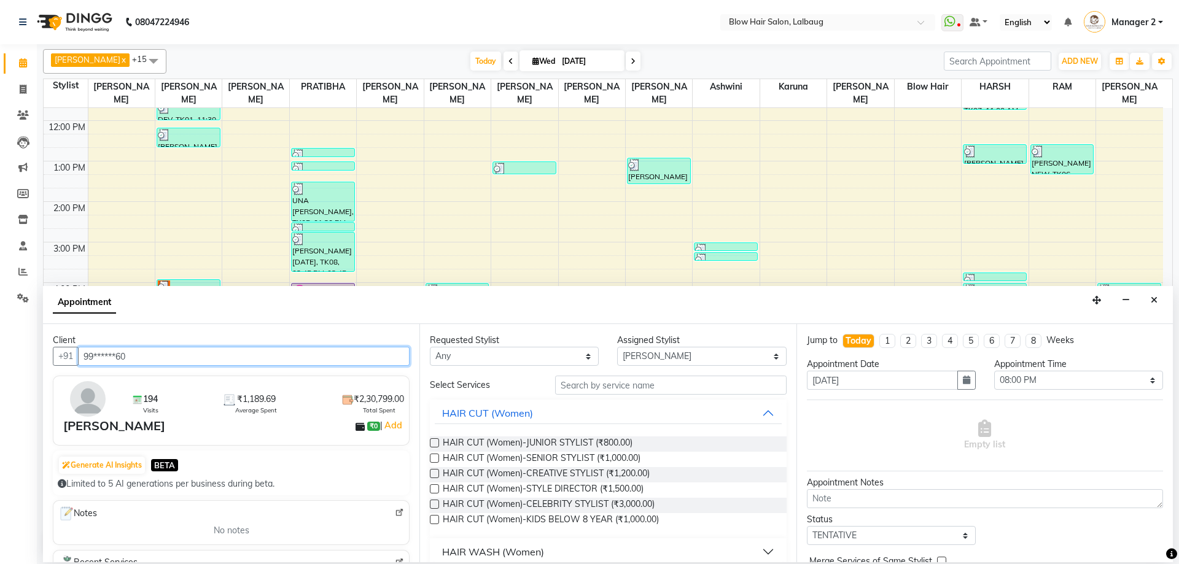
type input "99******60"
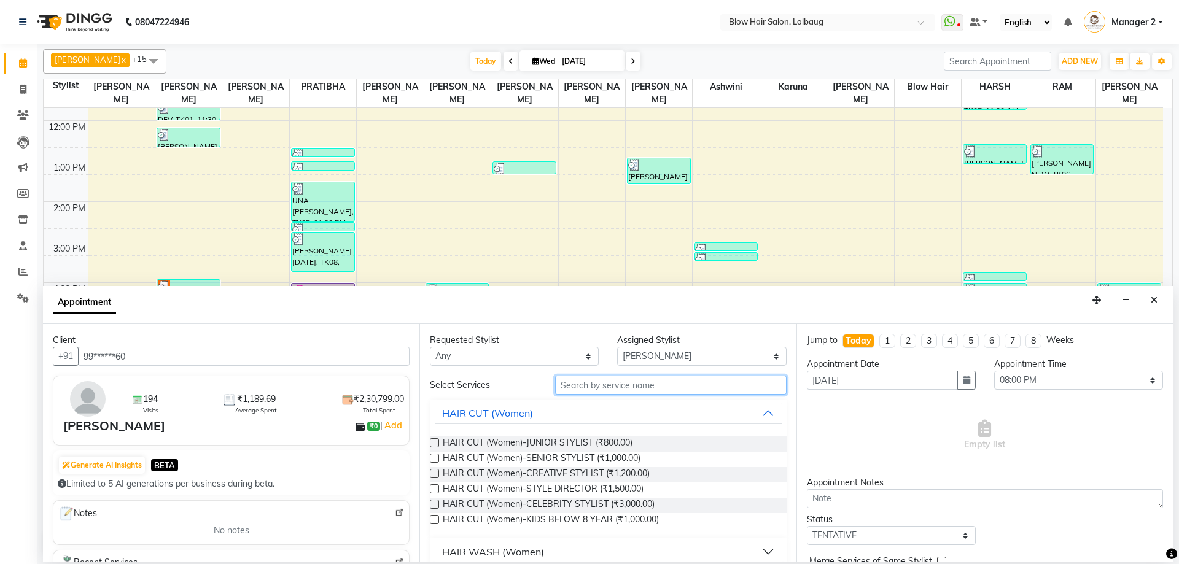
click at [624, 386] on input "text" at bounding box center [670, 385] width 231 height 19
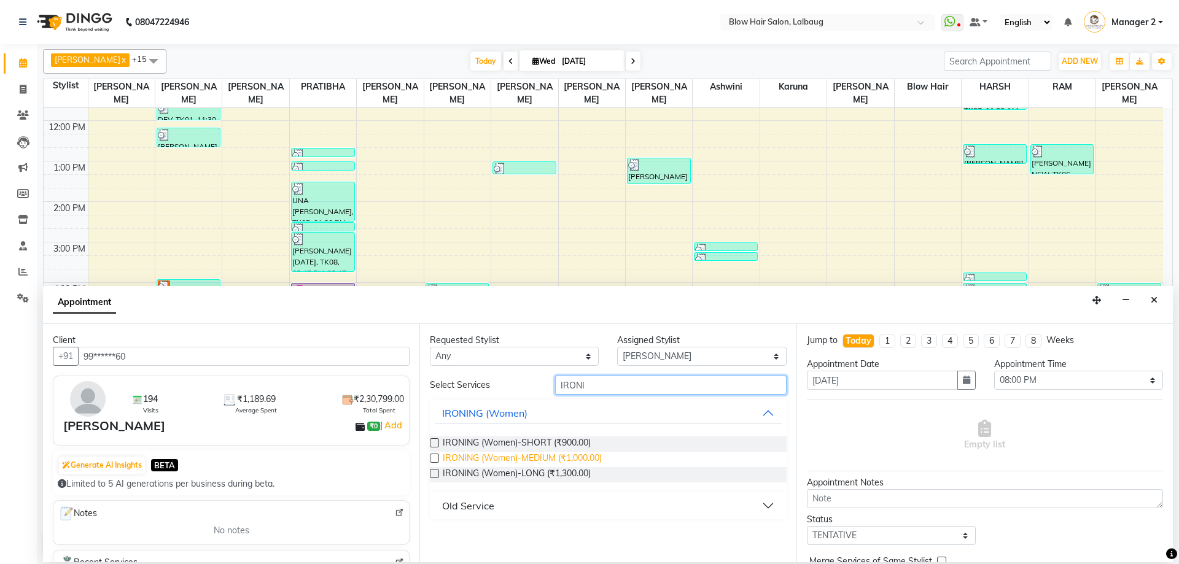
type input "IRONI"
click at [586, 461] on span "IRONING (Women)-MEDIUM (₹1,000.00)" at bounding box center [522, 459] width 159 height 15
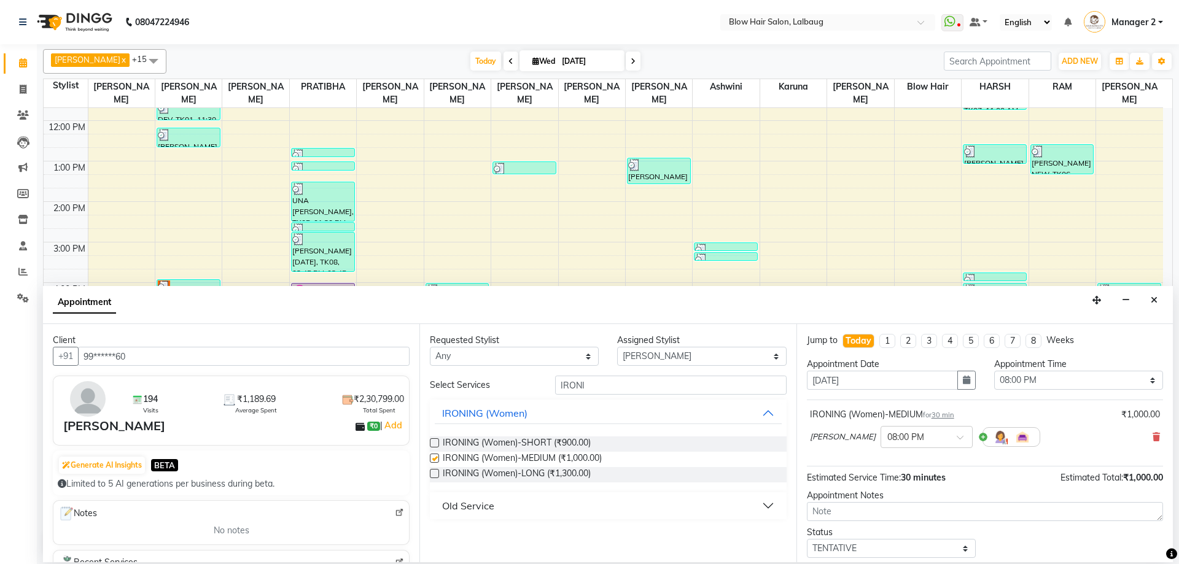
checkbox input "false"
click at [644, 355] on select "Select Ashwini ASHWINI AVINASH BEAU Blow Hair DARSHANA HARSH HARSHAVARDHAN karu…" at bounding box center [701, 356] width 169 height 19
select select "60246"
click at [617, 347] on select "Select Ashwini ASHWINI AVINASH BEAU Blow Hair DARSHANA HARSH HARSHAVARDHAN karu…" at bounding box center [701, 356] width 169 height 19
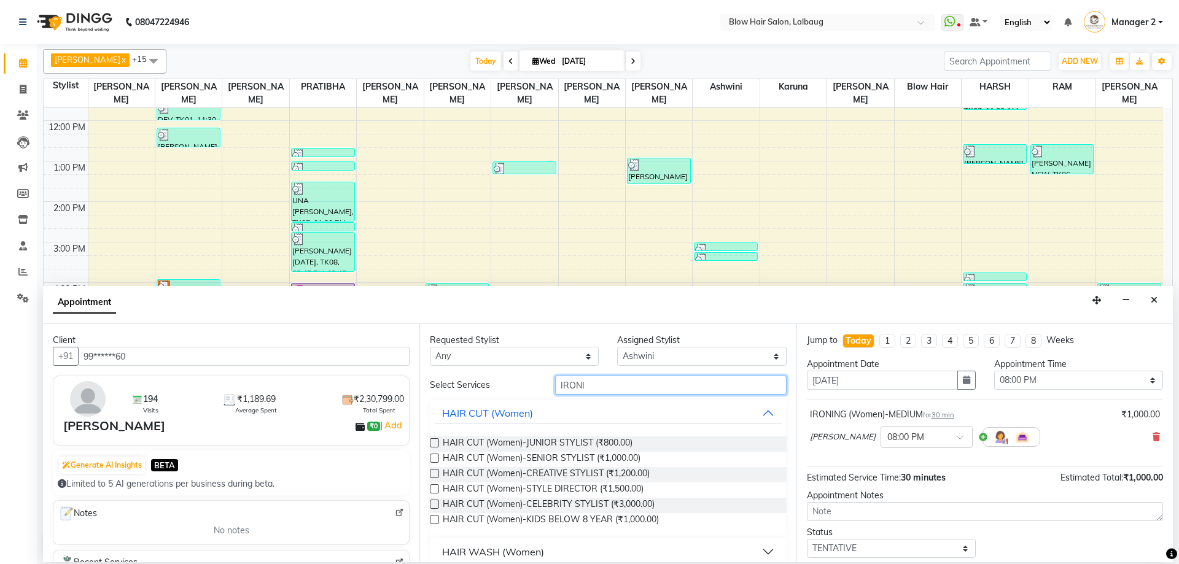
drag, startPoint x: 598, startPoint y: 392, endPoint x: 503, endPoint y: 392, distance: 94.5
click at [503, 392] on div "Select Services IRONI" at bounding box center [608, 385] width 374 height 19
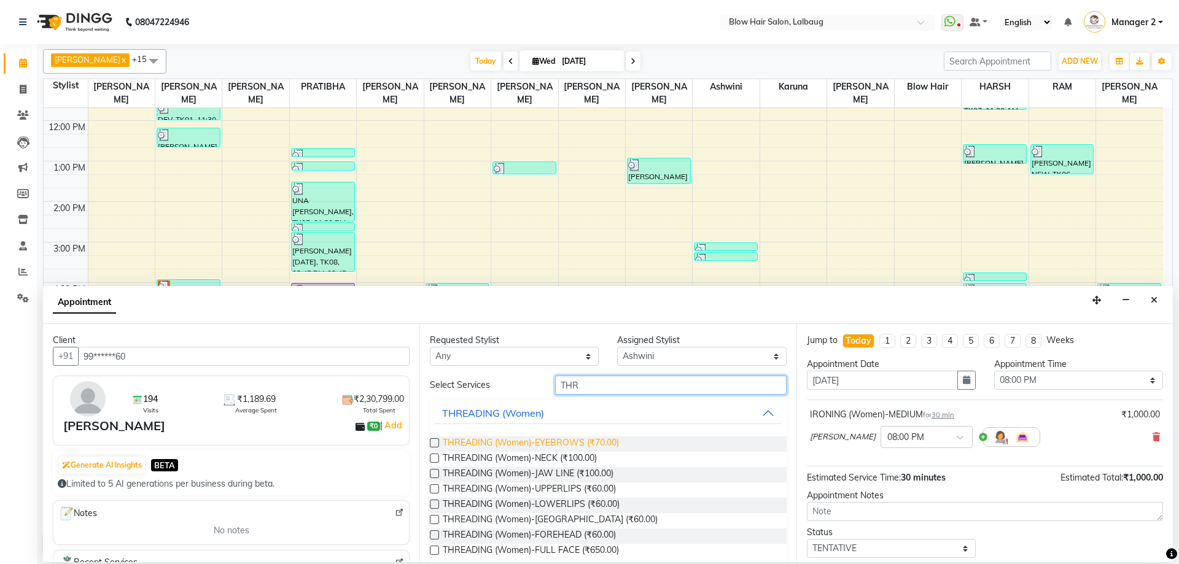
type input "THR"
click at [543, 440] on span "THREADING (Women)-EYEBROWS (₹70.00)" at bounding box center [531, 443] width 176 height 15
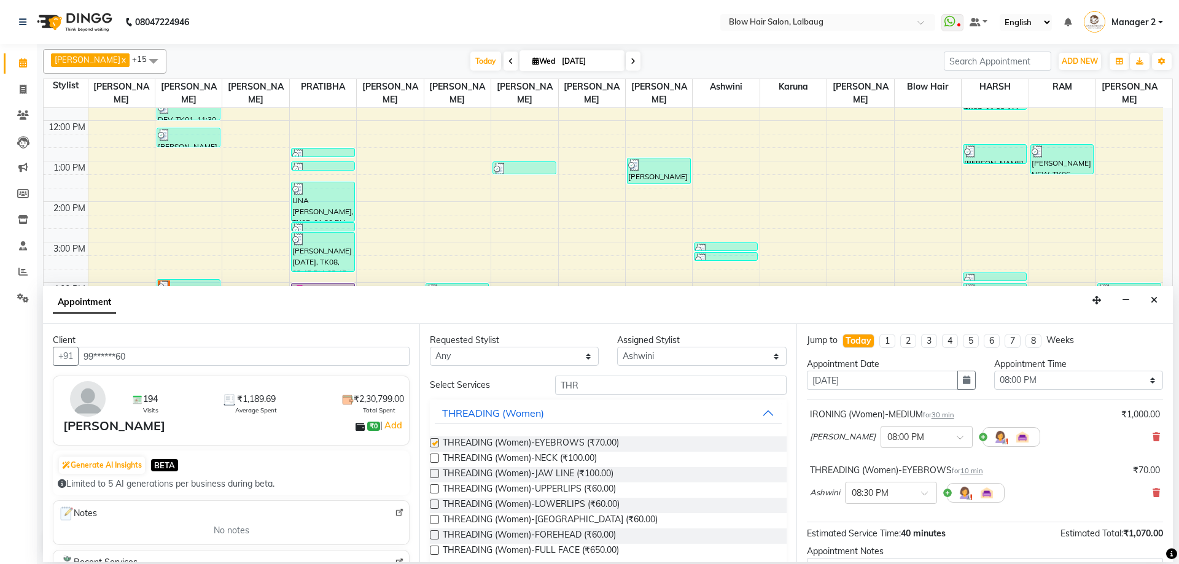
checkbox input "false"
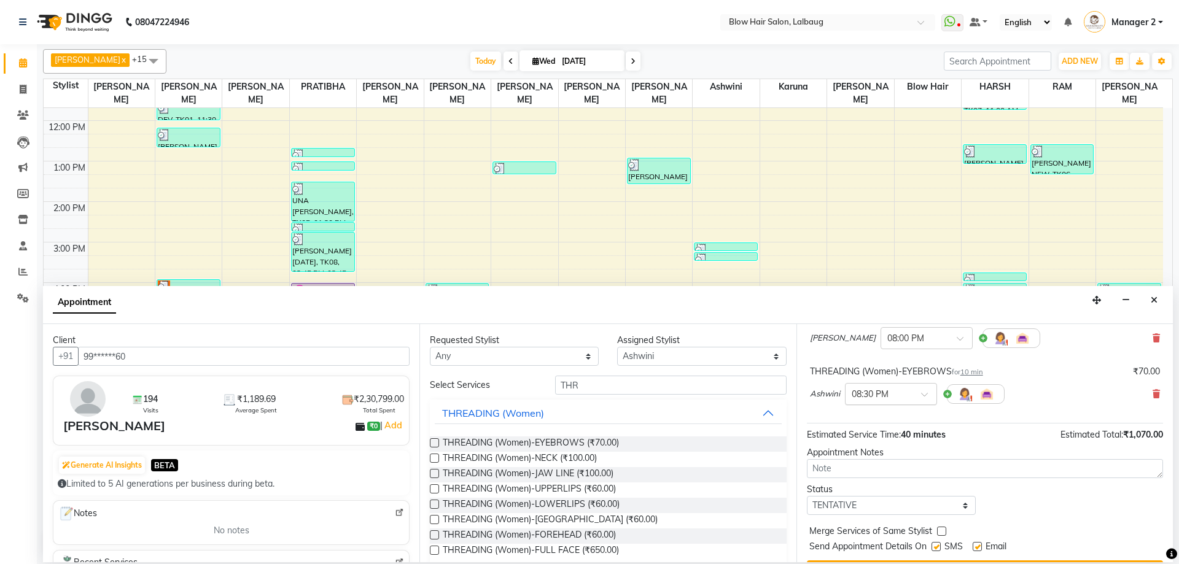
scroll to position [129, 0]
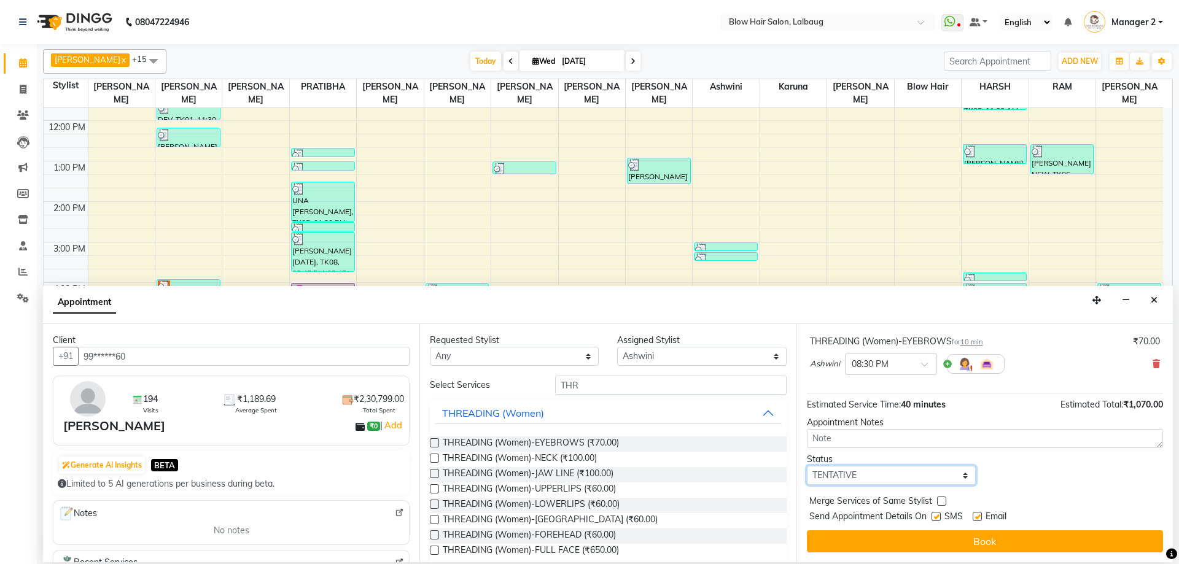
click at [893, 475] on select "Select TENTATIVE CONFIRM CHECK-IN UPCOMING" at bounding box center [891, 475] width 169 height 19
select select "confirm booking"
click at [807, 466] on select "Select TENTATIVE CONFIRM CHECK-IN UPCOMING" at bounding box center [891, 475] width 169 height 19
drag, startPoint x: 936, startPoint y: 515, endPoint x: 961, endPoint y: 516, distance: 25.2
click at [936, 516] on label at bounding box center [935, 516] width 9 height 9
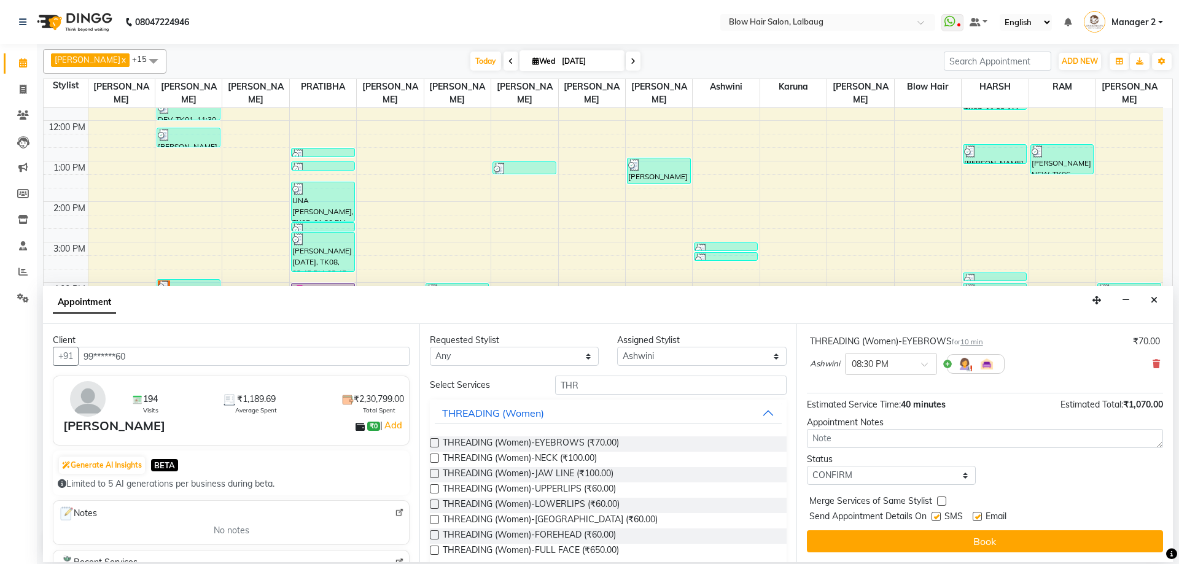
click at [936, 516] on input "checkbox" at bounding box center [935, 518] width 8 height 8
checkbox input "false"
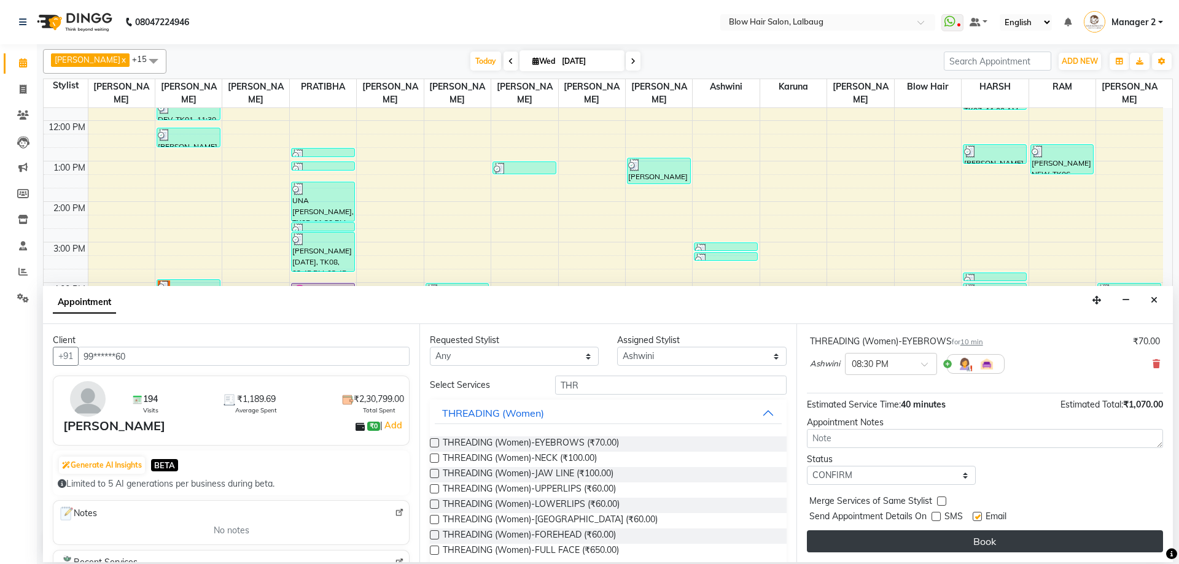
drag, startPoint x: 975, startPoint y: 514, endPoint x: 977, endPoint y: 535, distance: 21.6
click at [976, 517] on label at bounding box center [976, 516] width 9 height 9
click at [976, 517] on input "checkbox" at bounding box center [976, 518] width 8 height 8
checkbox input "false"
click at [977, 535] on button "Book" at bounding box center [985, 541] width 356 height 22
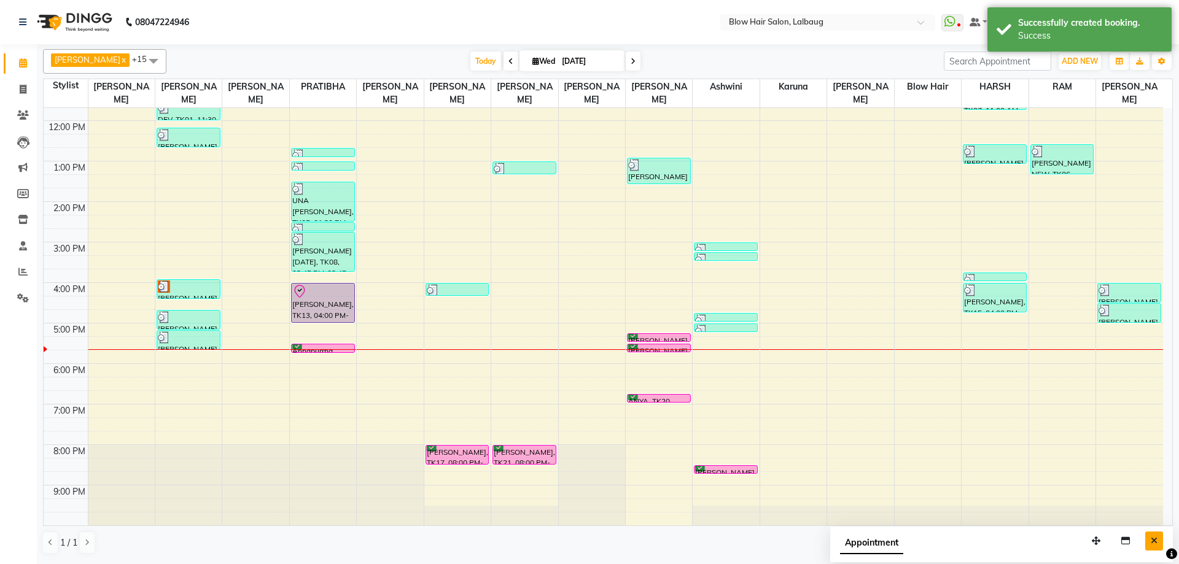
click at [1152, 541] on icon "Close" at bounding box center [1153, 541] width 7 height 9
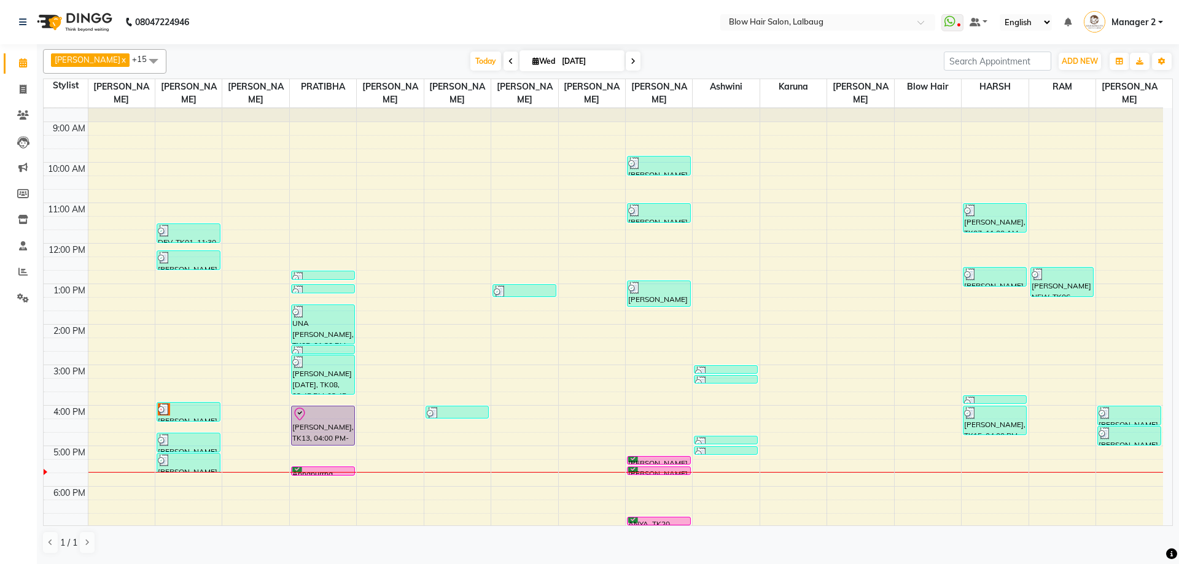
scroll to position [149, 0]
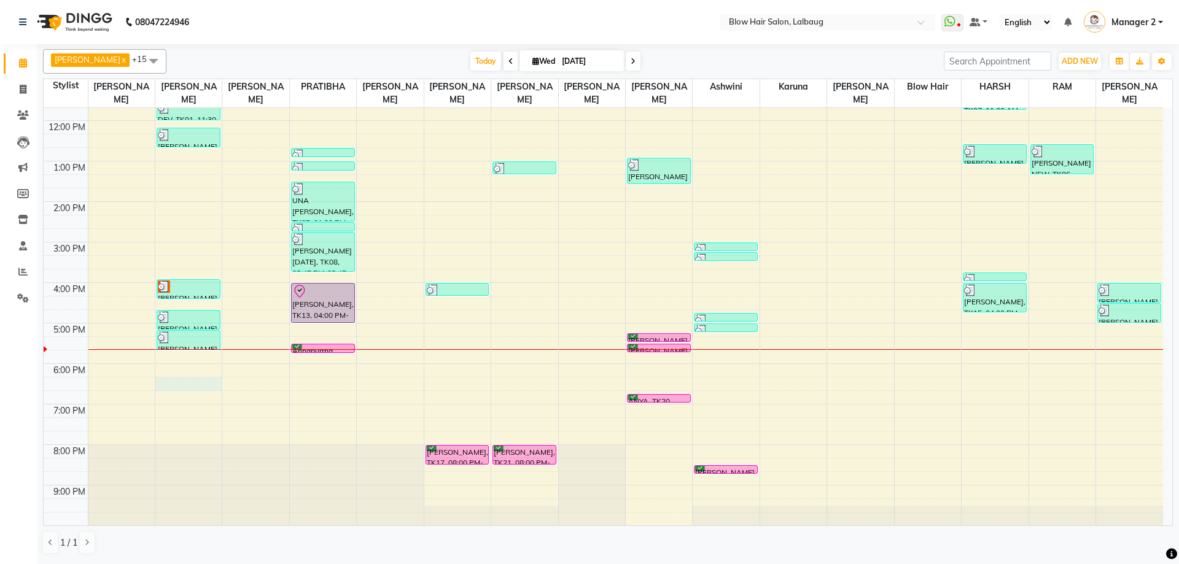
click at [187, 382] on div "8:00 AM 9:00 AM 10:00 AM 11:00 AM 12:00 PM 1:00 PM 2:00 PM 3:00 PM 4:00 PM 5:00…" at bounding box center [603, 242] width 1119 height 567
select select "33342"
select select "1095"
select select "tentative"
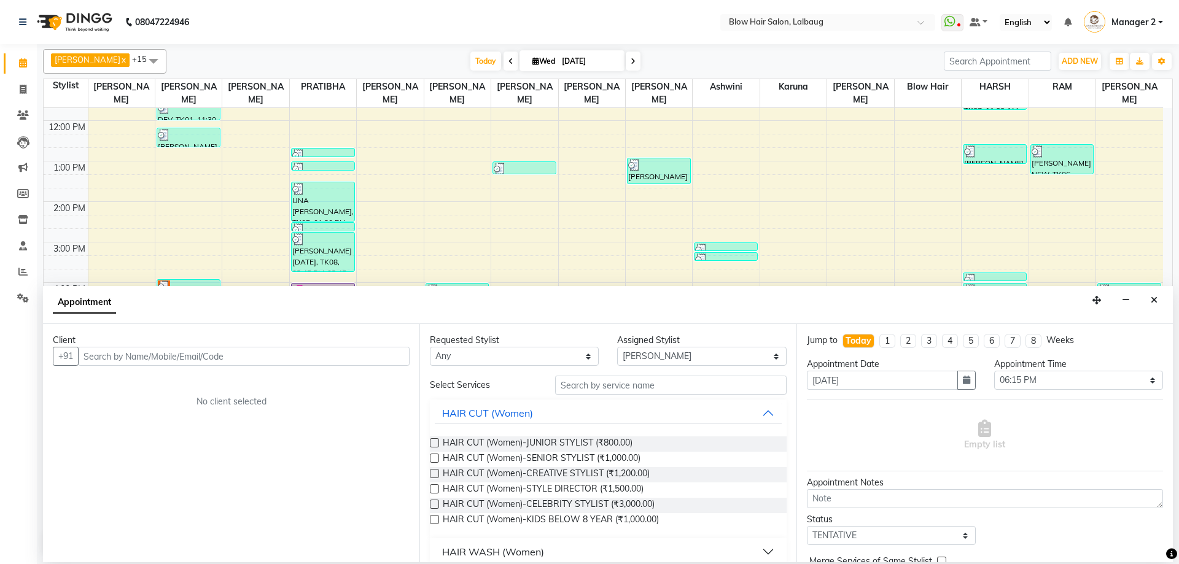
drag, startPoint x: 182, startPoint y: 354, endPoint x: 172, endPoint y: 338, distance: 19.0
click at [175, 341] on div "Client +91 No client selected" at bounding box center [231, 443] width 376 height 238
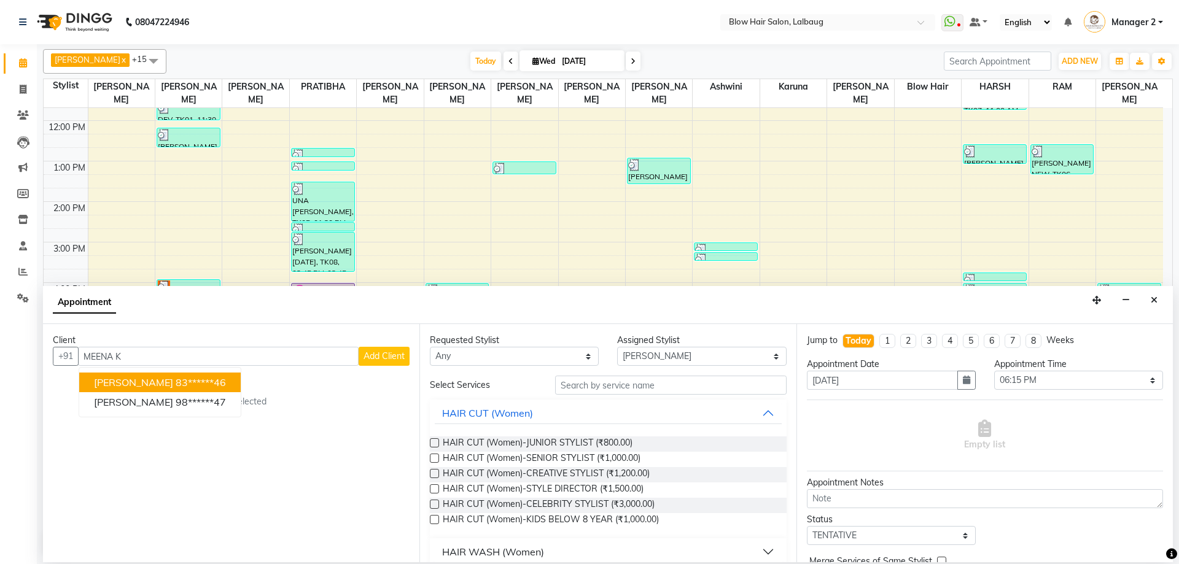
click at [170, 385] on span "MEENA KRISHNA" at bounding box center [133, 382] width 79 height 12
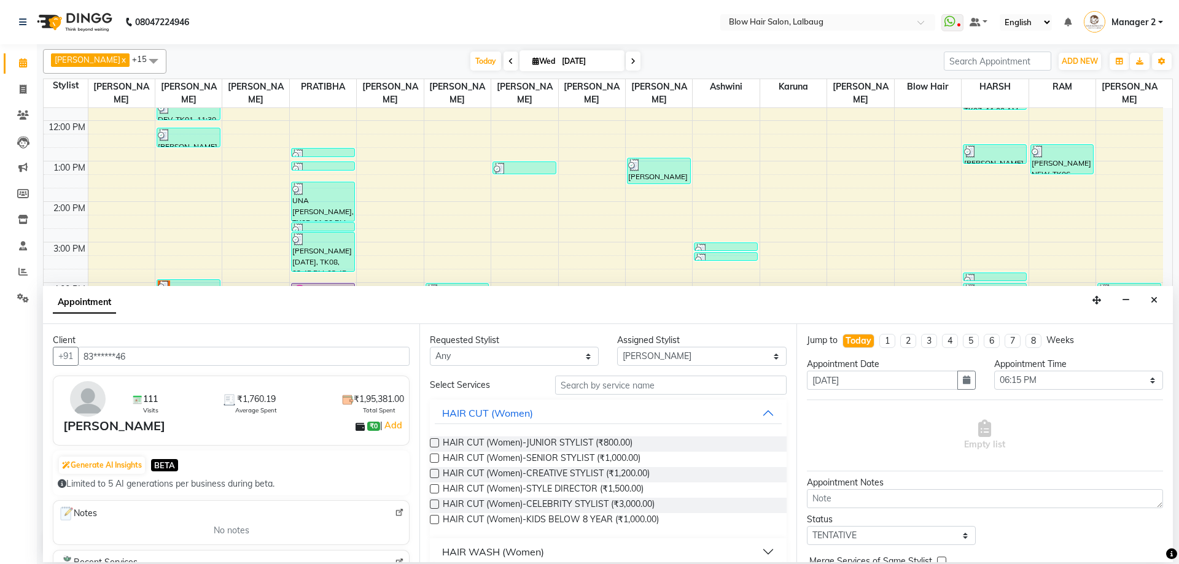
type input "83******46"
click at [617, 389] on input "text" at bounding box center [670, 385] width 231 height 19
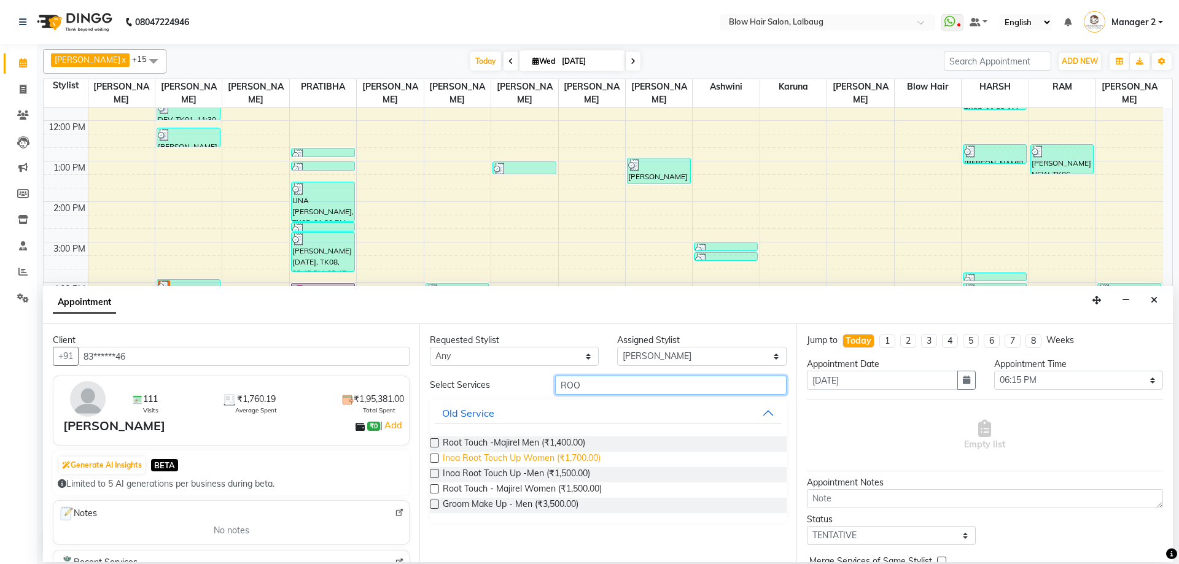
type input "ROO"
click at [591, 460] on span "Inoa Root Touch Up Women (₹1,700.00)" at bounding box center [522, 459] width 158 height 15
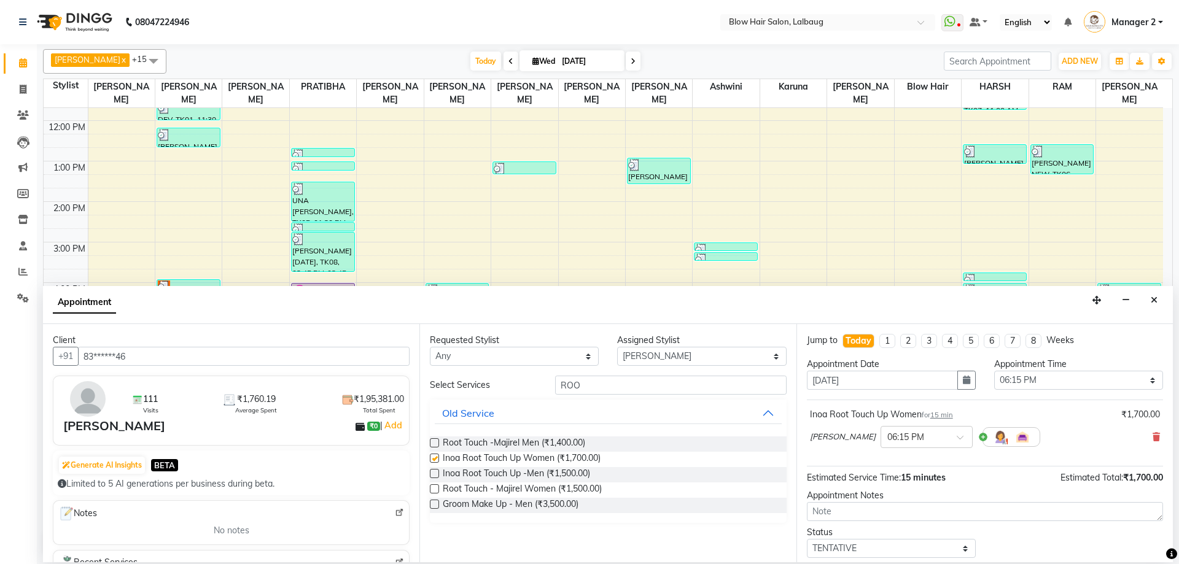
checkbox input "false"
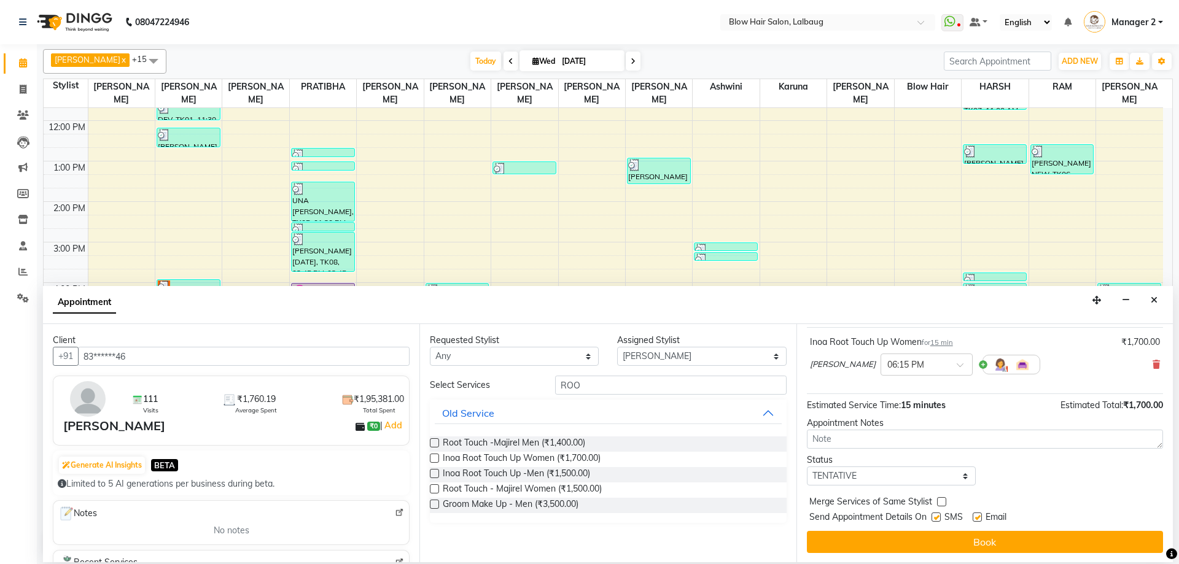
scroll to position [73, 0]
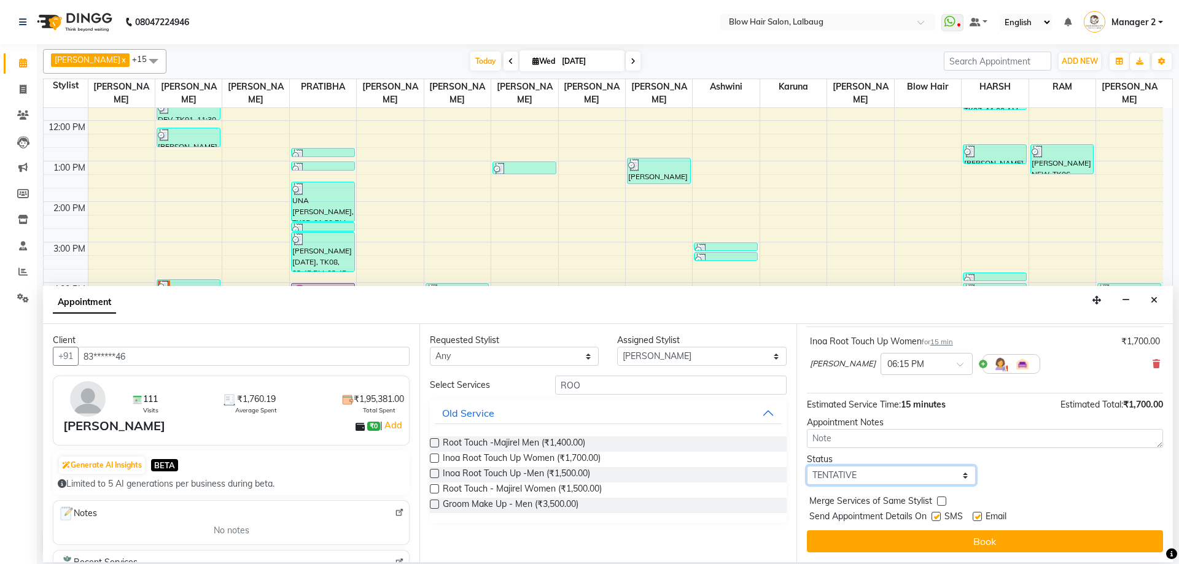
click at [878, 481] on select "Select TENTATIVE CONFIRM CHECK-IN UPCOMING" at bounding box center [891, 475] width 169 height 19
select select "confirm booking"
click at [807, 466] on select "Select TENTATIVE CONFIRM CHECK-IN UPCOMING" at bounding box center [891, 475] width 169 height 19
click at [937, 515] on label at bounding box center [935, 516] width 9 height 9
click at [937, 515] on input "checkbox" at bounding box center [935, 518] width 8 height 8
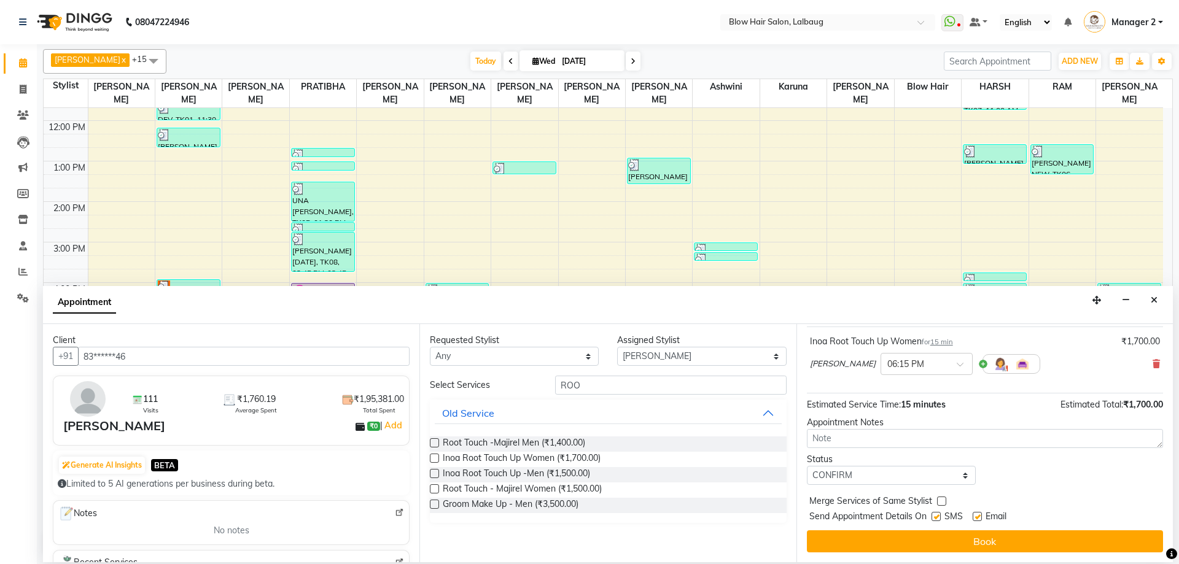
checkbox input "false"
click at [970, 514] on div "SMS" at bounding box center [951, 517] width 41 height 15
click at [973, 516] on label at bounding box center [976, 516] width 9 height 9
click at [973, 516] on input "checkbox" at bounding box center [976, 518] width 8 height 8
checkbox input "false"
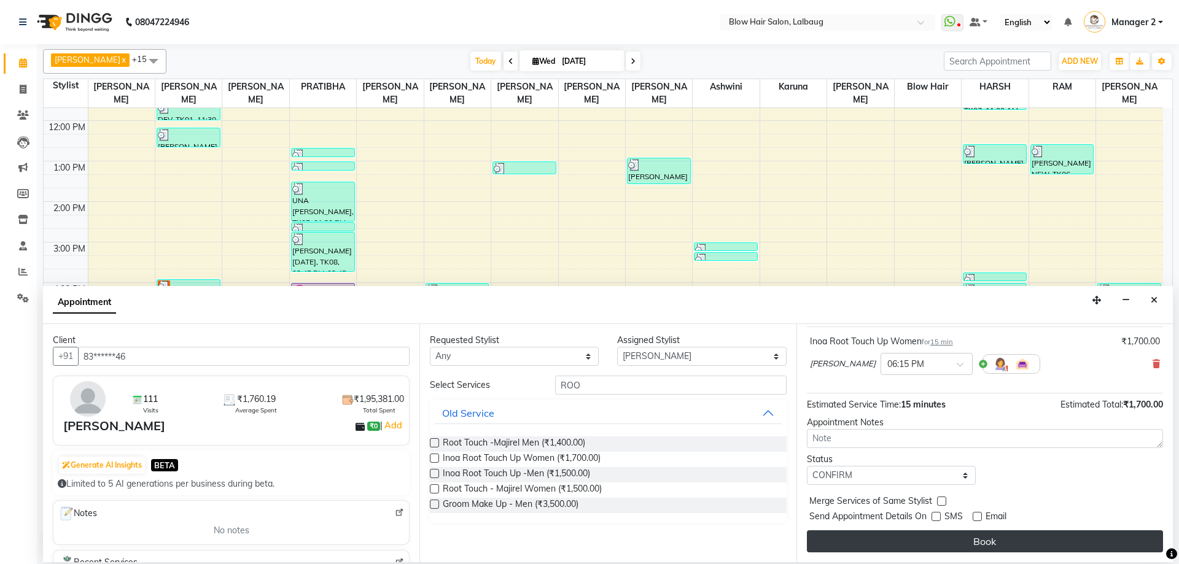
click at [976, 538] on button "Book" at bounding box center [985, 541] width 356 height 22
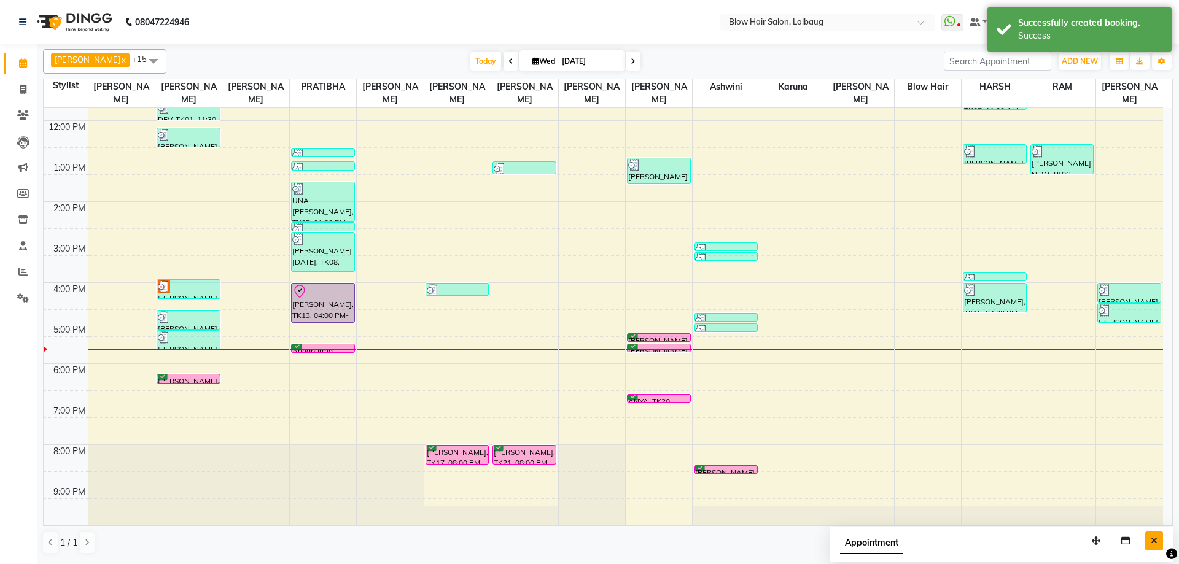
click at [1147, 540] on button "Close" at bounding box center [1154, 541] width 18 height 19
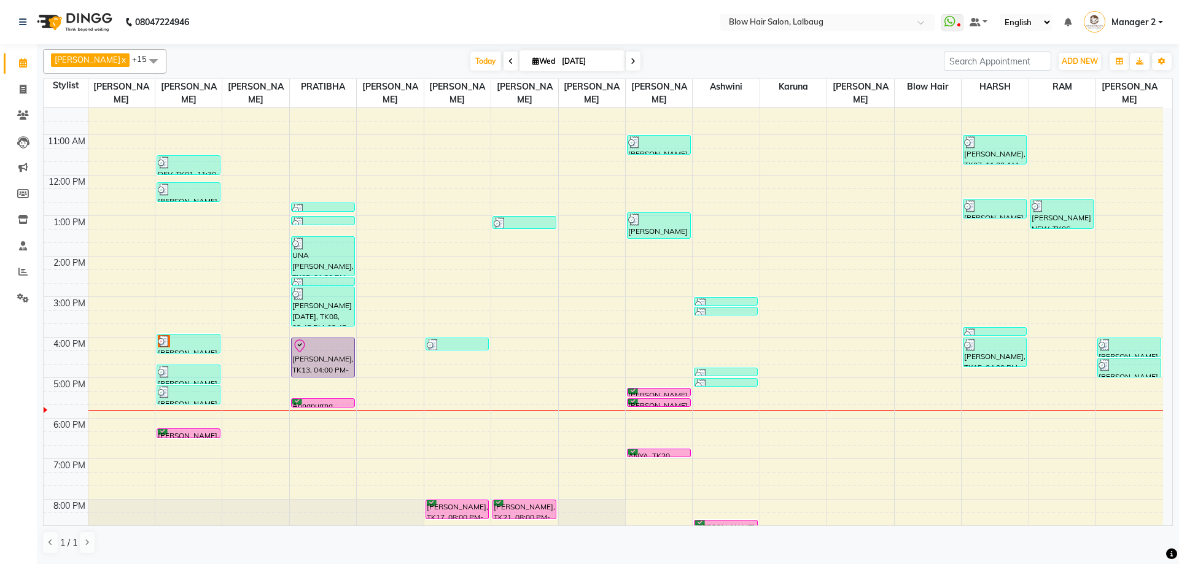
scroll to position [0, 0]
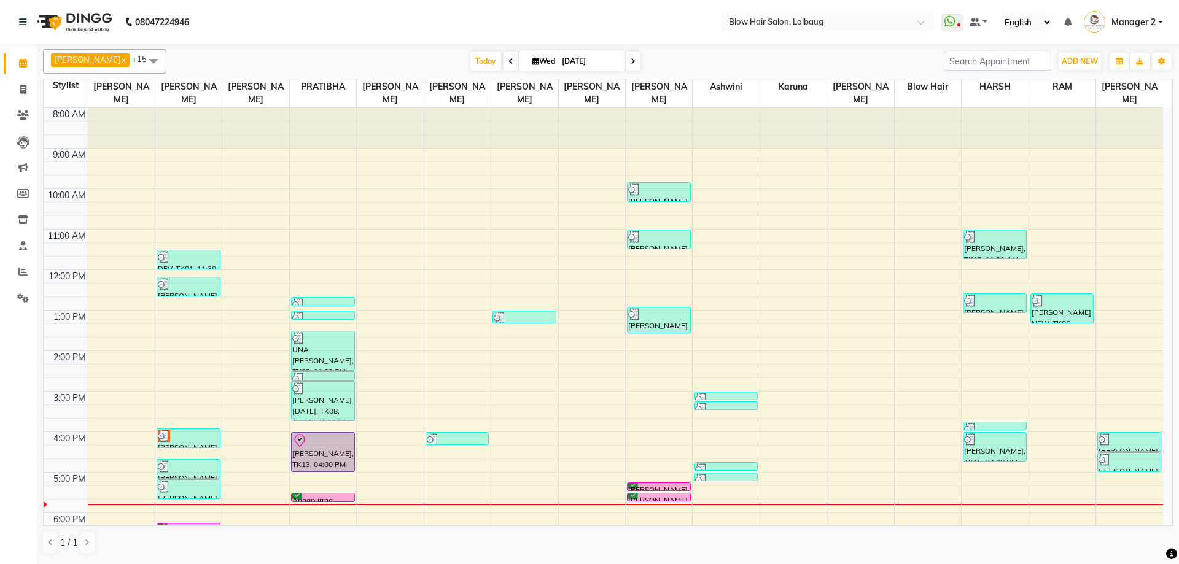
click at [508, 61] on icon at bounding box center [510, 61] width 5 height 7
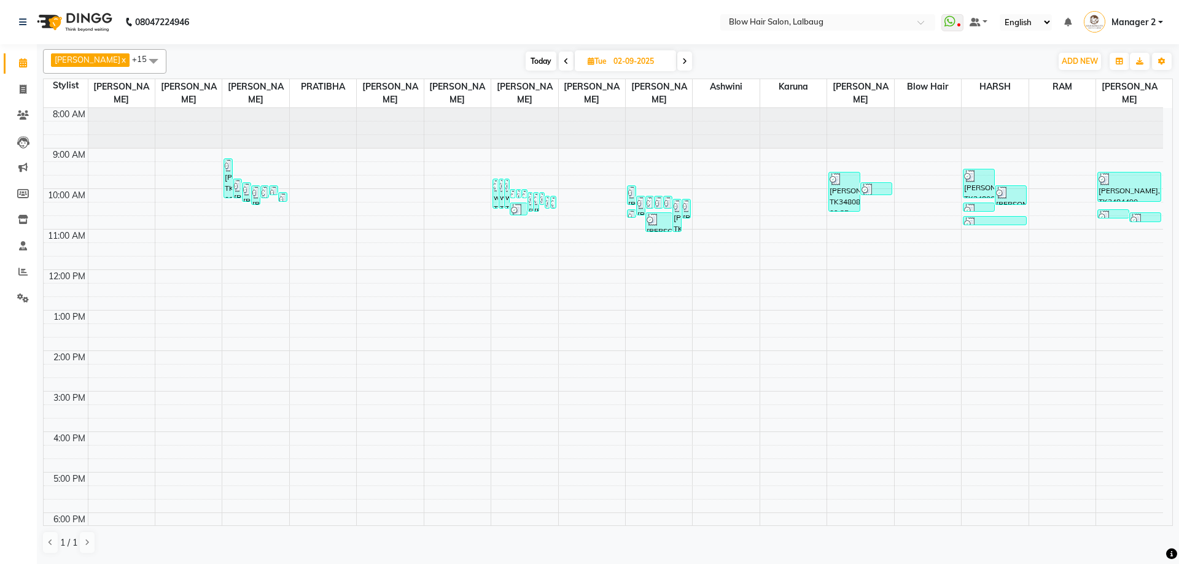
click at [528, 62] on span "Today" at bounding box center [540, 61] width 31 height 19
type input "[DATE]"
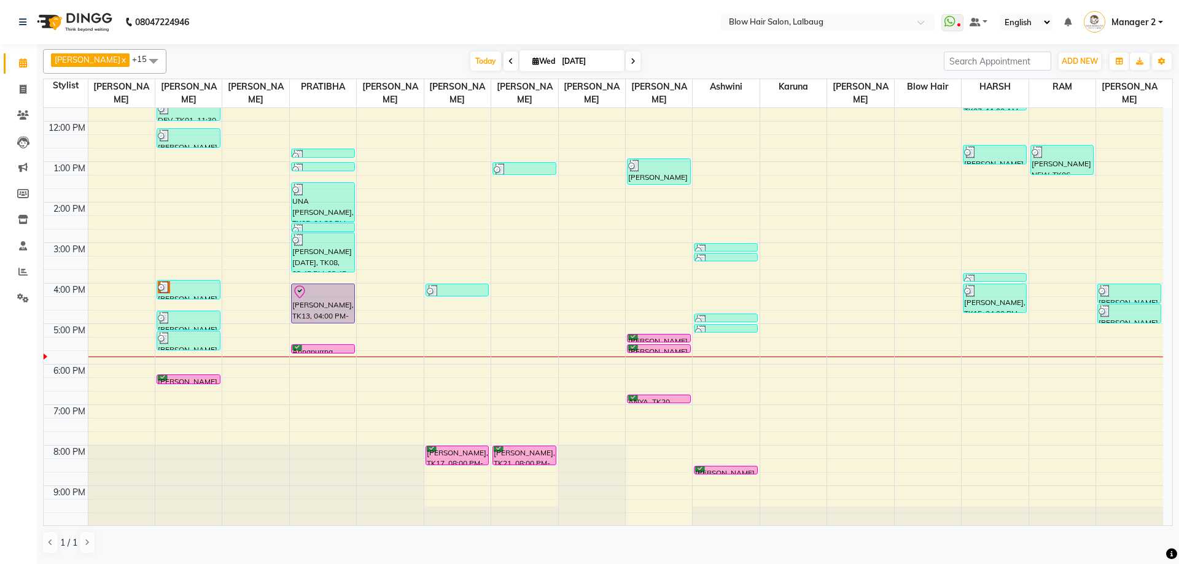
scroll to position [149, 0]
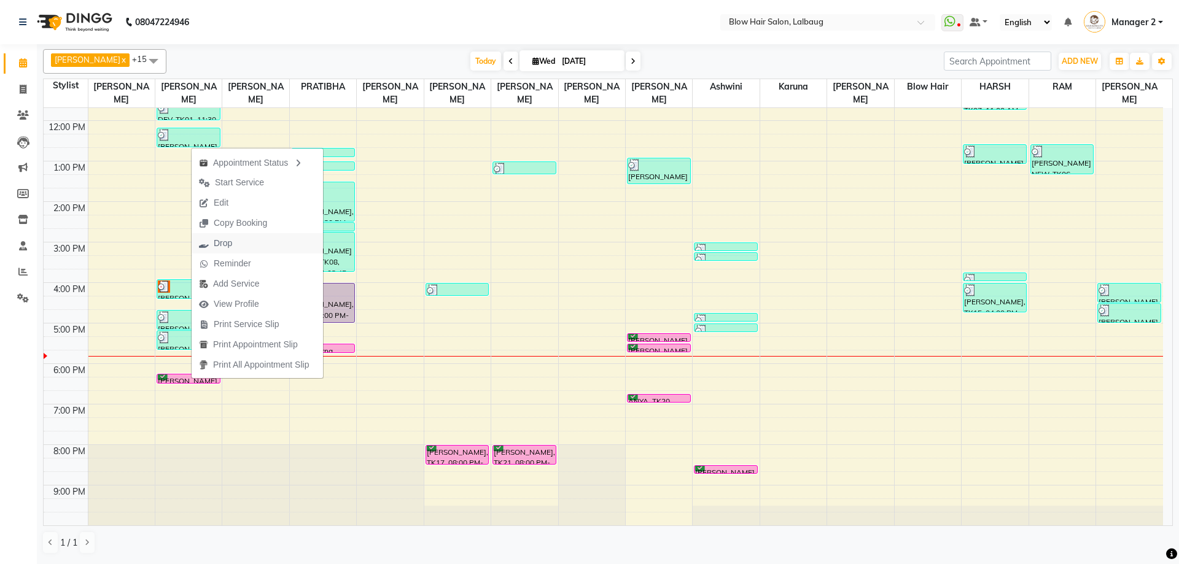
click at [254, 246] on button "Drop" at bounding box center [257, 243] width 131 height 20
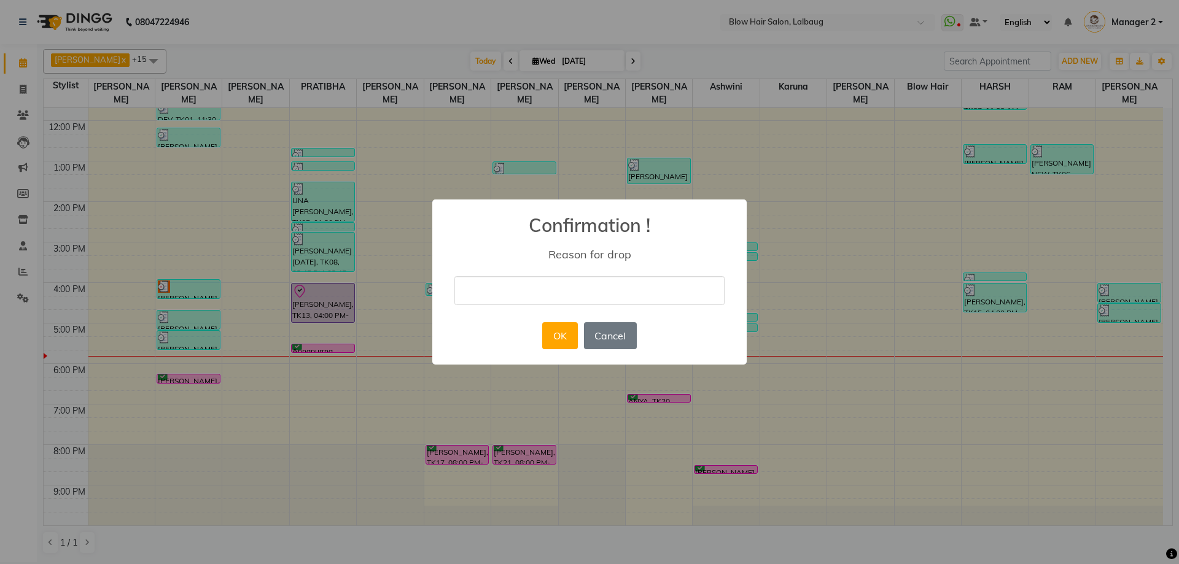
click at [514, 284] on input "text" at bounding box center [589, 290] width 270 height 29
type input "CANCEL"
click at [560, 343] on button "OK" at bounding box center [559, 335] width 35 height 27
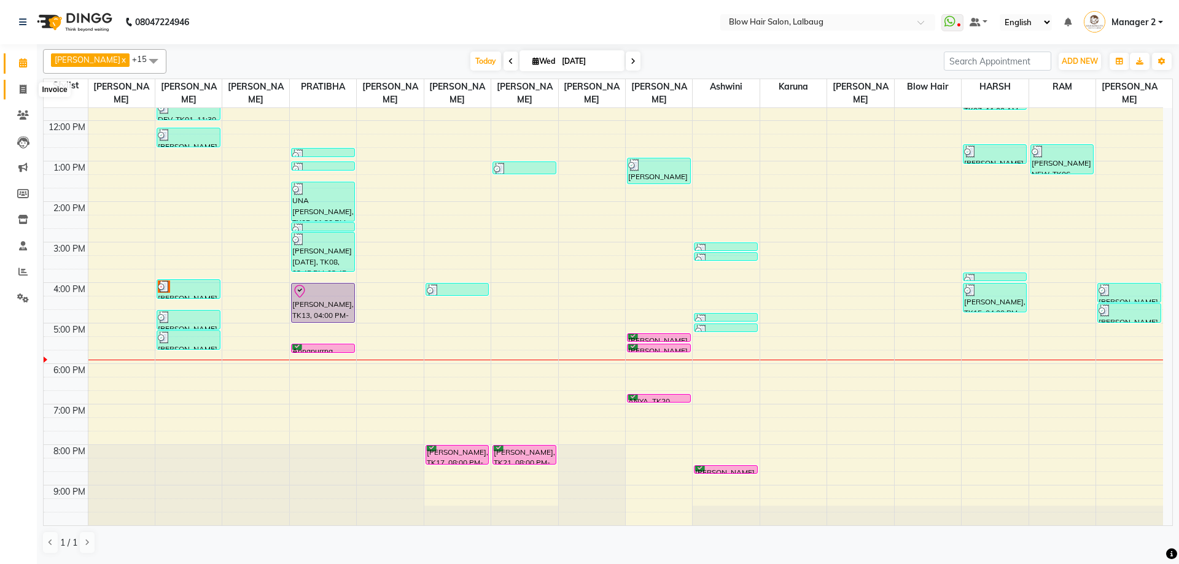
click at [21, 86] on icon at bounding box center [23, 89] width 7 height 9
select select "service"
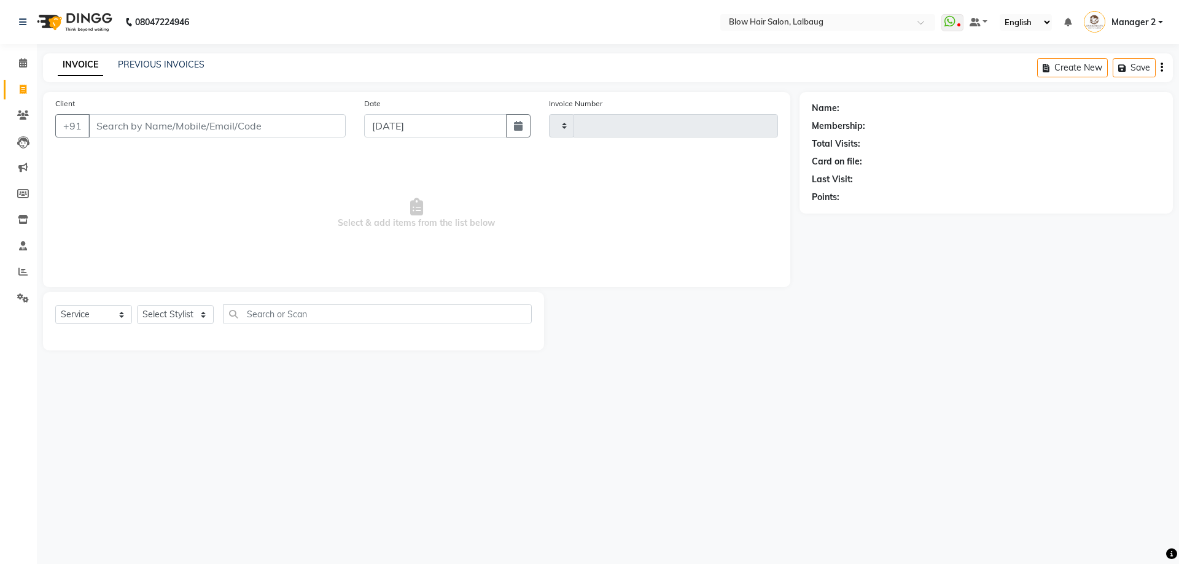
type input "2072"
select select "5162"
click at [168, 126] on input "Client" at bounding box center [216, 125] width 257 height 23
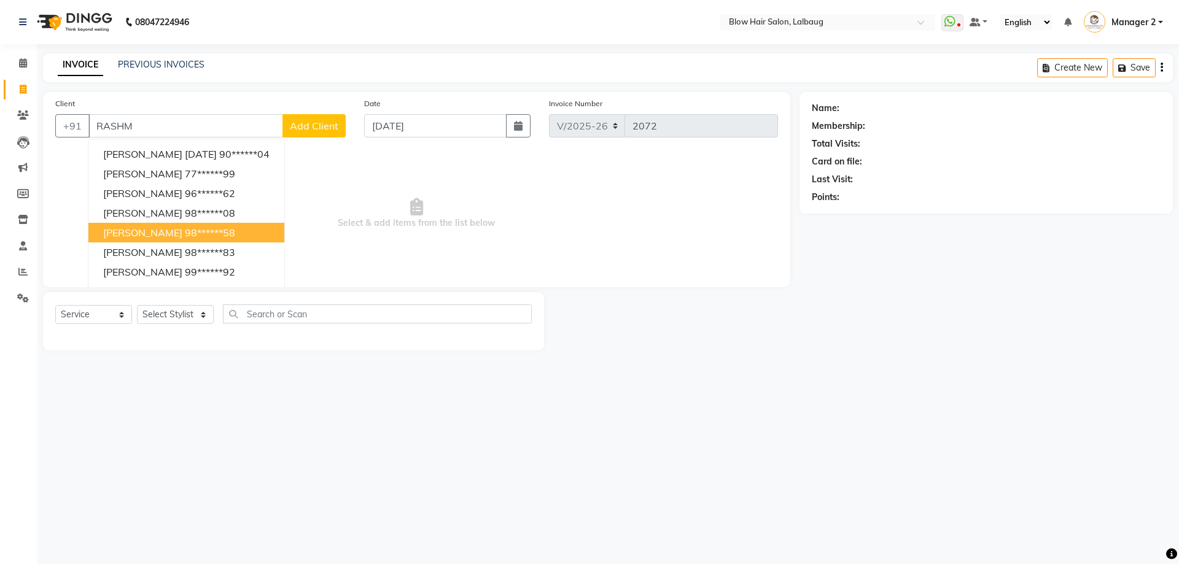
click at [219, 234] on ngb-highlight "98******58" at bounding box center [210, 233] width 50 height 12
type input "98******58"
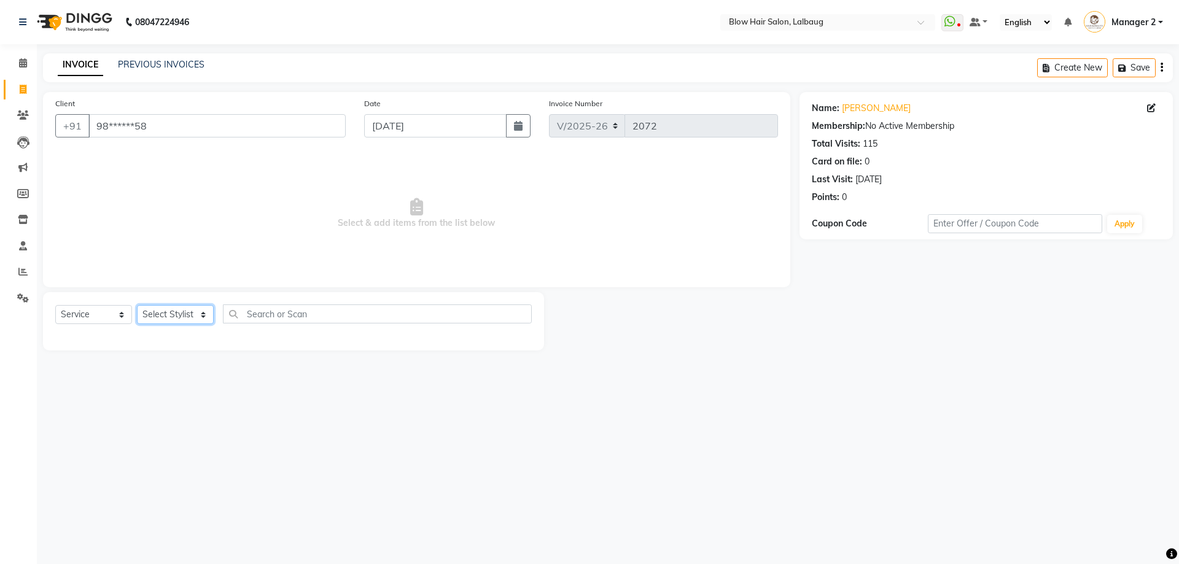
click at [198, 316] on select "Select Stylist Ashwini ASHWINI AVINASH BEAU Blow Hair DARSHANA Dingg Support HA…" at bounding box center [175, 314] width 77 height 19
drag, startPoint x: 178, startPoint y: 312, endPoint x: 180, endPoint y: 303, distance: 9.4
click at [178, 312] on select "Select Stylist Ashwini ASHWINI AVINASH BEAU Blow Hair DARSHANA Dingg Support HA…" at bounding box center [175, 314] width 77 height 19
click at [179, 314] on select "Select Stylist Ashwini ASHWINI AVINASH BEAU Blow Hair DARSHANA Dingg Support HA…" at bounding box center [175, 314] width 77 height 19
click at [178, 314] on select "Select Stylist Ashwini ASHWINI AVINASH BEAU Blow Hair DARSHANA Dingg Support HA…" at bounding box center [175, 314] width 77 height 19
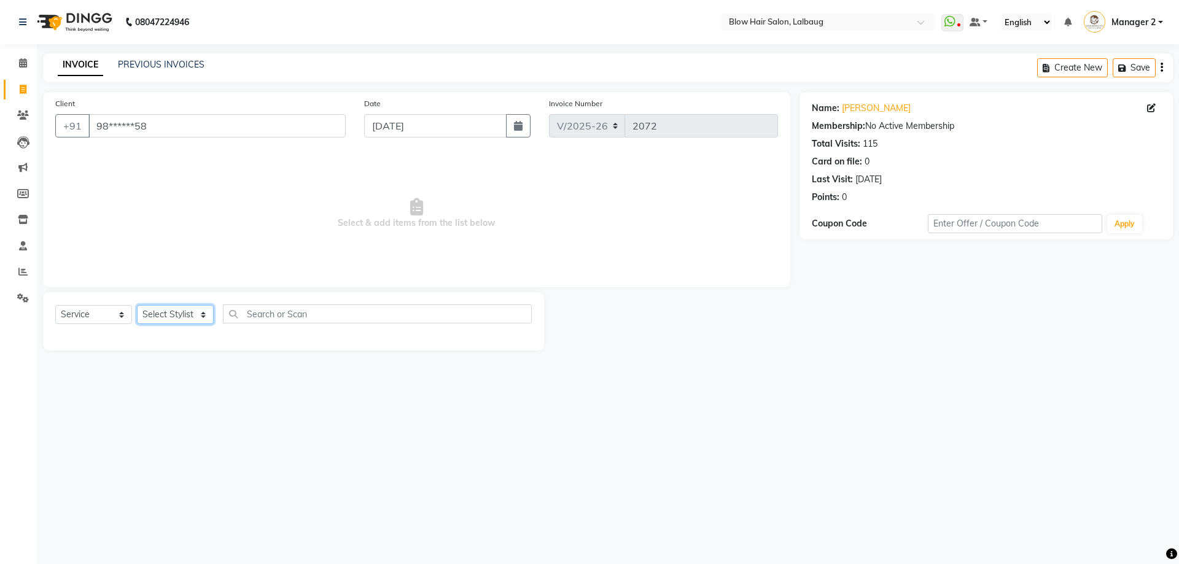
select select "33342"
click at [137, 305] on select "Select Stylist Ashwini ASHWINI AVINASH BEAU Blow Hair DARSHANA Dingg Support HA…" at bounding box center [175, 314] width 77 height 19
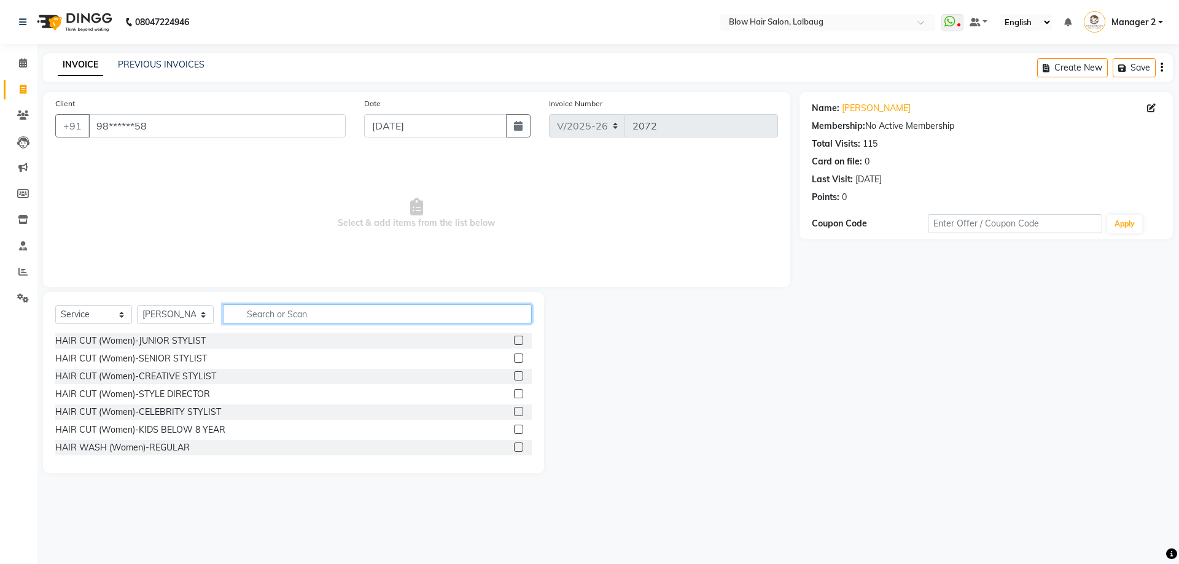
click at [286, 313] on input "text" at bounding box center [377, 313] width 309 height 19
type input "BLOW"
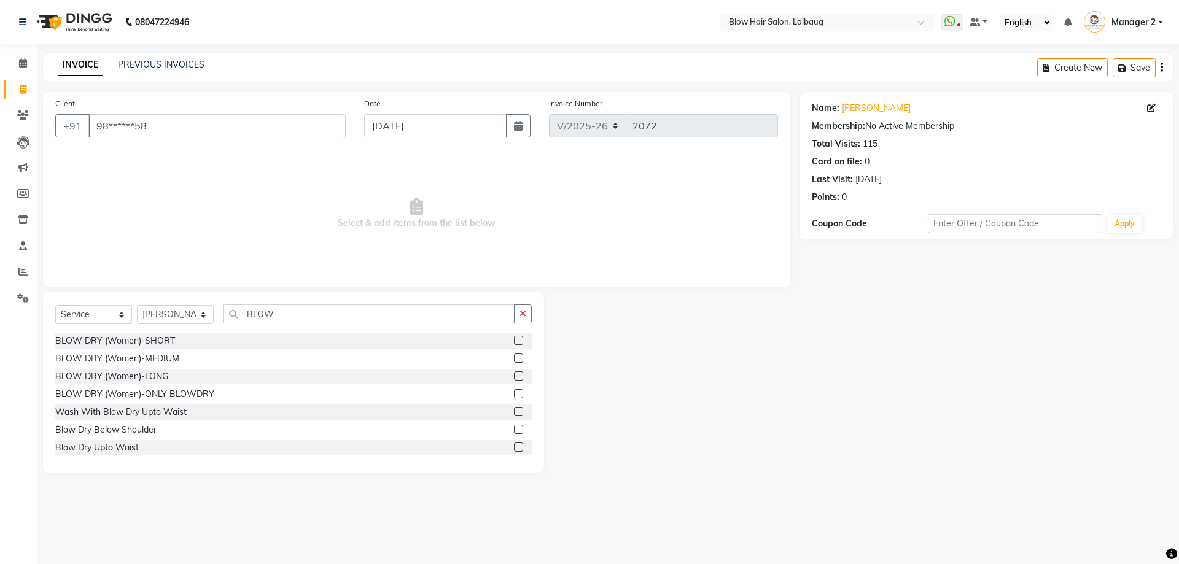
click at [180, 360] on div "BLOW DRY (Women)-MEDIUM" at bounding box center [293, 358] width 476 height 15
click at [178, 360] on div "BLOW DRY (Women)-MEDIUM" at bounding box center [117, 358] width 124 height 13
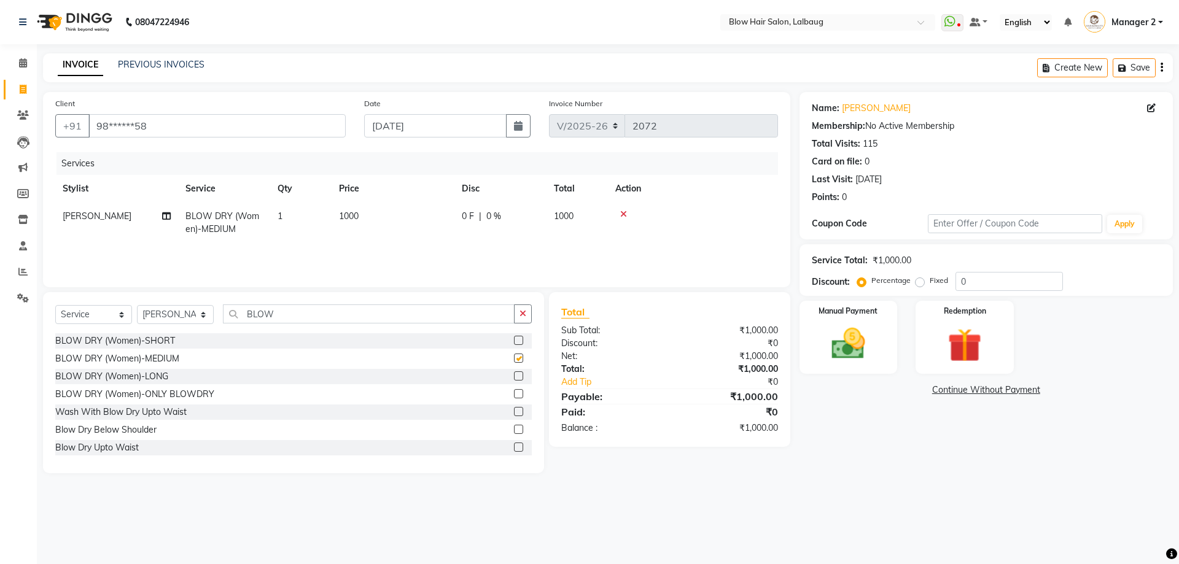
checkbox input "false"
click at [955, 284] on input "0" at bounding box center [1008, 281] width 107 height 19
type input "20"
click at [848, 366] on div "Manual Payment" at bounding box center [848, 338] width 102 height 76
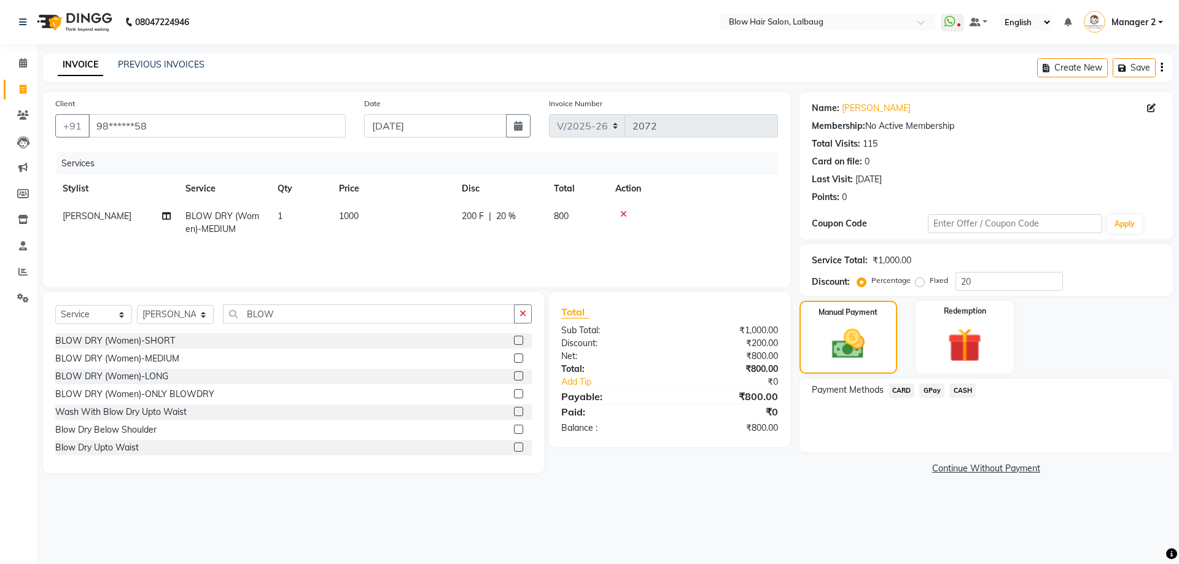
drag, startPoint x: 931, startPoint y: 391, endPoint x: 934, endPoint y: 400, distance: 8.9
click at [932, 392] on span "GPay" at bounding box center [931, 391] width 25 height 14
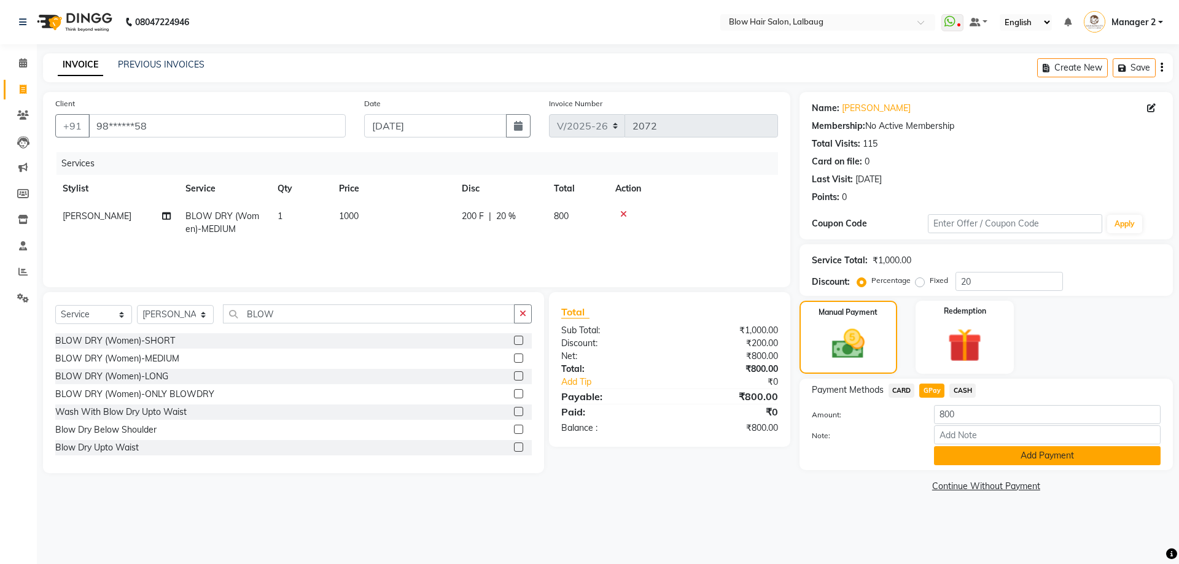
click at [971, 459] on button "Add Payment" at bounding box center [1047, 455] width 227 height 19
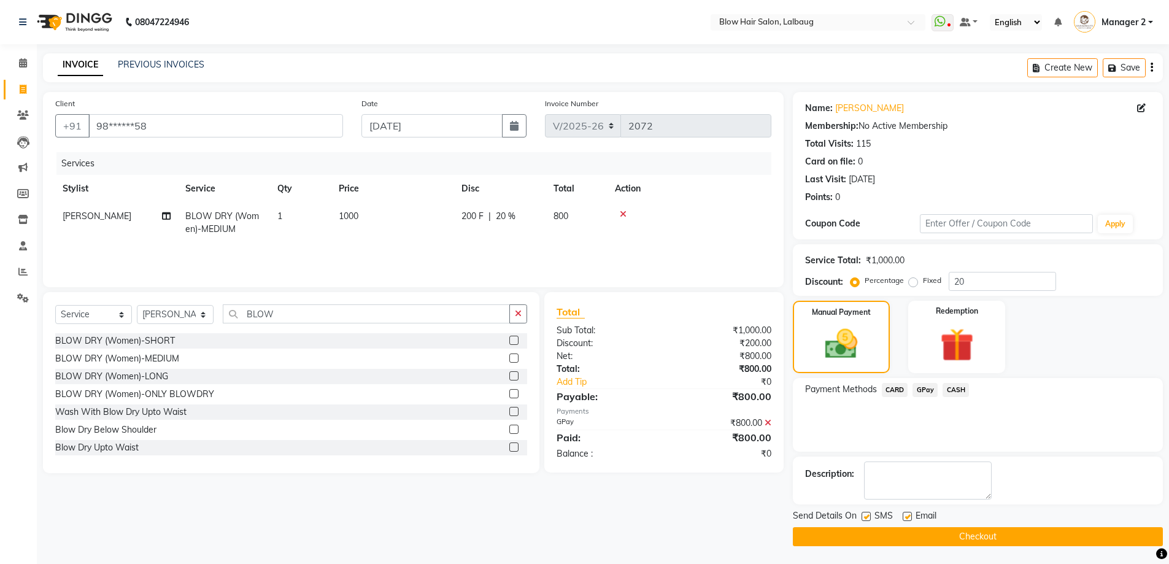
click at [909, 516] on label at bounding box center [907, 516] width 9 height 9
click at [909, 516] on input "checkbox" at bounding box center [907, 517] width 8 height 8
checkbox input "false"
drag, startPoint x: 865, startPoint y: 516, endPoint x: 880, endPoint y: 525, distance: 18.2
click at [868, 519] on label at bounding box center [866, 516] width 9 height 9
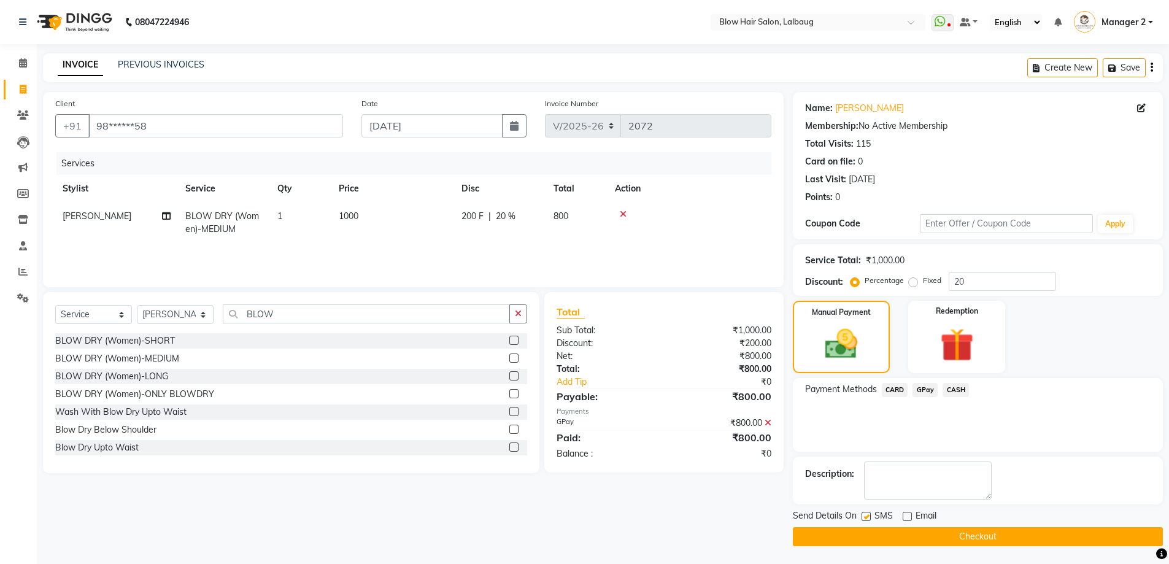
click at [868, 519] on input "checkbox" at bounding box center [866, 517] width 8 height 8
checkbox input "false"
click at [883, 529] on button "Checkout" at bounding box center [978, 536] width 370 height 19
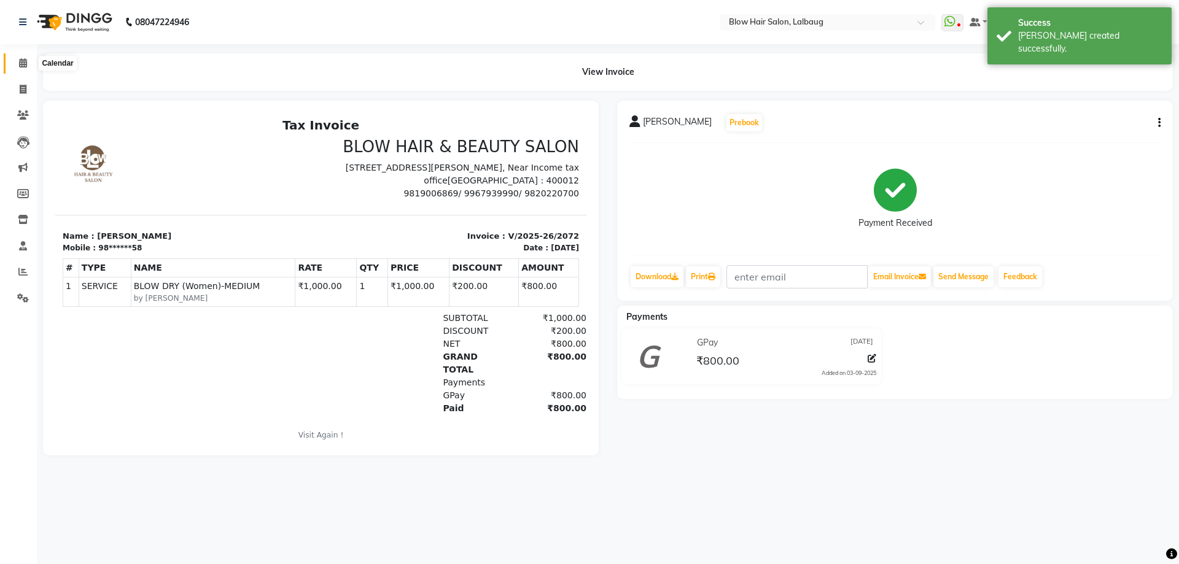
click at [28, 70] on span at bounding box center [22, 63] width 21 height 14
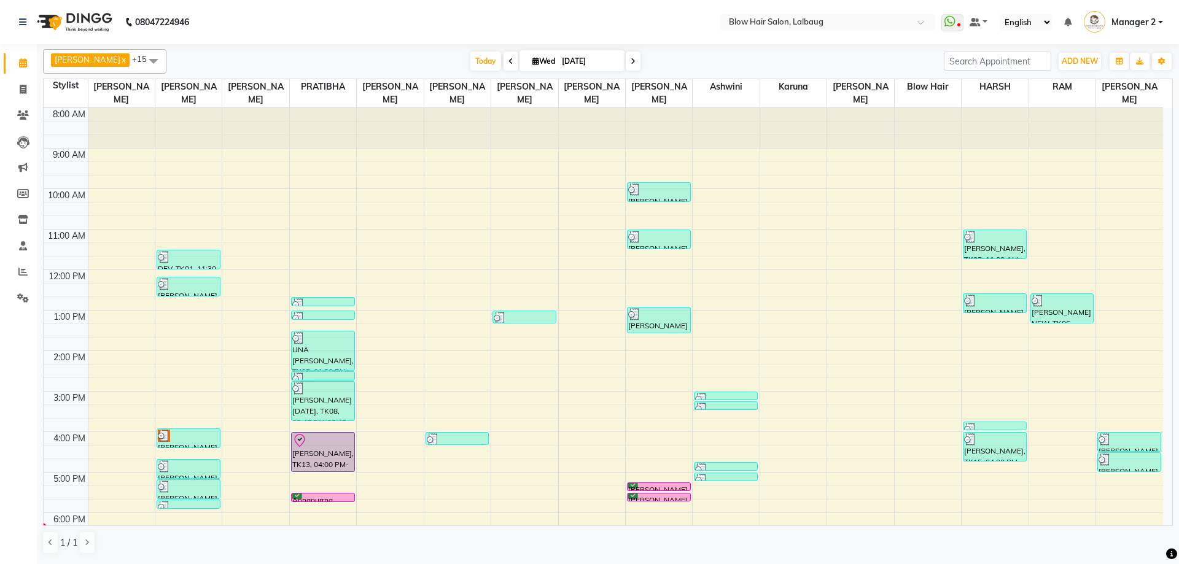
scroll to position [149, 0]
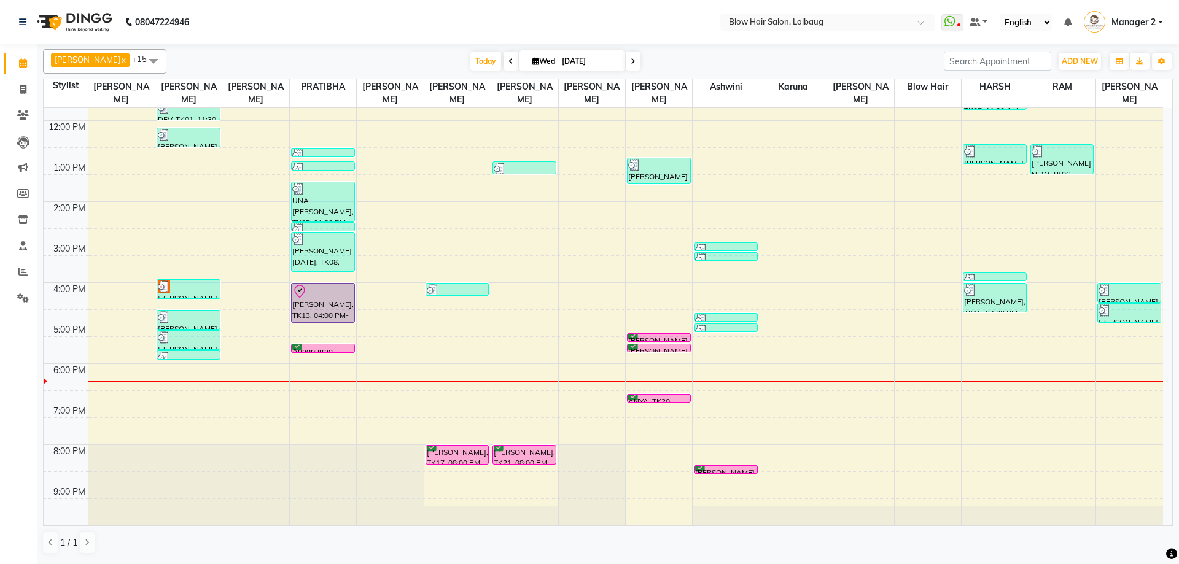
click at [626, 57] on span at bounding box center [633, 61] width 15 height 19
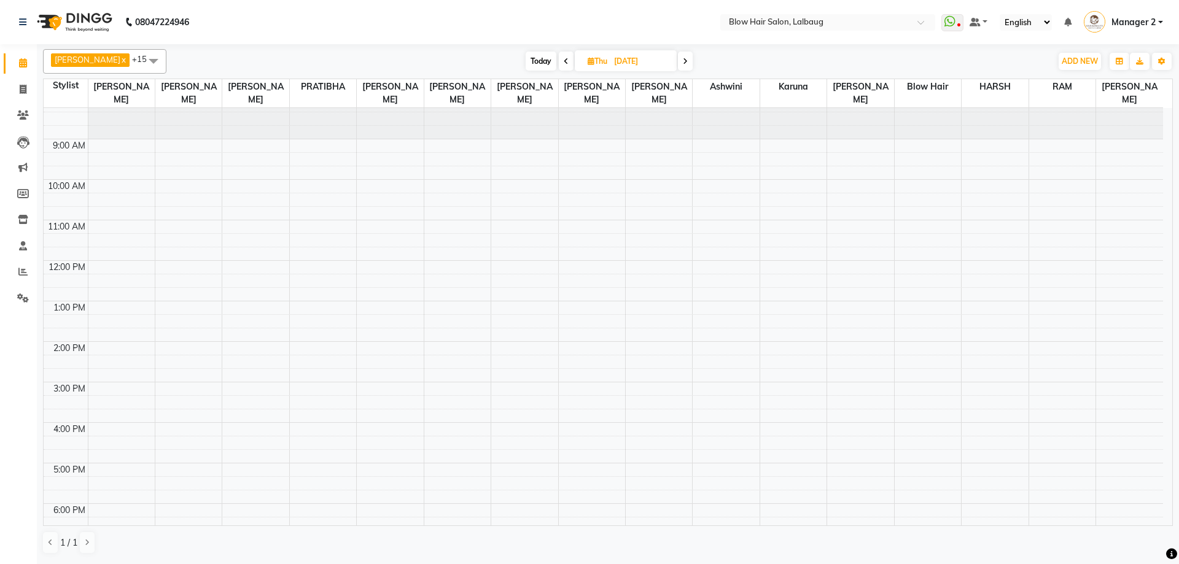
scroll to position [0, 0]
click at [527, 64] on span "Today" at bounding box center [540, 61] width 31 height 19
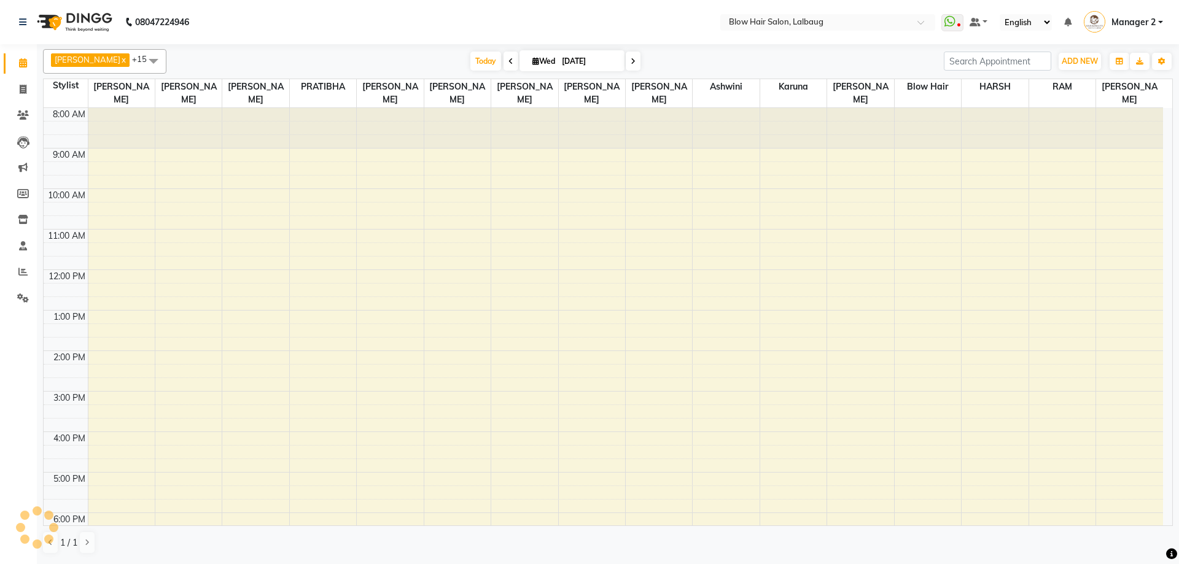
scroll to position [149, 0]
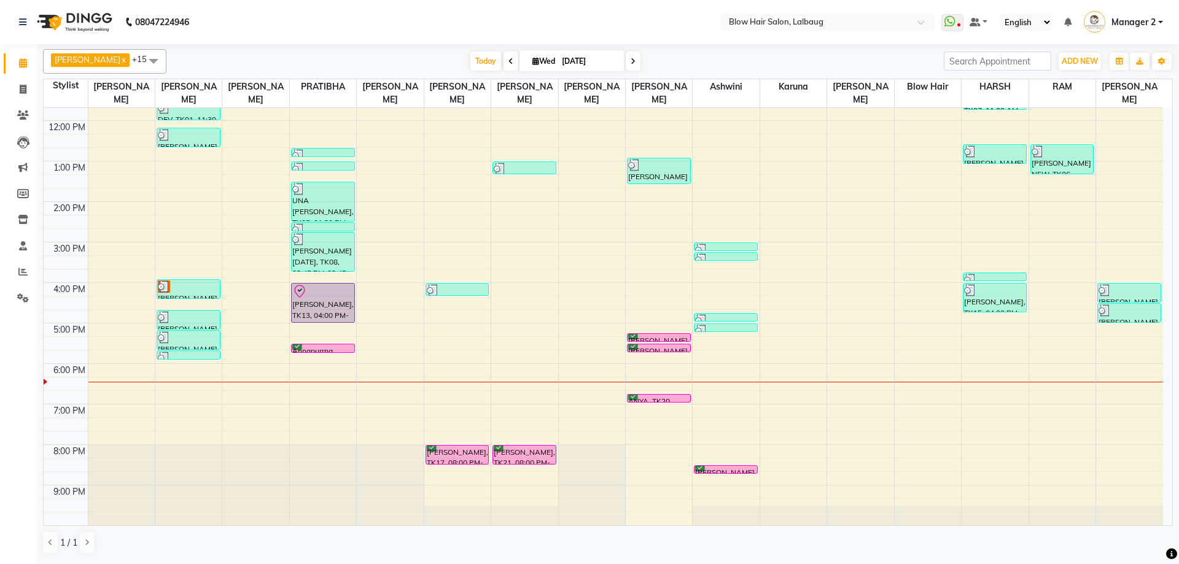
click at [626, 66] on span at bounding box center [633, 61] width 15 height 19
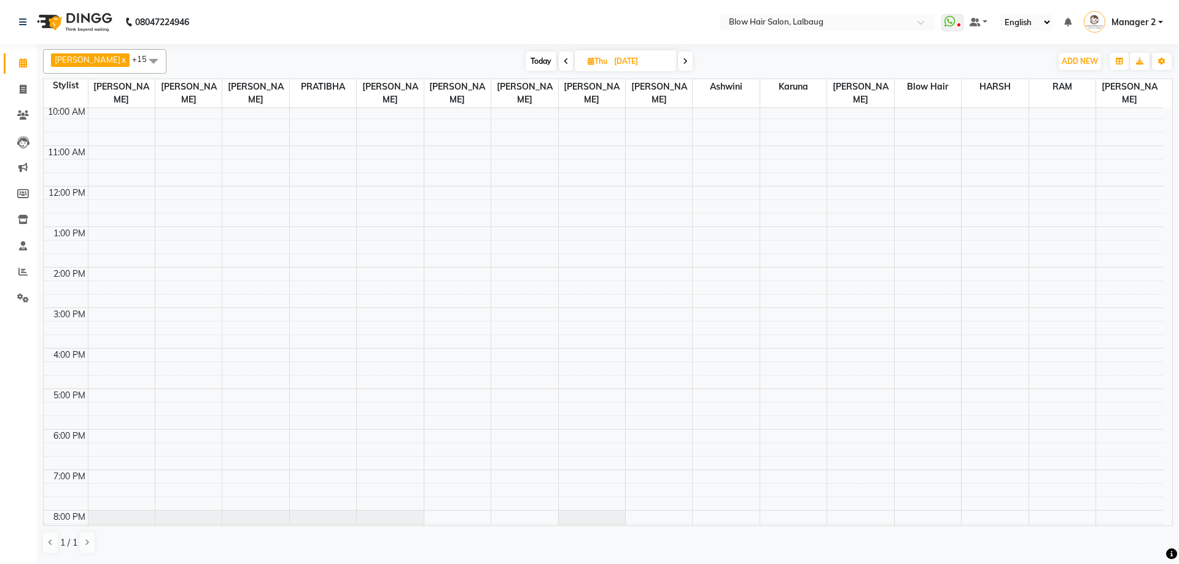
scroll to position [61, 0]
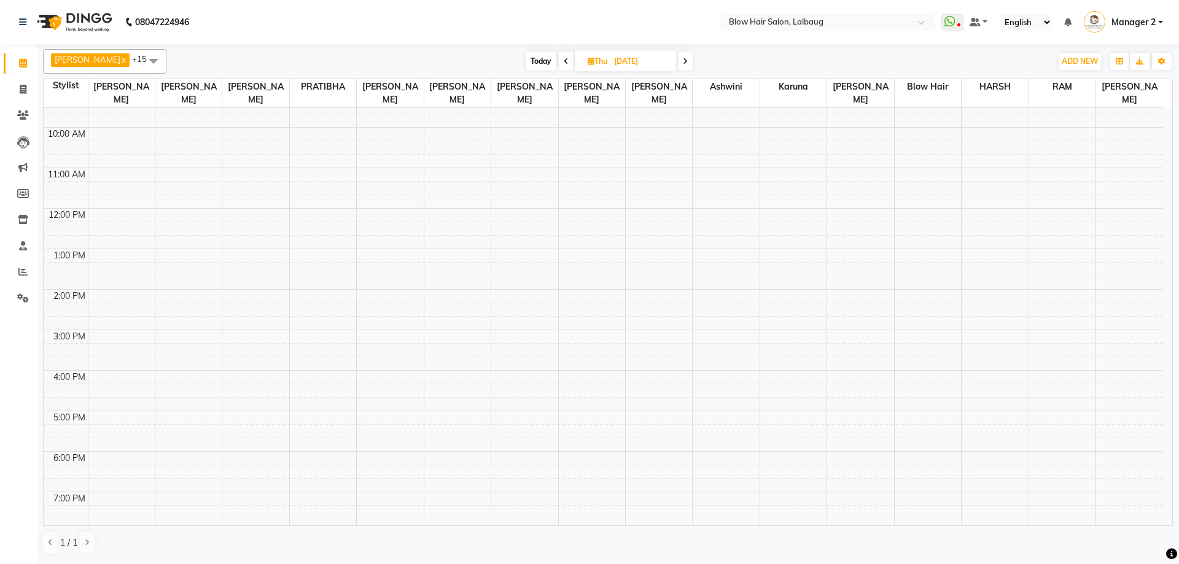
click at [678, 59] on span at bounding box center [685, 61] width 15 height 19
type input "05-09-2025"
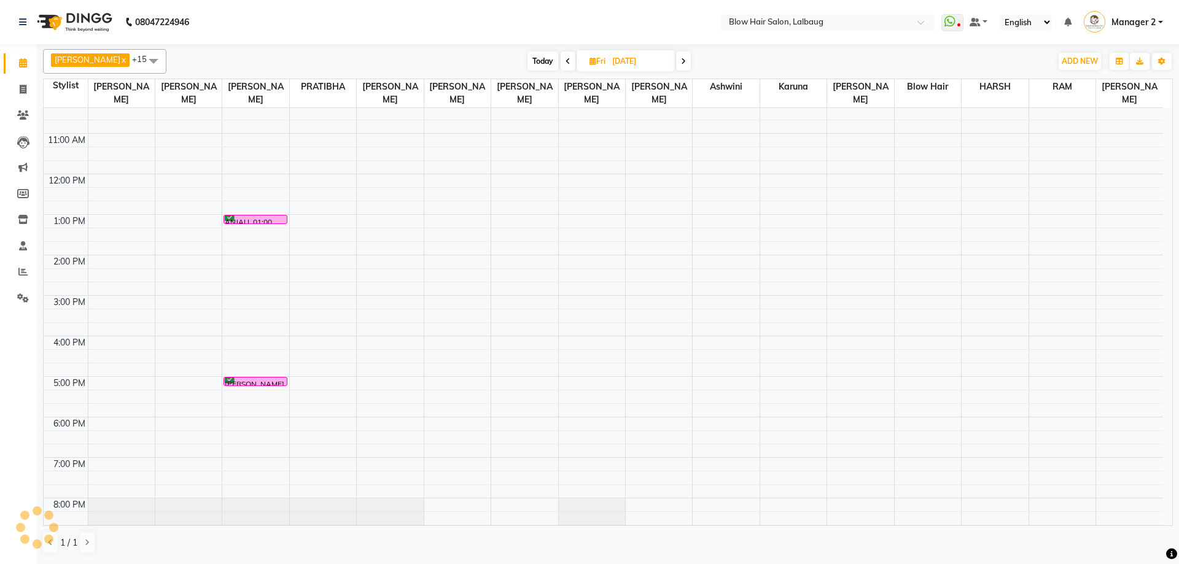
scroll to position [0, 0]
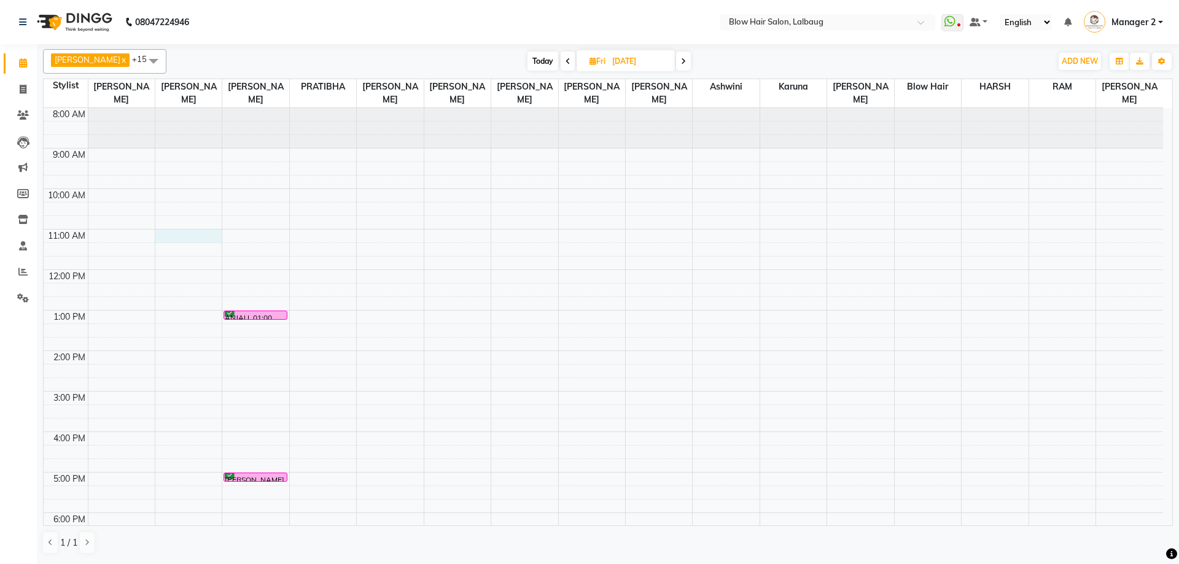
click at [190, 236] on div "8:00 AM 9:00 AM 10:00 AM 11:00 AM 12:00 PM 1:00 PM 2:00 PM 3:00 PM 4:00 PM 5:00…" at bounding box center [603, 391] width 1119 height 567
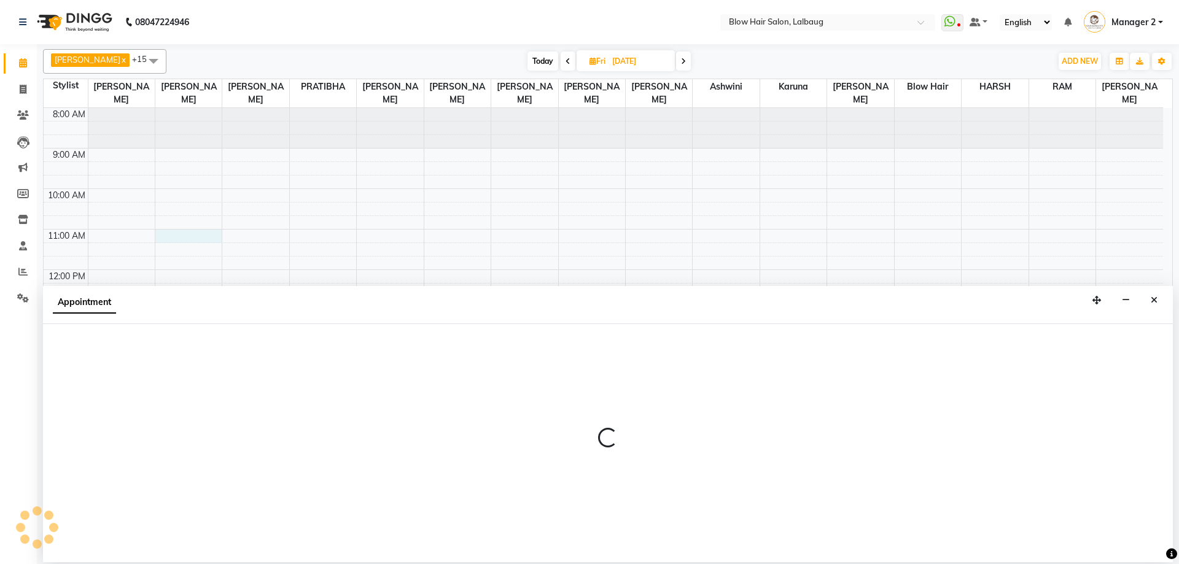
select select "33342"
select select "tentative"
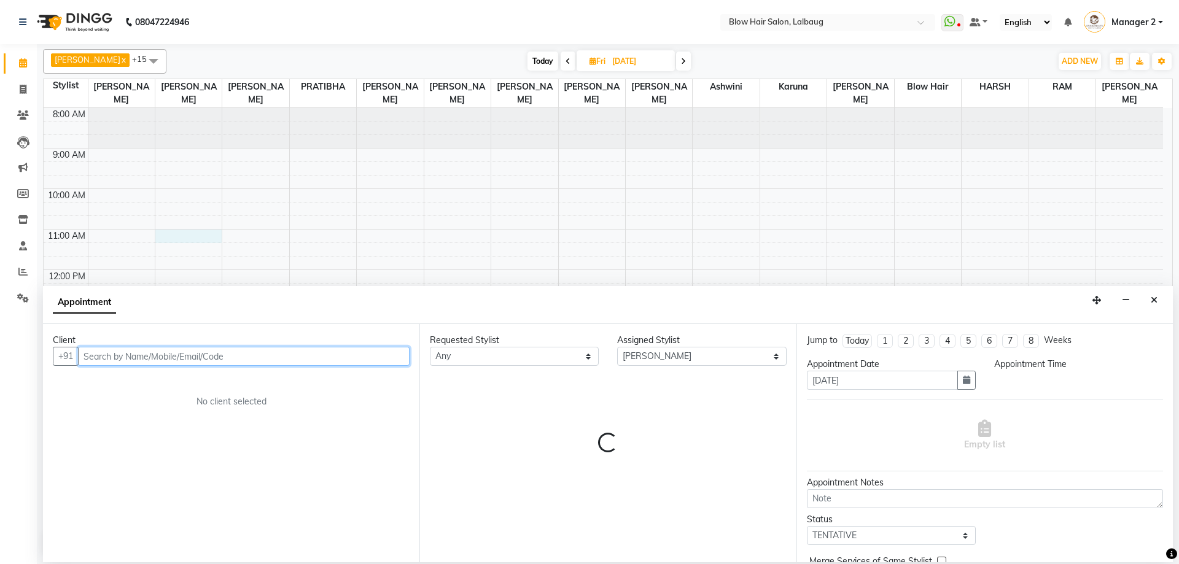
select select "660"
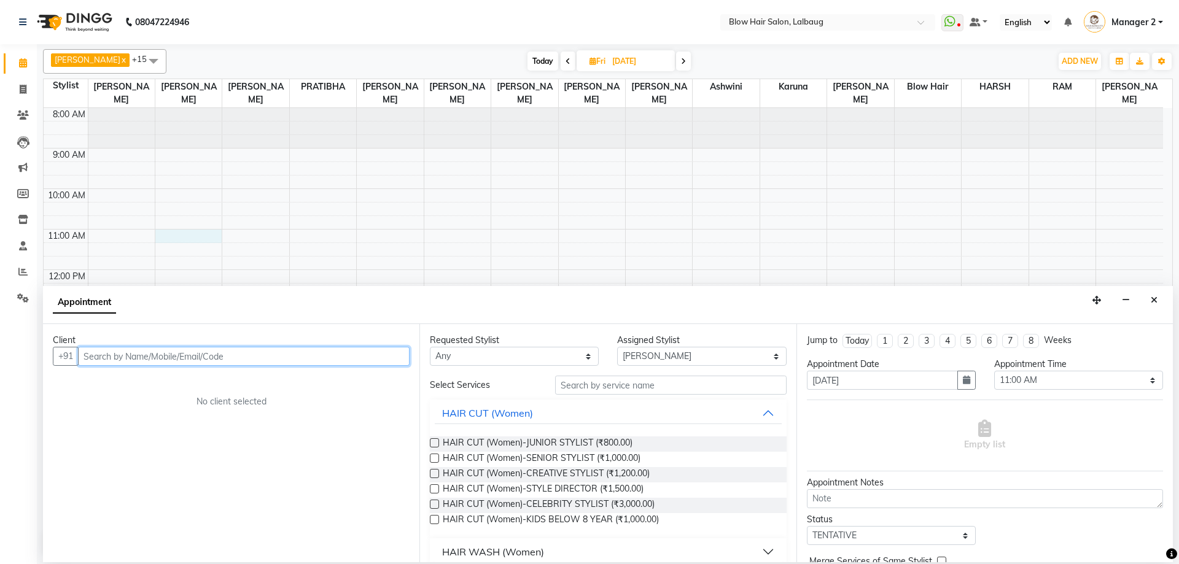
click at [219, 360] on input "text" at bounding box center [243, 356] width 331 height 19
click at [305, 358] on input "text" at bounding box center [243, 356] width 331 height 19
click at [131, 360] on input "text" at bounding box center [243, 356] width 331 height 19
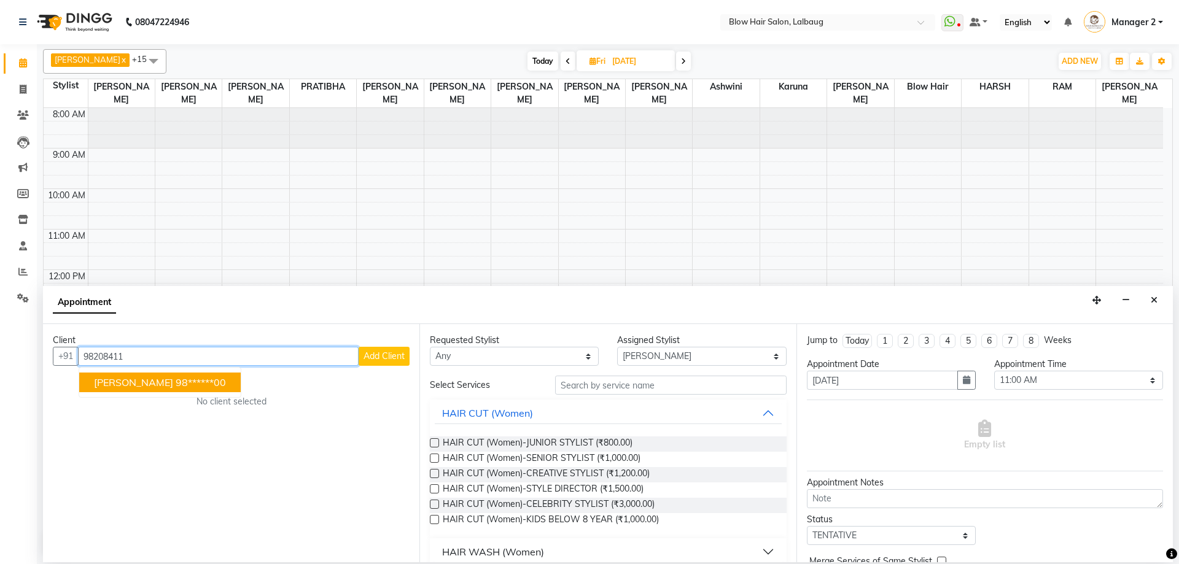
click at [135, 377] on span "AANCHAL" at bounding box center [133, 382] width 79 height 12
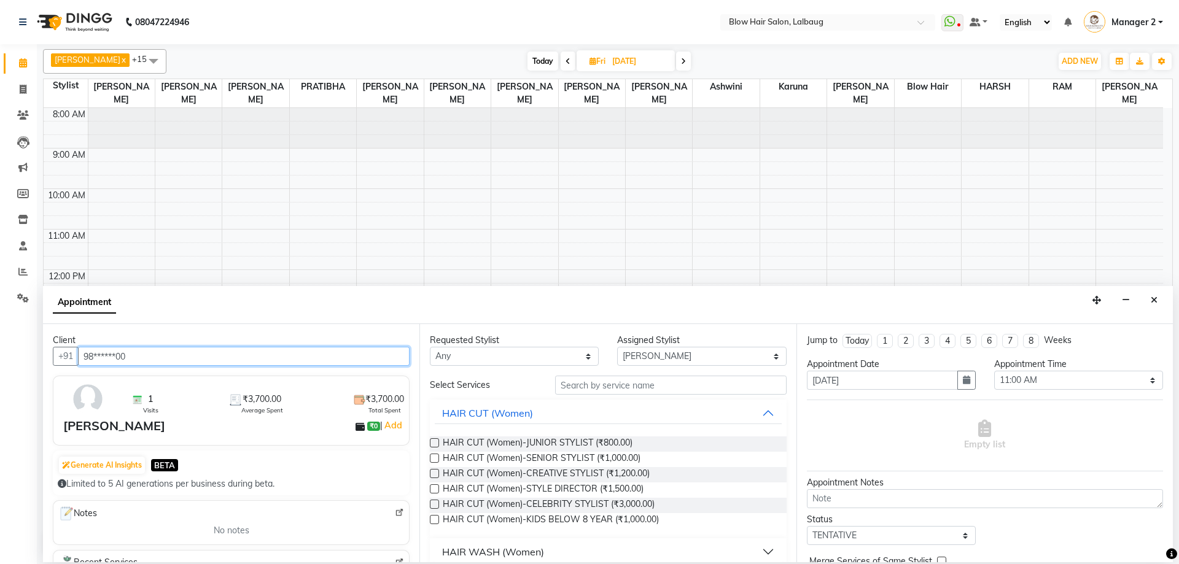
type input "98******00"
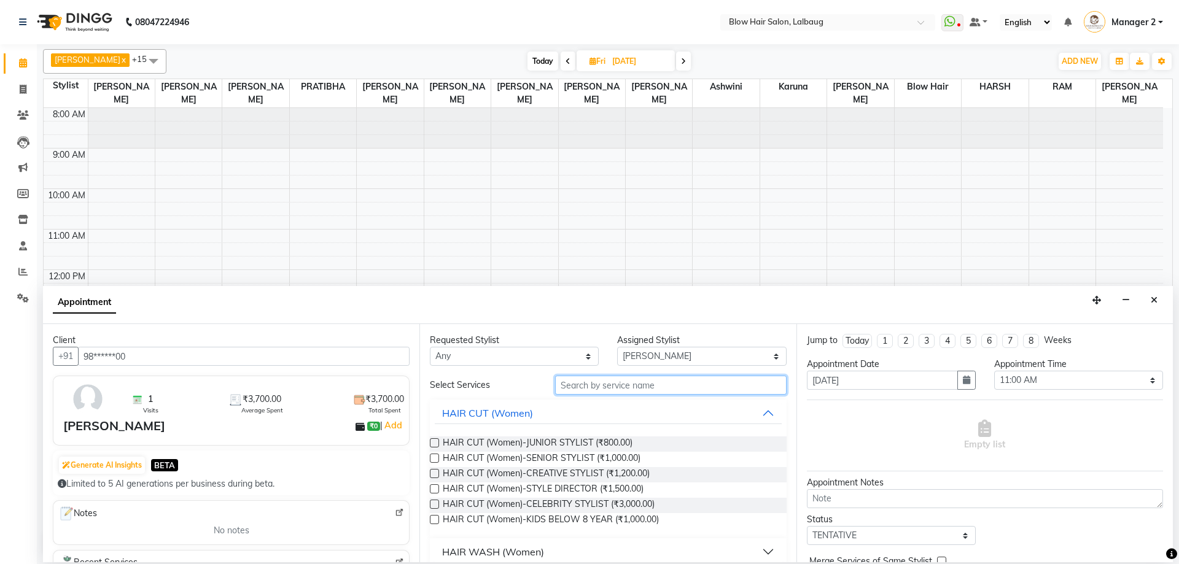
click at [592, 381] on input "text" at bounding box center [670, 385] width 231 height 19
type input "Y"
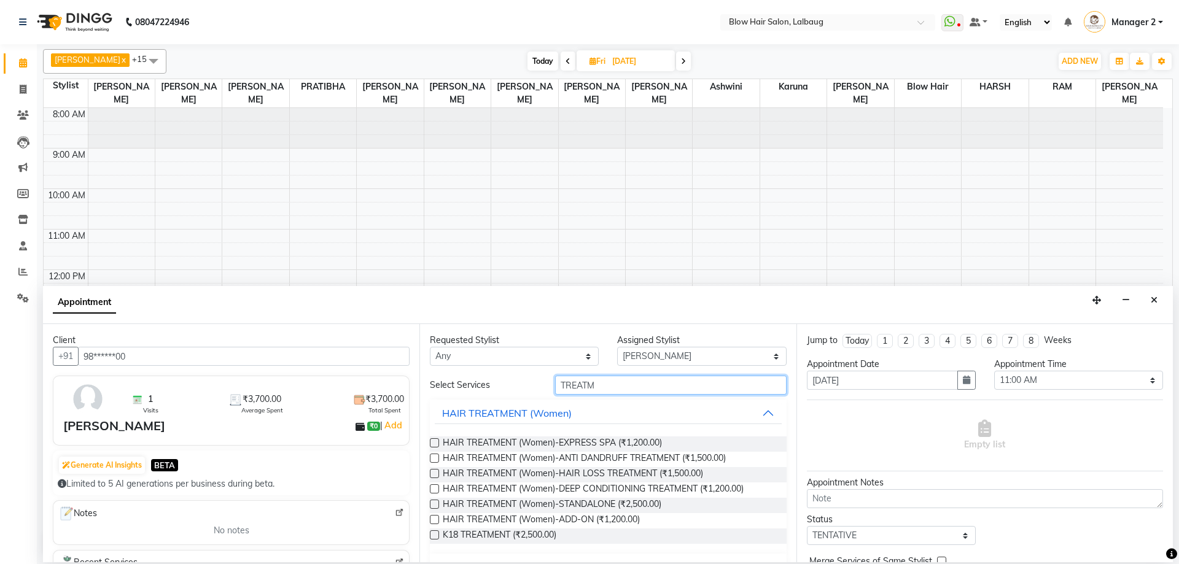
scroll to position [61, 0]
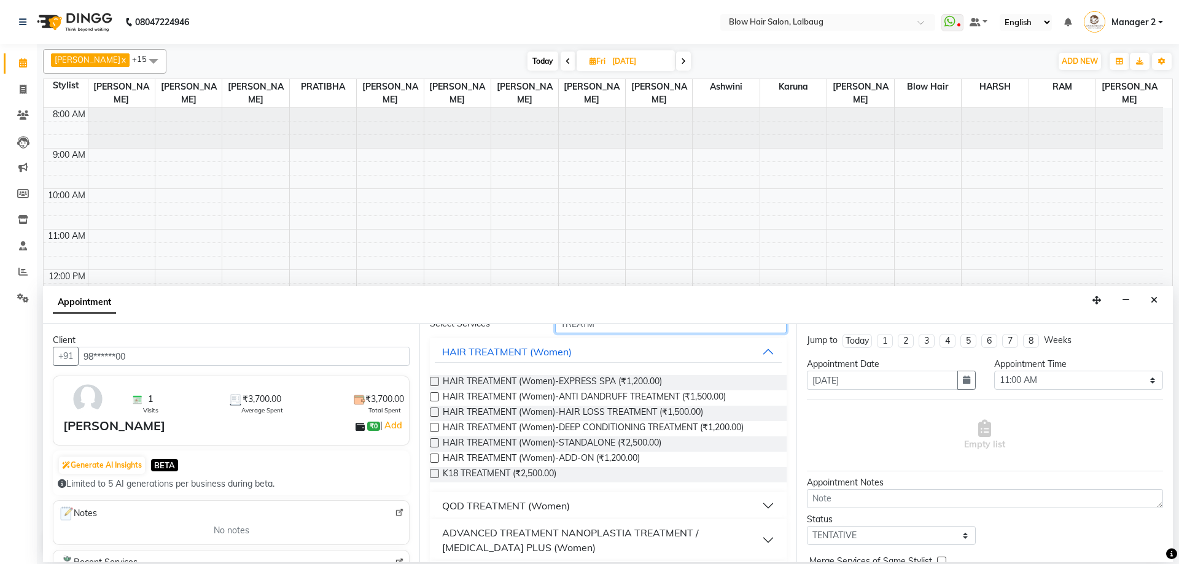
type input "TREATM"
click at [517, 506] on div "QOD TREATMENT (Women)" at bounding box center [506, 505] width 128 height 15
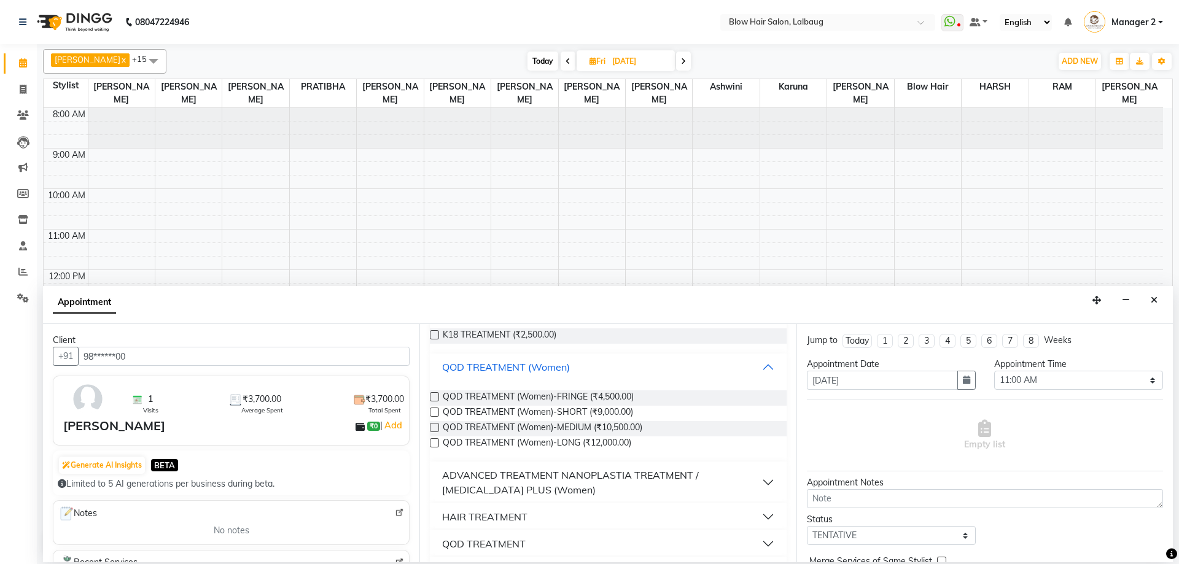
scroll to position [246, 0]
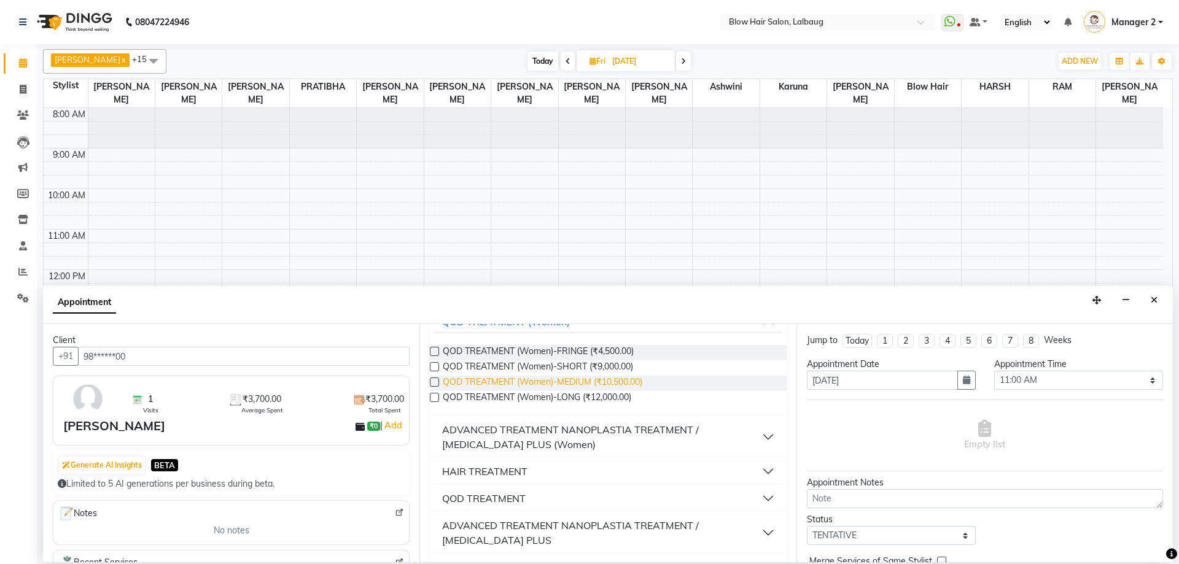
click at [622, 381] on span "QOD TREATMENT (Women)-MEDIUM (₹10,500.00)" at bounding box center [543, 383] width 200 height 15
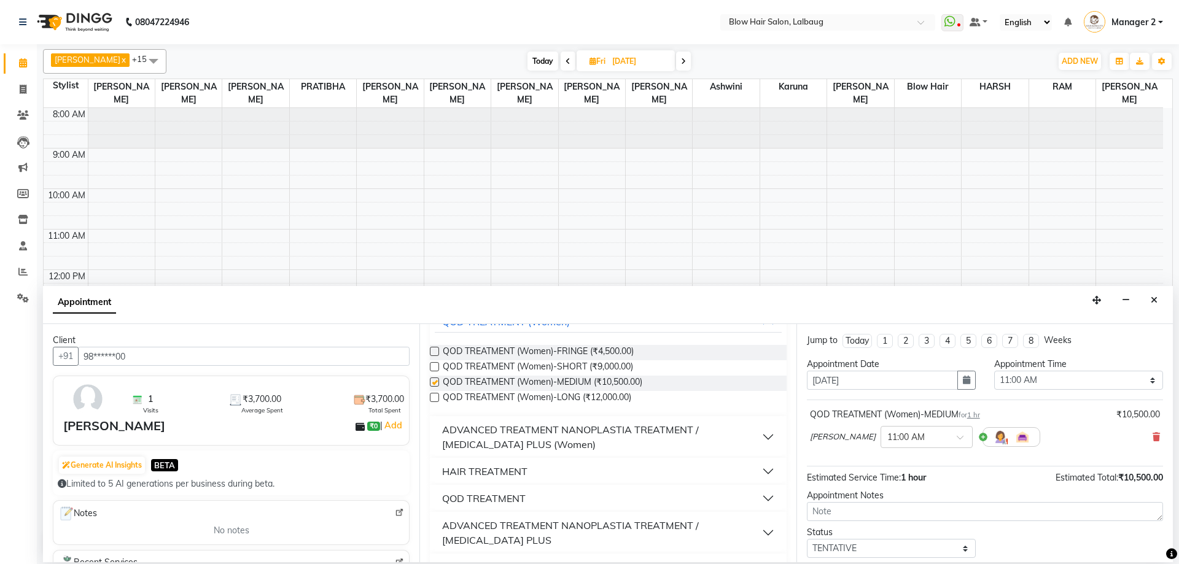
checkbox input "false"
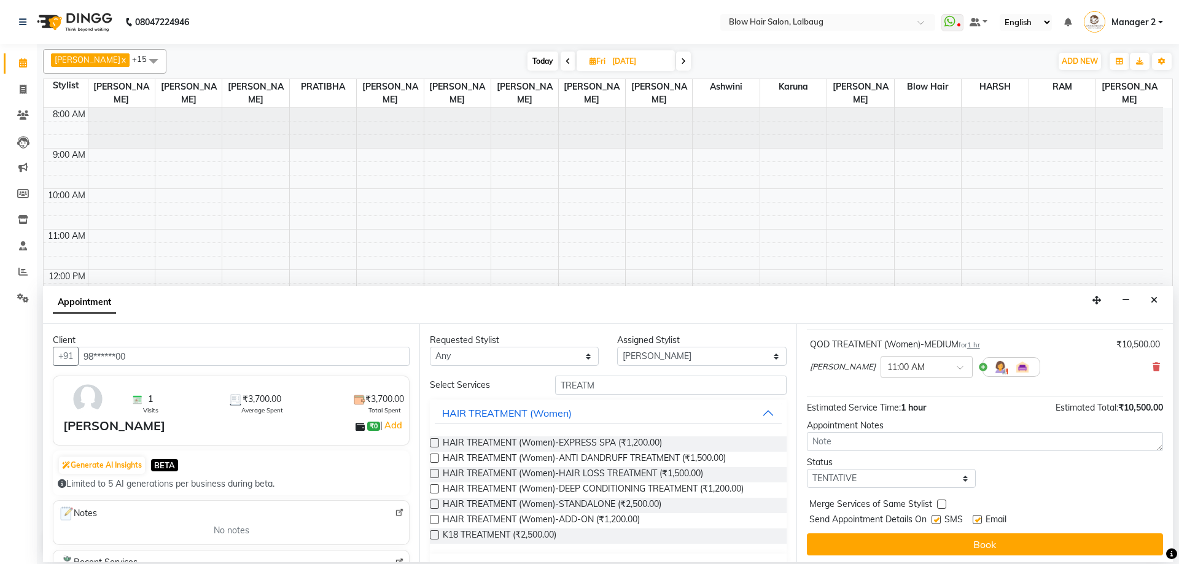
scroll to position [73, 0]
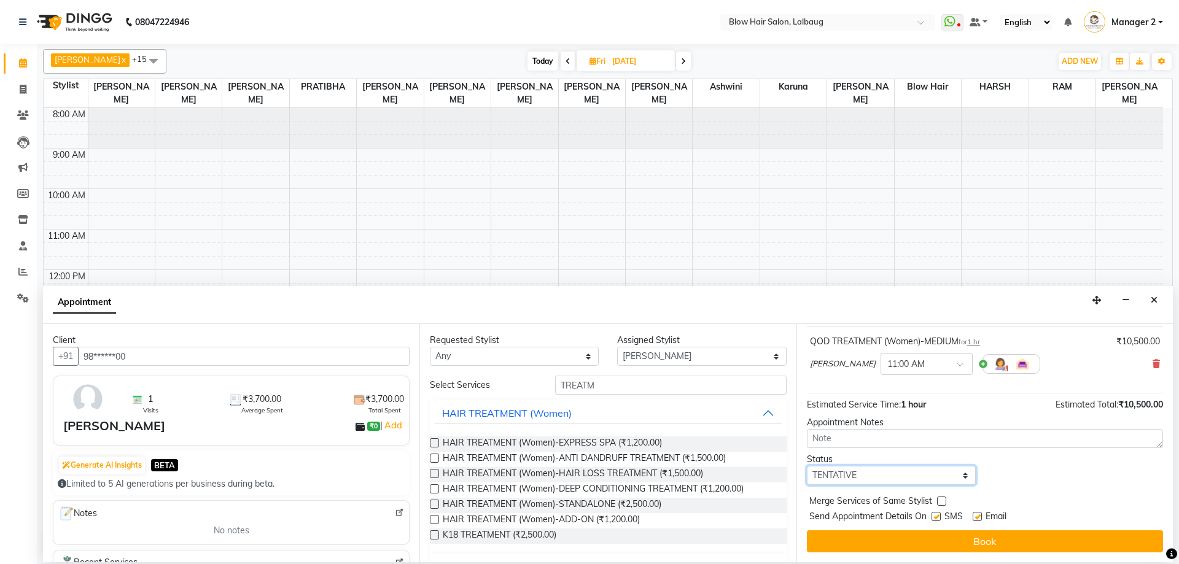
click at [912, 483] on select "Select TENTATIVE CONFIRM UPCOMING" at bounding box center [891, 475] width 169 height 19
select select "confirm booking"
click at [807, 466] on select "Select TENTATIVE CONFIRM UPCOMING" at bounding box center [891, 475] width 169 height 19
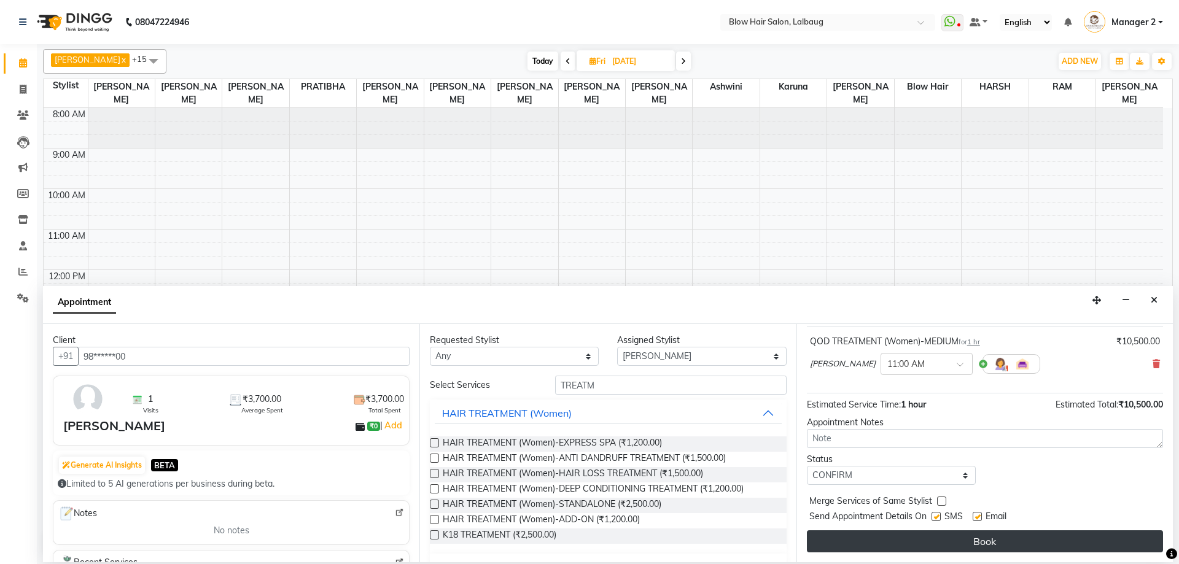
click at [951, 545] on button "Book" at bounding box center [985, 541] width 356 height 22
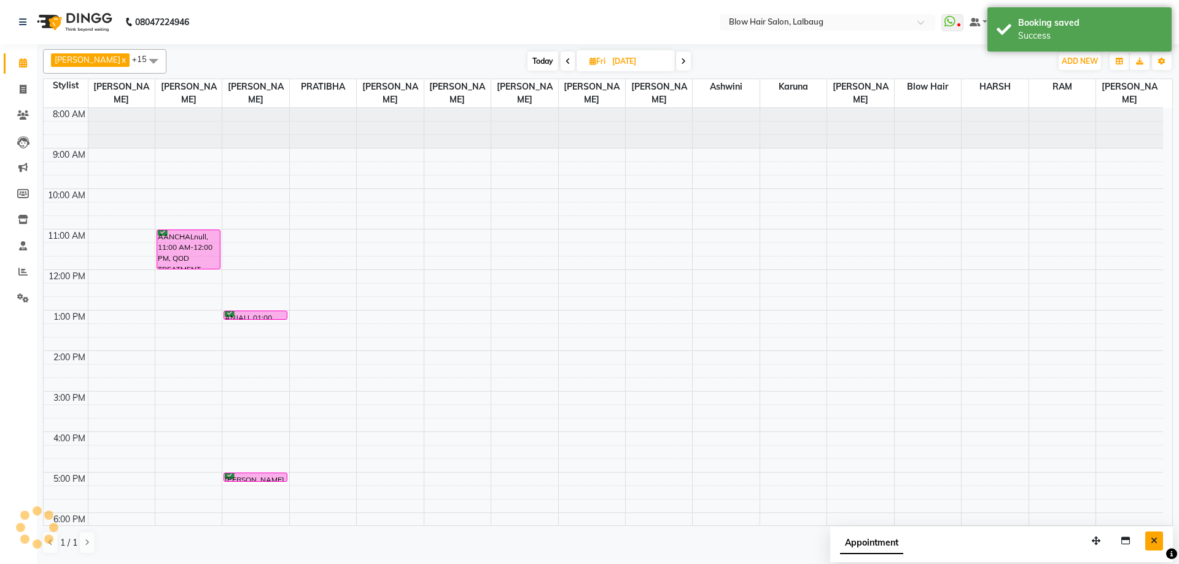
click at [1150, 536] on button "Close" at bounding box center [1154, 541] width 18 height 19
click at [530, 63] on span "Today" at bounding box center [542, 61] width 31 height 19
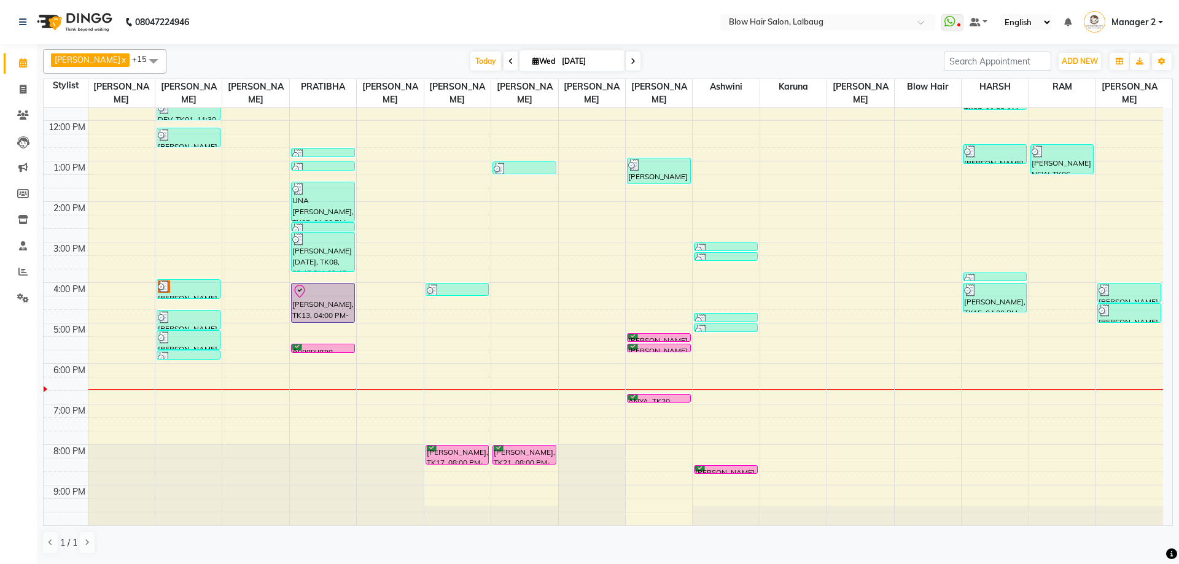
click at [626, 56] on span at bounding box center [633, 61] width 15 height 19
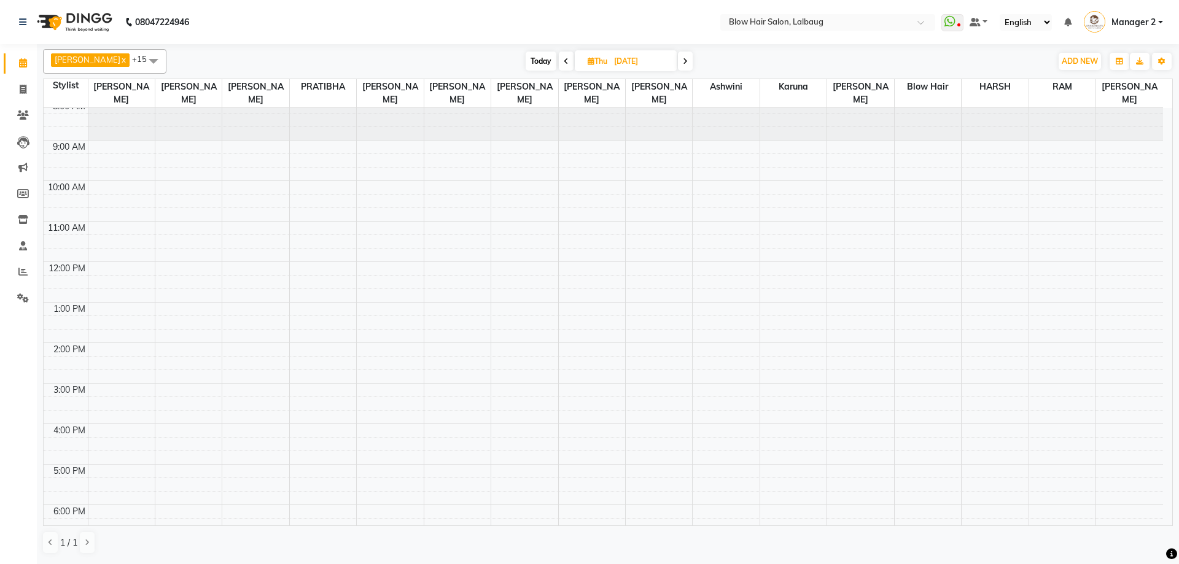
scroll to position [0, 0]
click at [683, 59] on icon at bounding box center [685, 61] width 5 height 7
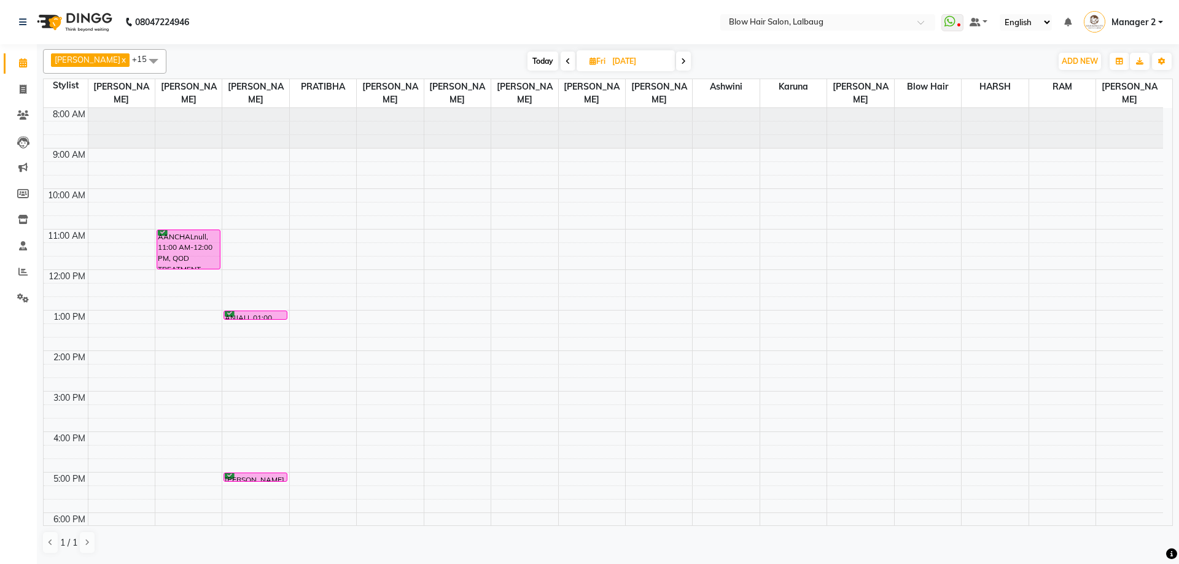
click at [537, 61] on span "Today" at bounding box center [542, 61] width 31 height 19
type input "[DATE]"
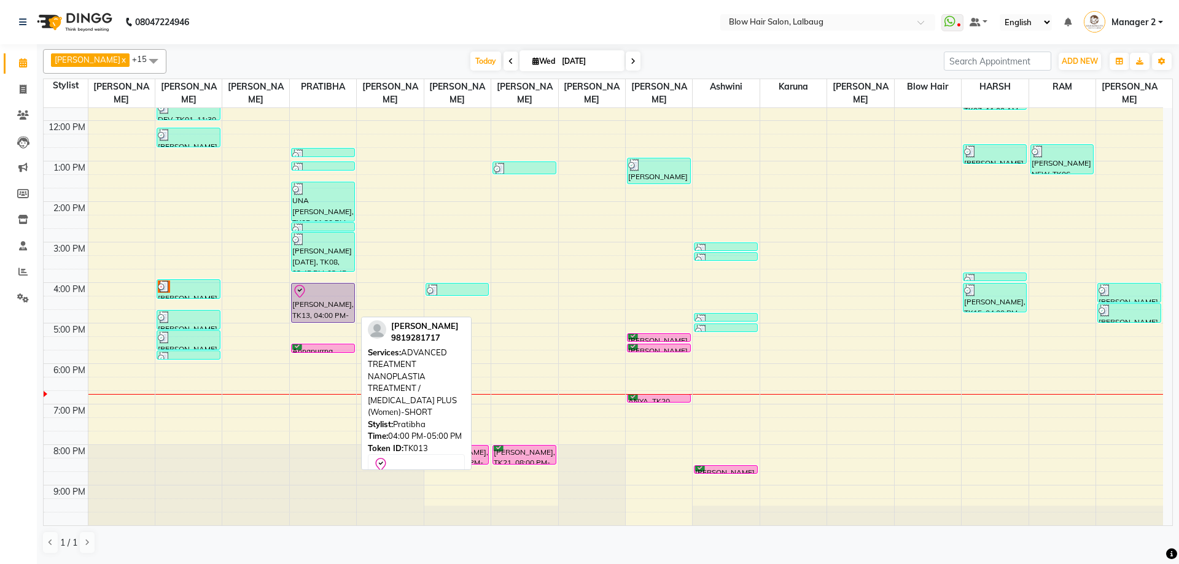
click at [330, 299] on div "[PERSON_NAME], TK13, 04:00 PM-05:00 PM, ADVANCED TREATMENT NANOPLASTIA TREATMEN…" at bounding box center [323, 303] width 63 height 39
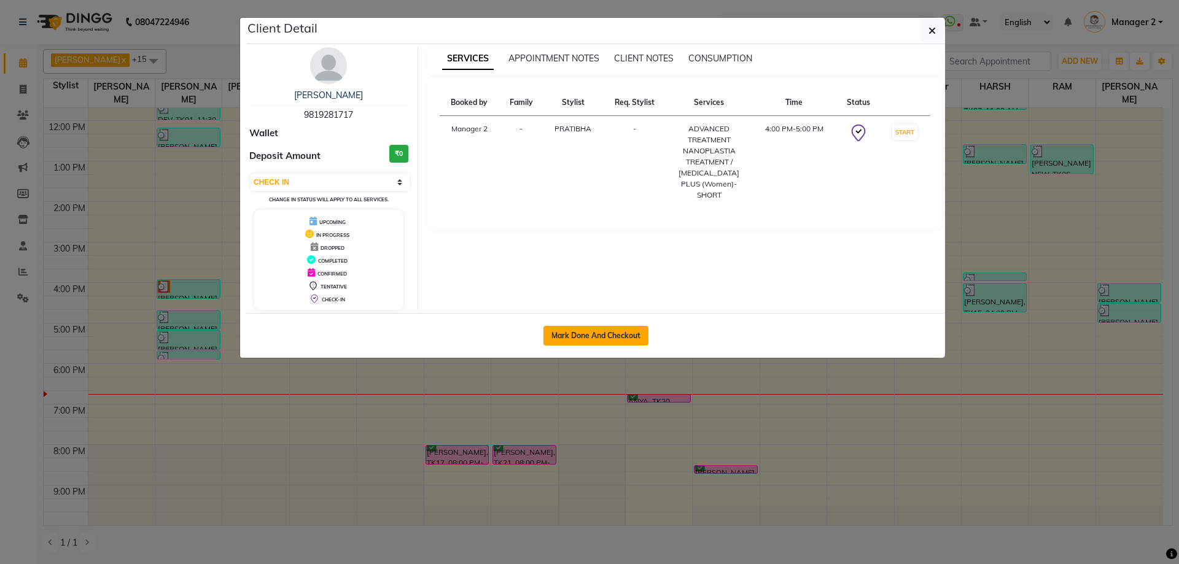
click at [602, 335] on button "Mark Done And Checkout" at bounding box center [595, 336] width 105 height 20
select select "3"
select select "5162"
select select "service"
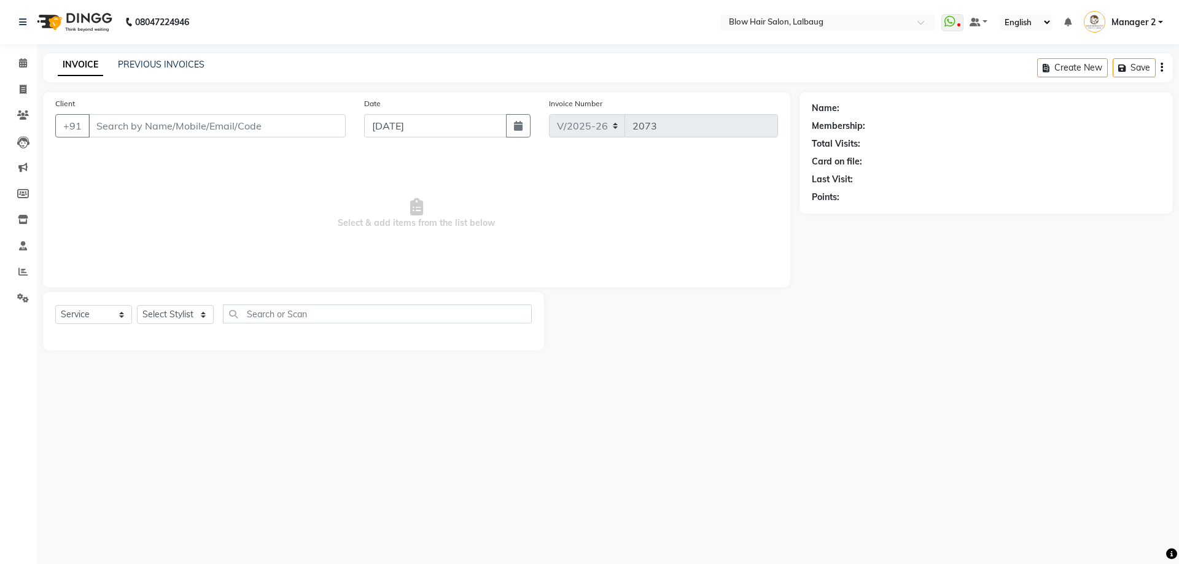
type input "98******17"
select select "33540"
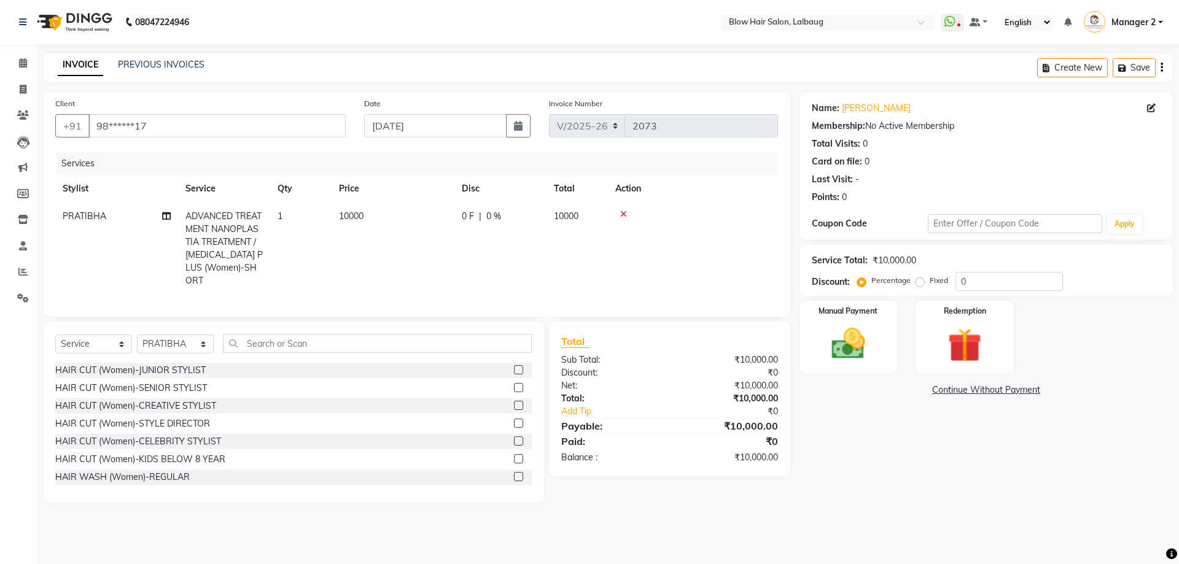
click at [369, 223] on td "10000" at bounding box center [392, 249] width 123 height 92
select select "33540"
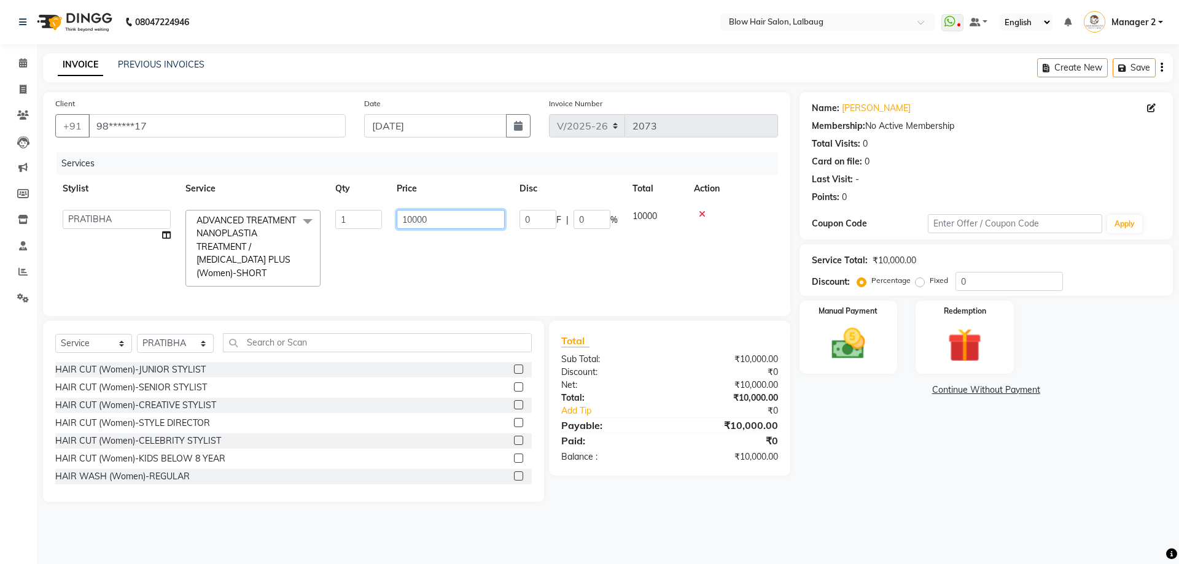
drag, startPoint x: 448, startPoint y: 221, endPoint x: 339, endPoint y: 219, distance: 108.7
click at [339, 219] on tr "Ashwini ASHWINI AVINASH BEAU Blow Hair DARSHANA Dingg Support HARSH HARSHAVARDH…" at bounding box center [416, 248] width 723 height 91
type input "6500"
click at [844, 328] on img at bounding box center [848, 344] width 57 height 41
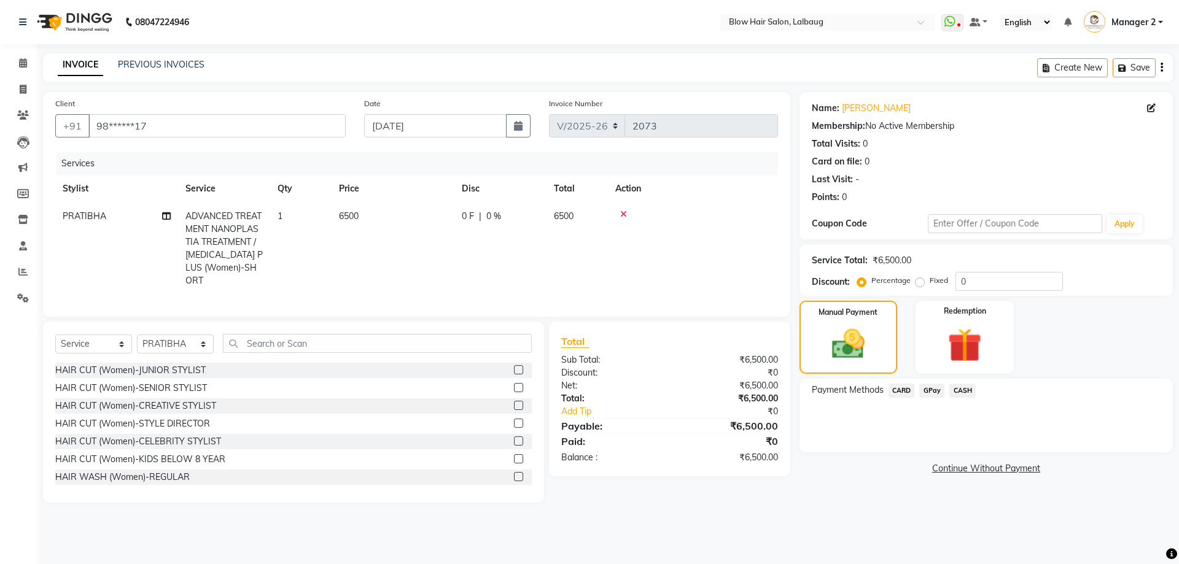
click at [962, 389] on span "CASH" at bounding box center [962, 391] width 26 height 14
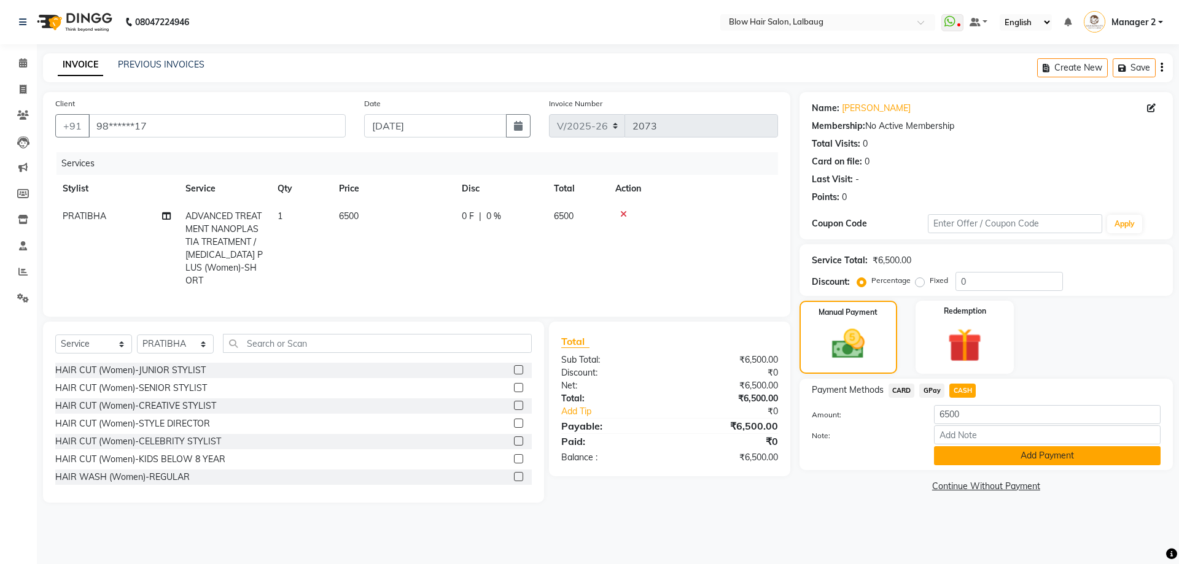
click at [955, 462] on button "Add Payment" at bounding box center [1047, 455] width 227 height 19
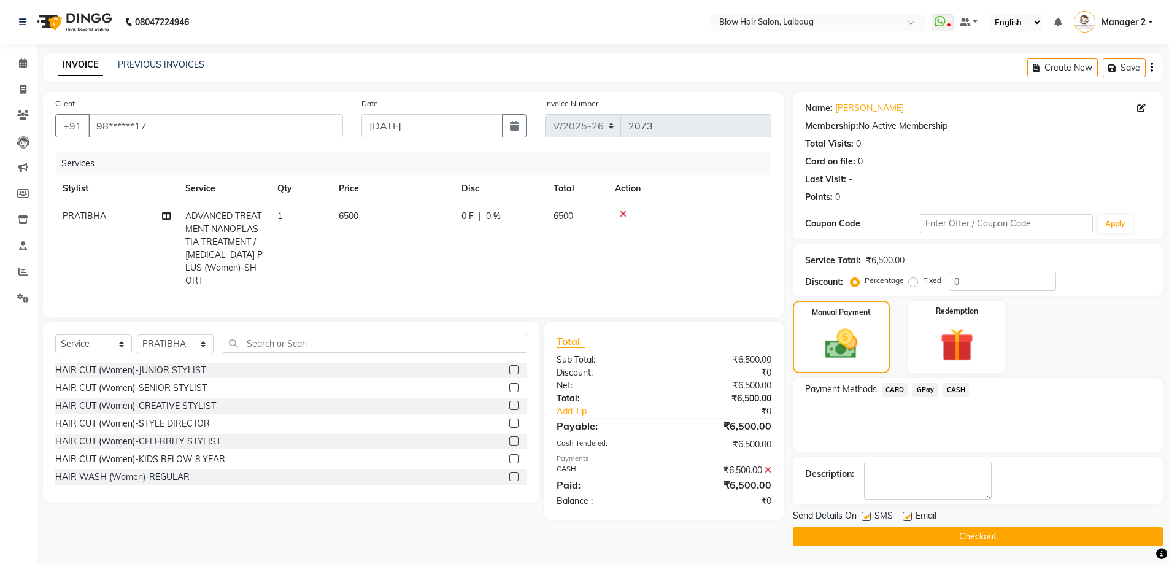
drag, startPoint x: 905, startPoint y: 519, endPoint x: 887, endPoint y: 516, distance: 18.6
click at [905, 518] on label at bounding box center [907, 516] width 9 height 9
click at [905, 518] on input "checkbox" at bounding box center [907, 517] width 8 height 8
checkbox input "false"
click at [862, 518] on label at bounding box center [866, 516] width 9 height 9
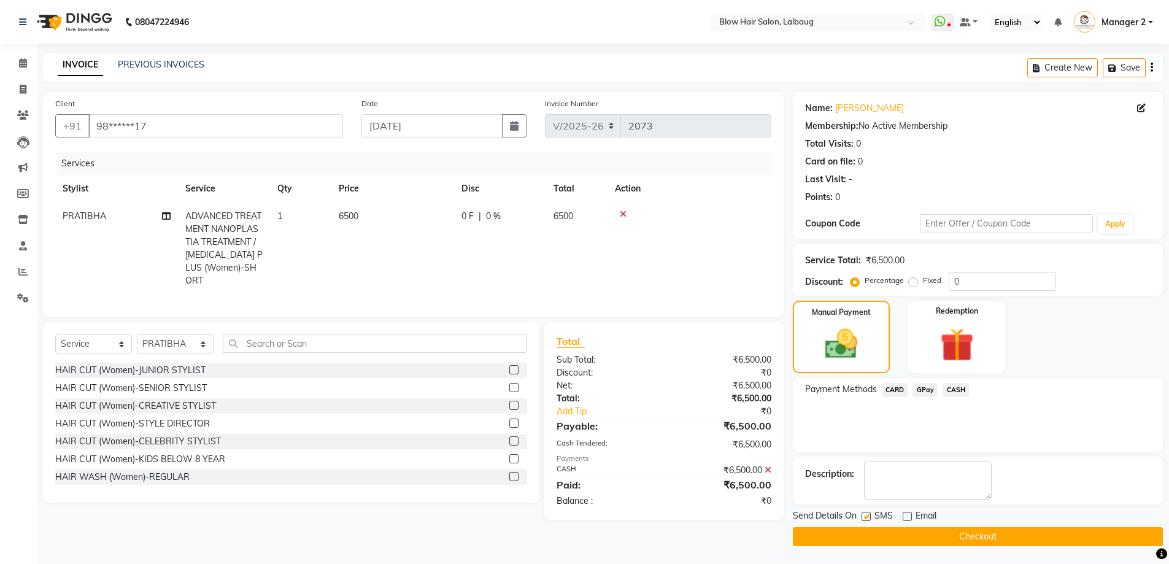
click at [862, 518] on input "checkbox" at bounding box center [866, 517] width 8 height 8
checkbox input "false"
click at [879, 536] on button "Checkout" at bounding box center [978, 536] width 370 height 19
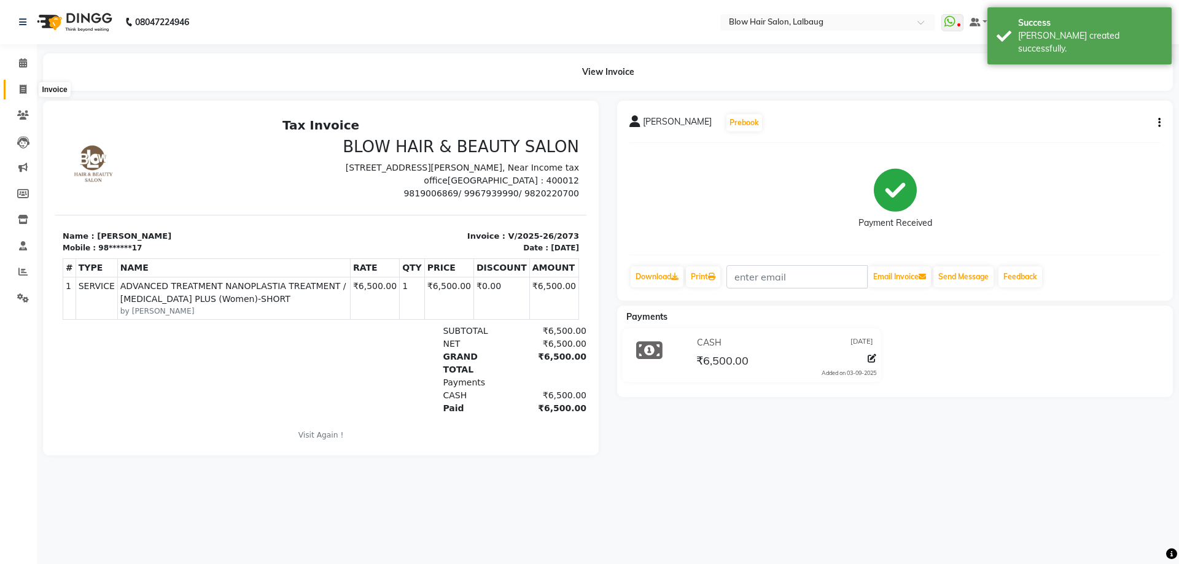
click at [27, 88] on span at bounding box center [22, 90] width 21 height 14
select select "5162"
select select "service"
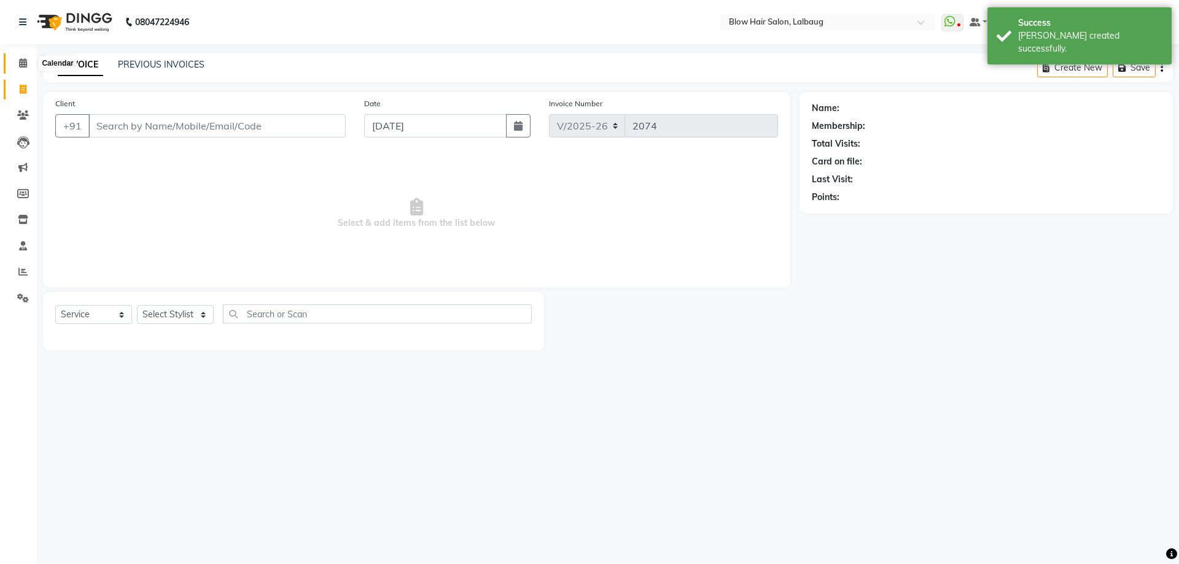
drag, startPoint x: 24, startPoint y: 60, endPoint x: 44, endPoint y: 62, distance: 19.8
click at [23, 61] on icon at bounding box center [23, 62] width 8 height 9
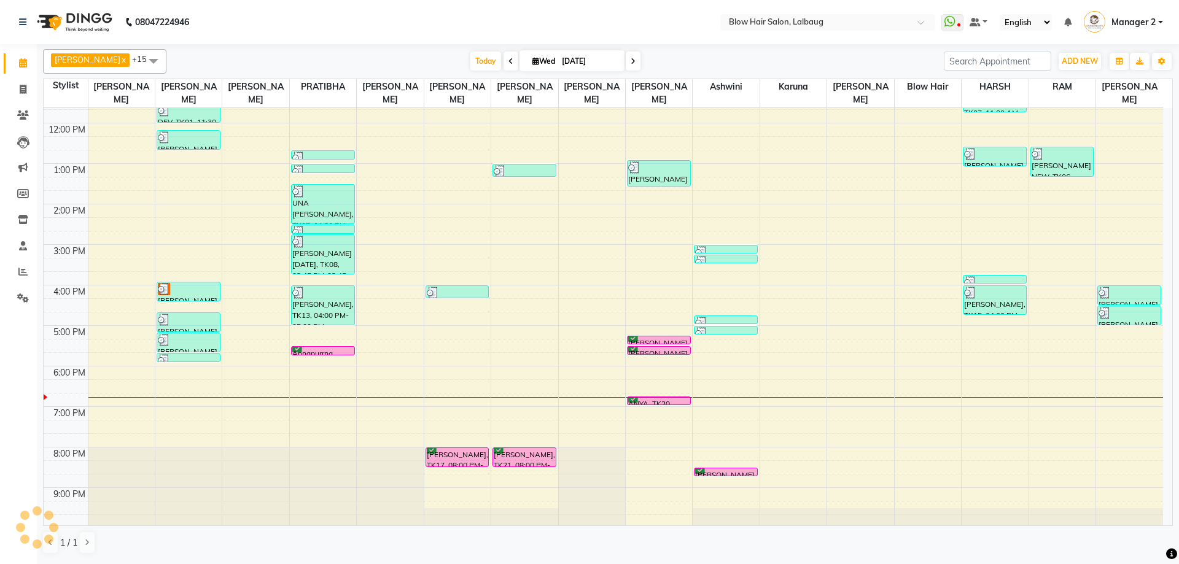
scroll to position [149, 0]
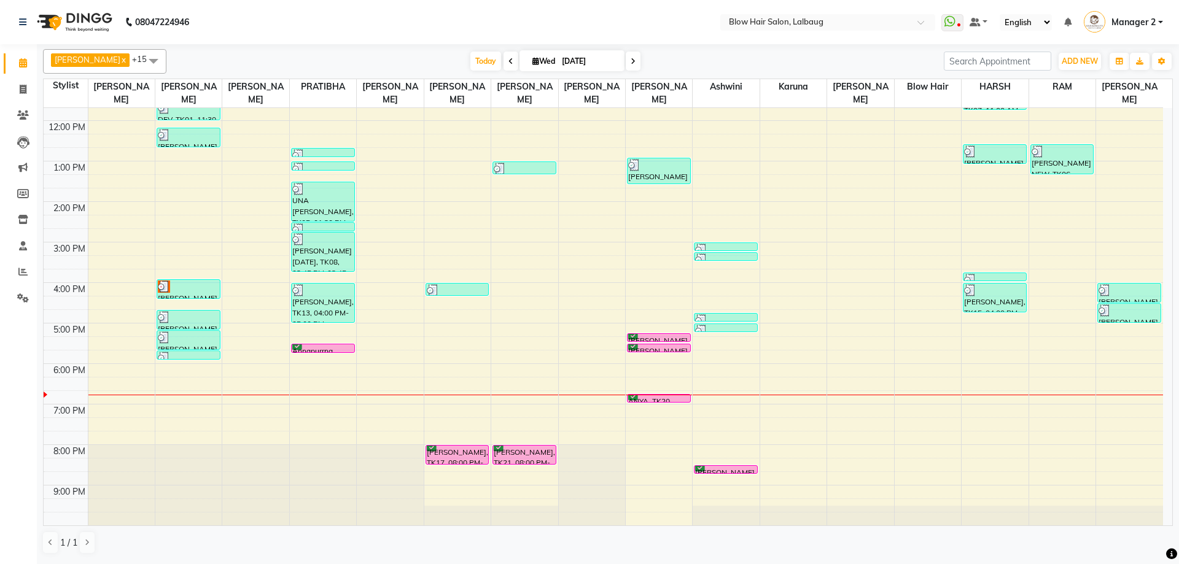
click at [638, 368] on div "8:00 AM 9:00 AM 10:00 AM 11:00 AM 12:00 PM 1:00 PM 2:00 PM 3:00 PM 4:00 PM 5:00…" at bounding box center [603, 242] width 1119 height 567
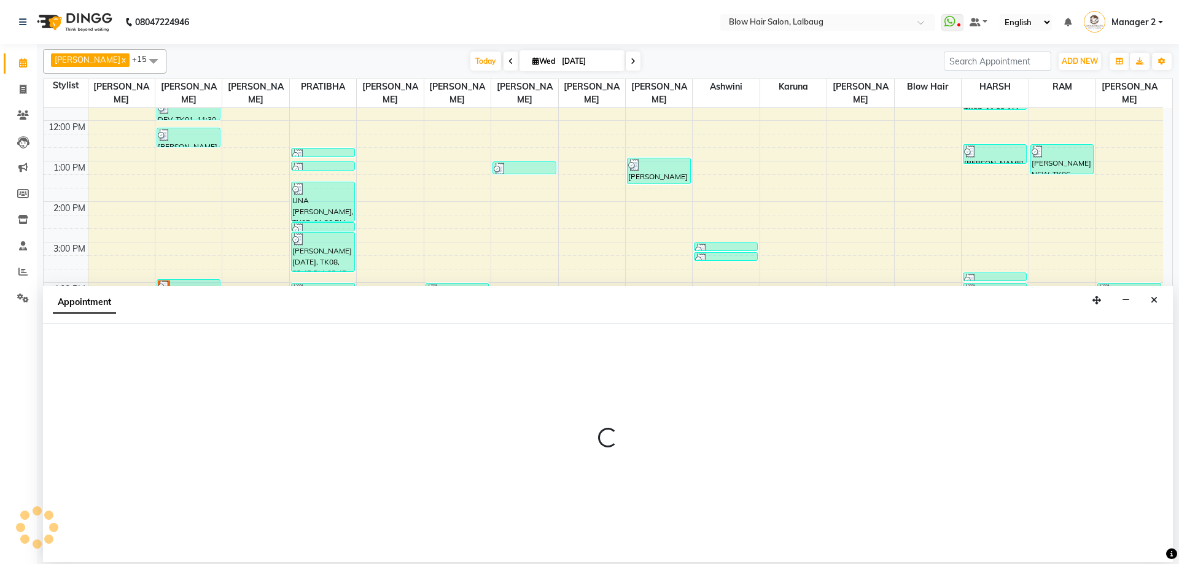
select select "37224"
select select "tentative"
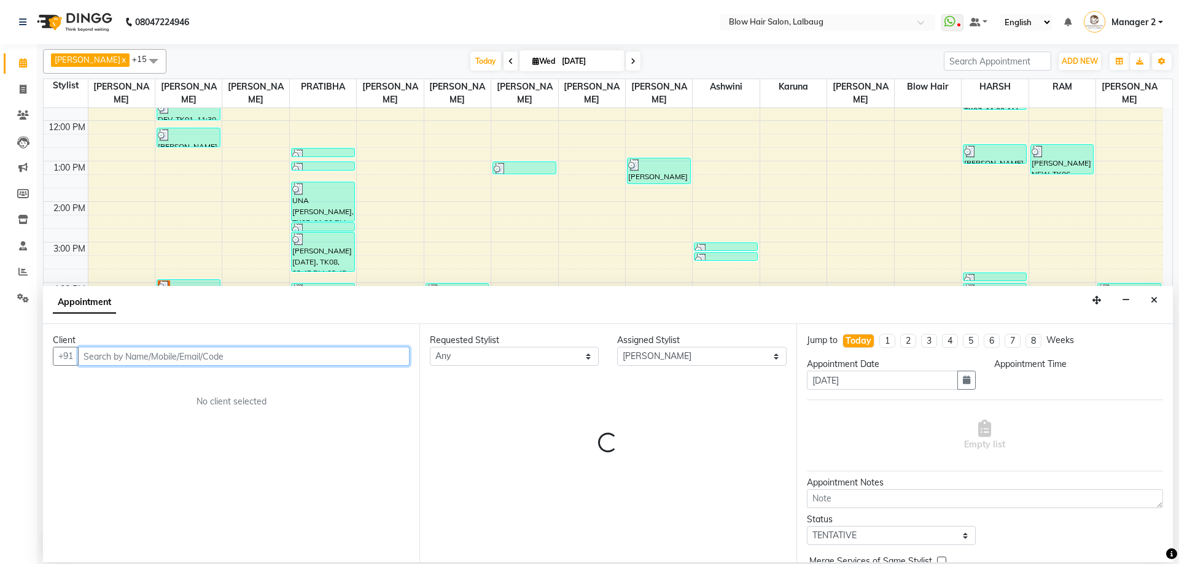
select select "1080"
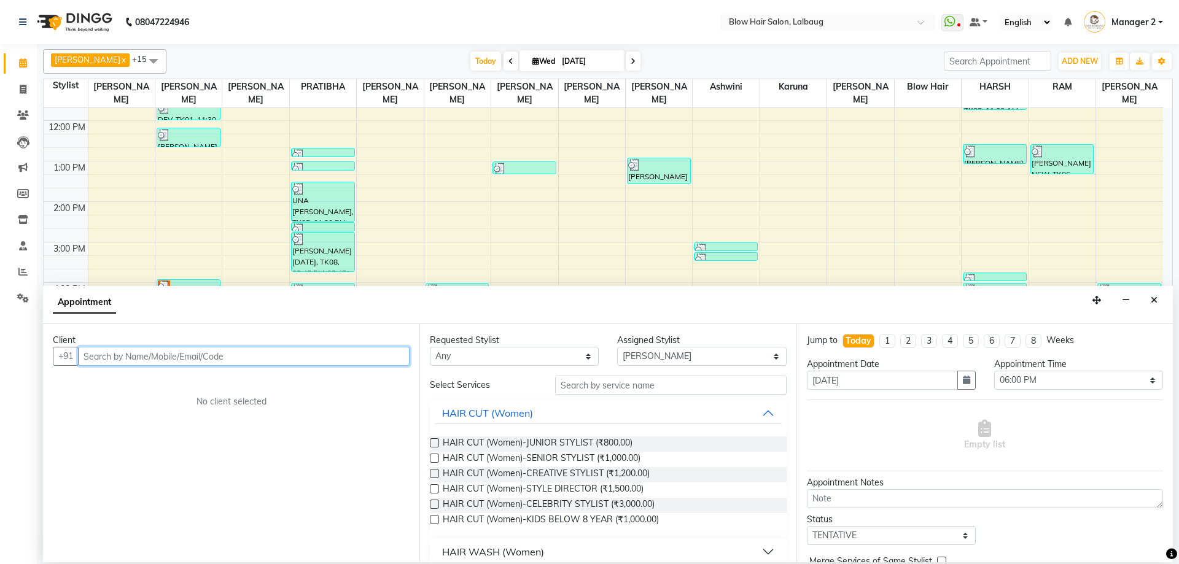
click at [277, 352] on input "text" at bounding box center [243, 356] width 331 height 19
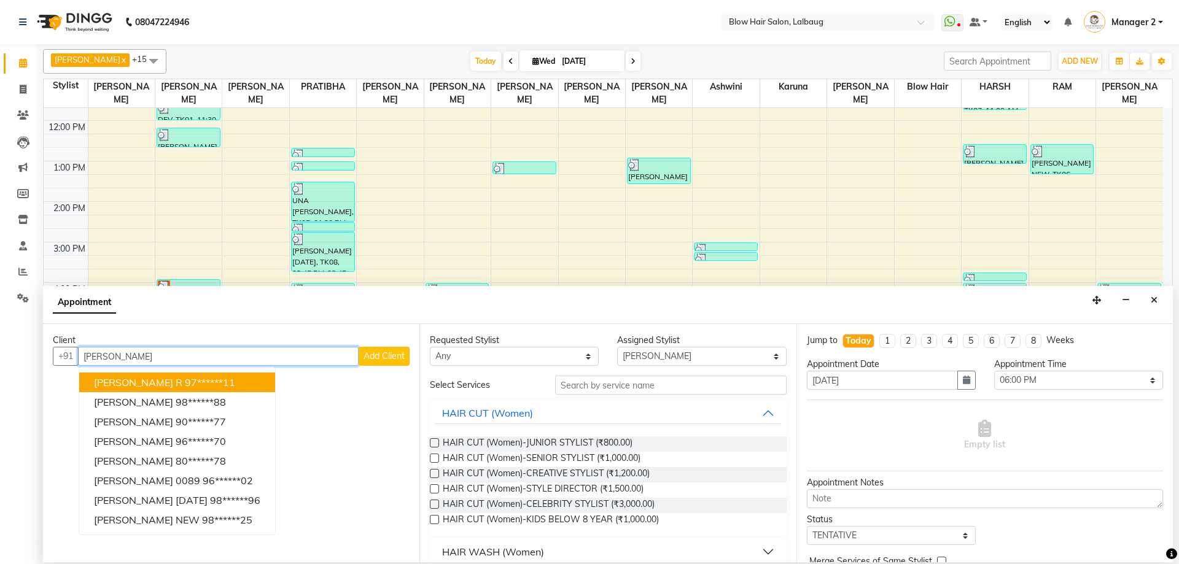
click at [219, 384] on button "NUPUR R 97******11" at bounding box center [177, 383] width 196 height 20
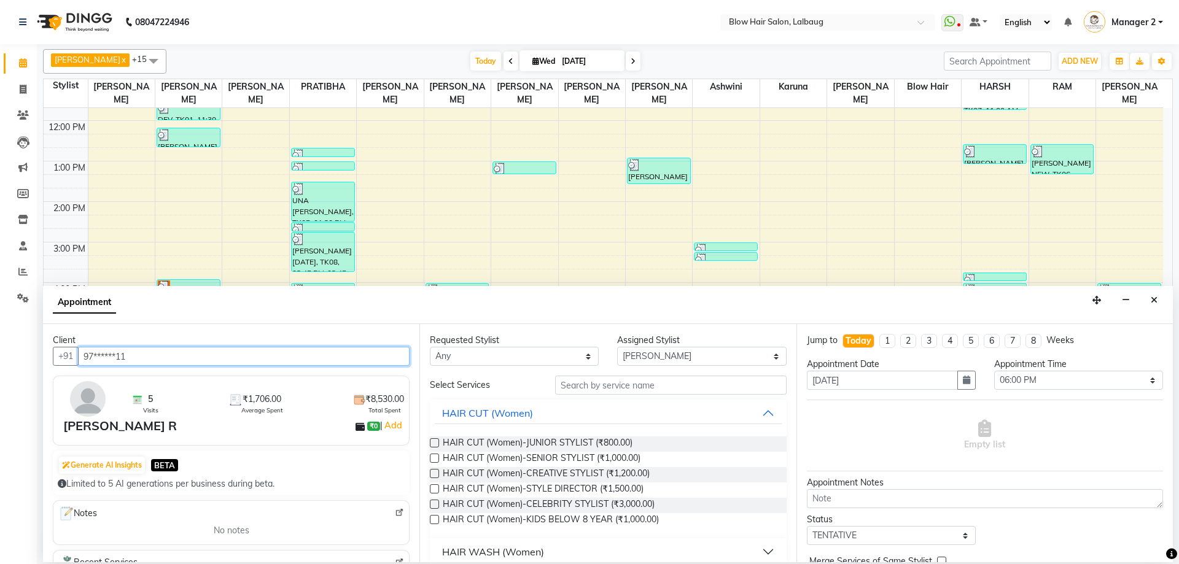
type input "97******11"
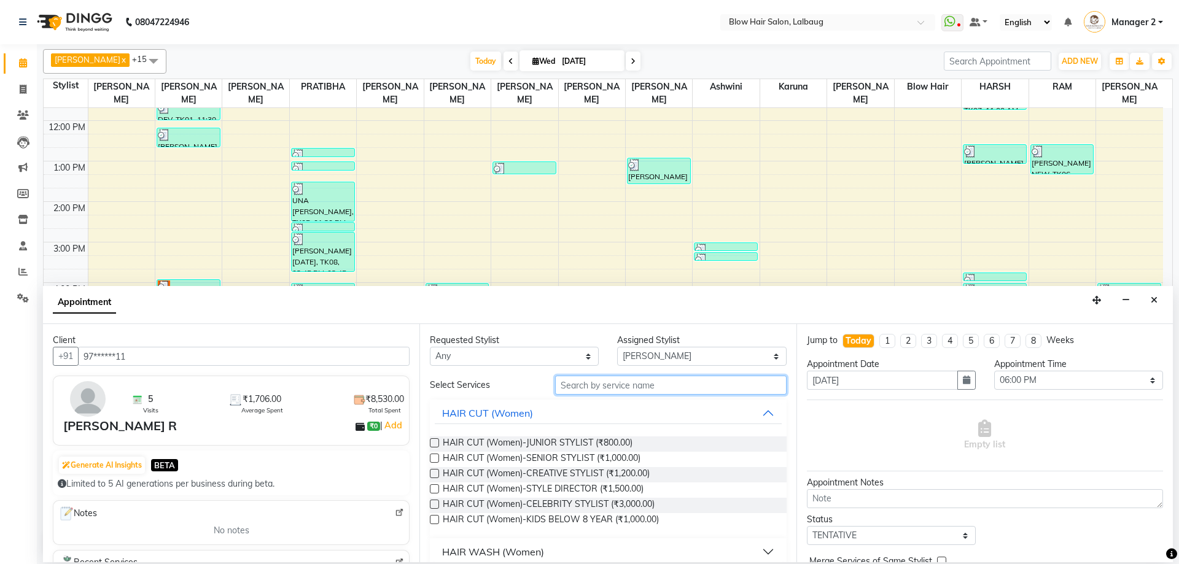
click at [602, 378] on input "text" at bounding box center [670, 385] width 231 height 19
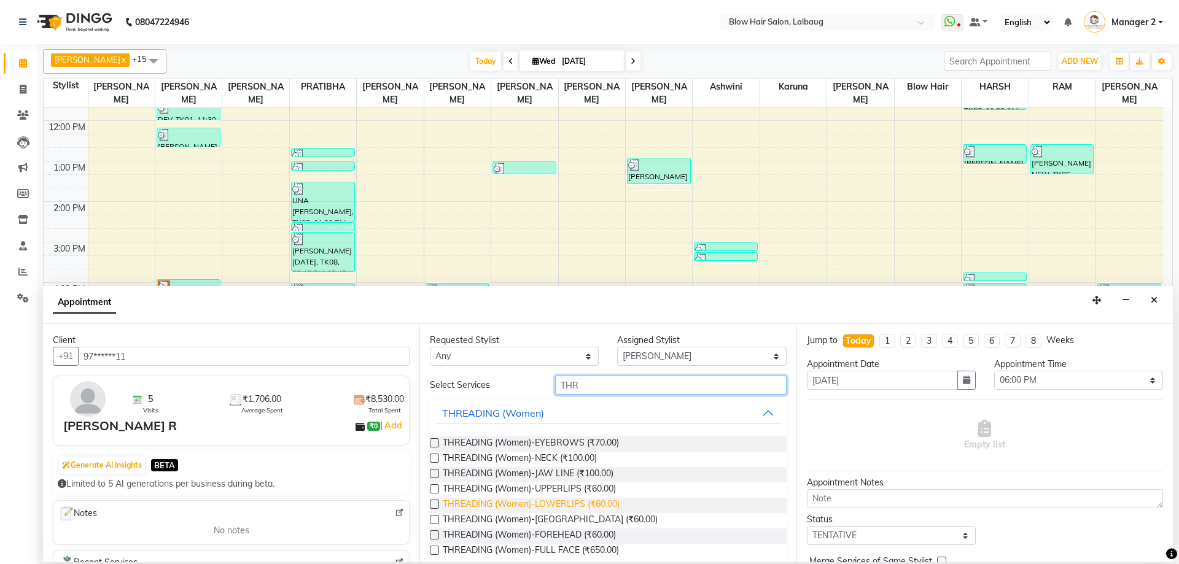
type input "THR"
click at [599, 505] on span "THREADING (Women)-LOWERLIPS (₹60.00)" at bounding box center [531, 505] width 177 height 15
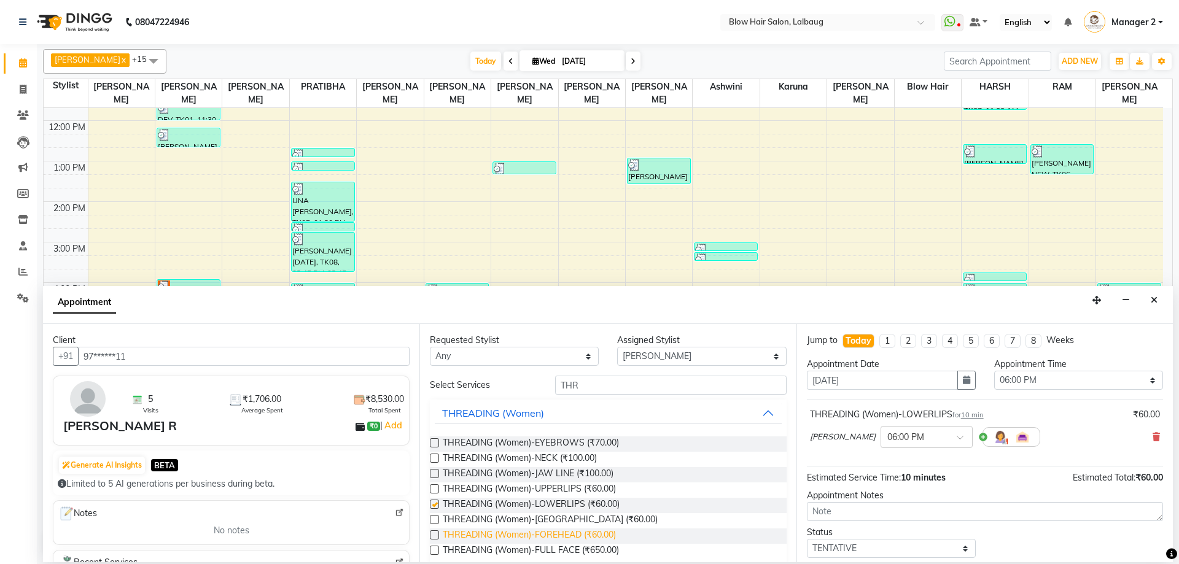
checkbox input "false"
click at [594, 535] on span "THREADING (Women)-FOREHEAD (₹60.00)" at bounding box center [529, 536] width 173 height 15
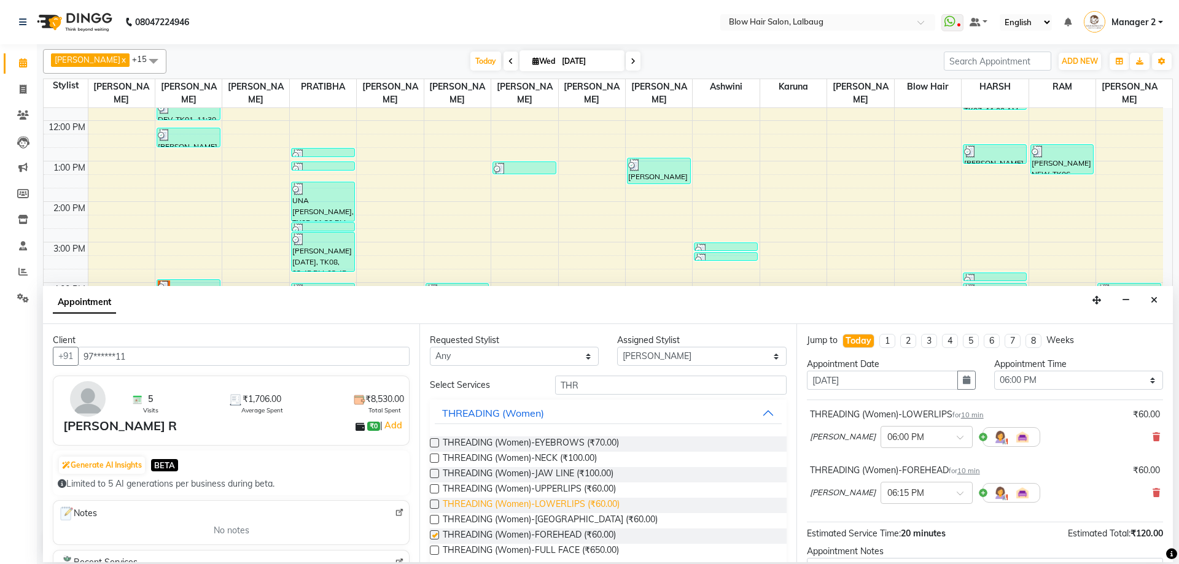
checkbox input "false"
click at [661, 363] on select "Select Ashwini ASHWINI AVINASH BEAU Blow Hair DARSHANA HARSH HARSHAVARDHAN karu…" at bounding box center [701, 356] width 169 height 19
select select "84997"
click at [617, 347] on select "Select Ashwini ASHWINI AVINASH BEAU Blow Hair DARSHANA HARSH HARSHAVARDHAN karu…" at bounding box center [701, 356] width 169 height 19
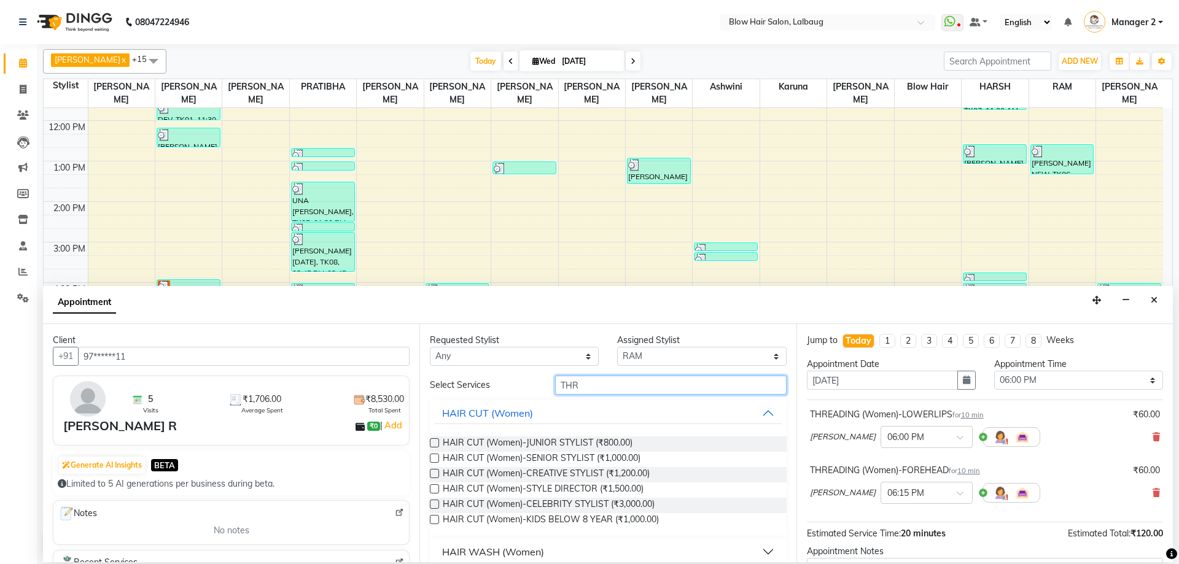
click at [660, 386] on input "THR" at bounding box center [670, 385] width 231 height 19
drag, startPoint x: 655, startPoint y: 390, endPoint x: 652, endPoint y: 406, distance: 16.9
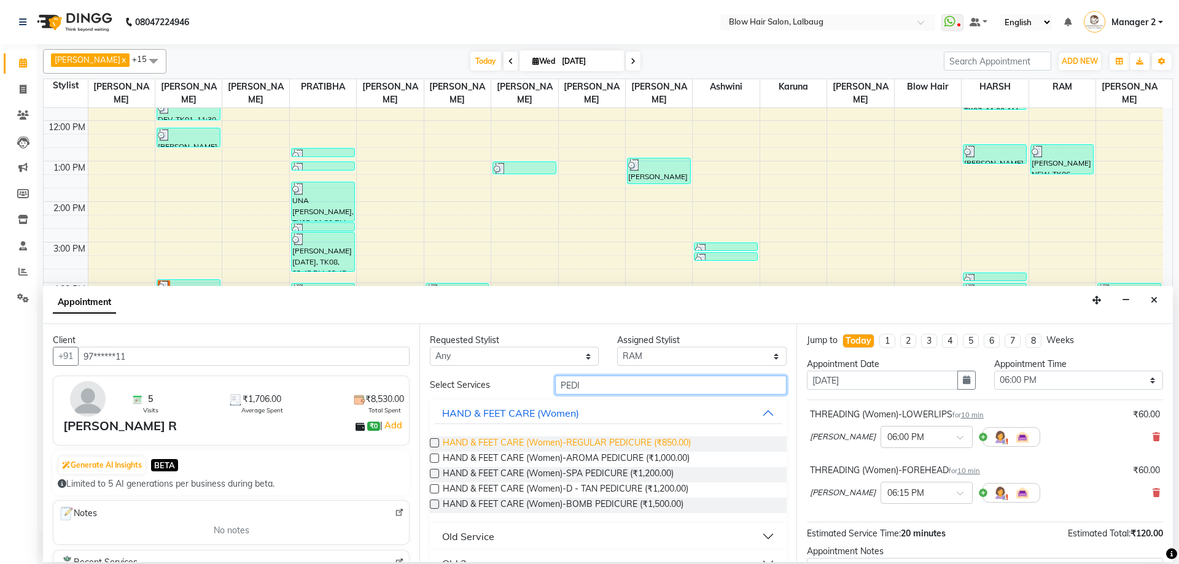
type input "PEDI"
click at [616, 440] on span "HAND & FEET CARE (Women)-REGULAR PEDICURE (₹850.00)" at bounding box center [567, 443] width 248 height 15
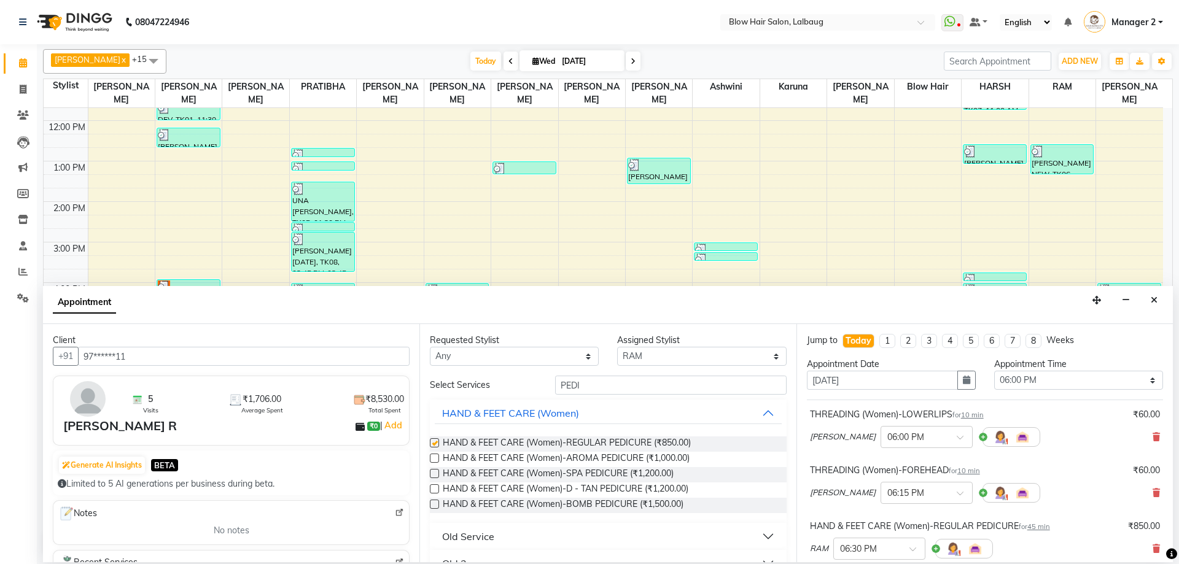
checkbox input "false"
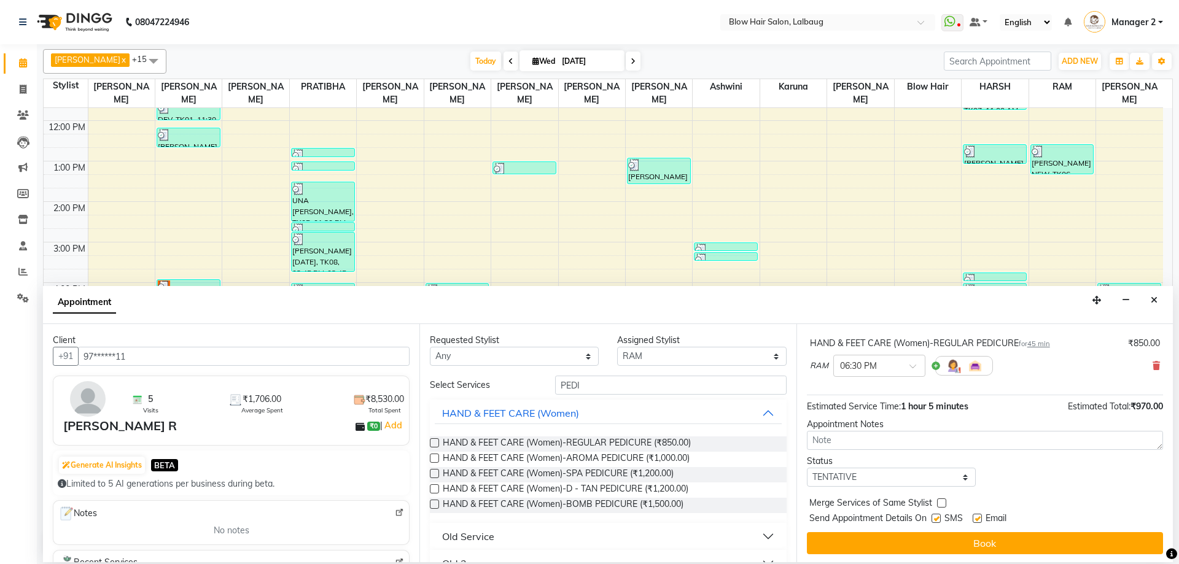
scroll to position [184, 0]
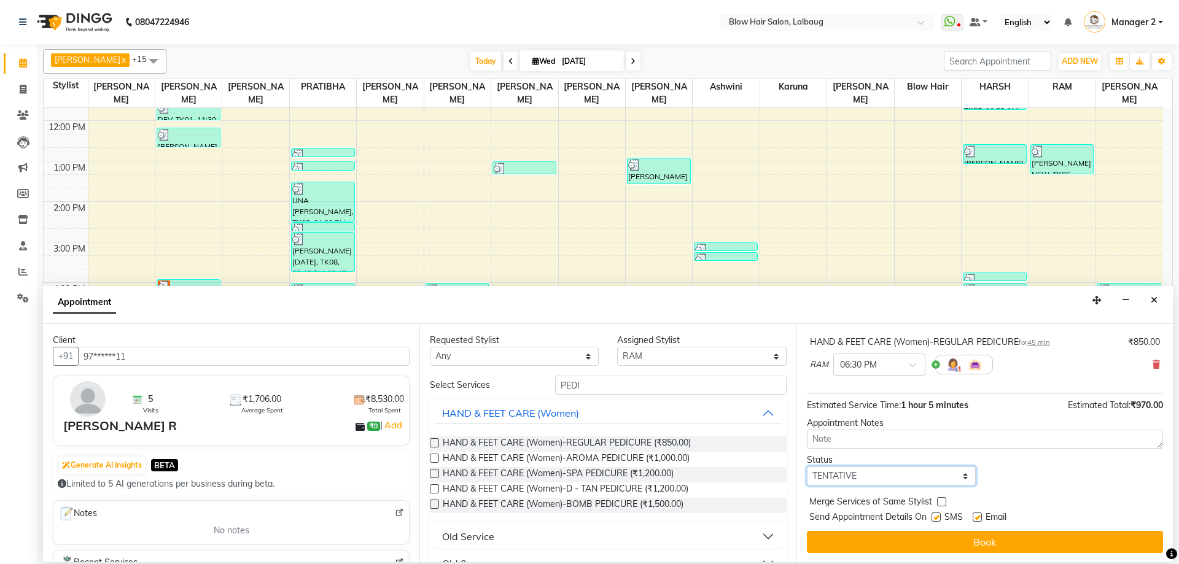
click at [874, 472] on select "Select TENTATIVE CONFIRM CHECK-IN UPCOMING" at bounding box center [891, 476] width 169 height 19
select select "check-in"
click at [807, 467] on select "Select TENTATIVE CONFIRM CHECK-IN UPCOMING" at bounding box center [891, 476] width 169 height 19
drag, startPoint x: 937, startPoint y: 516, endPoint x: 964, endPoint y: 516, distance: 27.0
click at [937, 517] on label at bounding box center [935, 517] width 9 height 9
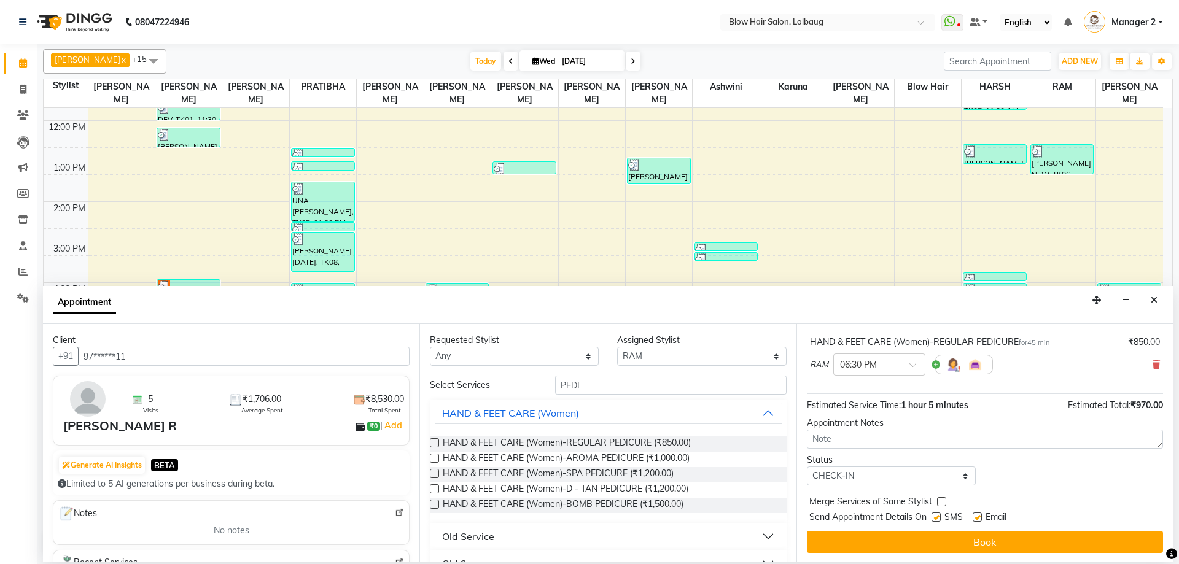
click at [937, 517] on input "checkbox" at bounding box center [935, 518] width 8 height 8
checkbox input "false"
drag, startPoint x: 974, startPoint y: 514, endPoint x: 974, endPoint y: 537, distance: 22.7
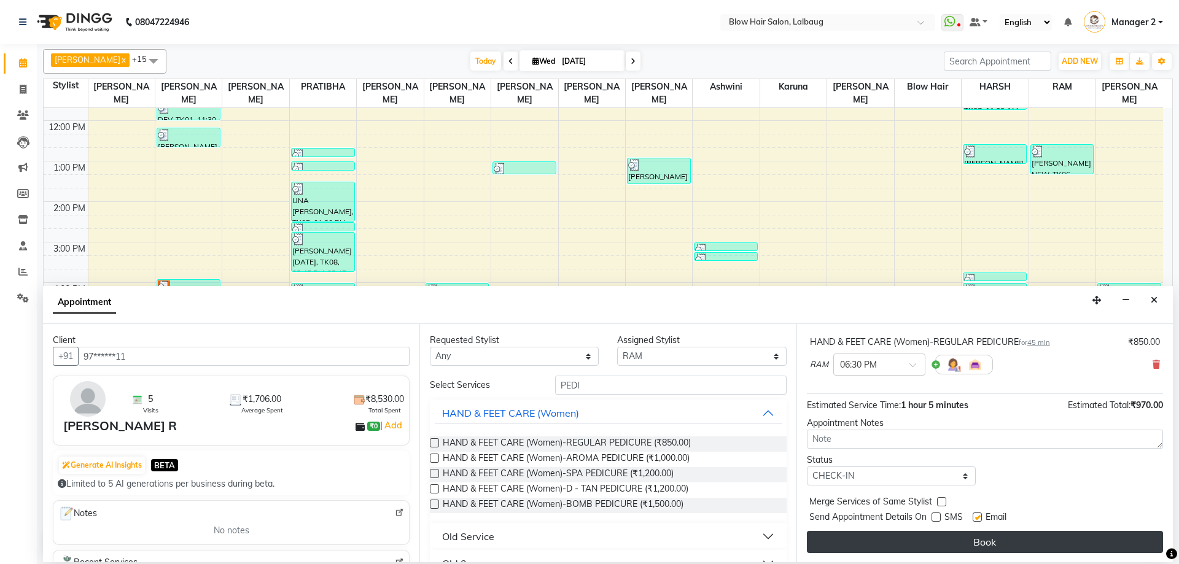
click at [975, 514] on label at bounding box center [976, 517] width 9 height 9
click at [975, 514] on input "checkbox" at bounding box center [976, 518] width 8 height 8
checkbox input "false"
click at [974, 539] on button "Book" at bounding box center [985, 542] width 356 height 22
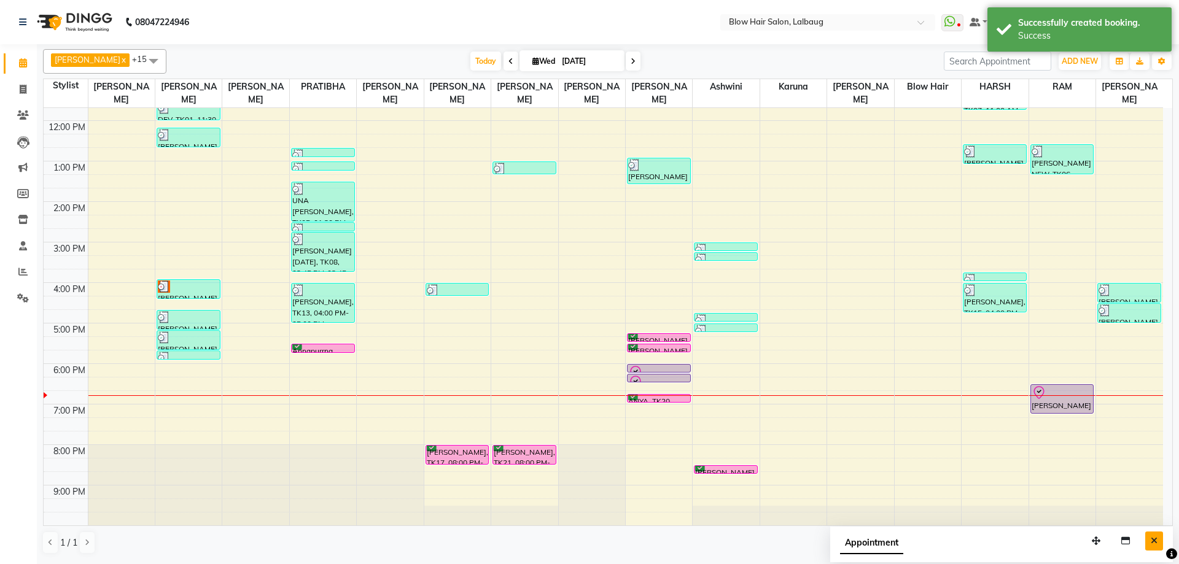
click at [1150, 538] on button "Close" at bounding box center [1154, 541] width 18 height 19
drag, startPoint x: 1058, startPoint y: 399, endPoint x: 1052, endPoint y: 379, distance: 20.6
click at [1052, 379] on div "HINA KAMDAR NEW, TK06, 12:35 PM-01:20 PM, HAND & FEET CARE (Women)-REGULAR PEDI…" at bounding box center [1062, 242] width 66 height 567
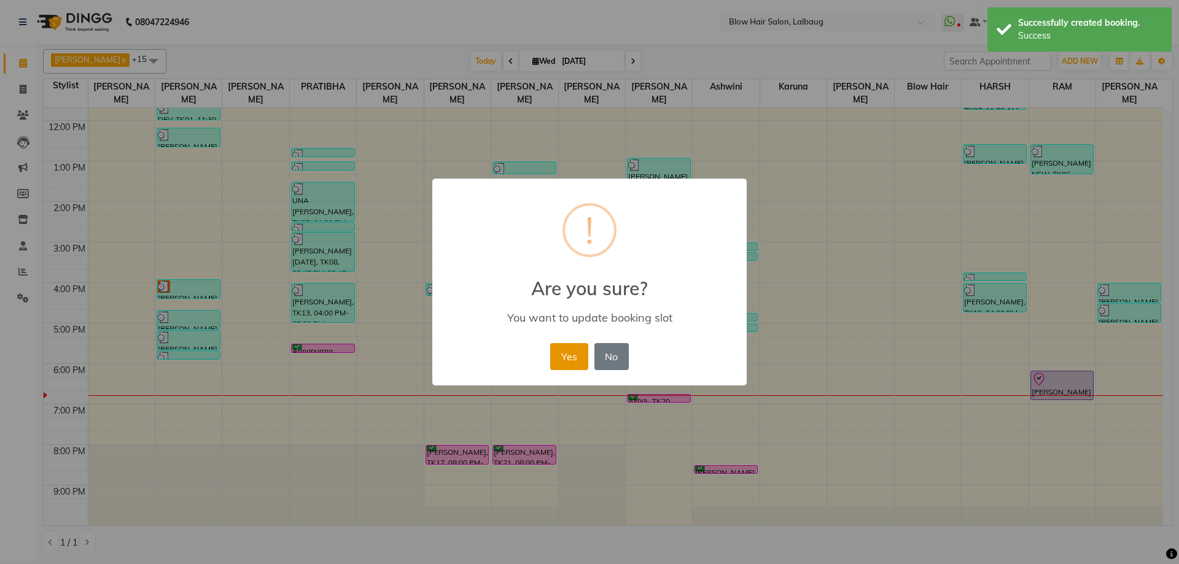
click at [564, 363] on button "Yes" at bounding box center [568, 356] width 37 height 27
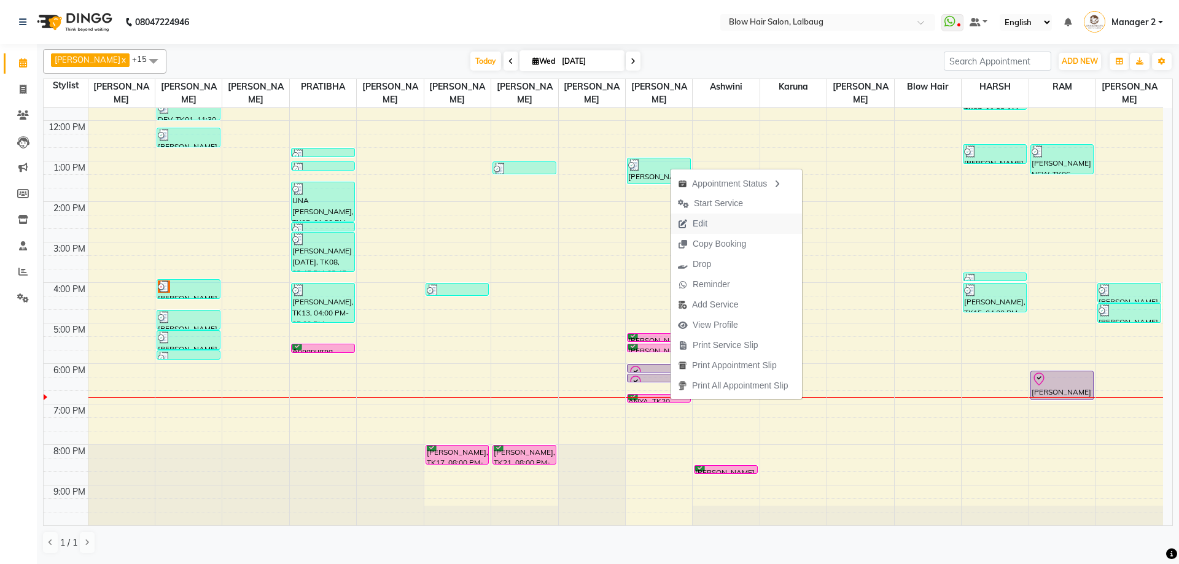
click at [712, 228] on span "Edit" at bounding box center [692, 224] width 44 height 20
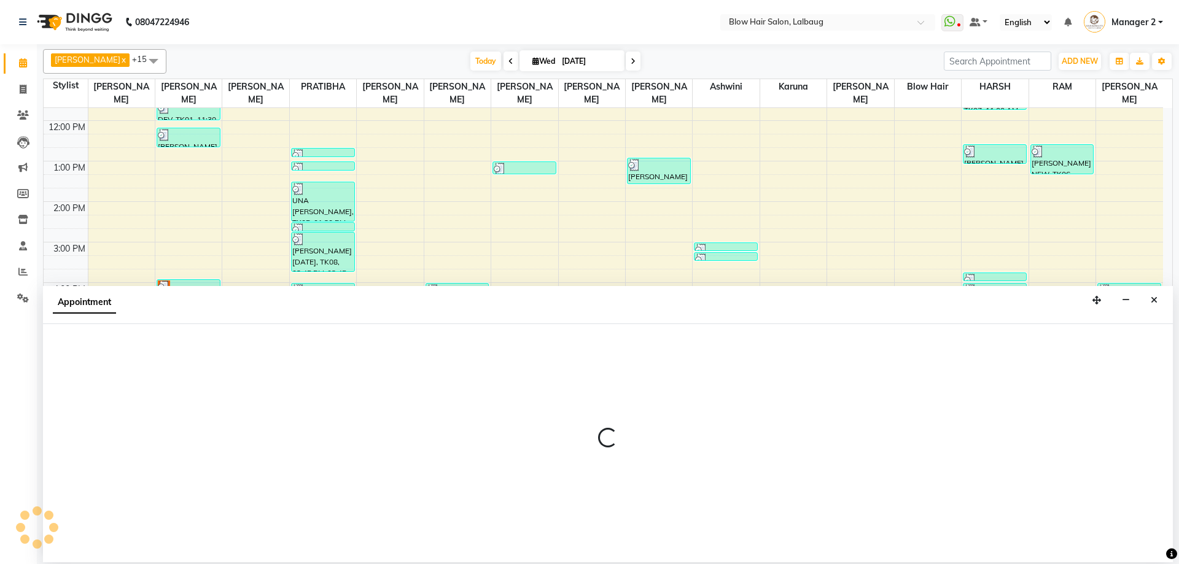
select select "tentative"
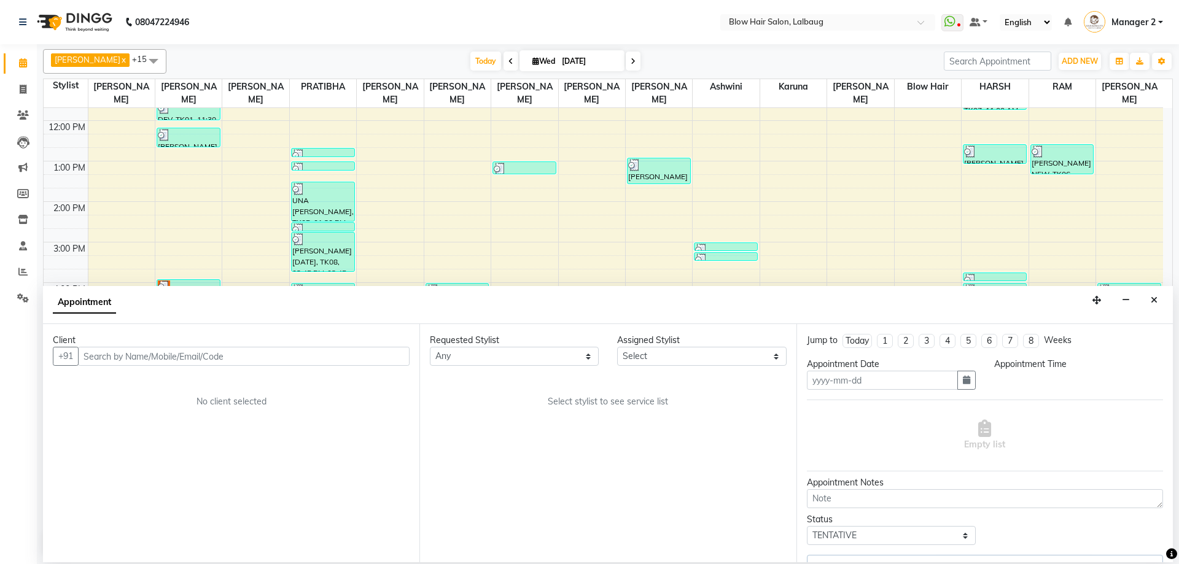
type input "[DATE]"
select select "37224"
select select "confirm booking"
select select "1125"
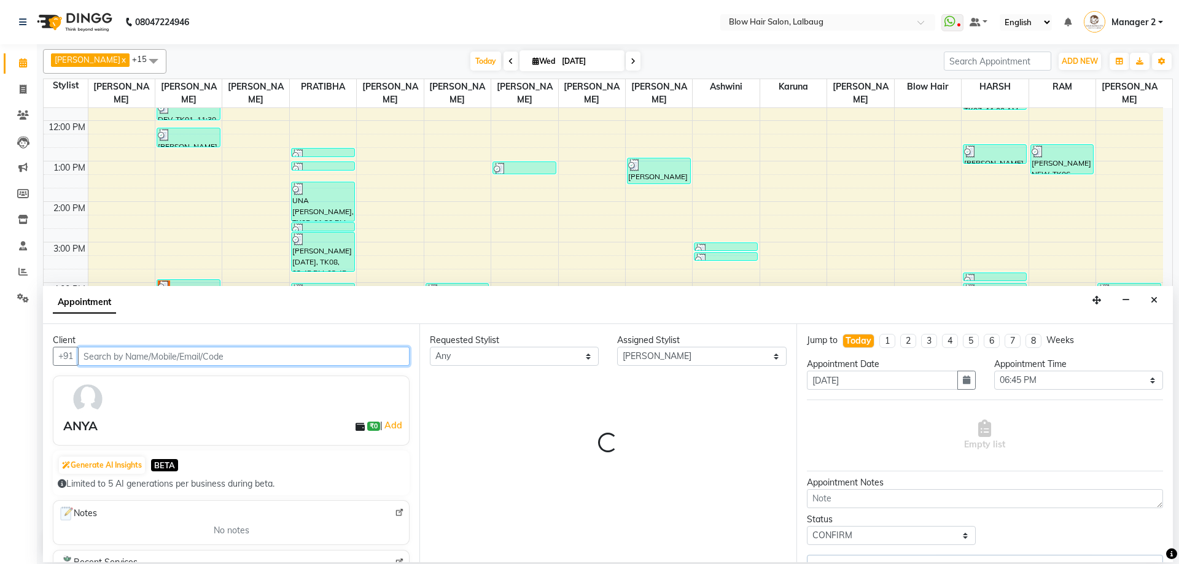
scroll to position [149, 0]
select select "2312"
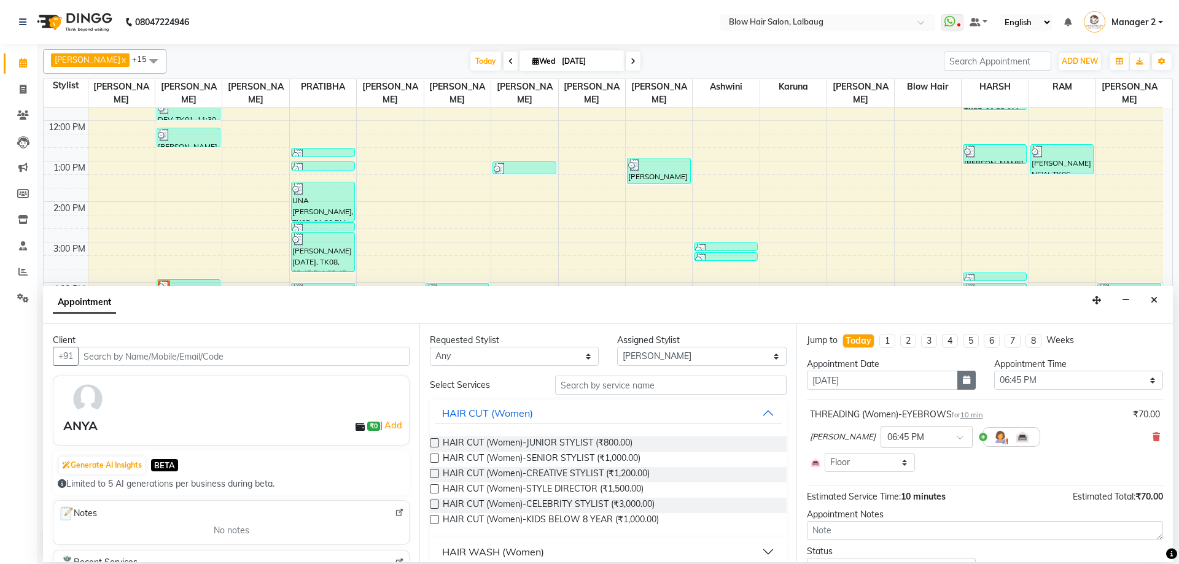
click at [964, 383] on icon "button" at bounding box center [966, 380] width 7 height 9
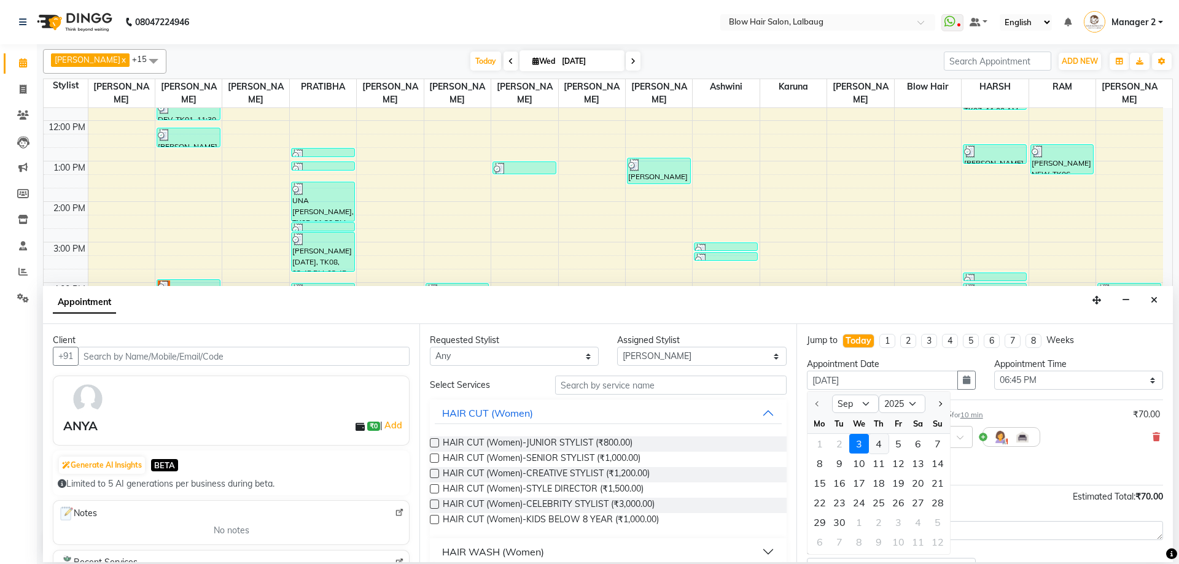
click at [877, 446] on div "4" at bounding box center [879, 444] width 20 height 20
type input "04-09-2025"
select select "1125"
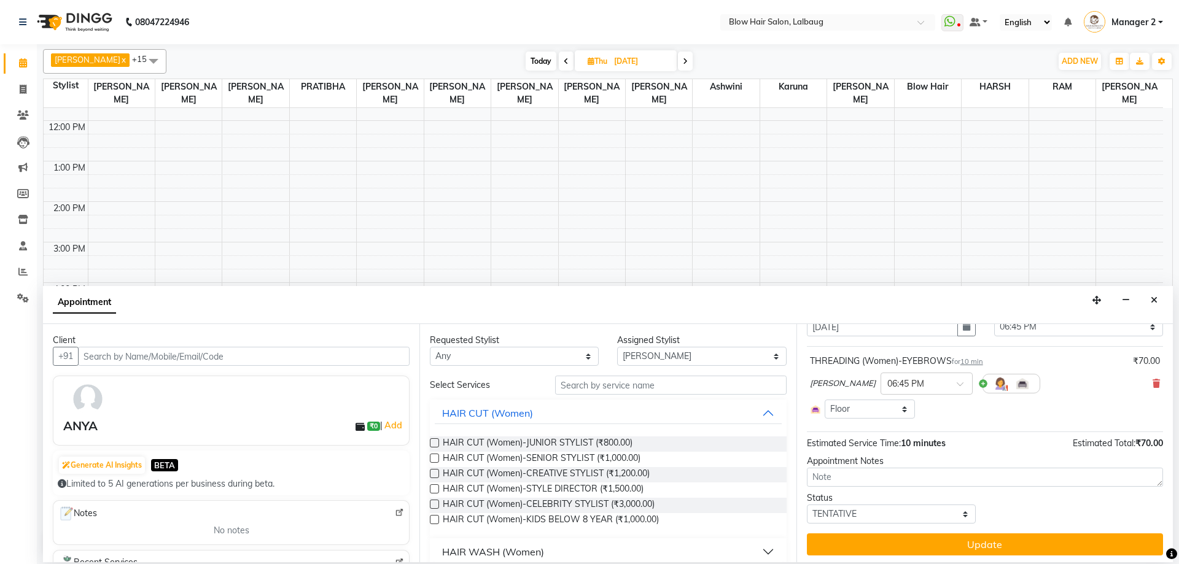
scroll to position [56, 0]
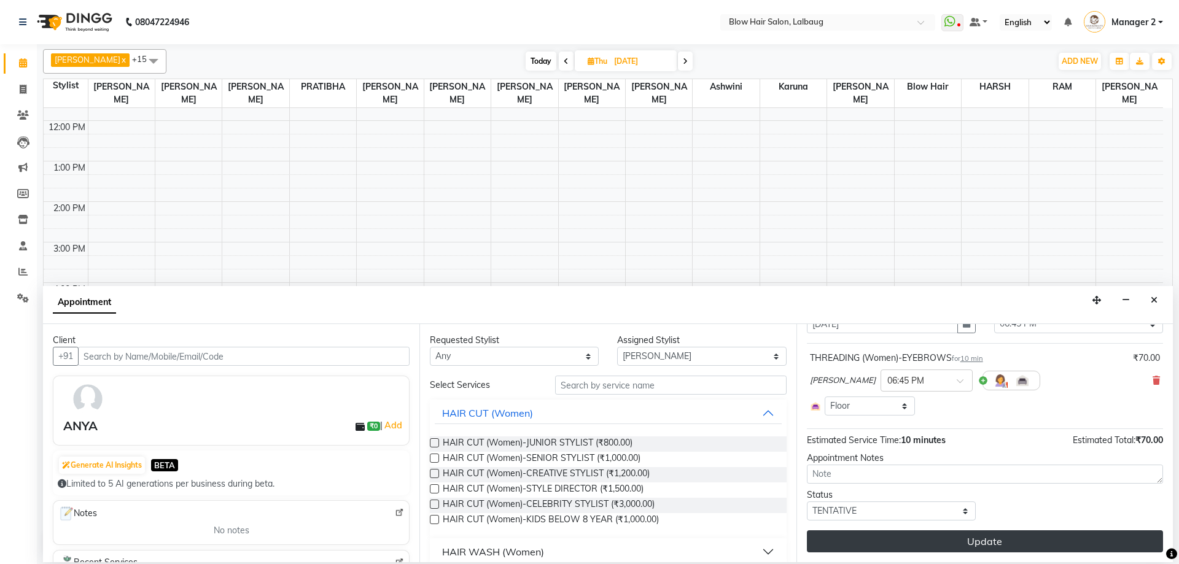
click at [920, 541] on button "Update" at bounding box center [985, 541] width 356 height 22
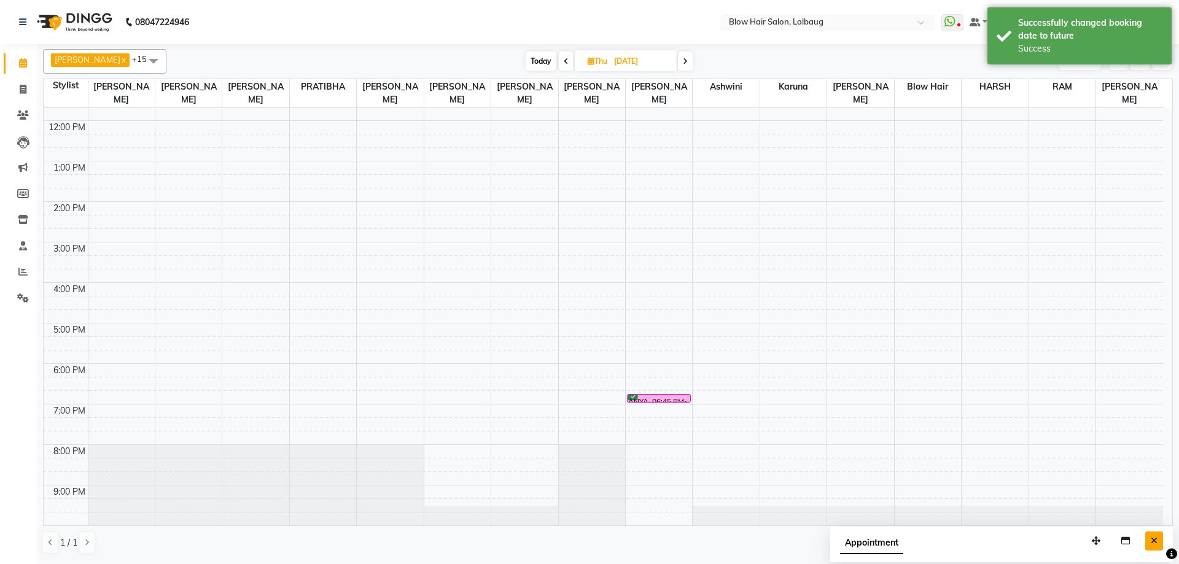
click at [1161, 541] on button "Close" at bounding box center [1154, 541] width 18 height 19
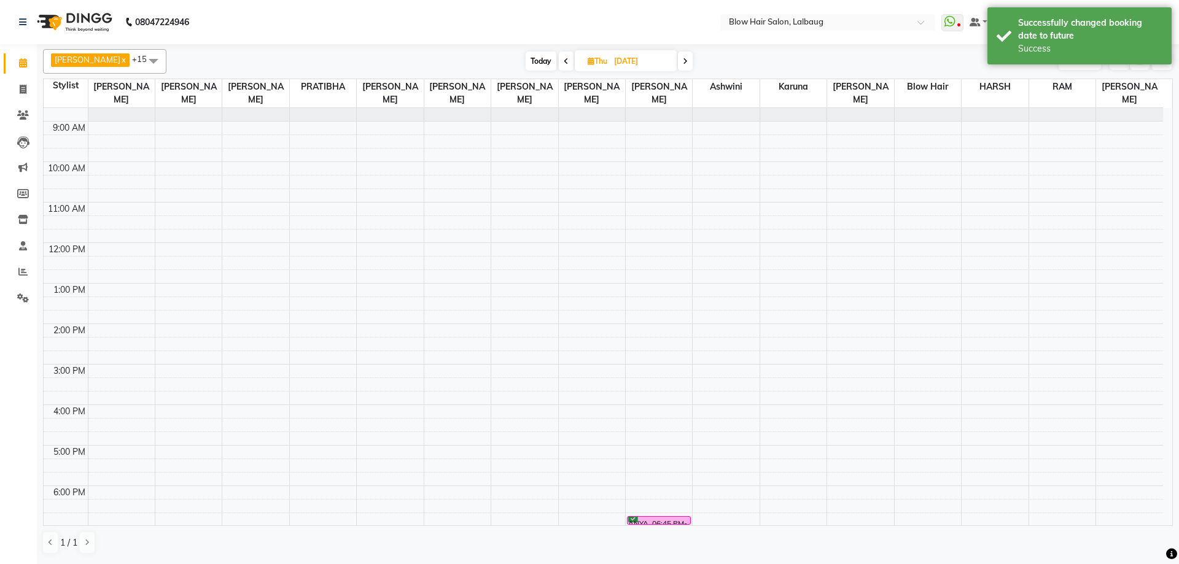
scroll to position [26, 0]
click at [527, 61] on span "Today" at bounding box center [540, 61] width 31 height 19
type input "[DATE]"
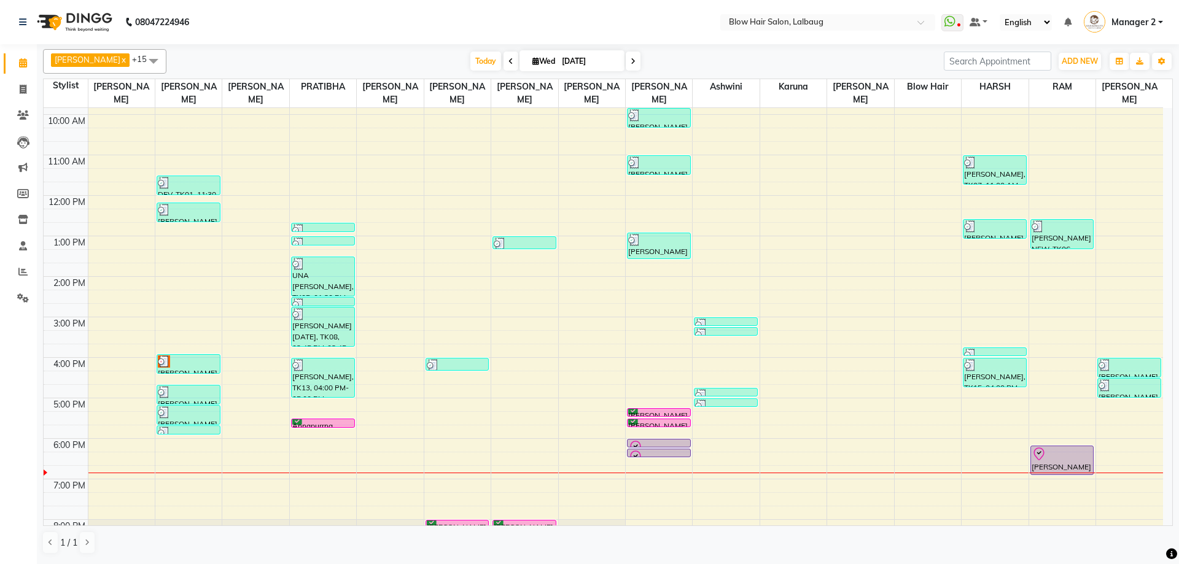
scroll to position [149, 0]
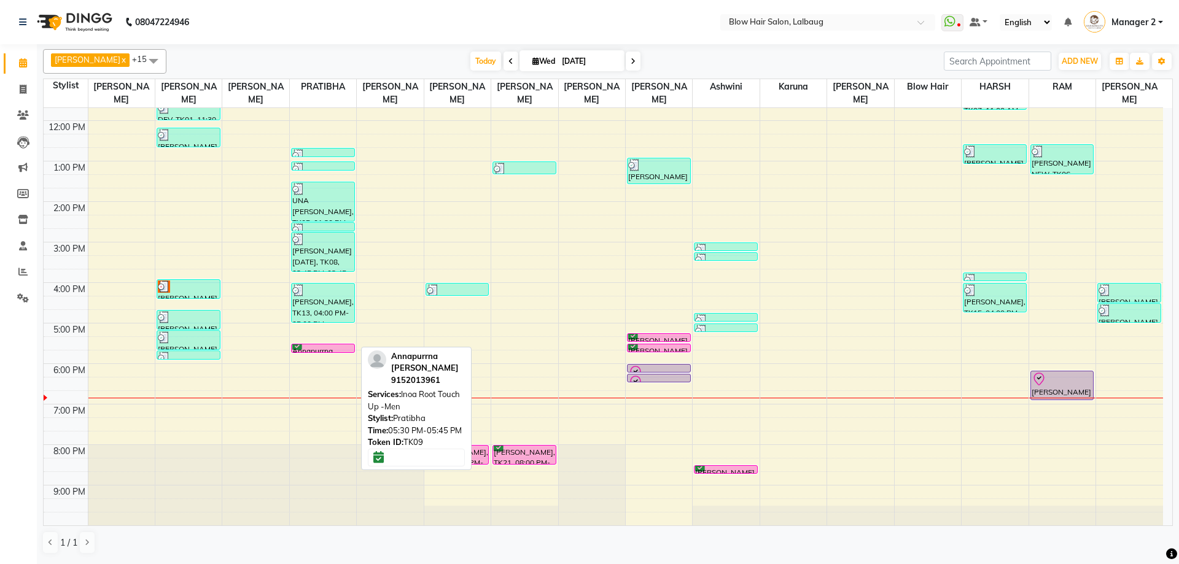
click at [333, 348] on div "Annapurrna [PERSON_NAME], TK09, 05:30 PM-05:45 PM, Inoa Root Touch Up -Men" at bounding box center [323, 348] width 63 height 8
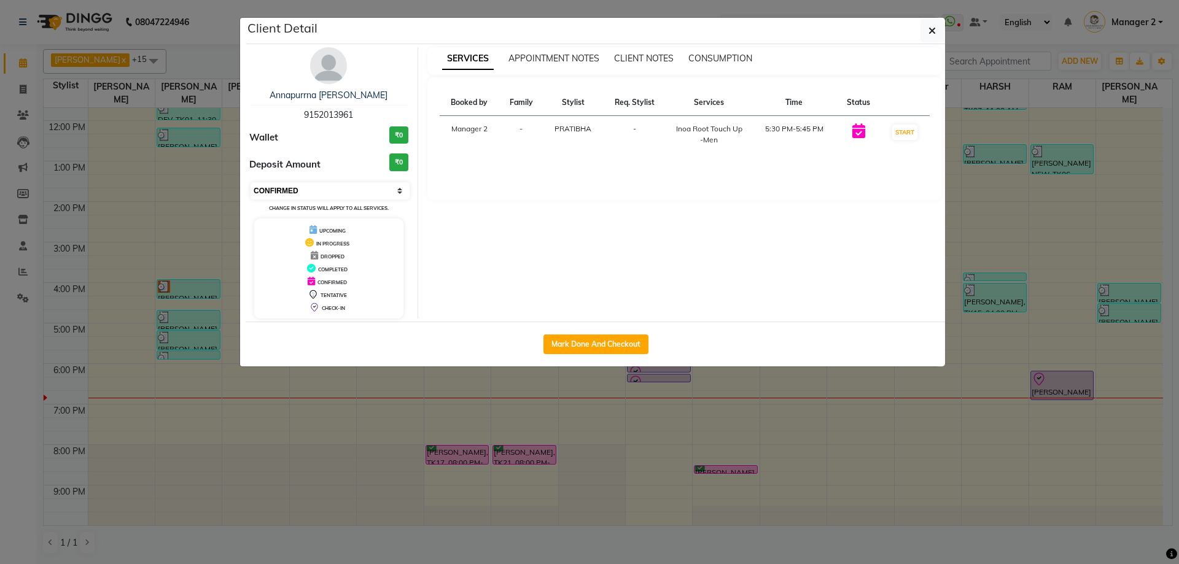
click at [372, 197] on select "Select IN SERVICE CONFIRMED TENTATIVE CHECK IN MARK DONE DROPPED UPCOMING" at bounding box center [329, 190] width 159 height 17
select select "8"
click at [250, 182] on select "Select IN SERVICE CONFIRMED TENTATIVE CHECK IN MARK DONE DROPPED UPCOMING" at bounding box center [329, 190] width 159 height 17
click at [940, 25] on button "button" at bounding box center [931, 30] width 23 height 23
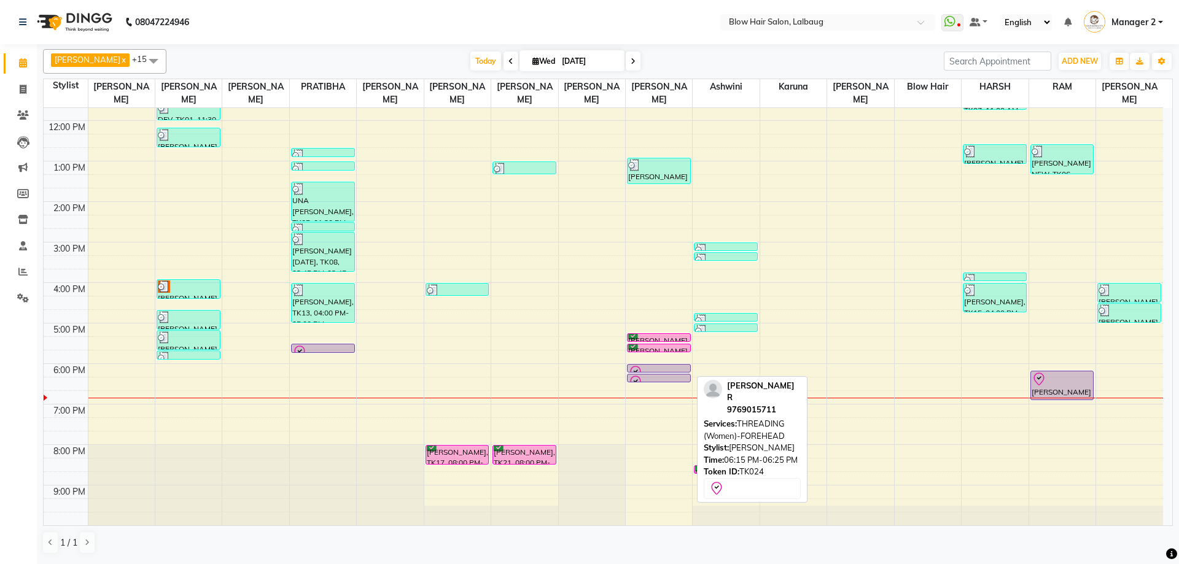
click at [672, 374] on div "[PERSON_NAME] R, TK24, 06:15 PM-06:25 PM, THREADING (Women)-FOREHEAD" at bounding box center [658, 377] width 63 height 7
select select "8"
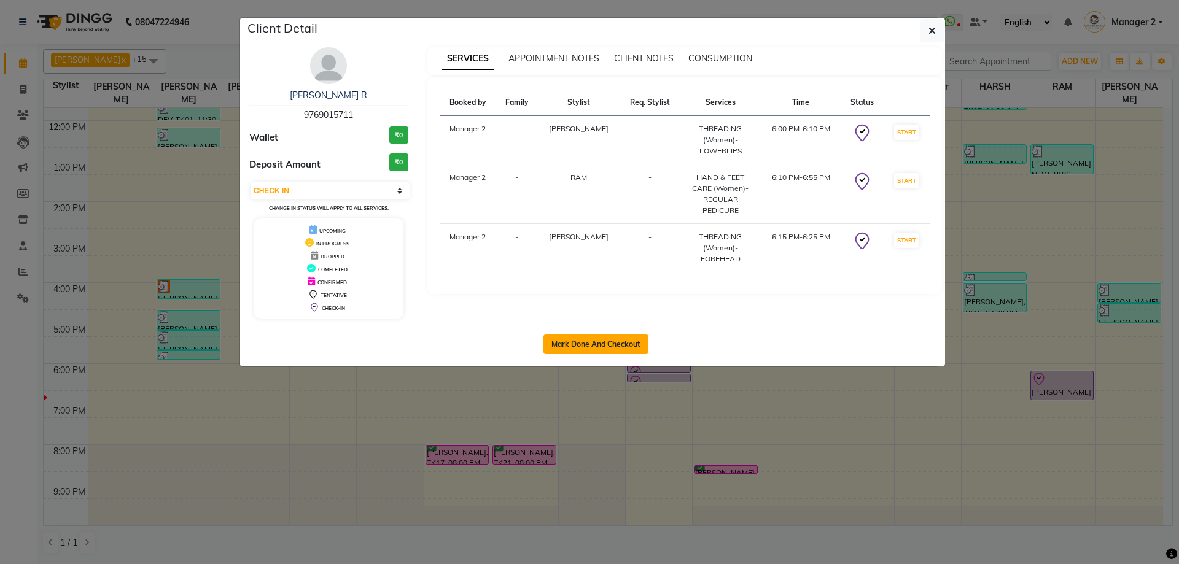
click at [634, 346] on button "Mark Done And Checkout" at bounding box center [595, 345] width 105 height 20
select select "5162"
select select "service"
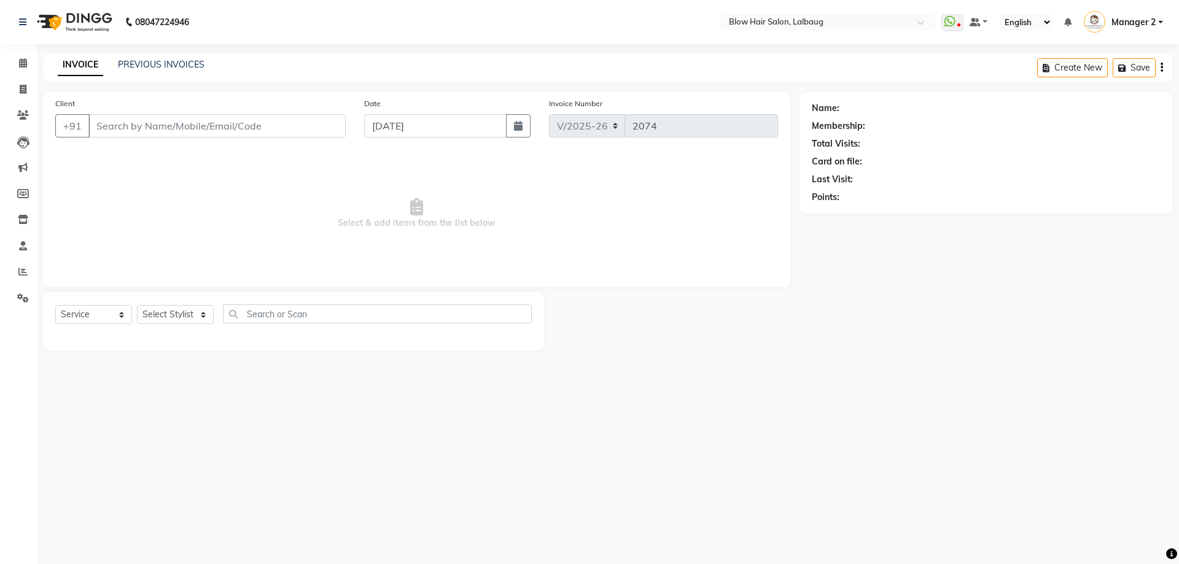
type input "97******11"
select select "84997"
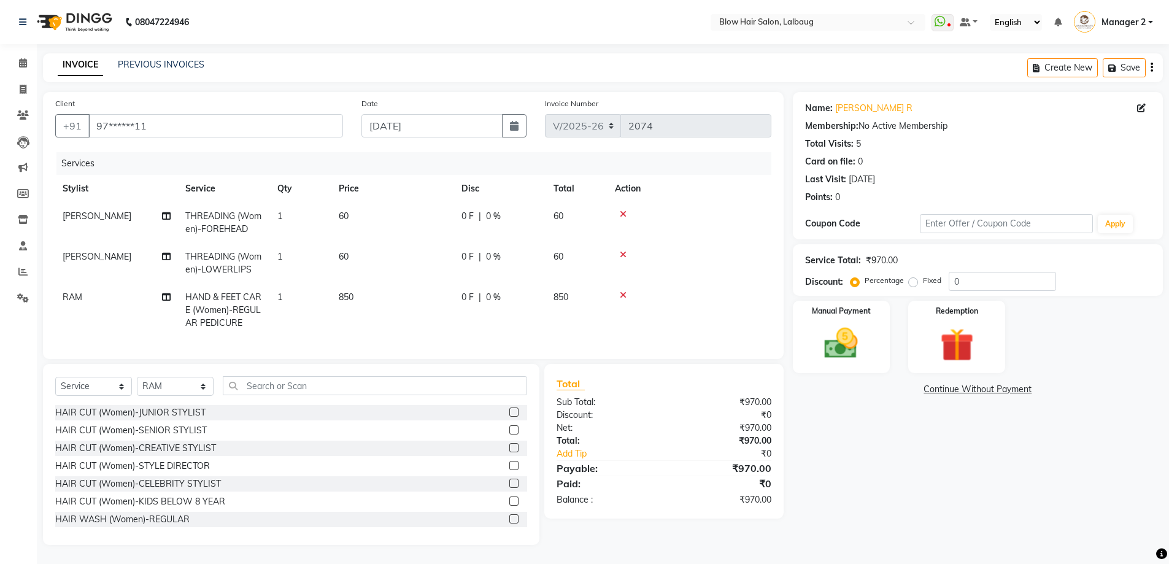
click at [395, 296] on td "850" at bounding box center [392, 310] width 123 height 53
select select "84997"
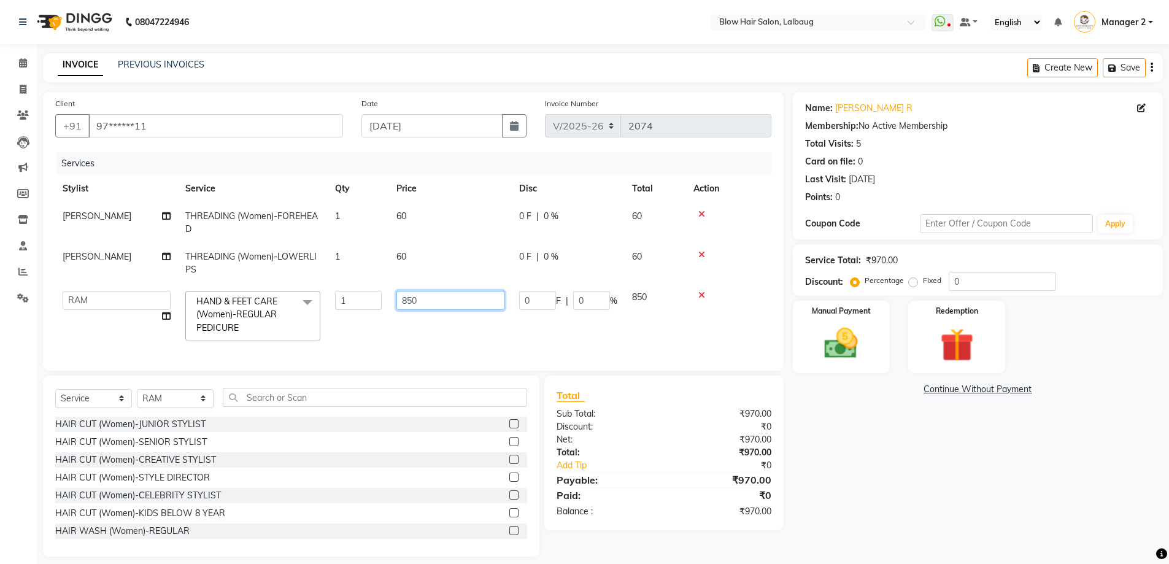
drag, startPoint x: 451, startPoint y: 304, endPoint x: 352, endPoint y: 308, distance: 98.3
click at [353, 308] on tr "Ashwini ASHWINI AVINASH BEAU Blow Hair DARSHANA Dingg Support HARSH HARSHAVARDH…" at bounding box center [413, 316] width 716 height 65
type input "680"
click at [823, 347] on img at bounding box center [841, 344] width 56 height 40
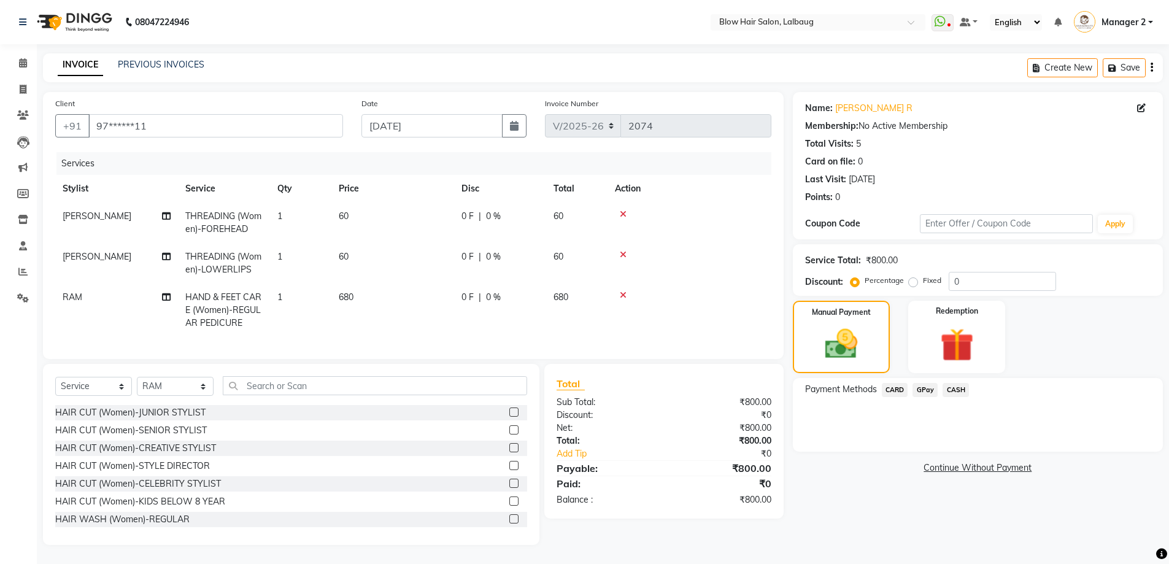
click at [920, 389] on span "GPay" at bounding box center [925, 390] width 25 height 14
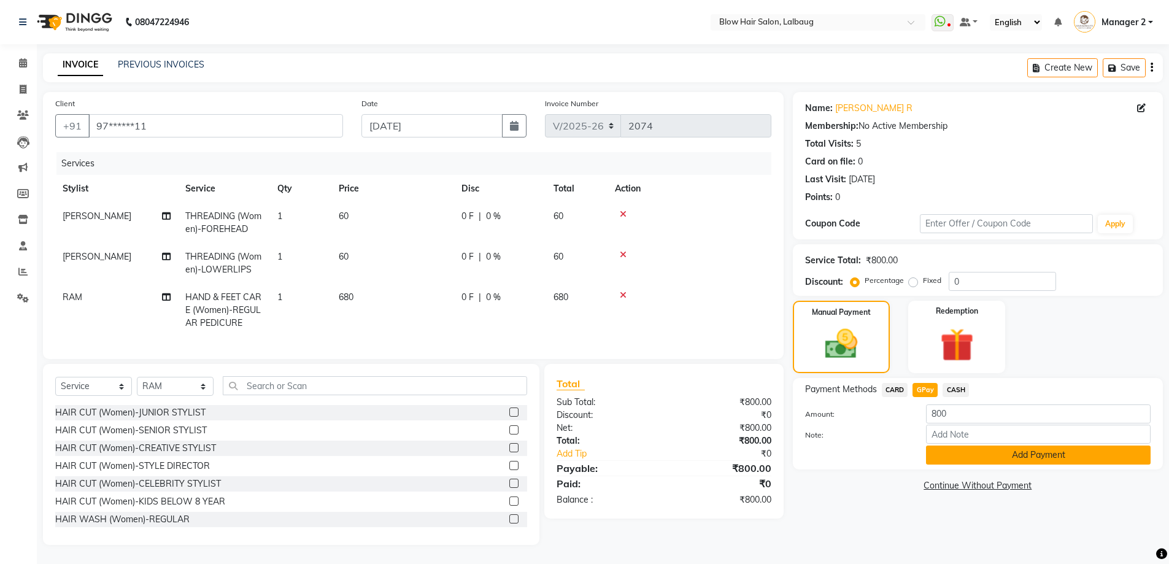
click at [935, 453] on button "Add Payment" at bounding box center [1038, 455] width 225 height 19
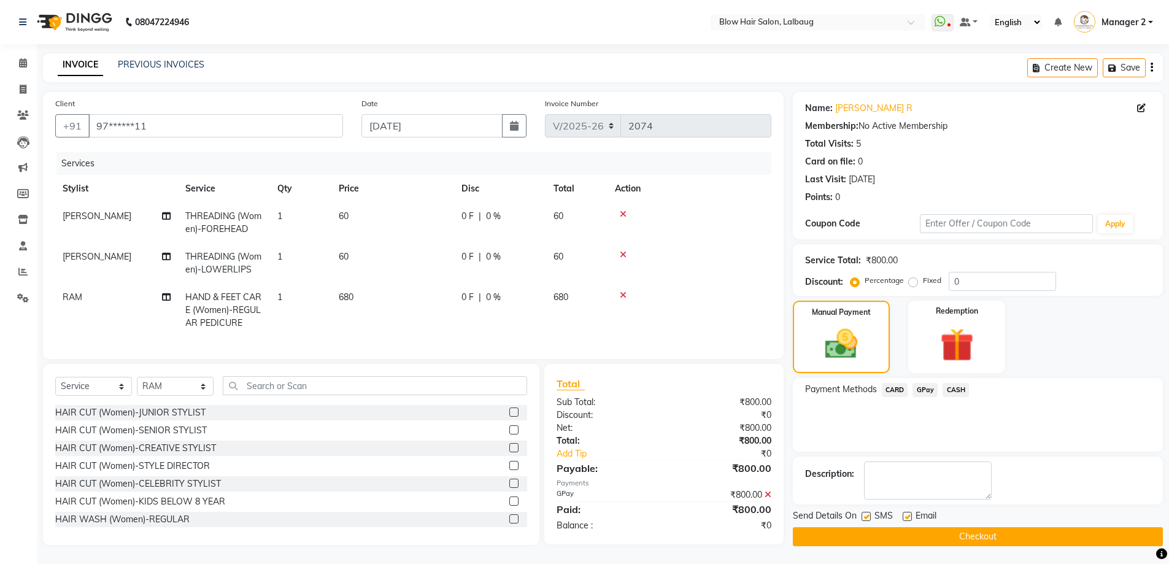
click at [908, 519] on label at bounding box center [907, 516] width 9 height 9
click at [908, 519] on input "checkbox" at bounding box center [907, 517] width 8 height 8
checkbox input "false"
click at [869, 517] on label at bounding box center [866, 516] width 9 height 9
click at [869, 517] on input "checkbox" at bounding box center [866, 517] width 8 height 8
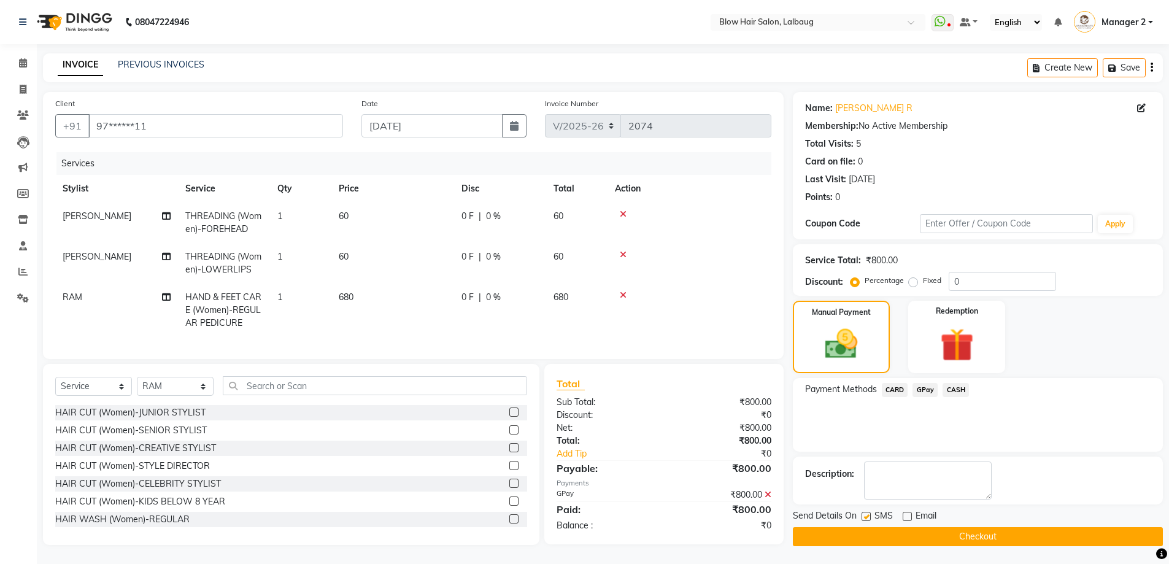
checkbox input "false"
click at [872, 533] on button "Checkout" at bounding box center [978, 536] width 370 height 19
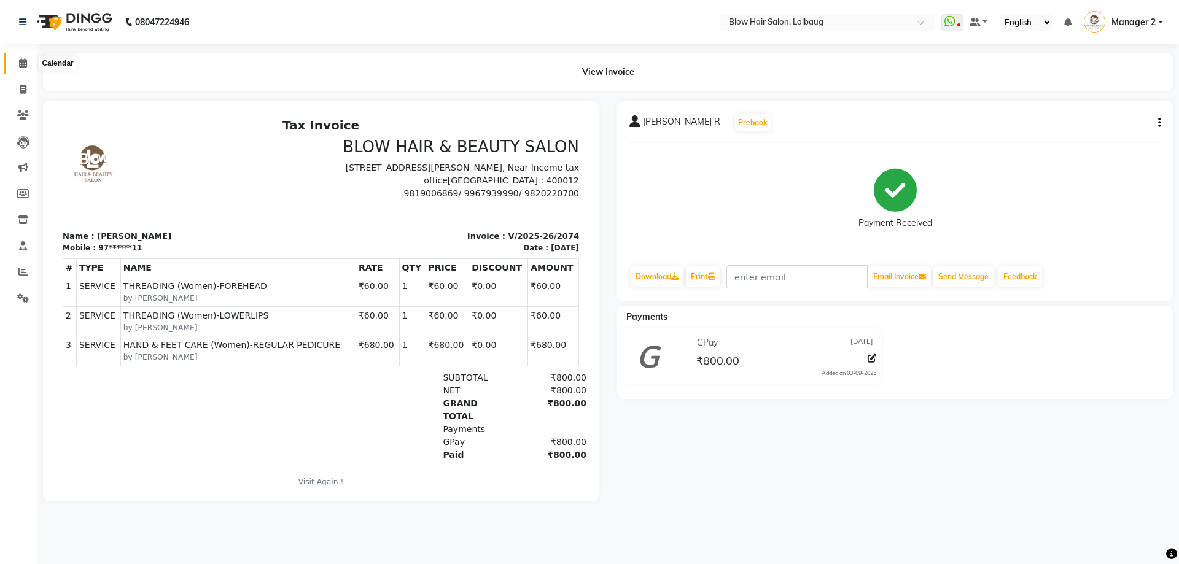
click at [20, 63] on icon at bounding box center [23, 62] width 8 height 9
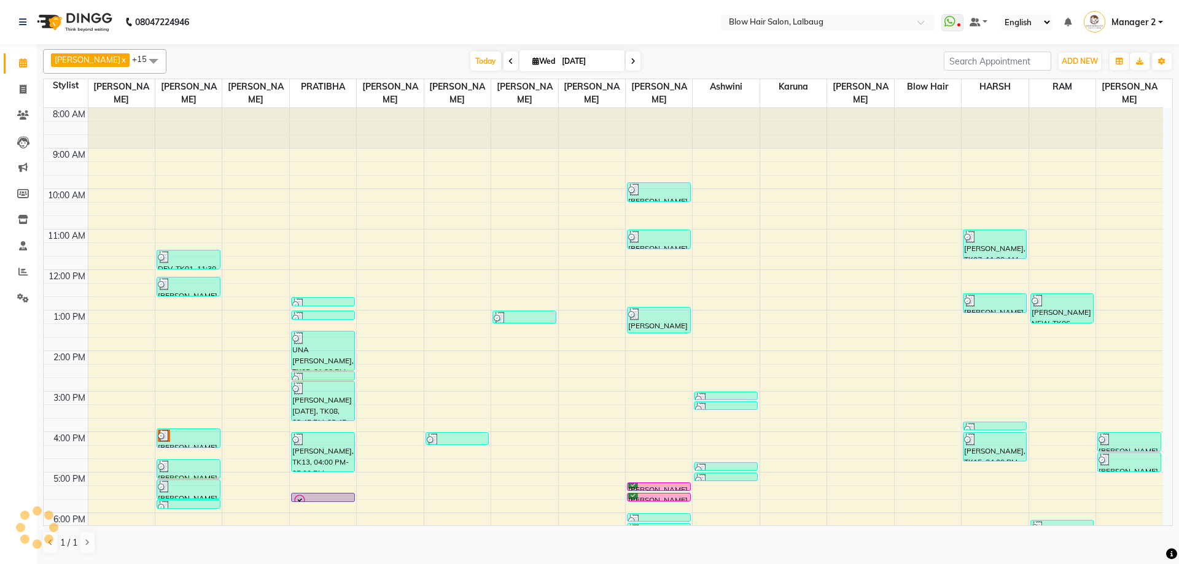
scroll to position [149, 0]
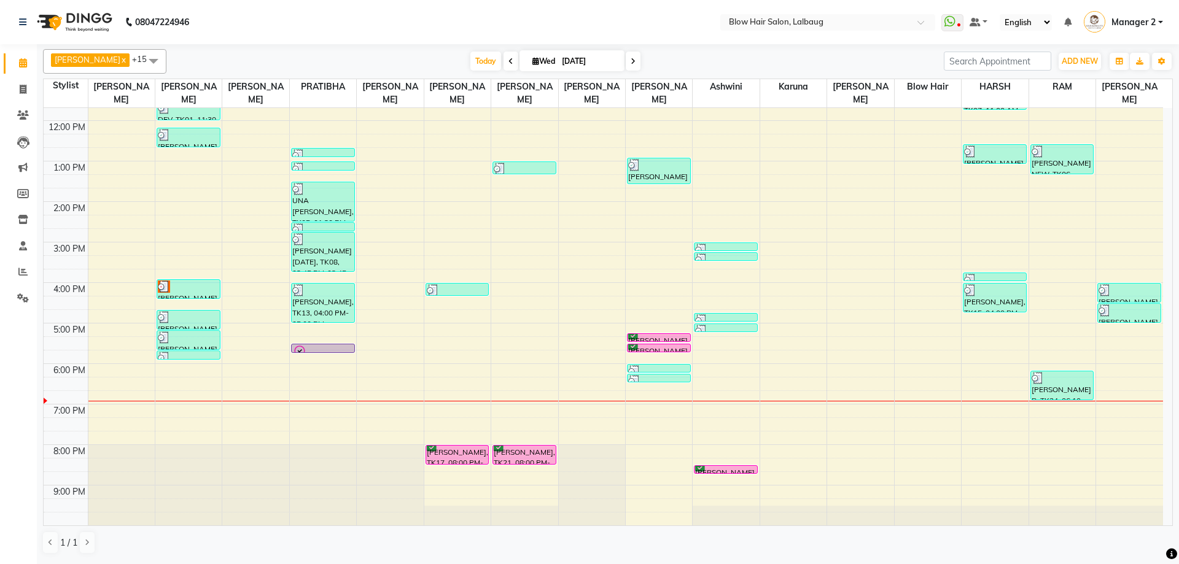
click at [558, 61] on input "[DATE]" at bounding box center [588, 61] width 61 height 18
select select "9"
select select "2025"
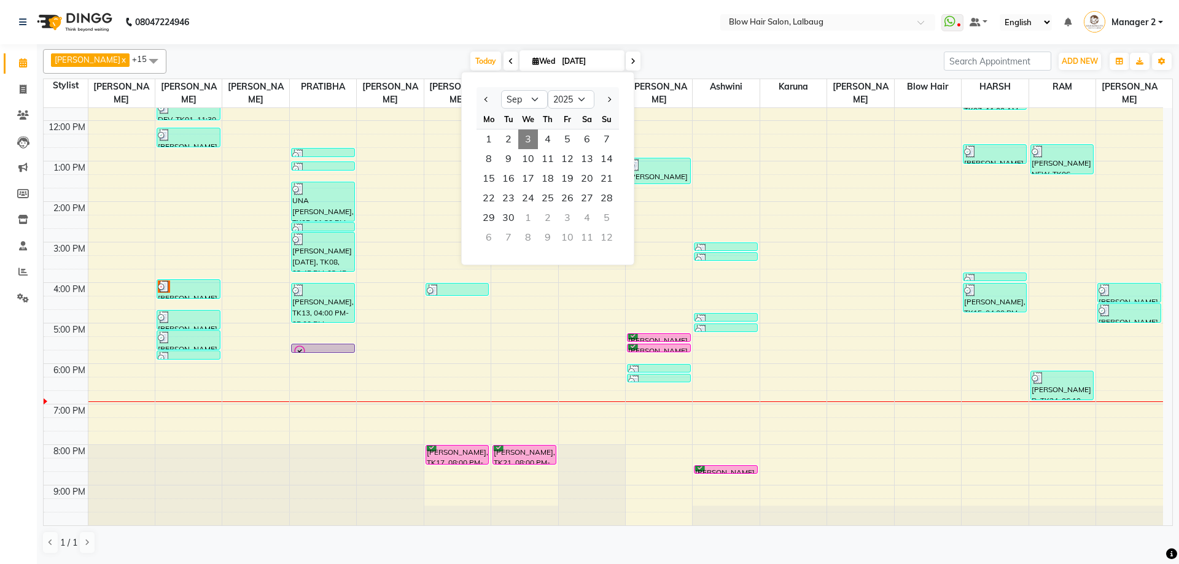
click at [641, 58] on div "Today Wed 03-09-2025 Jan Feb Mar Apr May Jun Jul Aug Sep Oct Nov Dec 2015 2016 …" at bounding box center [554, 61] width 765 height 18
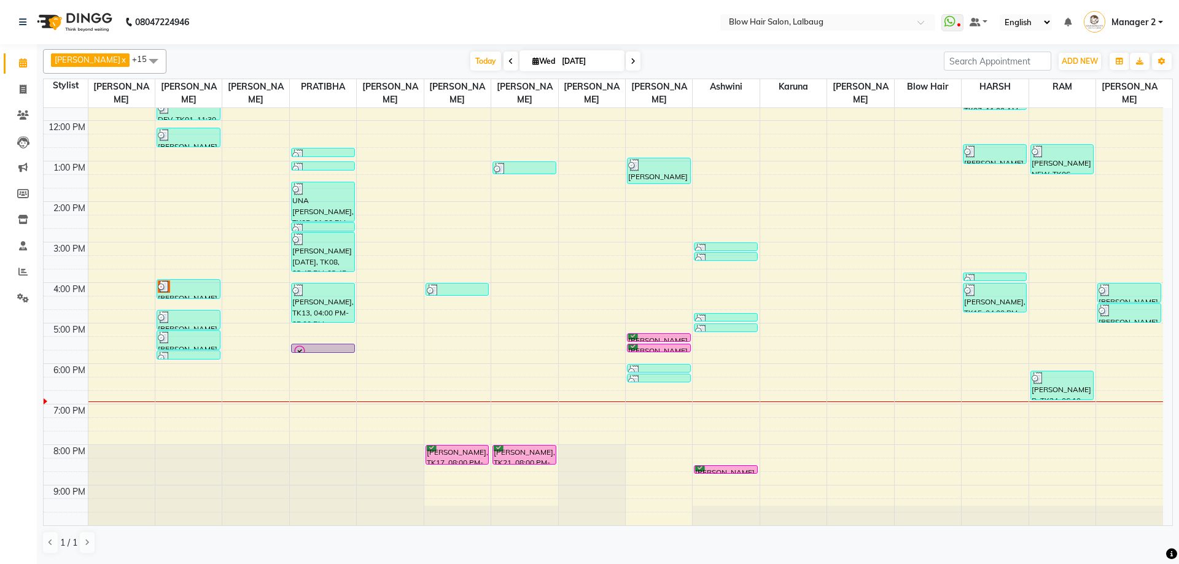
click at [626, 61] on span at bounding box center [633, 61] width 15 height 19
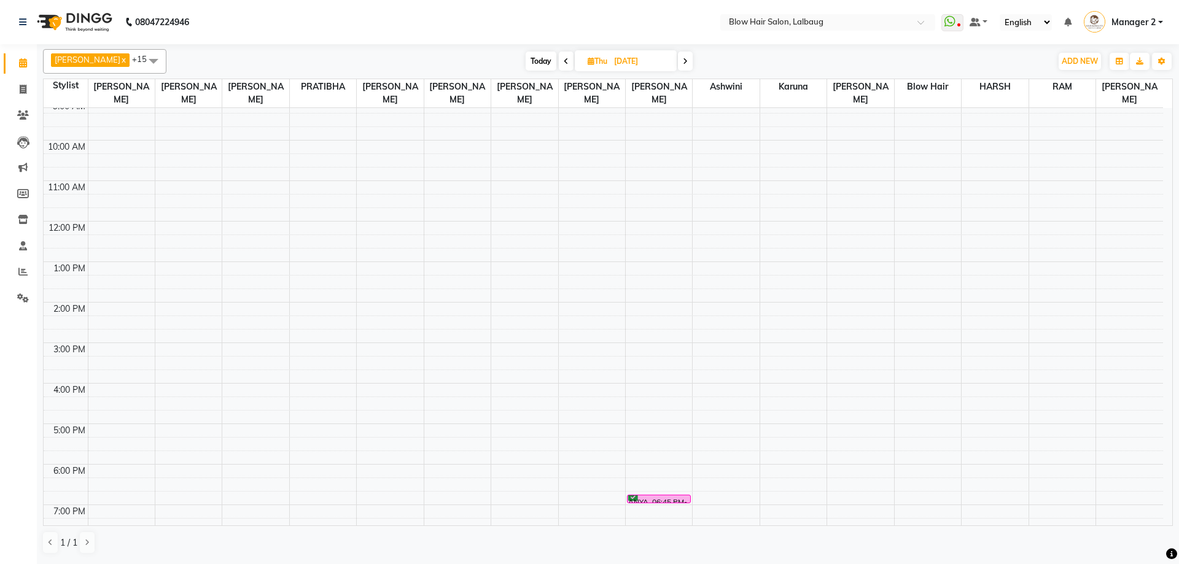
scroll to position [0, 0]
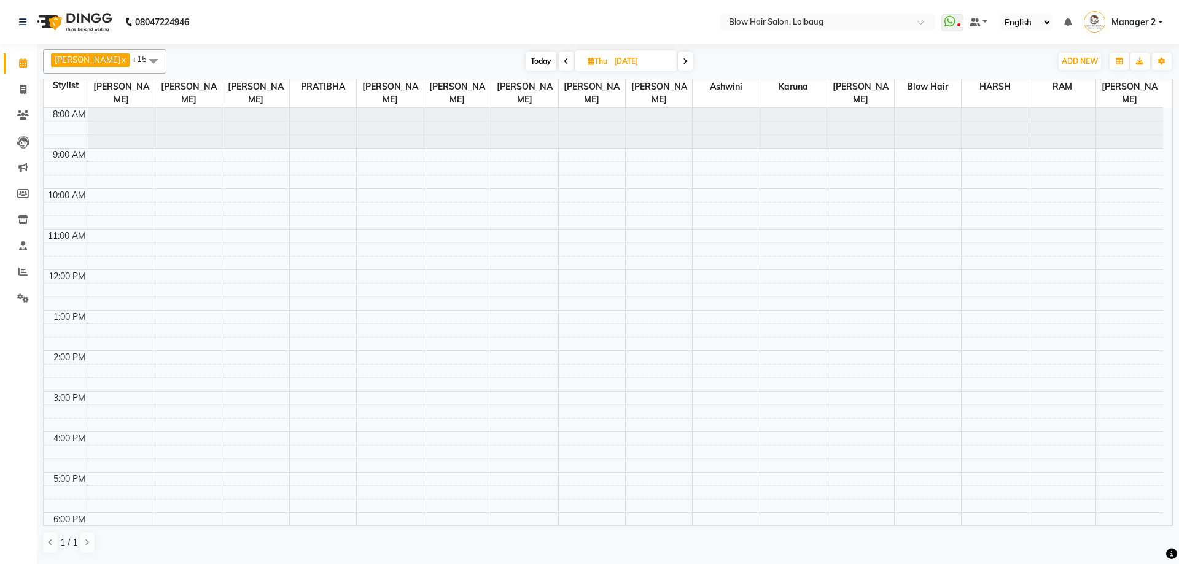
click at [564, 58] on icon at bounding box center [566, 61] width 5 height 7
type input "[DATE]"
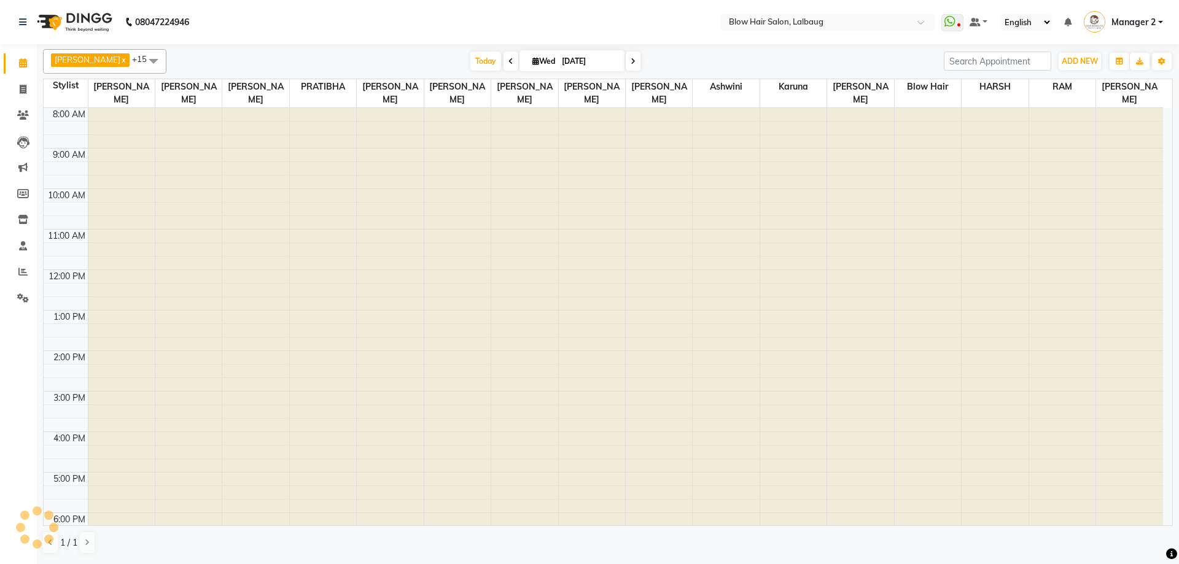
scroll to position [149, 0]
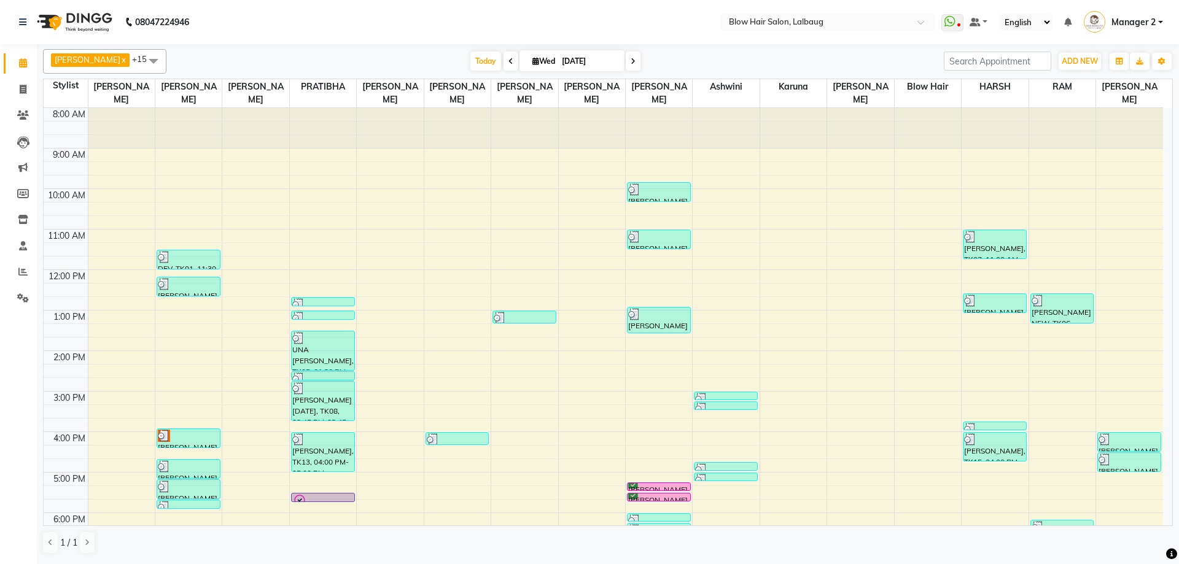
click at [540, 564] on div "08047224946 Select Location × Blow Hair Salon, Lalbaug WhatsApp Status ✕ Status…" at bounding box center [589, 282] width 1179 height 564
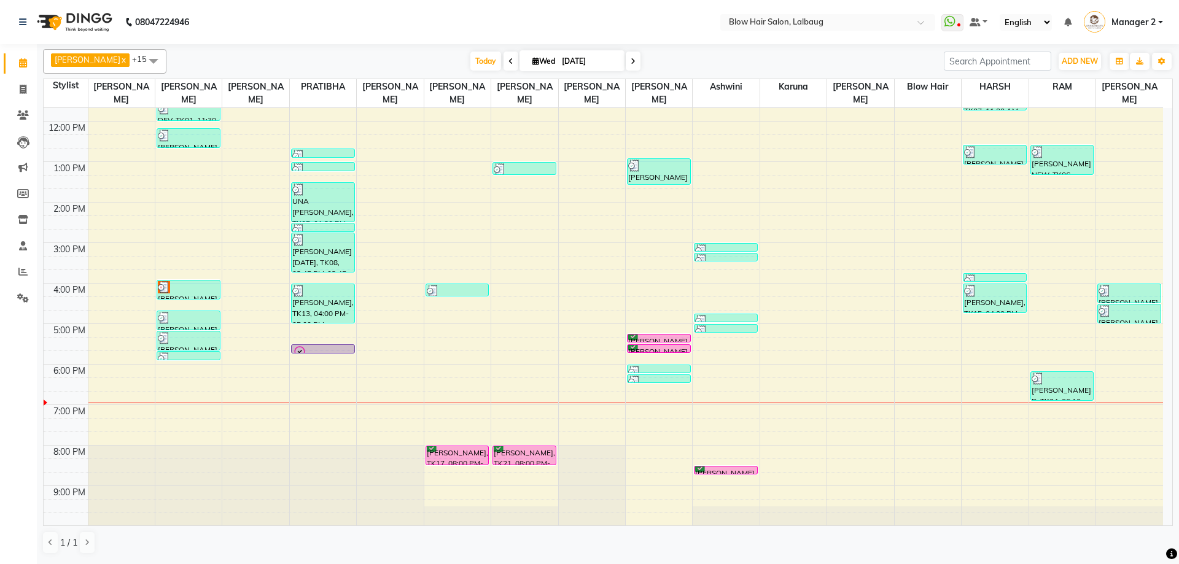
scroll to position [149, 0]
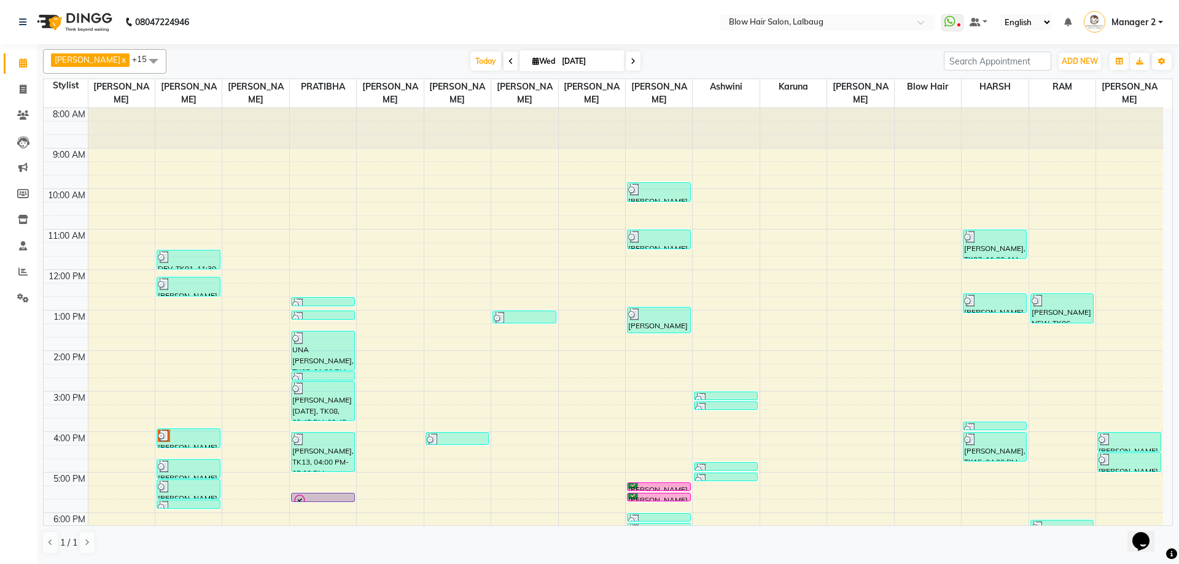
click at [626, 58] on span at bounding box center [633, 61] width 15 height 19
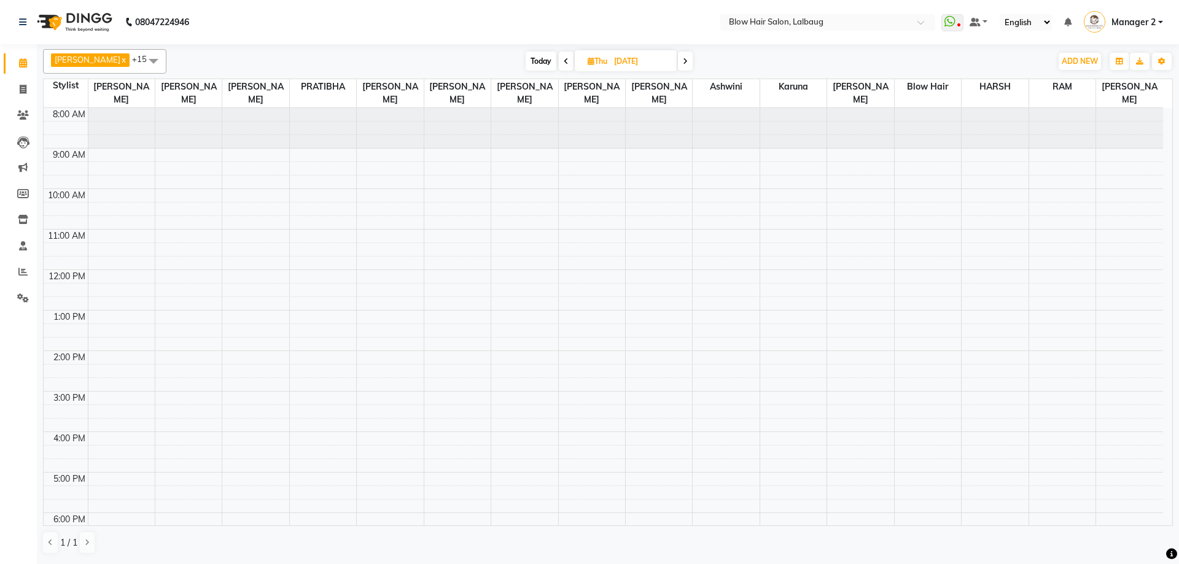
click at [564, 59] on icon at bounding box center [566, 61] width 5 height 7
type input "[DATE]"
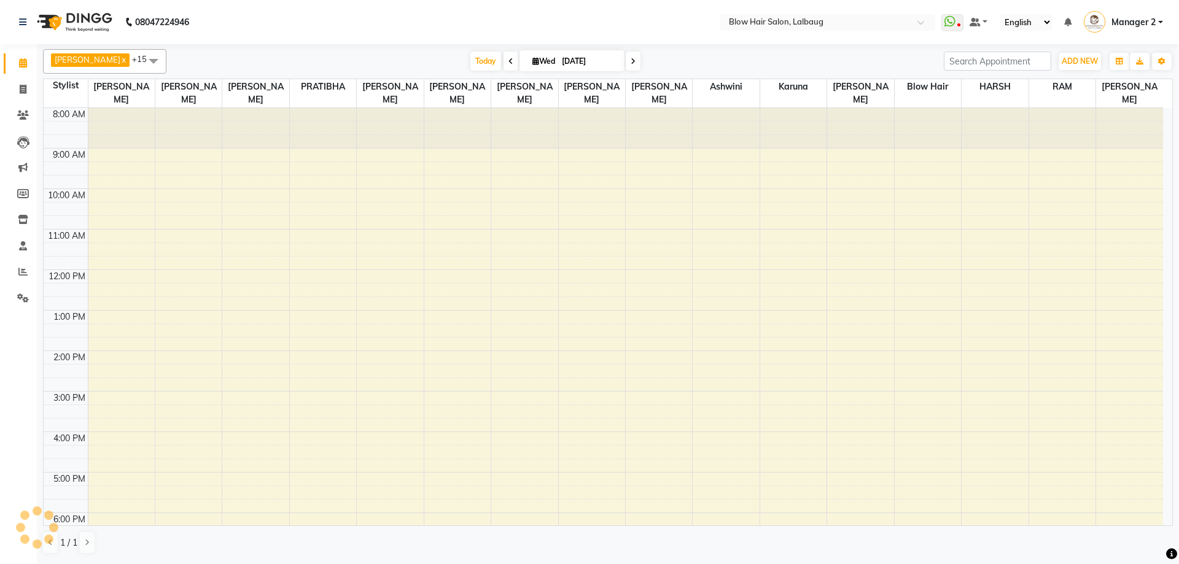
scroll to position [149, 0]
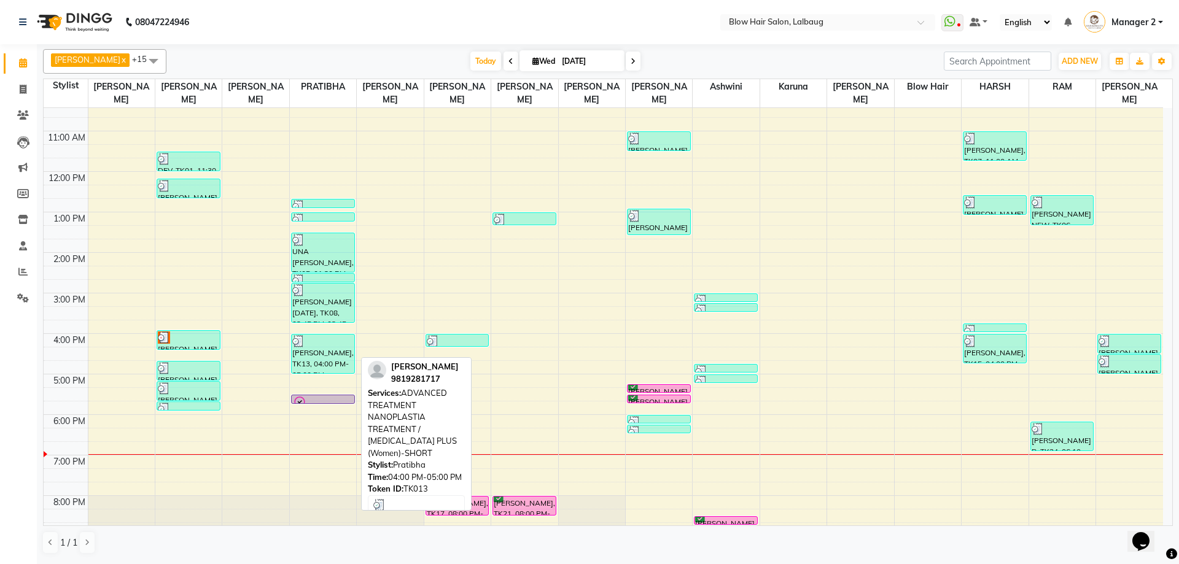
scroll to position [149, 0]
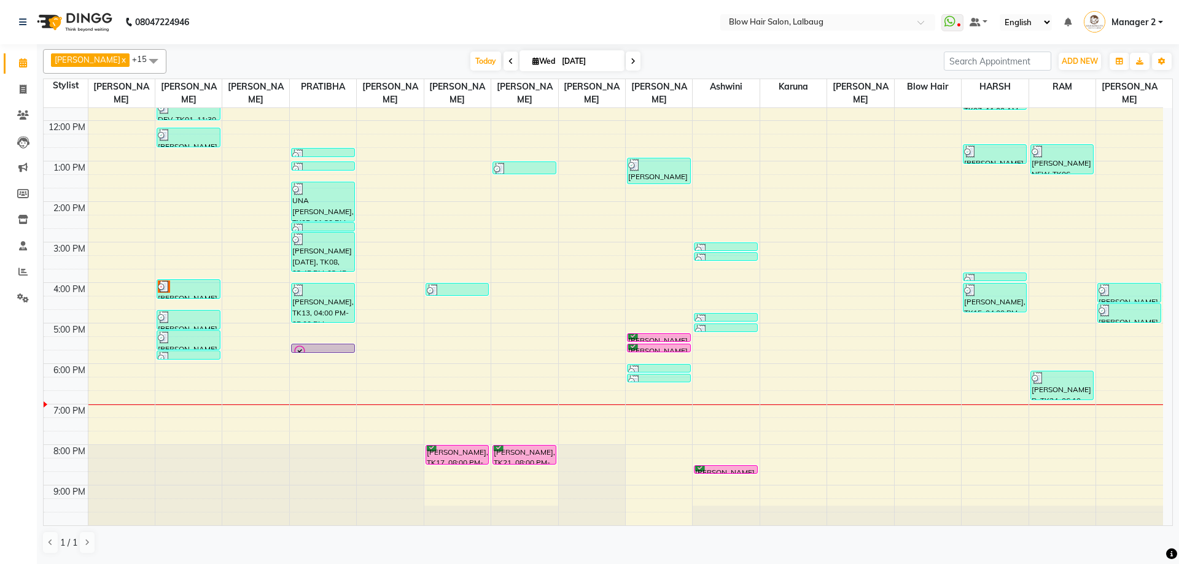
click at [558, 67] on input "[DATE]" at bounding box center [588, 61] width 61 height 18
select select "9"
select select "2025"
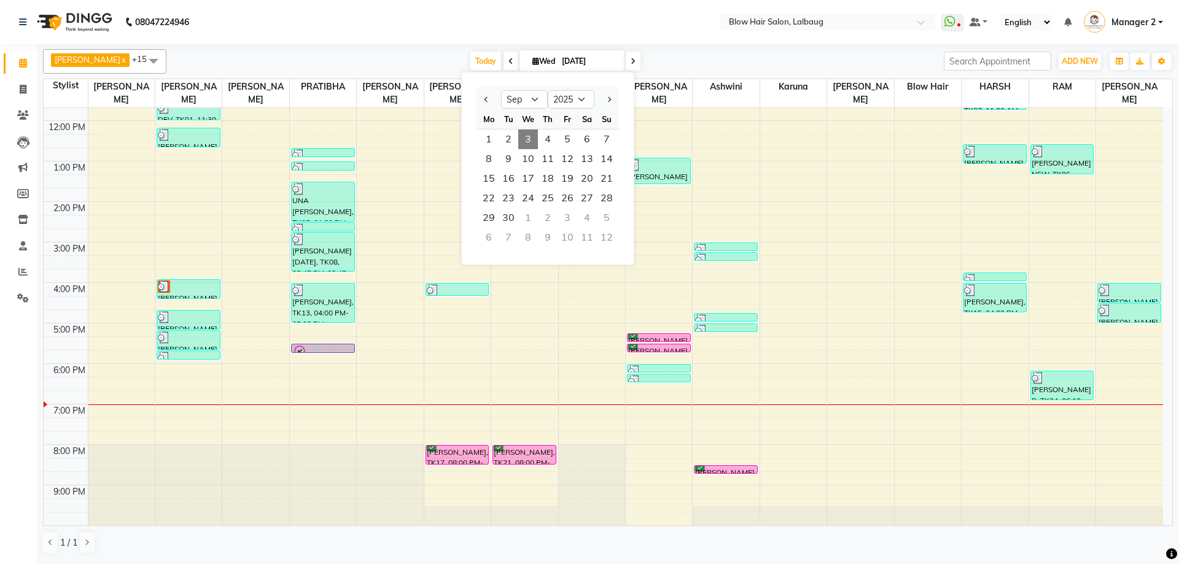
click at [626, 63] on span at bounding box center [633, 61] width 15 height 19
type input "04-09-2025"
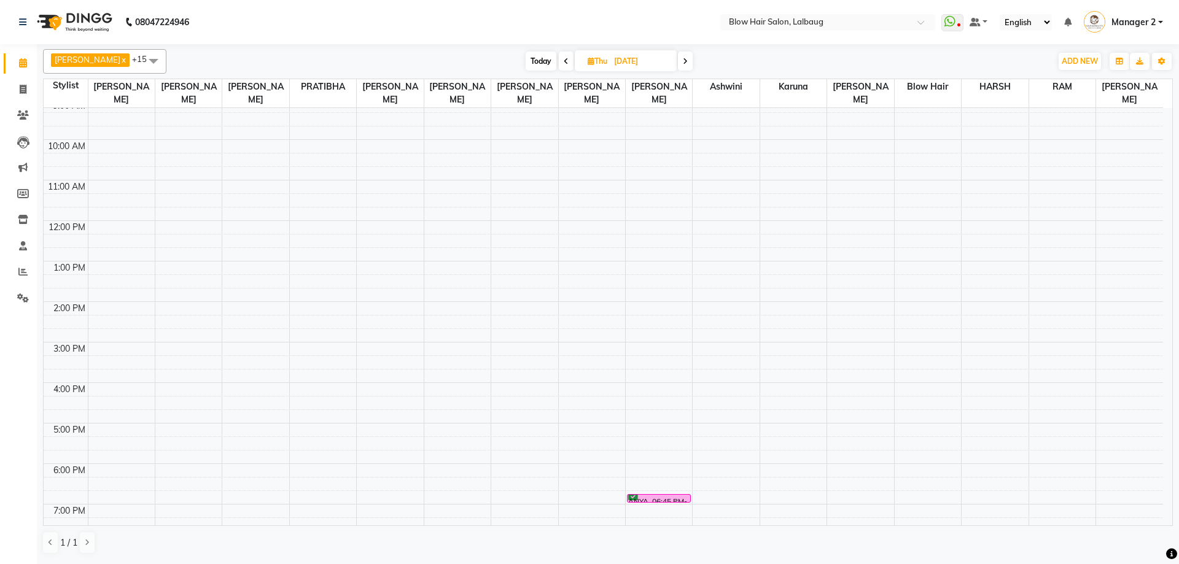
scroll to position [123, 0]
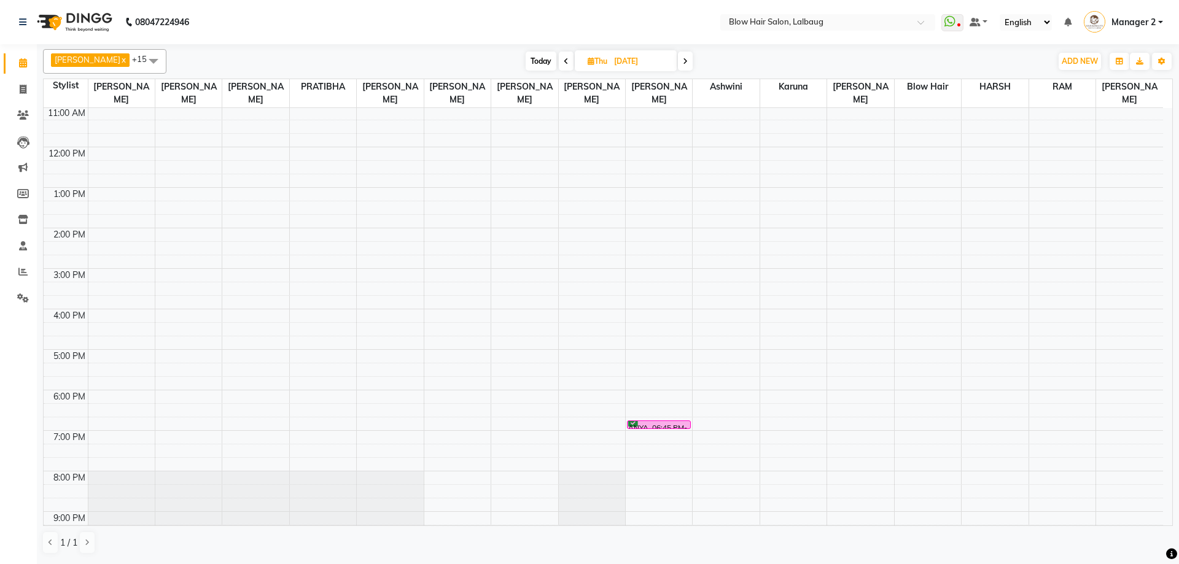
click at [299, 357] on div "8:00 AM 9:00 AM 10:00 AM 11:00 AM 12:00 PM 1:00 PM 2:00 PM 3:00 PM 4:00 PM 5:00…" at bounding box center [603, 268] width 1119 height 567
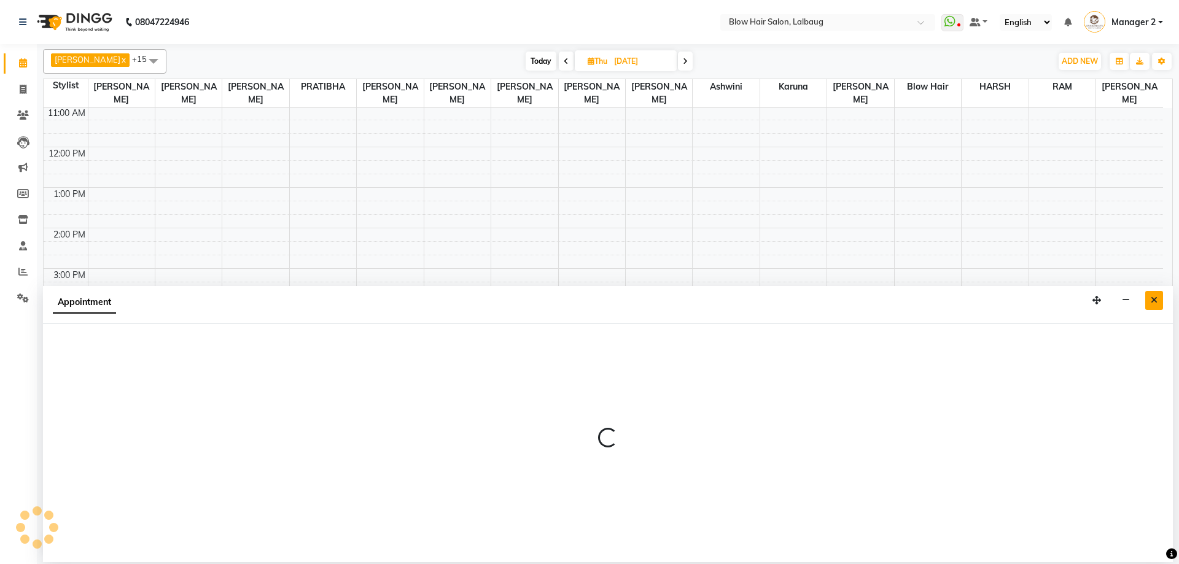
click at [1155, 300] on icon "Close" at bounding box center [1153, 300] width 7 height 9
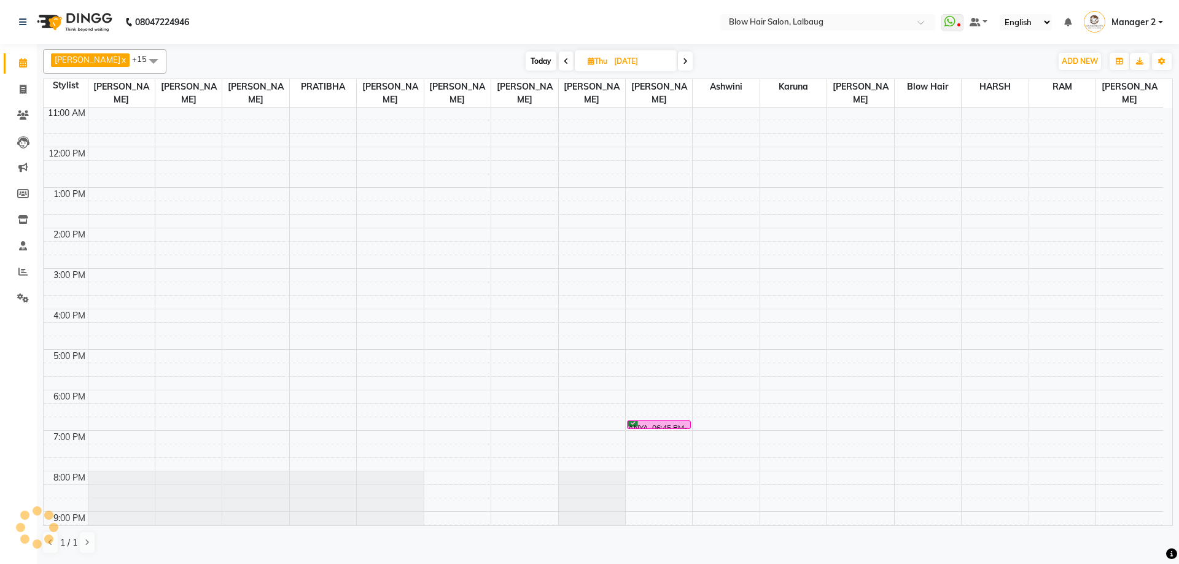
click at [300, 374] on div "8:00 AM 9:00 AM 10:00 AM 11:00 AM 12:00 PM 1:00 PM 2:00 PM 3:00 PM 4:00 PM 5:00…" at bounding box center [603, 268] width 1119 height 567
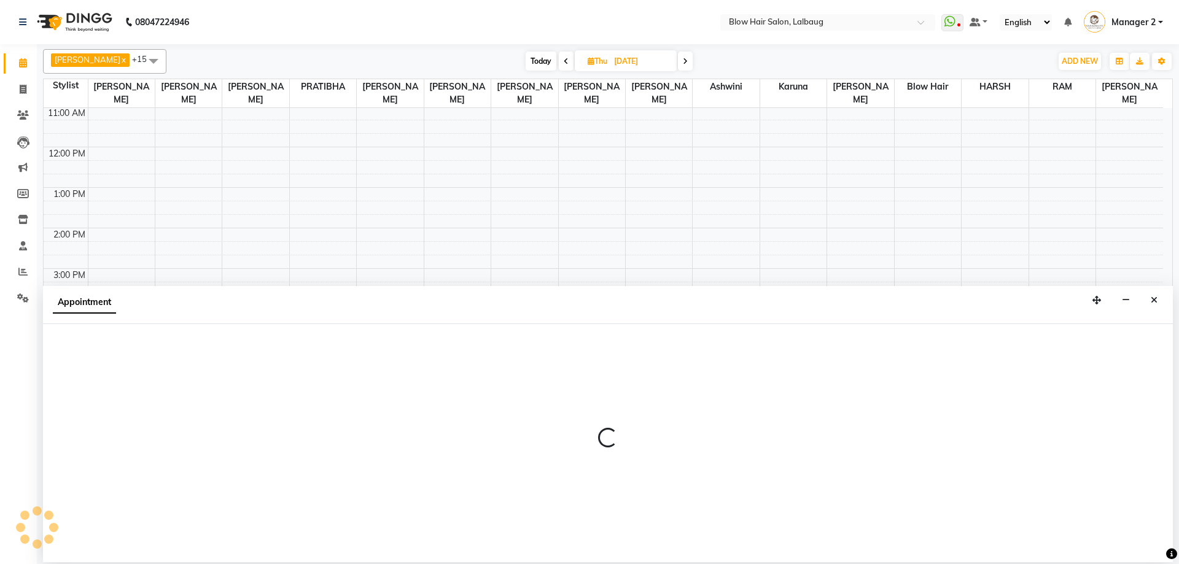
select select "33540"
select select "1035"
select select "tentative"
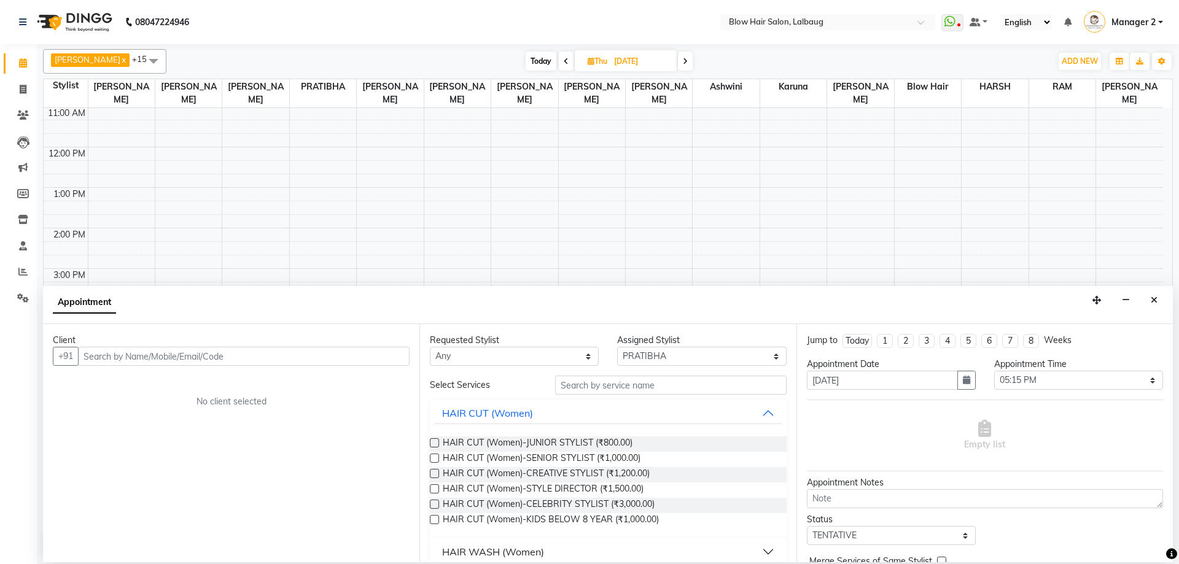
click at [193, 344] on div "Client" at bounding box center [231, 340] width 357 height 13
click at [161, 355] on input "text" at bounding box center [243, 356] width 331 height 19
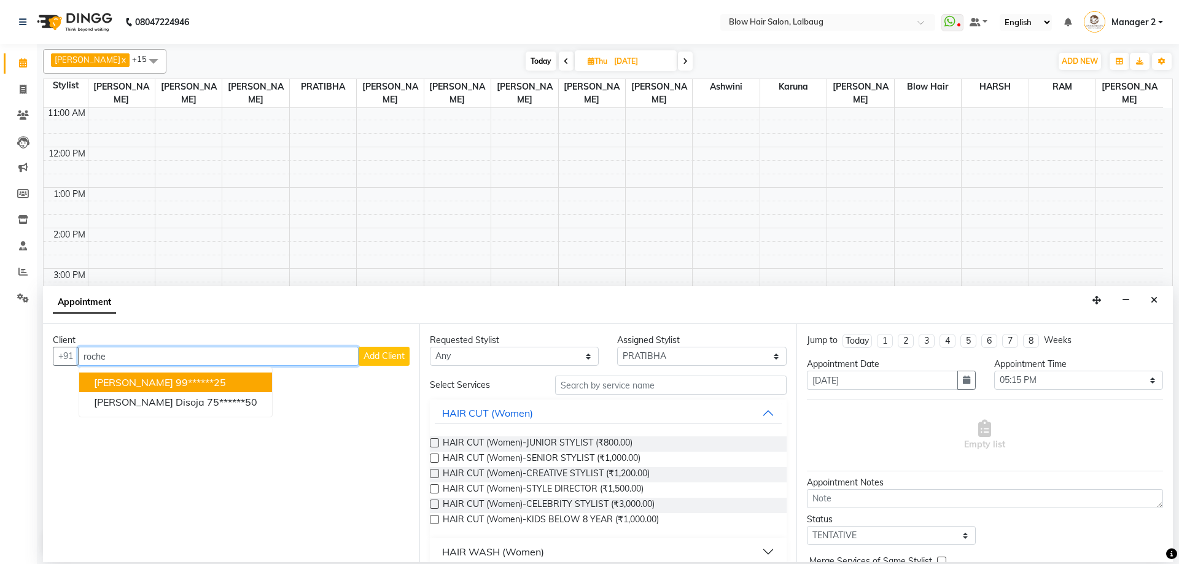
click at [138, 380] on span "ROCHELLE" at bounding box center [133, 382] width 79 height 12
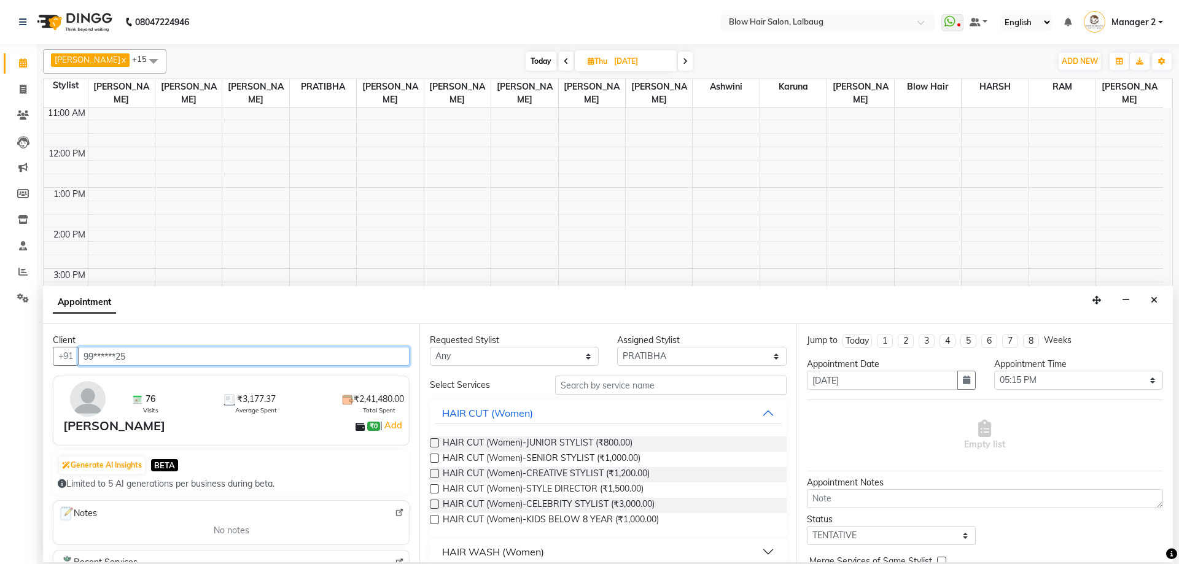
type input "99******25"
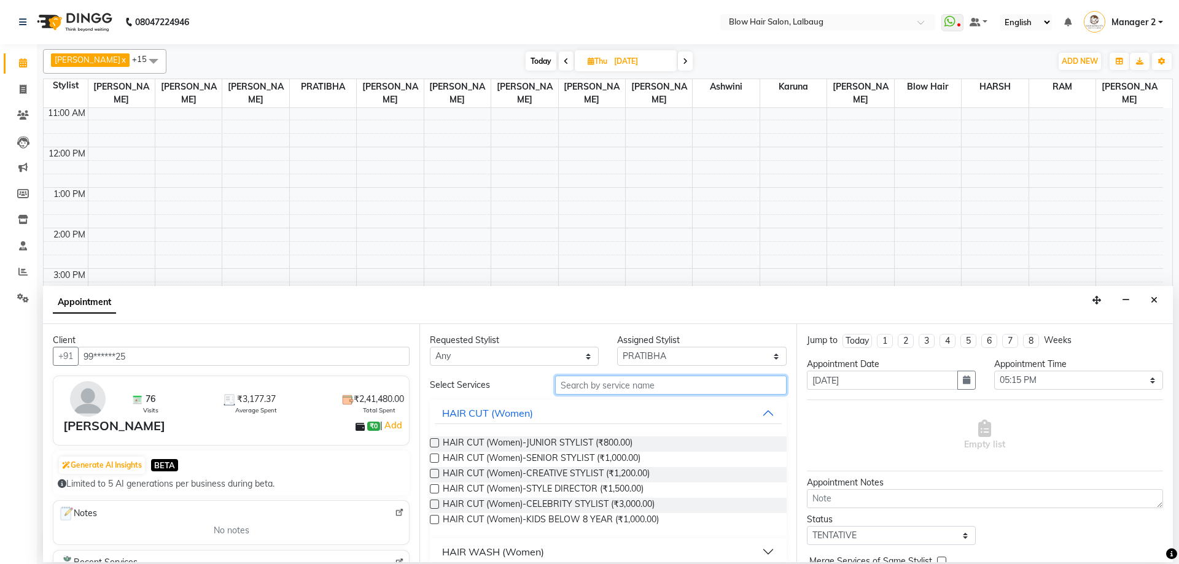
click at [656, 390] on input "text" at bounding box center [670, 385] width 231 height 19
type input "h"
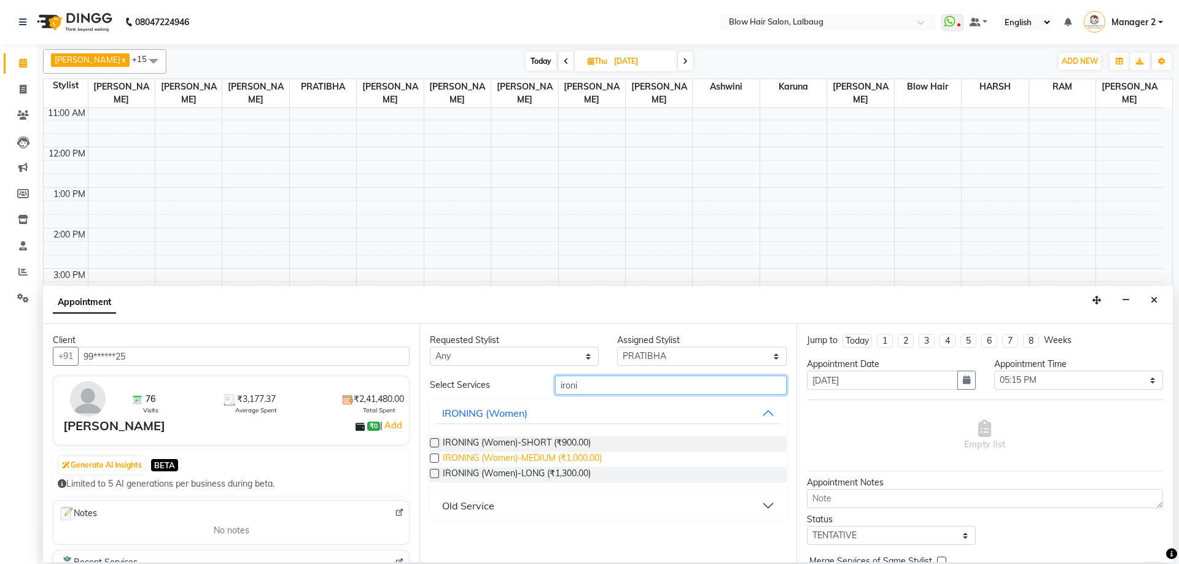
type input "ironi"
click at [581, 457] on span "IRONING (Women)-MEDIUM (₹1,000.00)" at bounding box center [522, 459] width 159 height 15
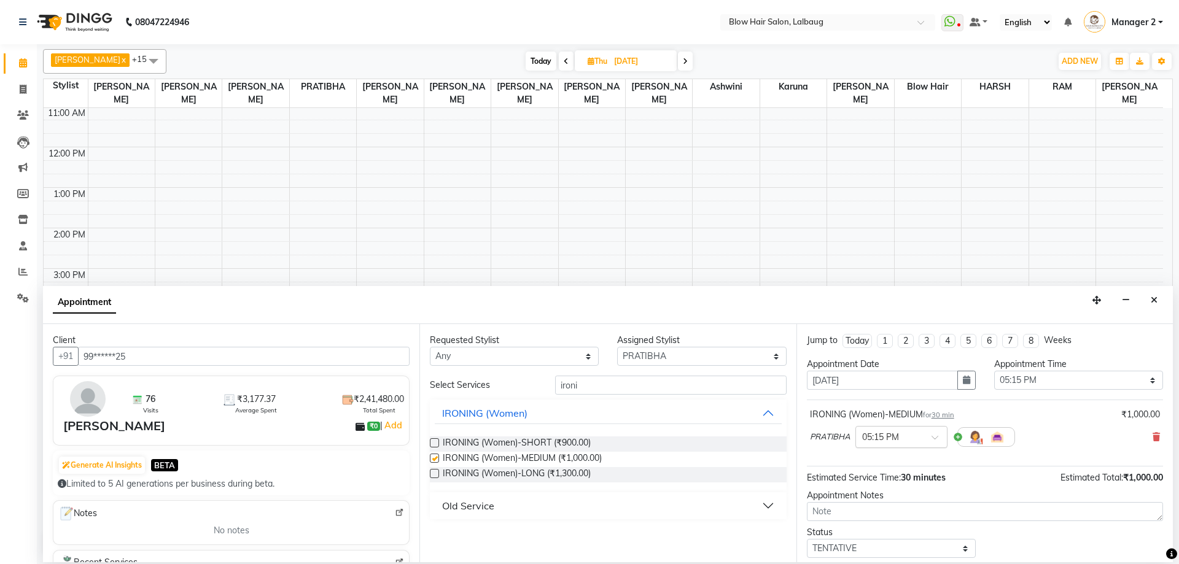
checkbox input "false"
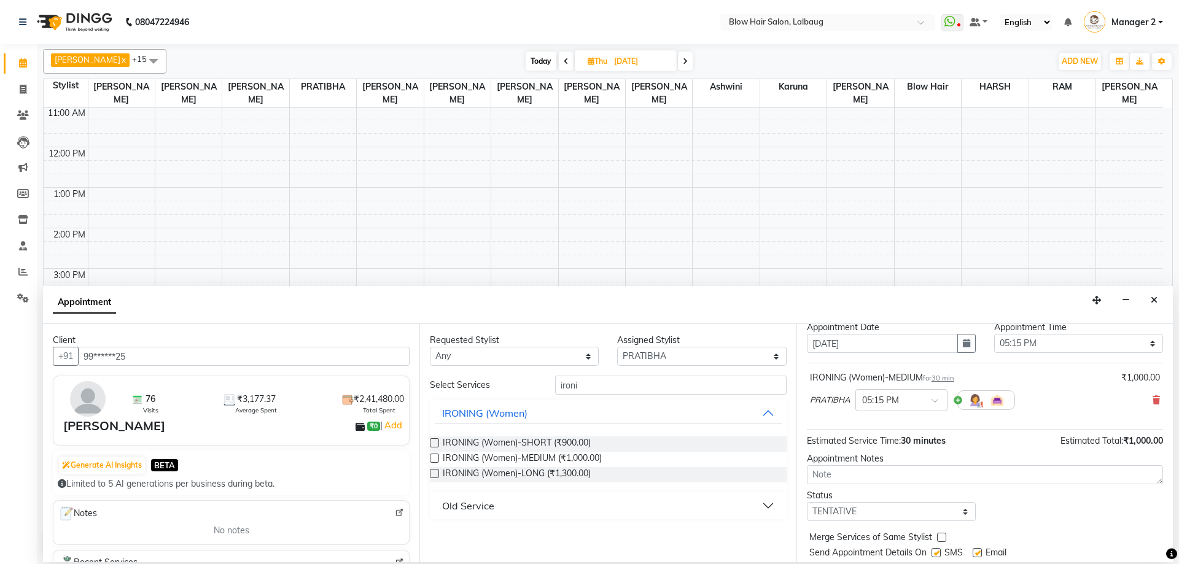
scroll to position [73, 0]
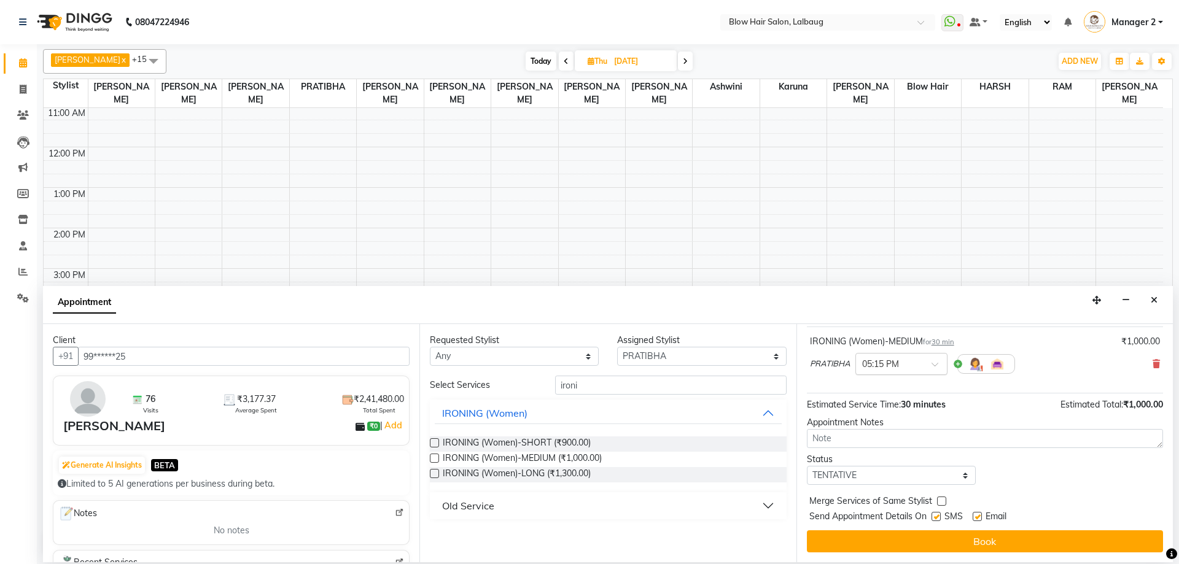
click at [911, 368] on input "text" at bounding box center [889, 363] width 54 height 13
click at [900, 406] on div "05:30 PM" at bounding box center [901, 409] width 91 height 23
click at [661, 355] on select "Select Ashwini ASHWINI AVINASH BEAU Blow Hair DARSHANA HARSH HARSHAVARDHAN karu…" at bounding box center [701, 356] width 169 height 19
select select "84997"
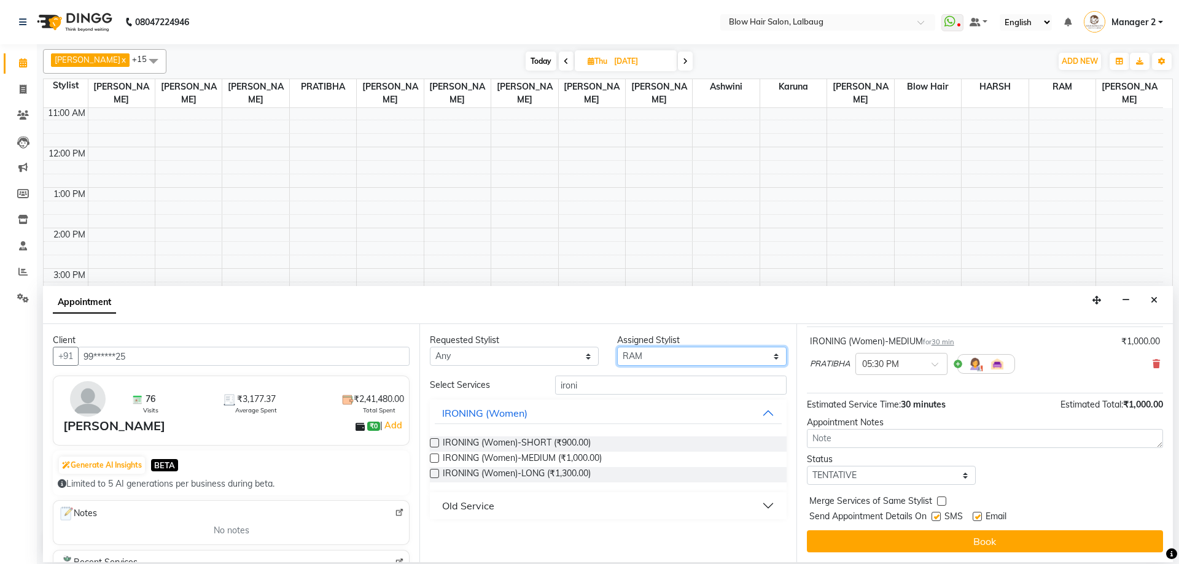
click at [617, 347] on select "Select Ashwini ASHWINI AVINASH BEAU Blow Hair DARSHANA HARSH HARSHAVARDHAN karu…" at bounding box center [701, 356] width 169 height 19
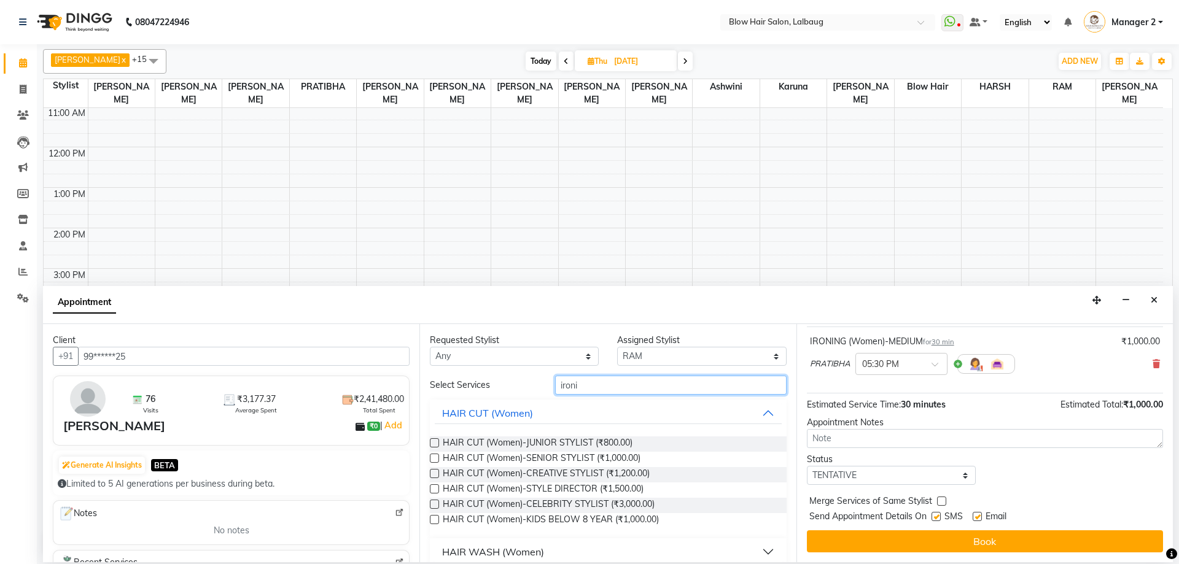
drag, startPoint x: 587, startPoint y: 389, endPoint x: 378, endPoint y: 389, distance: 209.9
click at [468, 389] on div "Select Services ironi" at bounding box center [608, 385] width 374 height 19
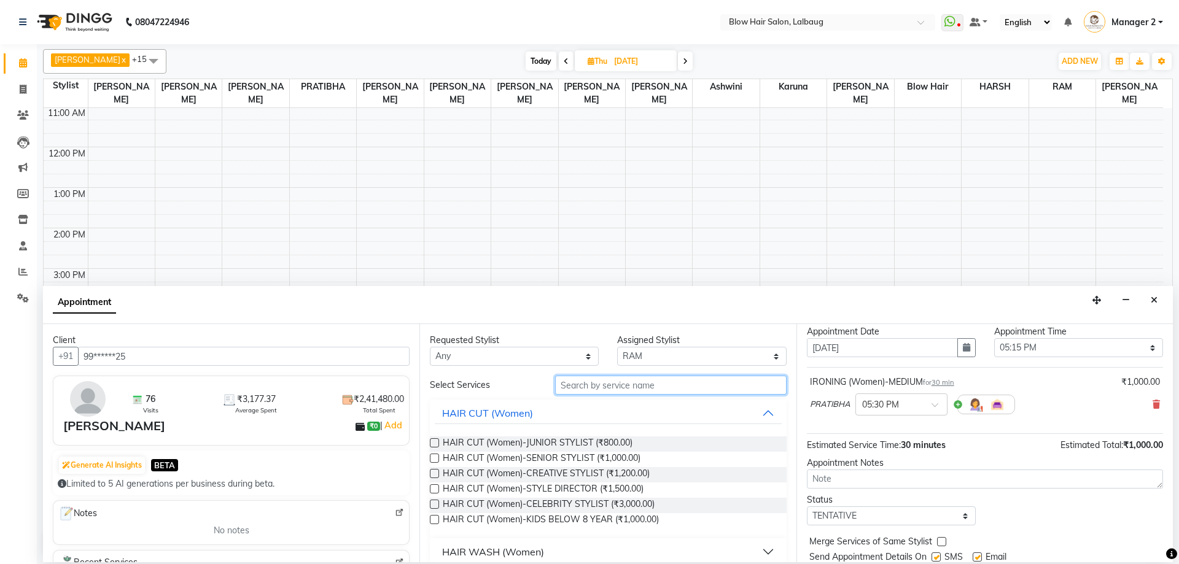
scroll to position [0, 0]
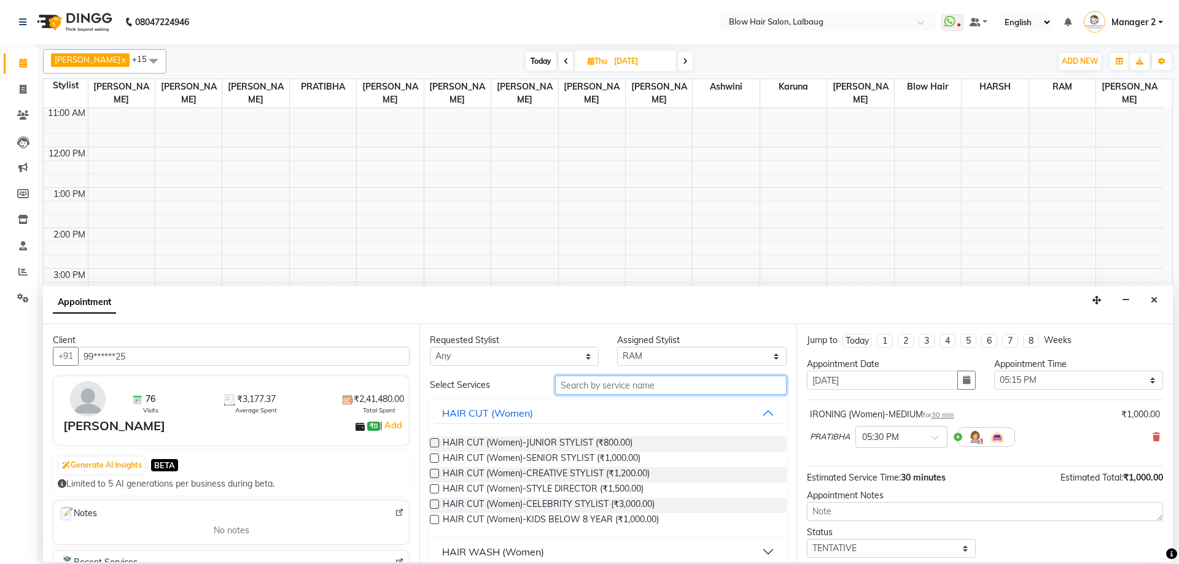
click at [620, 390] on input "text" at bounding box center [670, 385] width 231 height 19
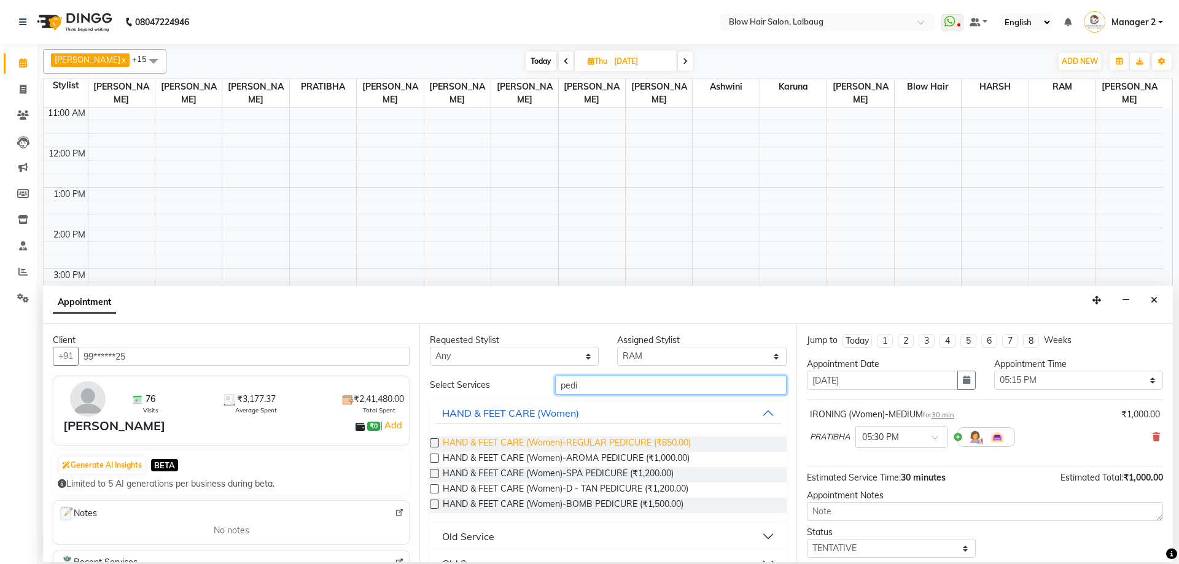
type input "pedi"
click at [542, 448] on span "HAND & FEET CARE (Women)-REGULAR PEDICURE (₹850.00)" at bounding box center [567, 443] width 248 height 15
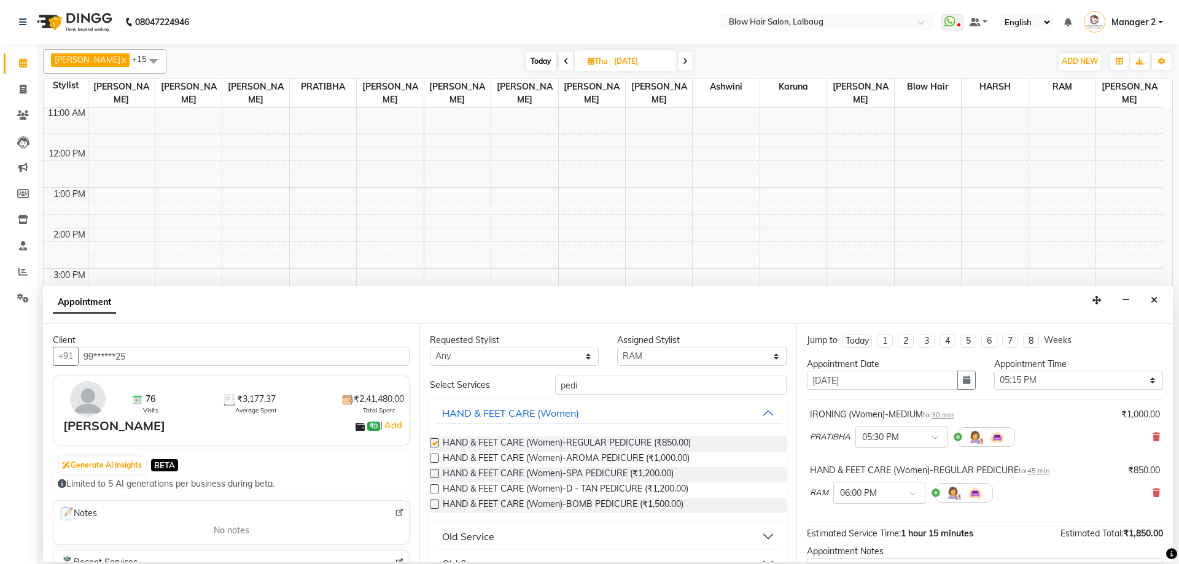
checkbox input "false"
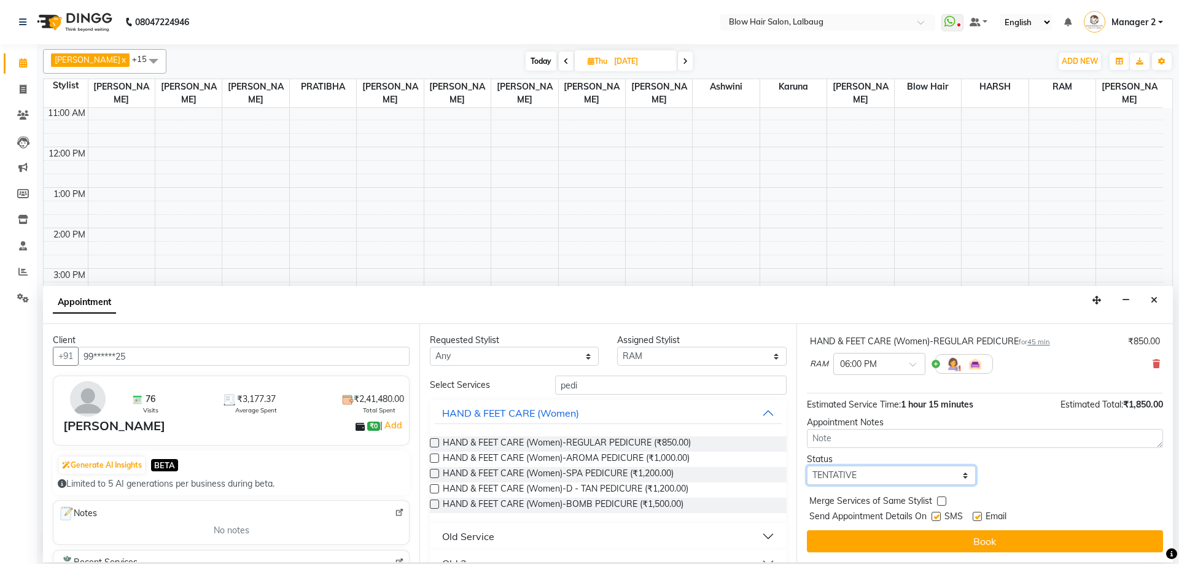
click at [845, 476] on select "Select TENTATIVE CONFIRM UPCOMING" at bounding box center [891, 475] width 169 height 19
select select "confirm booking"
click at [807, 466] on select "Select TENTATIVE CONFIRM UPCOMING" at bounding box center [891, 475] width 169 height 19
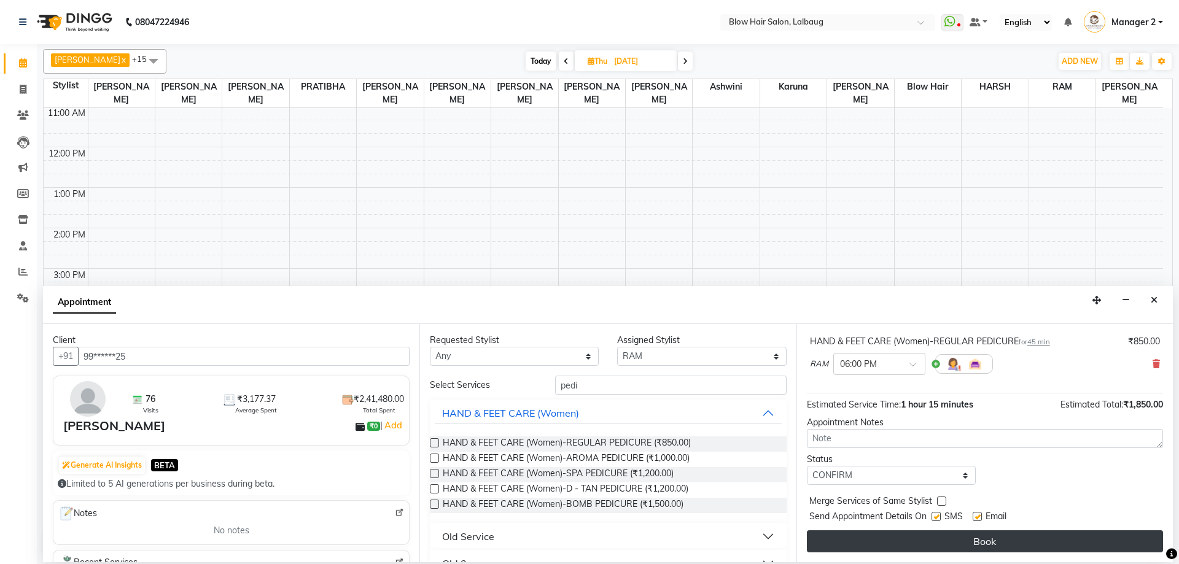
click at [839, 535] on button "Book" at bounding box center [985, 541] width 356 height 22
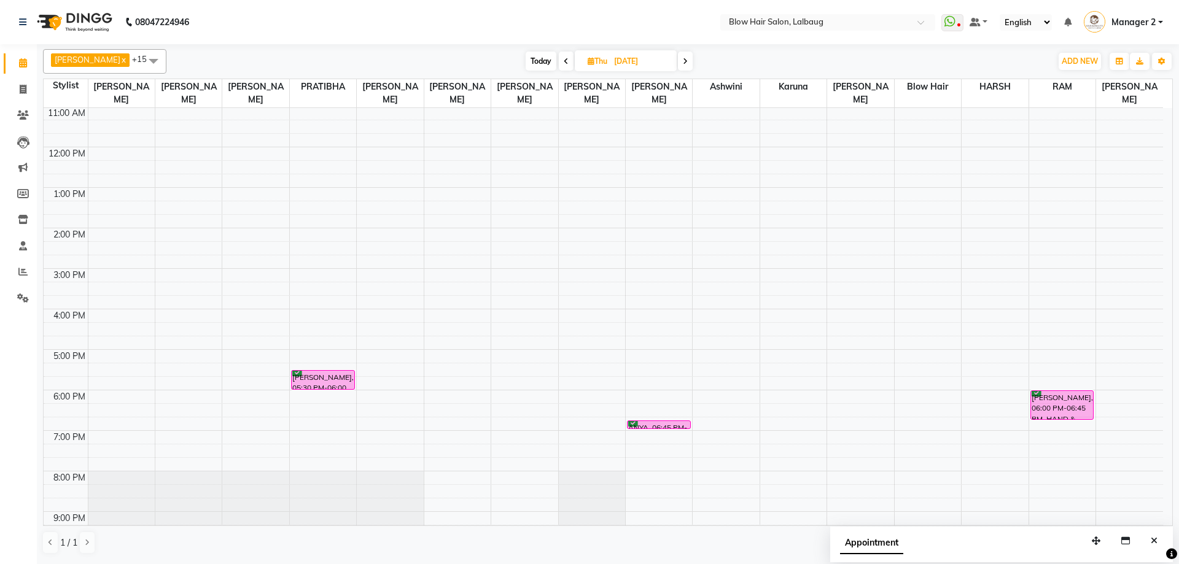
click at [559, 55] on span at bounding box center [566, 61] width 15 height 19
type input "[DATE]"
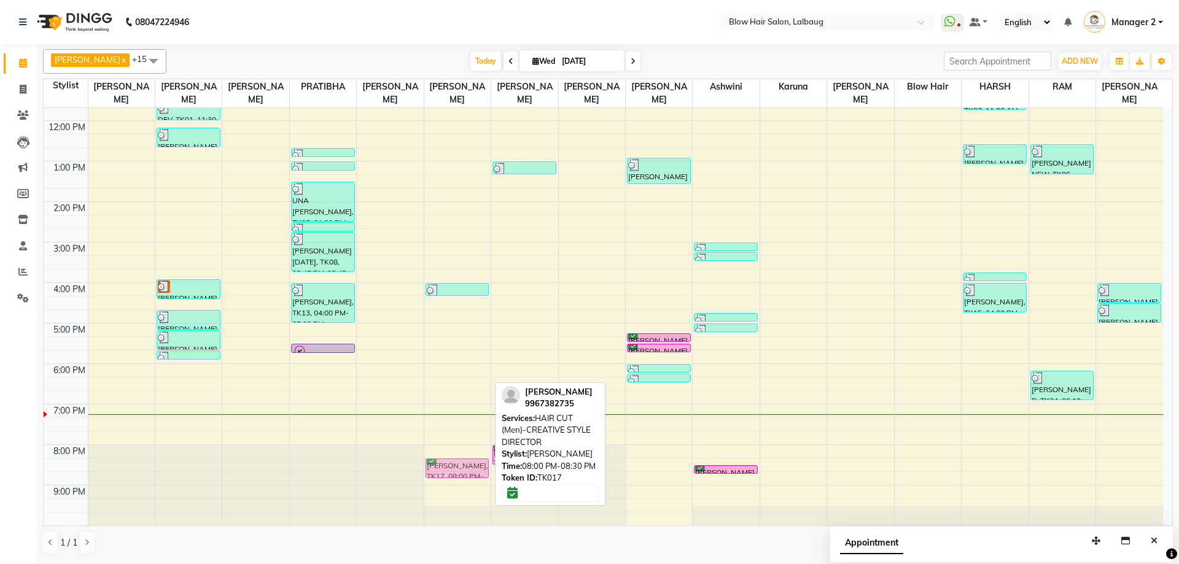
drag, startPoint x: 446, startPoint y: 456, endPoint x: 452, endPoint y: 470, distance: 15.2
click at [452, 470] on div "SHANTI EKAMBARAM, TK16, 04:00 PM-04:20 PM, HAIR WASH (Women)-REGULAR AMAN CHAUH…" at bounding box center [457, 242] width 66 height 567
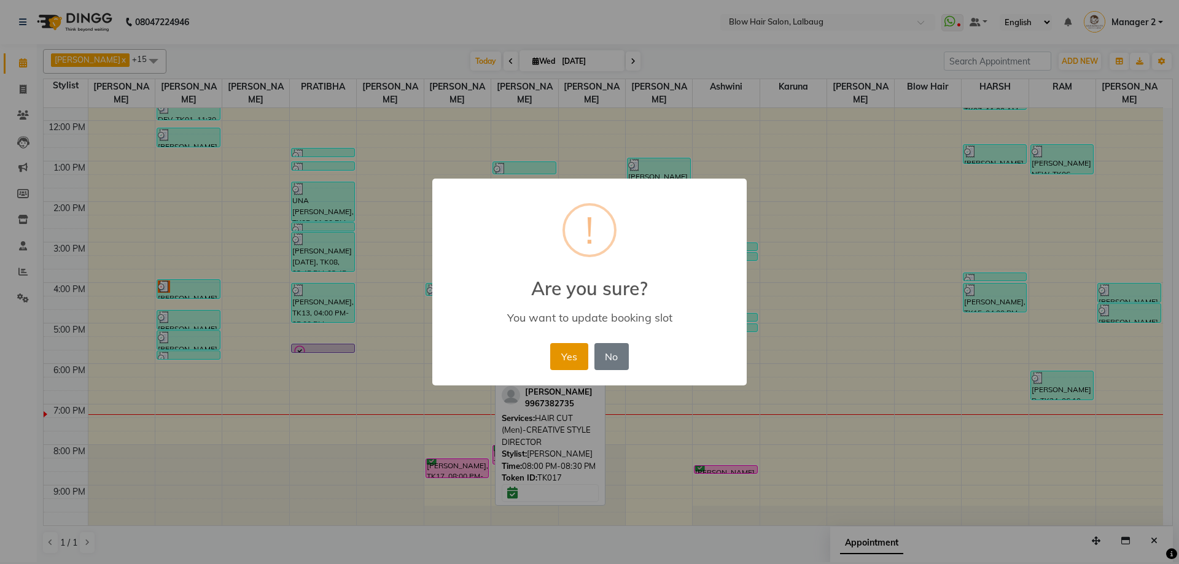
click at [557, 347] on button "Yes" at bounding box center [568, 356] width 37 height 27
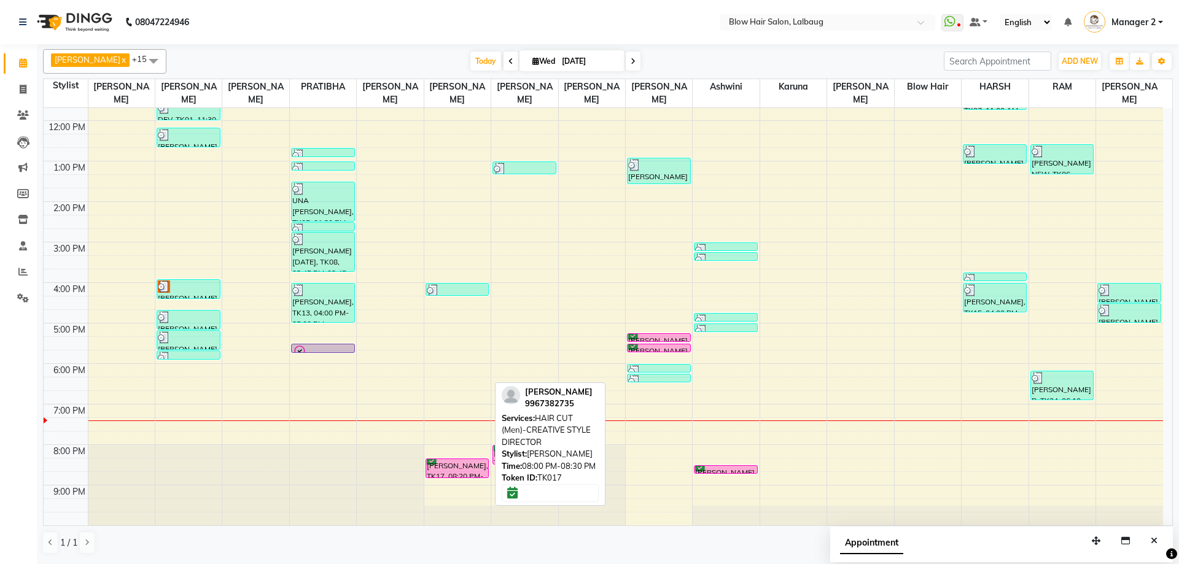
click at [319, 56] on div "Today Wed 03-09-2025" at bounding box center [554, 61] width 765 height 18
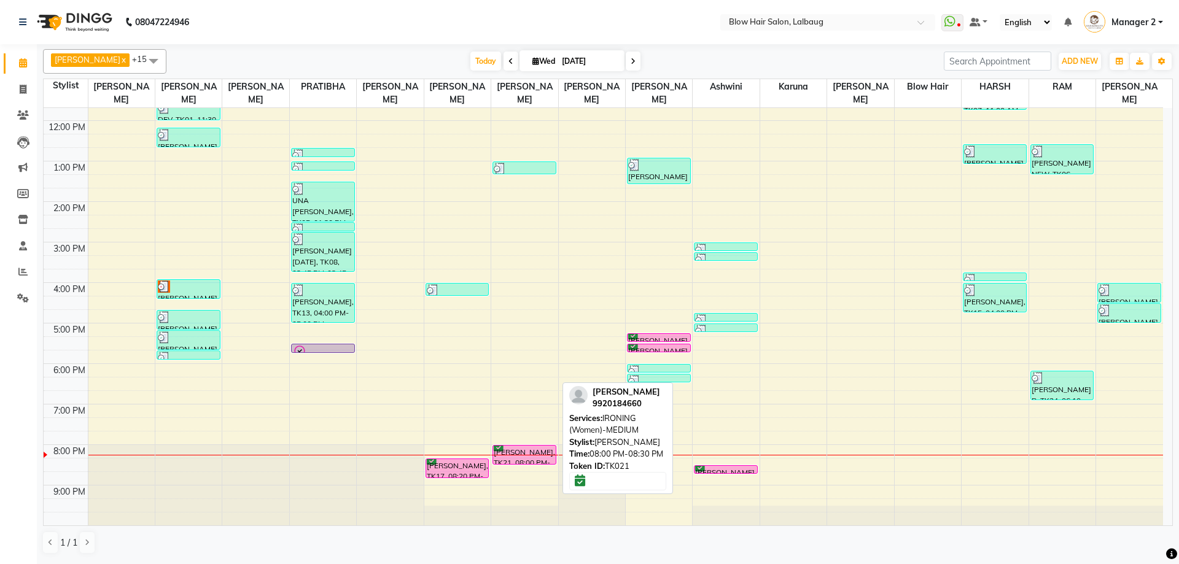
click at [538, 459] on div "[PERSON_NAME], TK21, 08:00 PM-08:30 PM, IRONING (Women)-MEDIUM" at bounding box center [524, 455] width 63 height 18
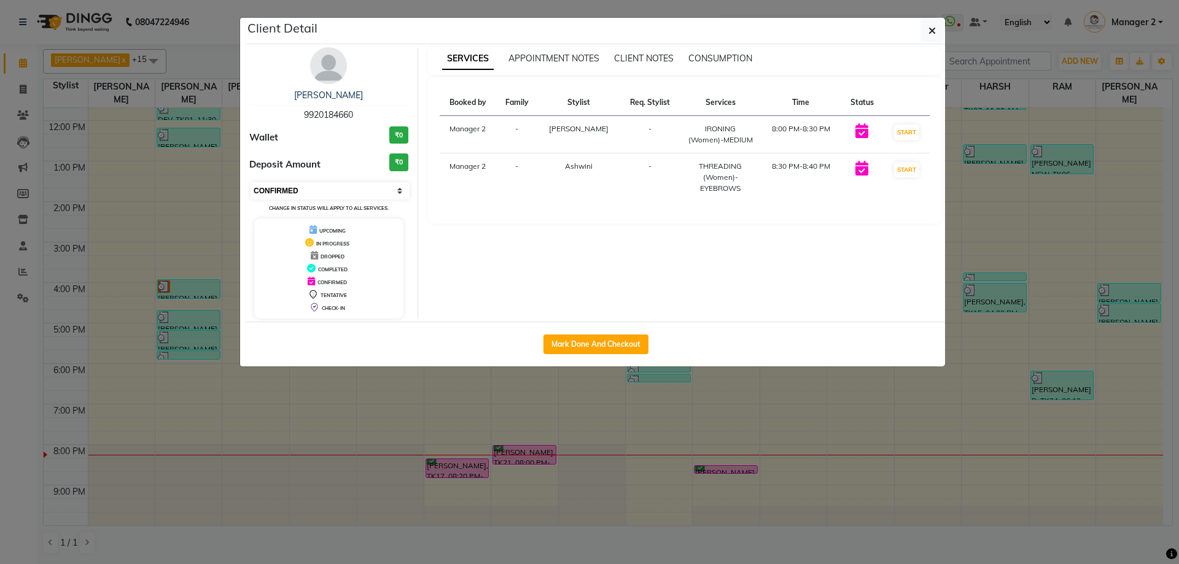
click at [351, 196] on select "Select IN SERVICE CONFIRMED TENTATIVE CHECK IN MARK DONE DROPPED UPCOMING" at bounding box center [329, 190] width 159 height 17
select select "8"
click at [250, 182] on select "Select IN SERVICE CONFIRMED TENTATIVE CHECK IN MARK DONE DROPPED UPCOMING" at bounding box center [329, 190] width 159 height 17
drag, startPoint x: 937, startPoint y: 26, endPoint x: 671, endPoint y: 195, distance: 314.9
click at [937, 31] on button "button" at bounding box center [931, 30] width 23 height 23
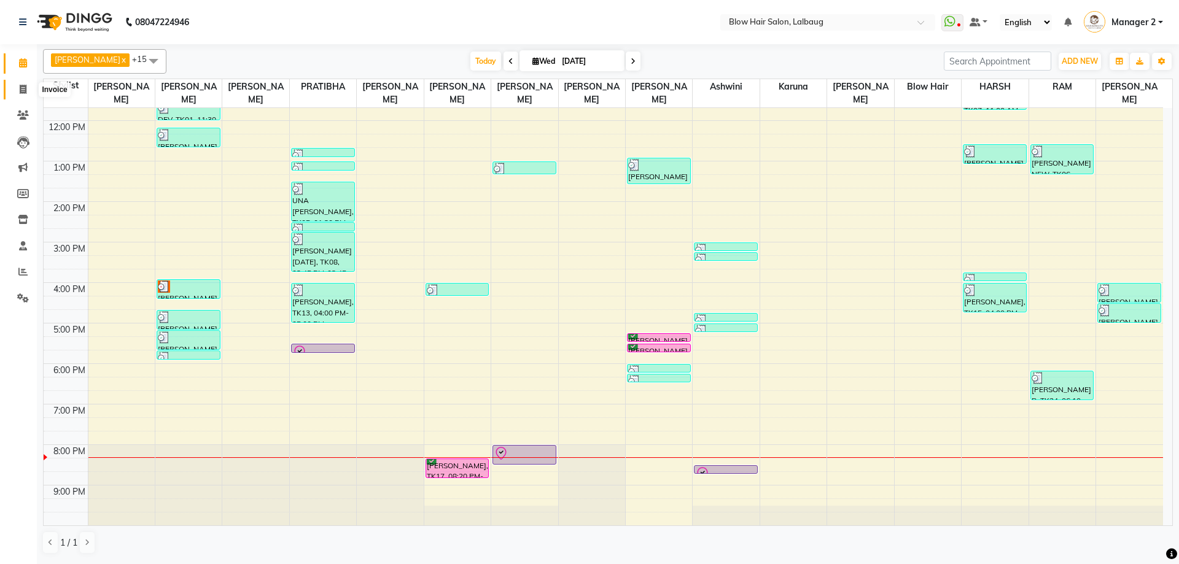
drag, startPoint x: 23, startPoint y: 88, endPoint x: 36, endPoint y: 91, distance: 13.8
click at [23, 88] on icon at bounding box center [23, 89] width 7 height 9
select select "service"
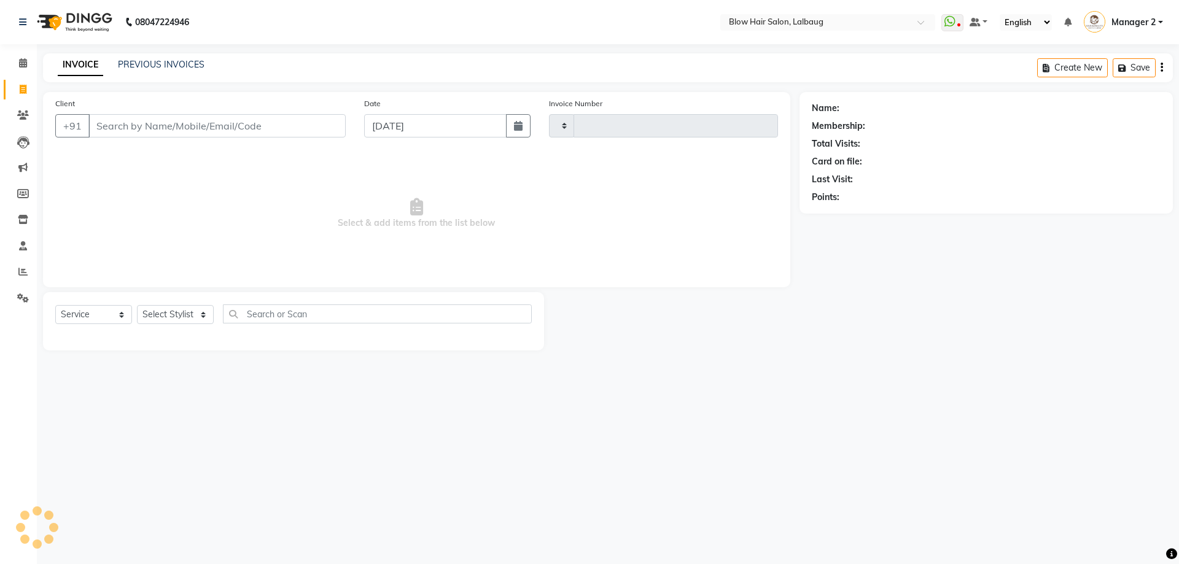
type input "2075"
select select "5162"
click at [178, 66] on link "PREVIOUS INVOICES" at bounding box center [161, 64] width 87 height 11
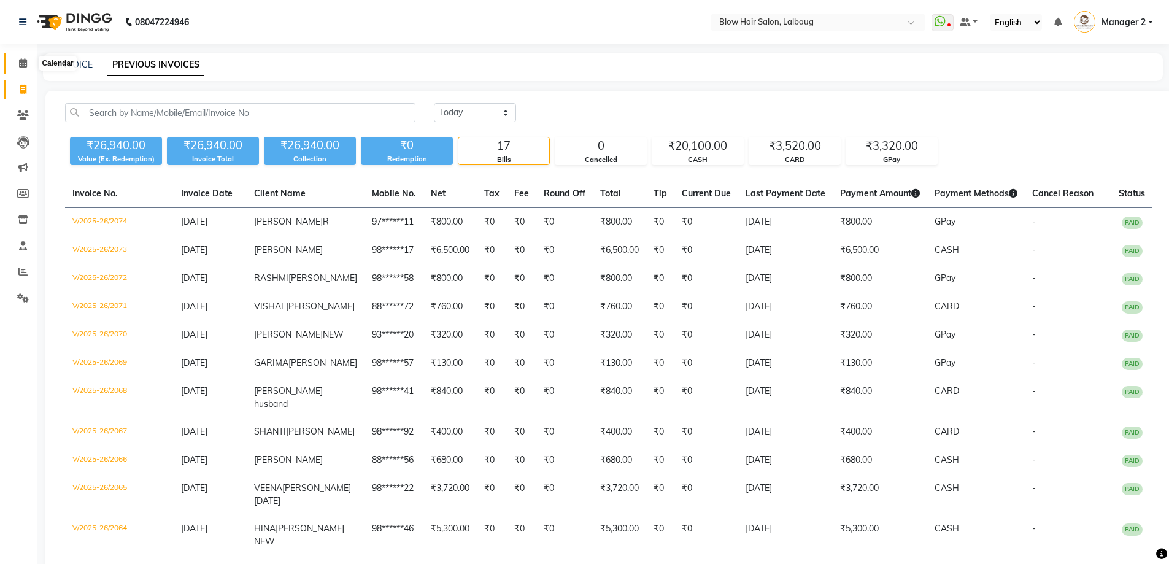
click at [23, 66] on icon at bounding box center [23, 62] width 8 height 9
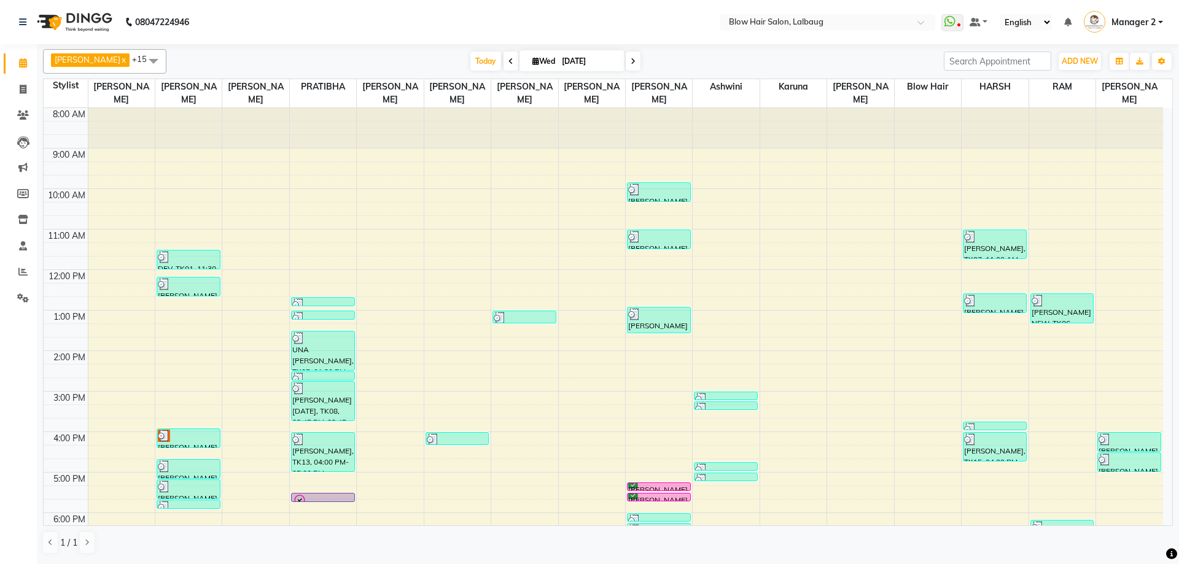
scroll to position [49, 0]
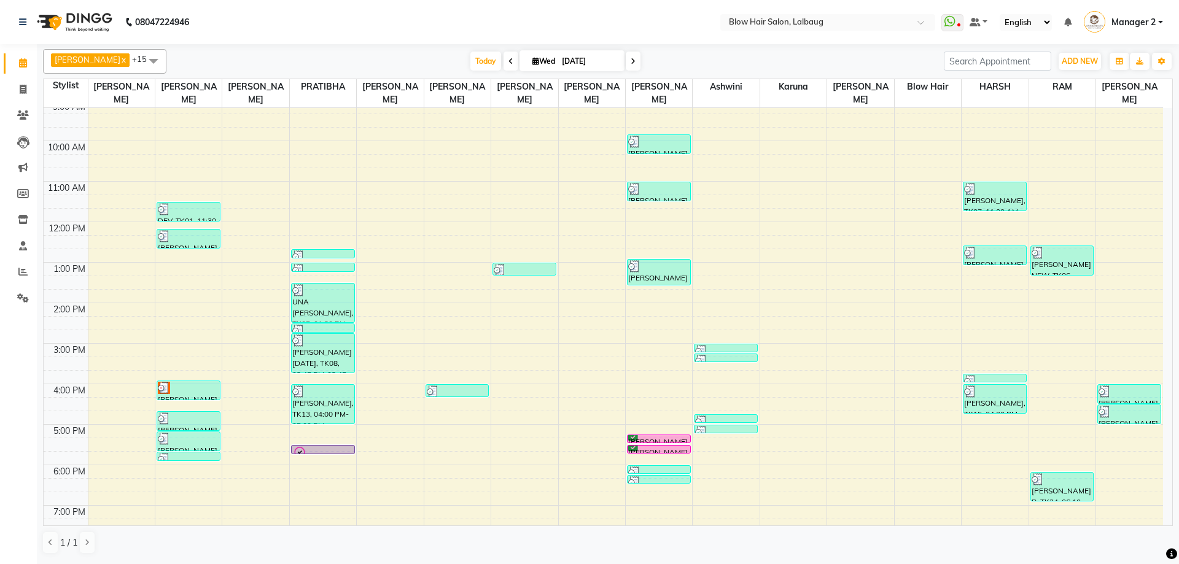
drag, startPoint x: 405, startPoint y: 120, endPoint x: 419, endPoint y: 139, distance: 23.7
